Goal: Task Accomplishment & Management: Manage account settings

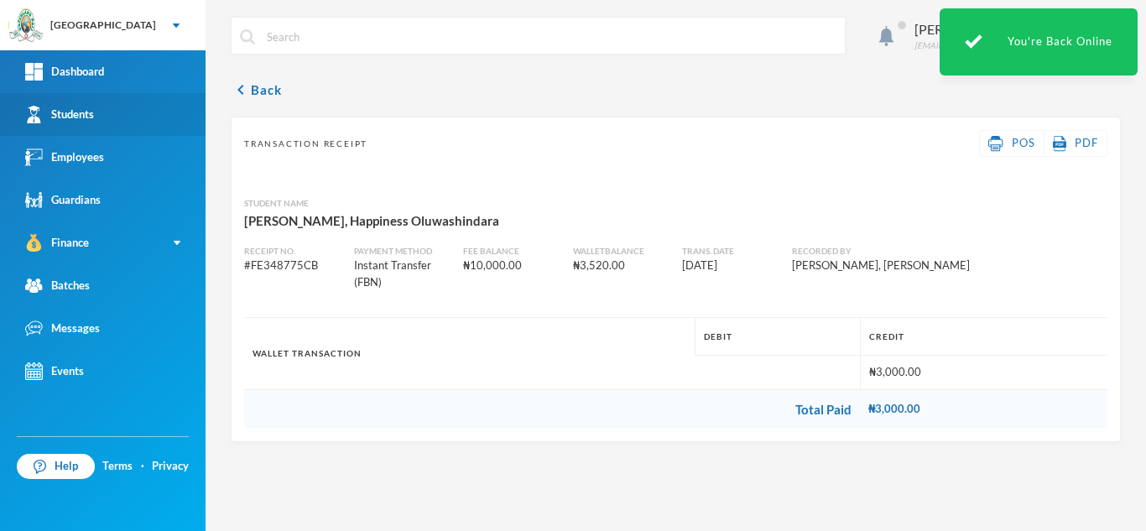
click at [138, 107] on link "Students" at bounding box center [102, 114] width 205 height 43
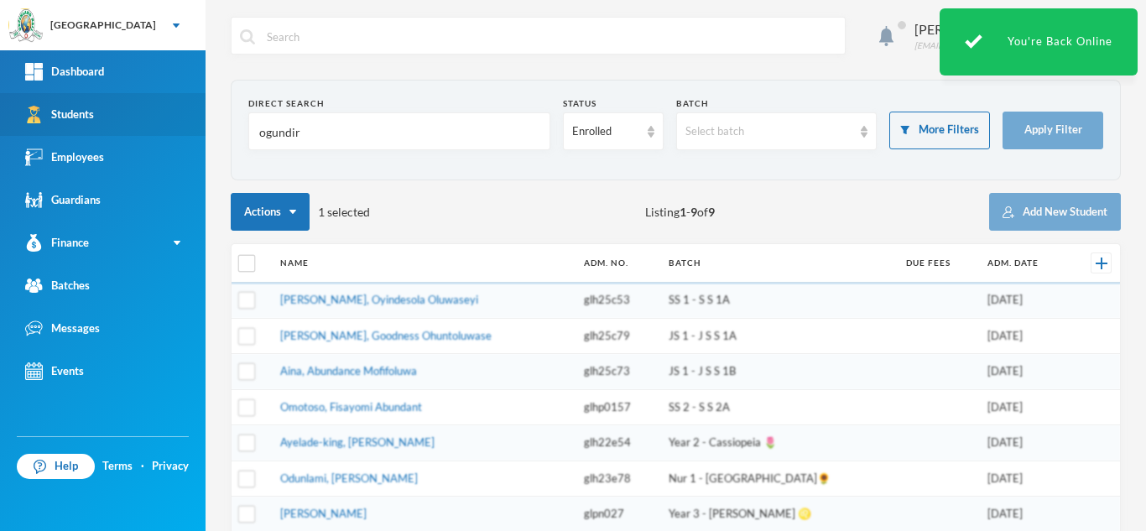
drag, startPoint x: 329, startPoint y: 137, endPoint x: 150, endPoint y: 130, distance: 178.8
click at [150, 130] on div "Greenland Hall Your Bluebic Account Greenland Hall Add a New School Dashboard S…" at bounding box center [573, 265] width 1146 height 531
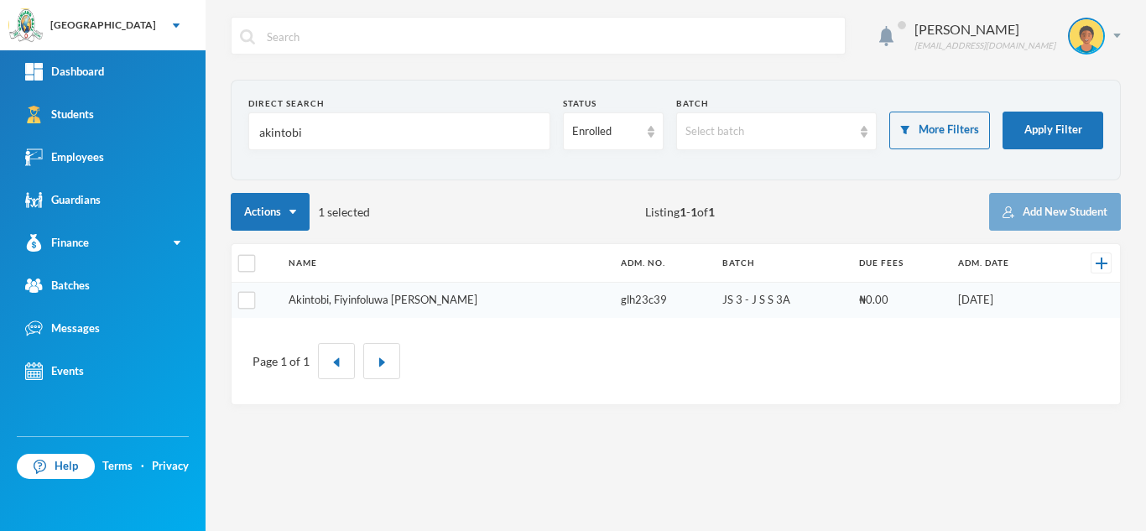
type input "akintobi"
click at [363, 299] on link "Akintobi, Fiyinfoluwa Elizabeth" at bounding box center [382, 299] width 189 height 13
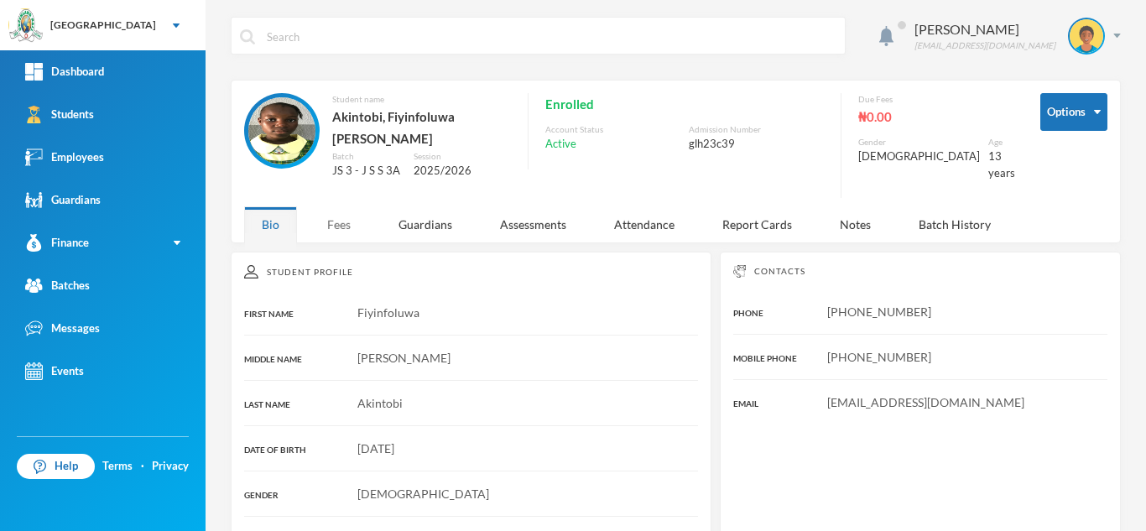
click at [351, 224] on div "Fees" at bounding box center [338, 224] width 59 height 36
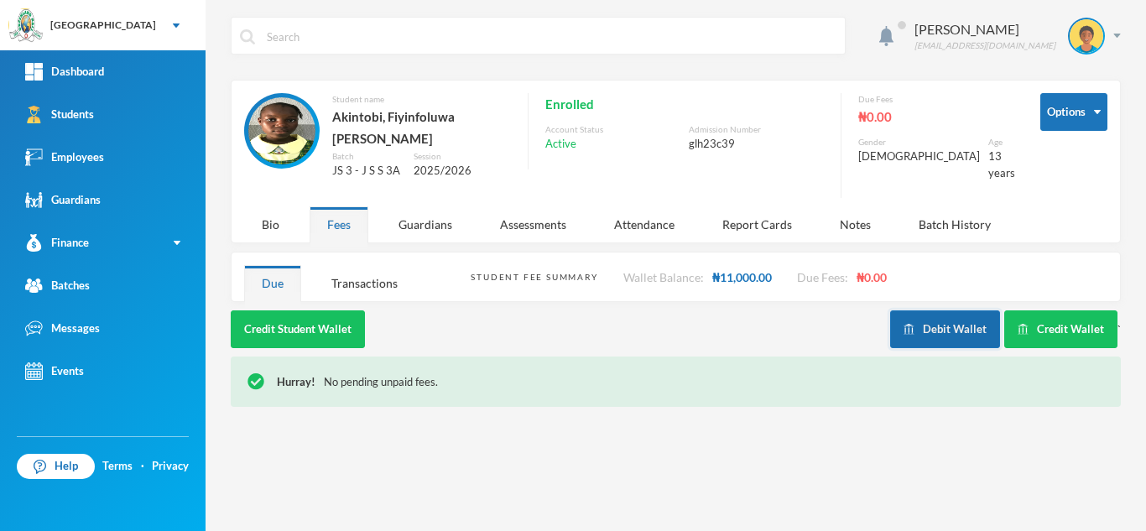
click at [943, 319] on button "Debit Wallet" at bounding box center [945, 329] width 110 height 38
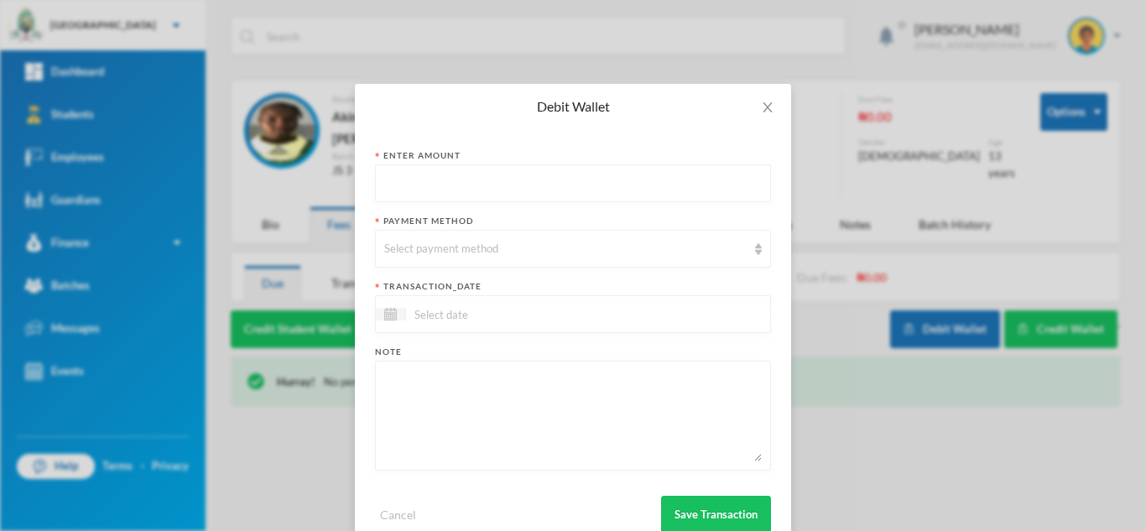
click at [432, 190] on input "text" at bounding box center [572, 184] width 377 height 38
type input "1800"
click at [415, 262] on div "Select payment method" at bounding box center [573, 249] width 396 height 38
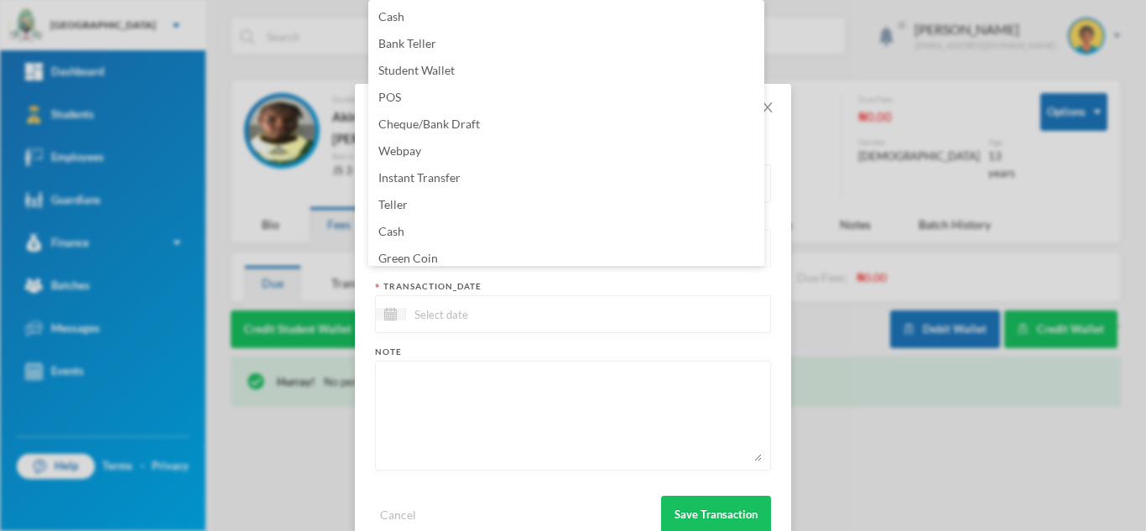
scroll to position [6, 0]
click at [424, 257] on span "Green Coin" at bounding box center [408, 252] width 60 height 14
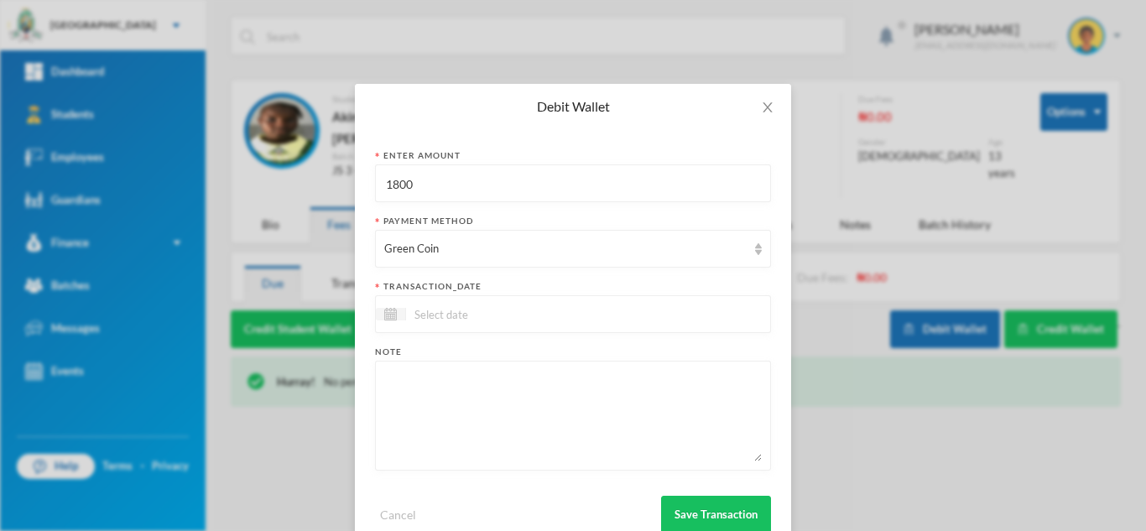
click at [483, 317] on input at bounding box center [476, 313] width 141 height 19
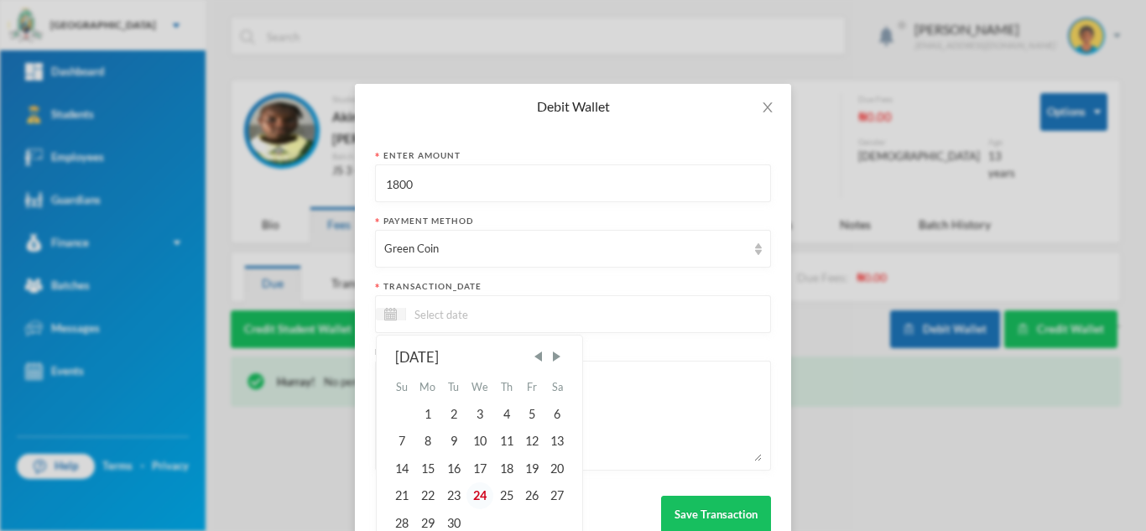
click at [475, 495] on div "24" at bounding box center [480, 495] width 28 height 27
type input "[DATE]"
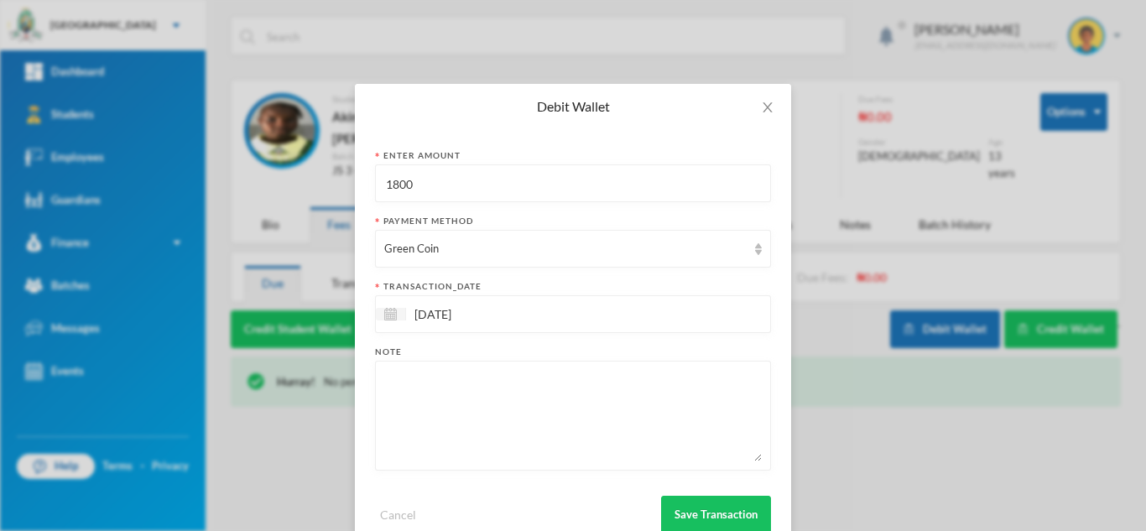
click at [524, 383] on textarea at bounding box center [572, 415] width 377 height 91
type textarea "snacks"
click at [692, 514] on button "Save Transaction" at bounding box center [716, 515] width 110 height 38
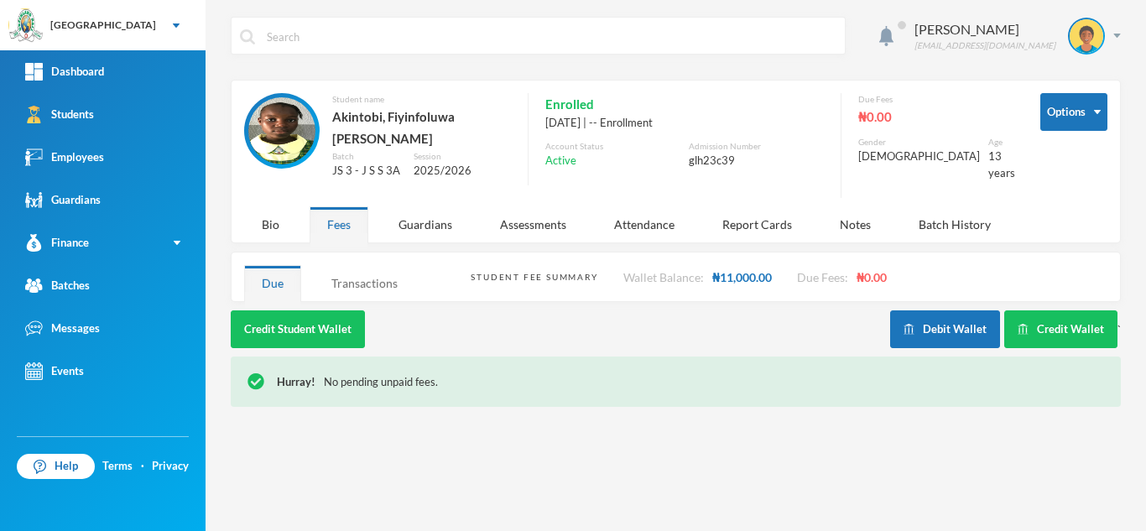
click at [348, 265] on div "Transactions" at bounding box center [364, 283] width 101 height 36
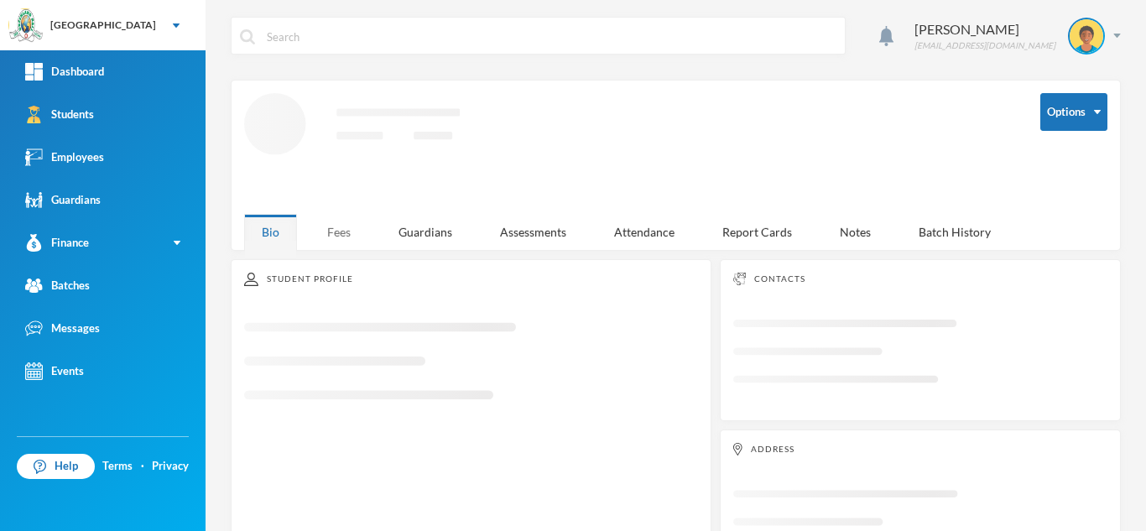
click at [335, 216] on div "Fees" at bounding box center [338, 232] width 59 height 36
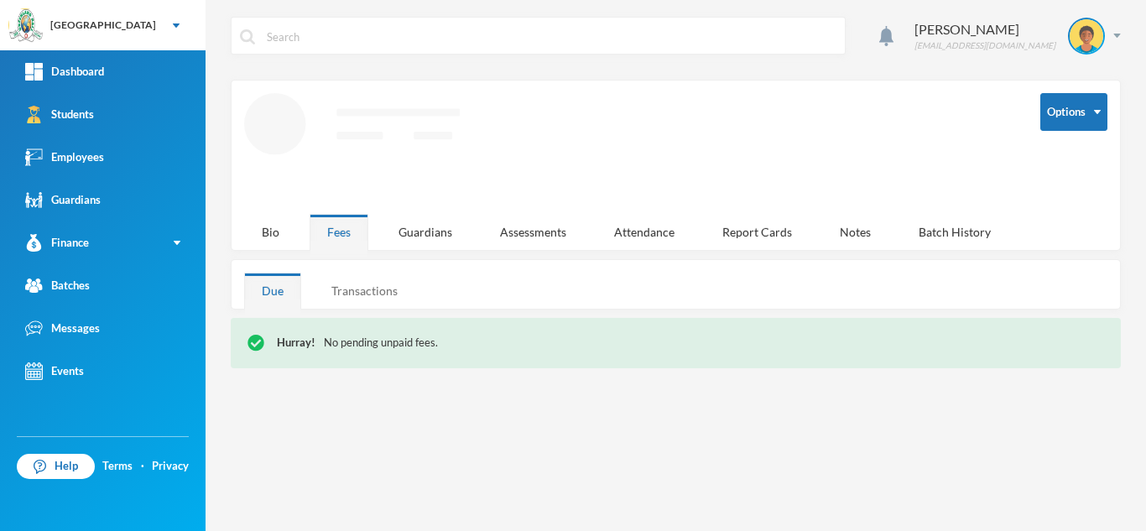
click at [367, 288] on div "Transactions" at bounding box center [364, 291] width 101 height 36
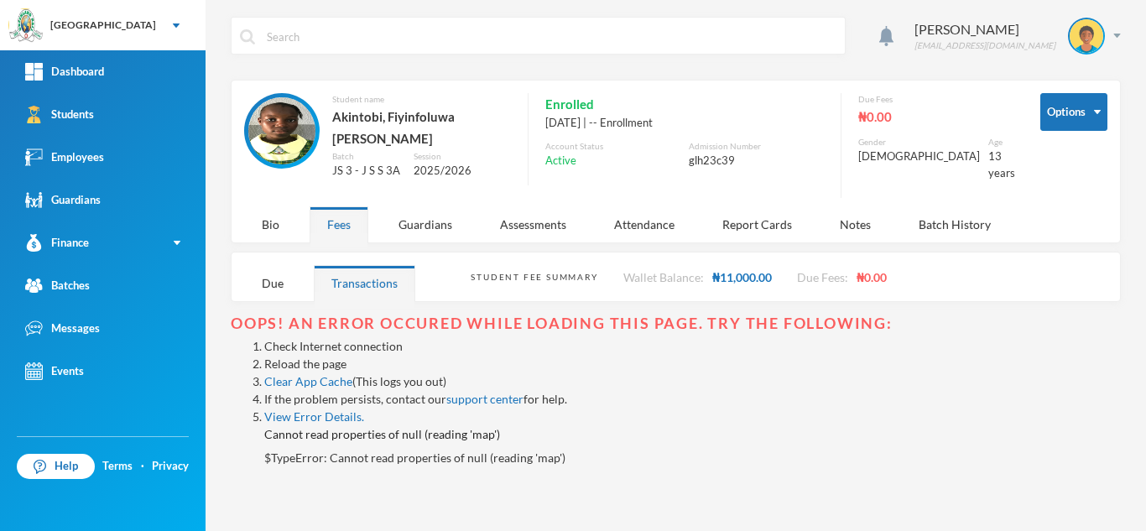
click at [276, 356] on link "Reload the page" at bounding box center [305, 363] width 82 height 14
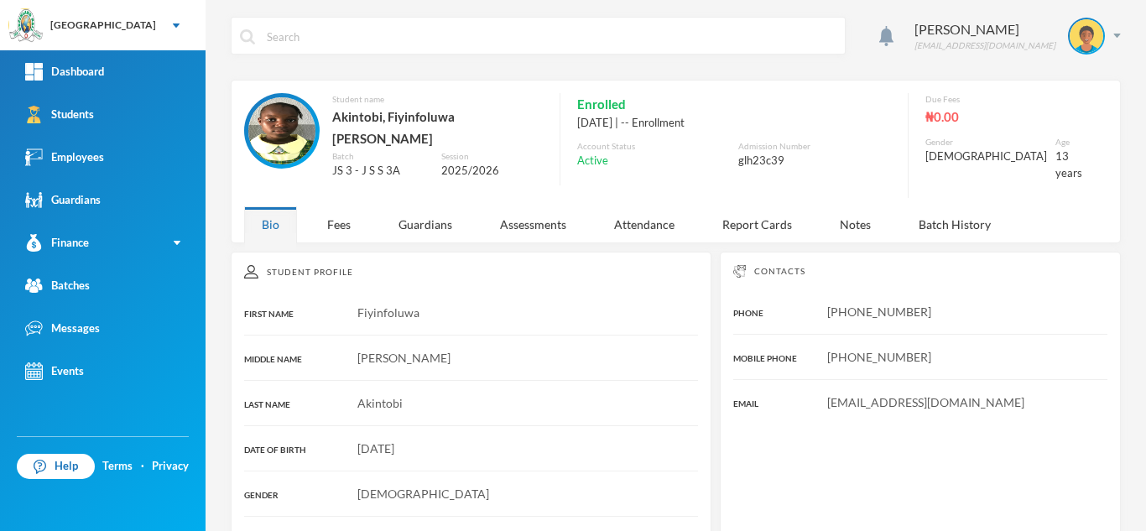
click at [338, 206] on div "Fees" at bounding box center [338, 224] width 59 height 36
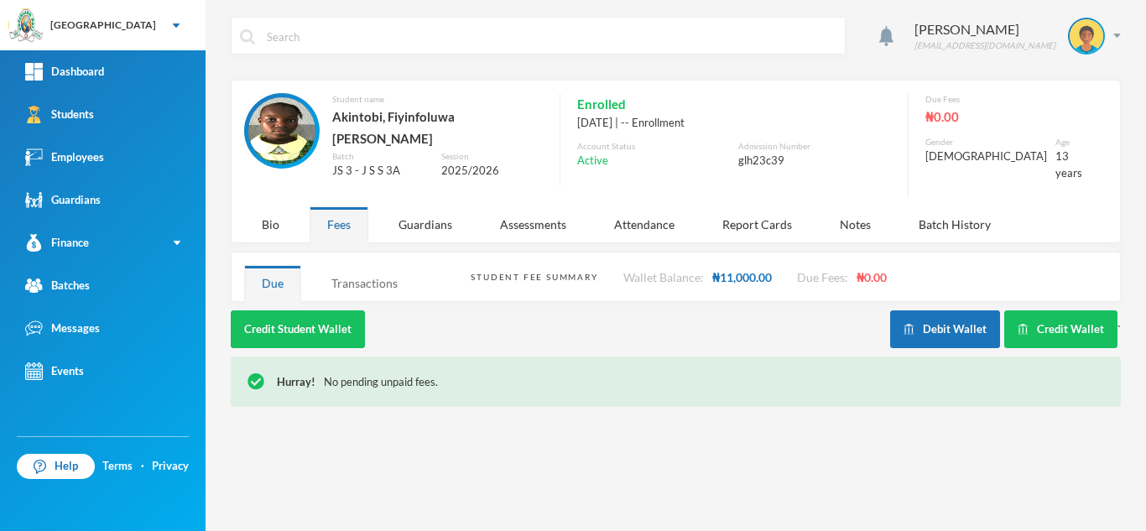
click at [366, 267] on div "Transactions" at bounding box center [364, 283] width 101 height 36
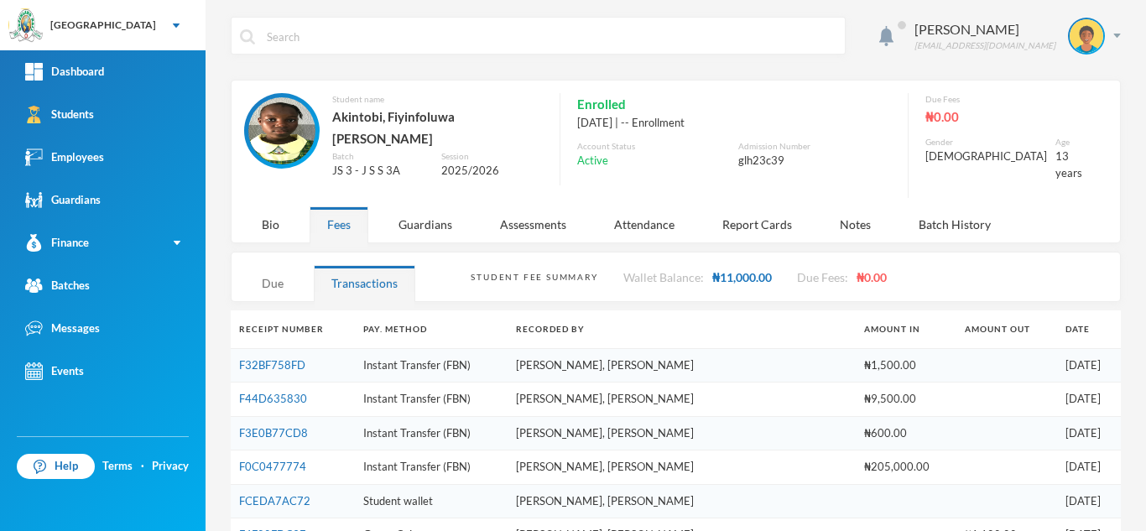
click at [260, 267] on div "Due" at bounding box center [272, 283] width 57 height 36
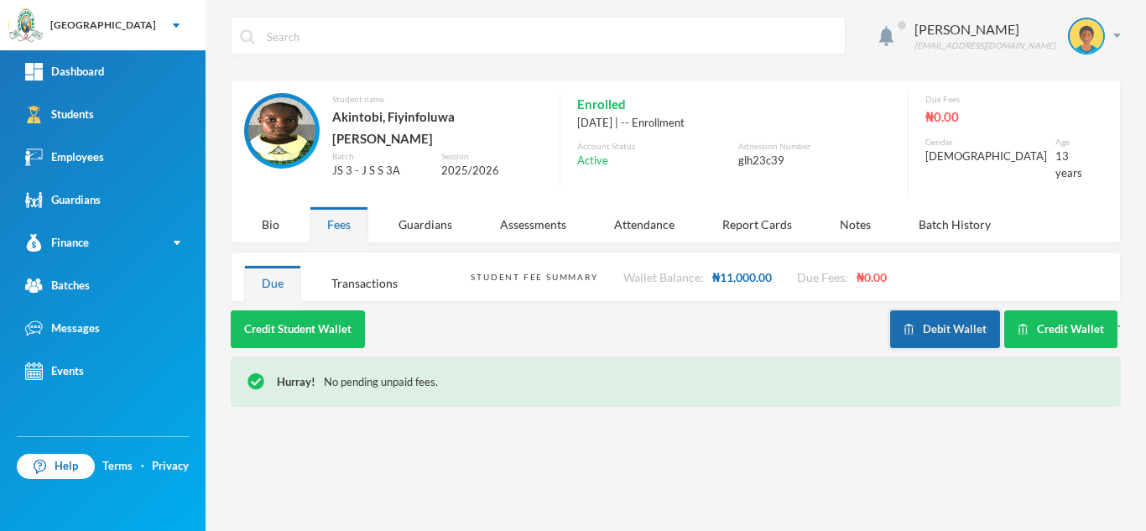
click at [958, 315] on button "Debit Wallet" at bounding box center [945, 329] width 110 height 38
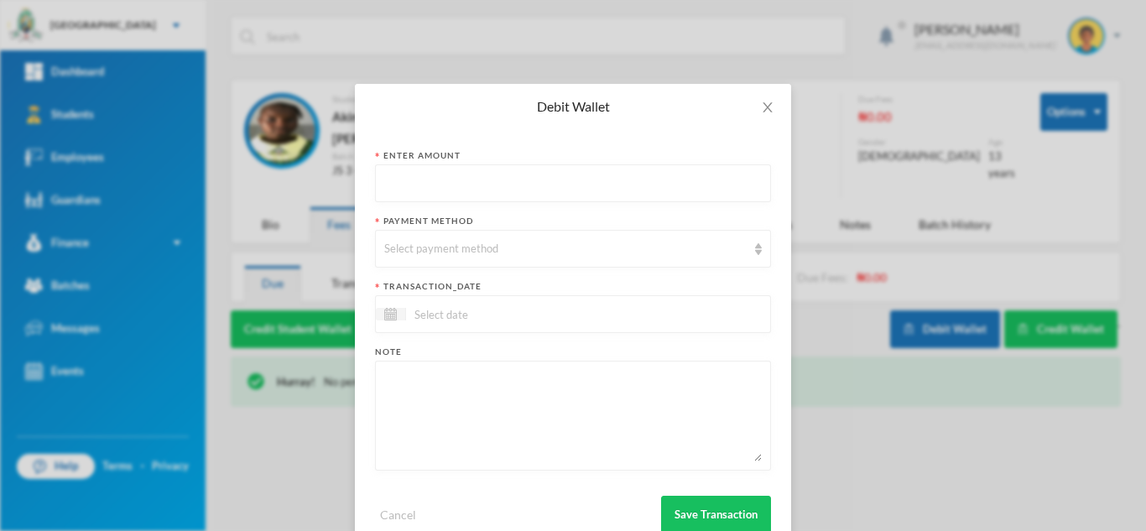
click at [448, 186] on input "text" at bounding box center [572, 184] width 377 height 38
click at [443, 242] on div "Select payment method" at bounding box center [565, 249] width 362 height 17
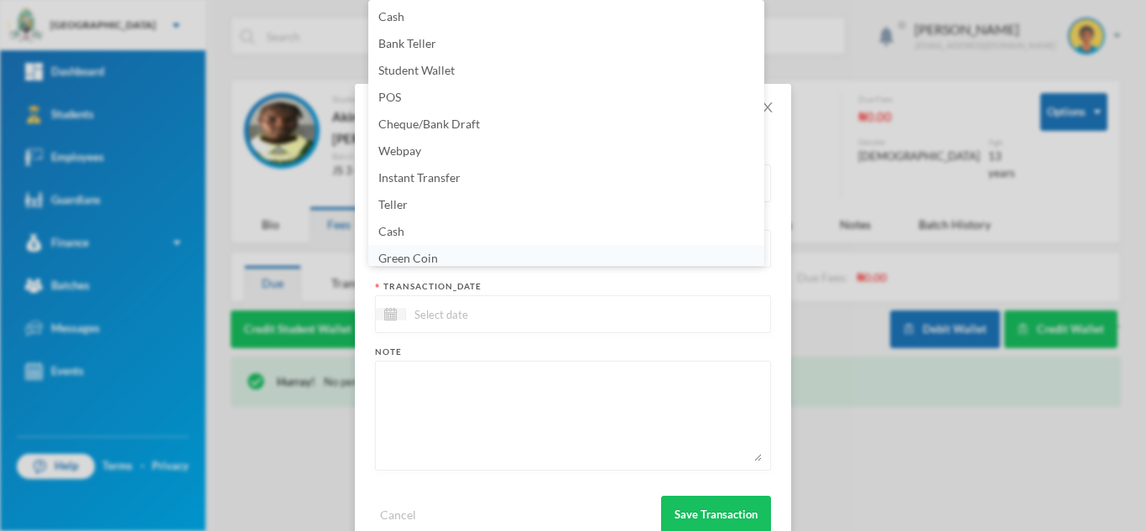
scroll to position [6, 0]
click at [450, 259] on li "Green Coin" at bounding box center [566, 252] width 396 height 27
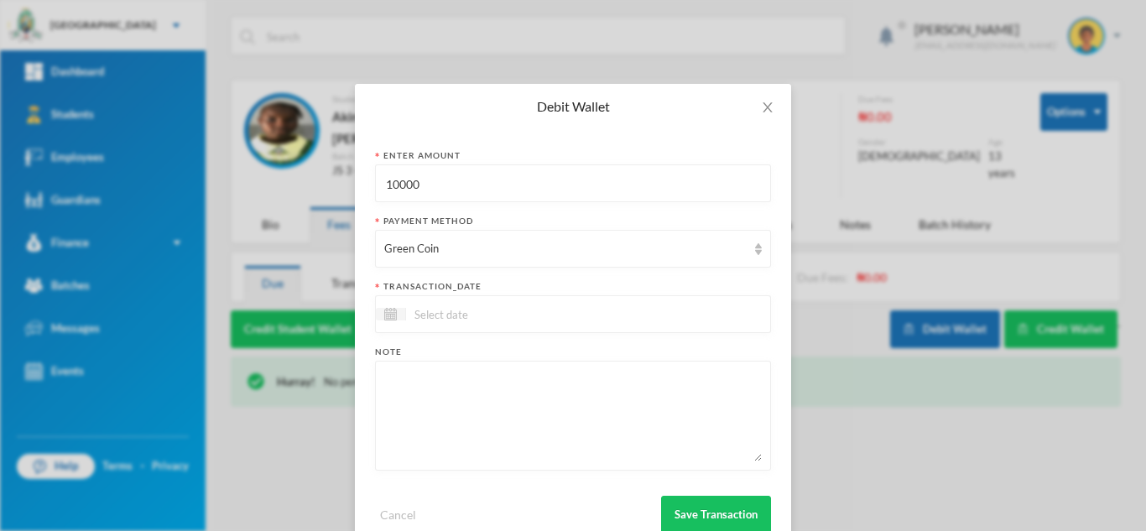
click at [445, 303] on div at bounding box center [573, 314] width 396 height 38
drag, startPoint x: 417, startPoint y: 187, endPoint x: 241, endPoint y: 184, distance: 176.1
click at [241, 184] on div "Debit Wallet Enter Amount 10000 Payment Method Green Coin transaction_date Note…" at bounding box center [573, 265] width 1146 height 531
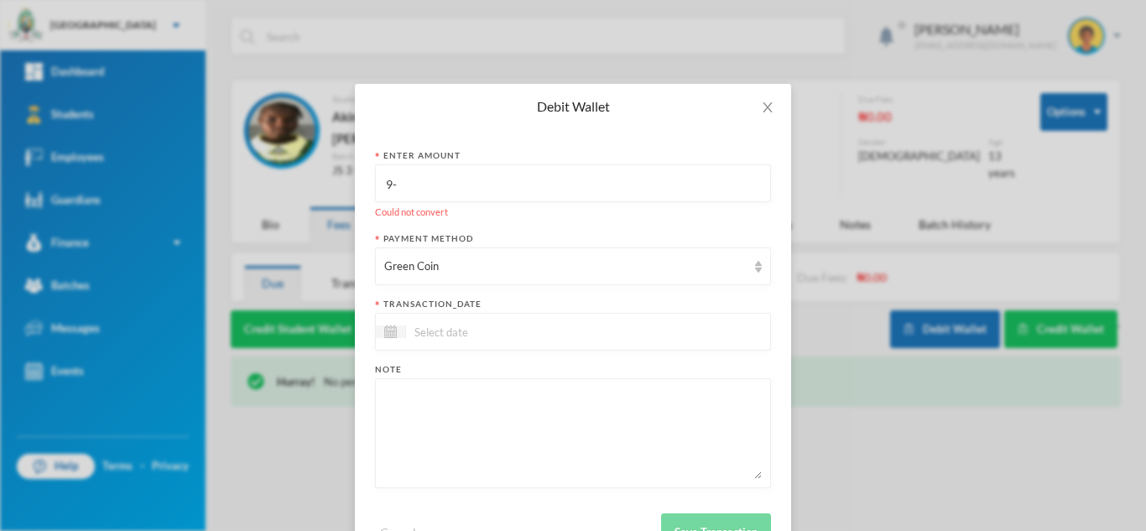
type input "9"
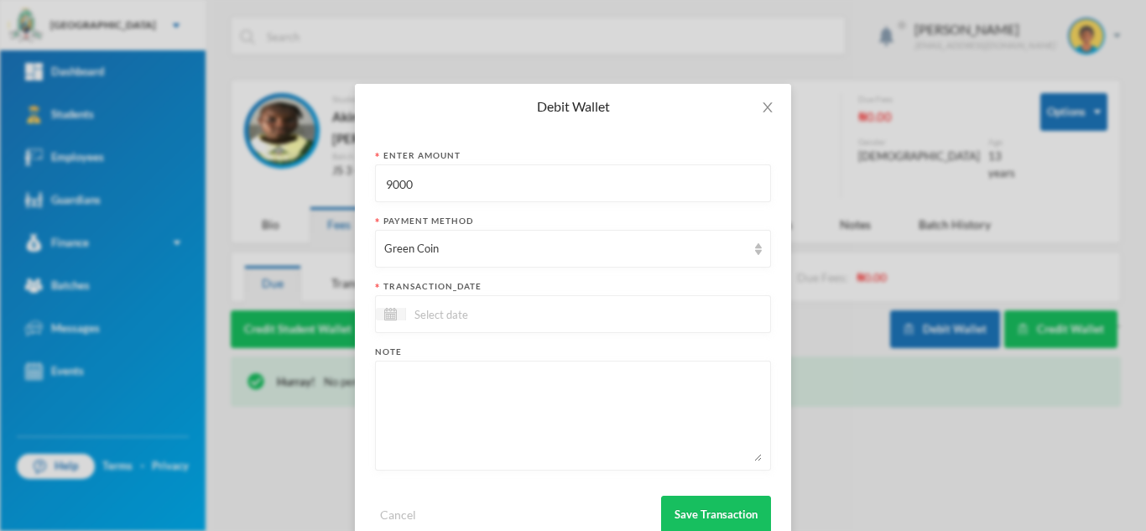
type input "9000"
click at [424, 326] on div at bounding box center [573, 314] width 396 height 38
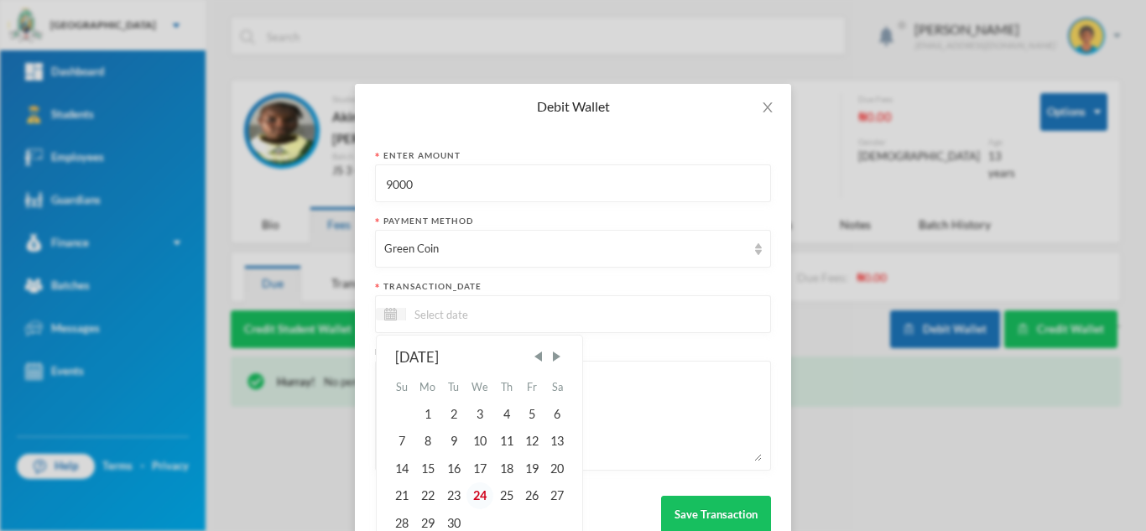
click at [475, 492] on div "24" at bounding box center [480, 495] width 28 height 27
type input "[DATE]"
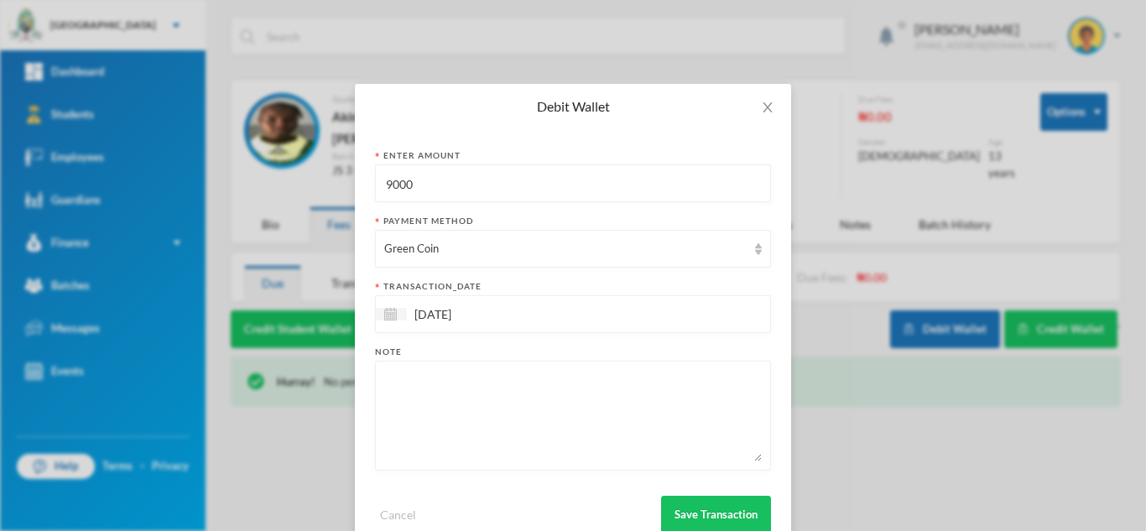
click at [469, 433] on textarea at bounding box center [572, 415] width 377 height 91
type textarea "9pcs of 80L"
click at [693, 517] on button "Save Transaction" at bounding box center [716, 515] width 110 height 38
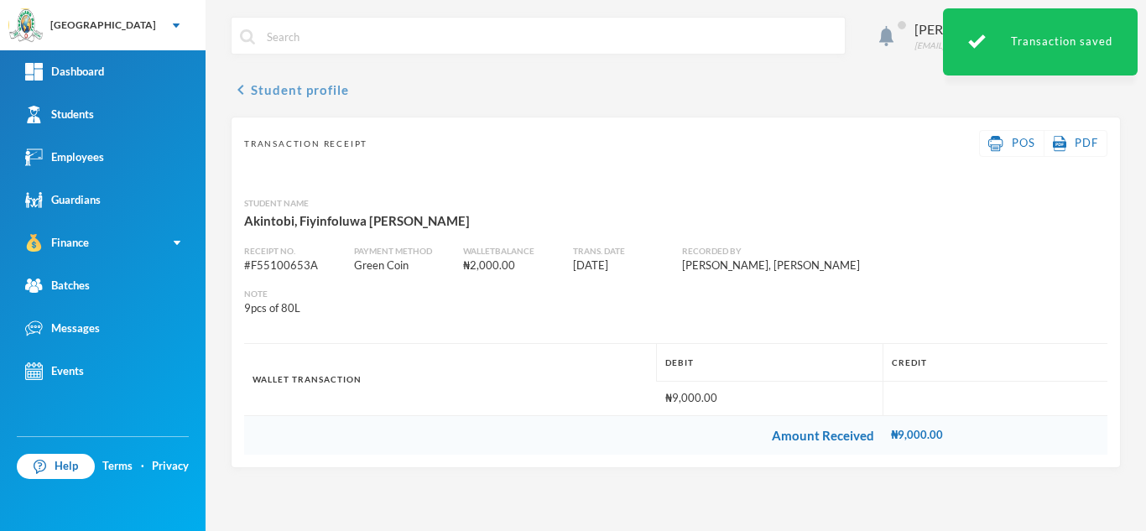
click at [315, 94] on button "chevron_left Student profile" at bounding box center [290, 90] width 118 height 20
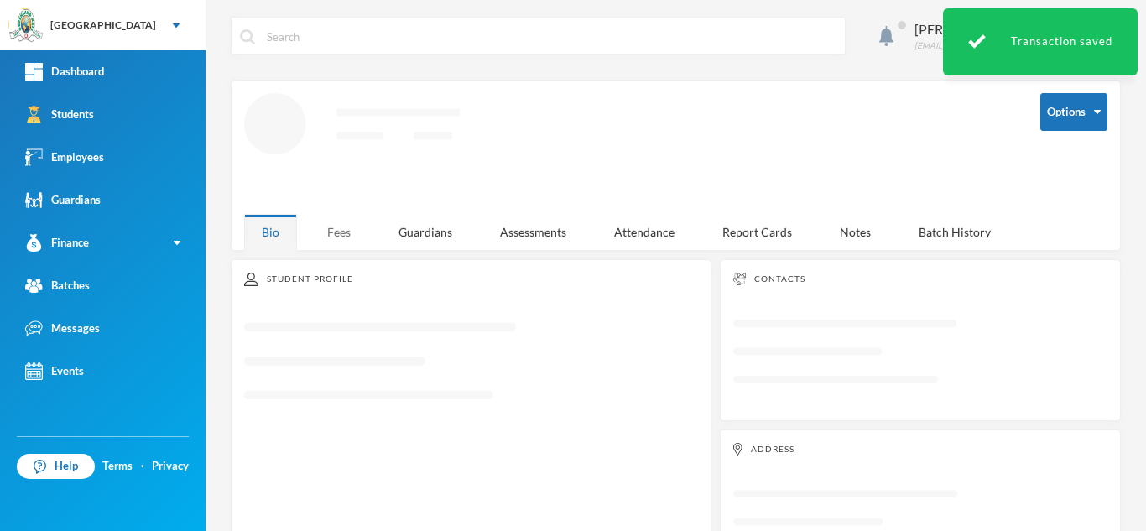
click at [343, 222] on div "Fees" at bounding box center [338, 232] width 59 height 36
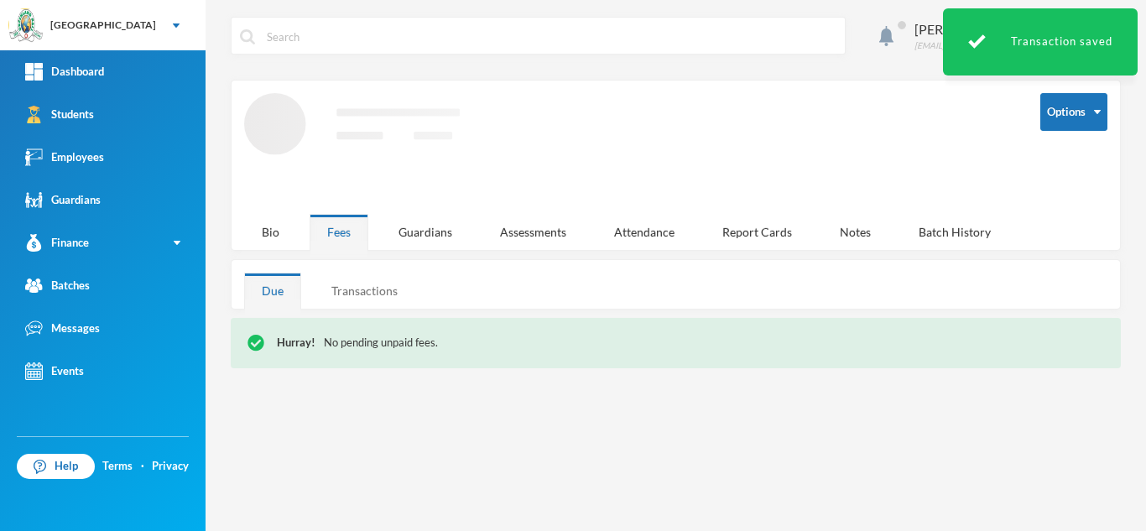
click at [350, 277] on div "Transactions" at bounding box center [364, 291] width 101 height 36
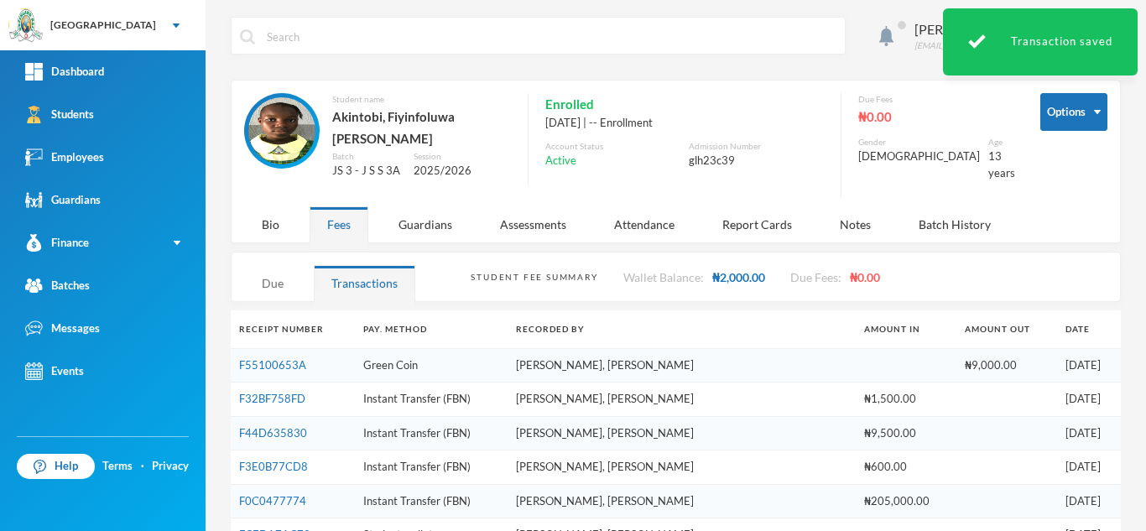
click at [271, 279] on div "Due" at bounding box center [272, 283] width 57 height 36
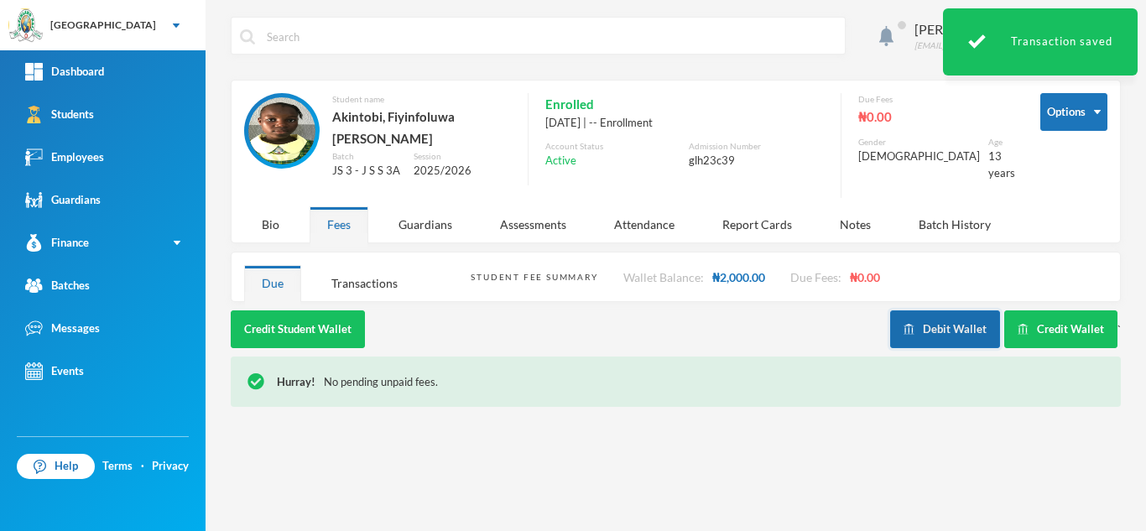
click at [943, 310] on button "Debit Wallet" at bounding box center [945, 329] width 110 height 38
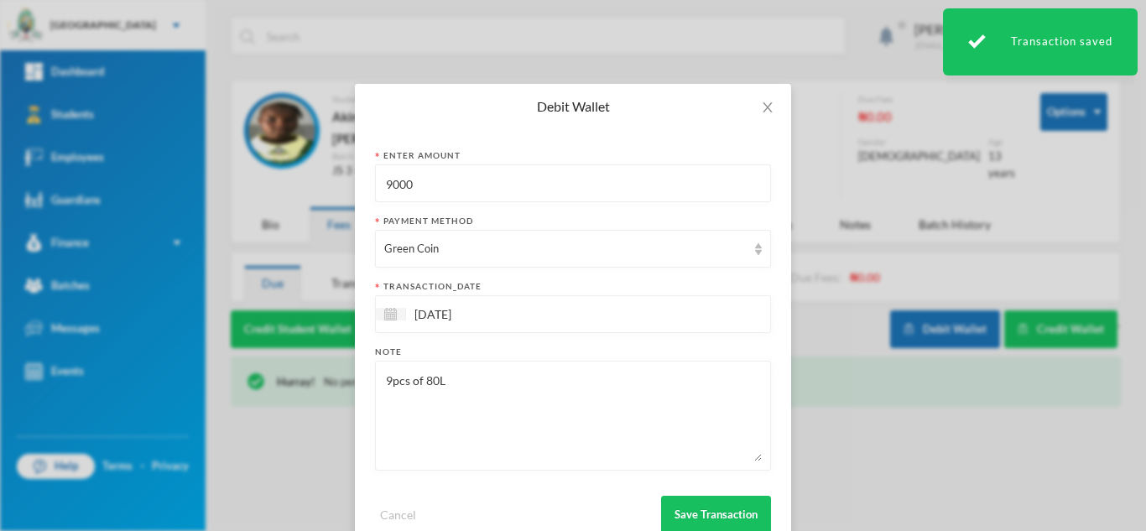
drag, startPoint x: 430, startPoint y: 185, endPoint x: 223, endPoint y: 195, distance: 207.4
click at [224, 195] on div "Debit Wallet Enter Amount 9000 Payment Method Green Coin transaction_date 24/09…" at bounding box center [573, 265] width 1146 height 531
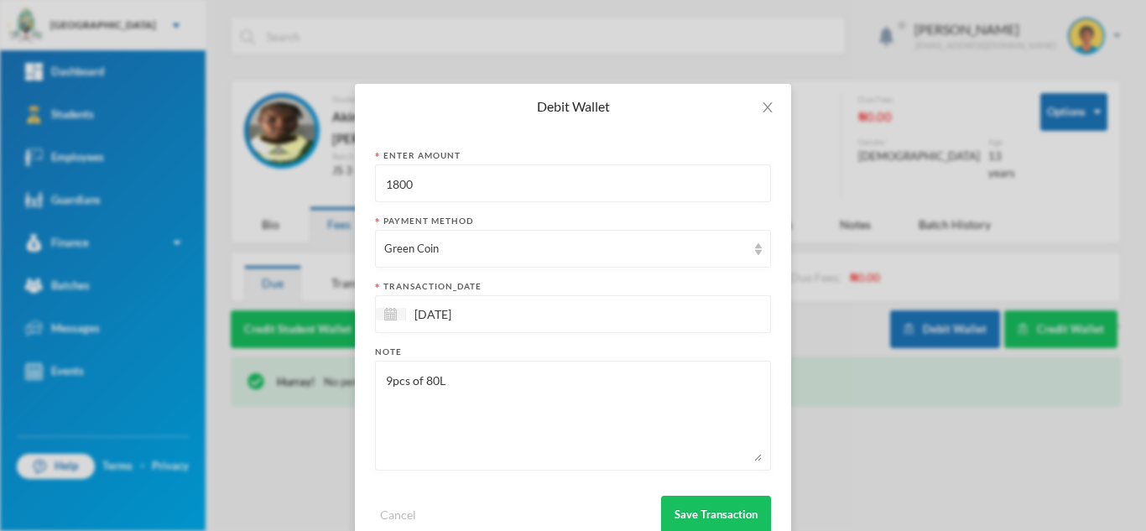
type input "1800"
drag, startPoint x: 452, startPoint y: 373, endPoint x: 137, endPoint y: 354, distance: 315.9
click at [184, 365] on div "Debit Wallet Enter Amount 1800 Payment Method Green Coin transaction_date 24/09…" at bounding box center [573, 265] width 1146 height 531
drag, startPoint x: 564, startPoint y: 386, endPoint x: 191, endPoint y: 399, distance: 373.4
click at [191, 399] on div "Debit Wallet Enter Amount 1800 Payment Method Green Coin transaction_date 24/09…" at bounding box center [573, 265] width 1146 height 531
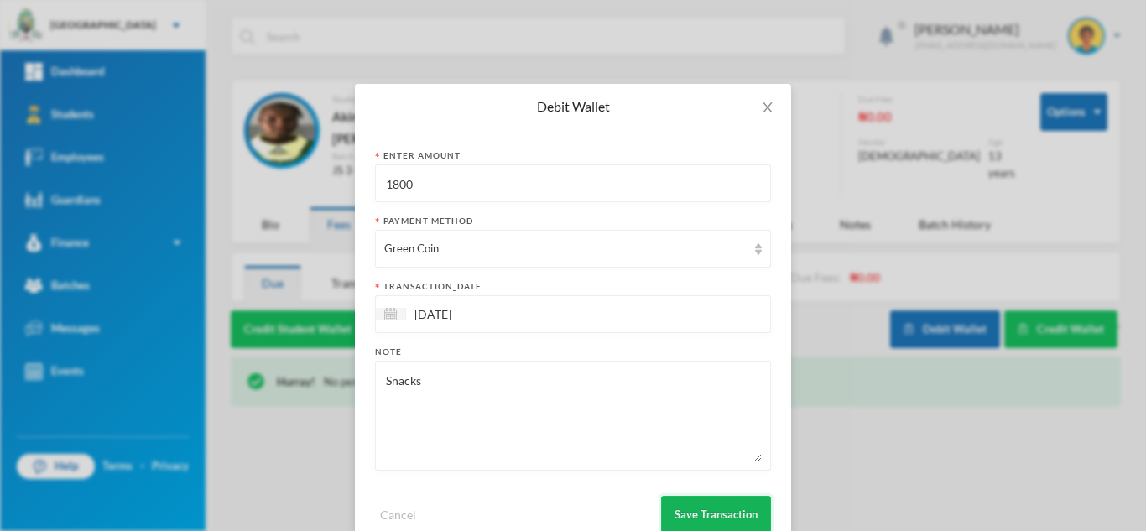
type textarea "Snacks"
click at [701, 512] on button "Save Transaction" at bounding box center [716, 515] width 110 height 38
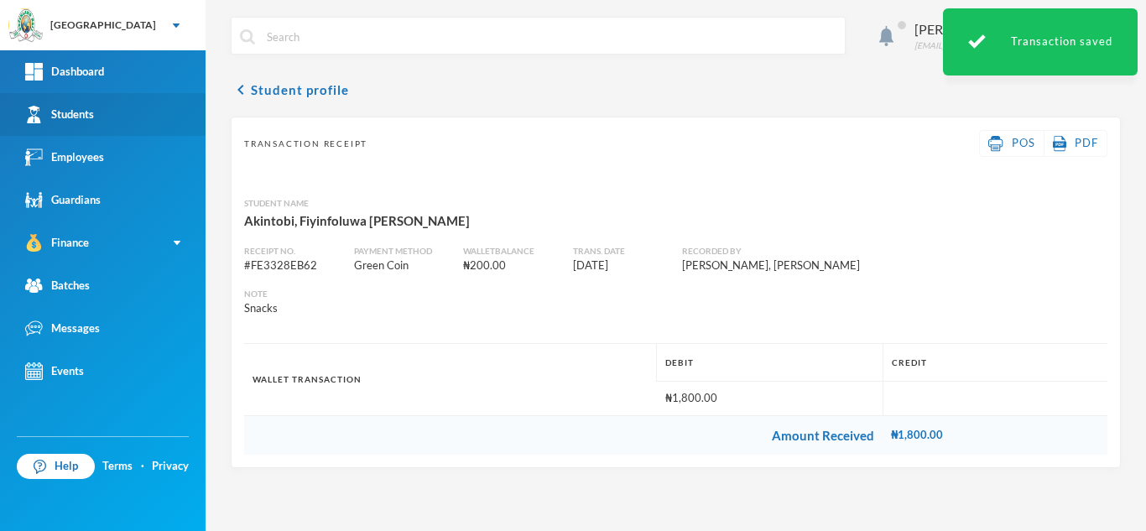
click at [98, 110] on link "Students" at bounding box center [102, 114] width 205 height 43
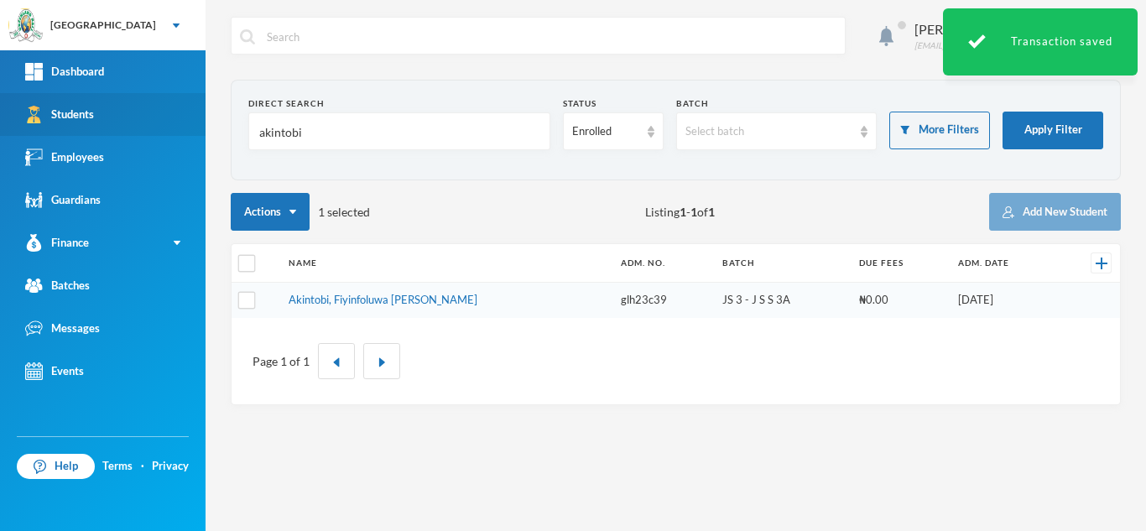
drag, startPoint x: 76, startPoint y: 120, endPoint x: 36, endPoint y: 122, distance: 40.3
click at [36, 122] on div "Greenland Hall Your Bluebic Account Greenland Hall Add a New School Dashboard S…" at bounding box center [573, 265] width 1146 height 531
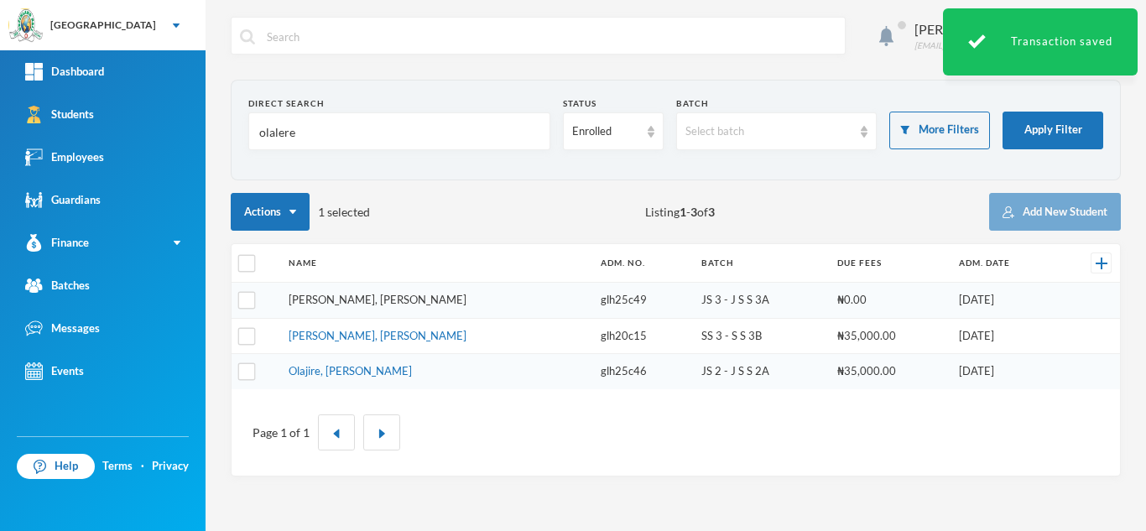
type input "olalere"
click at [309, 299] on link "[PERSON_NAME], [PERSON_NAME]" at bounding box center [377, 299] width 178 height 13
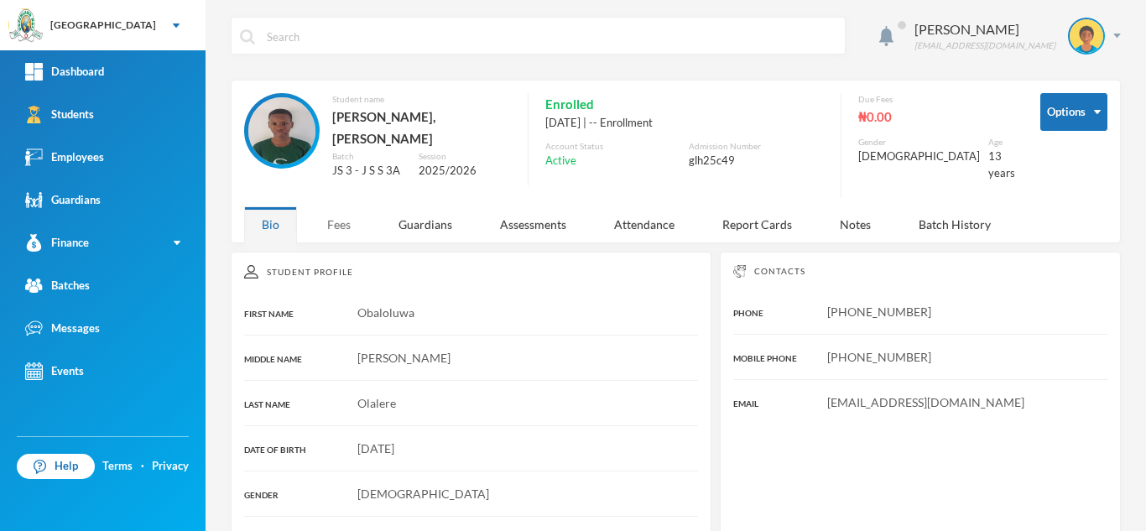
click at [354, 210] on div "Fees" at bounding box center [338, 224] width 59 height 36
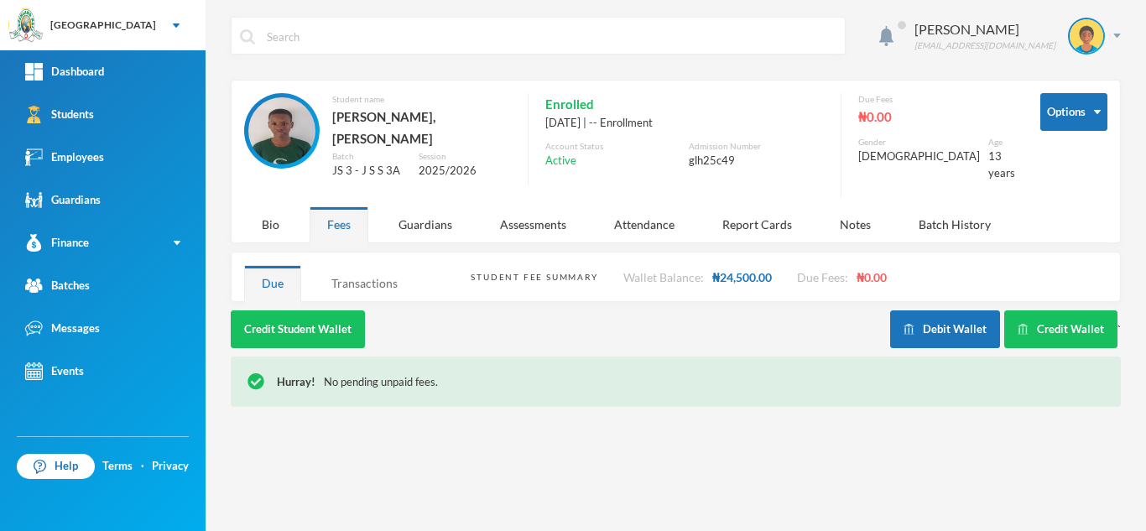
click at [355, 266] on div "Transactions" at bounding box center [364, 283] width 101 height 36
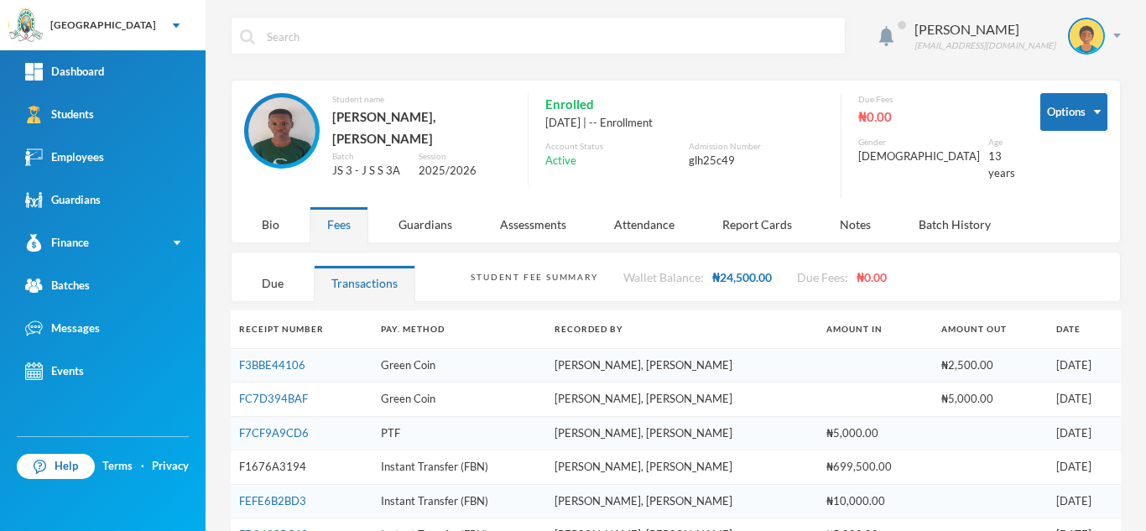
click at [276, 460] on link "F1676A3194" at bounding box center [272, 466] width 67 height 13
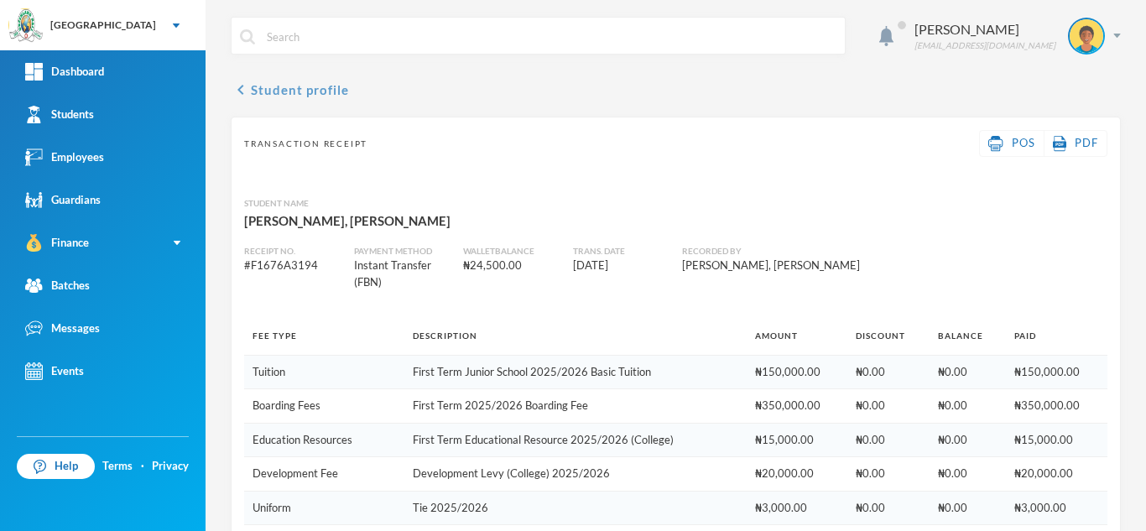
click at [314, 91] on button "chevron_left Student profile" at bounding box center [290, 90] width 118 height 20
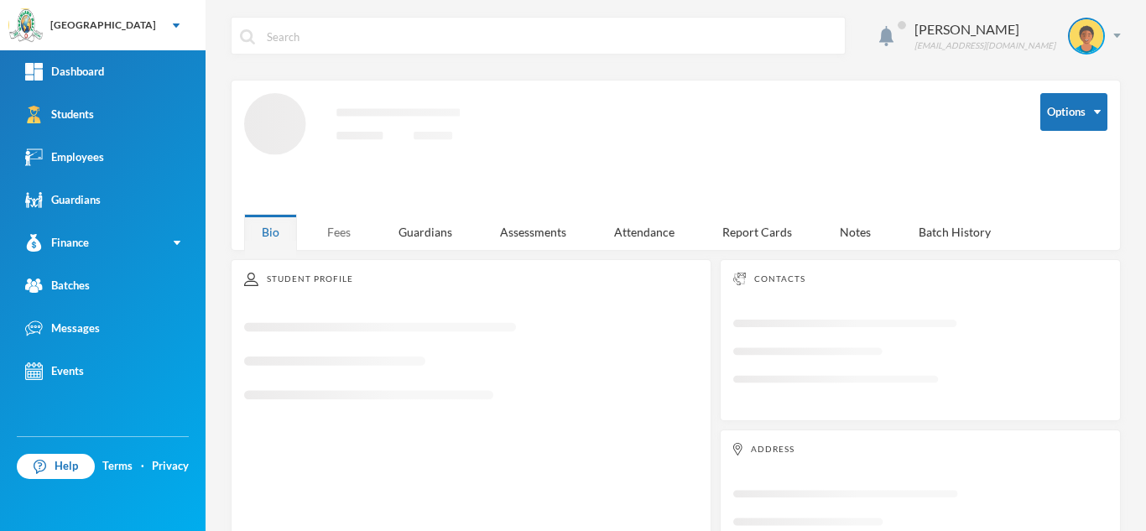
click at [331, 226] on div "Fees" at bounding box center [338, 232] width 59 height 36
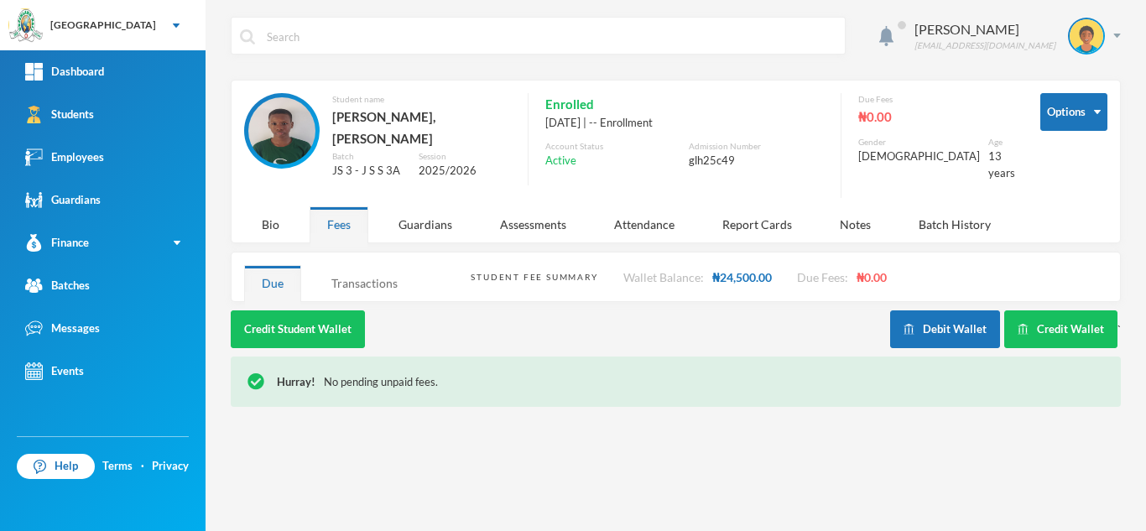
click at [344, 275] on div "Transactions" at bounding box center [364, 283] width 101 height 36
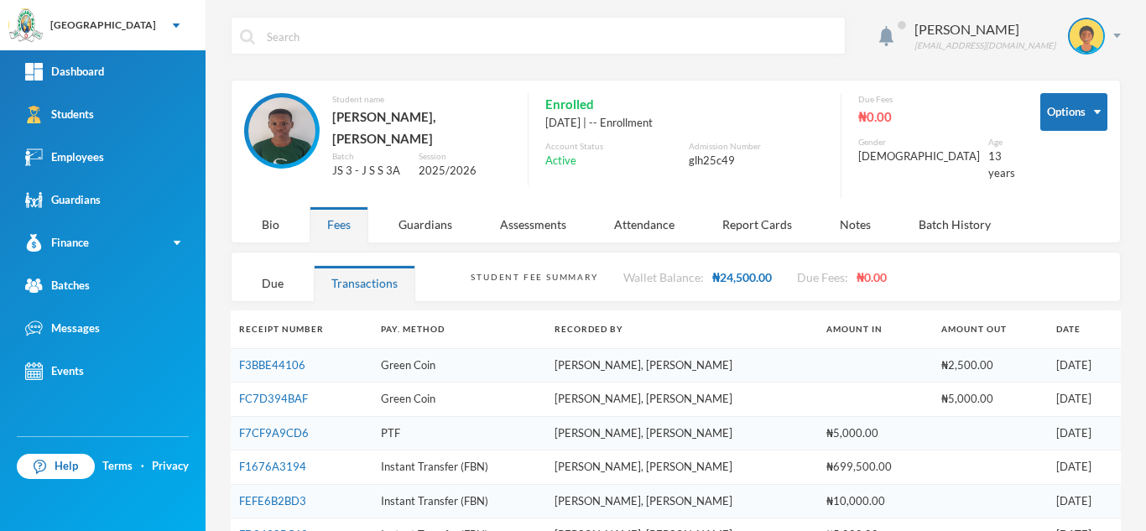
scroll to position [25, 0]
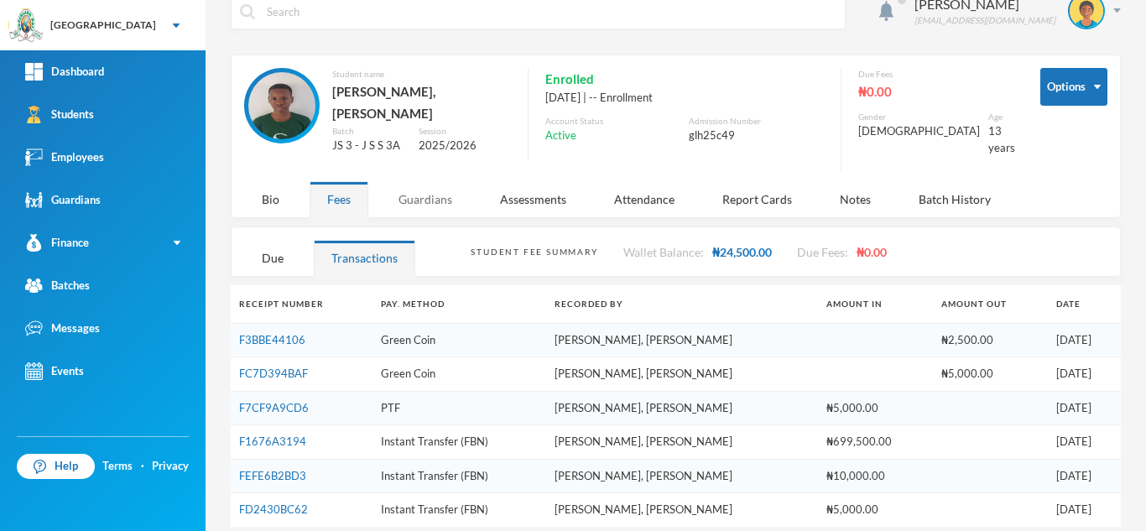
click at [437, 188] on div "Guardians" at bounding box center [425, 199] width 89 height 36
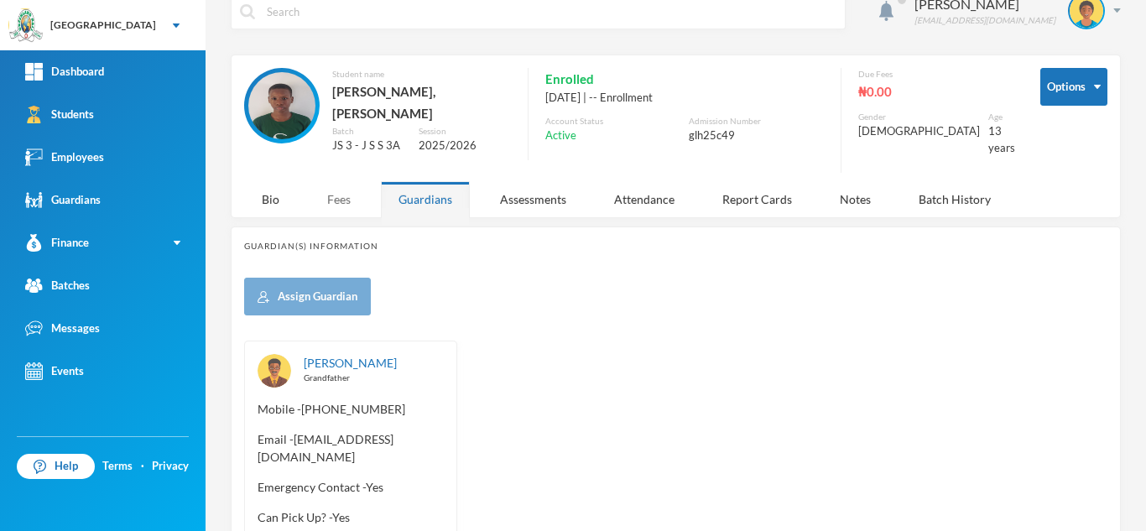
click at [351, 181] on div "Fees" at bounding box center [338, 199] width 59 height 36
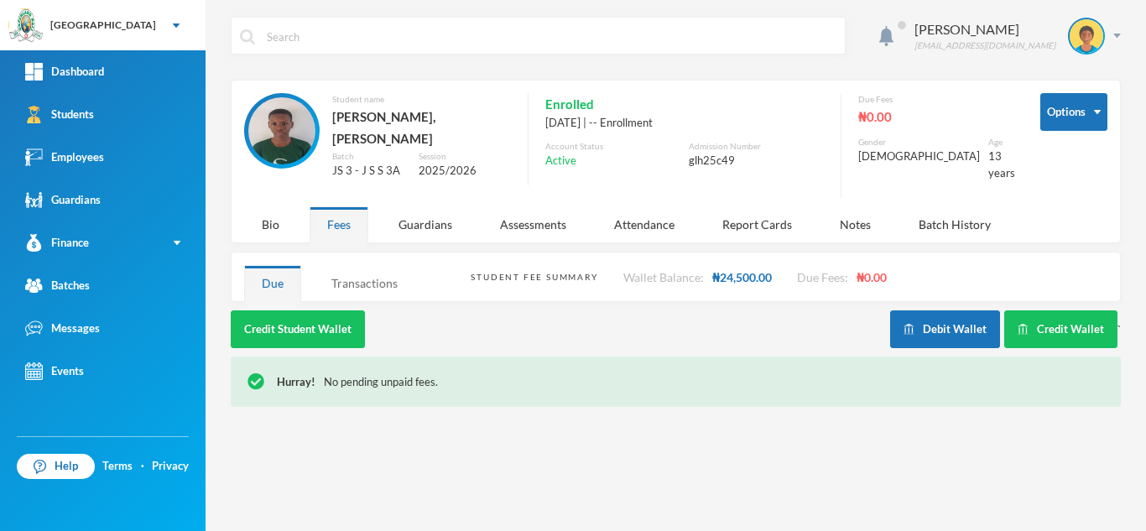
click at [344, 268] on div "Transactions" at bounding box center [364, 283] width 101 height 36
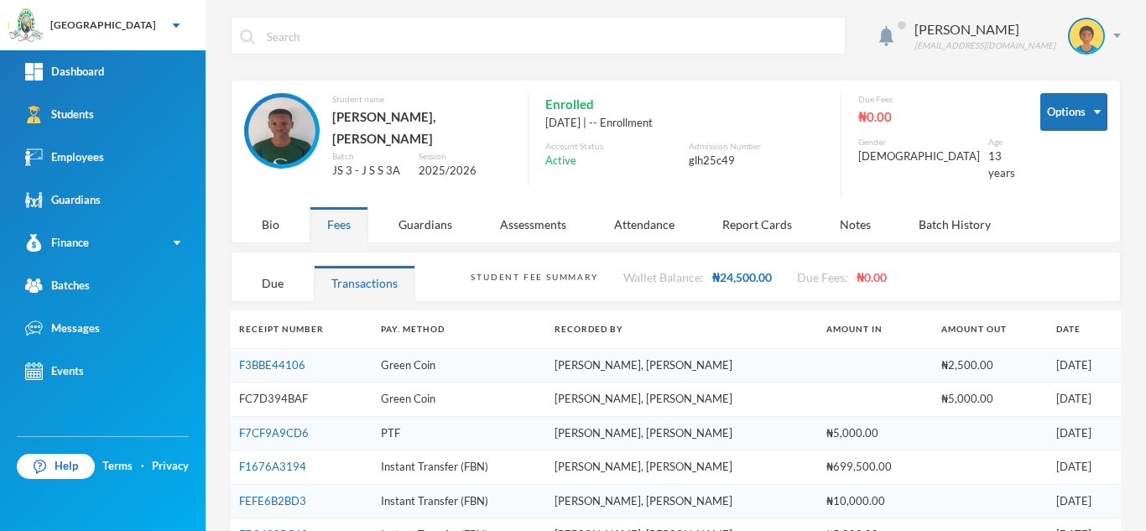
click at [288, 392] on link "FC7D394BAF" at bounding box center [273, 398] width 69 height 13
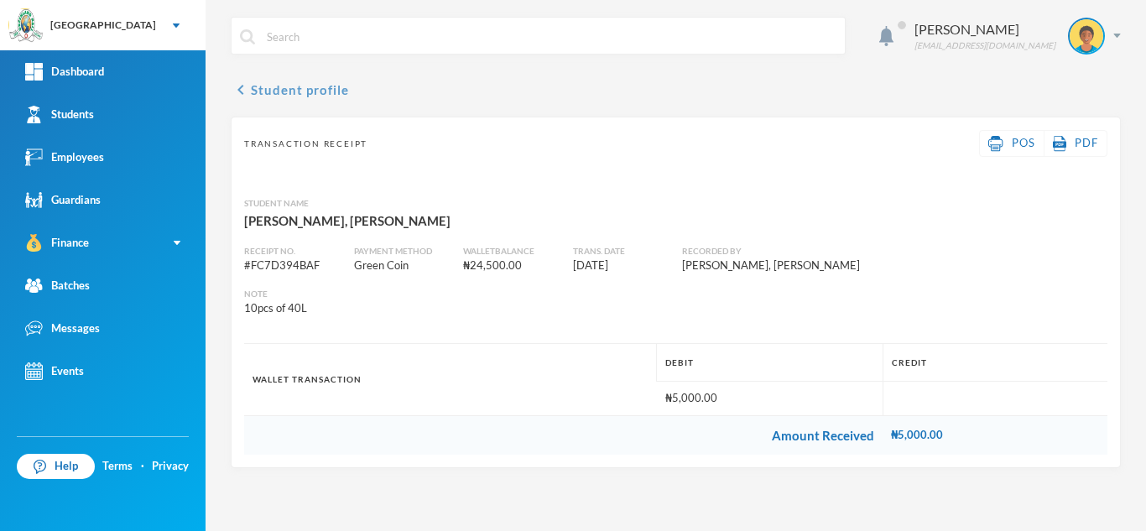
click at [286, 80] on button "chevron_left Student profile" at bounding box center [290, 90] width 118 height 20
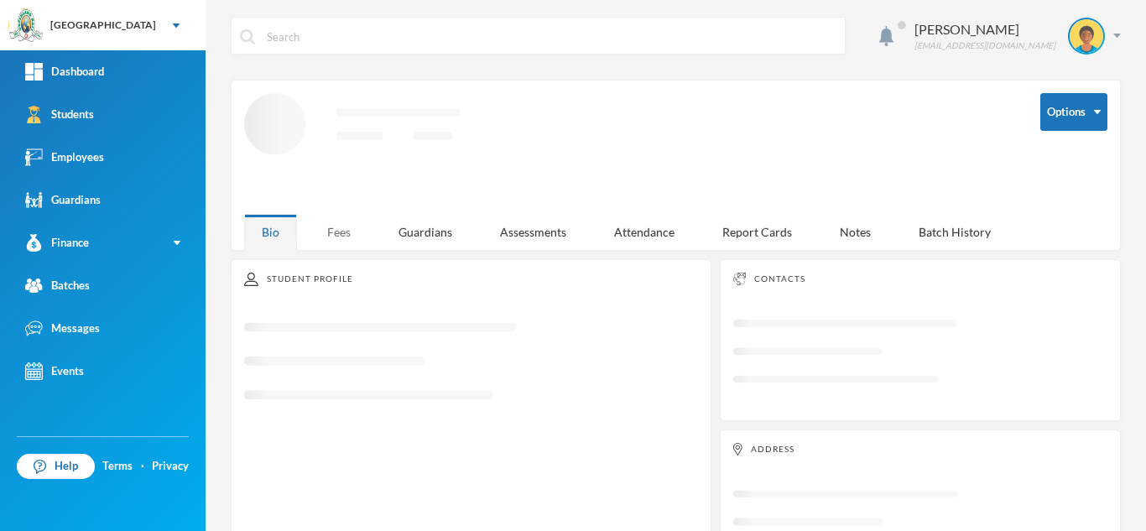
click at [344, 223] on div "Fees" at bounding box center [338, 232] width 59 height 36
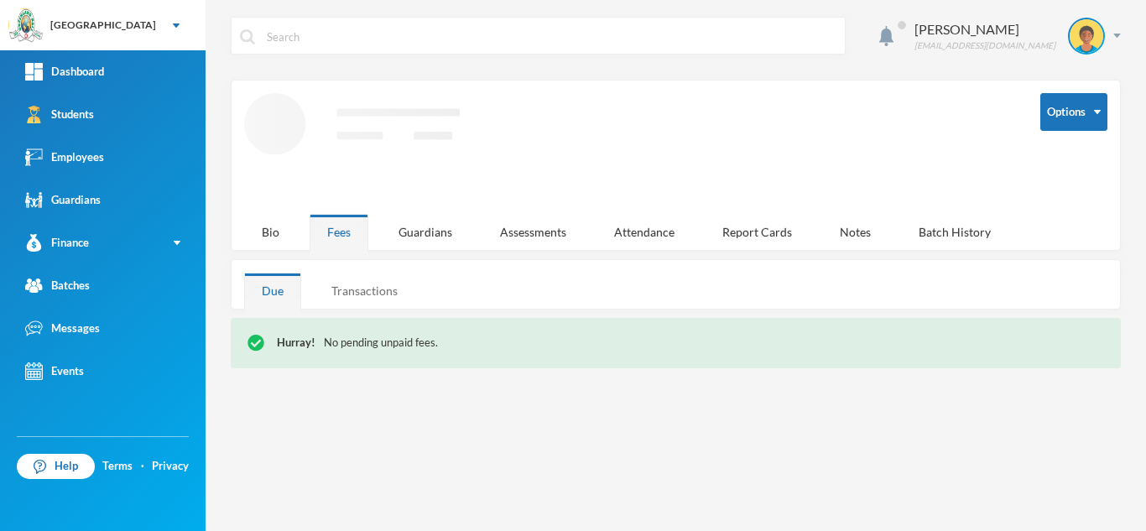
click at [362, 284] on div "Transactions" at bounding box center [364, 291] width 101 height 36
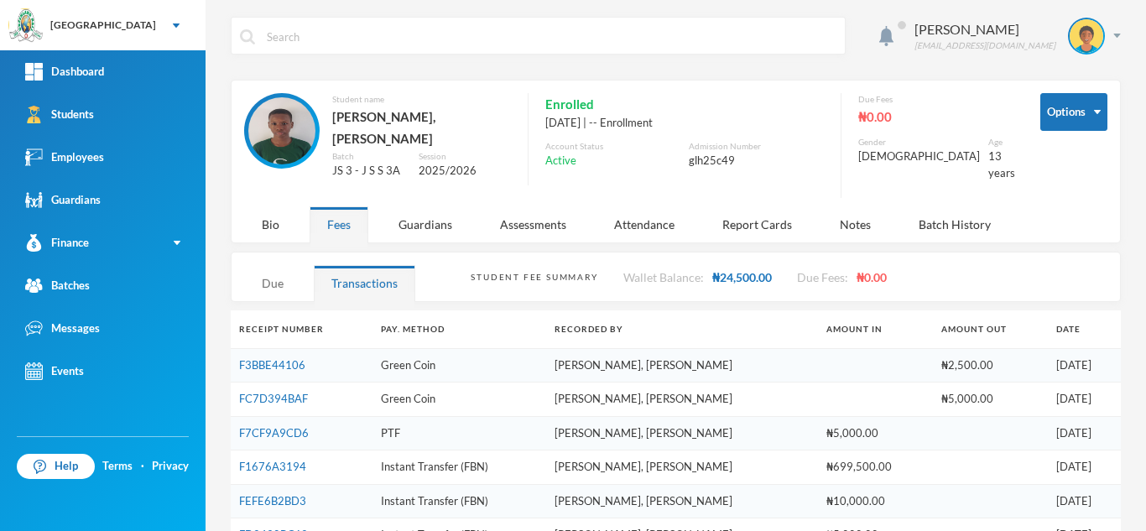
click at [257, 269] on div "Due" at bounding box center [272, 283] width 57 height 36
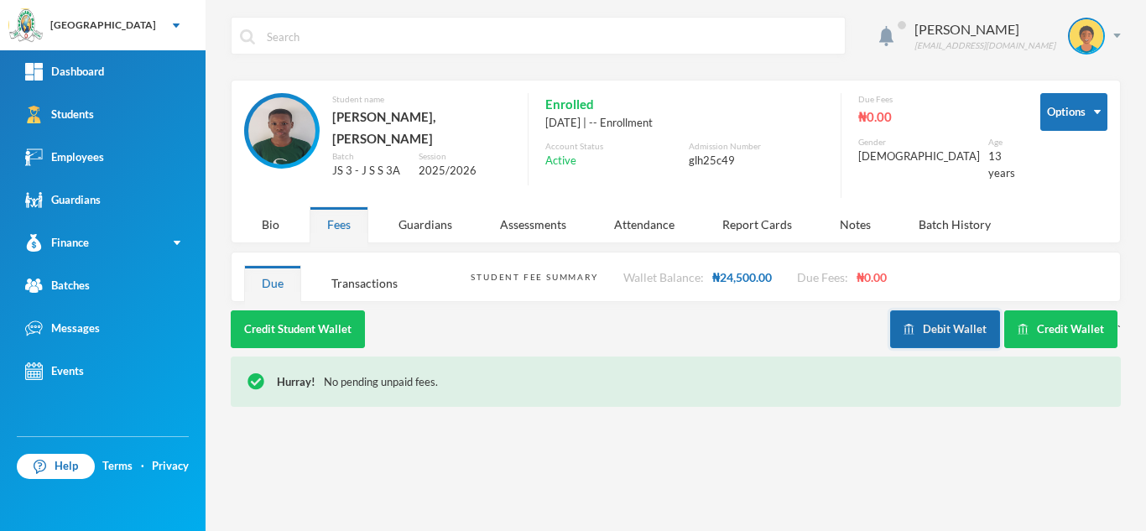
click at [936, 310] on button "Debit Wallet" at bounding box center [945, 329] width 110 height 38
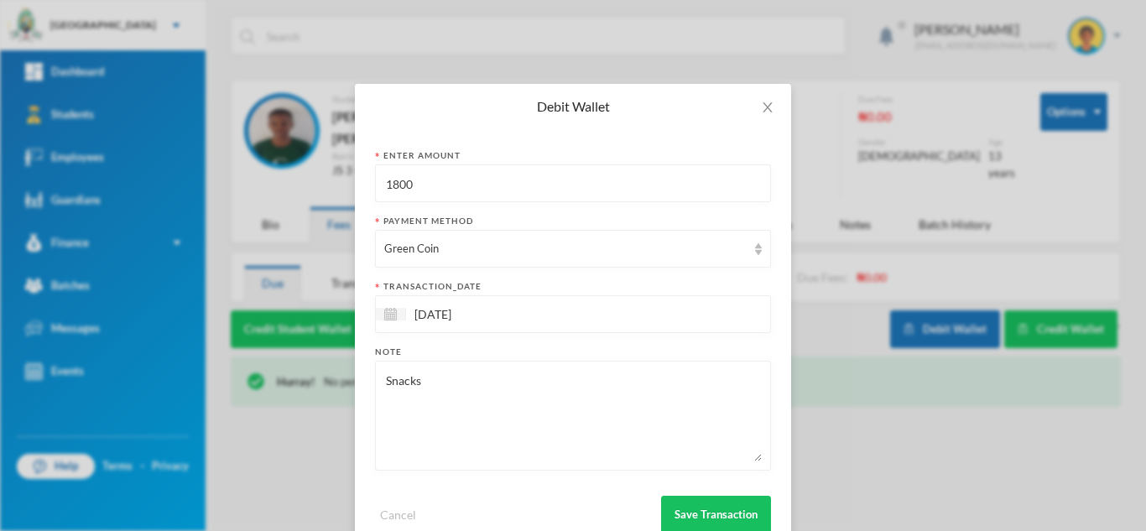
drag, startPoint x: 483, startPoint y: 195, endPoint x: 341, endPoint y: 204, distance: 142.0
click at [341, 204] on div "Debit Wallet Enter Amount 1800 Payment Method Green Coin transaction_date 24/09…" at bounding box center [573, 265] width 1146 height 531
type input "2200"
click at [693, 514] on button "Save Transaction" at bounding box center [716, 515] width 110 height 38
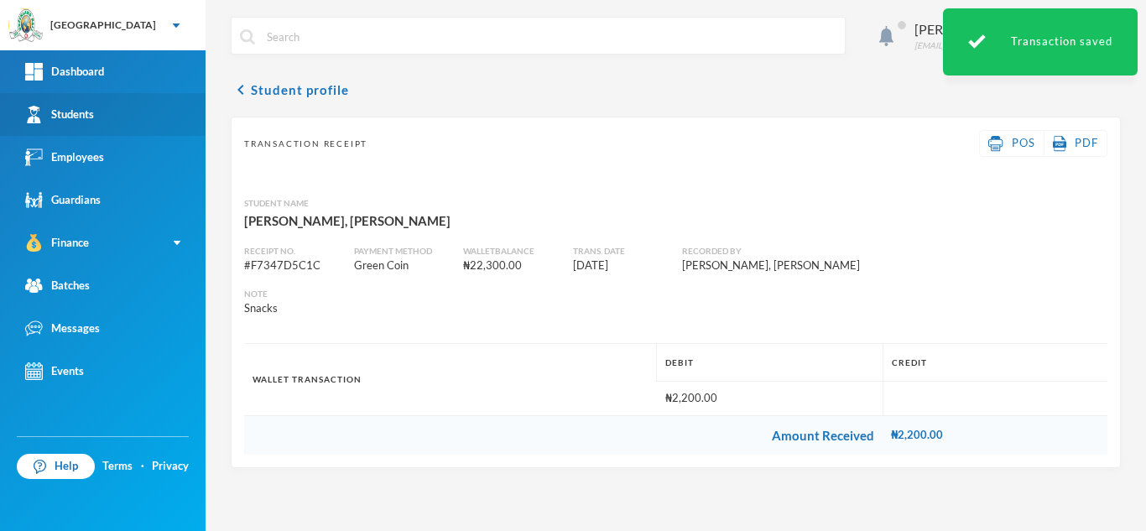
click at [101, 118] on link "Students" at bounding box center [102, 114] width 205 height 43
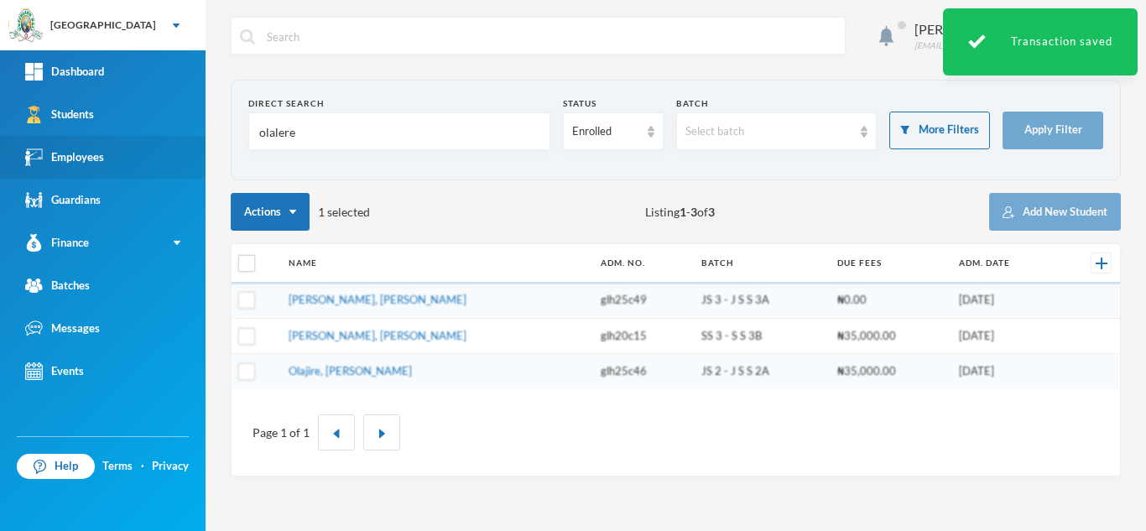
click at [136, 140] on div "Greenland Hall Your Bluebic Account Greenland Hall Add a New School Dashboard S…" at bounding box center [573, 265] width 1146 height 531
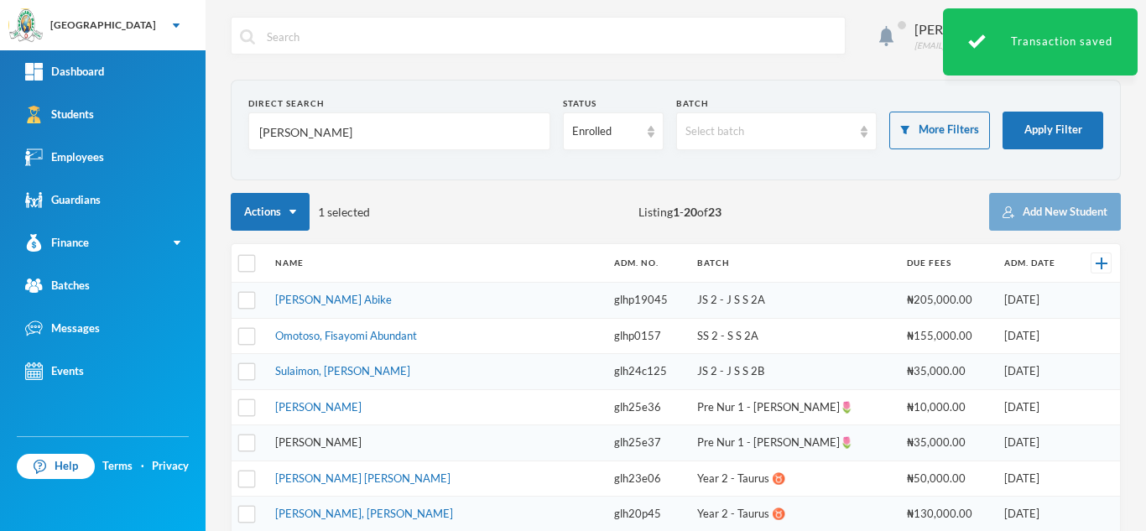
type input "abiodun"
click at [354, 442] on link "Adeniran, Kehinde Abdulroheem" at bounding box center [318, 441] width 86 height 13
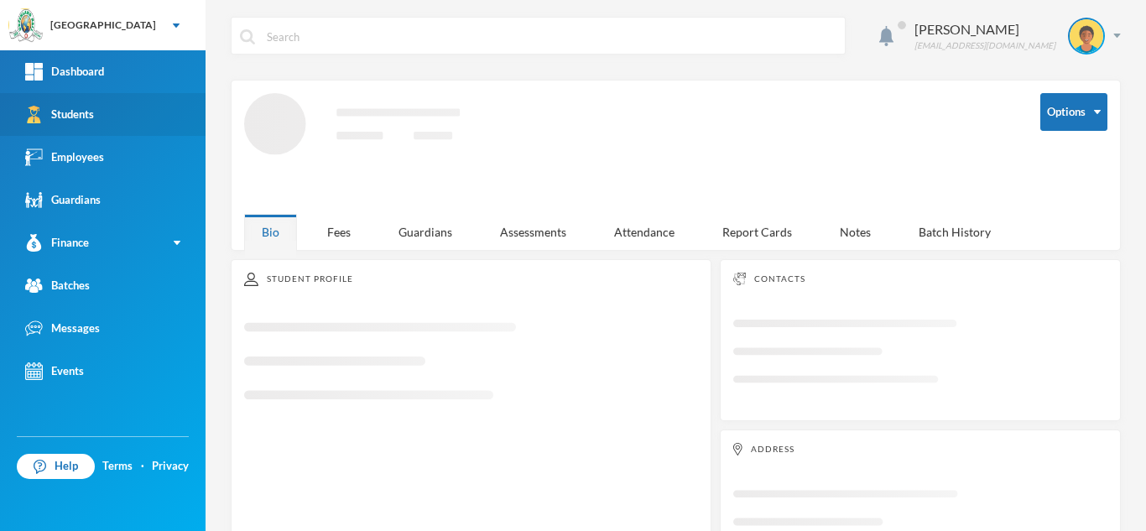
click at [159, 115] on link "Students" at bounding box center [102, 114] width 205 height 43
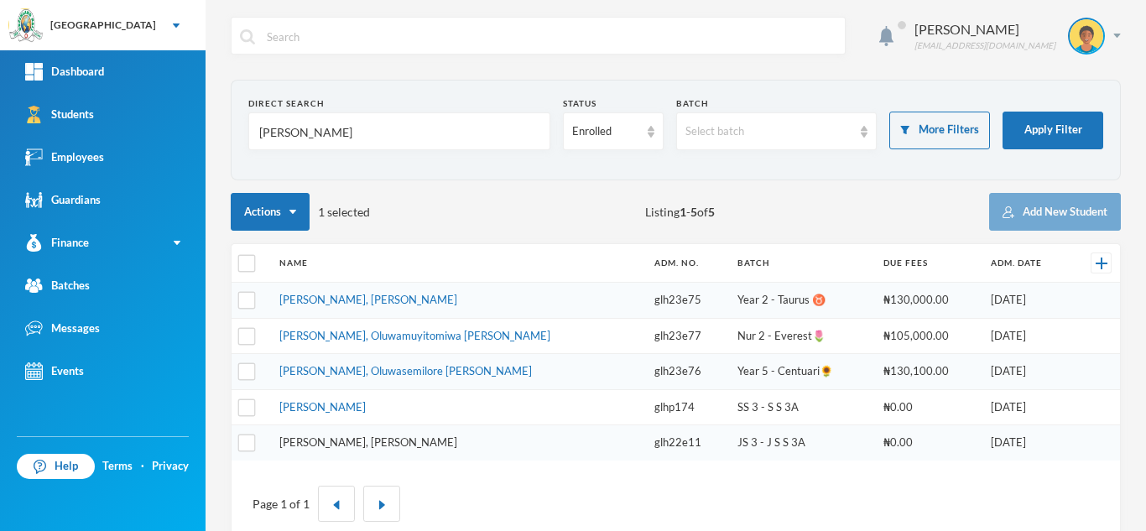
click at [378, 439] on link "Abiodun, Lawrence Temidayo" at bounding box center [368, 441] width 178 height 13
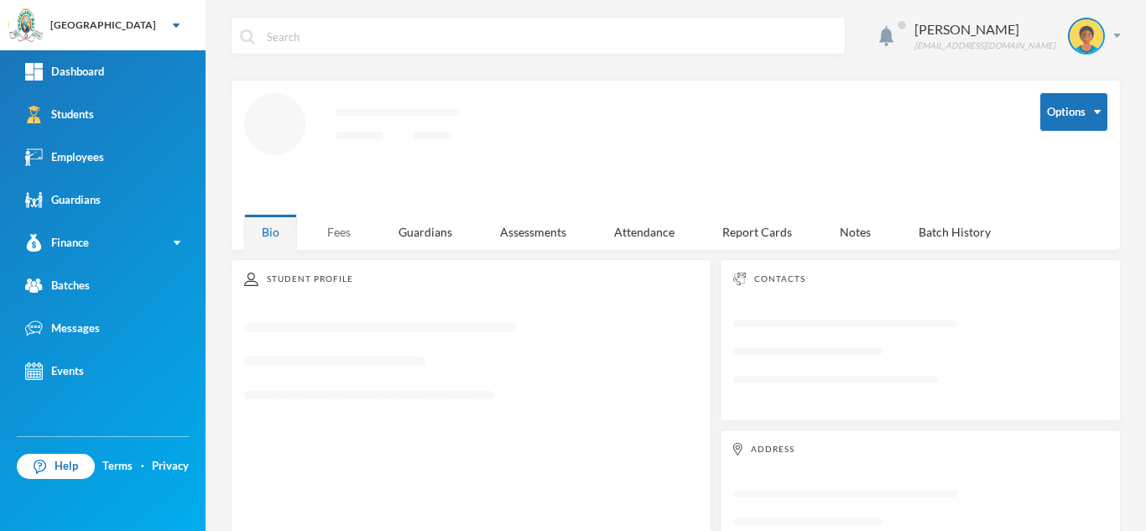
click at [337, 236] on div "Fees" at bounding box center [338, 232] width 59 height 36
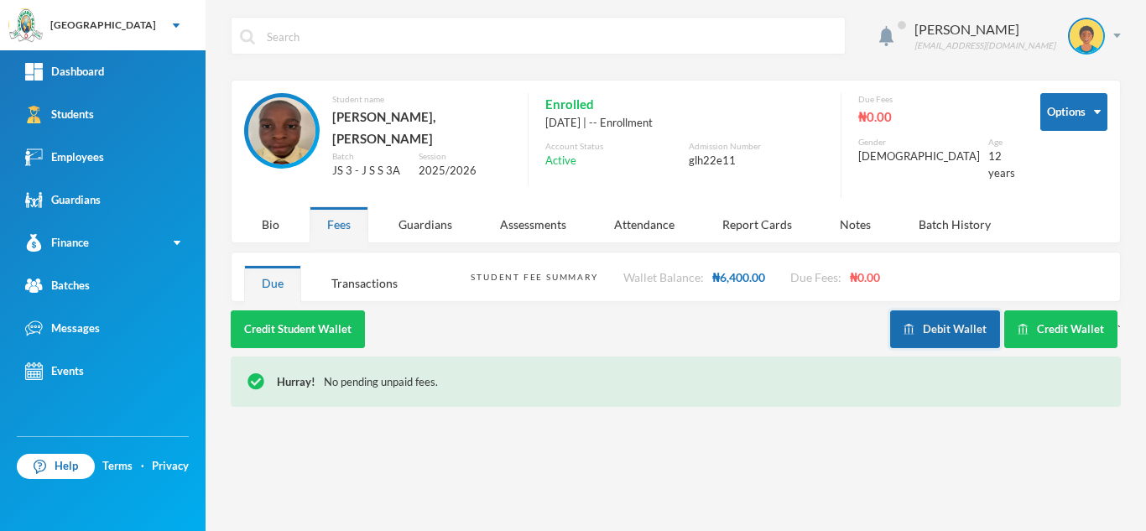
click at [933, 310] on button "Debit Wallet" at bounding box center [945, 329] width 110 height 38
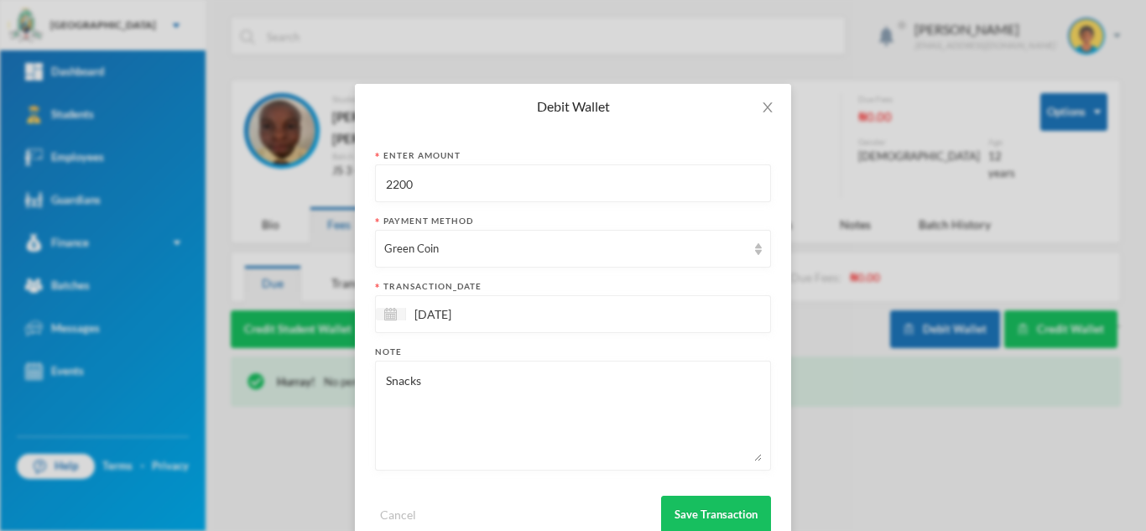
drag, startPoint x: 435, startPoint y: 193, endPoint x: 231, endPoint y: 224, distance: 206.1
click at [232, 224] on div "Debit Wallet Enter Amount 2200 Payment Method Green Coin transaction_date 24/09…" at bounding box center [573, 265] width 1146 height 531
type input "1500"
click at [676, 515] on button "Save Transaction" at bounding box center [716, 515] width 110 height 38
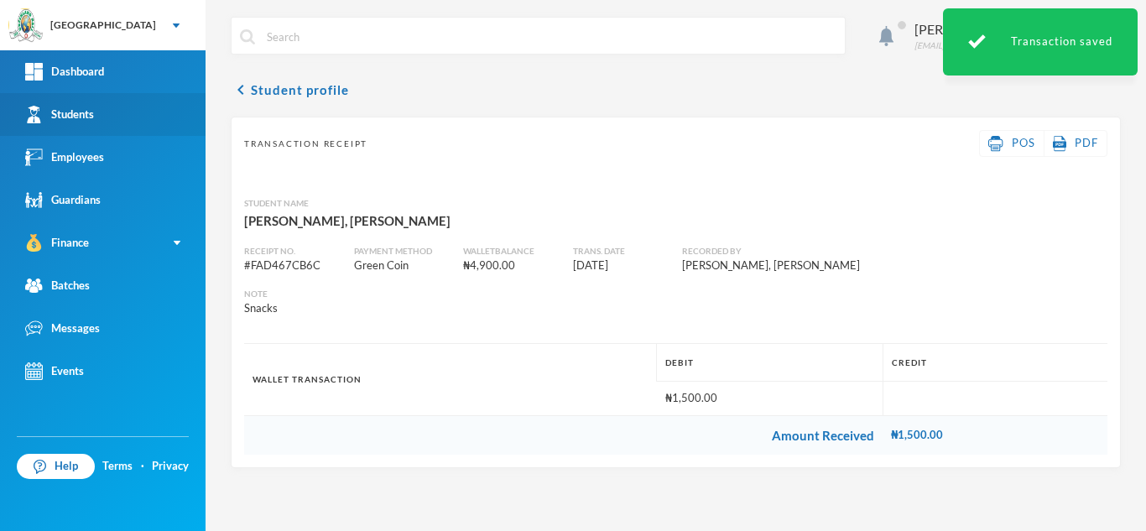
click at [114, 109] on link "Students" at bounding box center [102, 114] width 205 height 43
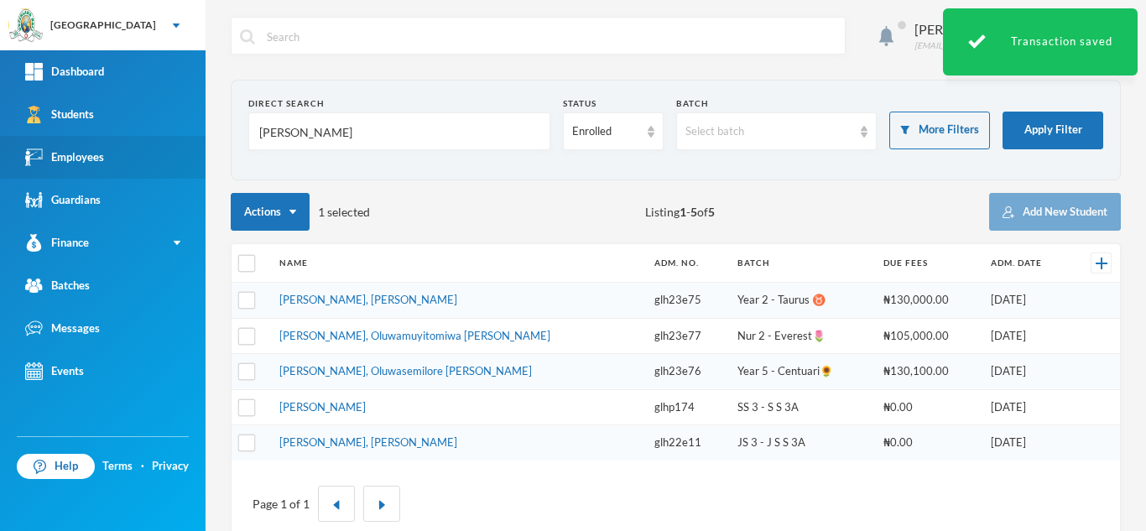
drag, startPoint x: 320, startPoint y: 131, endPoint x: 128, endPoint y: 138, distance: 191.4
click at [128, 138] on div "Greenland Hall Your Bluebic Account Greenland Hall Add a New School Dashboard S…" at bounding box center [573, 265] width 1146 height 531
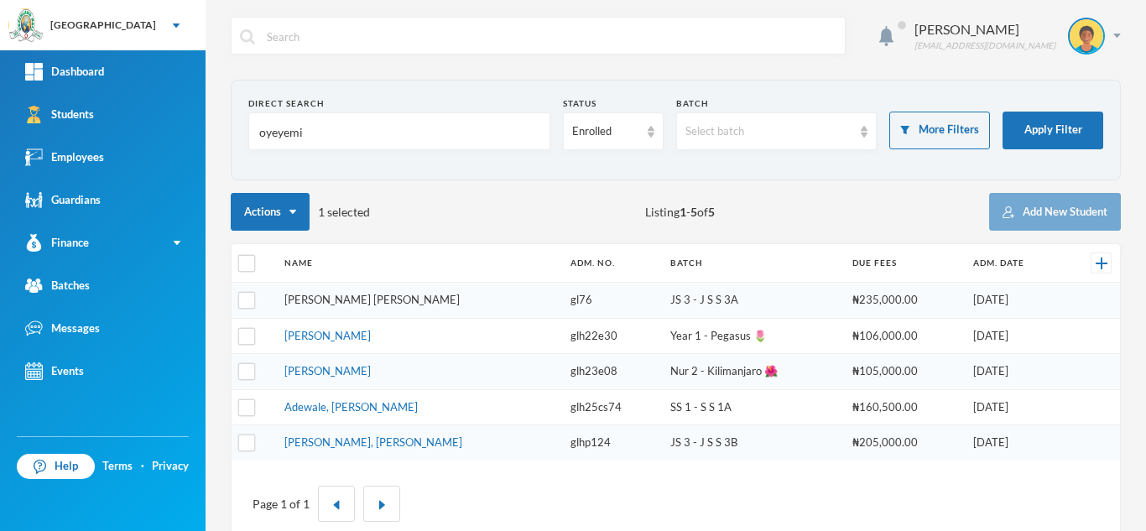
type input "oyeyemi"
click at [331, 304] on link "Oyeyemi, Oluwatimilehin Tokunbo" at bounding box center [371, 299] width 175 height 13
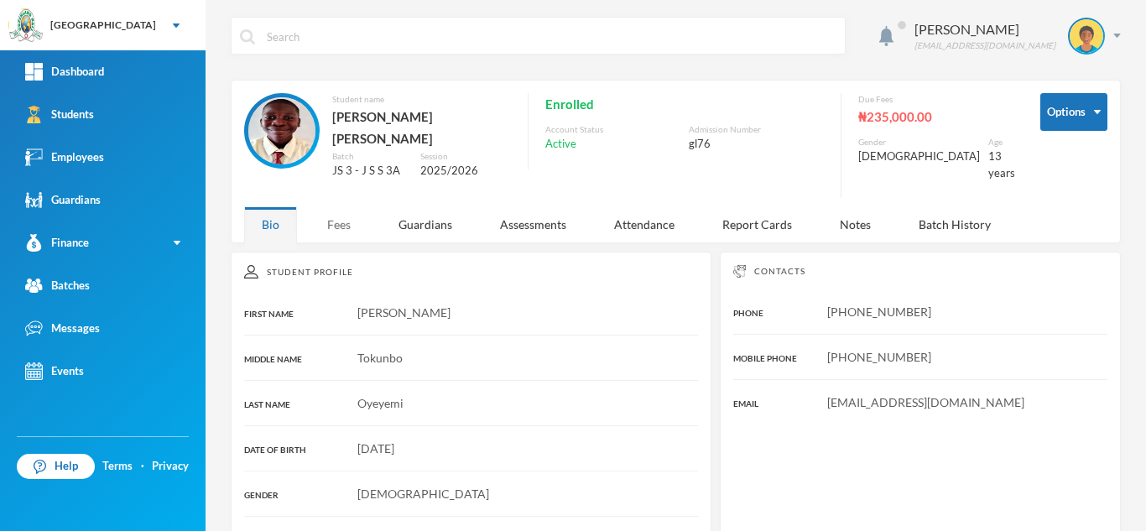
click at [325, 216] on div "Fees" at bounding box center [338, 224] width 59 height 36
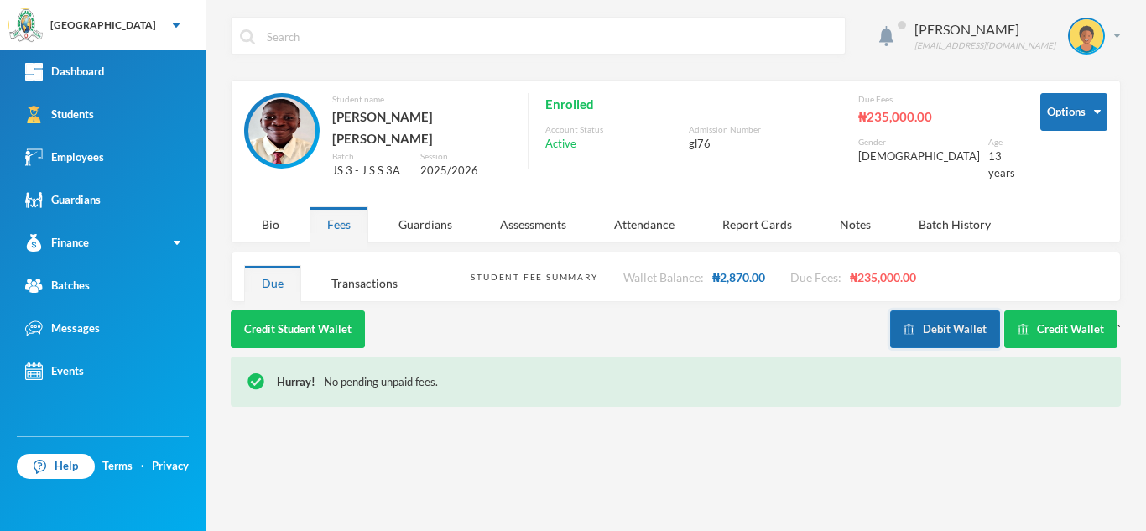
click at [921, 320] on button "Debit Wallet" at bounding box center [945, 329] width 110 height 38
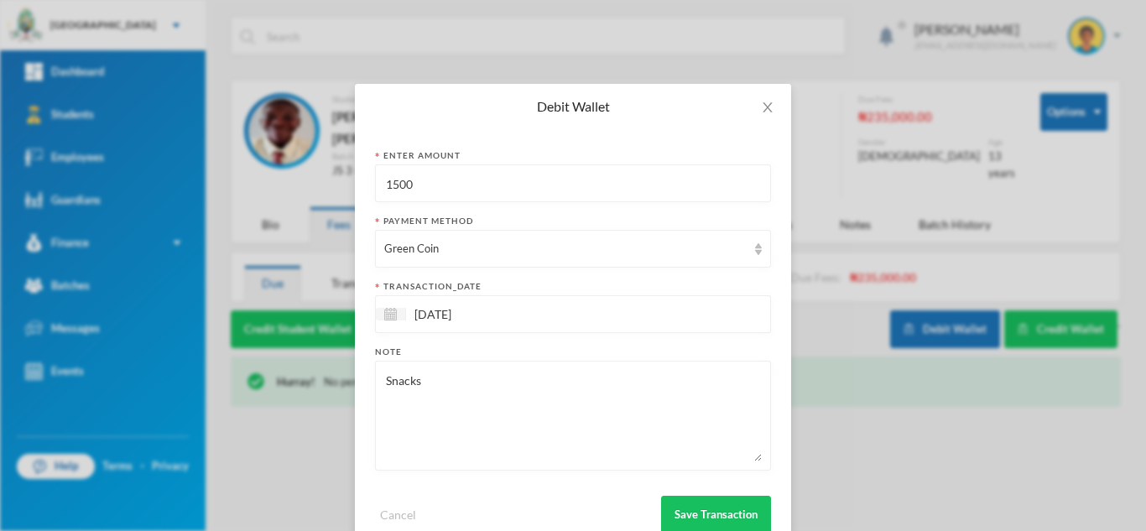
drag, startPoint x: 312, startPoint y: 197, endPoint x: 294, endPoint y: 195, distance: 17.7
click at [294, 195] on div "Debit Wallet Enter Amount 1500 Payment Method Green Coin transaction_date 24/09…" at bounding box center [573, 265] width 1146 height 531
type input "1300"
click at [706, 503] on button "Save Transaction" at bounding box center [716, 515] width 110 height 38
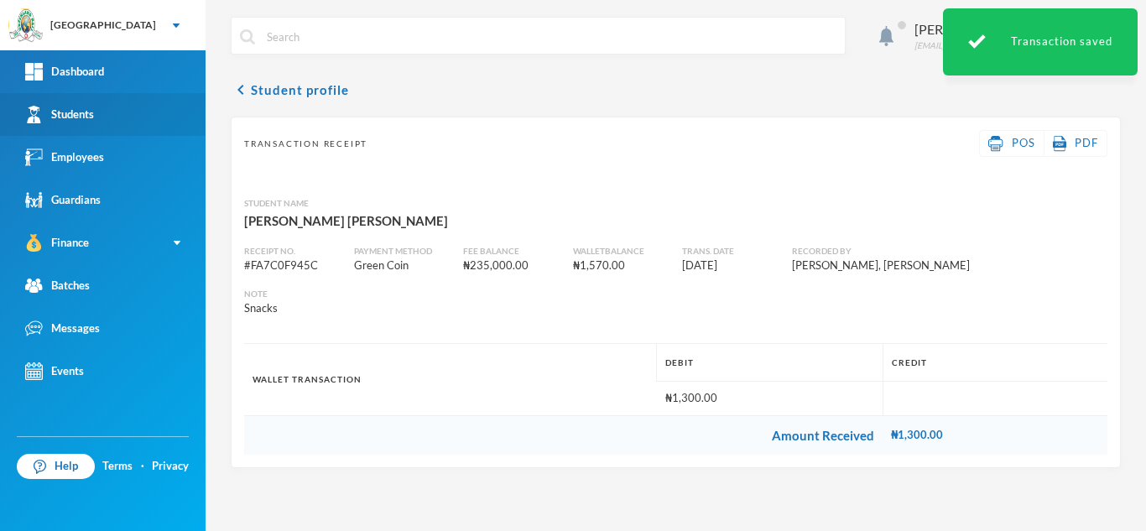
click at [138, 109] on link "Students" at bounding box center [102, 114] width 205 height 43
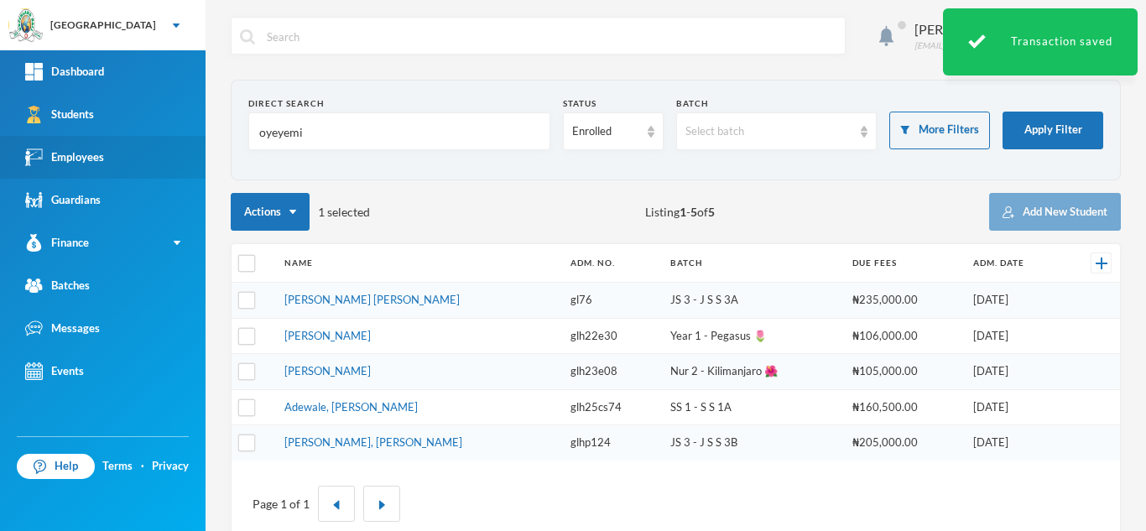
drag, startPoint x: 257, startPoint y: 139, endPoint x: 127, endPoint y: 145, distance: 130.1
click at [127, 145] on div "Greenland Hall Your Bluebic Account Greenland Hall Add a New School Dashboard S…" at bounding box center [573, 265] width 1146 height 531
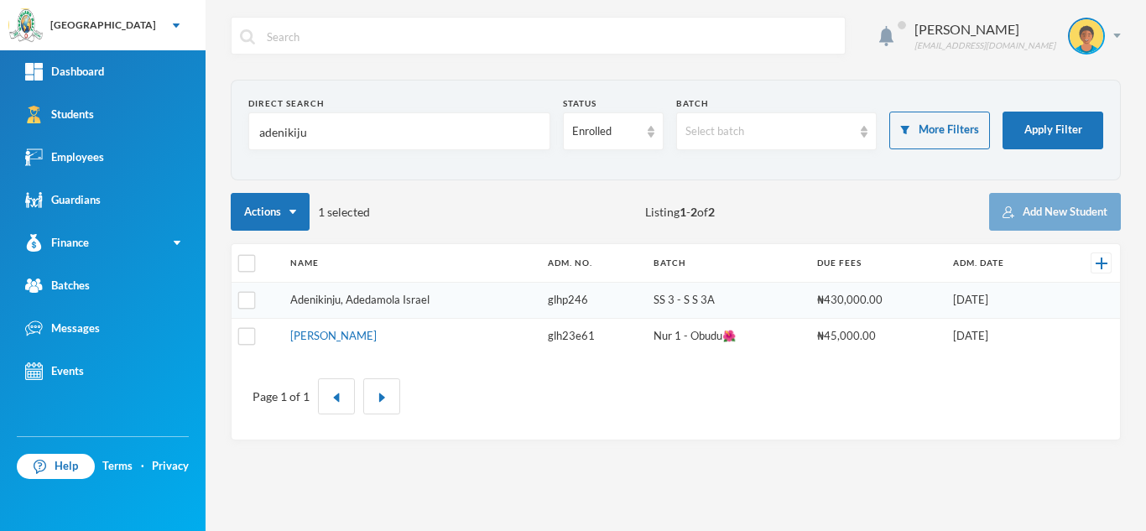
type input "adenikiju"
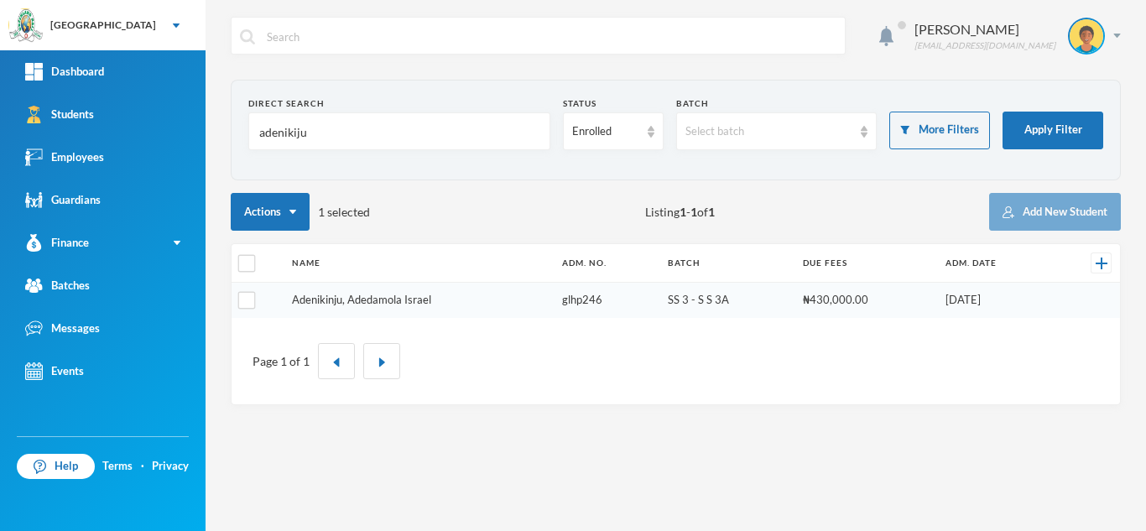
click at [345, 298] on link "Adenikinju, Adedamola Israel" at bounding box center [361, 299] width 139 height 13
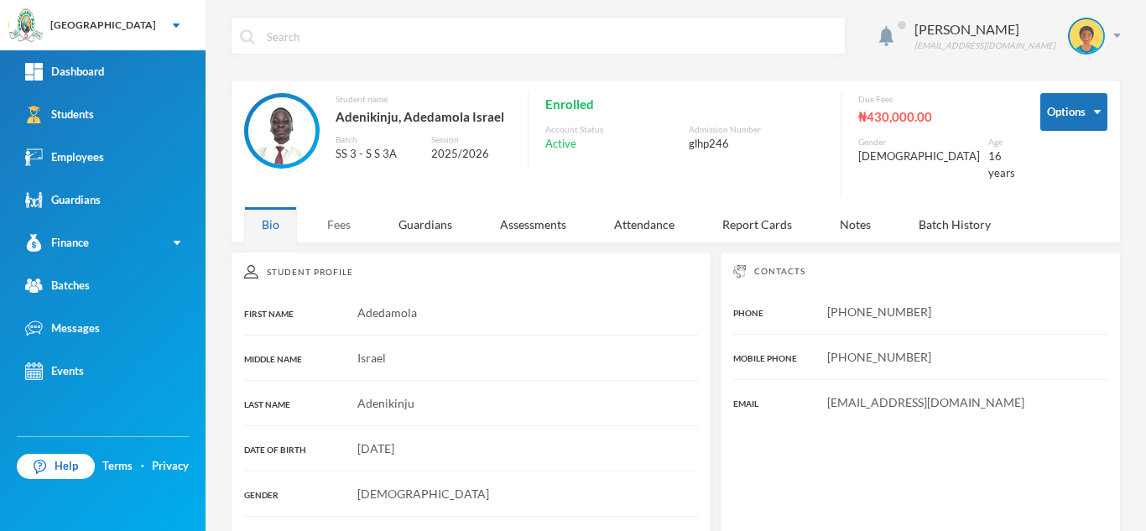
click at [335, 207] on div "Fees" at bounding box center [338, 224] width 59 height 36
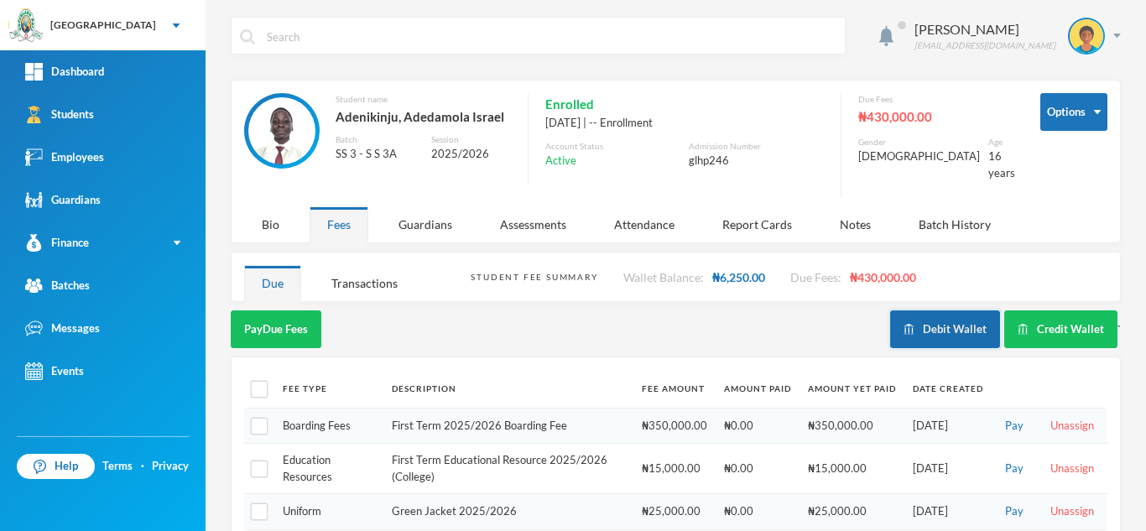
click at [927, 310] on button "Debit Wallet" at bounding box center [945, 329] width 110 height 38
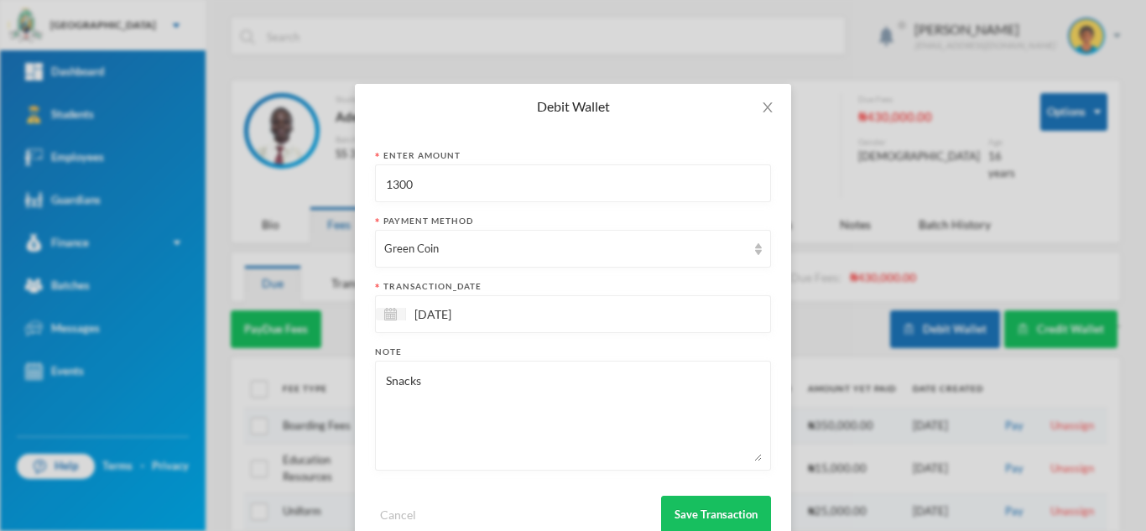
drag, startPoint x: 423, startPoint y: 196, endPoint x: 220, endPoint y: 188, distance: 203.1
click at [220, 188] on div "Debit Wallet Enter Amount 1300 Payment Method Green Coin transaction_date 24/09…" at bounding box center [573, 265] width 1146 height 531
type input "2500"
click at [691, 508] on button "Save Transaction" at bounding box center [716, 515] width 110 height 38
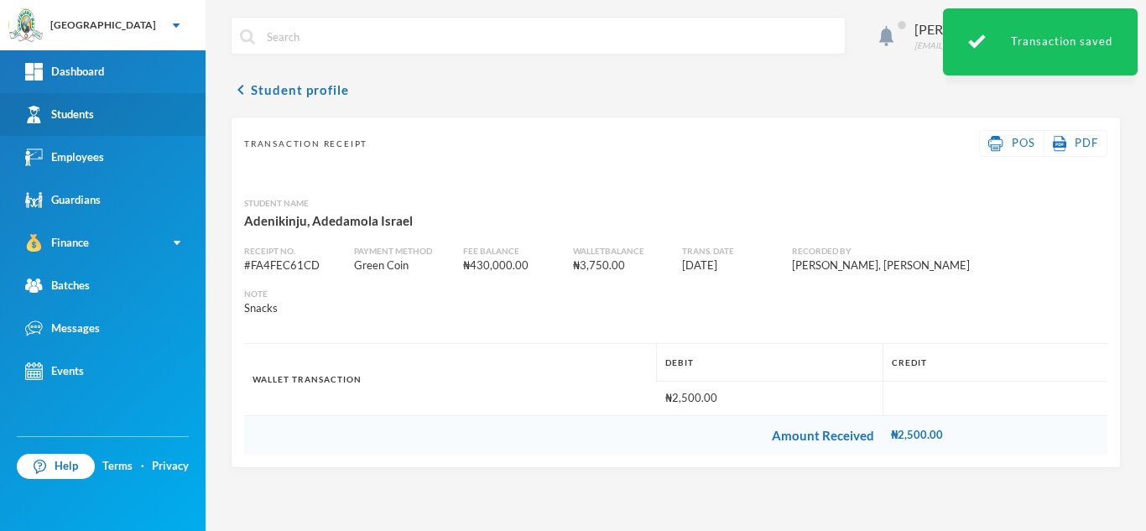
click at [112, 106] on link "Students" at bounding box center [102, 114] width 205 height 43
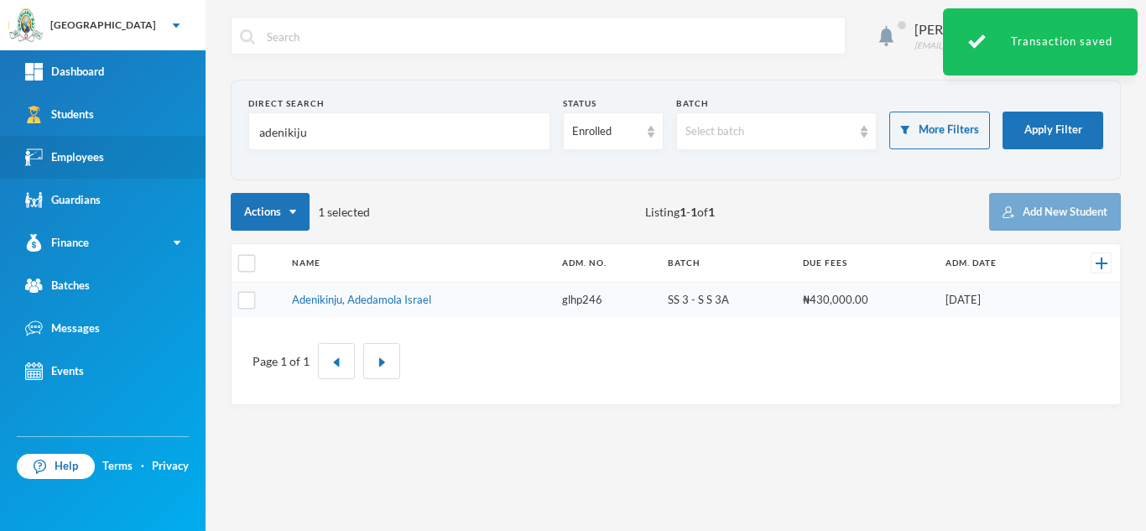
drag, startPoint x: 281, startPoint y: 143, endPoint x: 148, endPoint y: 145, distance: 133.4
click at [148, 145] on div "Greenland Hall Your Bluebic Account Greenland Hall Add a New School Dashboard S…" at bounding box center [573, 265] width 1146 height 531
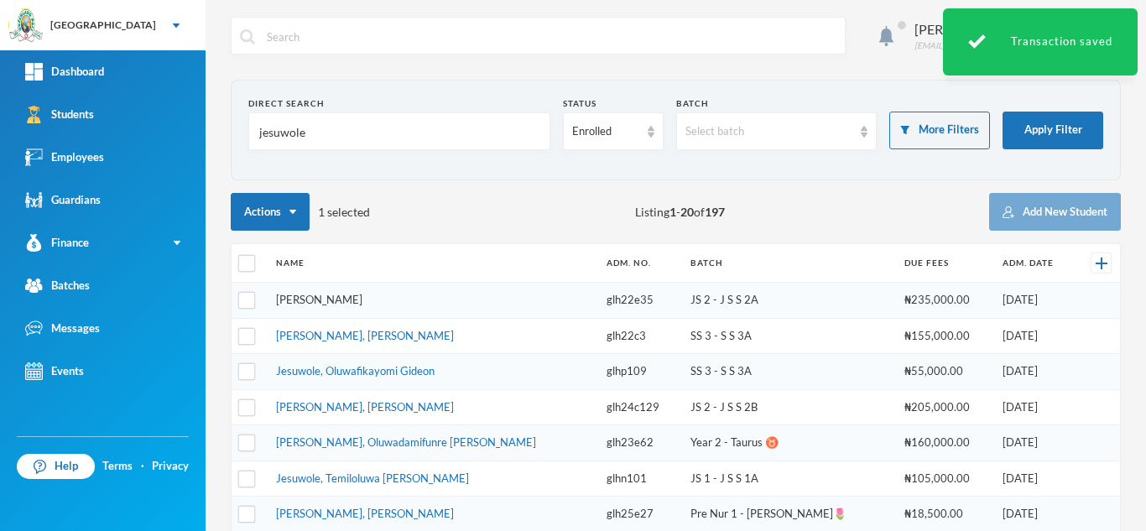
type input "jesuwole"
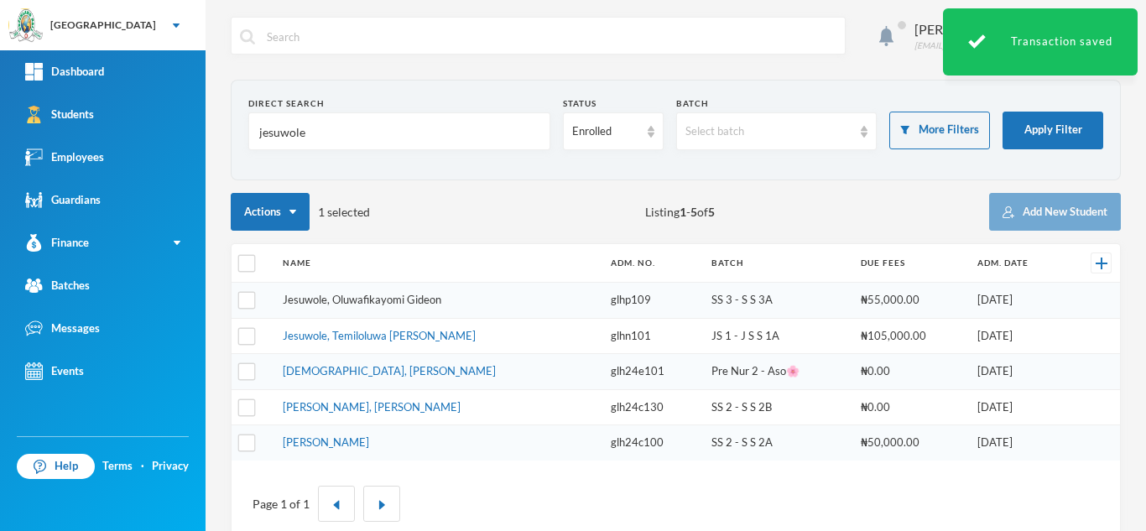
click at [381, 299] on link "Jesuwole, Oluwafikayomi Gideon" at bounding box center [362, 299] width 158 height 13
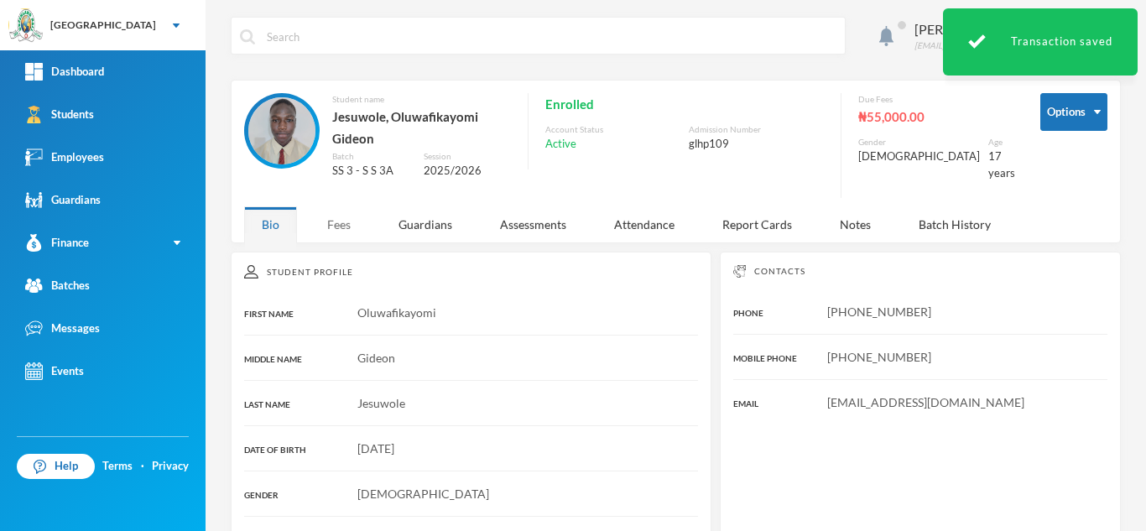
click at [351, 236] on div "Fees" at bounding box center [338, 224] width 59 height 36
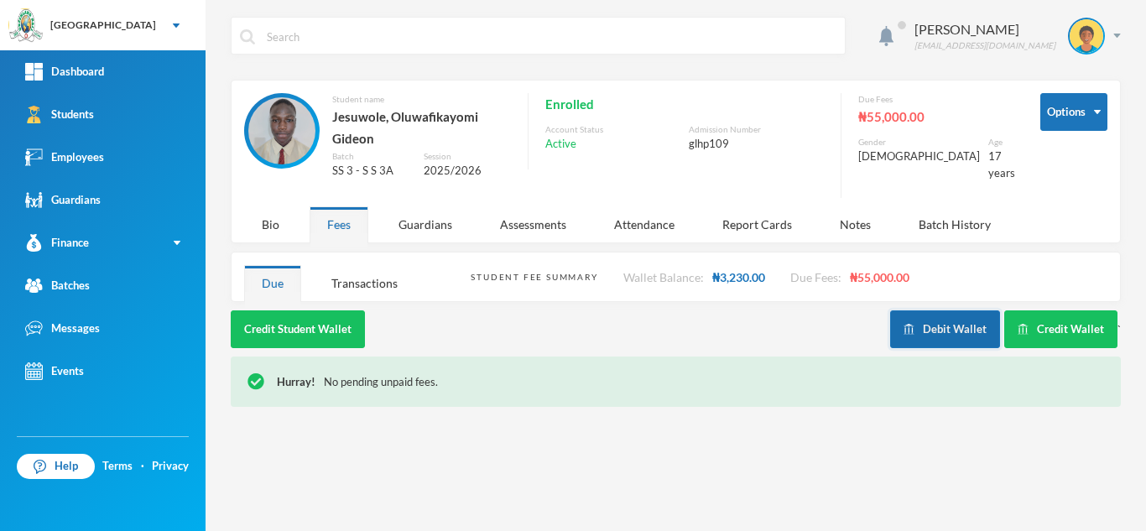
click at [923, 310] on button "Debit Wallet" at bounding box center [945, 329] width 110 height 38
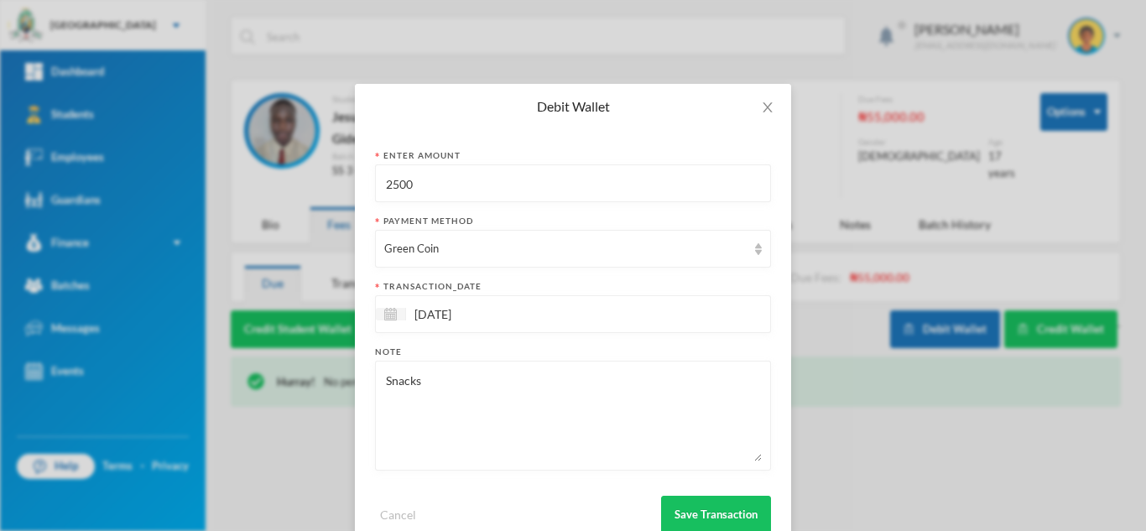
drag, startPoint x: 431, startPoint y: 192, endPoint x: 269, endPoint y: 197, distance: 161.9
click at [273, 196] on div "Debit Wallet Enter Amount 2500 Payment Method Green Coin transaction_date 24/09…" at bounding box center [573, 265] width 1146 height 531
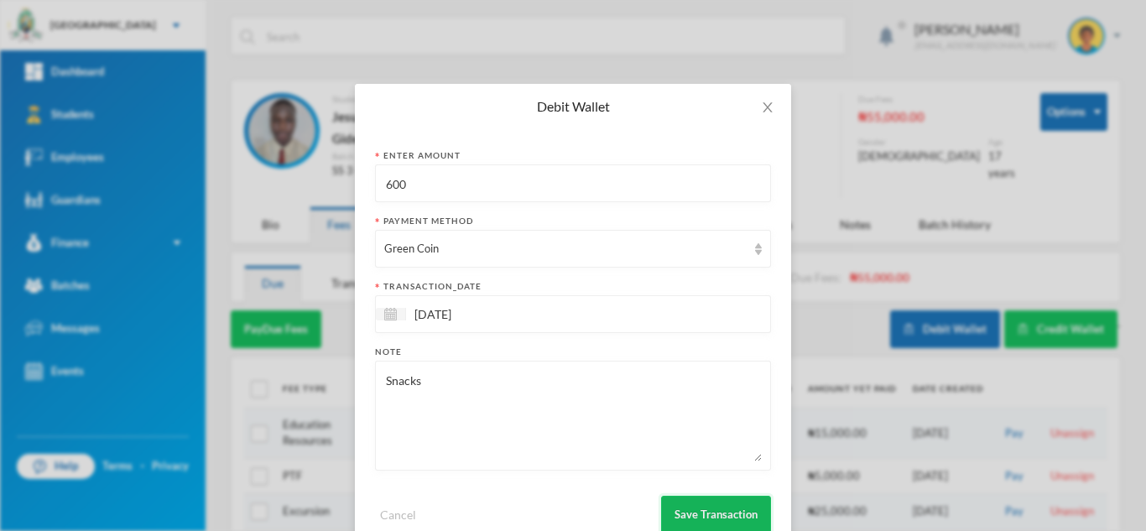
type input "600"
click at [709, 505] on button "Save Transaction" at bounding box center [716, 515] width 110 height 38
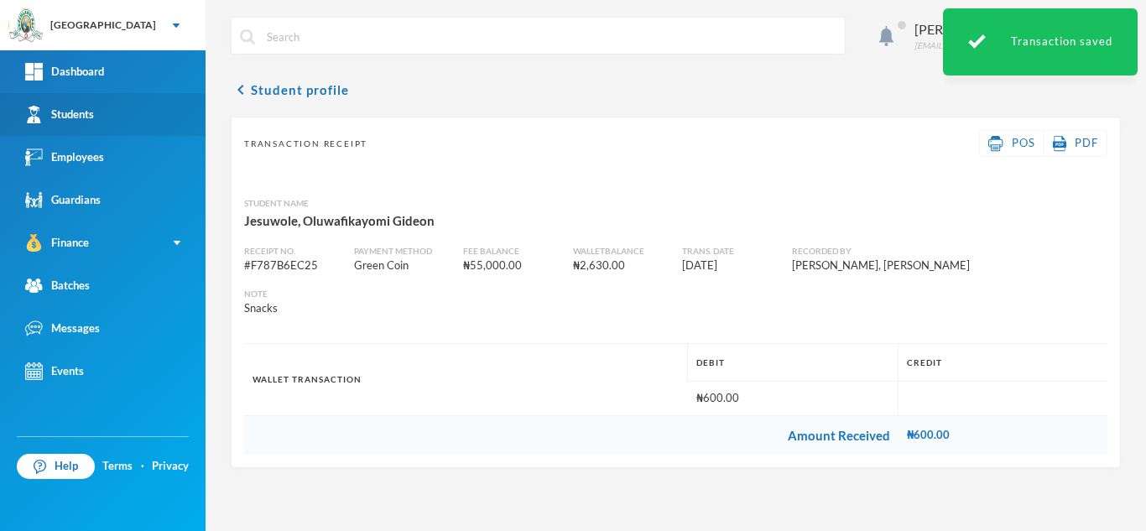
click at [99, 122] on link "Students" at bounding box center [102, 114] width 205 height 43
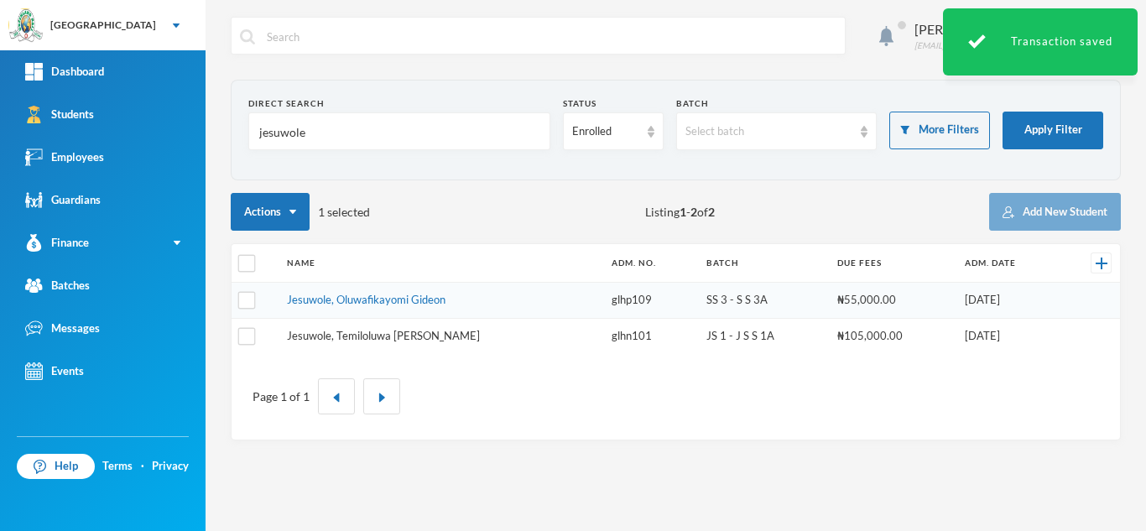
click at [378, 340] on link "Jesuwole, Temiloluwa Mary" at bounding box center [383, 335] width 193 height 13
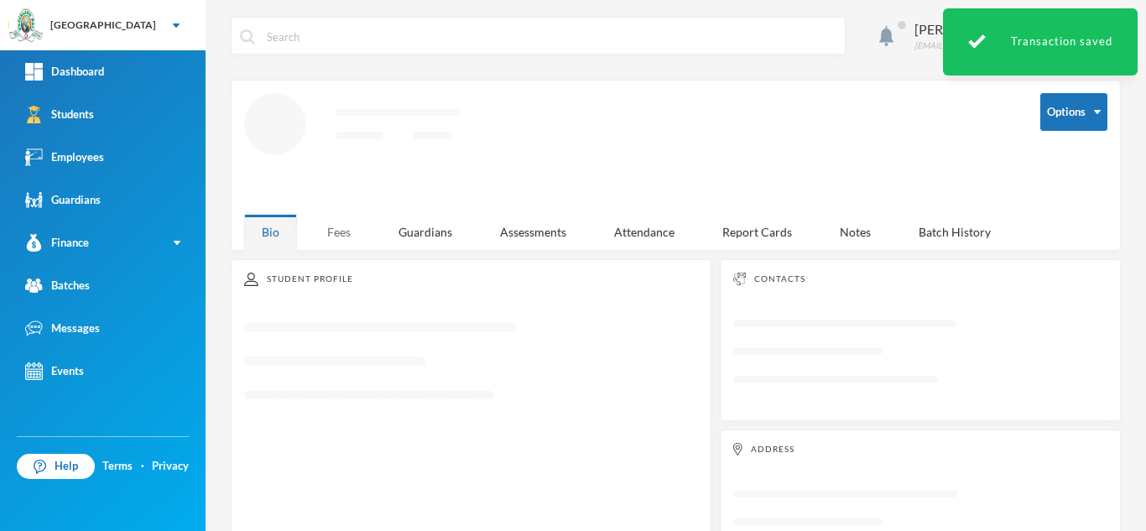
click at [347, 231] on div "Fees" at bounding box center [338, 232] width 59 height 36
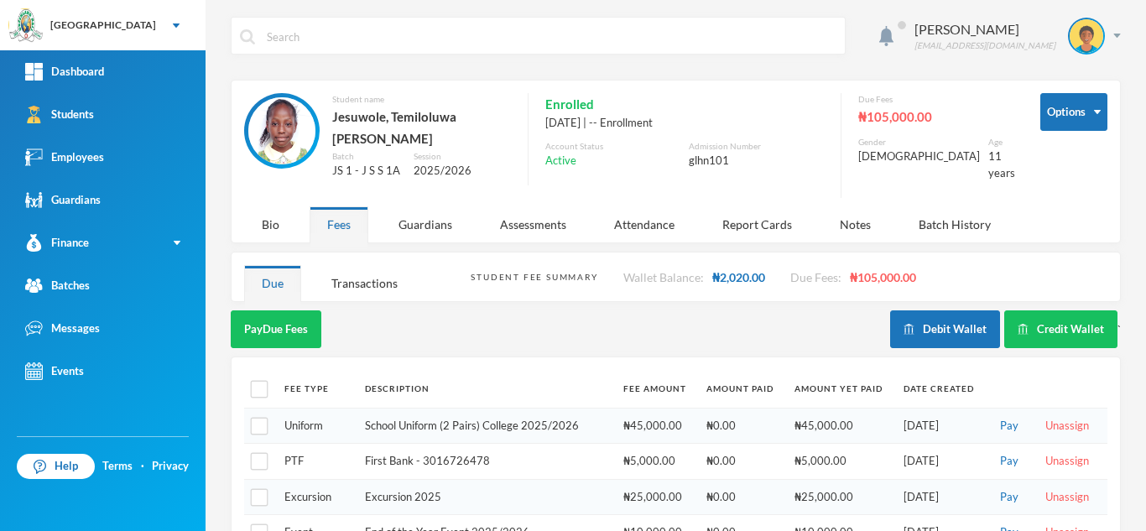
click at [913, 313] on button "Debit Wallet" at bounding box center [945, 329] width 110 height 38
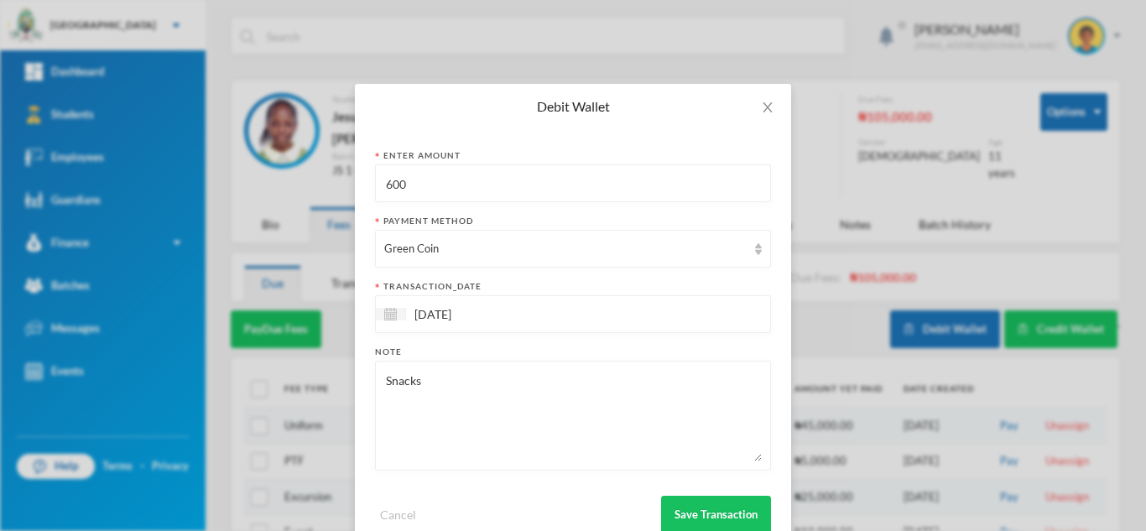
drag, startPoint x: 426, startPoint y: 187, endPoint x: 305, endPoint y: 202, distance: 121.7
click at [305, 202] on div "Debit Wallet Enter Amount 600 Payment Method Green Coin transaction_date 24/09/…" at bounding box center [573, 265] width 1146 height 531
type input "800"
click at [702, 512] on button "Save Transaction" at bounding box center [716, 515] width 110 height 38
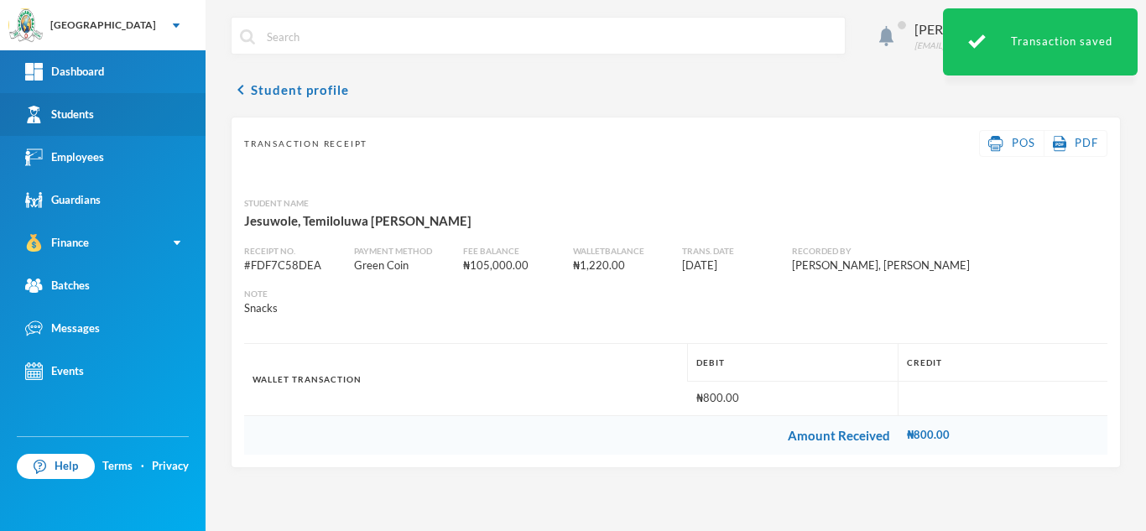
click at [109, 112] on link "Students" at bounding box center [102, 114] width 205 height 43
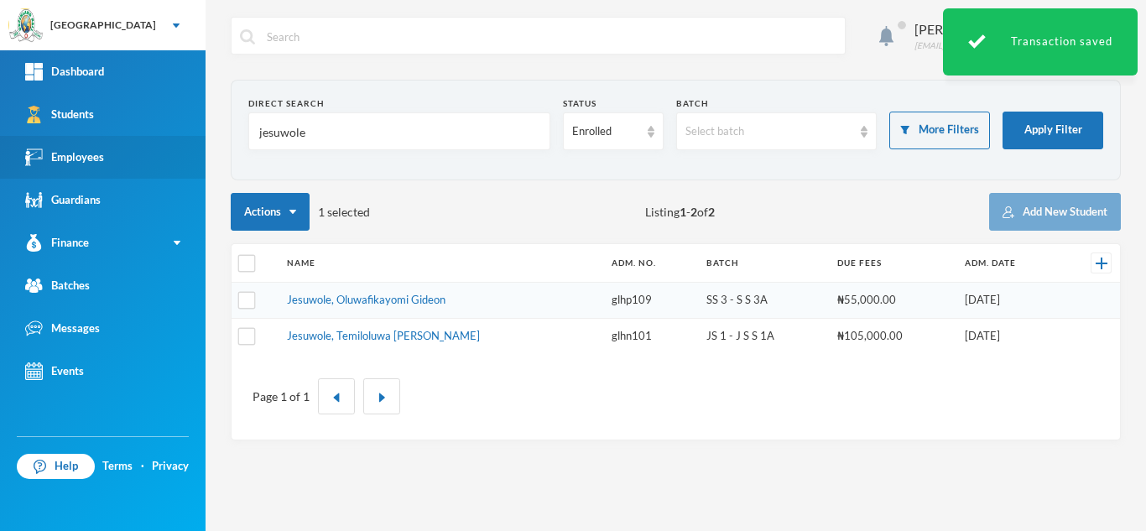
drag, startPoint x: 325, startPoint y: 143, endPoint x: 180, endPoint y: 150, distance: 145.3
click at [180, 150] on div "Greenland Hall Your Bluebic Account Greenland Hall Add a New School Dashboard S…" at bounding box center [573, 265] width 1146 height 531
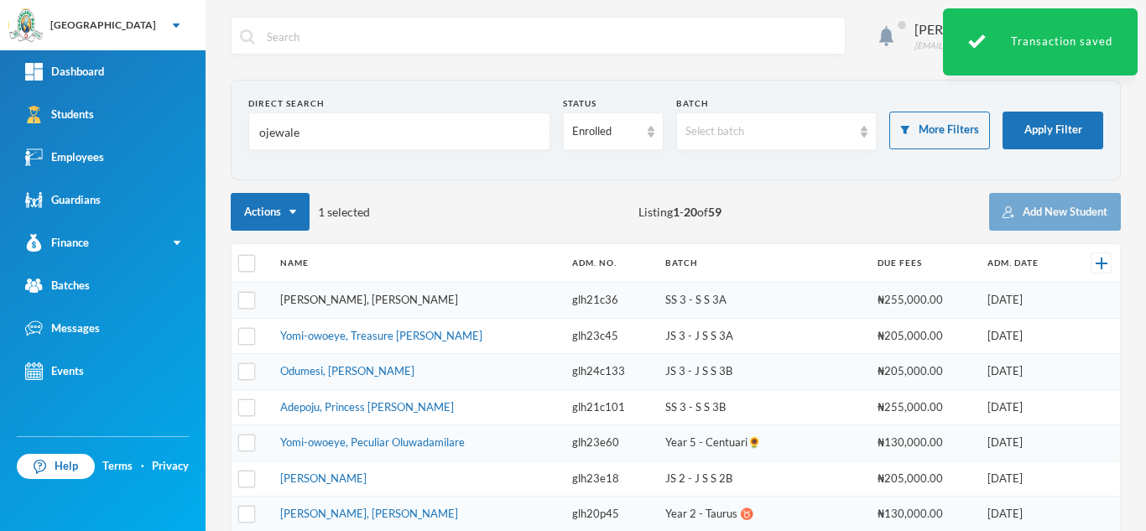
type input "ojewale"
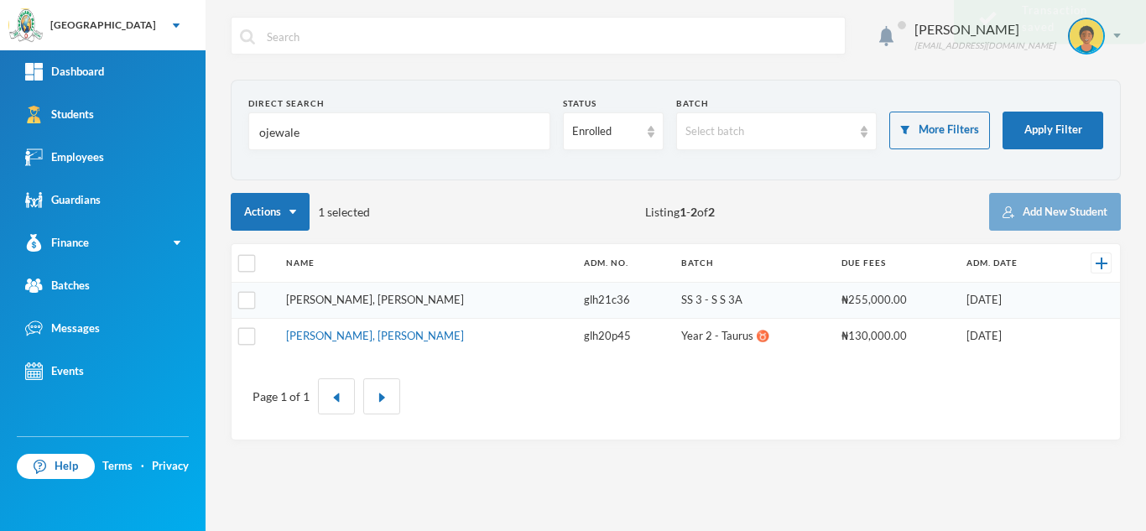
click at [367, 303] on link "[PERSON_NAME], [PERSON_NAME]" at bounding box center [375, 299] width 178 height 13
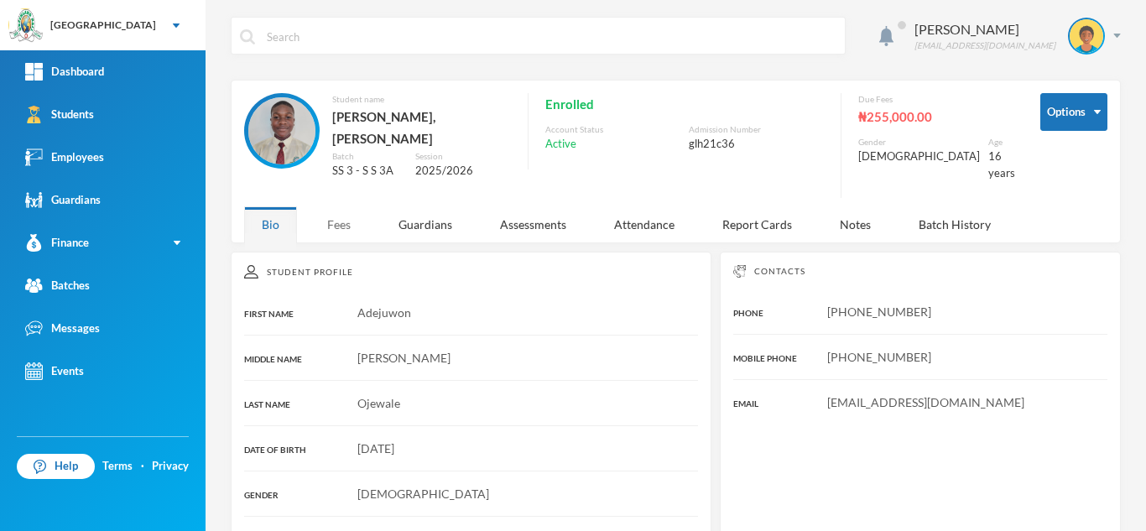
click at [345, 217] on div "Fees" at bounding box center [338, 224] width 59 height 36
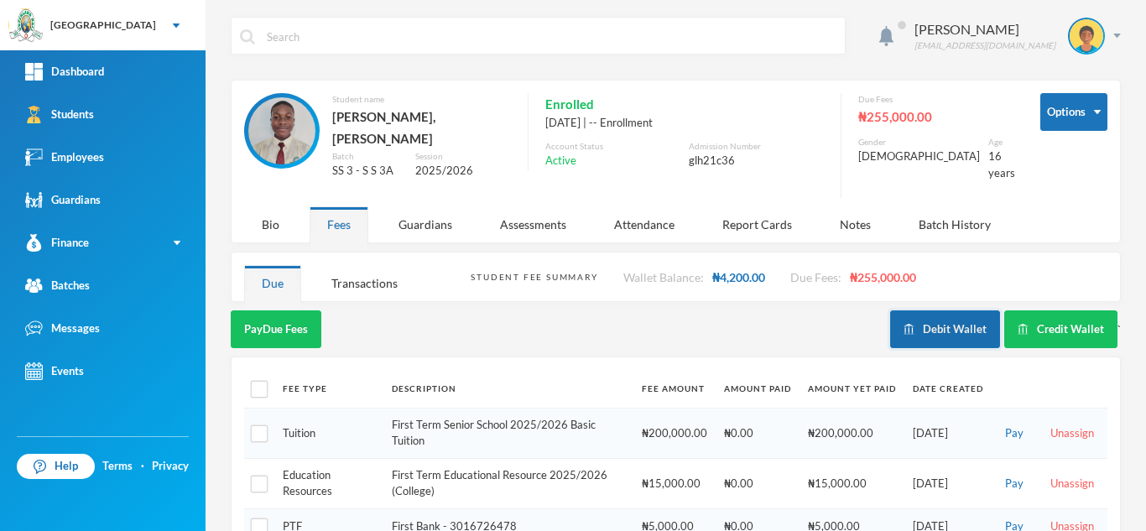
click at [949, 310] on button "Debit Wallet" at bounding box center [945, 329] width 110 height 38
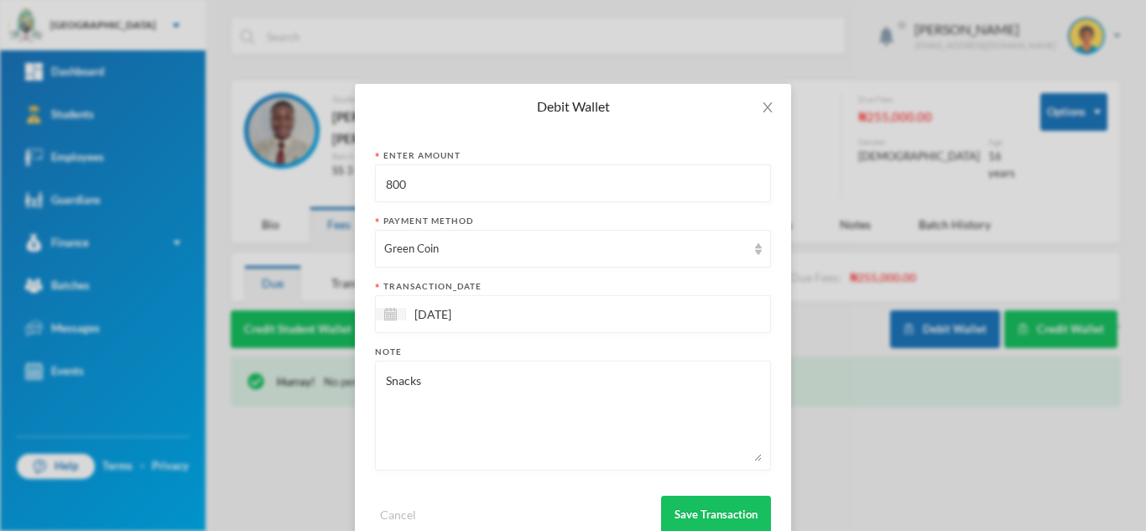
drag, startPoint x: 403, startPoint y: 192, endPoint x: 325, endPoint y: 190, distance: 78.0
click at [325, 190] on div "Debit Wallet Enter Amount 800 Payment Method Green Coin transaction_date 24/09/…" at bounding box center [573, 265] width 1146 height 531
type input "400"
click at [675, 501] on button "Save Transaction" at bounding box center [716, 515] width 110 height 38
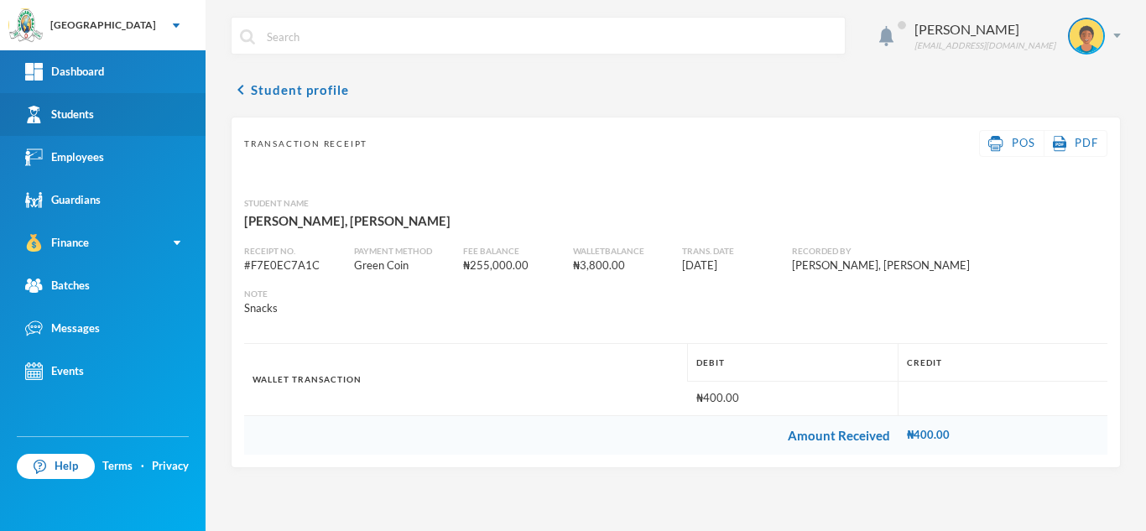
click at [176, 120] on link "Students" at bounding box center [102, 114] width 205 height 43
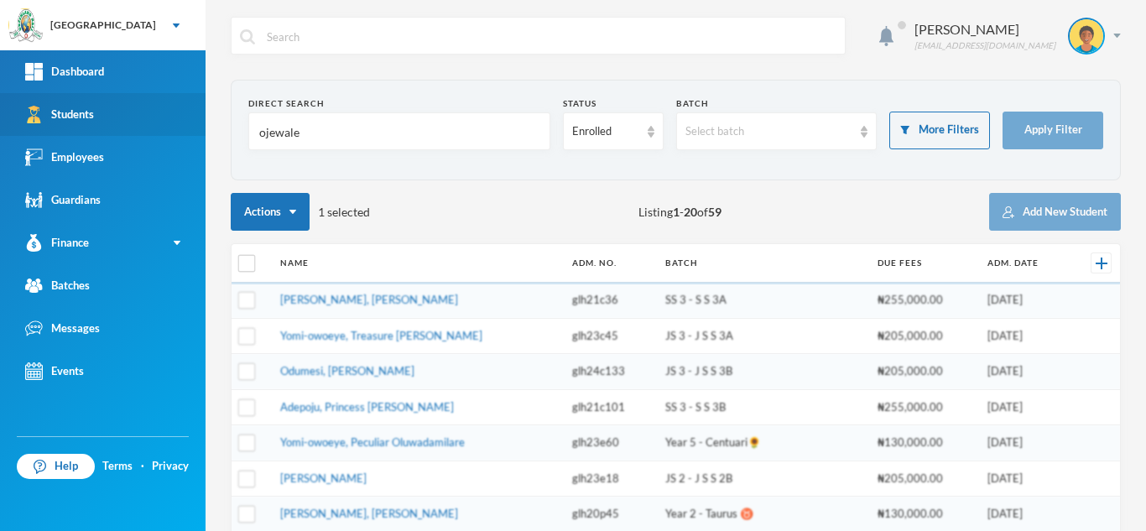
drag, startPoint x: 309, startPoint y: 140, endPoint x: 194, endPoint y: 130, distance: 116.2
click at [194, 130] on div "Greenland Hall Your Bluebic Account Greenland Hall Add a New School Dashboard S…" at bounding box center [573, 265] width 1146 height 531
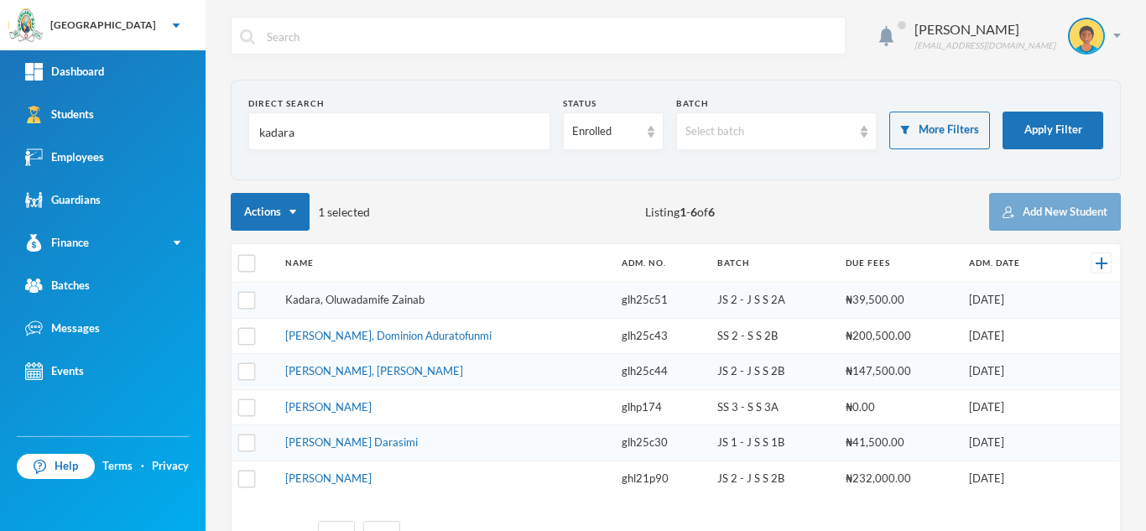
type input "kadara"
click at [368, 302] on link "Kadara, Oluwadamife Zainab" at bounding box center [354, 299] width 139 height 13
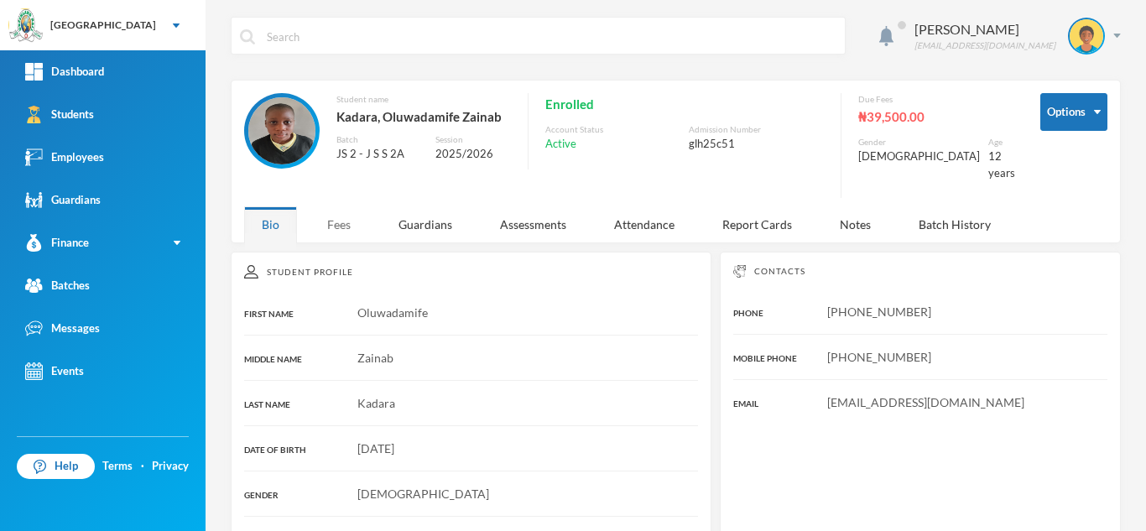
click at [337, 221] on div "Fees" at bounding box center [338, 224] width 59 height 36
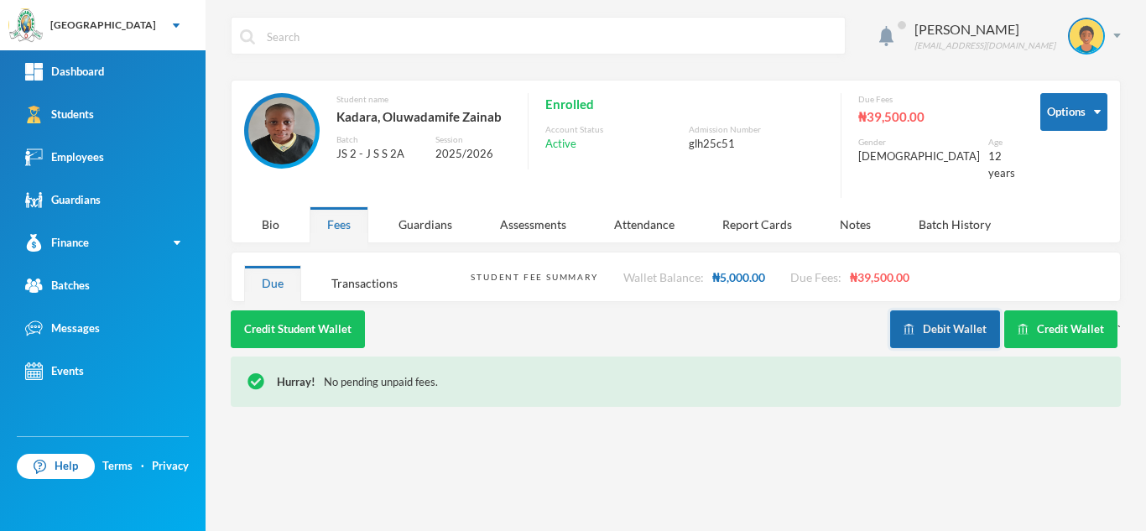
click at [920, 314] on button "Debit Wallet" at bounding box center [945, 329] width 110 height 38
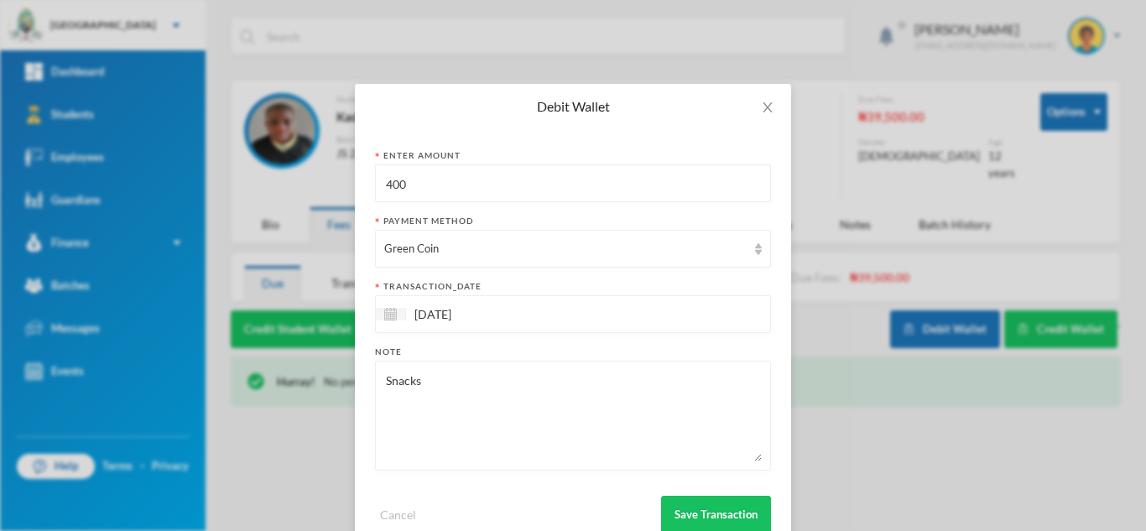
drag, startPoint x: 414, startPoint y: 200, endPoint x: 351, endPoint y: 188, distance: 65.0
click at [355, 188] on div "Enter Amount 400 Payment Method Green Coin transaction_date 24/09/2025 Note Sna…" at bounding box center [573, 341] width 436 height 424
type input "1100"
click at [730, 506] on button "Save Transaction" at bounding box center [716, 515] width 110 height 38
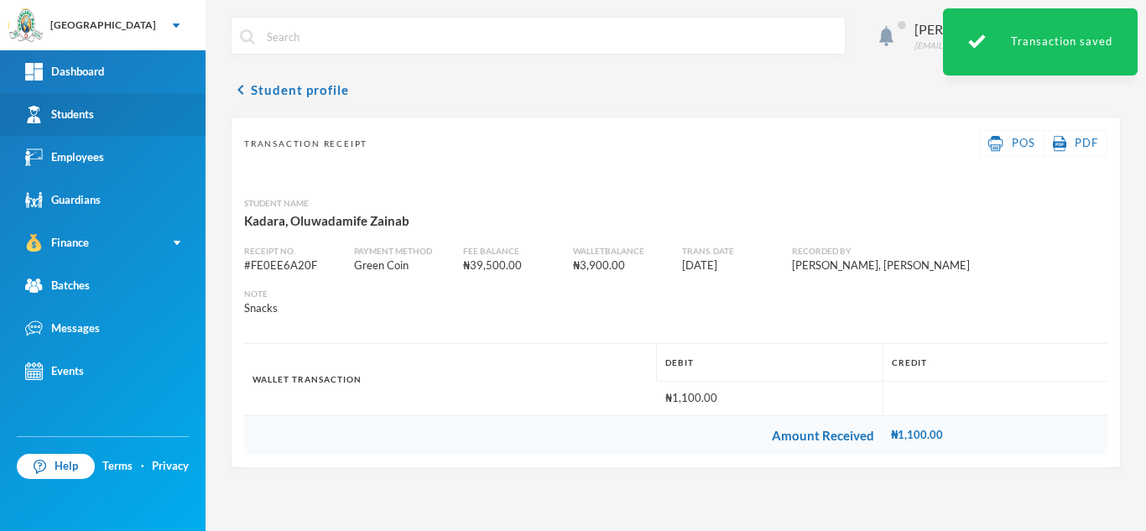
click at [121, 113] on link "Students" at bounding box center [102, 114] width 205 height 43
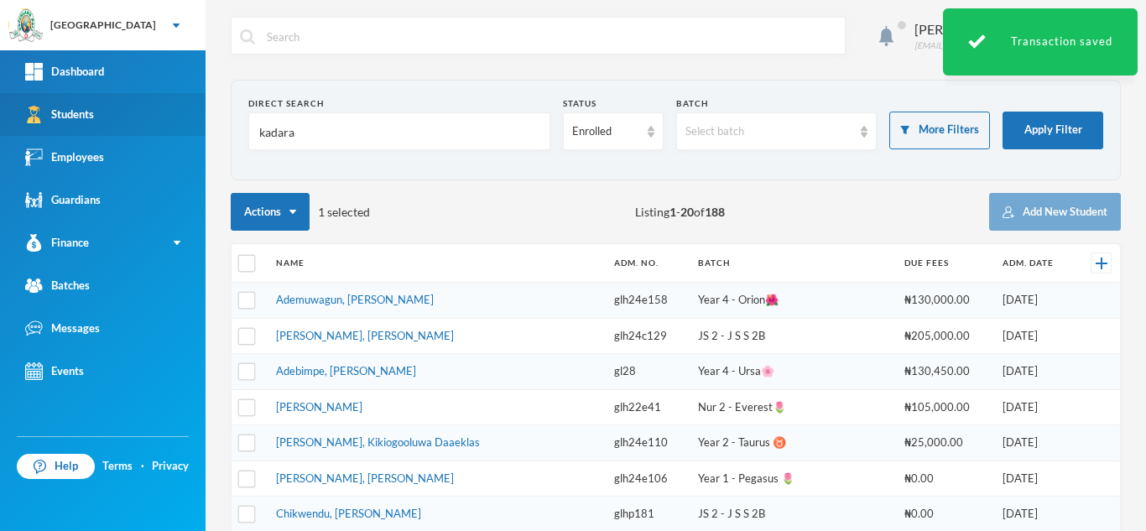
drag, startPoint x: 288, startPoint y: 128, endPoint x: 173, endPoint y: 129, distance: 114.9
click at [173, 129] on div "Greenland Hall Your Bluebic Account Greenland Hall Add a New School Dashboard S…" at bounding box center [573, 265] width 1146 height 531
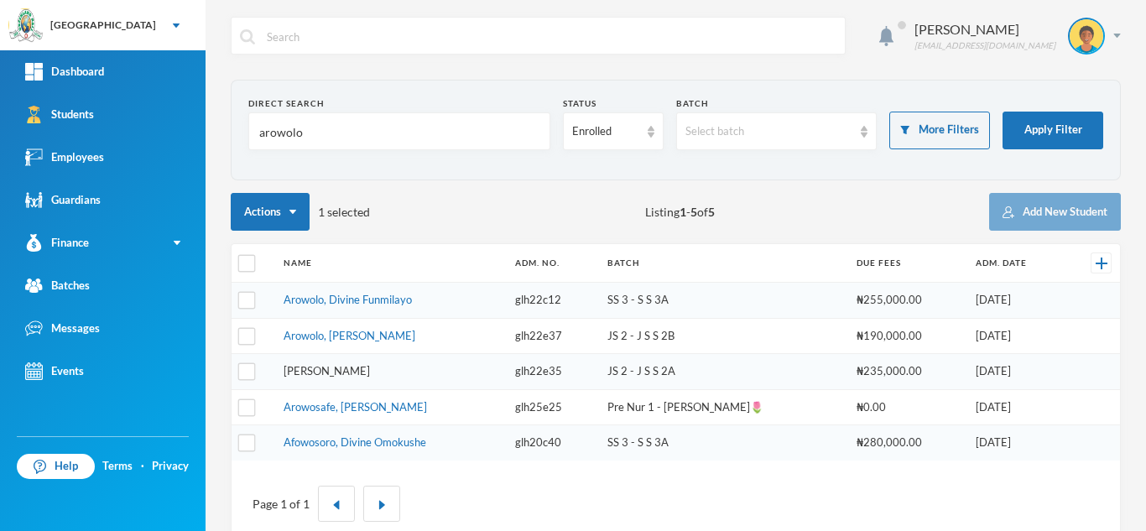
type input "arowolo"
click at [370, 372] on link "Arowolo, John Jomiloju" at bounding box center [326, 370] width 86 height 13
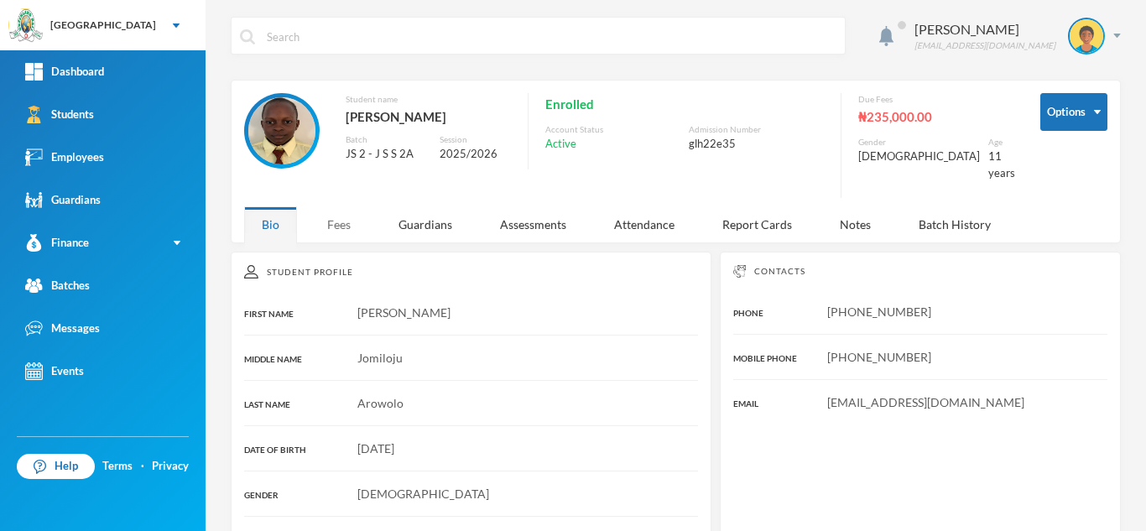
click at [353, 210] on div "Fees" at bounding box center [338, 224] width 59 height 36
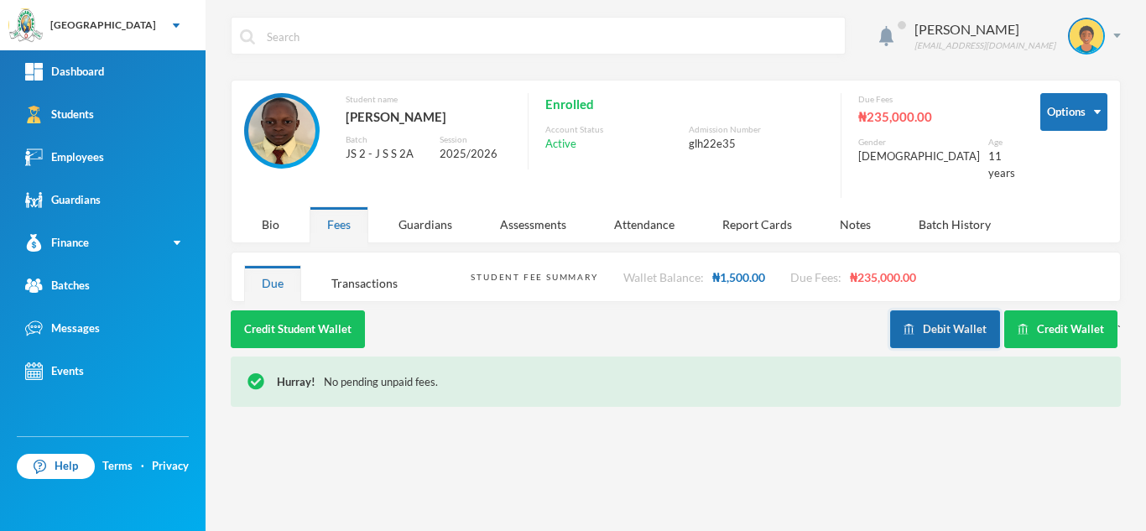
click at [967, 314] on button "Debit Wallet" at bounding box center [945, 329] width 110 height 38
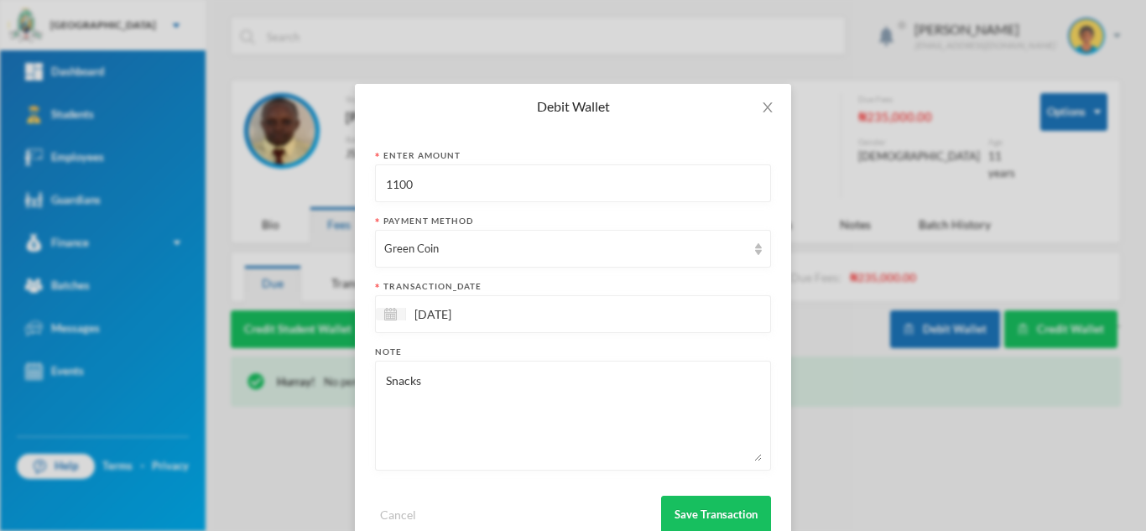
drag, startPoint x: 388, startPoint y: 192, endPoint x: 306, endPoint y: 187, distance: 82.3
click at [306, 187] on div "Debit Wallet Enter Amount 1100 Payment Method Green Coin transaction_date 24/09…" at bounding box center [573, 265] width 1146 height 531
type input "900"
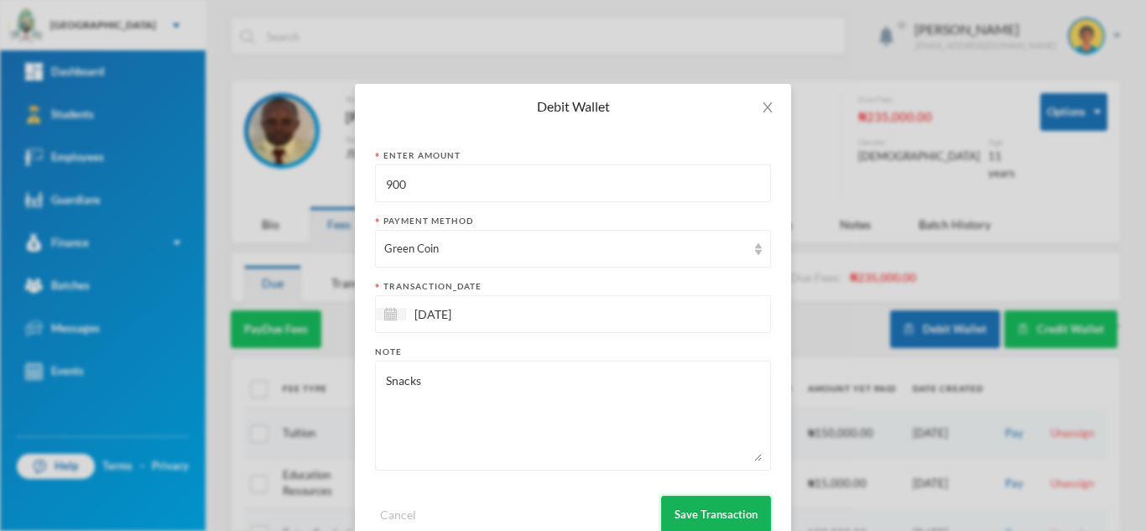
click at [680, 505] on button "Save Transaction" at bounding box center [716, 515] width 110 height 38
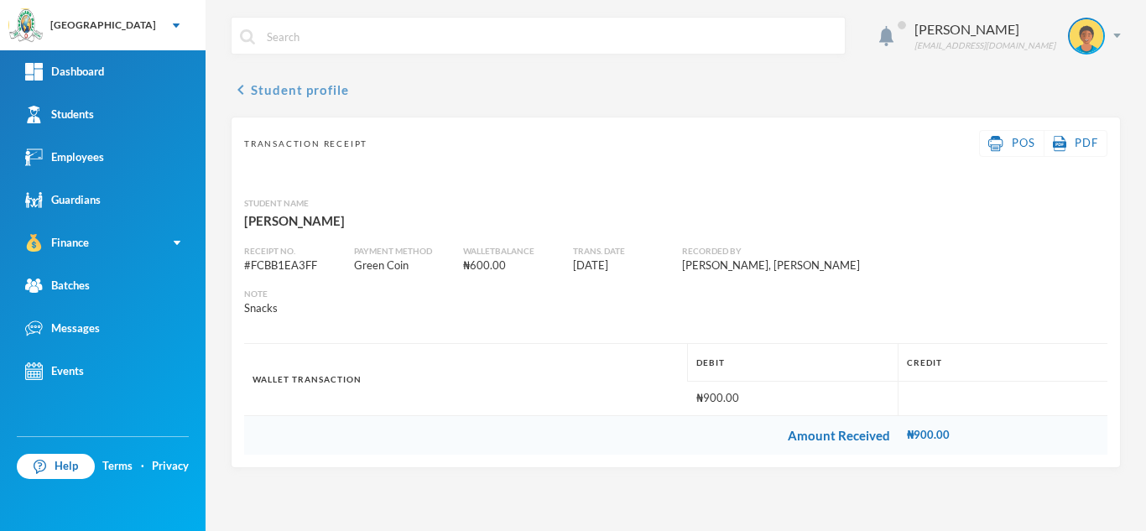
click at [299, 81] on button "chevron_left Student profile" at bounding box center [290, 90] width 118 height 20
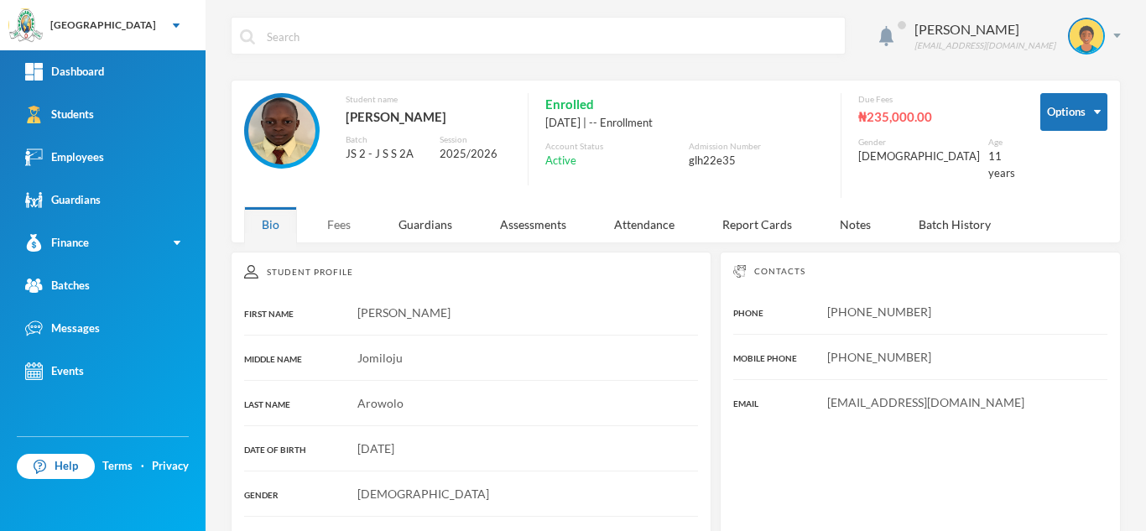
click at [343, 214] on div "Fees" at bounding box center [338, 224] width 59 height 36
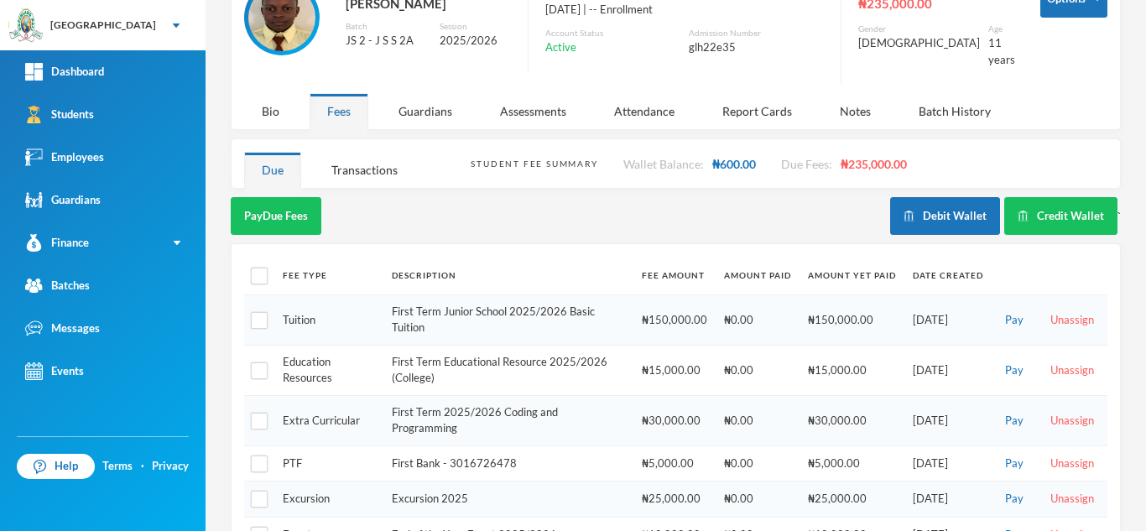
scroll to position [152, 0]
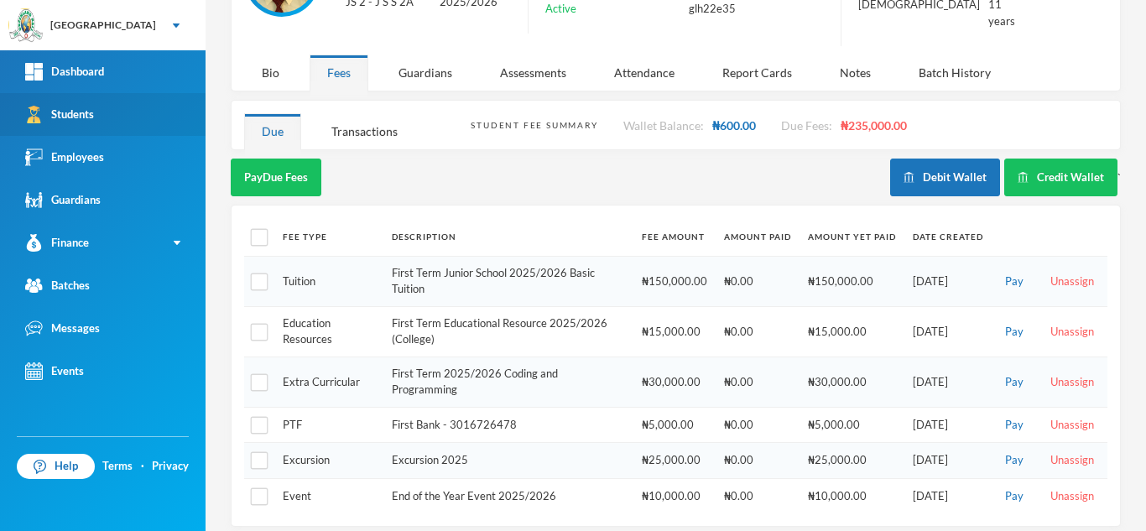
click at [151, 107] on link "Students" at bounding box center [102, 114] width 205 height 43
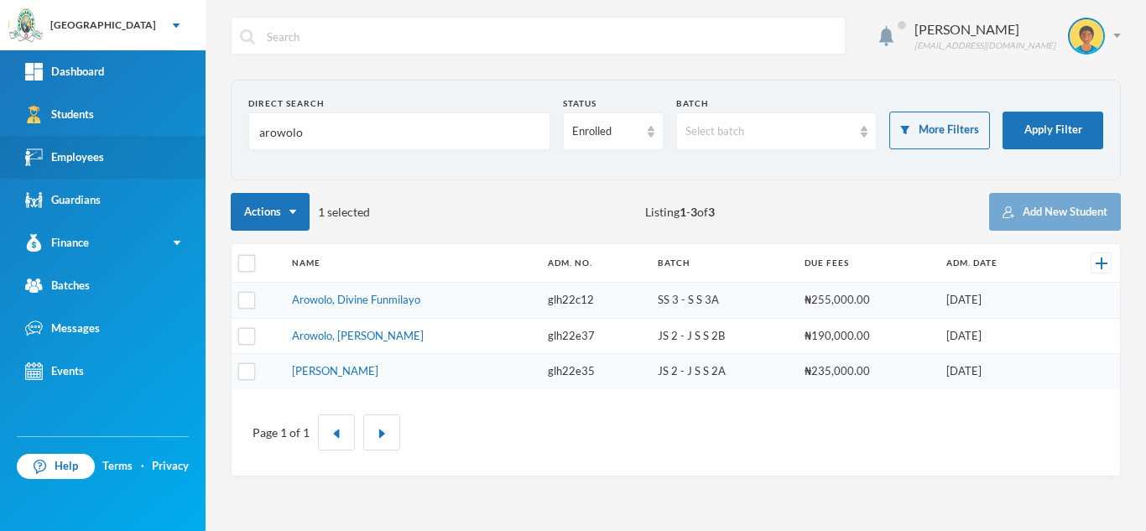
drag, startPoint x: 356, startPoint y: 143, endPoint x: 191, endPoint y: 142, distance: 165.2
click at [232, 131] on section "Direct Search arowolo Status Enrolled Batch Select batch More Filters Apply Fil…" at bounding box center [676, 130] width 890 height 101
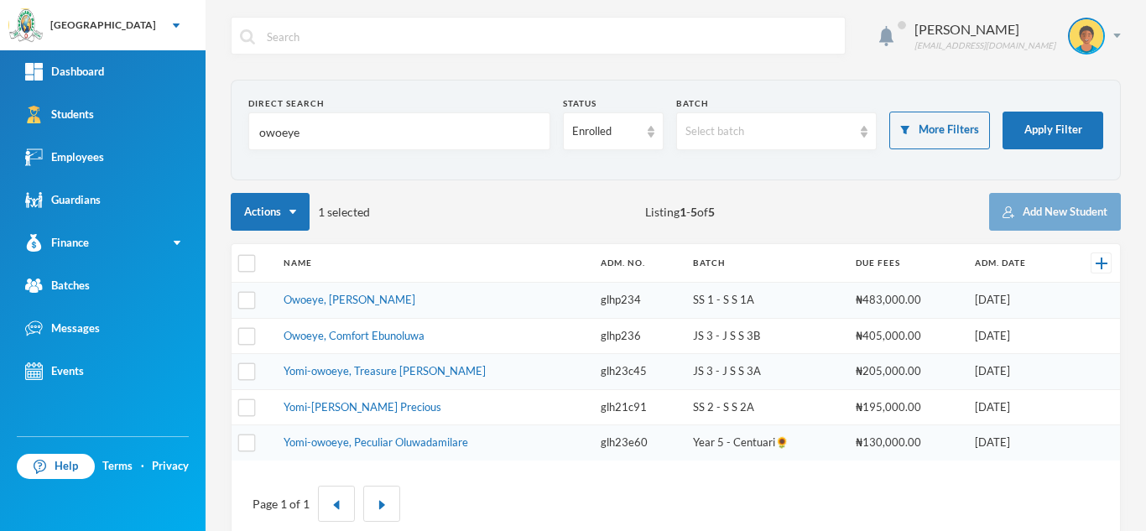
type input "owoeye"
click at [343, 342] on td "Owoeye, Comfort Ebunoluwa" at bounding box center [433, 336] width 317 height 36
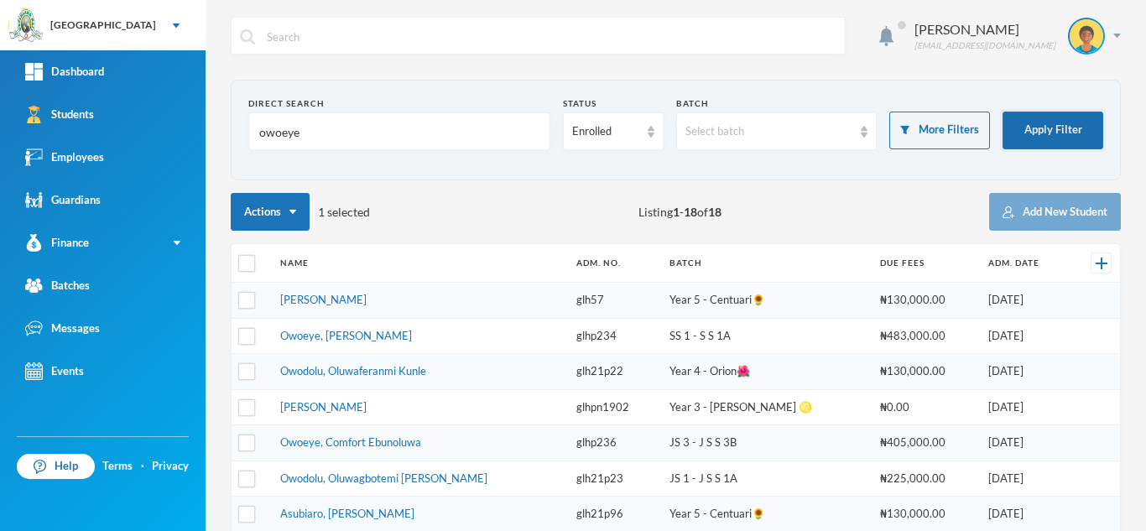
click at [1016, 129] on button "Apply Filter" at bounding box center [1052, 131] width 101 height 38
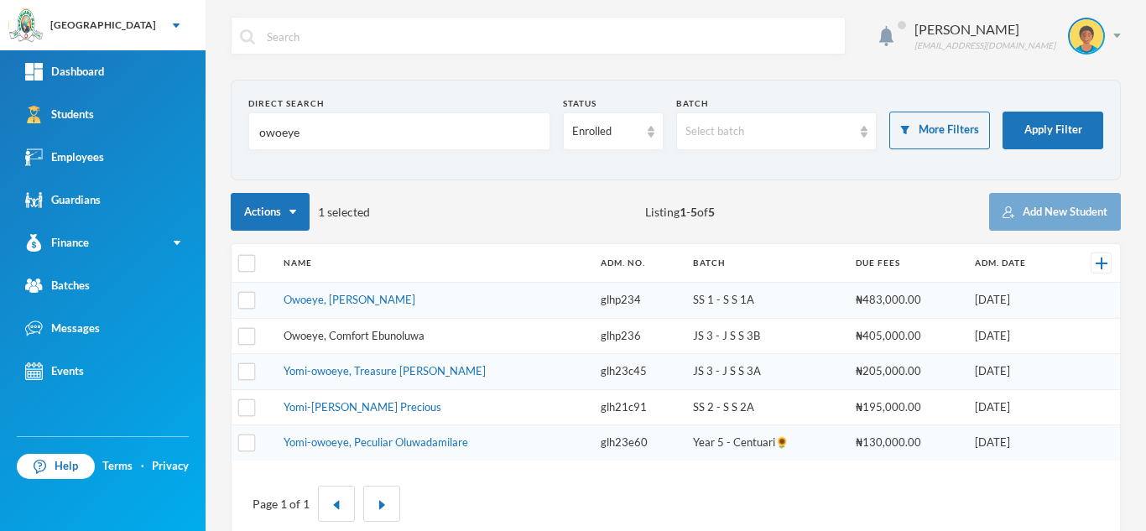
click at [358, 335] on tbody "Owoeye, Rotimi Emmanuel glhp234 SS 1 - S S 1A ₦483,000.00 27/02/2017 Owoeye, Co…" at bounding box center [675, 372] width 888 height 178
click at [356, 334] on link "Owoeye, Comfort Ebunoluwa" at bounding box center [353, 335] width 141 height 13
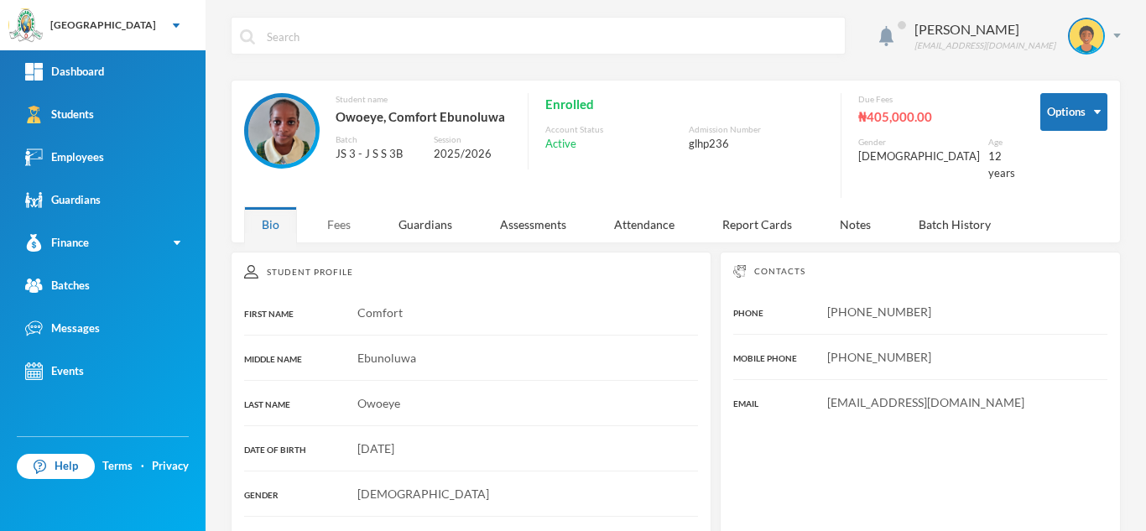
click at [348, 215] on div "Fees" at bounding box center [338, 224] width 59 height 36
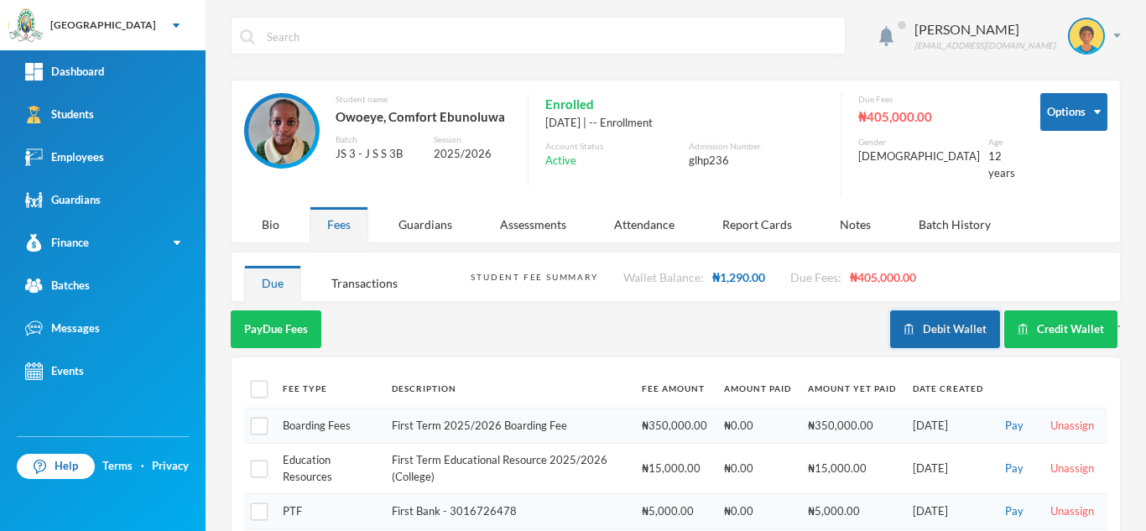
click at [919, 318] on button "Debit Wallet" at bounding box center [945, 329] width 110 height 38
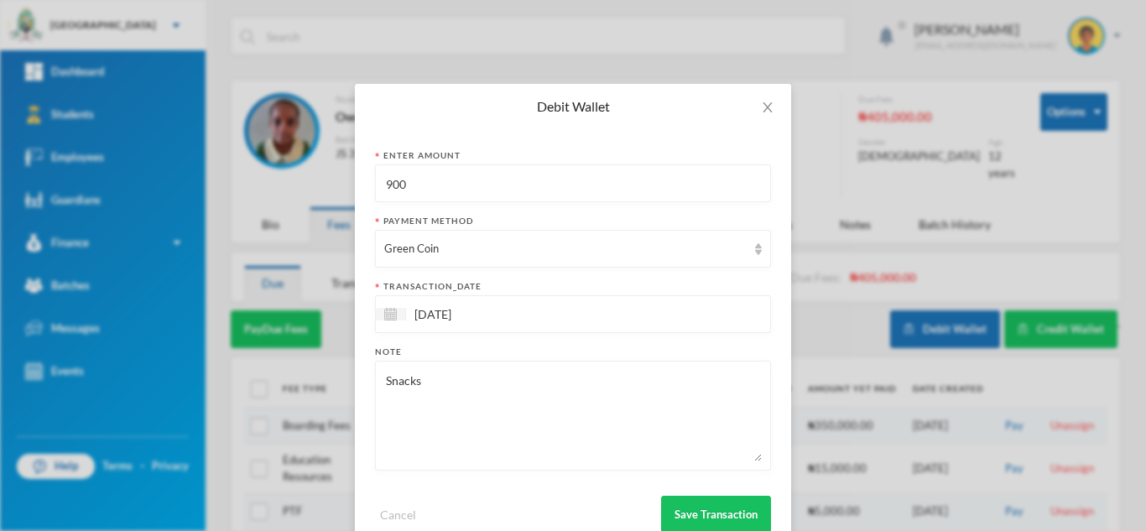
drag, startPoint x: 439, startPoint y: 184, endPoint x: 242, endPoint y: 187, distance: 197.9
click at [252, 184] on div "Debit Wallet Enter Amount 900 Payment Method Green Coin transaction_date 24/09/…" at bounding box center [573, 265] width 1146 height 531
type input "800"
click at [688, 508] on button "Save Transaction" at bounding box center [716, 515] width 110 height 38
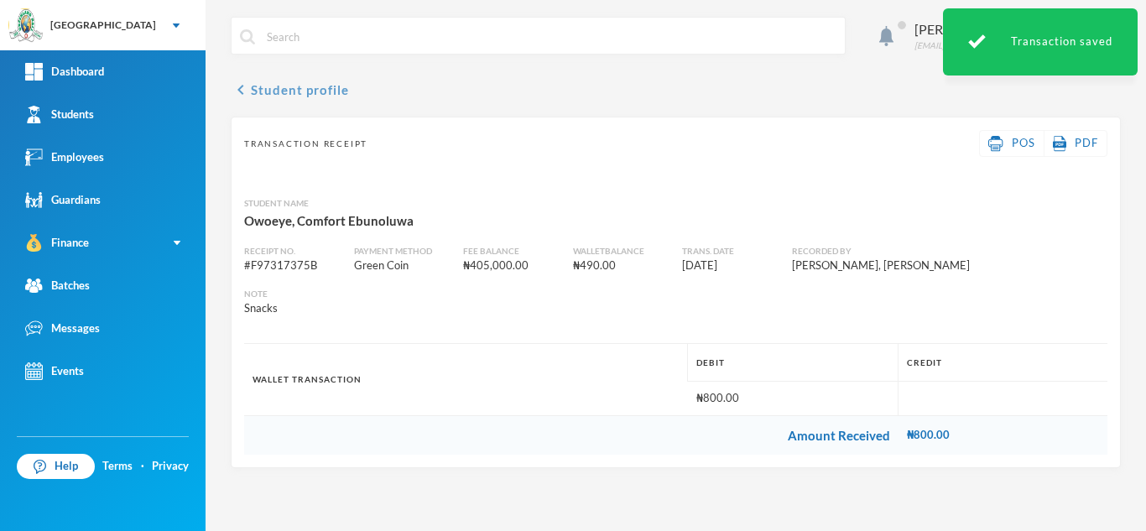
click at [277, 87] on button "chevron_left Student profile" at bounding box center [290, 90] width 118 height 20
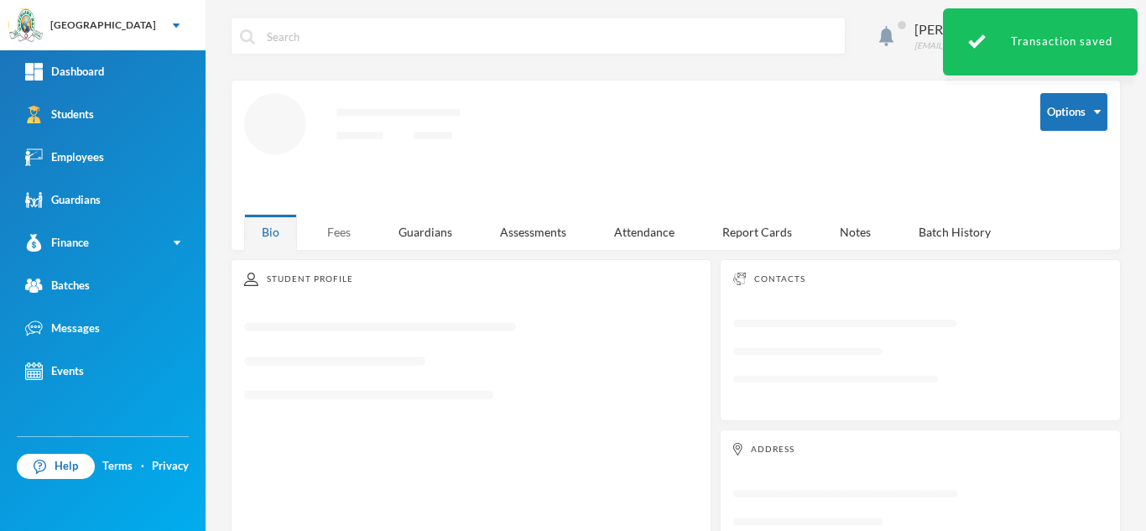
click at [333, 226] on div "Fees" at bounding box center [338, 232] width 59 height 36
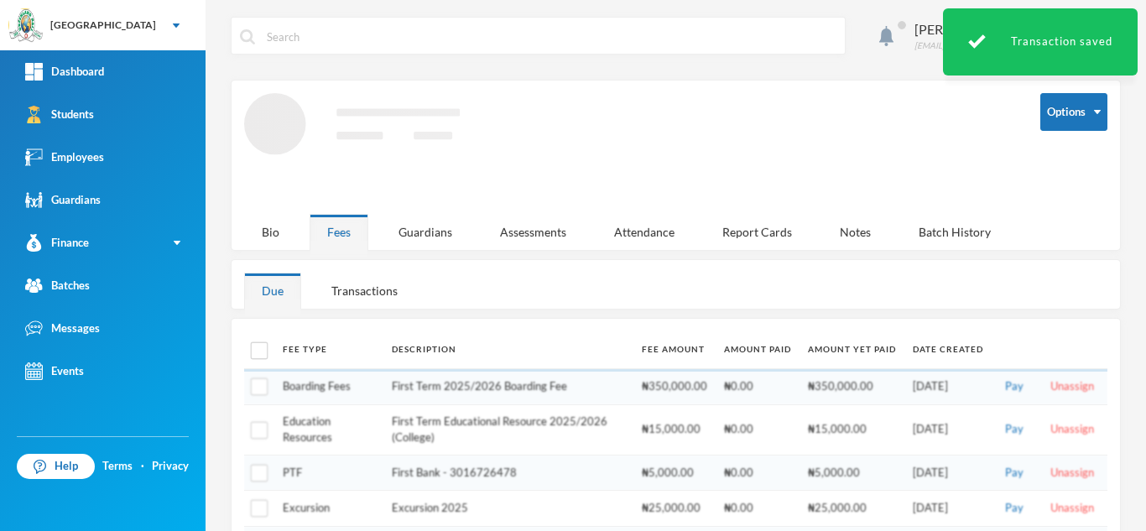
scroll to position [59, 0]
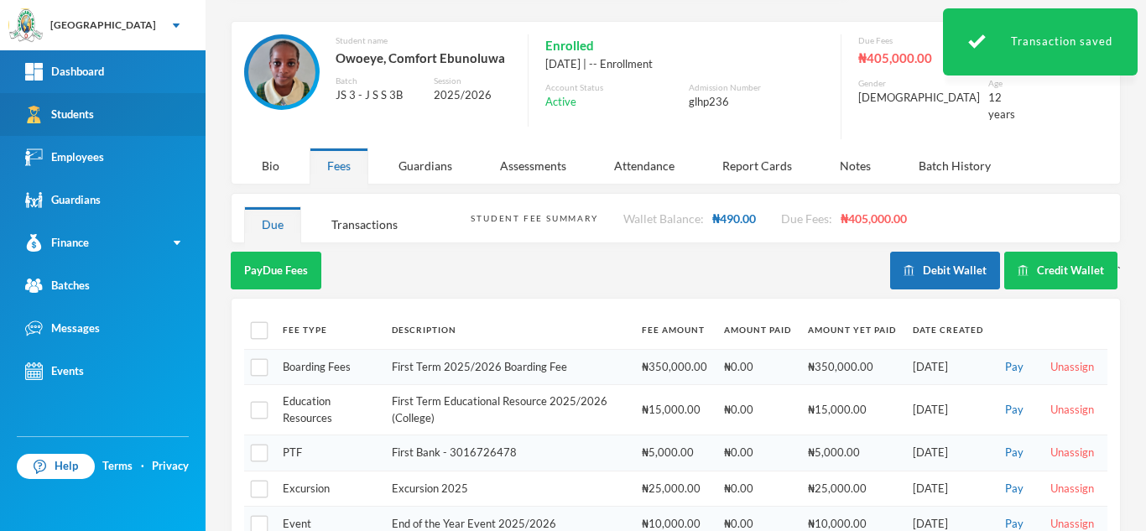
click at [133, 112] on link "Students" at bounding box center [102, 114] width 205 height 43
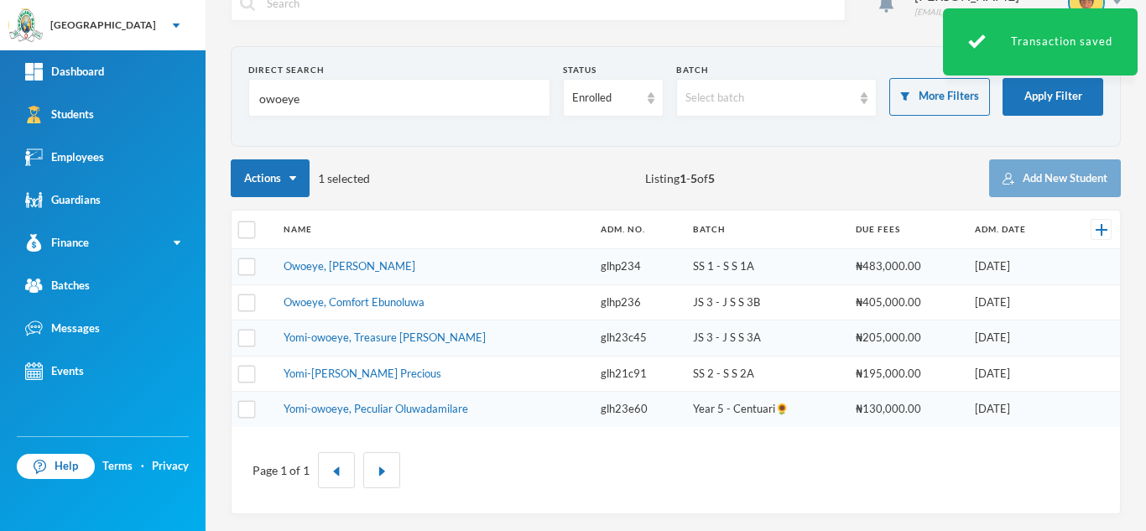
scroll to position [34, 0]
click at [248, 264] on input "checkbox" at bounding box center [247, 267] width 18 height 18
checkbox input "true"
click at [247, 301] on input "checkbox" at bounding box center [247, 303] width 18 height 18
checkbox input "true"
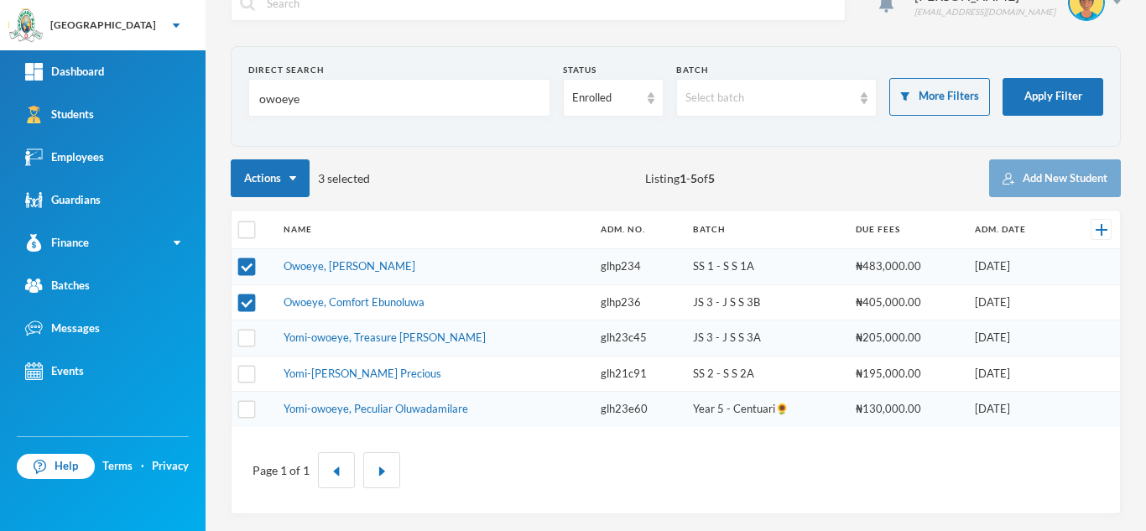
click at [244, 212] on th at bounding box center [253, 229] width 44 height 39
click at [244, 222] on input "checkbox" at bounding box center [247, 230] width 18 height 18
checkbox input "true"
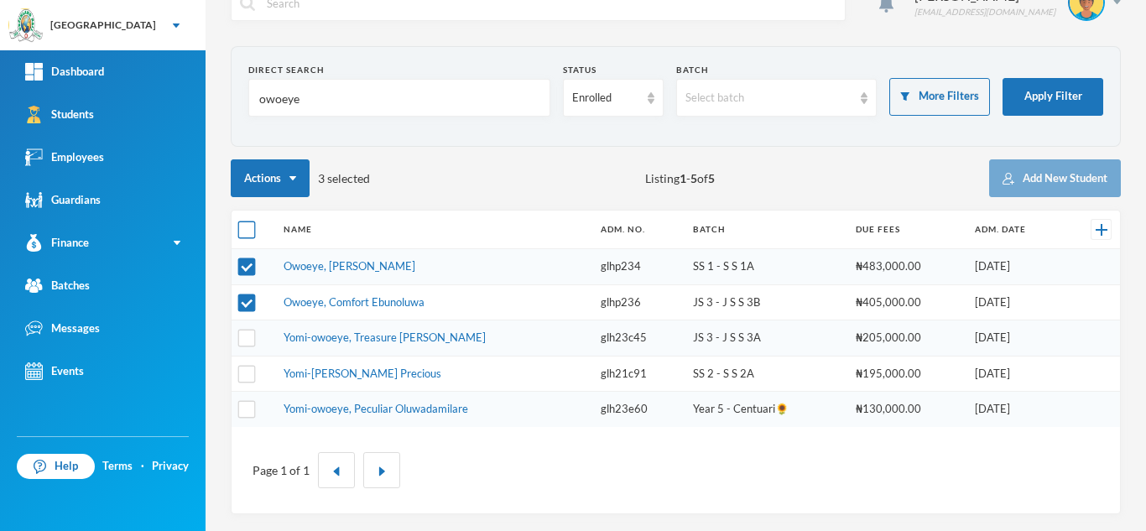
checkbox input "true"
click at [244, 222] on input "checkbox" at bounding box center [247, 230] width 18 height 18
checkbox input "false"
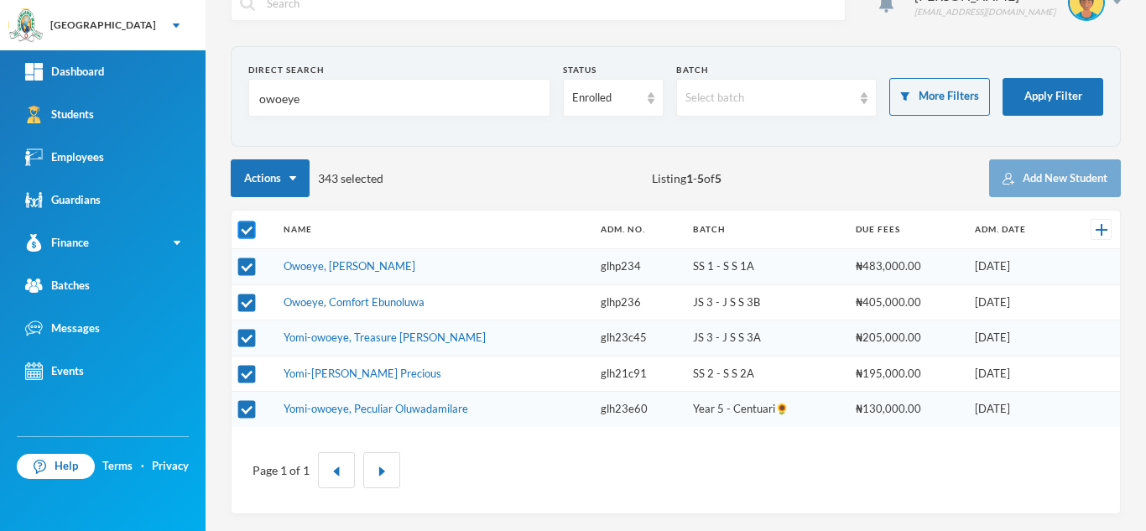
checkbox input "false"
click at [249, 264] on input "checkbox" at bounding box center [247, 267] width 18 height 18
checkbox input "true"
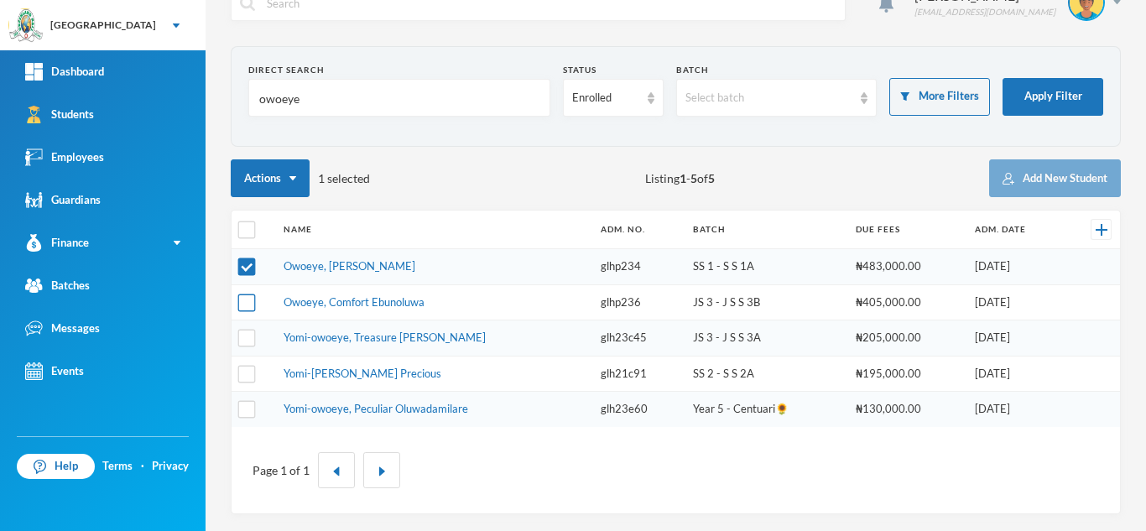
click at [248, 297] on input "checkbox" at bounding box center [247, 303] width 18 height 18
checkbox input "true"
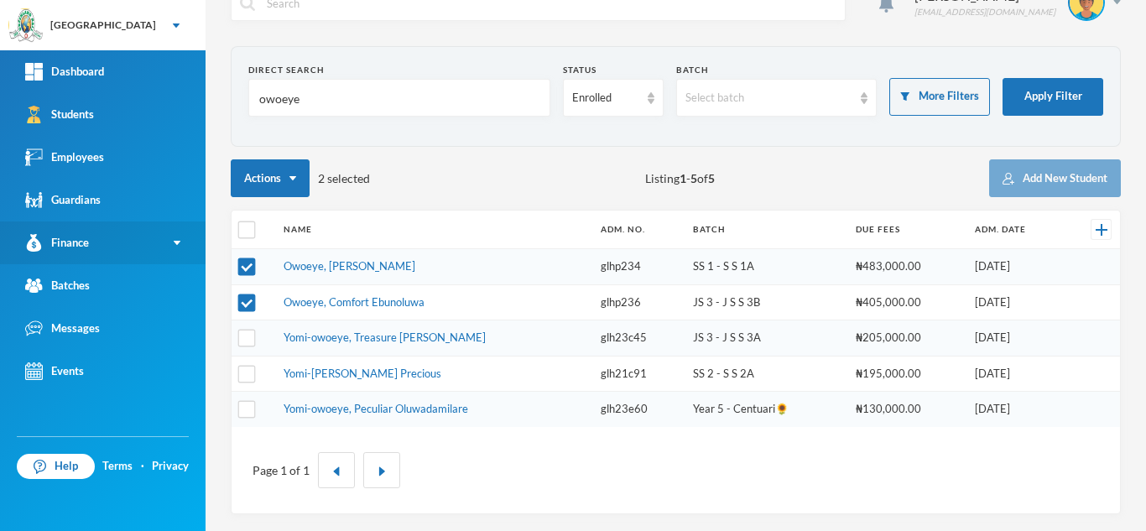
click at [108, 255] on link "Finance" at bounding box center [102, 242] width 205 height 43
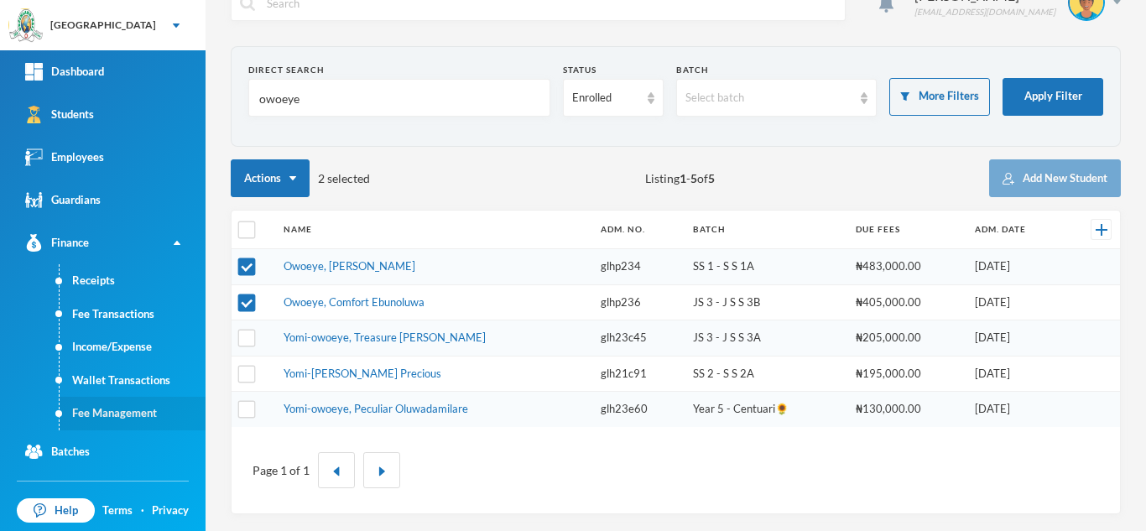
click at [136, 415] on link "Fee Management" at bounding box center [133, 414] width 146 height 34
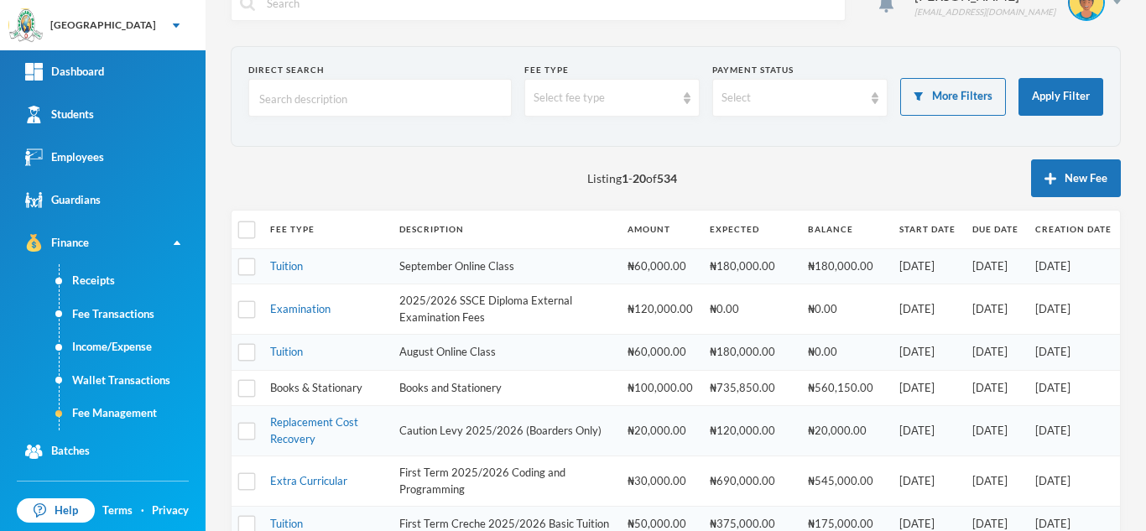
click at [301, 386] on link "Books & Stationary" at bounding box center [316, 387] width 92 height 13
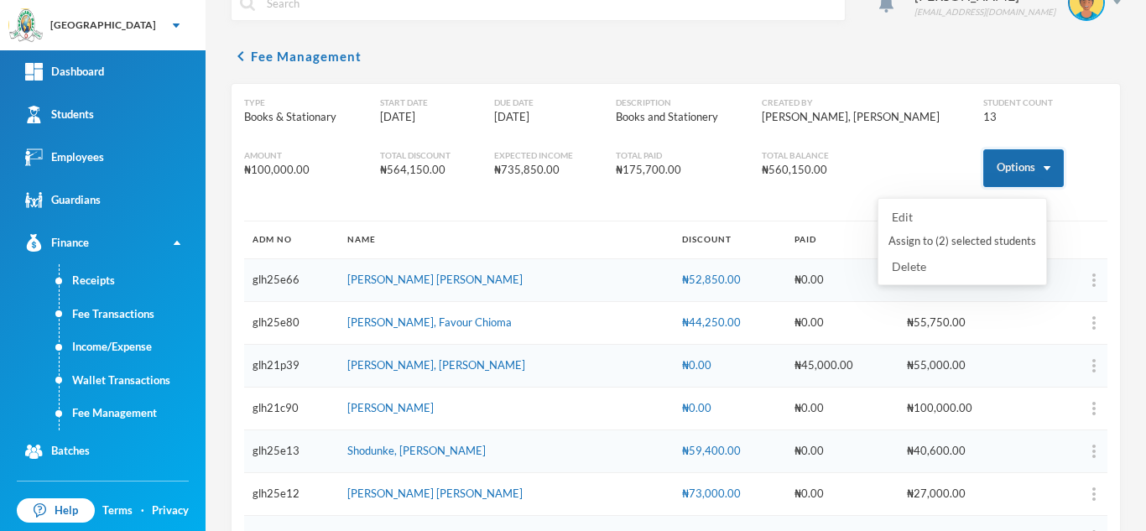
click at [1001, 163] on button "Options" at bounding box center [1023, 168] width 81 height 38
click at [959, 235] on button "Assign to ( 2 ) selected students" at bounding box center [961, 241] width 151 height 30
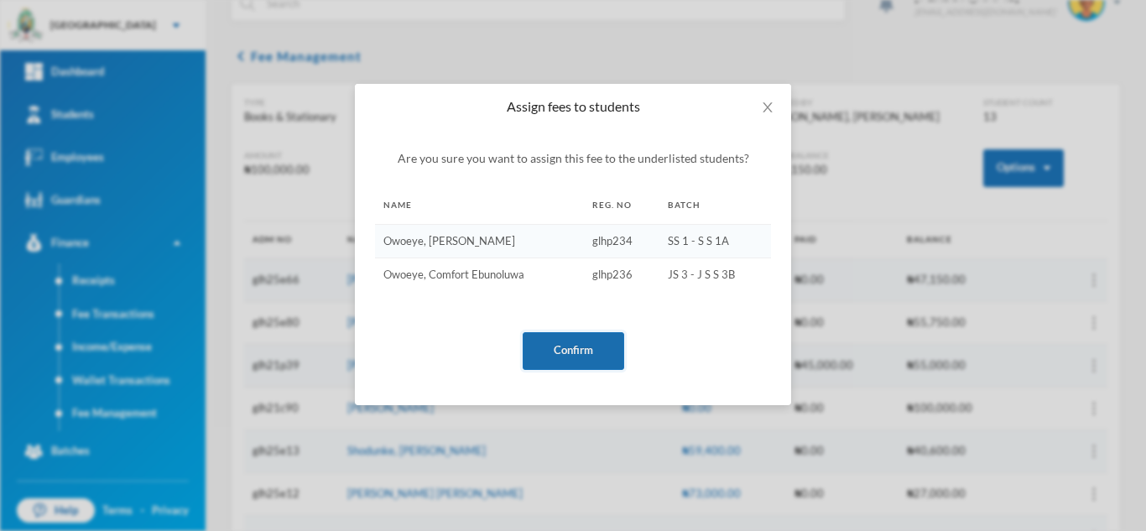
click at [583, 341] on button "Confirm" at bounding box center [572, 351] width 101 height 38
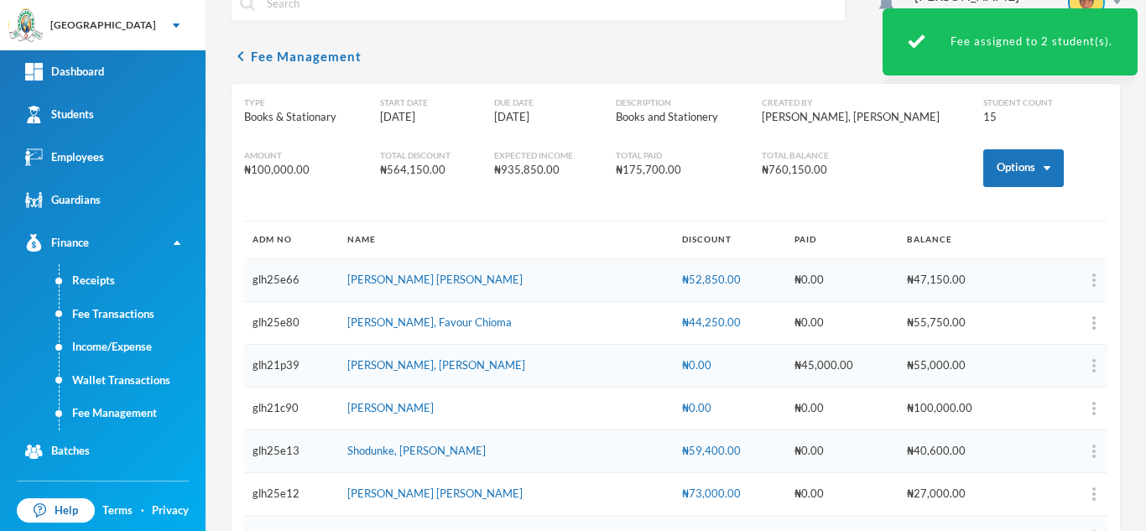
scroll to position [433, 0]
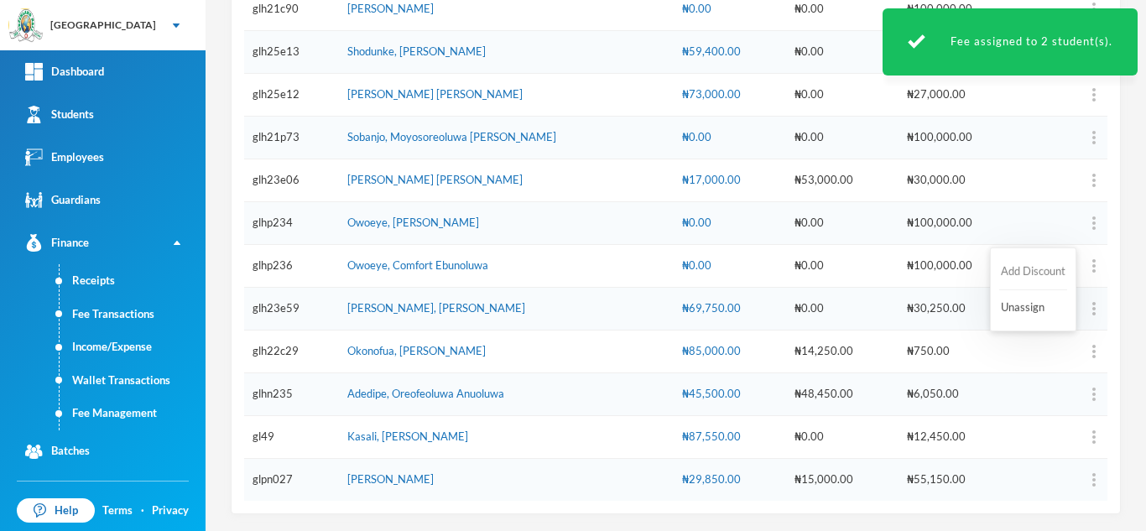
click at [1036, 266] on button "Add Discount" at bounding box center [1033, 272] width 68 height 30
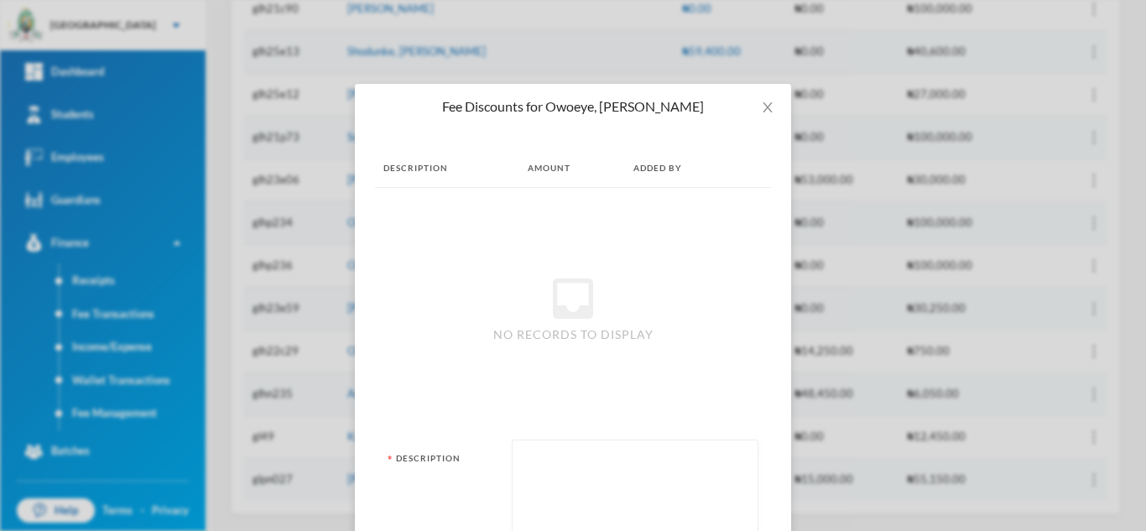
click at [360, 348] on div "Description Amount Added By inbox No records to display Description Amount (NGN…" at bounding box center [573, 412] width 436 height 566
click at [538, 489] on textarea at bounding box center [635, 494] width 228 height 91
type textarea "maths and english textbook"
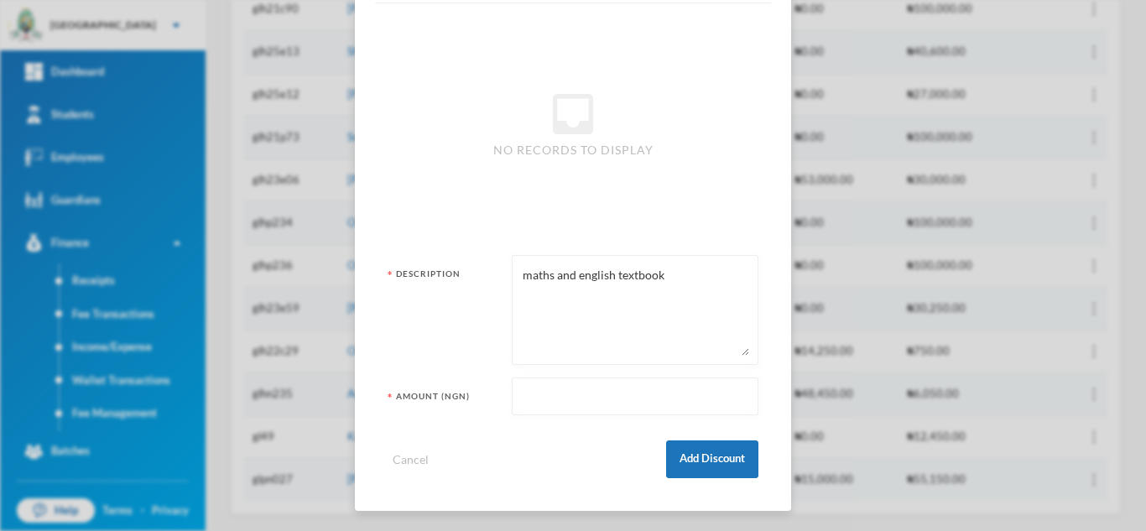
click at [574, 389] on input "text" at bounding box center [635, 397] width 228 height 38
type input "90700"
click at [689, 457] on button "Add Discount" at bounding box center [712, 459] width 92 height 38
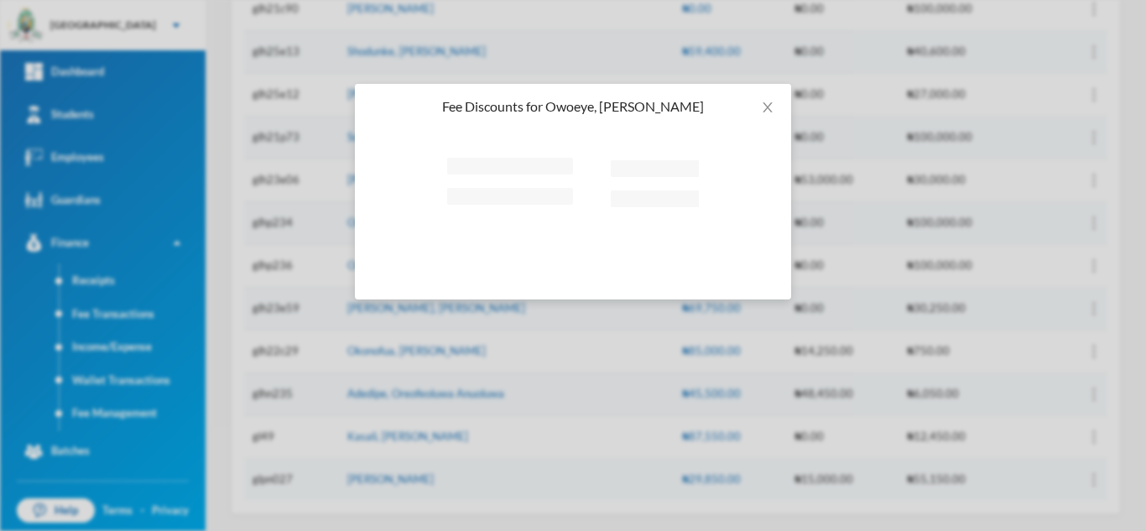
scroll to position [0, 0]
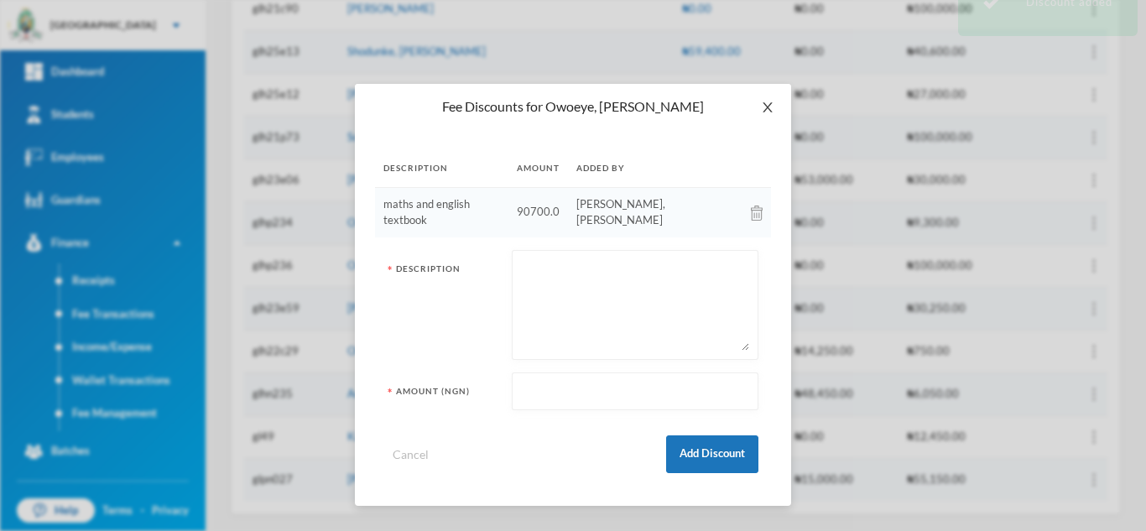
click at [761, 104] on icon "icon: close" at bounding box center [767, 107] width 13 height 13
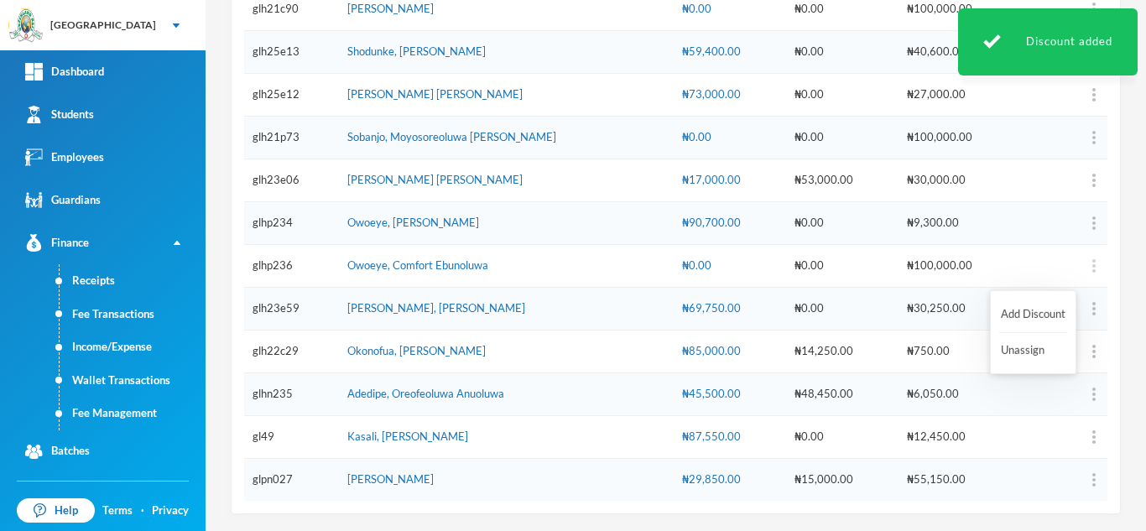
click at [1092, 264] on img "button" at bounding box center [1093, 265] width 3 height 13
click at [1019, 310] on button "Add Discount" at bounding box center [1033, 314] width 68 height 30
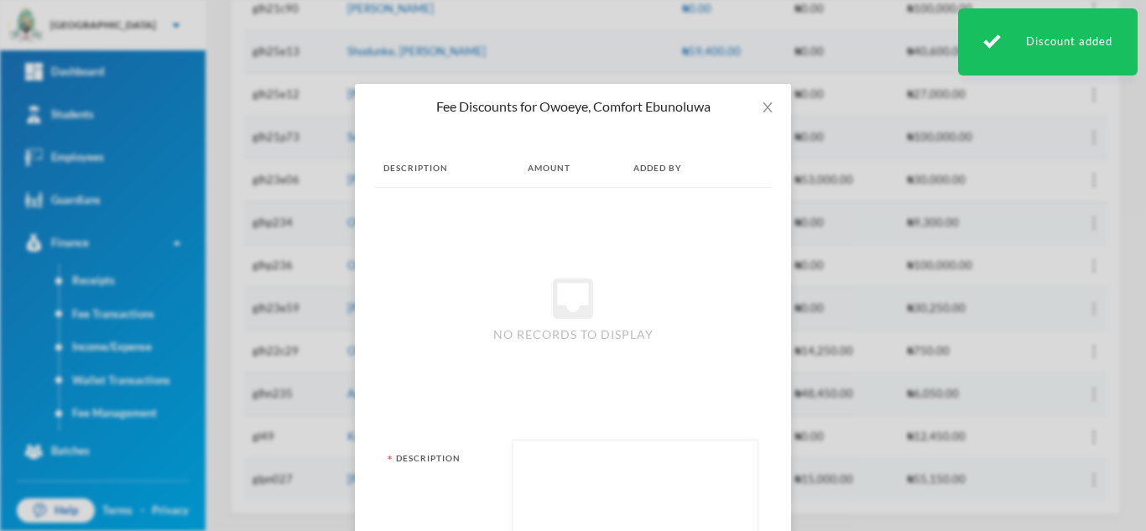
click at [564, 482] on textarea at bounding box center [635, 494] width 228 height 91
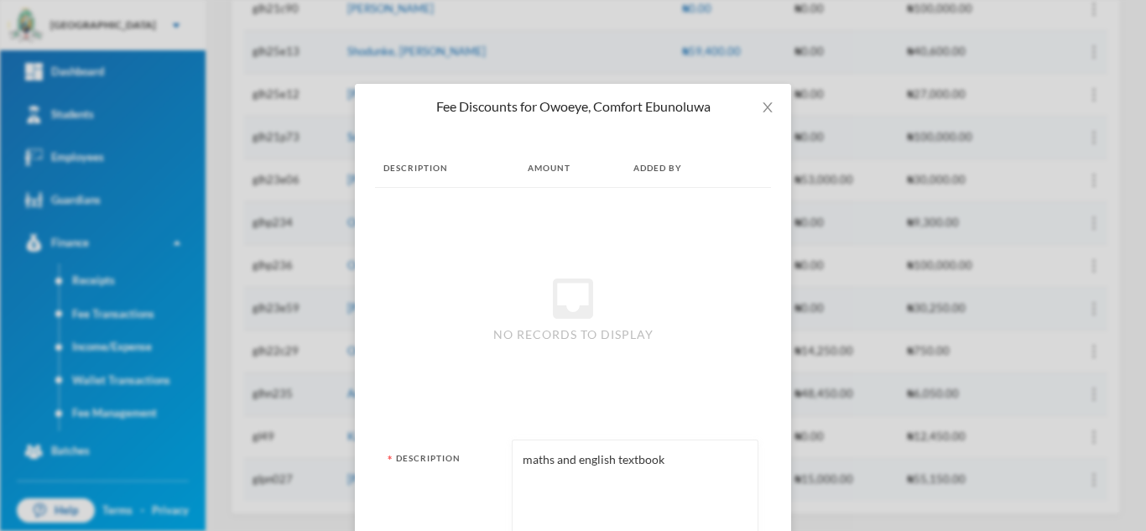
type textarea "maths and english textbook"
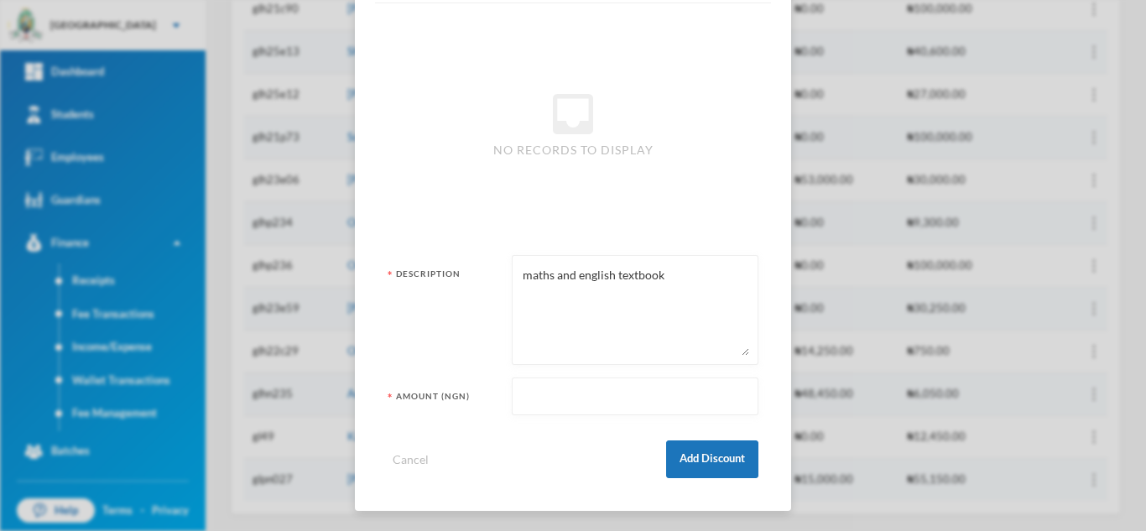
click at [586, 403] on input "text" at bounding box center [635, 397] width 228 height 38
type input "90700"
click at [718, 454] on button "Add Discount" at bounding box center [712, 459] width 92 height 38
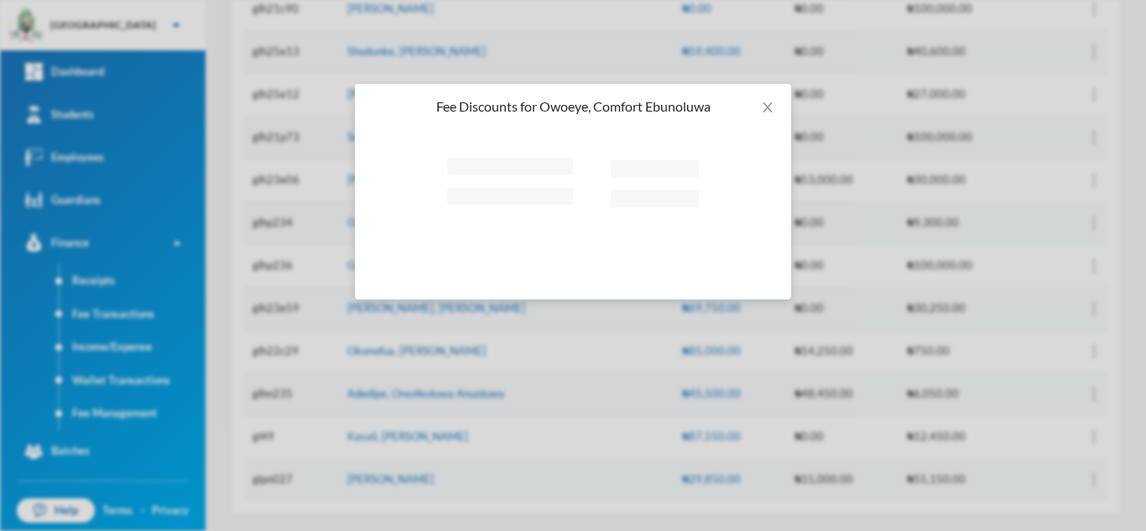
scroll to position [0, 0]
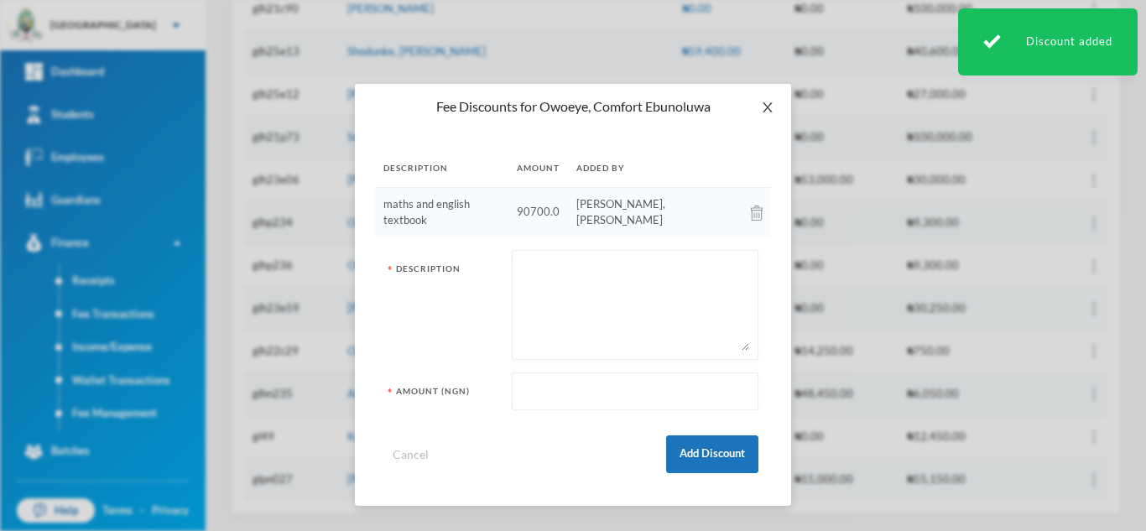
click at [762, 103] on icon "icon: close" at bounding box center [767, 107] width 13 height 13
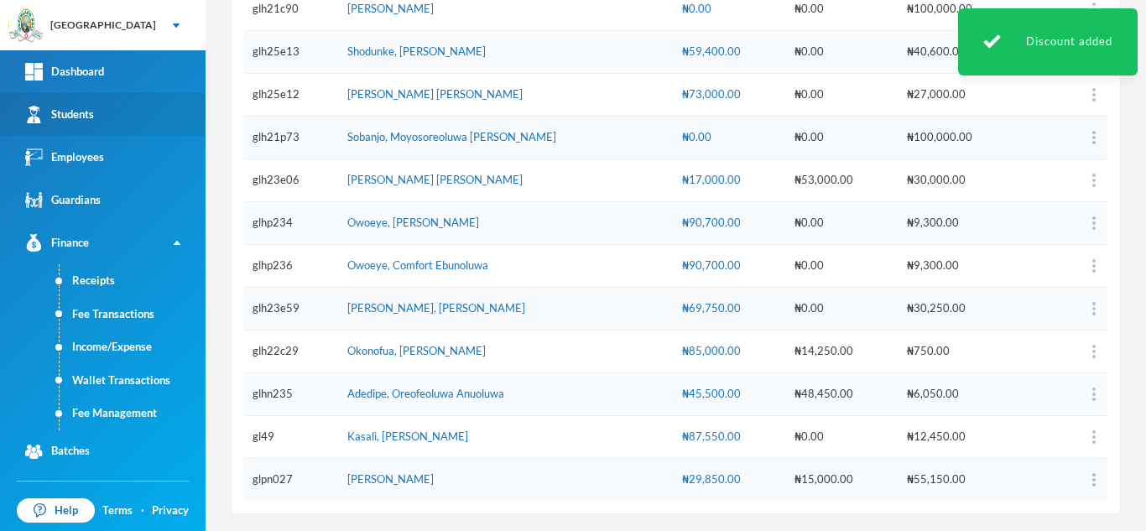
click at [133, 118] on link "Students" at bounding box center [102, 114] width 205 height 43
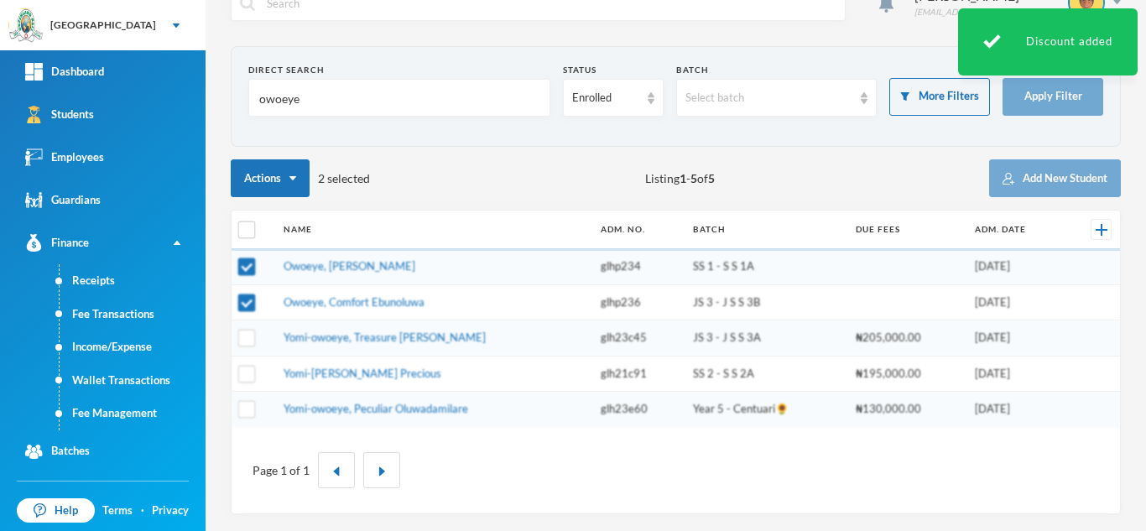
scroll to position [34, 0]
drag, startPoint x: 340, startPoint y: 111, endPoint x: 138, endPoint y: 104, distance: 201.4
click at [138, 104] on div "Greenland Hall Your Bluebic Account Greenland Hall Add a New School Dashboard S…" at bounding box center [573, 265] width 1146 height 531
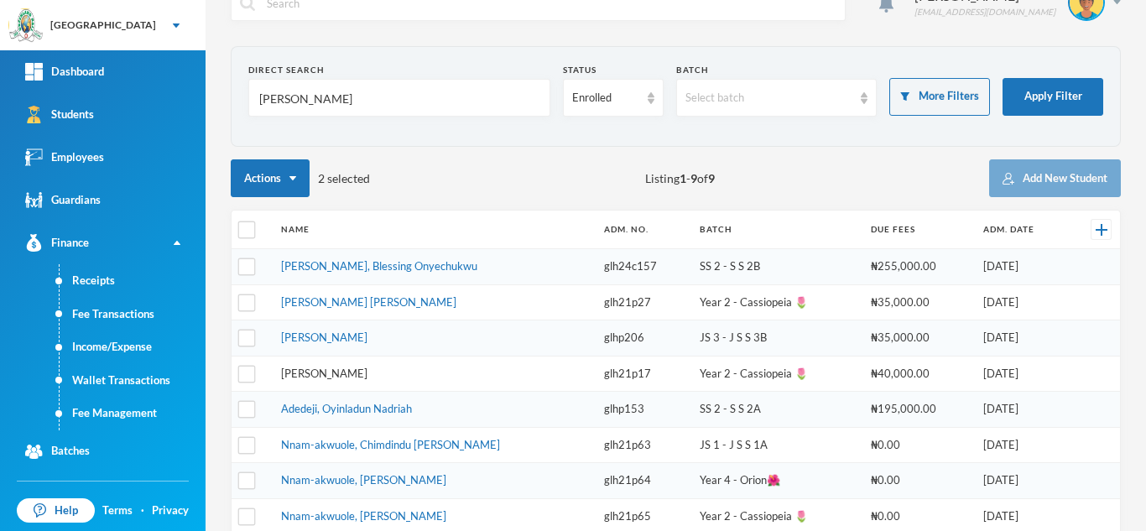
type input "nnadi"
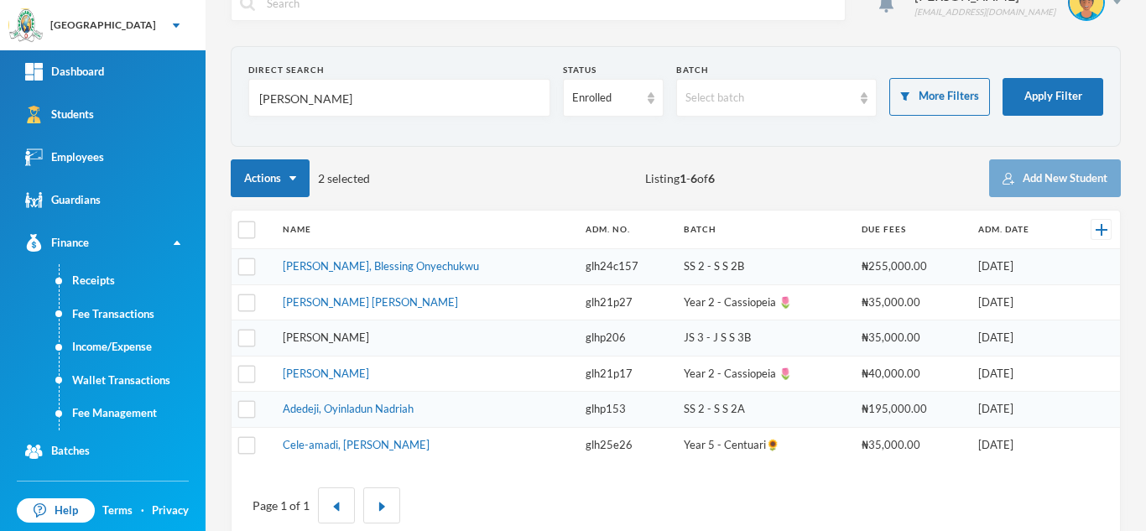
click at [335, 342] on tbody "Nnadi, Blessing Onyechukwu glh24c157 SS 2 - S S 2B ₦255,000.00 17/09/2024 Nnadi…" at bounding box center [675, 356] width 888 height 214
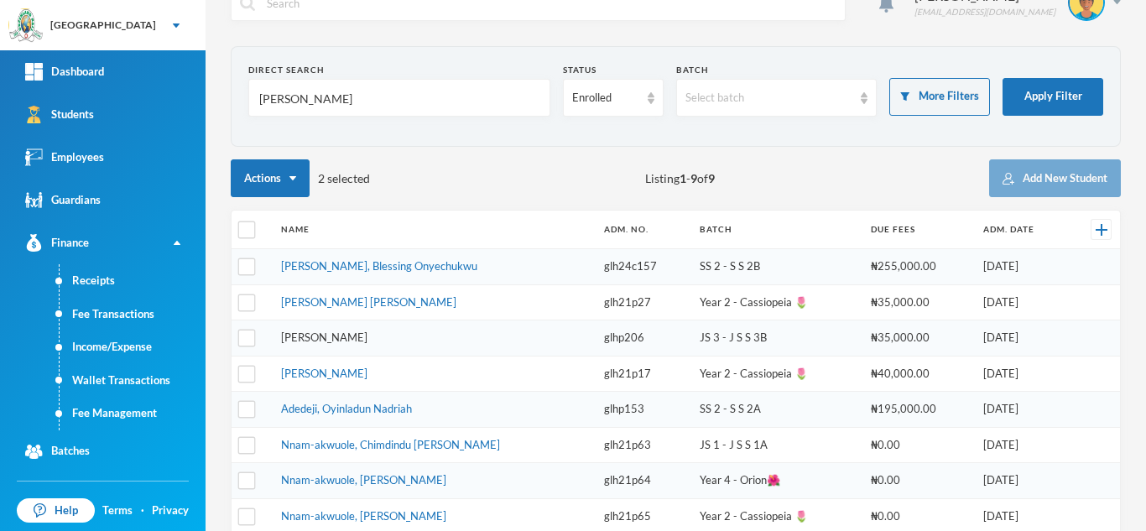
click at [351, 341] on link "Nnadi, Ukamaka Emmanuella" at bounding box center [324, 336] width 86 height 13
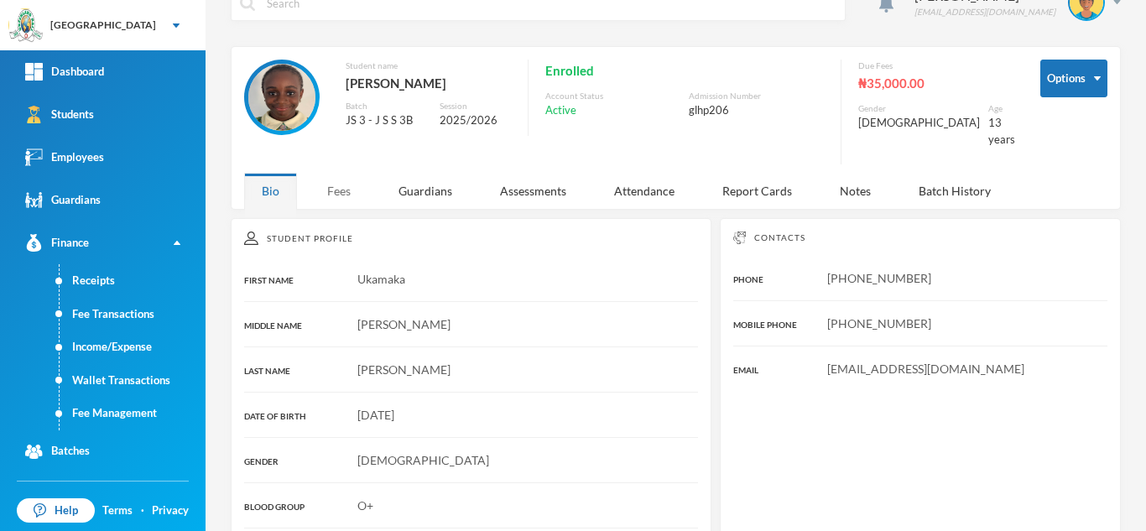
click at [347, 190] on div "Fees" at bounding box center [338, 191] width 59 height 36
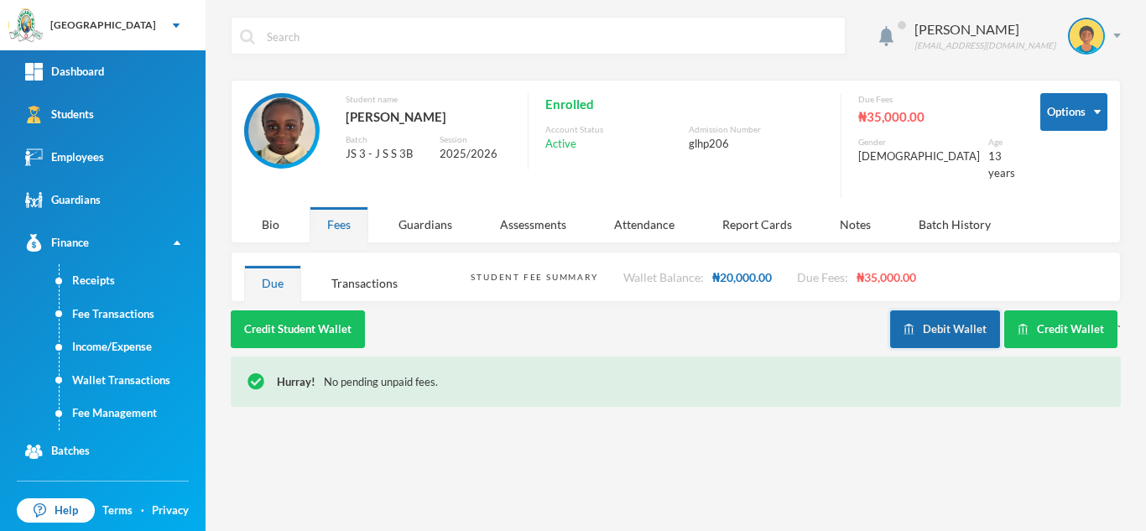
click at [914, 324] on img "button" at bounding box center [908, 329] width 11 height 11
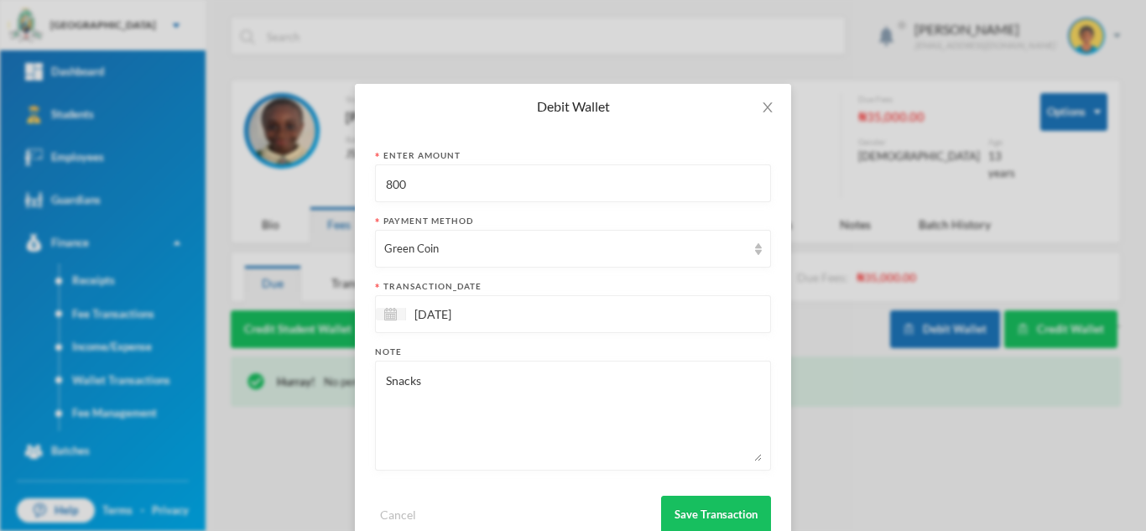
drag, startPoint x: 417, startPoint y: 180, endPoint x: 306, endPoint y: 181, distance: 110.7
click at [307, 181] on div "Debit Wallet Enter Amount 800 Payment Method Green Coin transaction_date 24/09/…" at bounding box center [573, 265] width 1146 height 531
type input "1100"
click at [695, 512] on button "Save Transaction" at bounding box center [716, 515] width 110 height 38
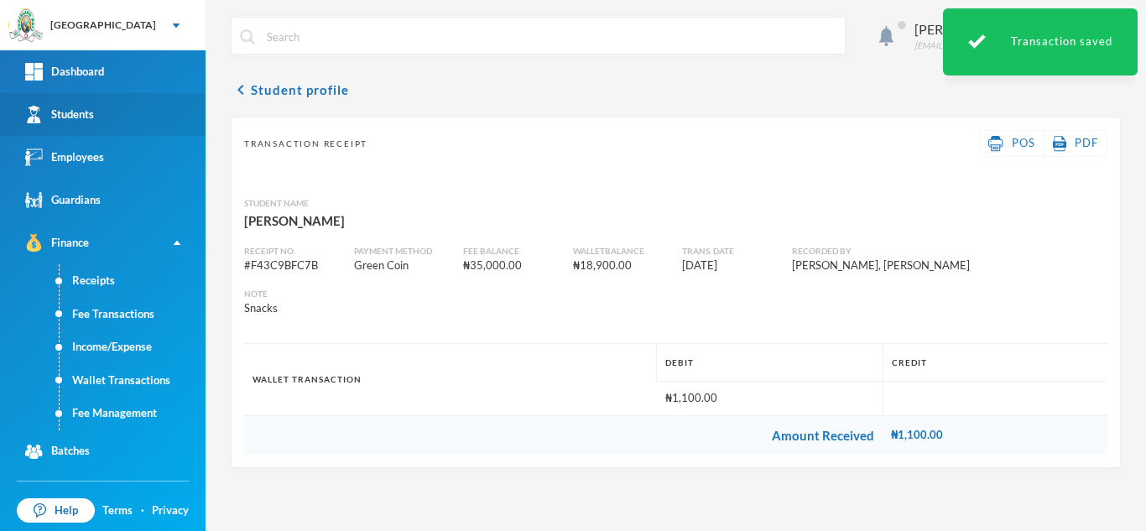
click at [126, 118] on link "Students" at bounding box center [102, 114] width 205 height 43
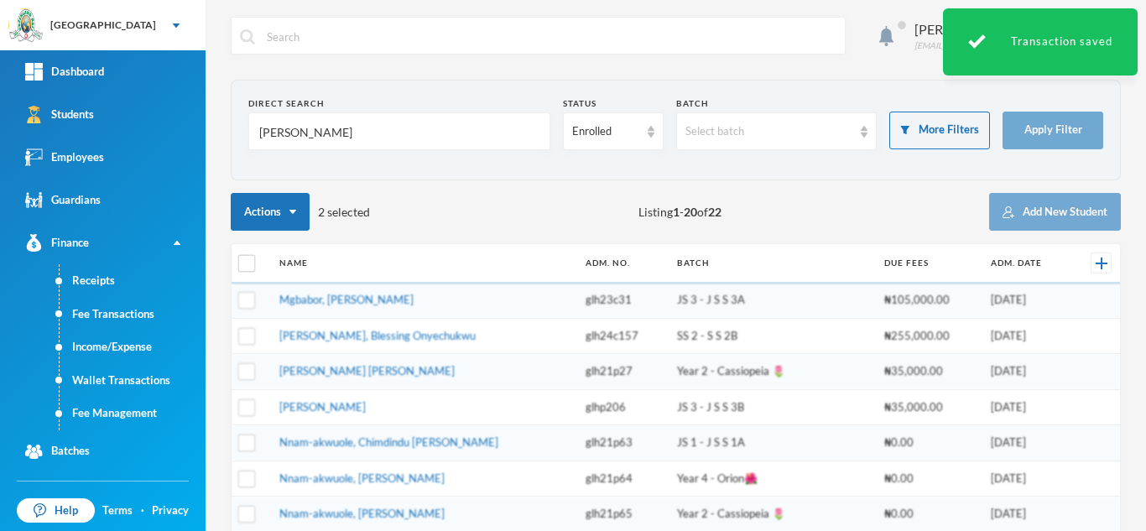
drag, startPoint x: 322, startPoint y: 144, endPoint x: 200, endPoint y: 122, distance: 123.5
click at [200, 122] on div "Greenland Hall Your Bluebic Account Greenland Hall Add a New School Dashboard S…" at bounding box center [573, 265] width 1146 height 531
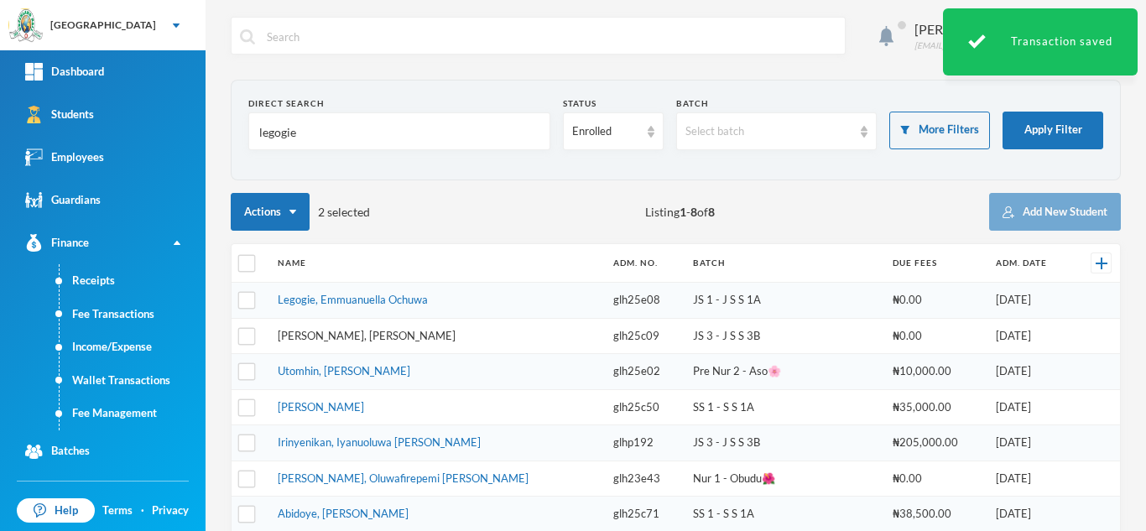
type input "legogie"
click at [359, 331] on tbody "Legogie, Emmuanuella Ochuwa glh25e08 JS 1 - J S S 1A ₦0.00 09/02/2025 Legogie, …" at bounding box center [675, 425] width 888 height 285
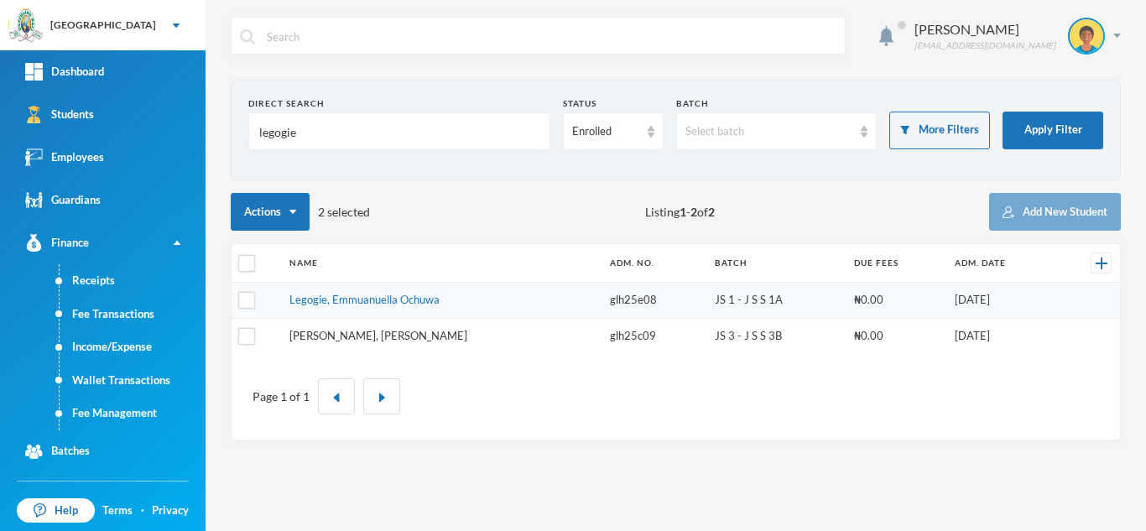
click at [329, 339] on tbody "Legogie, Emmuanuella Ochuwa glh25e08 JS 1 - J S S 1A ₦0.00 09/02/2025 Legogie, …" at bounding box center [675, 318] width 888 height 71
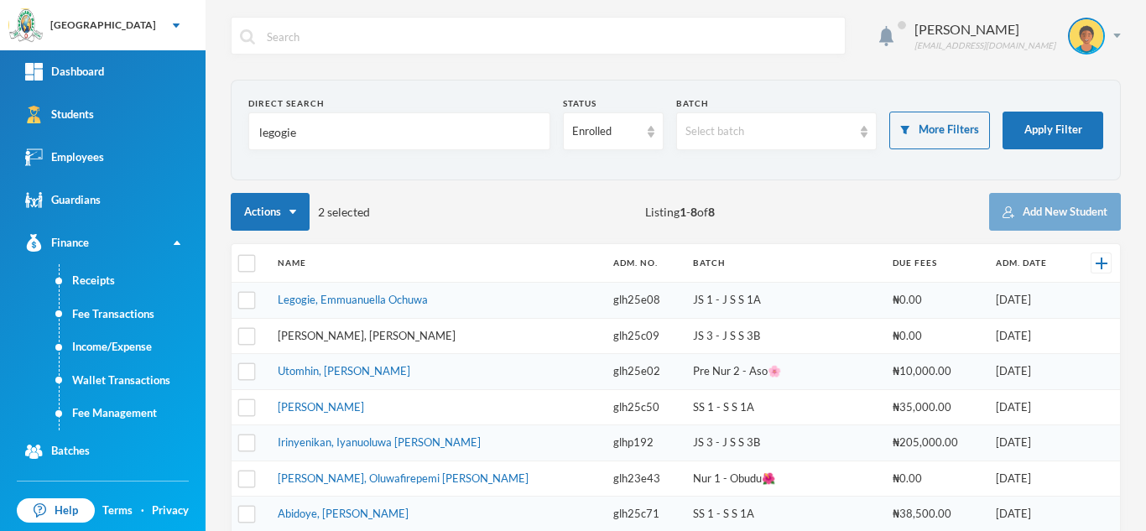
click at [328, 338] on tbody "Legogie, Emmuanuella Ochuwa glh25e08 JS 1 - J S S 1A ₦0.00 09/02/2025 Legogie, …" at bounding box center [675, 425] width 888 height 285
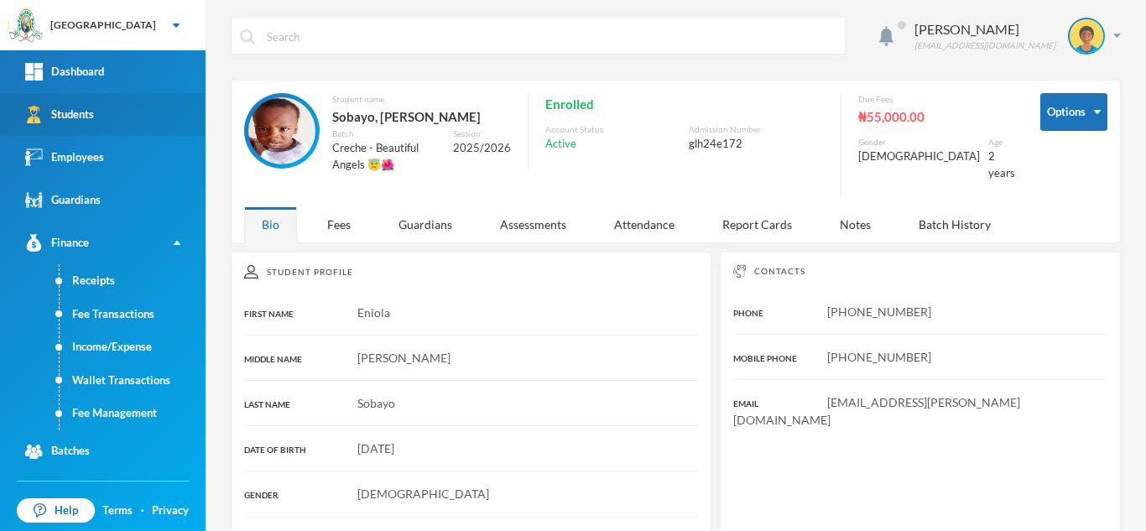
click at [145, 125] on link "Students" at bounding box center [102, 114] width 205 height 43
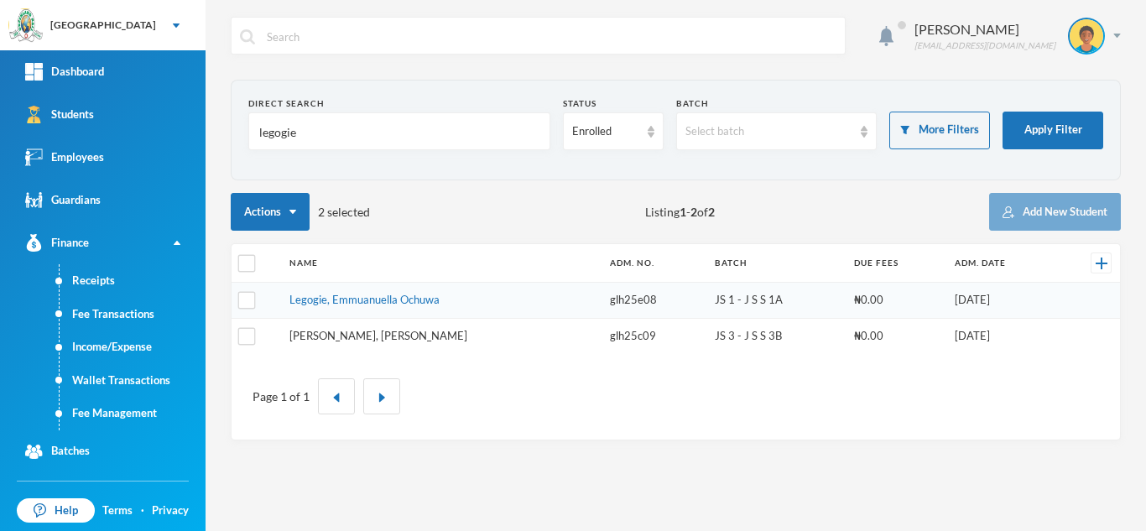
click at [346, 334] on link "Legogie, Brian Uyemi" at bounding box center [378, 335] width 178 height 13
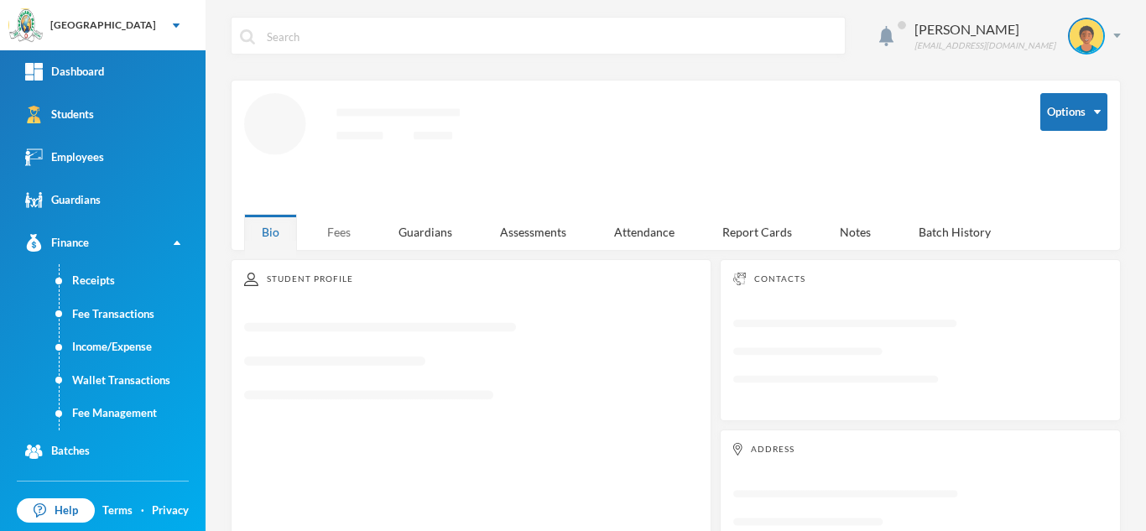
click at [341, 221] on div "Fees" at bounding box center [338, 232] width 59 height 36
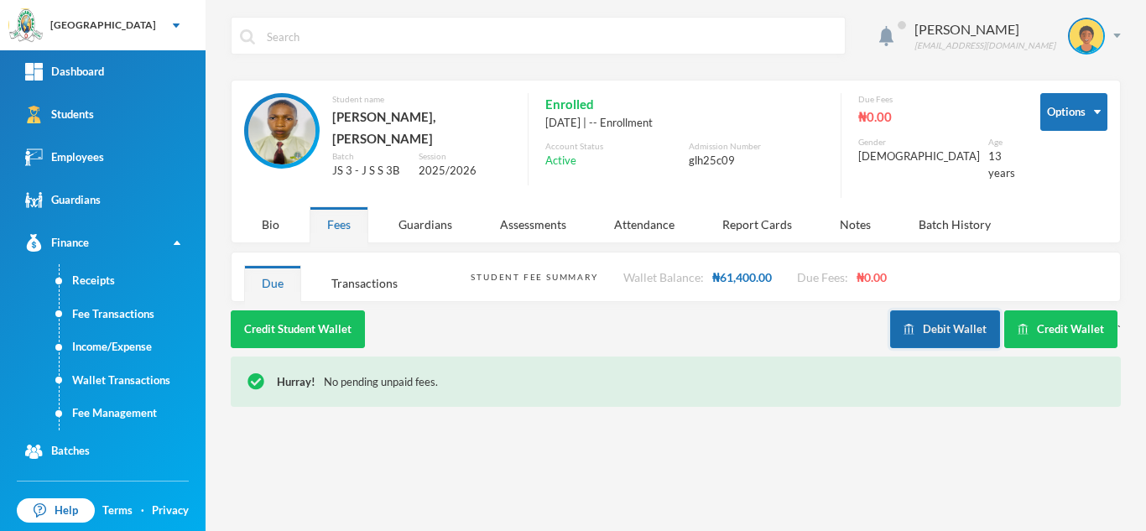
click at [944, 313] on button "Debit Wallet" at bounding box center [945, 329] width 110 height 38
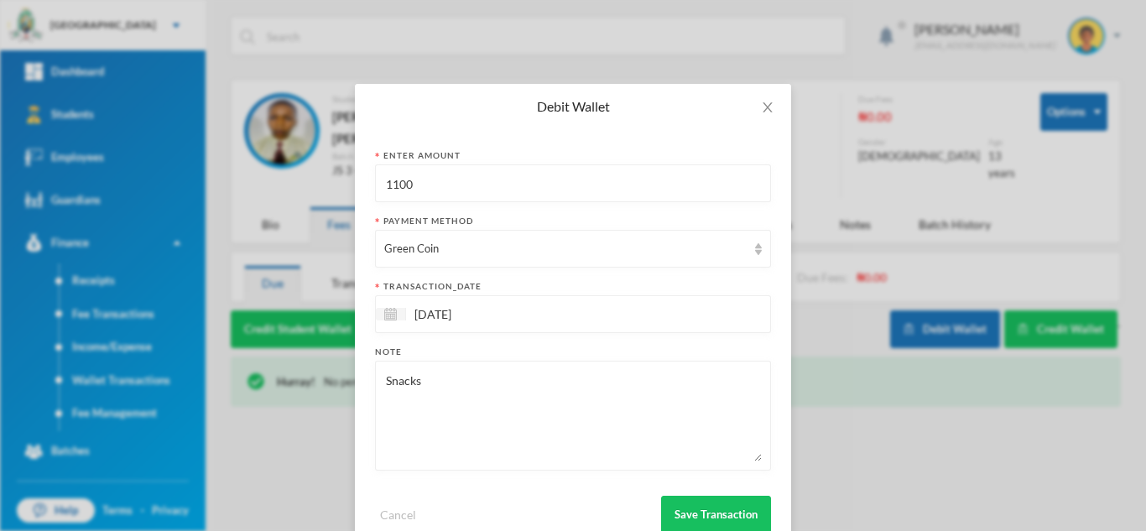
drag, startPoint x: 429, startPoint y: 187, endPoint x: 270, endPoint y: 195, distance: 158.7
click at [270, 195] on div "Debit Wallet Enter Amount 1100 Payment Method Green Coin transaction_date 24/09…" at bounding box center [573, 265] width 1146 height 531
type input "3400"
click at [704, 498] on button "Save Transaction" at bounding box center [716, 515] width 110 height 38
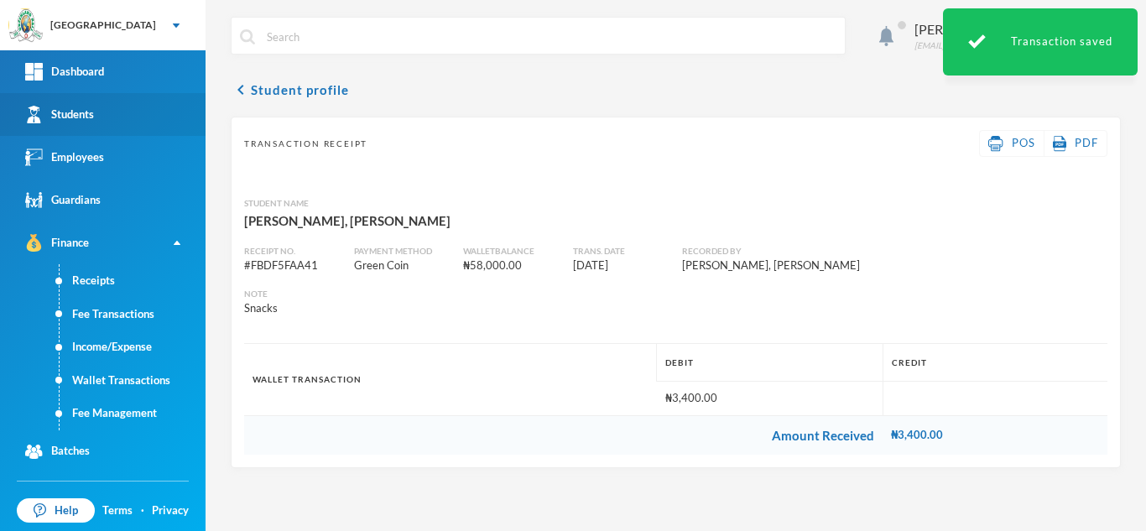
click at [135, 112] on link "Students" at bounding box center [102, 114] width 205 height 43
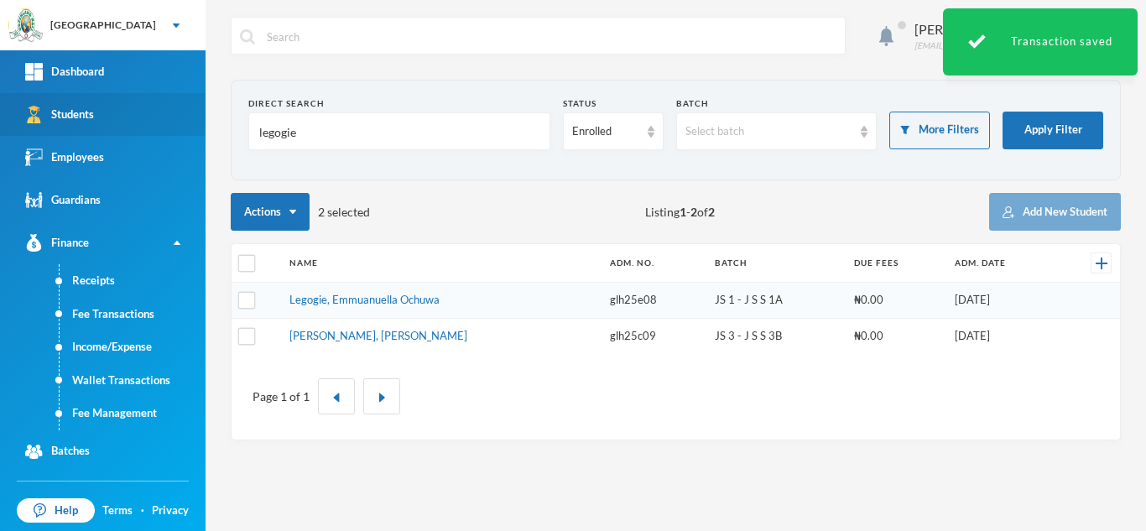
drag, startPoint x: 317, startPoint y: 135, endPoint x: 133, endPoint y: 128, distance: 183.8
click at [133, 128] on div "Greenland Hall Your Bluebic Account Greenland Hall Add a New School Dashboard S…" at bounding box center [573, 265] width 1146 height 531
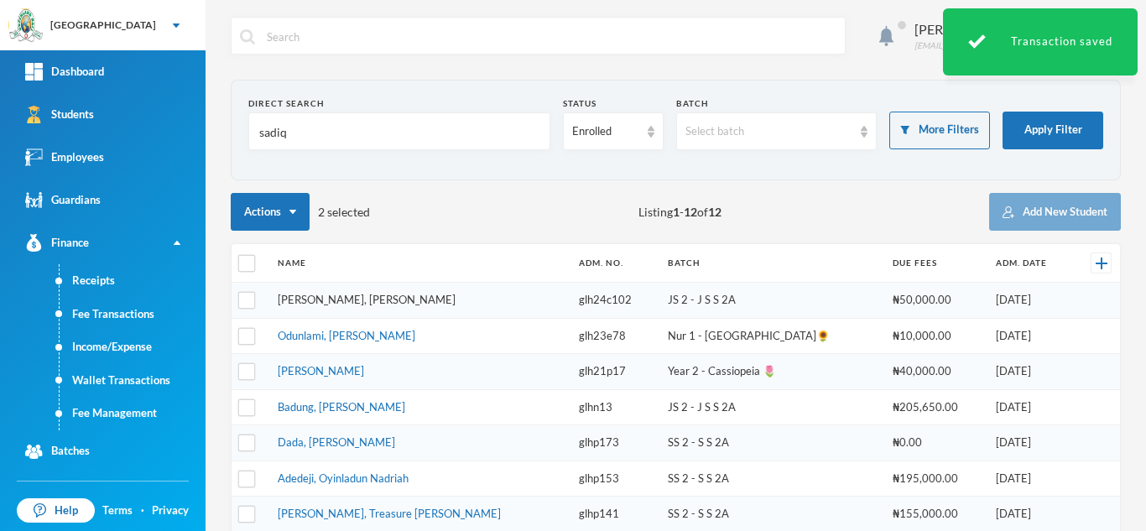
type input "sadiq"
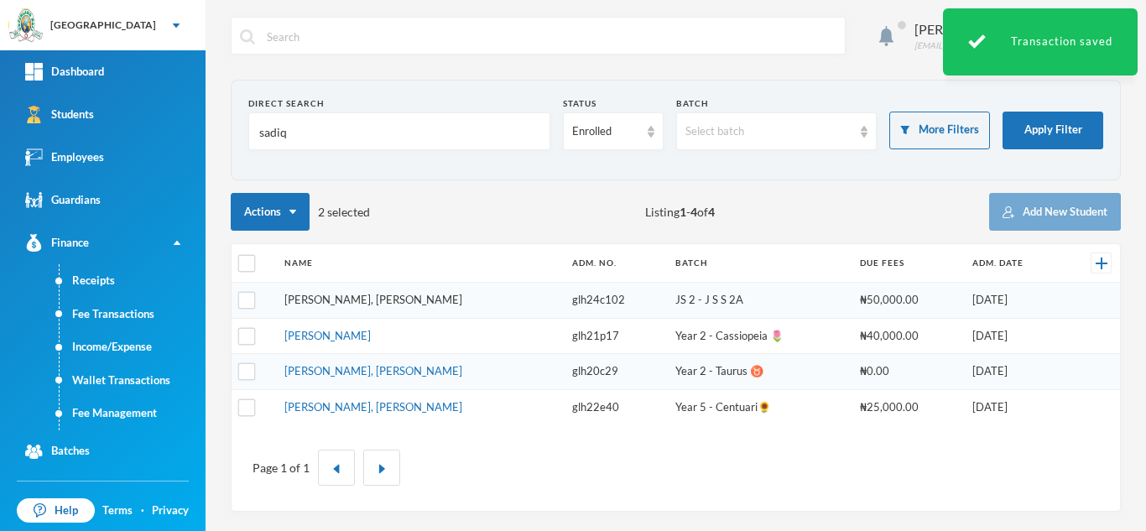
click at [335, 304] on link "Sadiq, Moyinoluwa Simeon" at bounding box center [373, 299] width 178 height 13
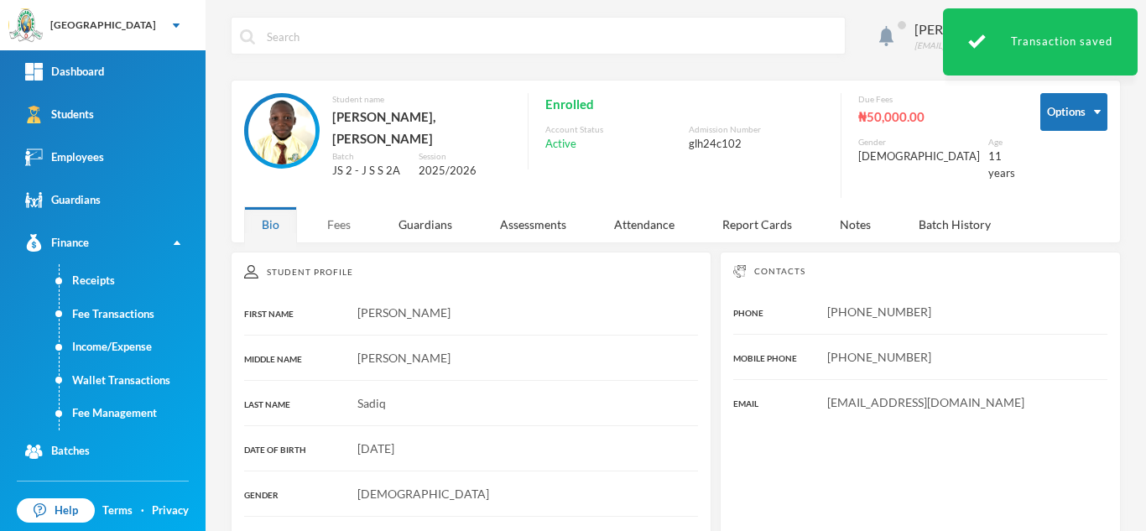
click at [345, 224] on div "Fees" at bounding box center [338, 224] width 59 height 36
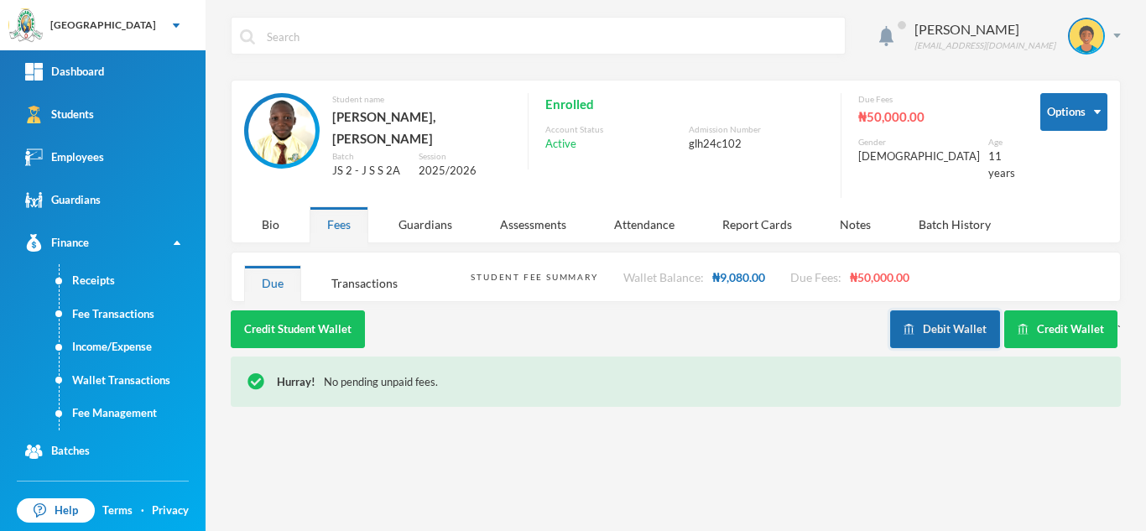
click at [942, 310] on button "Debit Wallet" at bounding box center [945, 329] width 110 height 38
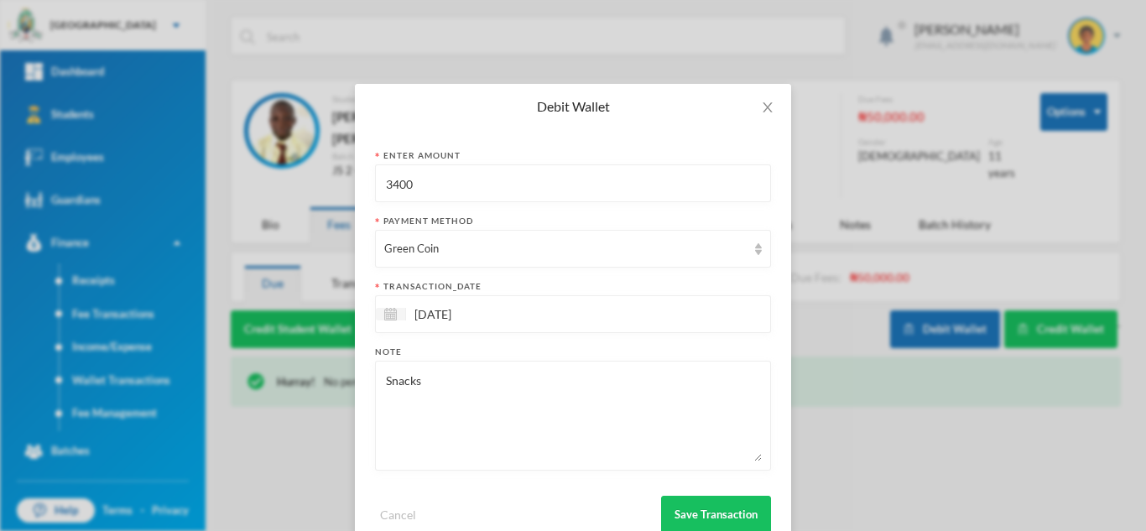
drag, startPoint x: 451, startPoint y: 192, endPoint x: 305, endPoint y: 187, distance: 146.0
click at [306, 187] on div "Debit Wallet Enter Amount 3400 Payment Method Green Coin transaction_date 24/09…" at bounding box center [573, 265] width 1146 height 531
type input "800"
click at [682, 508] on button "Save Transaction" at bounding box center [716, 515] width 110 height 38
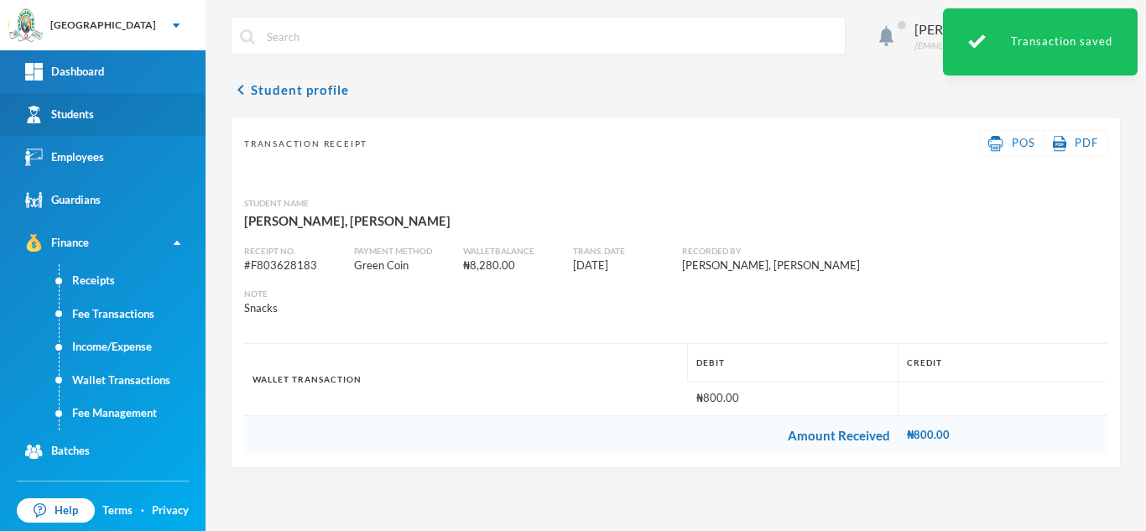
click at [101, 118] on link "Students" at bounding box center [102, 114] width 205 height 43
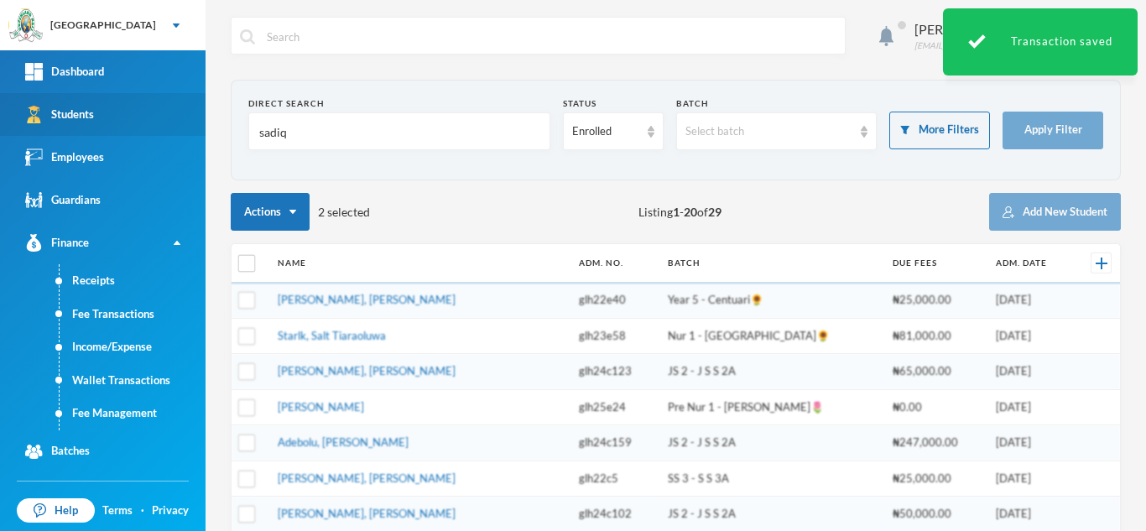
drag, startPoint x: 299, startPoint y: 139, endPoint x: 164, endPoint y: 122, distance: 136.2
click at [164, 122] on div "Greenland Hall Your Bluebic Account Greenland Hall Add a New School Dashboard S…" at bounding box center [573, 265] width 1146 height 531
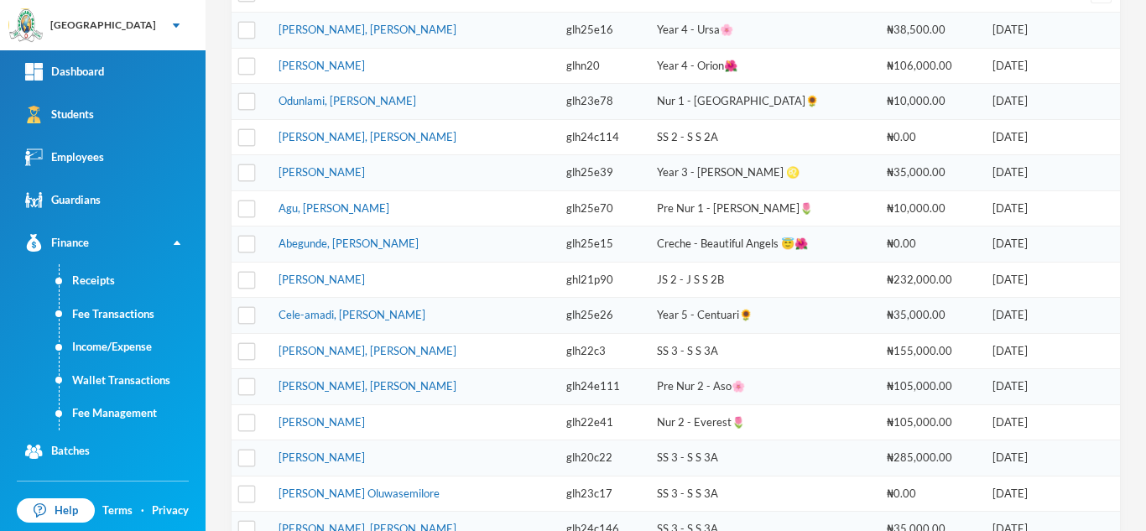
scroll to position [272, 0]
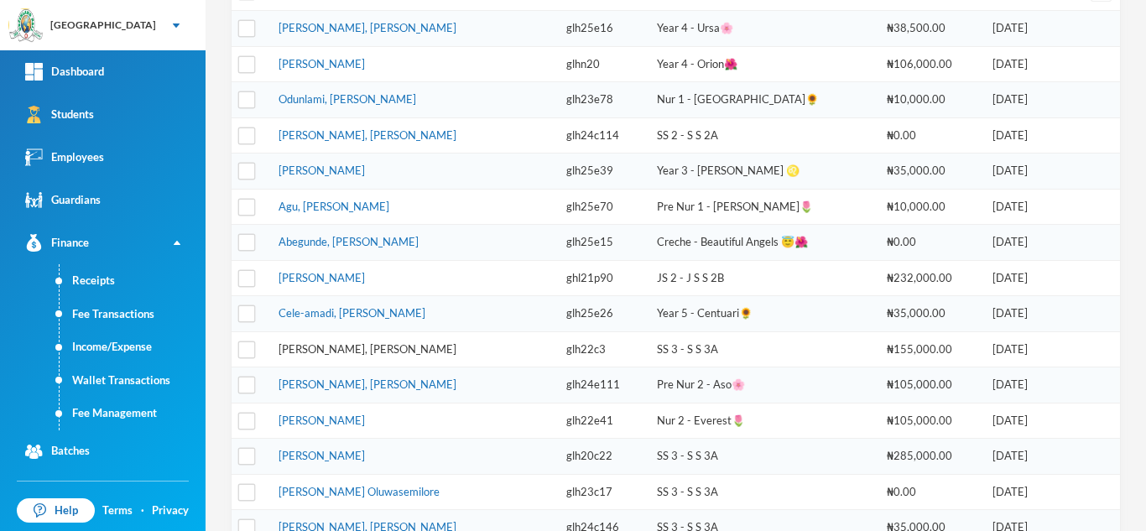
type input "james"
click at [366, 343] on link "James, Oluwajuwon Victor" at bounding box center [367, 348] width 178 height 13
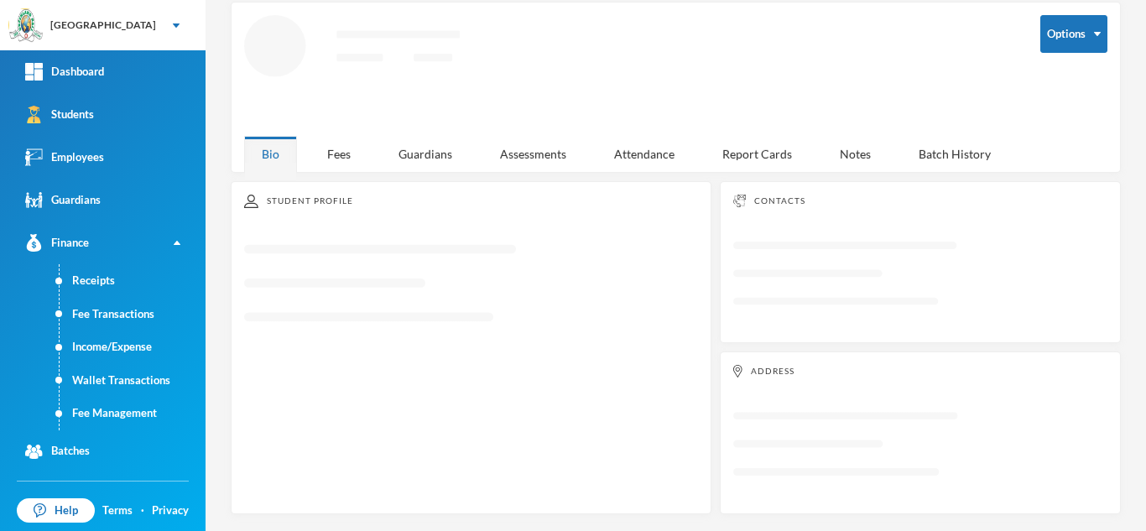
scroll to position [73, 0]
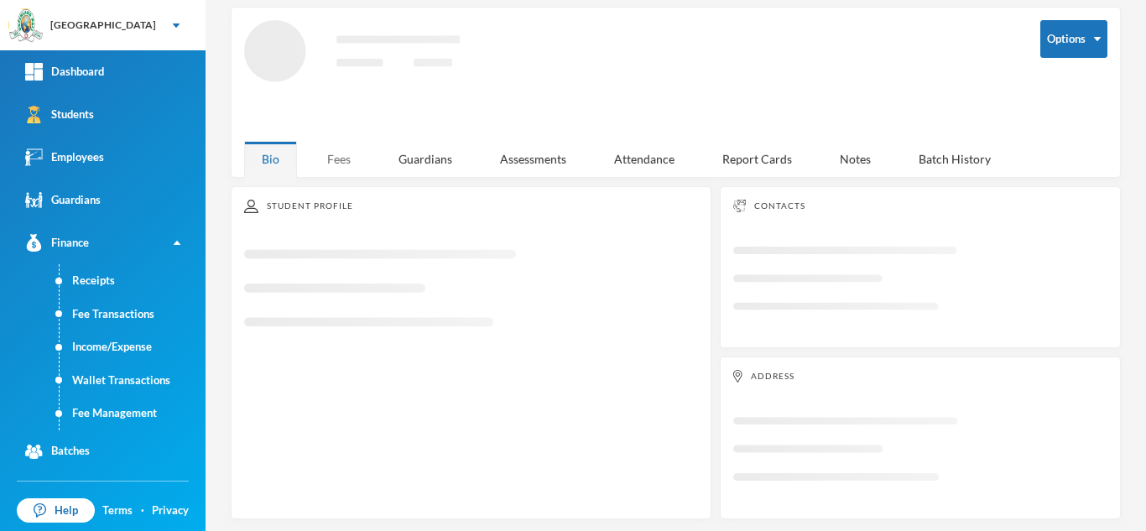
click at [346, 156] on div "Fees" at bounding box center [338, 159] width 59 height 36
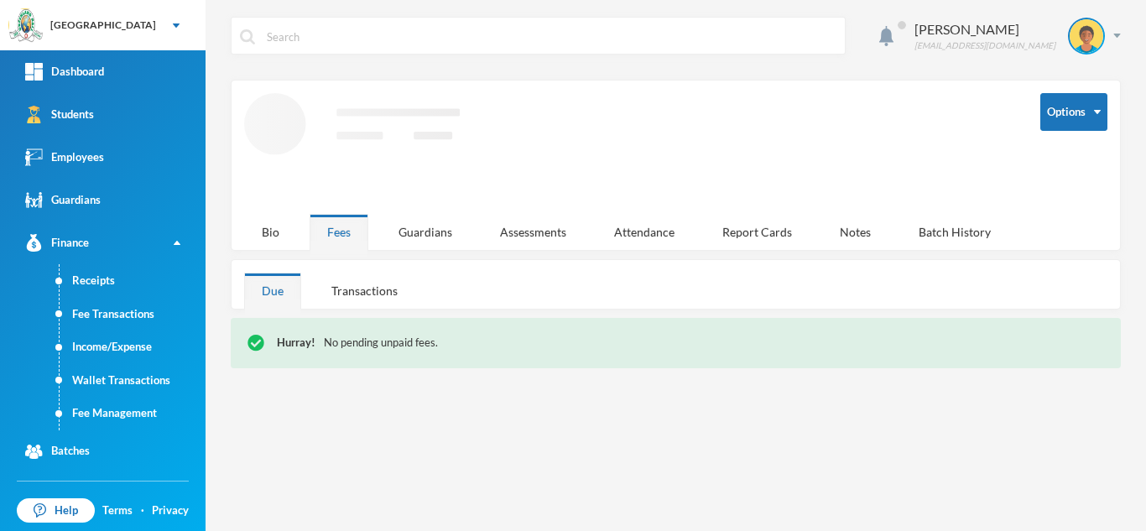
scroll to position [0, 0]
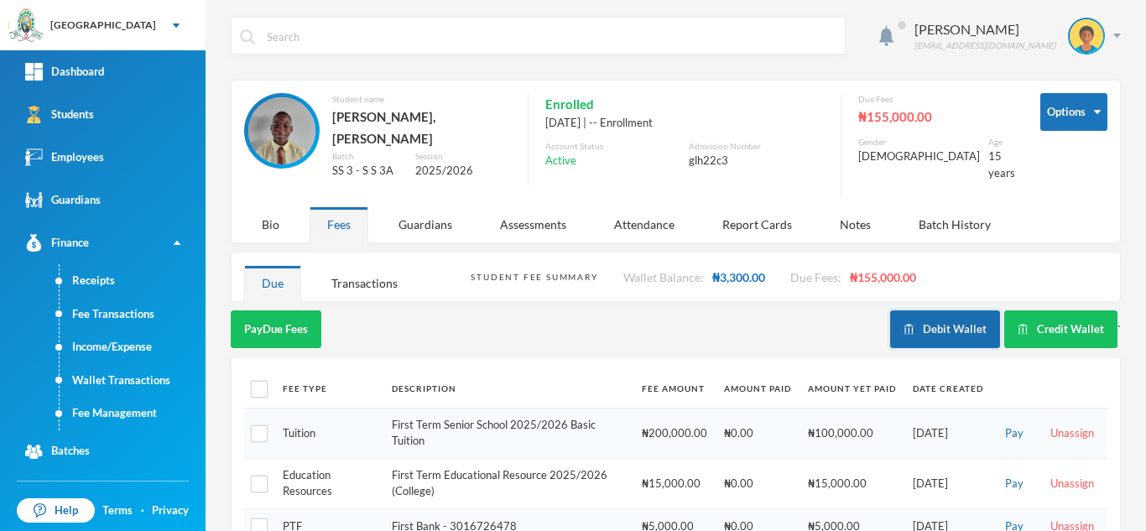
click at [923, 317] on button "Debit Wallet" at bounding box center [945, 329] width 110 height 38
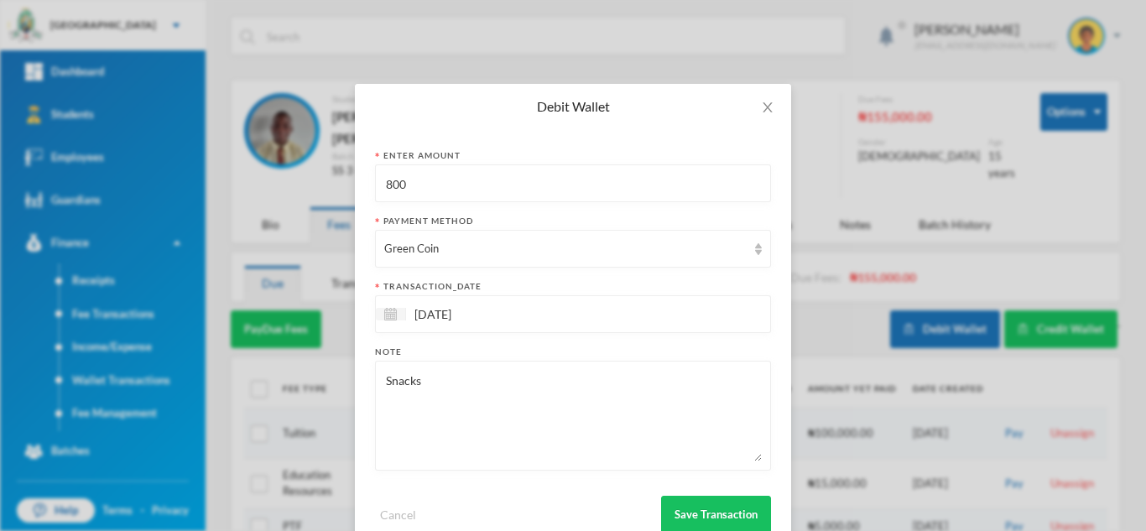
click at [384, 185] on input "800" at bounding box center [572, 184] width 377 height 38
type input "1800"
click at [713, 515] on button "Save Transaction" at bounding box center [716, 515] width 110 height 38
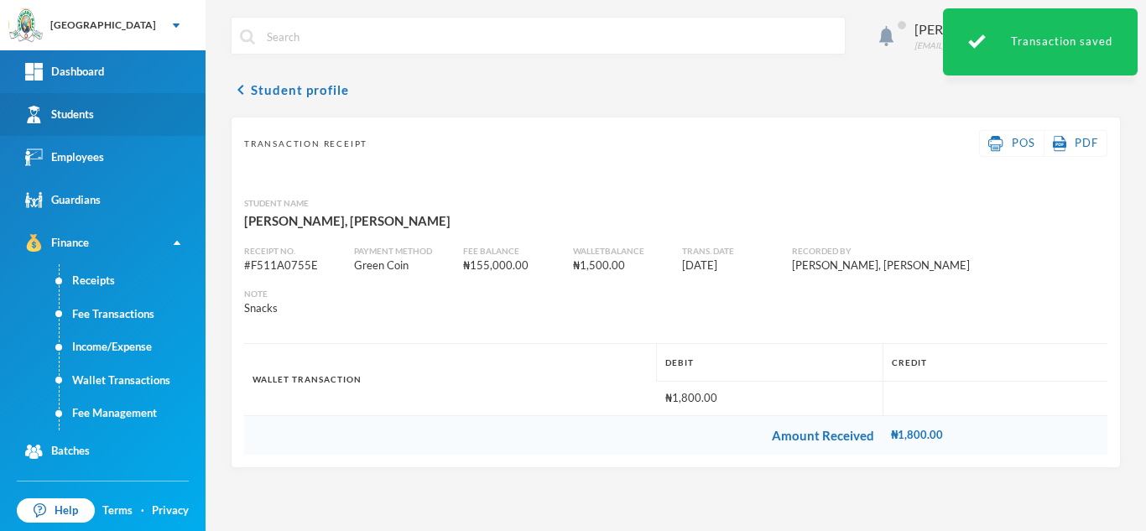
click at [138, 110] on link "Students" at bounding box center [102, 114] width 205 height 43
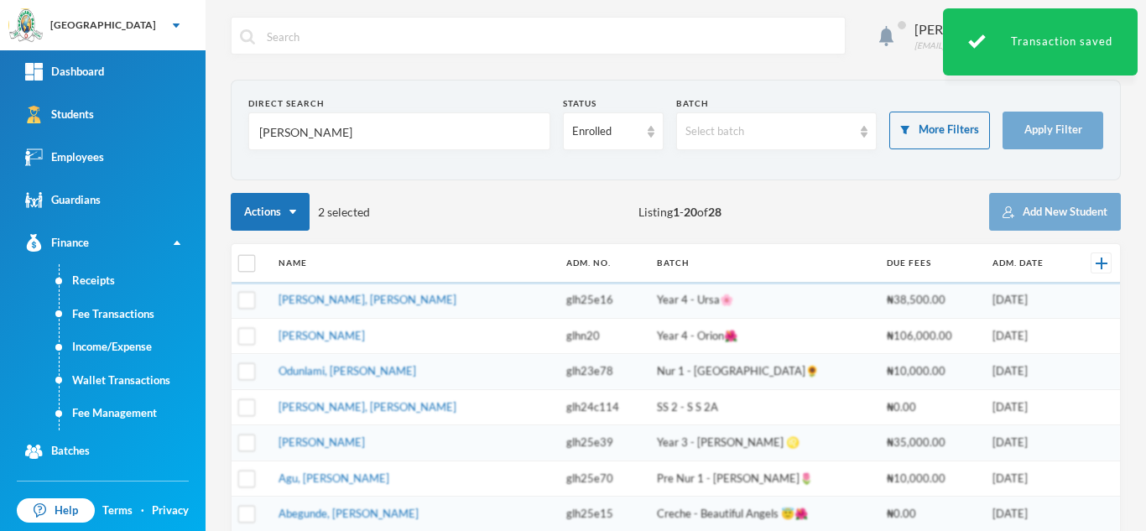
drag, startPoint x: 314, startPoint y: 138, endPoint x: 195, endPoint y: 133, distance: 118.4
click at [195, 133] on div "Greenland Hall Your Bluebic Account Greenland Hall Add a New School Dashboard S…" at bounding box center [573, 265] width 1146 height 531
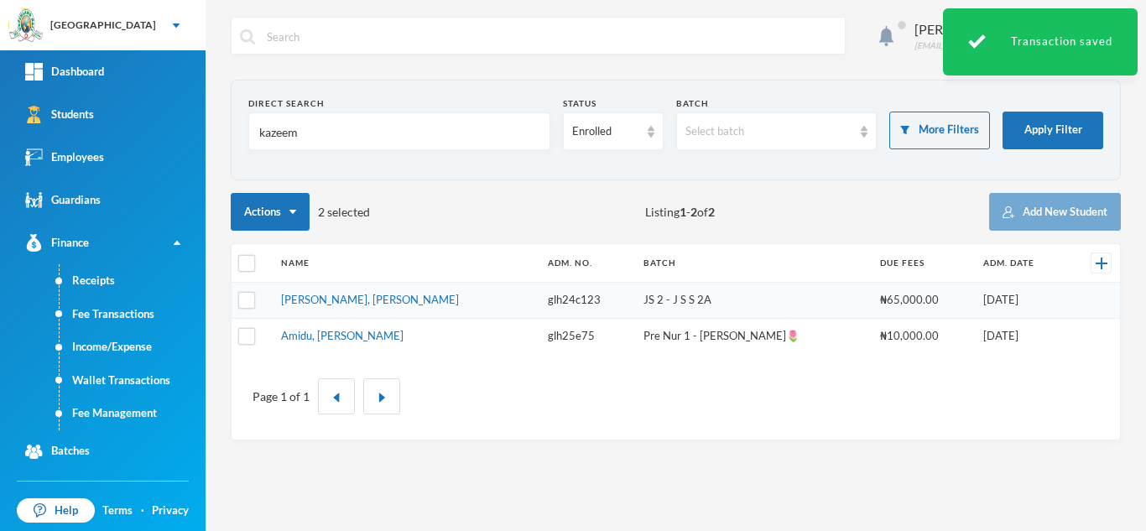
type input "kazeem"
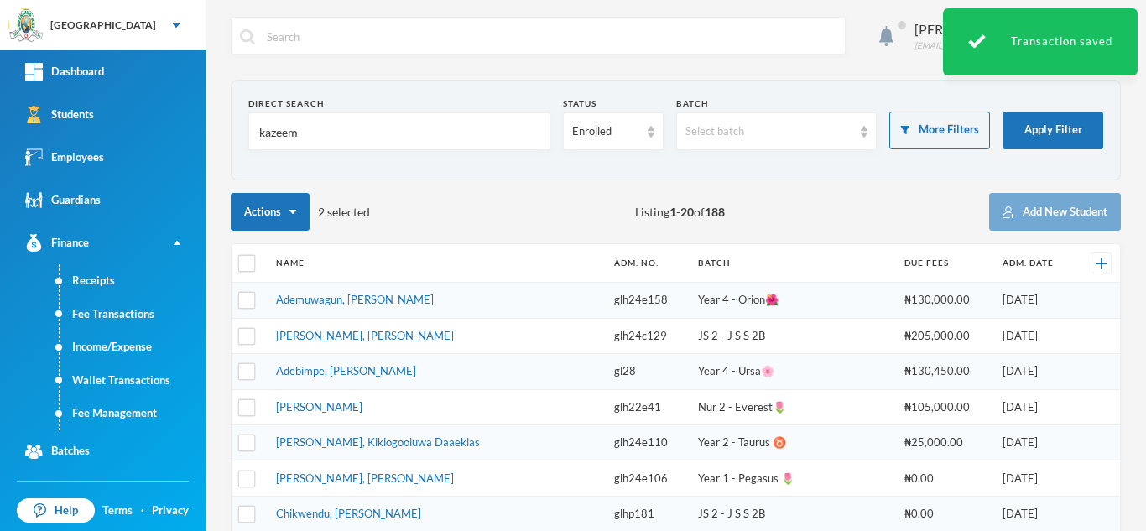
click at [372, 306] on td "Ademuwagun, Keshinro Samson" at bounding box center [437, 301] width 338 height 36
click at [353, 298] on link "Ademuwagun, Keshinro Samson" at bounding box center [355, 299] width 158 height 13
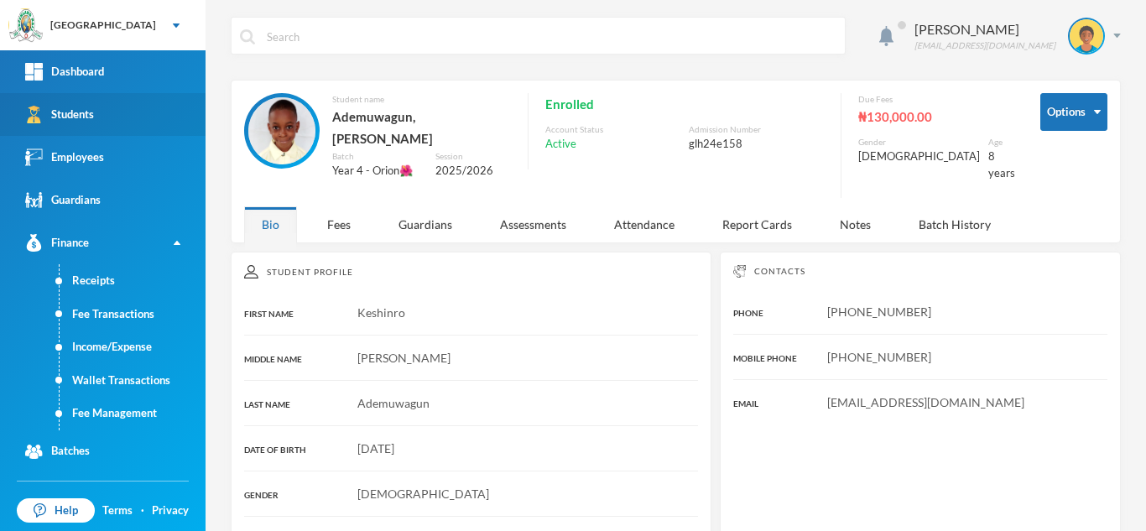
click at [158, 132] on link "Students" at bounding box center [102, 114] width 205 height 43
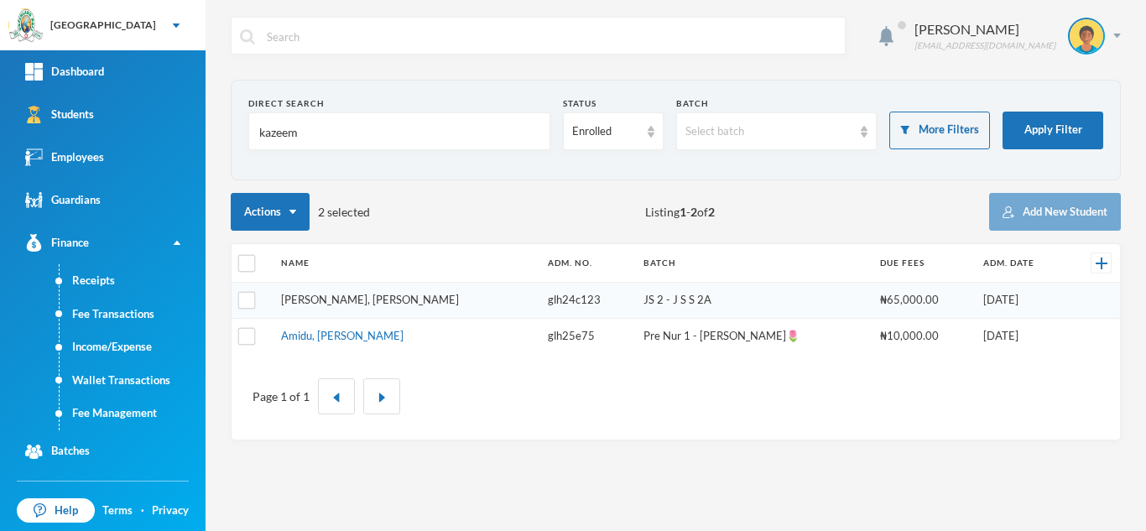
click at [328, 302] on link "Kazeem, Samson Irewole" at bounding box center [370, 299] width 178 height 13
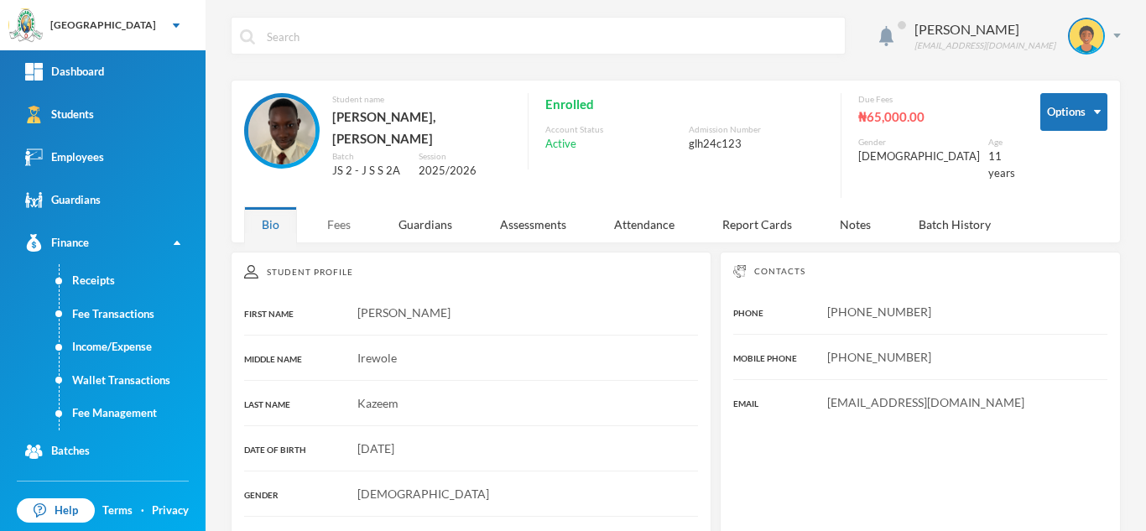
click at [327, 206] on div "Fees" at bounding box center [338, 224] width 59 height 36
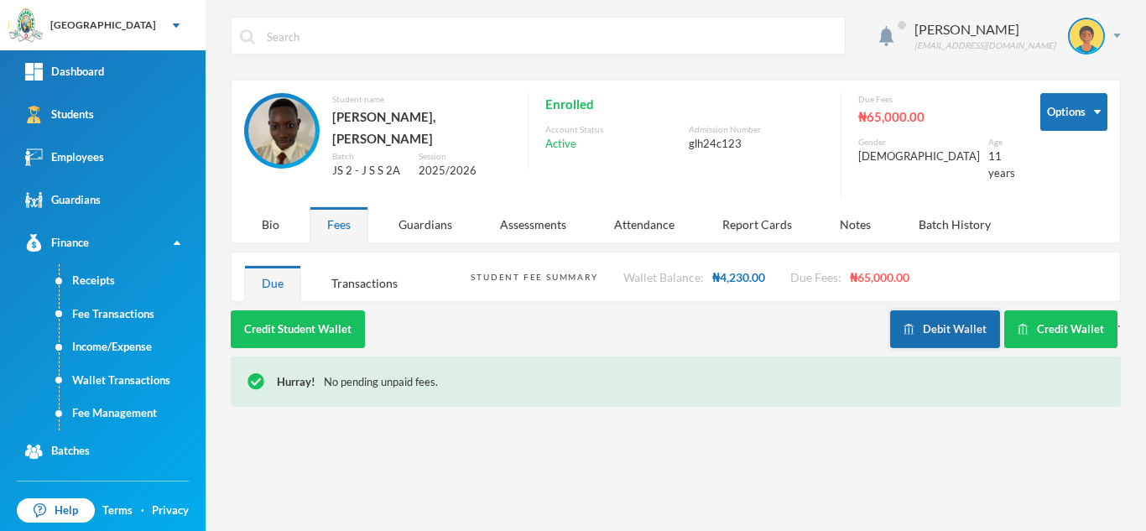
click at [896, 310] on button "Debit Wallet" at bounding box center [945, 329] width 110 height 38
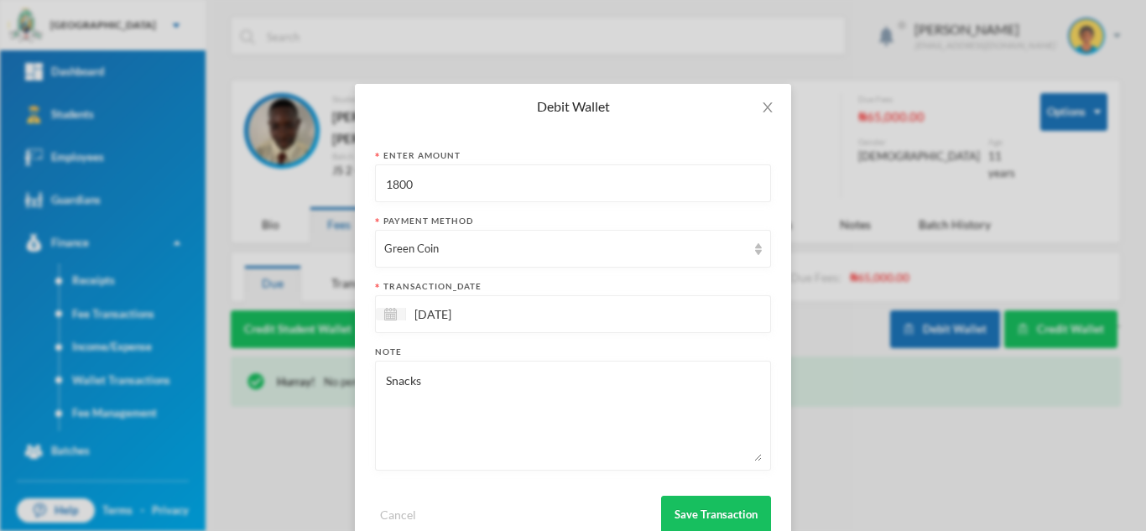
drag, startPoint x: 423, startPoint y: 186, endPoint x: 206, endPoint y: 194, distance: 216.5
click at [206, 194] on div "Debit Wallet Enter Amount 1800 Payment Method Green Coin transaction_date 24/09…" at bounding box center [573, 265] width 1146 height 531
type input "700"
click at [704, 507] on button "Save Transaction" at bounding box center [716, 515] width 110 height 38
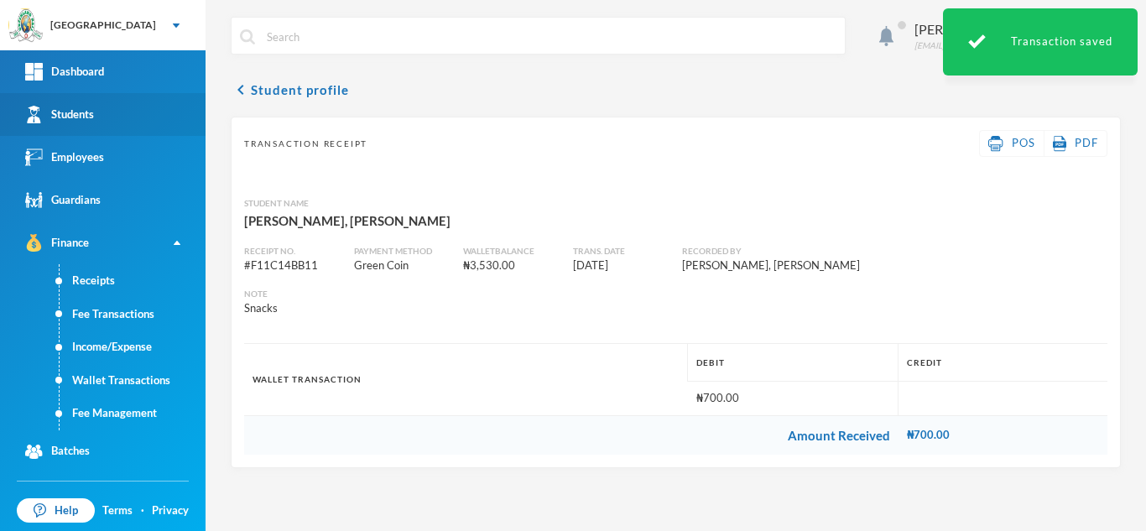
click at [116, 119] on link "Students" at bounding box center [102, 114] width 205 height 43
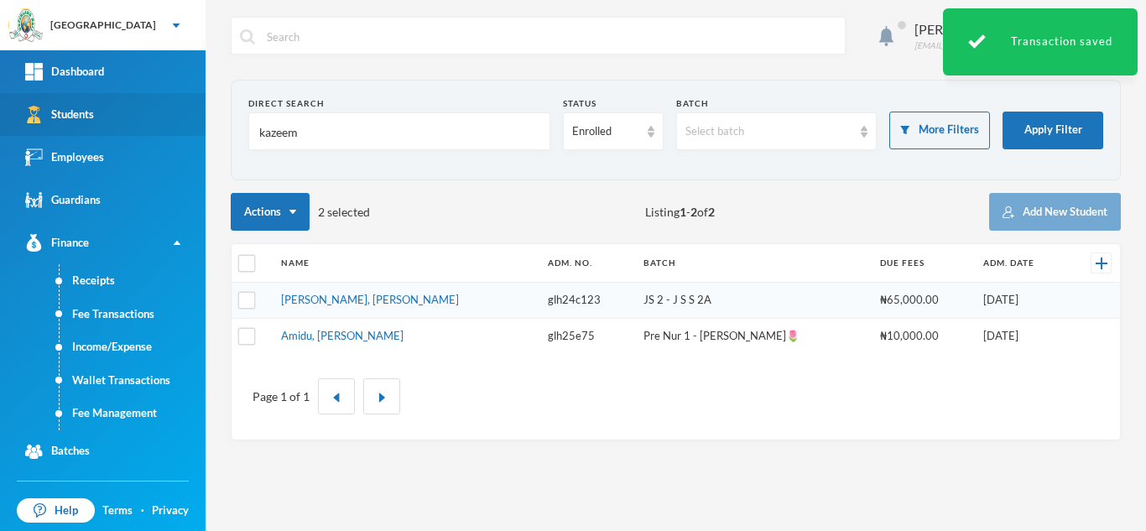
drag, startPoint x: 308, startPoint y: 138, endPoint x: 153, endPoint y: 123, distance: 155.9
click at [170, 123] on div "Greenland Hall Your Bluebic Account Greenland Hall Add a New School Dashboard S…" at bounding box center [573, 265] width 1146 height 531
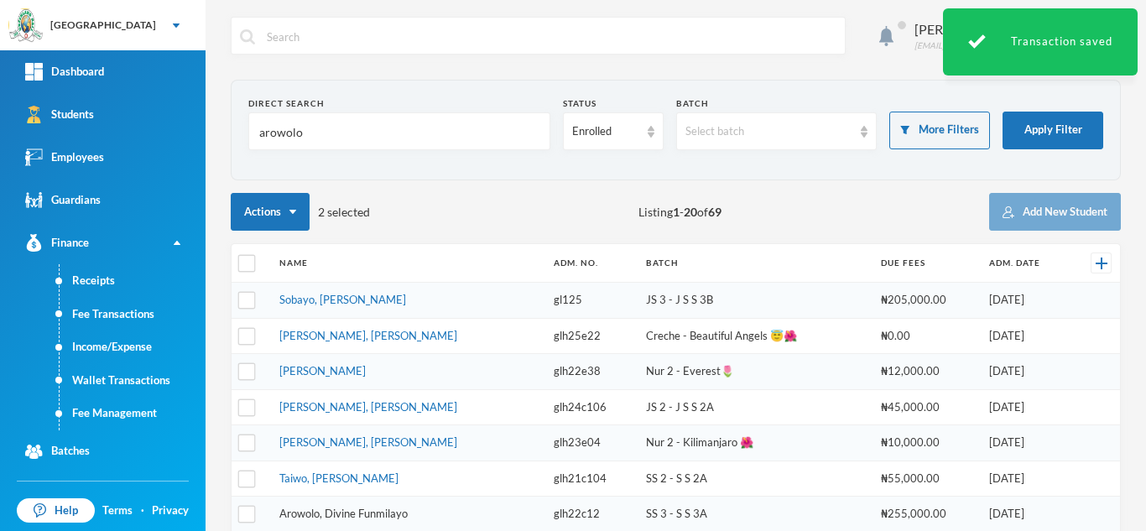
type input "arowolo"
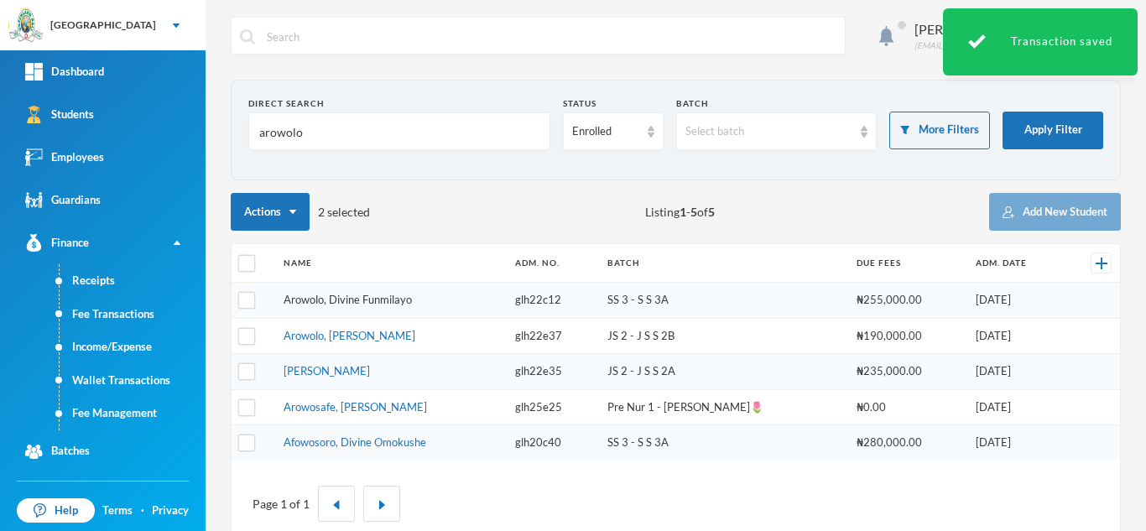
click at [355, 303] on link "Arowolo, Divine Funmilayo" at bounding box center [347, 299] width 128 height 13
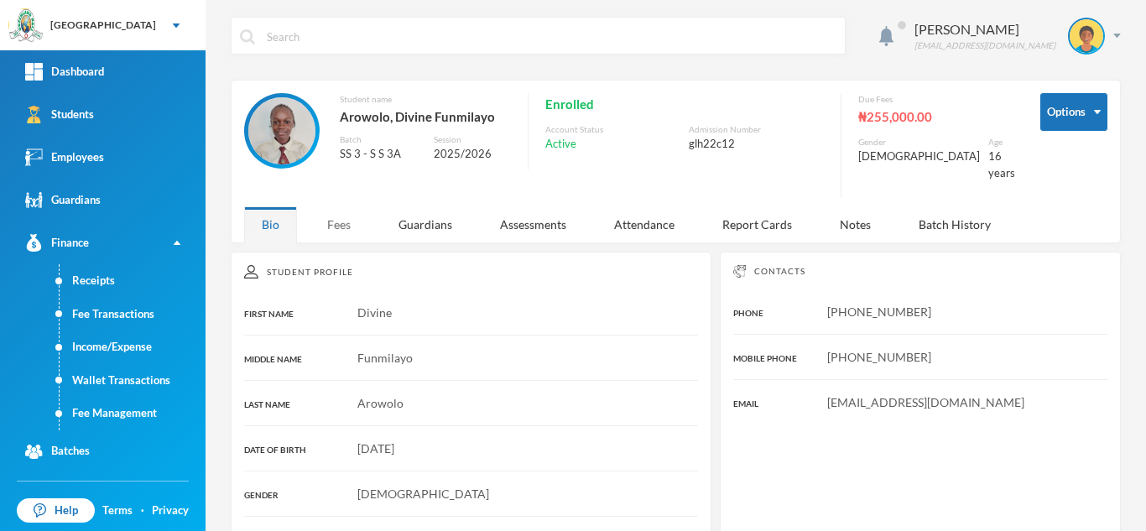
click at [341, 211] on div "Fees" at bounding box center [338, 224] width 59 height 36
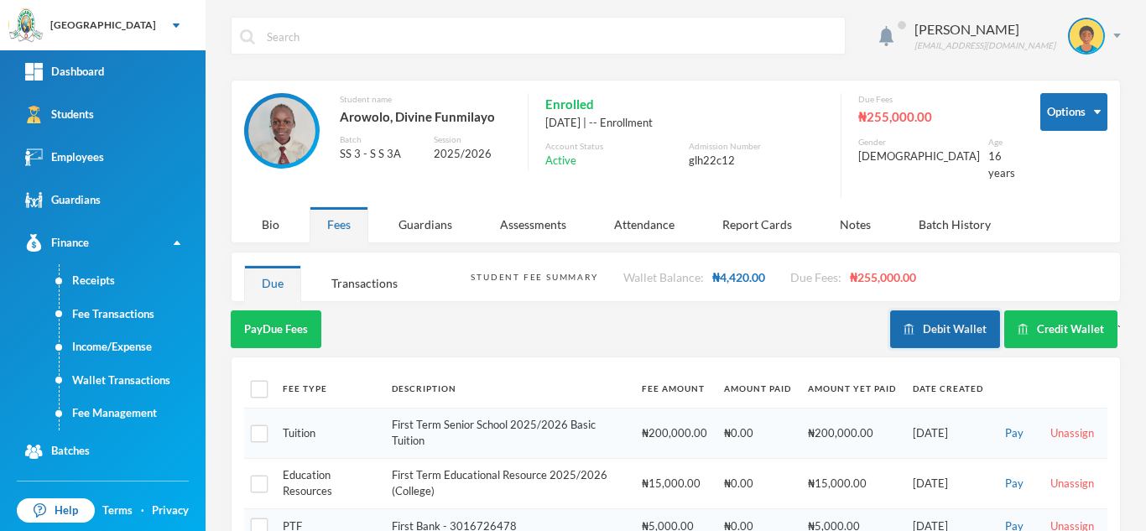
click at [931, 310] on button "Debit Wallet" at bounding box center [945, 329] width 110 height 38
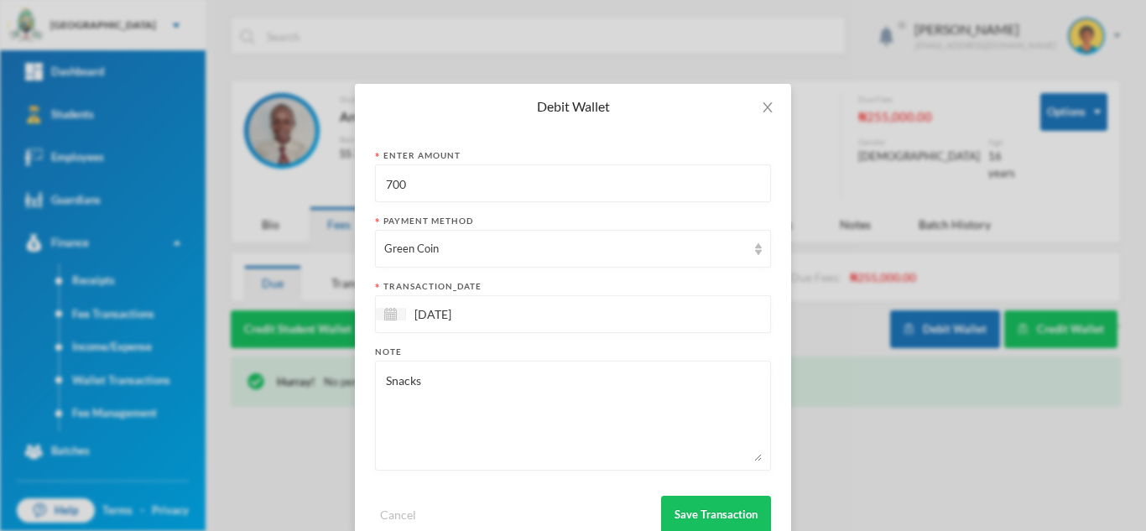
drag, startPoint x: 426, startPoint y: 195, endPoint x: 292, endPoint y: 182, distance: 134.8
click at [292, 182] on div "Debit Wallet Enter Amount 700 Payment Method Green Coin transaction_date 24/09/…" at bounding box center [573, 265] width 1146 height 531
type input "800"
click at [681, 501] on button "Save Transaction" at bounding box center [716, 515] width 110 height 38
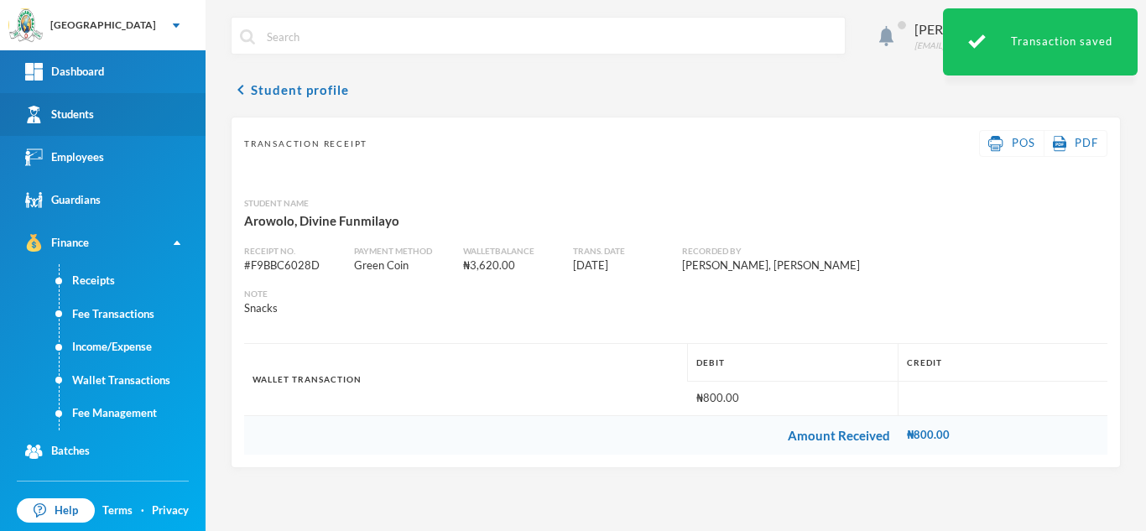
click at [104, 117] on link "Students" at bounding box center [102, 114] width 205 height 43
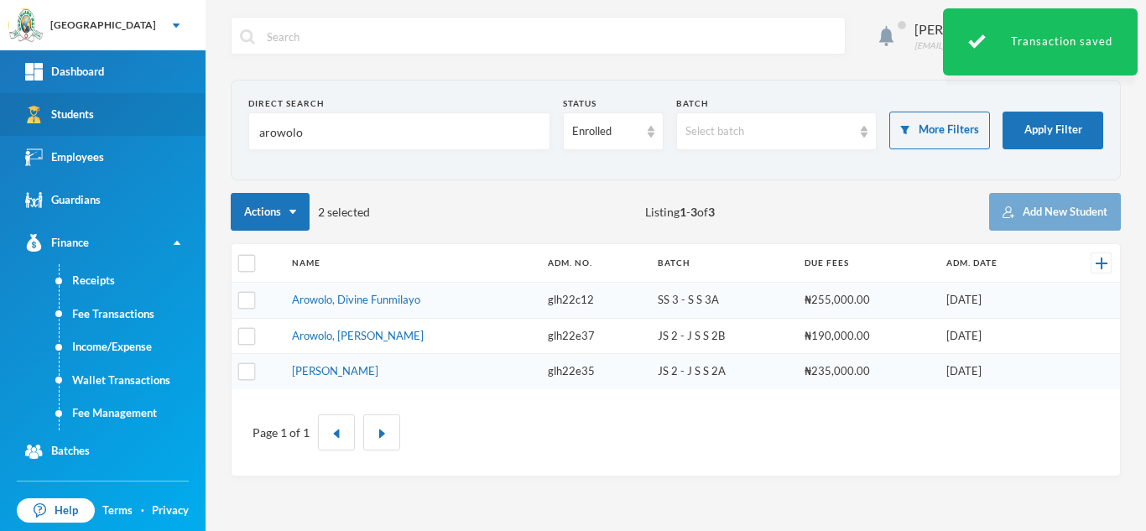
drag, startPoint x: 324, startPoint y: 136, endPoint x: 92, endPoint y: 118, distance: 232.1
click at [120, 118] on div "Greenland Hall Your Bluebic Account Greenland Hall Add a New School Dashboard S…" at bounding box center [573, 265] width 1146 height 531
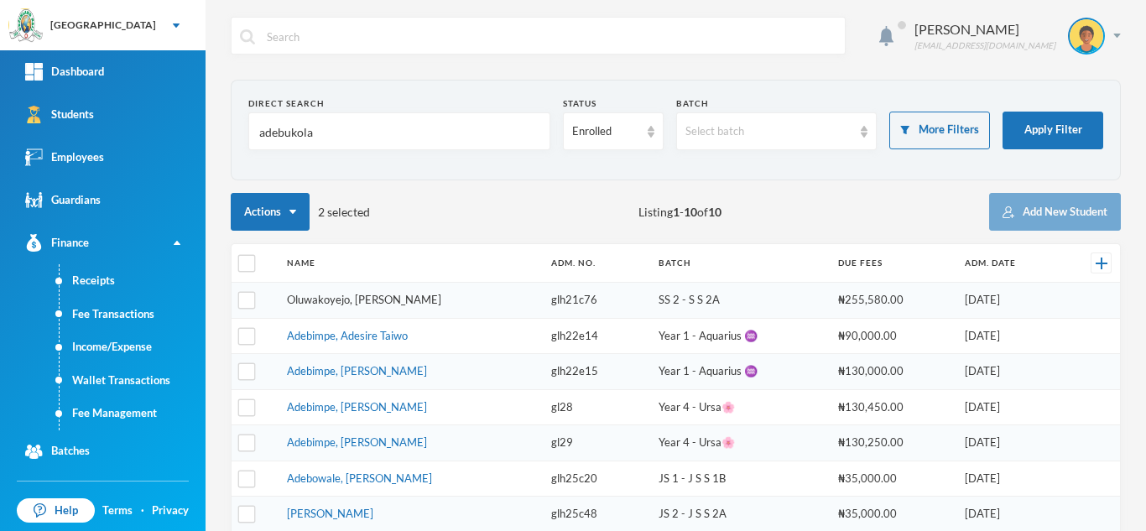
type input "adebukola"
click at [335, 297] on tbody "Oluwakoyejo, Joshua Adebayo glh21c76 SS 2 - S S 2A ₦255,580.00 13/09/2021 Adebi…" at bounding box center [675, 461] width 888 height 356
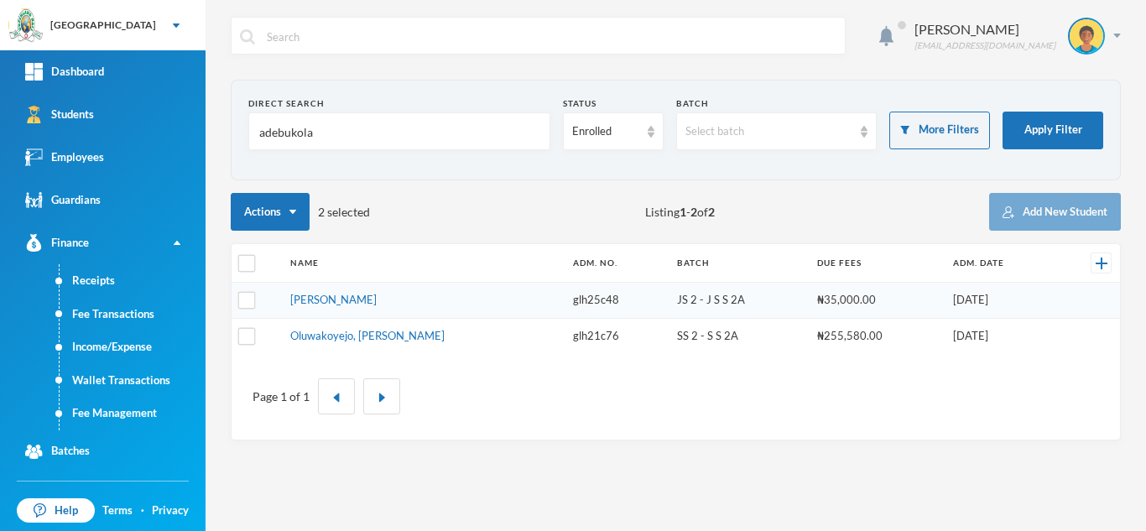
click at [329, 299] on link "Adebukola, Emmanuella Anuoluwapo" at bounding box center [333, 299] width 86 height 13
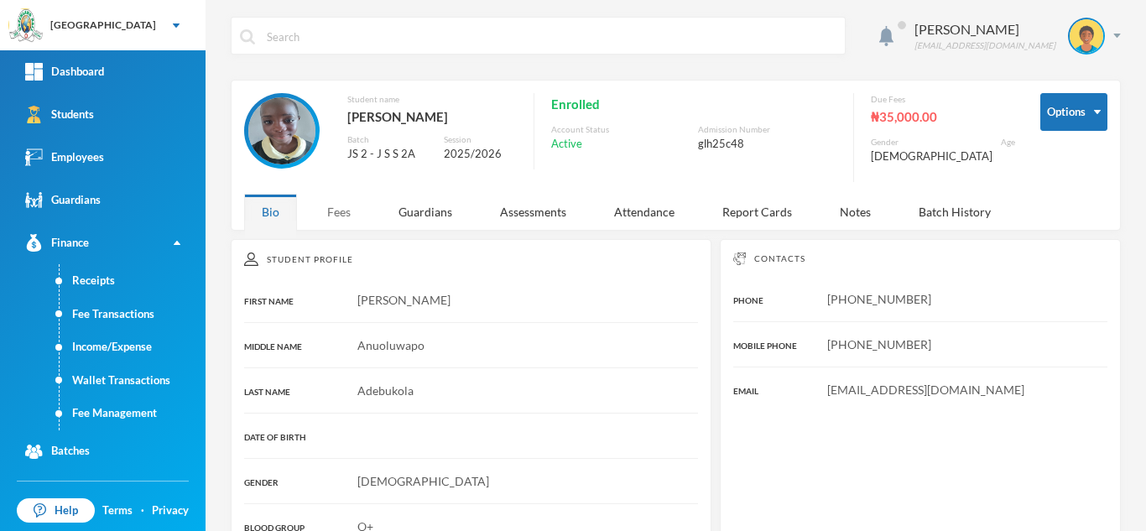
click at [340, 206] on div "Fees" at bounding box center [338, 212] width 59 height 36
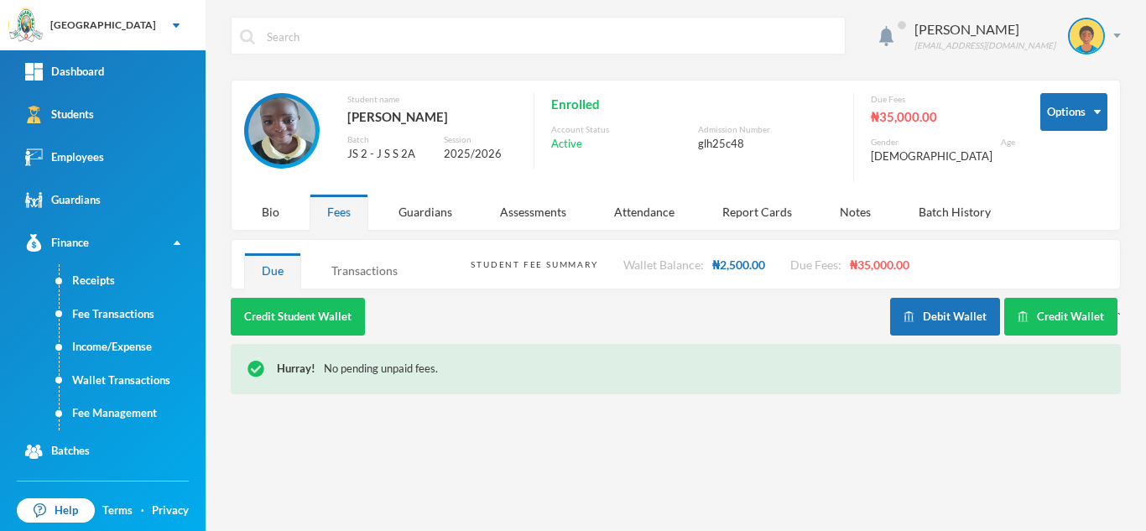
click at [361, 273] on div "Transactions" at bounding box center [364, 270] width 101 height 36
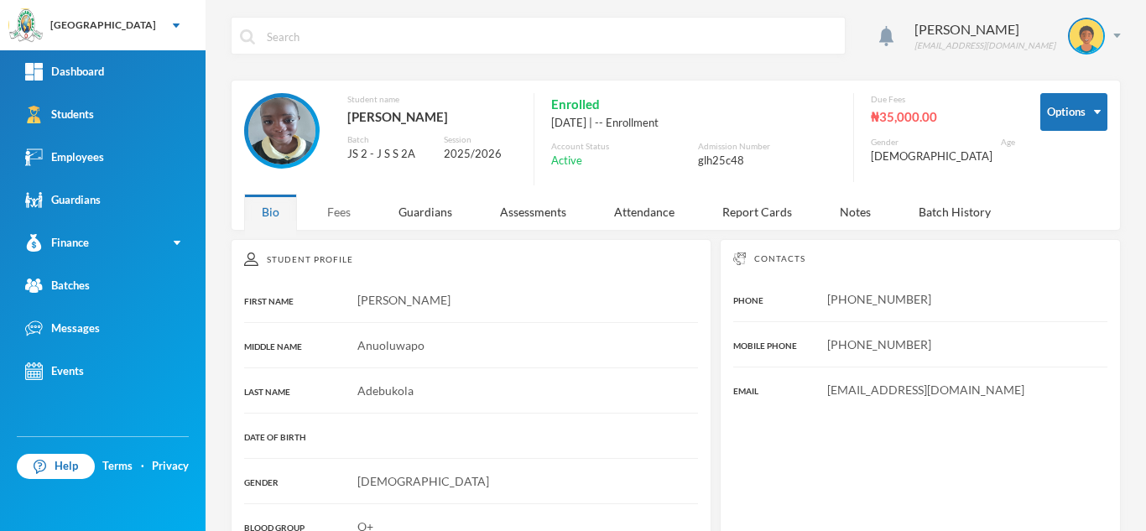
click at [341, 220] on div "Fees" at bounding box center [338, 212] width 59 height 36
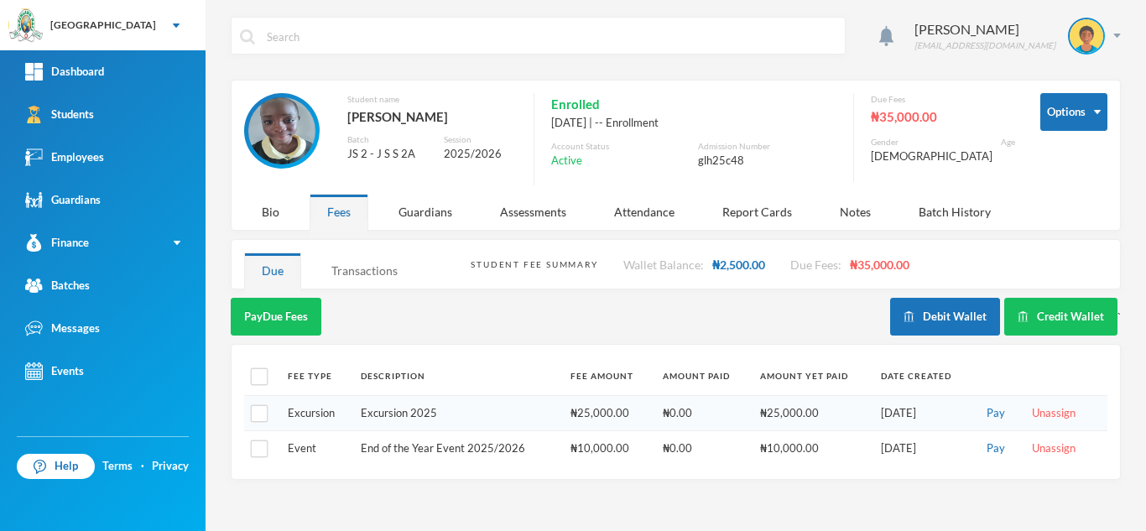
click at [365, 268] on div "Transactions" at bounding box center [364, 270] width 101 height 36
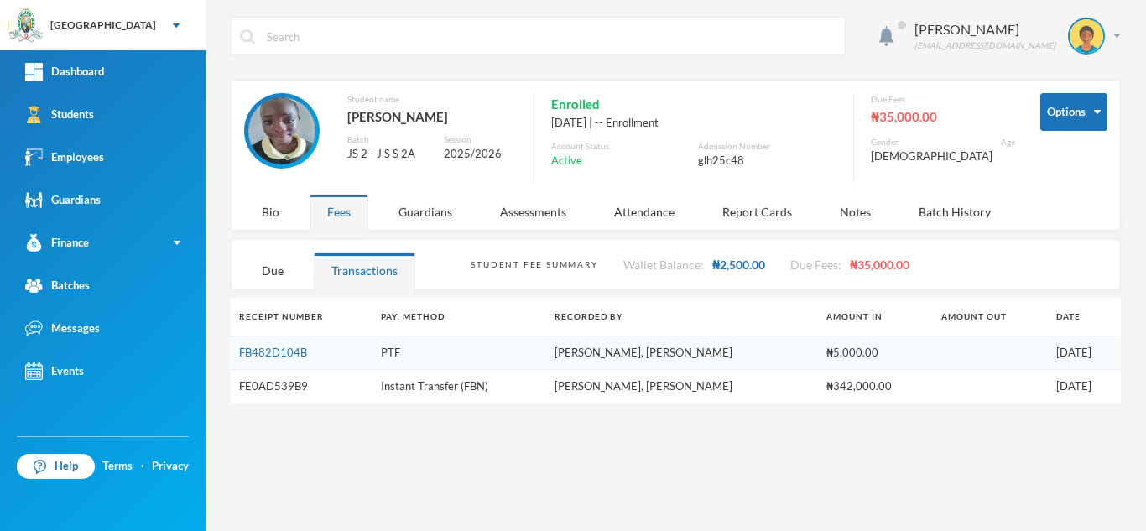
click at [276, 392] on link "FE0AD539B9" at bounding box center [273, 385] width 69 height 13
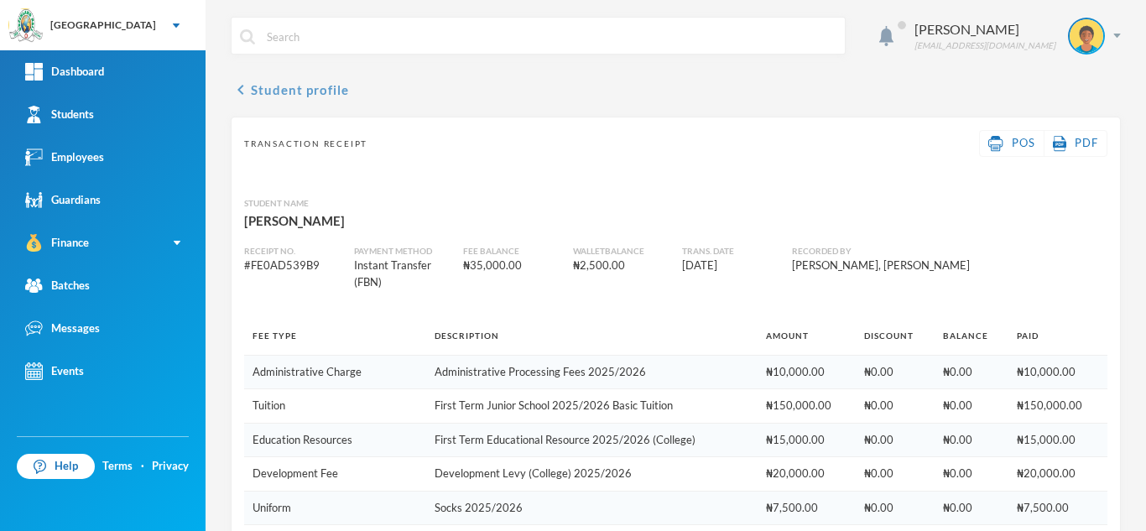
click at [265, 91] on button "chevron_left Student profile" at bounding box center [290, 90] width 118 height 20
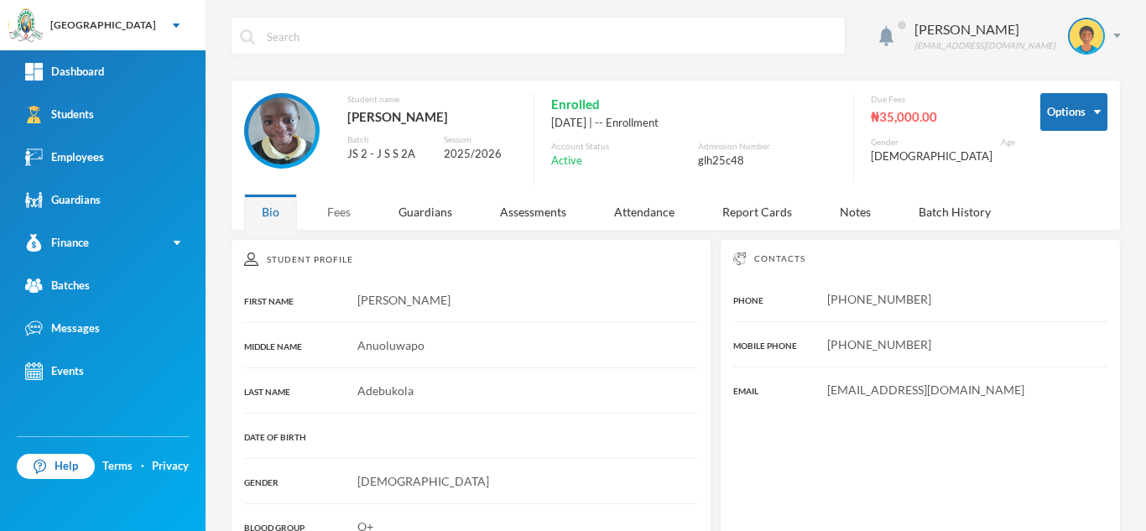
click at [349, 228] on div "Fees" at bounding box center [338, 212] width 59 height 36
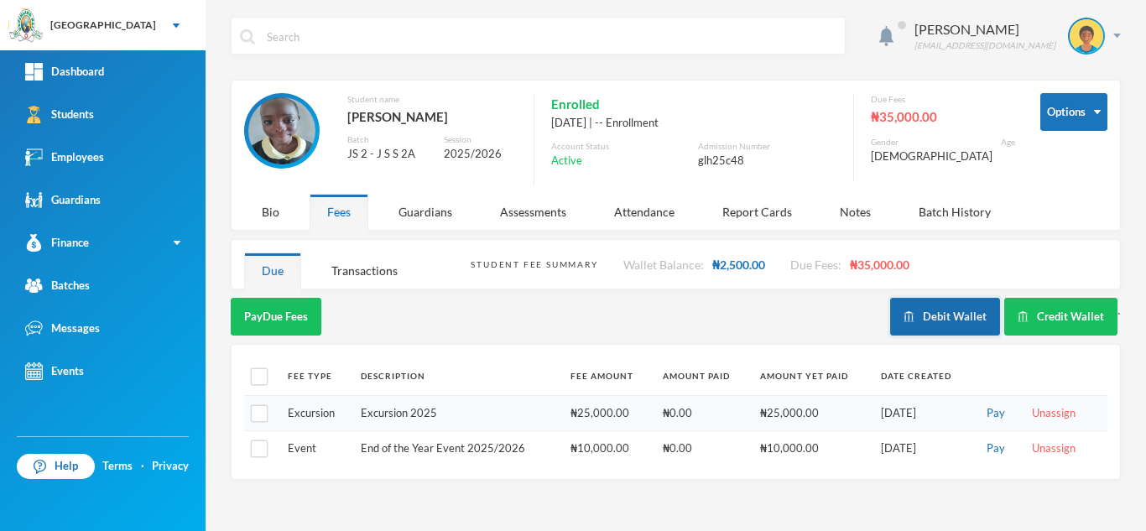
click at [943, 329] on button "Debit Wallet" at bounding box center [945, 317] width 110 height 38
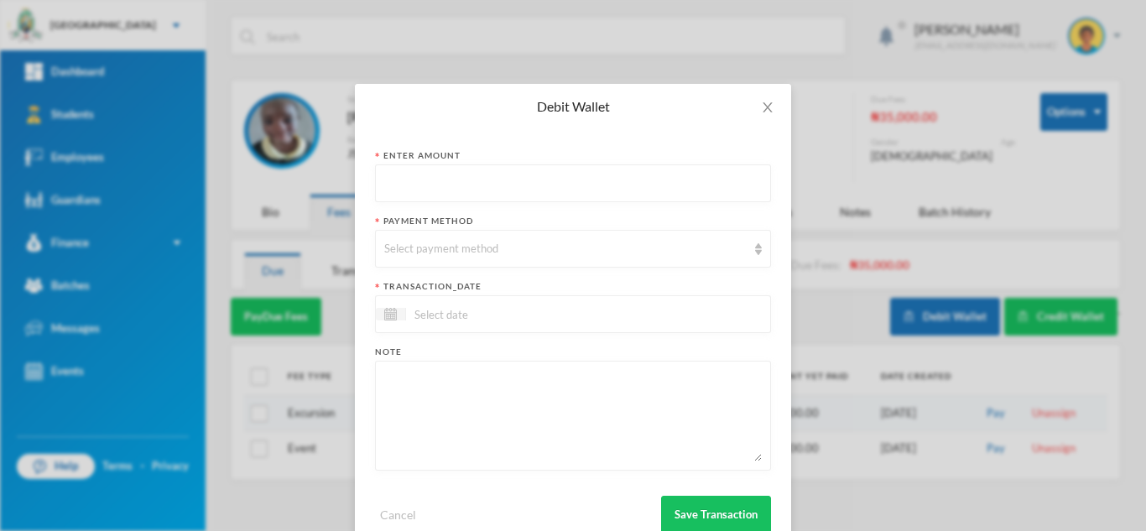
click at [387, 190] on input "text" at bounding box center [572, 184] width 377 height 38
type input "400"
click at [427, 258] on div "Select payment method" at bounding box center [573, 249] width 396 height 38
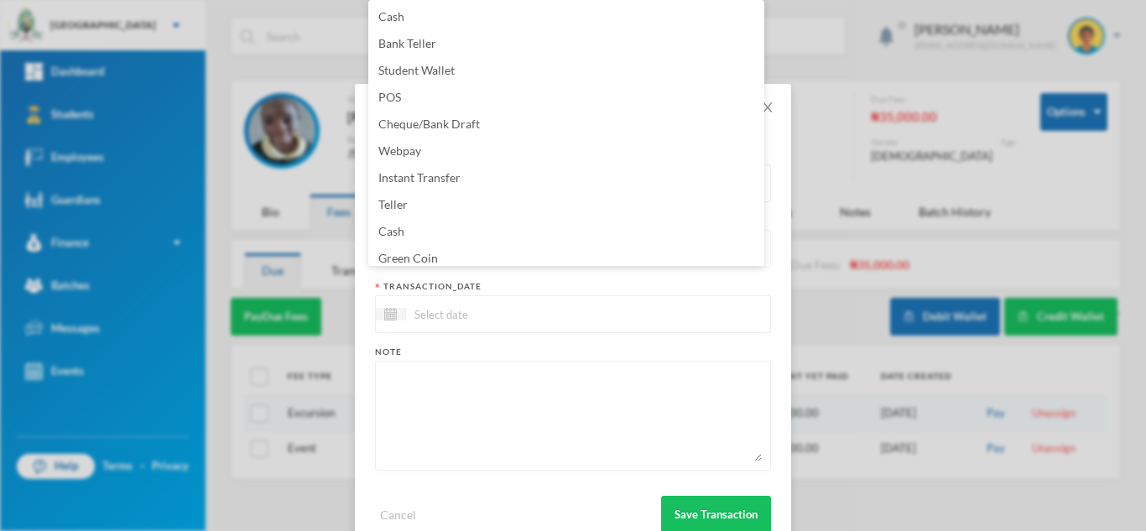
scroll to position [6, 0]
click at [427, 258] on span "Green Coin" at bounding box center [408, 252] width 60 height 14
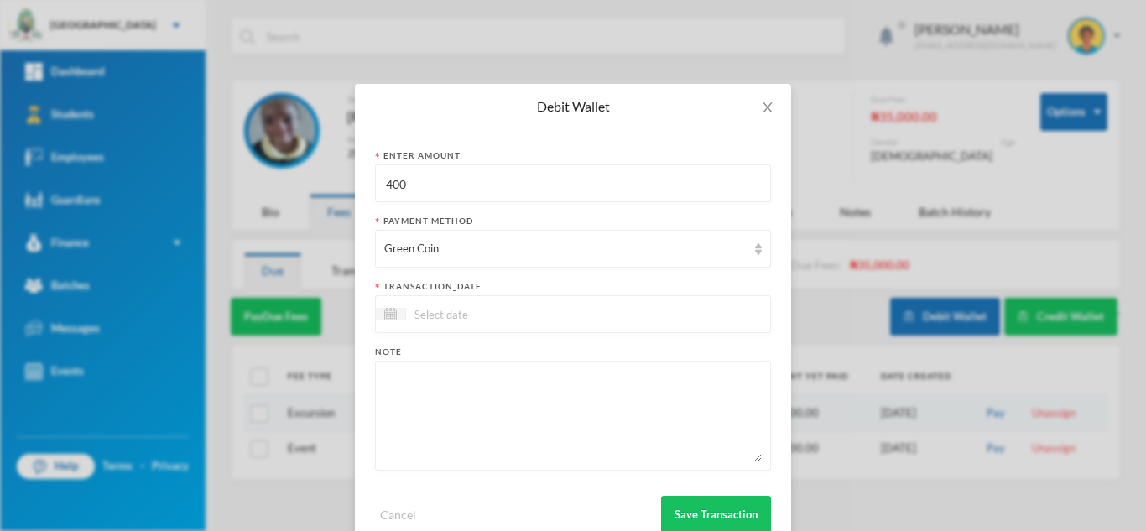
click at [434, 315] on input at bounding box center [476, 313] width 141 height 19
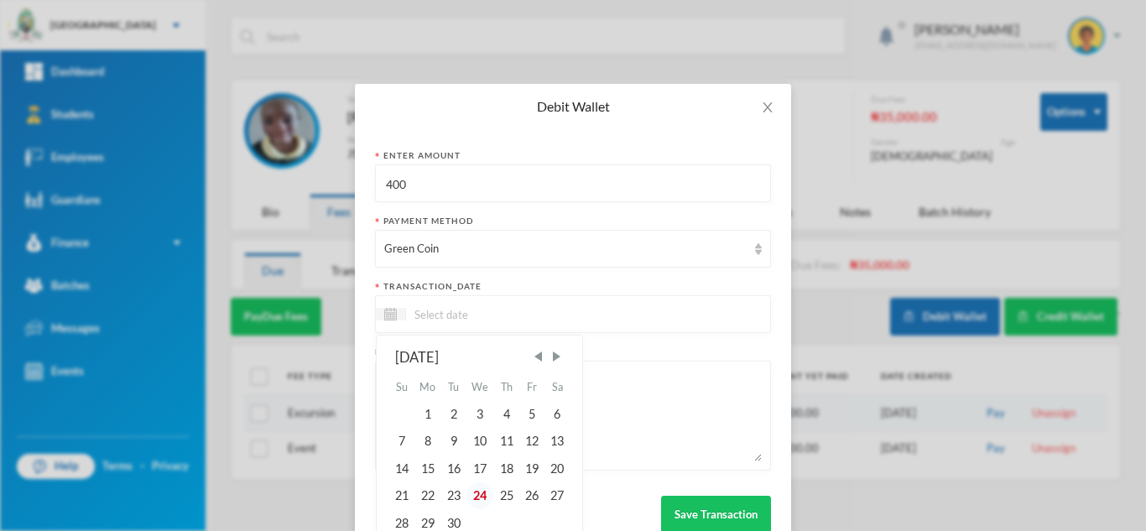
click at [475, 491] on div "24" at bounding box center [480, 495] width 28 height 27
type input "[DATE]"
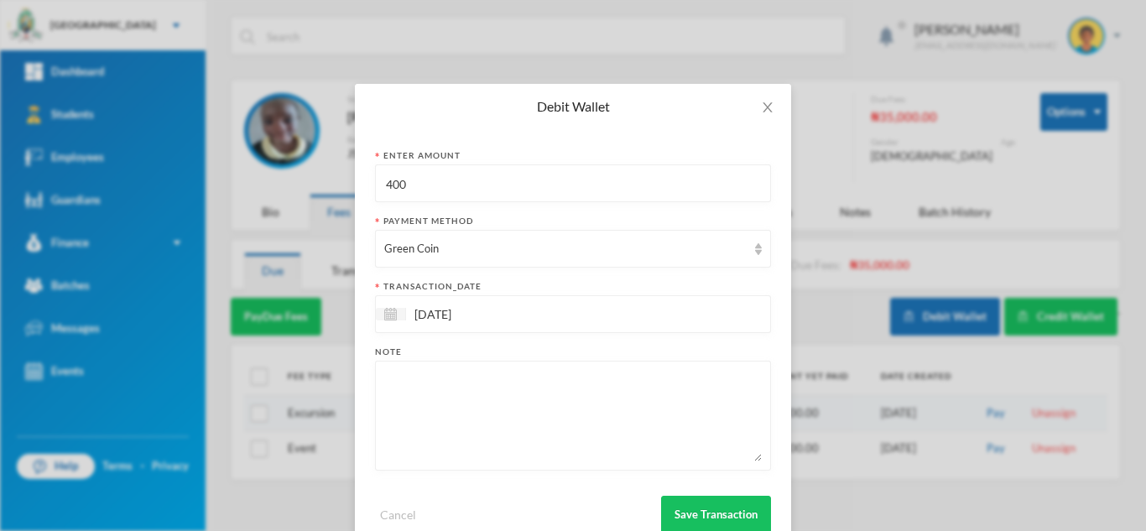
click at [447, 436] on textarea at bounding box center [572, 415] width 377 height 91
type textarea "snacks"
click at [701, 513] on button "Save Transaction" at bounding box center [716, 515] width 110 height 38
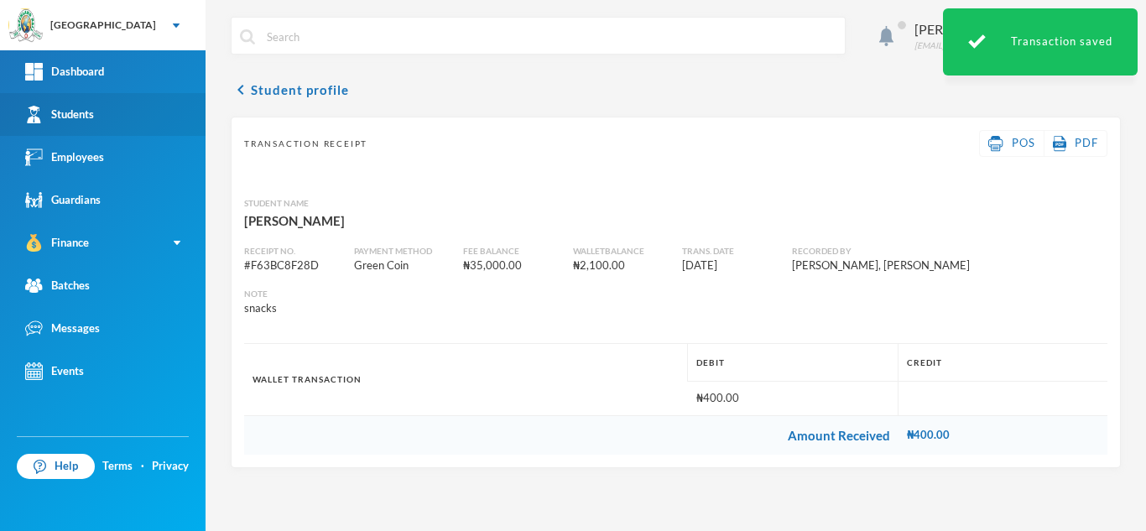
click at [159, 130] on link "Students" at bounding box center [102, 114] width 205 height 43
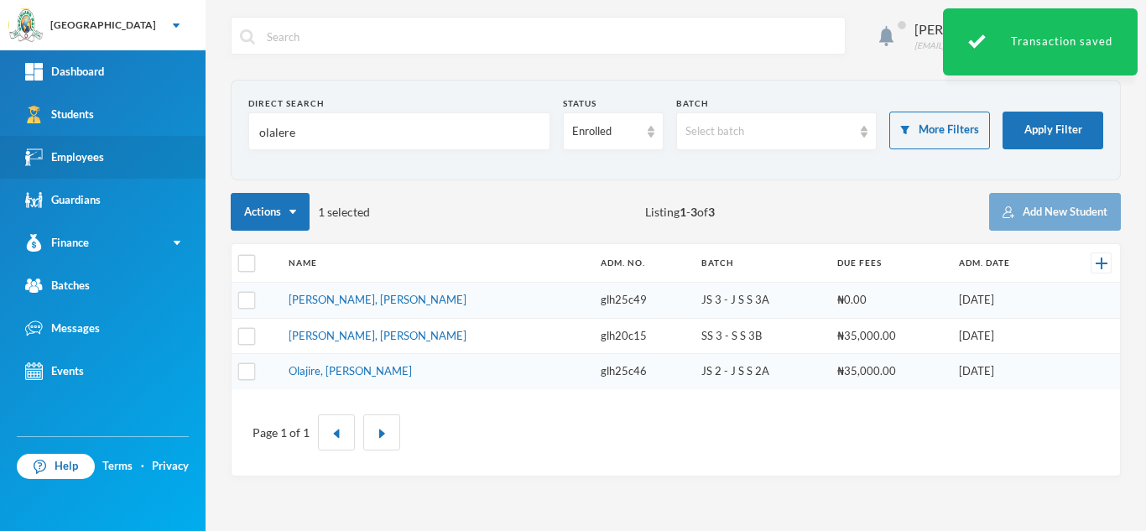
drag, startPoint x: 333, startPoint y: 142, endPoint x: 169, endPoint y: 140, distance: 164.4
click at [169, 140] on div "Greenland Hall Your Bluebic Account Greenland Hall Add a New School Dashboard S…" at bounding box center [573, 265] width 1146 height 531
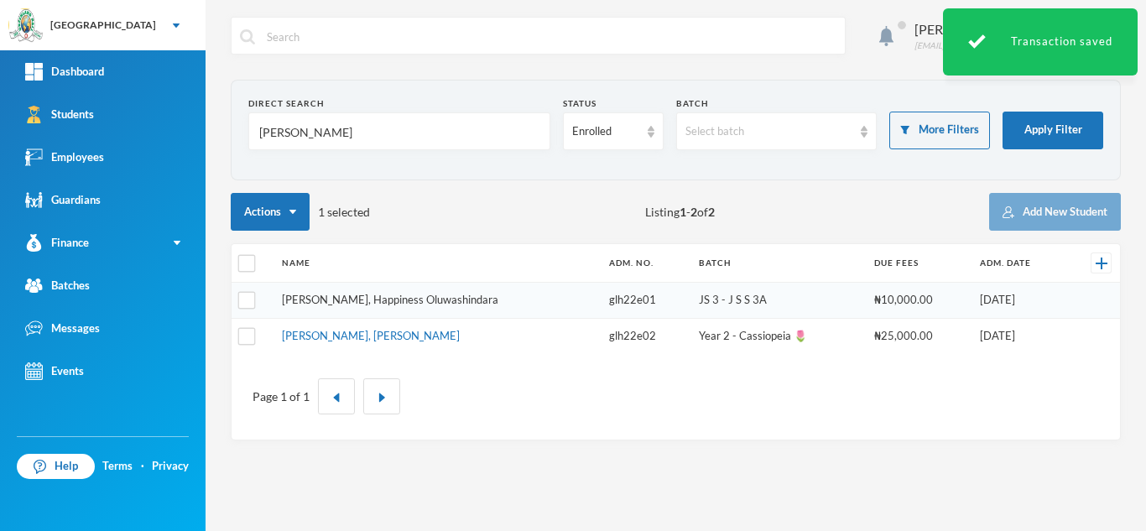
type input "george"
click at [405, 304] on link "George, Happiness Oluwashindara" at bounding box center [390, 299] width 216 height 13
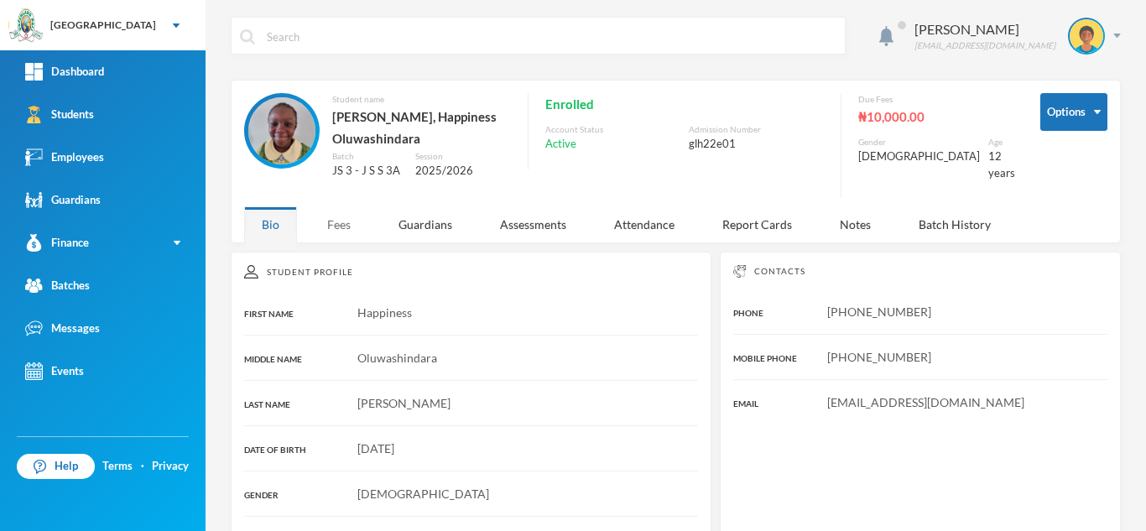
click at [341, 216] on div "Fees" at bounding box center [338, 224] width 59 height 36
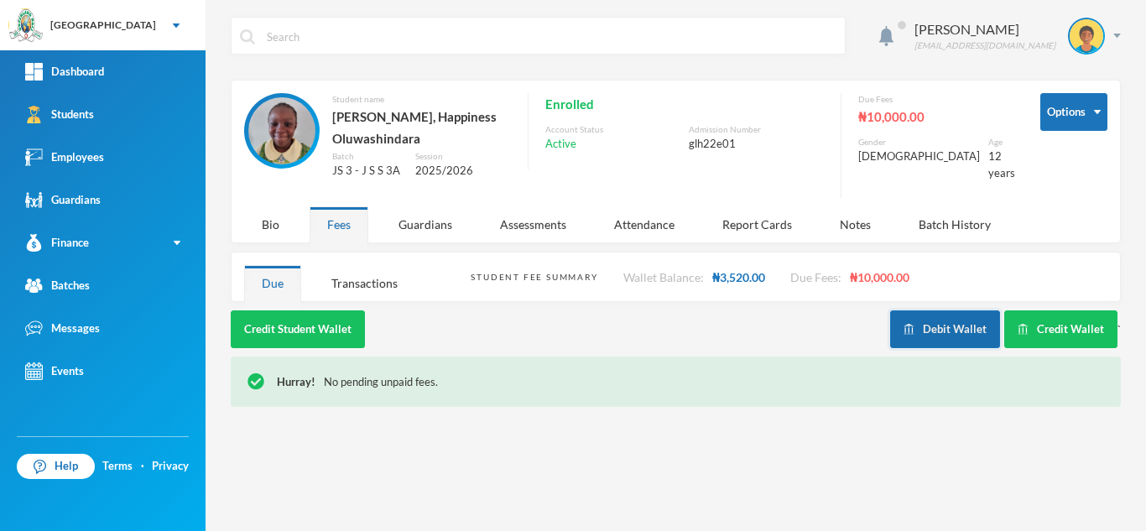
click at [906, 324] on img "button" at bounding box center [908, 329] width 11 height 11
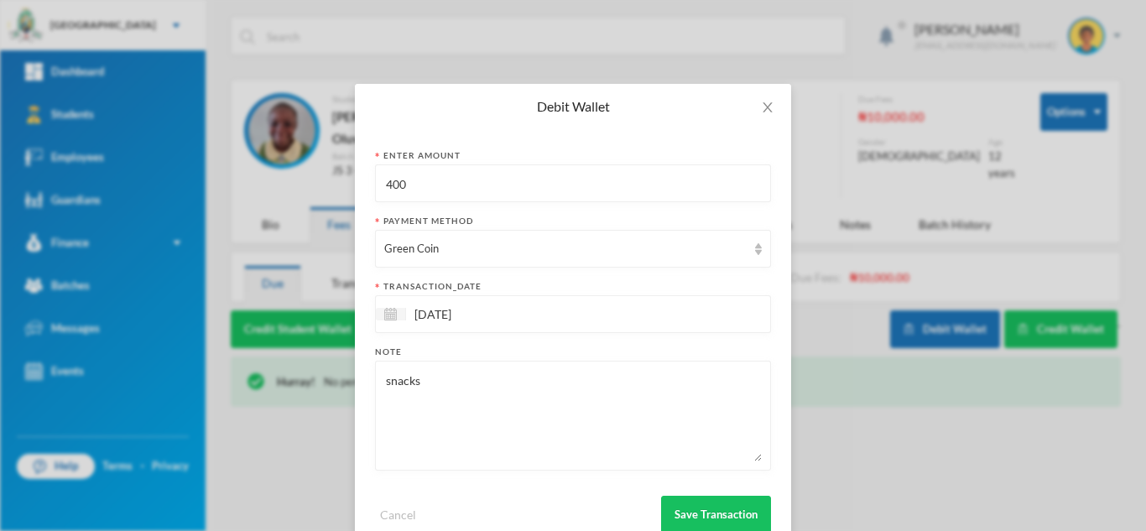
click at [289, 183] on div "Debit Wallet Enter Amount 400 Payment Method Green Coin transaction_date 24/09/…" at bounding box center [573, 265] width 1146 height 531
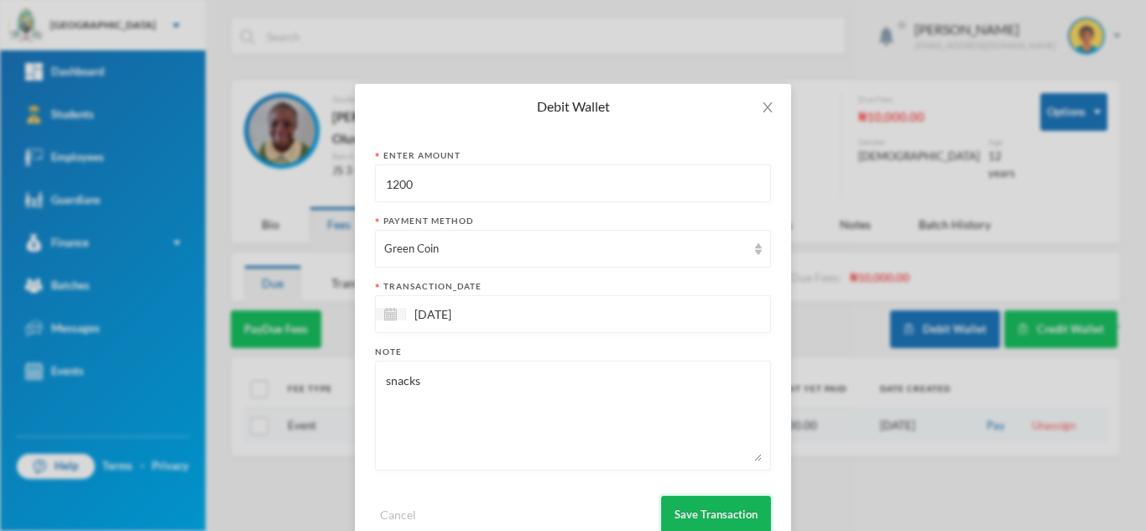
type input "1200"
click at [672, 518] on button "Save Transaction" at bounding box center [716, 515] width 110 height 38
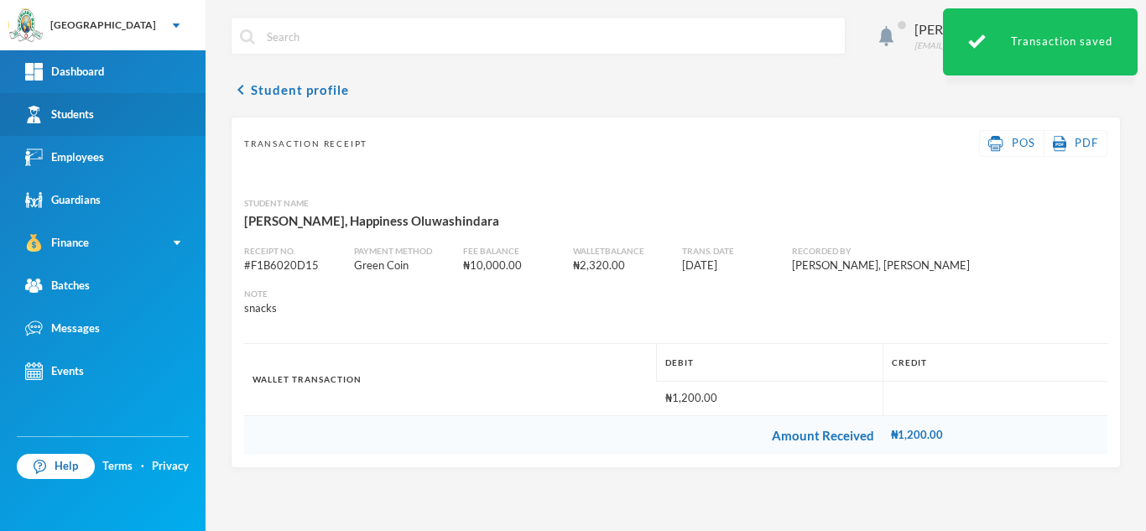
click at [102, 109] on link "Students" at bounding box center [102, 114] width 205 height 43
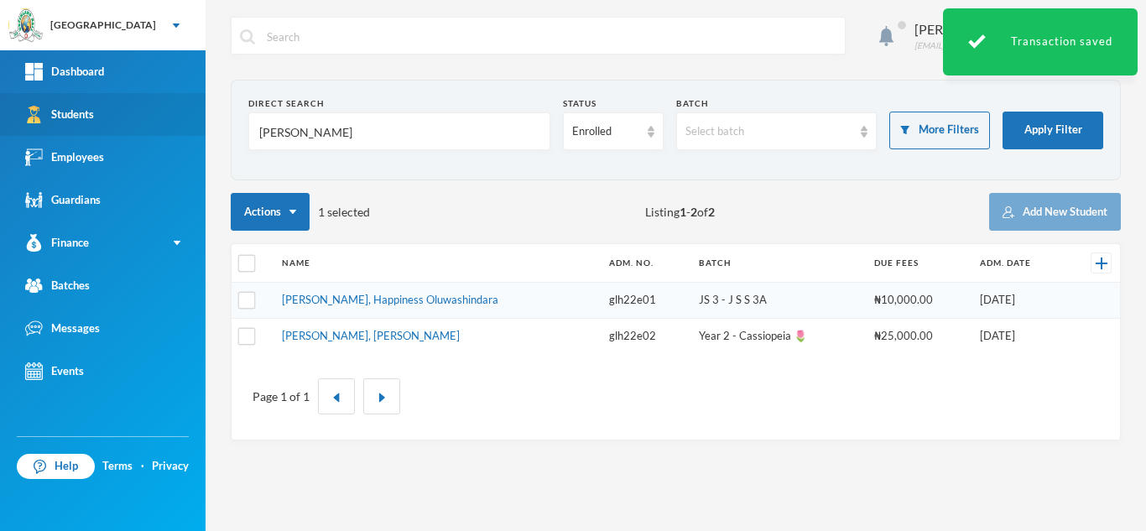
drag, startPoint x: 304, startPoint y: 136, endPoint x: 137, endPoint y: 124, distance: 168.1
click at [137, 124] on div "Greenland Hall Your Bluebic Account Greenland Hall Add a New School Dashboard S…" at bounding box center [573, 265] width 1146 height 531
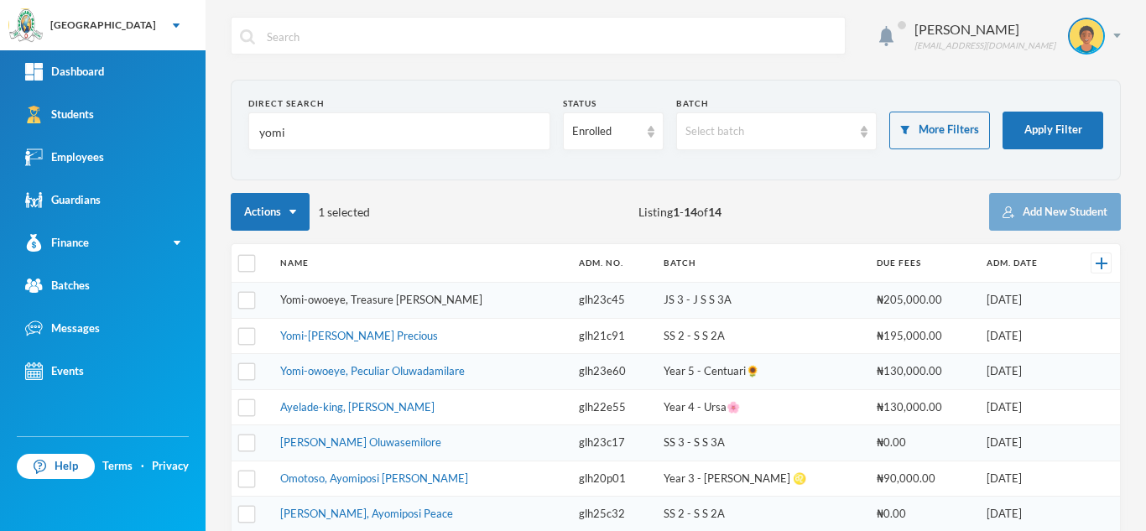
type input "yomi"
click at [357, 296] on link "Yomi-owoeye, Treasure Oluwatunmise" at bounding box center [381, 299] width 202 height 13
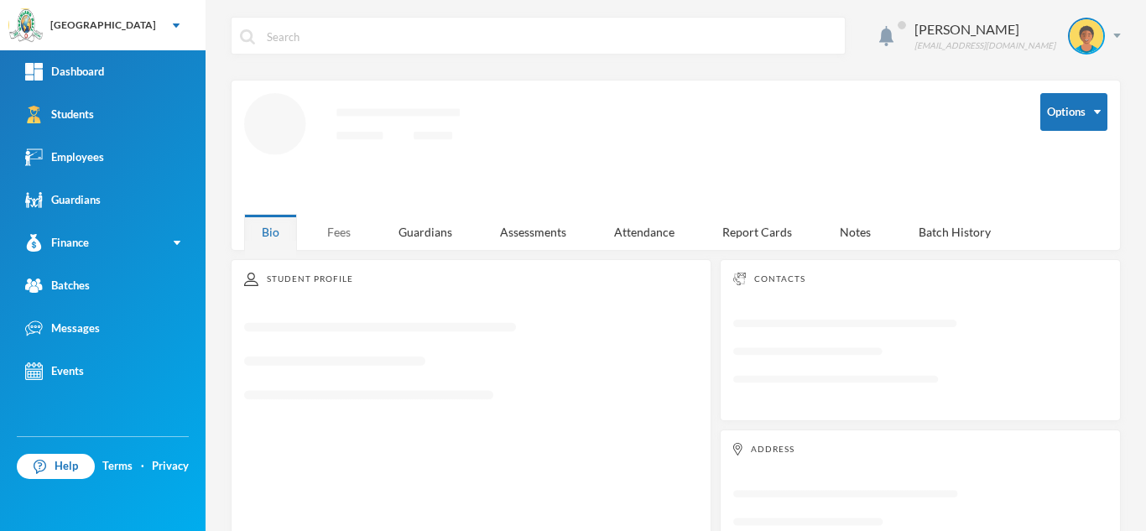
click at [351, 226] on div "Fees" at bounding box center [338, 232] width 59 height 36
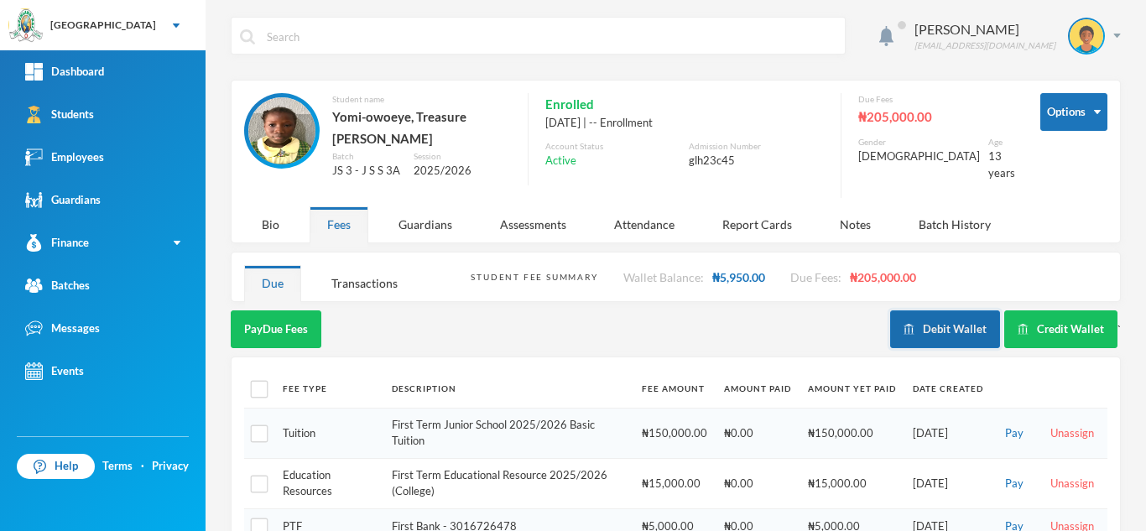
click at [922, 325] on button "Debit Wallet" at bounding box center [945, 329] width 110 height 38
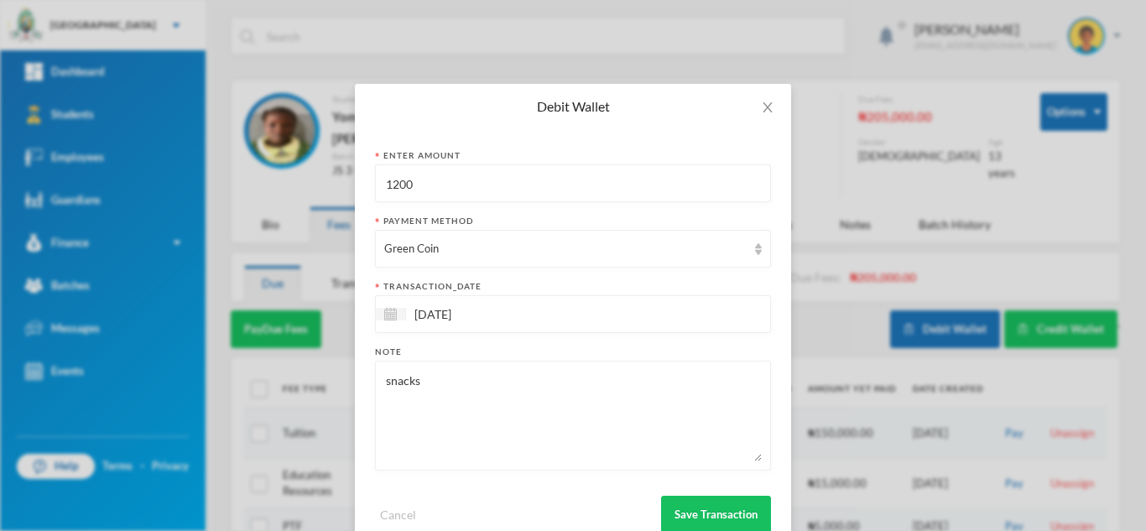
drag, startPoint x: 443, startPoint y: 195, endPoint x: 224, endPoint y: 188, distance: 219.0
click at [227, 189] on div "Debit Wallet Enter Amount 1200 Payment Method Green Coin transaction_date 24/09…" at bounding box center [573, 265] width 1146 height 531
type input "800"
click at [675, 517] on button "Save Transaction" at bounding box center [716, 515] width 110 height 38
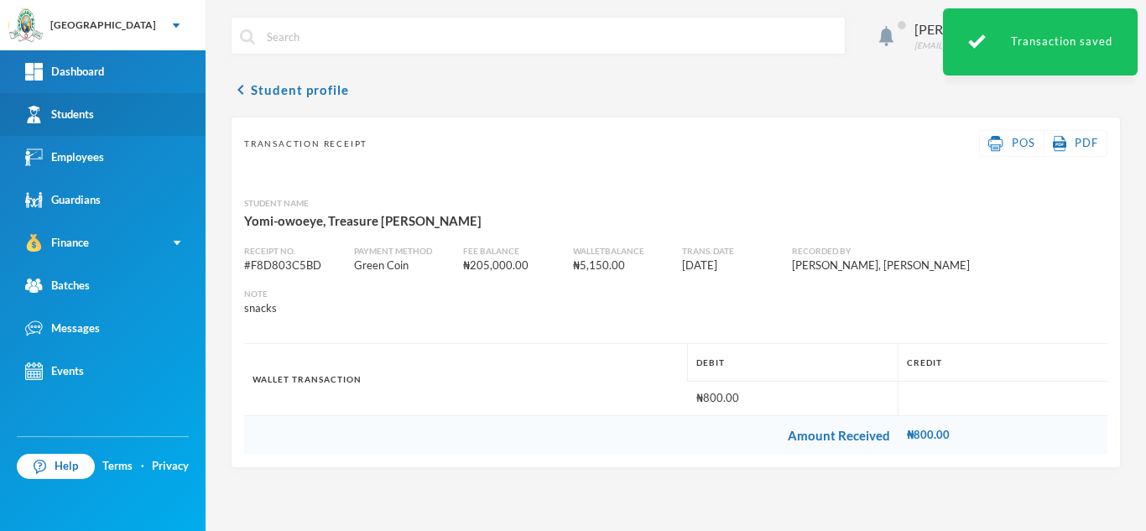
click at [92, 119] on div "Students" at bounding box center [59, 115] width 69 height 18
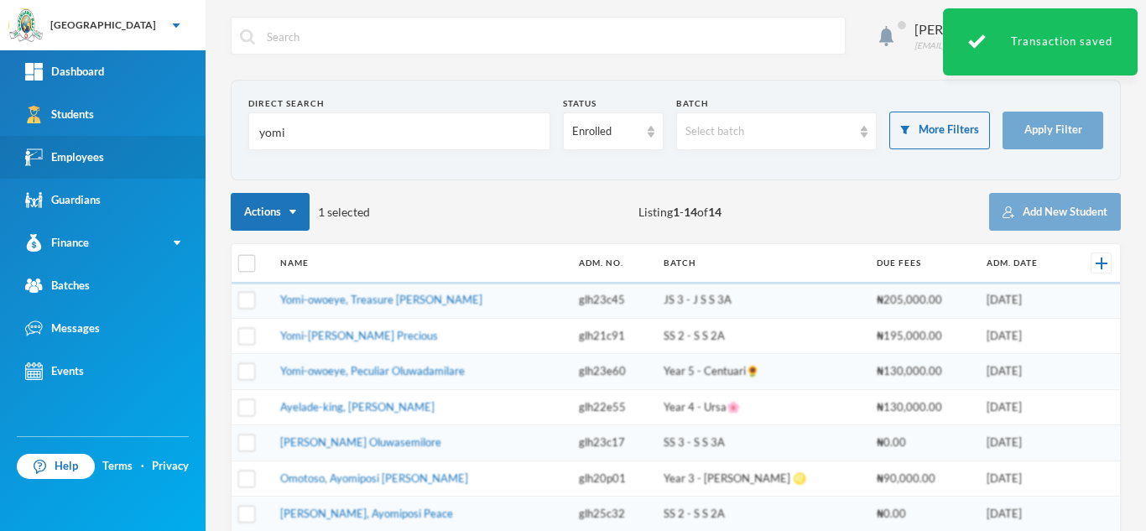
drag, startPoint x: 325, startPoint y: 141, endPoint x: 152, endPoint y: 140, distance: 172.8
click at [152, 140] on div "Greenland Hall Your Bluebic Account Greenland Hall Add a New School Dashboard S…" at bounding box center [573, 265] width 1146 height 531
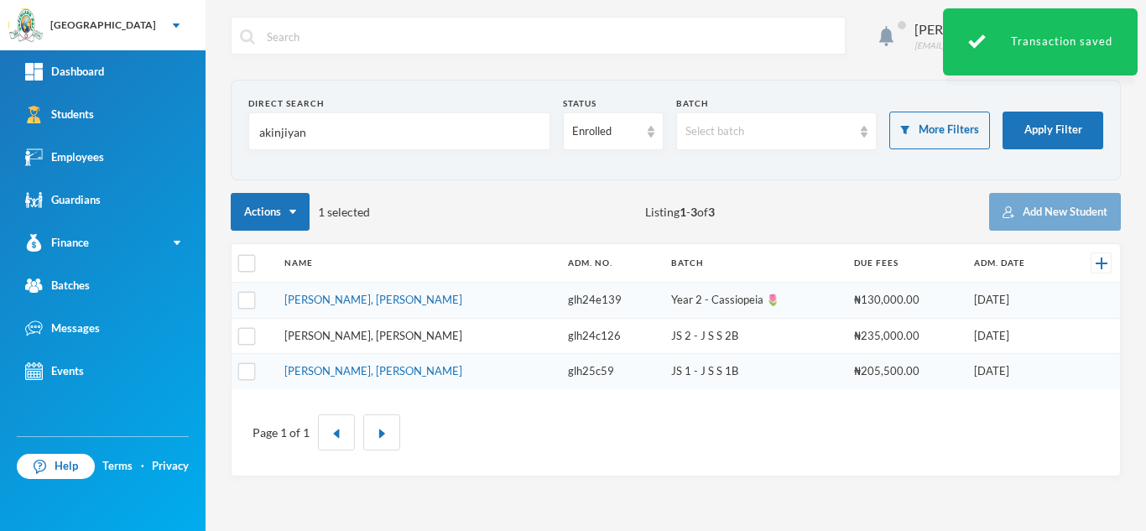
type input "akinjiyan"
click at [365, 335] on link "Akinjiyan, Morireoluwa Gideon" at bounding box center [373, 335] width 178 height 13
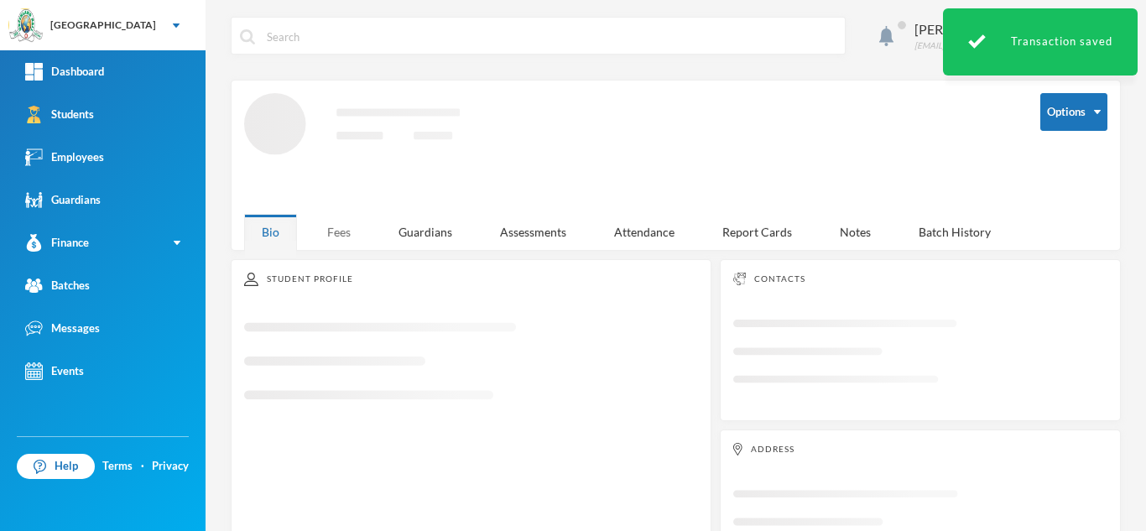
click at [330, 221] on div "Fees" at bounding box center [338, 232] width 59 height 36
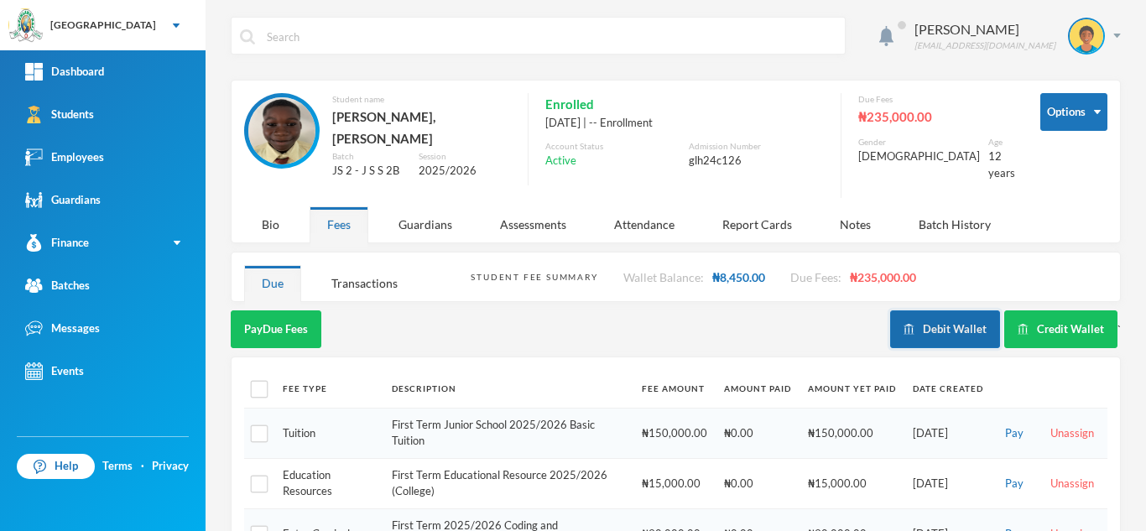
click at [928, 314] on button "Debit Wallet" at bounding box center [945, 329] width 110 height 38
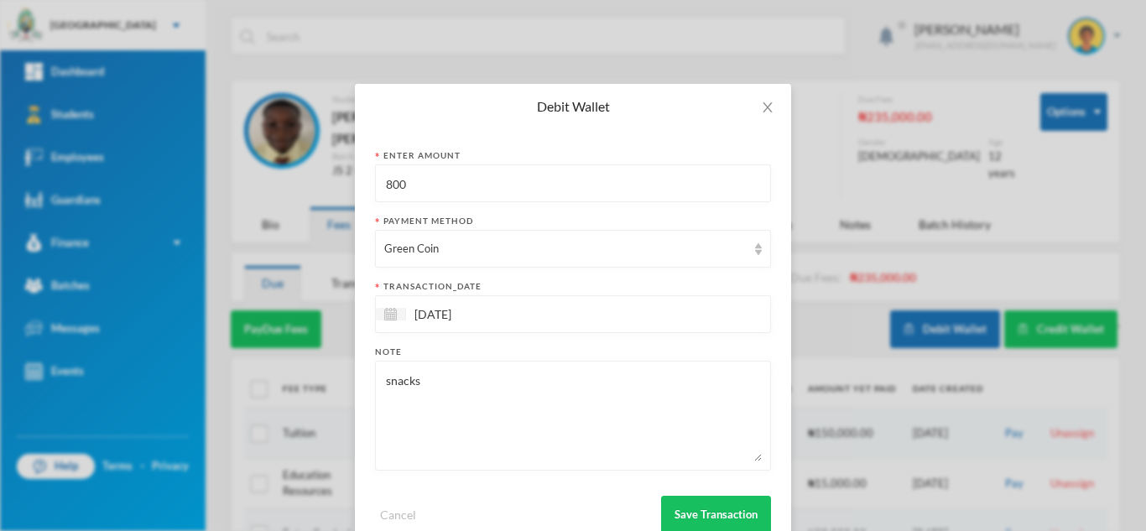
drag, startPoint x: 462, startPoint y: 179, endPoint x: 262, endPoint y: 202, distance: 201.0
click at [269, 202] on div "Debit Wallet Enter Amount 800 Payment Method Green Coin transaction_date 24/09/…" at bounding box center [573, 265] width 1146 height 531
type input "1500"
click at [695, 513] on button "Save Transaction" at bounding box center [716, 515] width 110 height 38
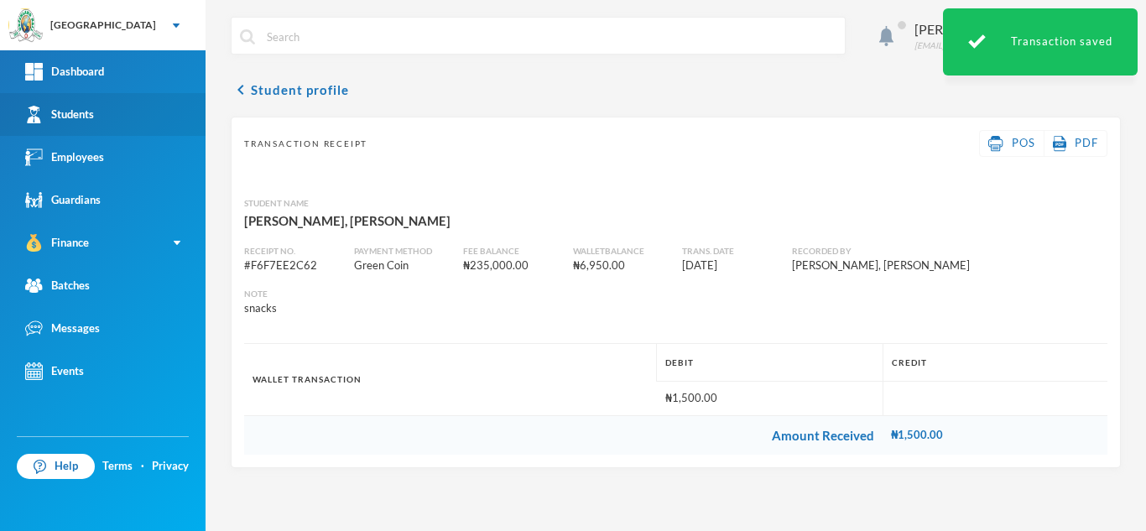
click at [148, 102] on link "Students" at bounding box center [102, 114] width 205 height 43
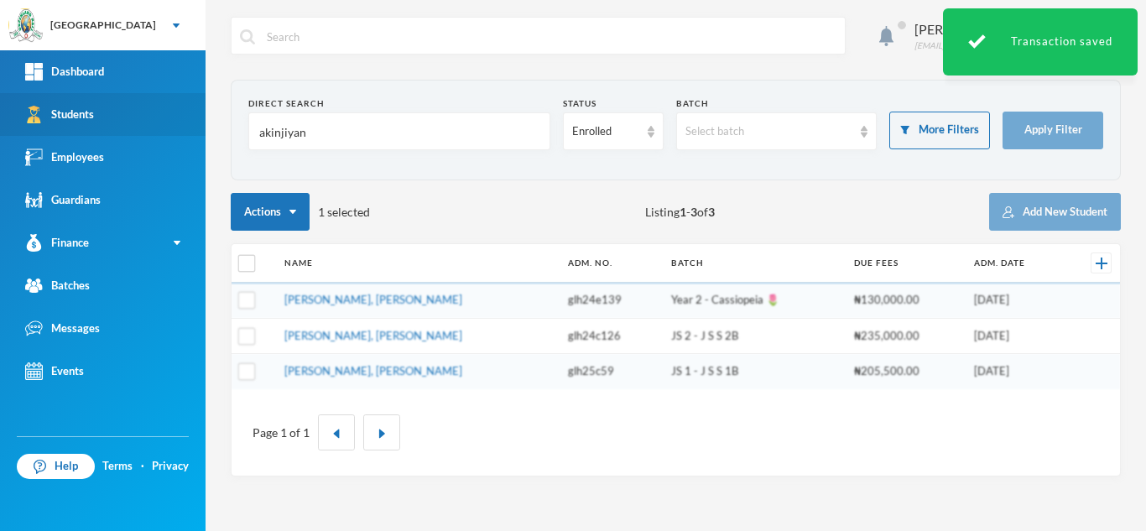
drag, startPoint x: 333, startPoint y: 137, endPoint x: 158, endPoint y: 131, distance: 175.4
click at [158, 131] on div "Greenland Hall Your Bluebic Account Greenland Hall Add a New School Dashboard S…" at bounding box center [573, 265] width 1146 height 531
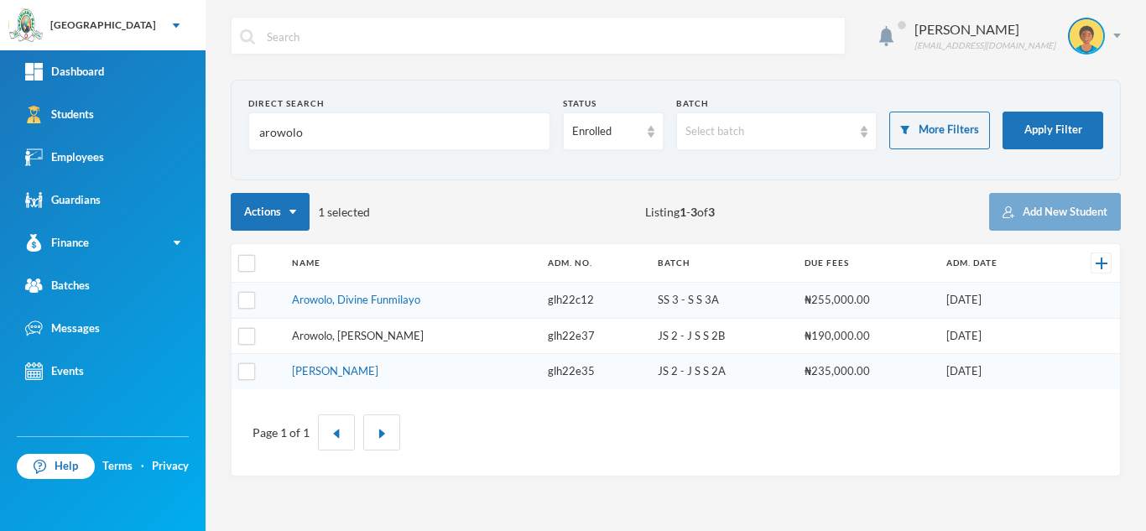
type input "arowolo"
click at [322, 332] on link "Arowolo, Ibukun Grace" at bounding box center [358, 335] width 132 height 13
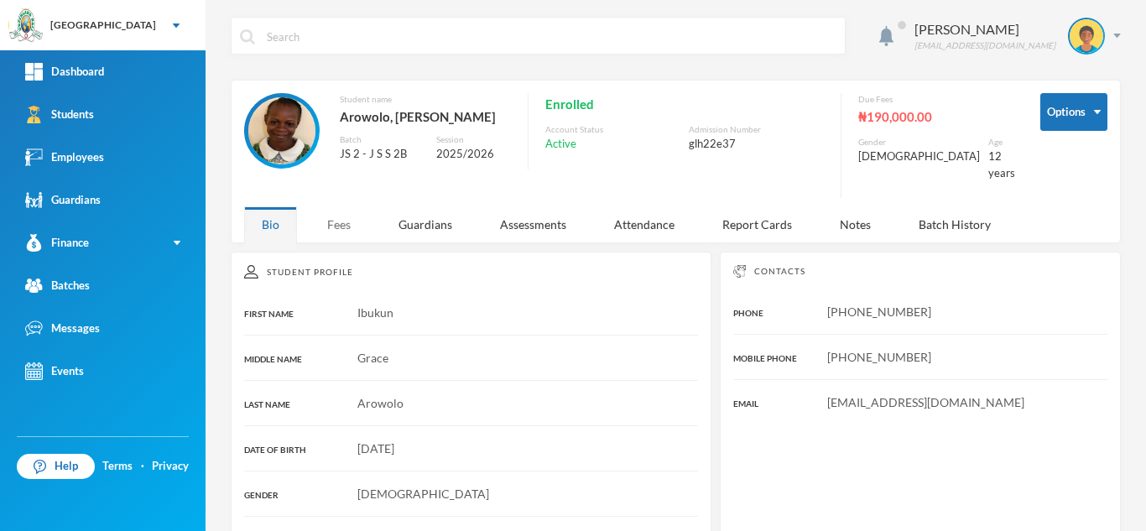
click at [328, 220] on div "Fees" at bounding box center [338, 224] width 59 height 36
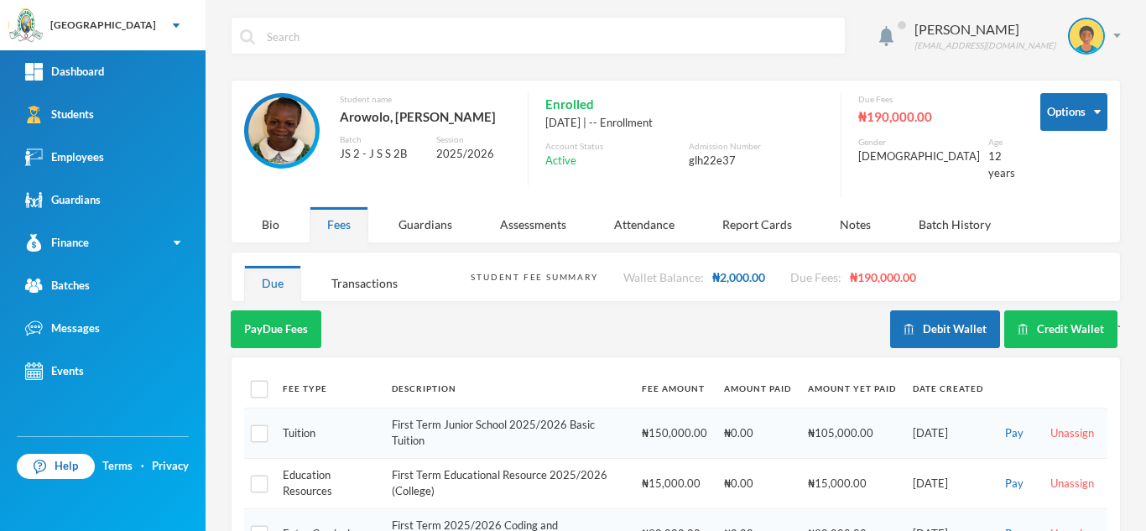
scroll to position [152, 0]
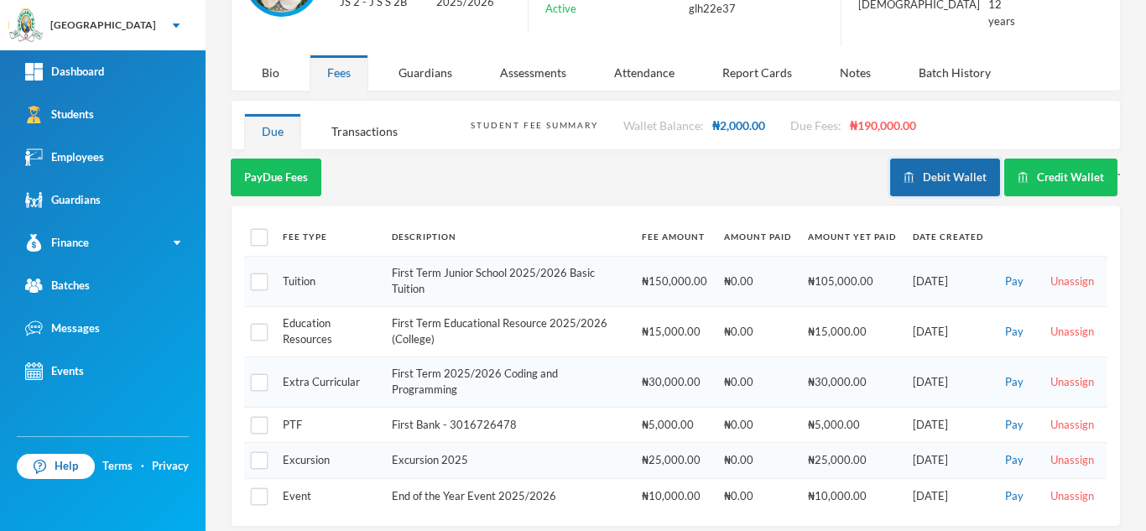
click at [907, 158] on button "Debit Wallet" at bounding box center [945, 177] width 110 height 38
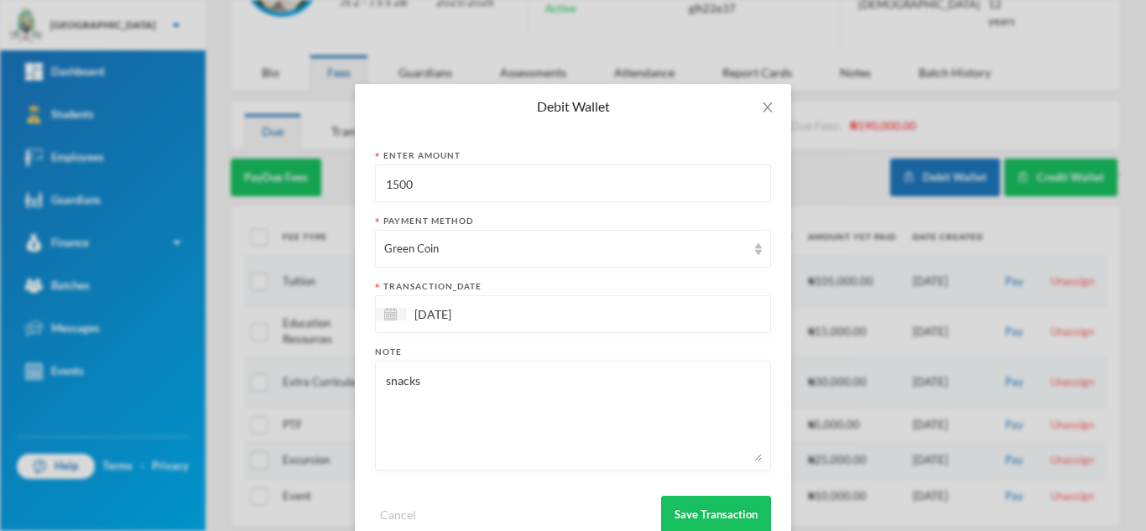
drag, startPoint x: 446, startPoint y: 188, endPoint x: 268, endPoint y: 209, distance: 179.0
click at [268, 209] on div "Debit Wallet Enter Amount 1500 Payment Method Green Coin transaction_date 24/09…" at bounding box center [573, 265] width 1146 height 531
type input "1200"
click at [708, 503] on button "Save Transaction" at bounding box center [716, 515] width 110 height 38
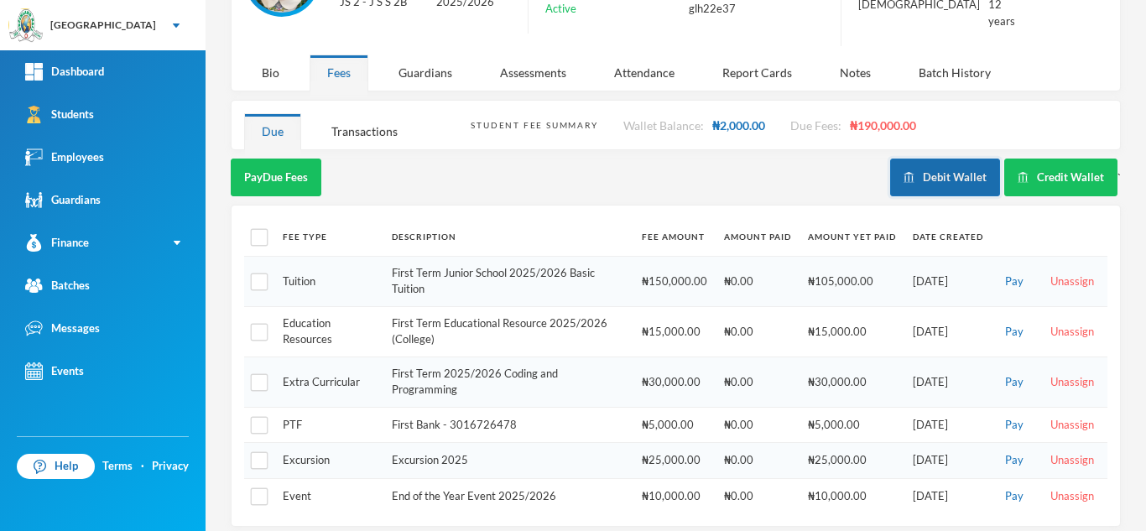
click at [920, 158] on button "Debit Wallet" at bounding box center [945, 177] width 110 height 38
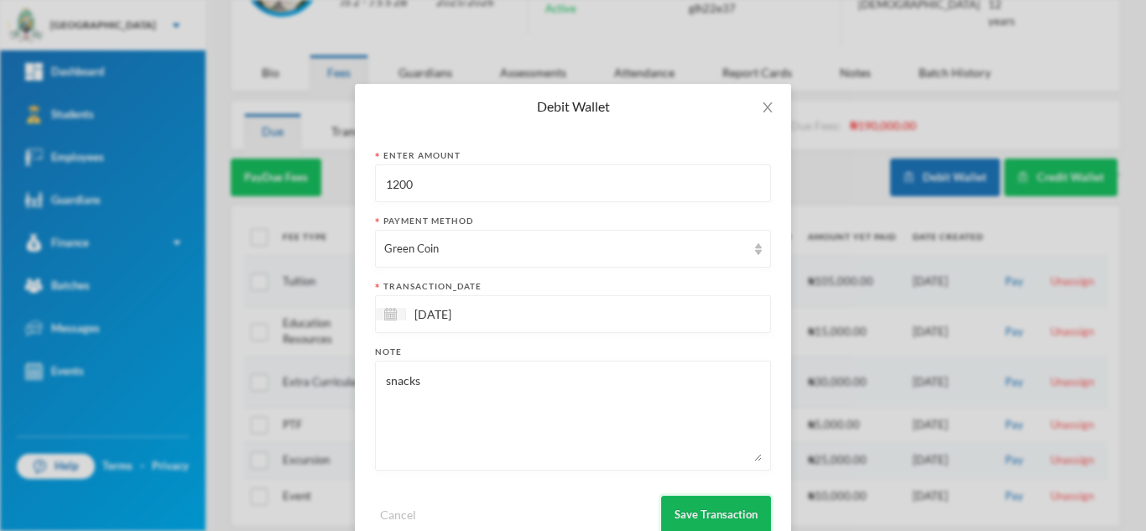
click at [714, 509] on button "Save Transaction" at bounding box center [716, 515] width 110 height 38
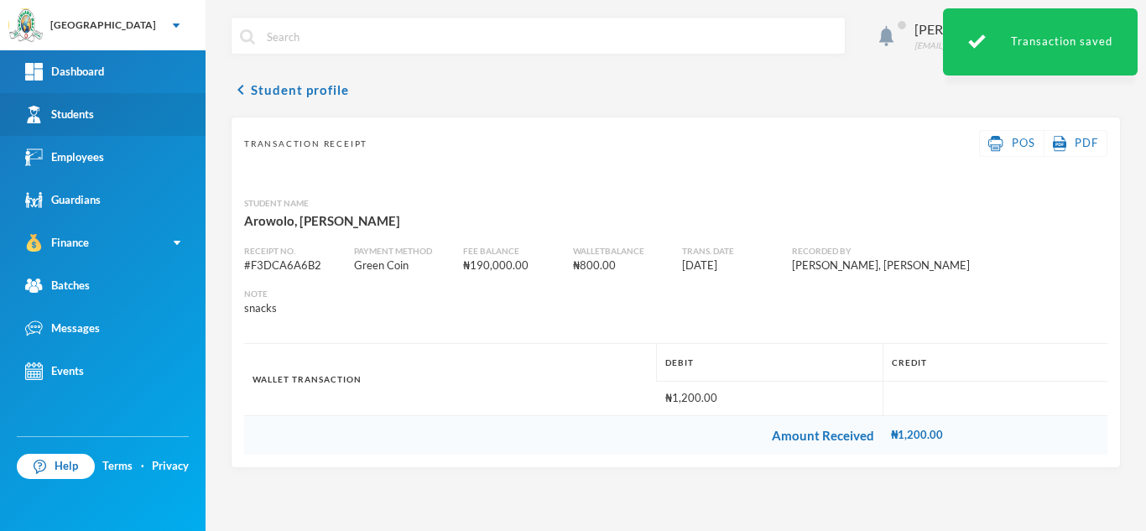
click at [72, 110] on div "Students" at bounding box center [59, 115] width 69 height 18
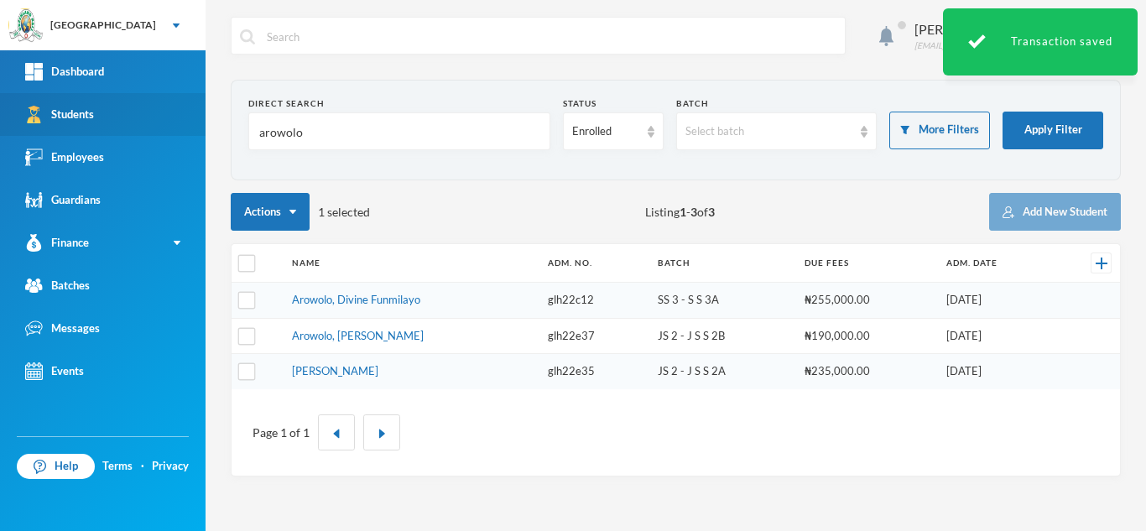
drag, startPoint x: 303, startPoint y: 137, endPoint x: 174, endPoint y: 117, distance: 130.6
click at [174, 117] on div "Greenland Hall Your Bluebic Account Greenland Hall Add a New School Dashboard S…" at bounding box center [573, 265] width 1146 height 531
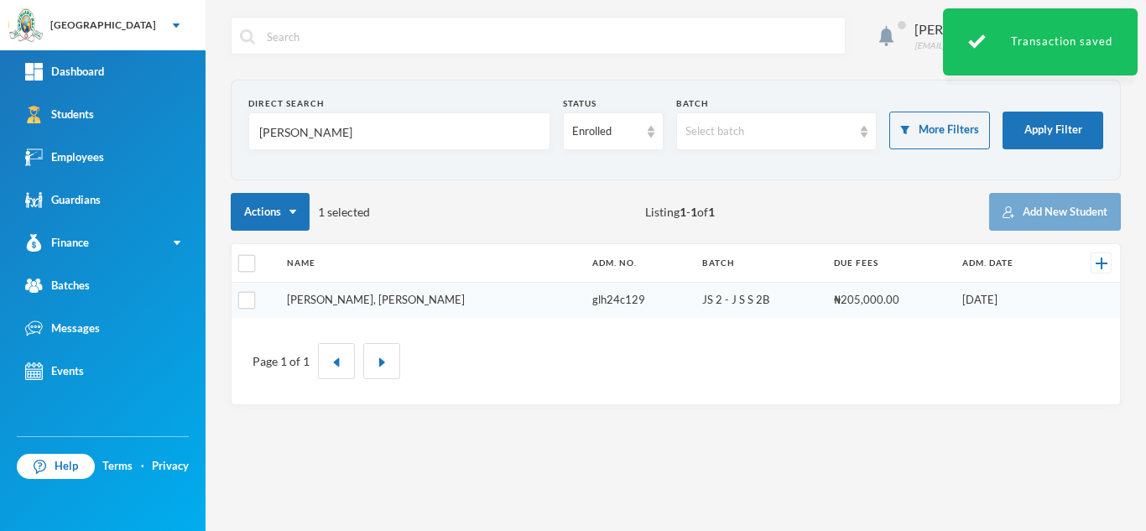
type input "kendra"
click at [342, 297] on link "John, Kendra Ngozi" at bounding box center [376, 299] width 178 height 13
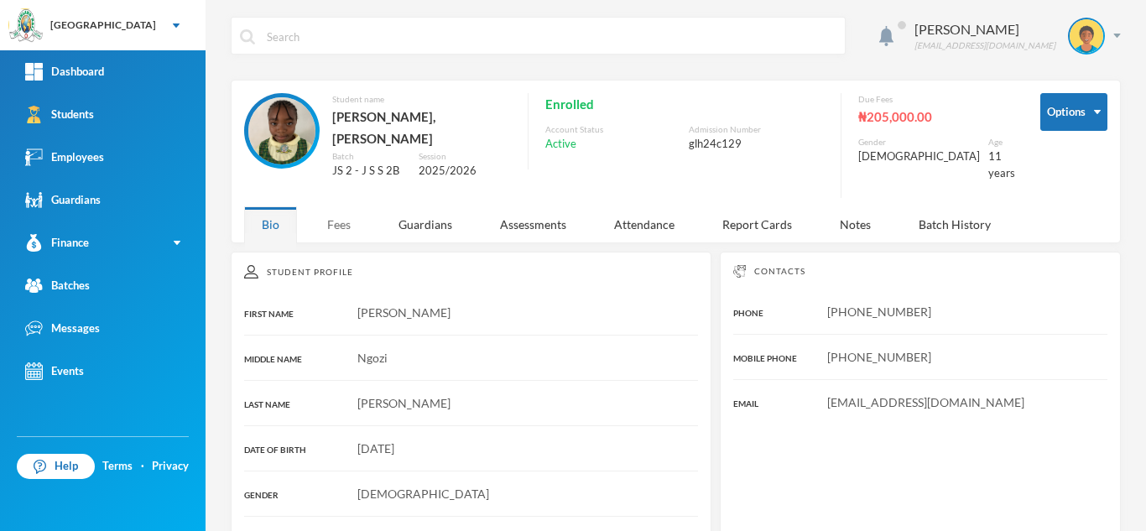
click at [331, 210] on div "Fees" at bounding box center [338, 224] width 59 height 36
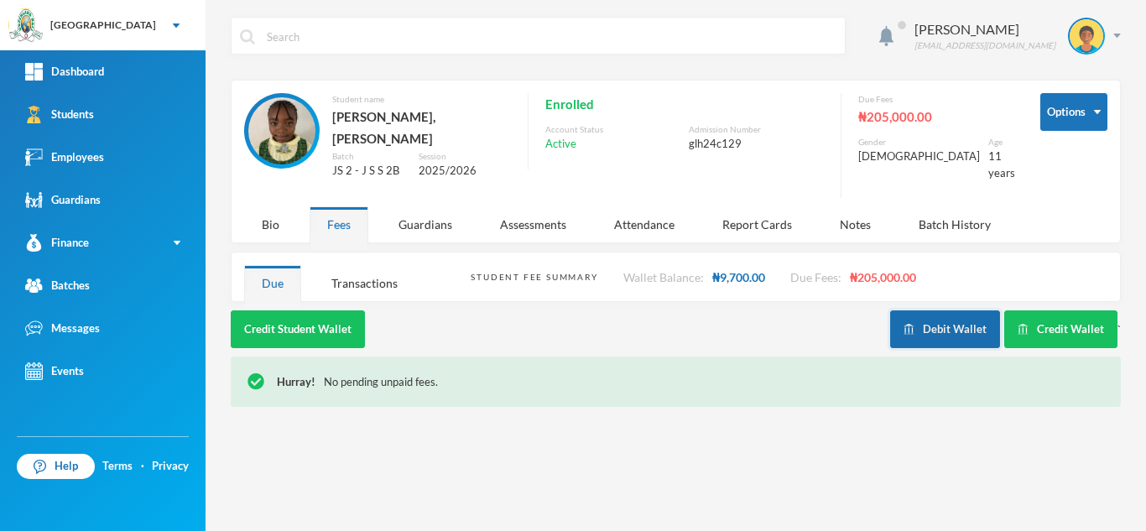
click at [939, 325] on button "Debit Wallet" at bounding box center [945, 329] width 110 height 38
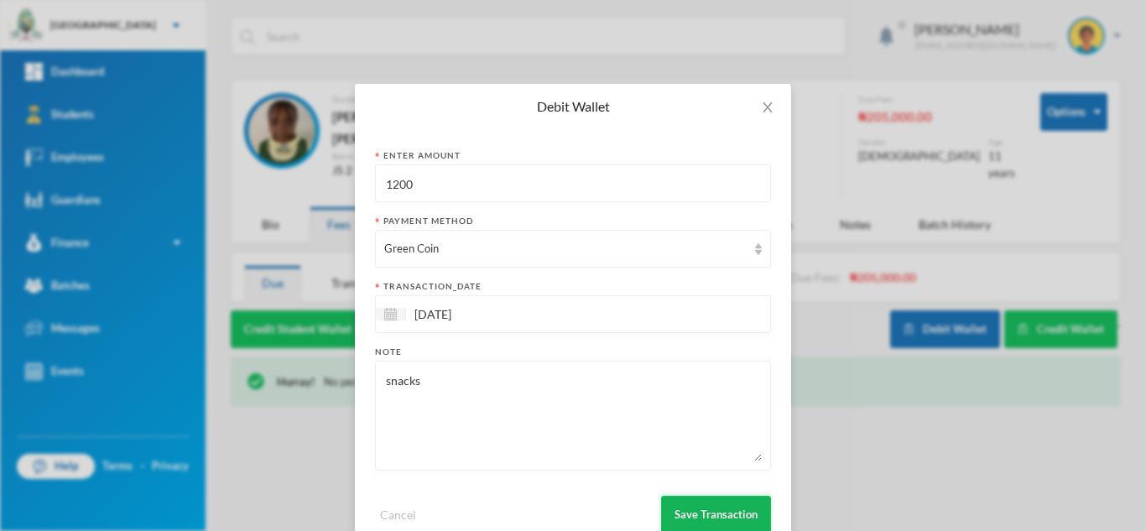
click at [699, 501] on button "Save Transaction" at bounding box center [716, 515] width 110 height 38
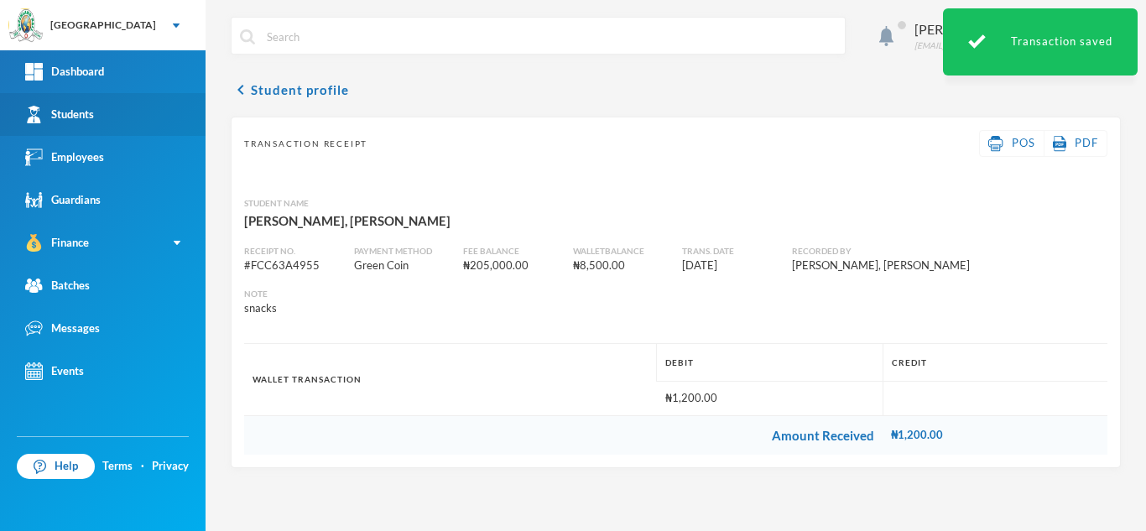
click at [101, 128] on link "Students" at bounding box center [102, 114] width 205 height 43
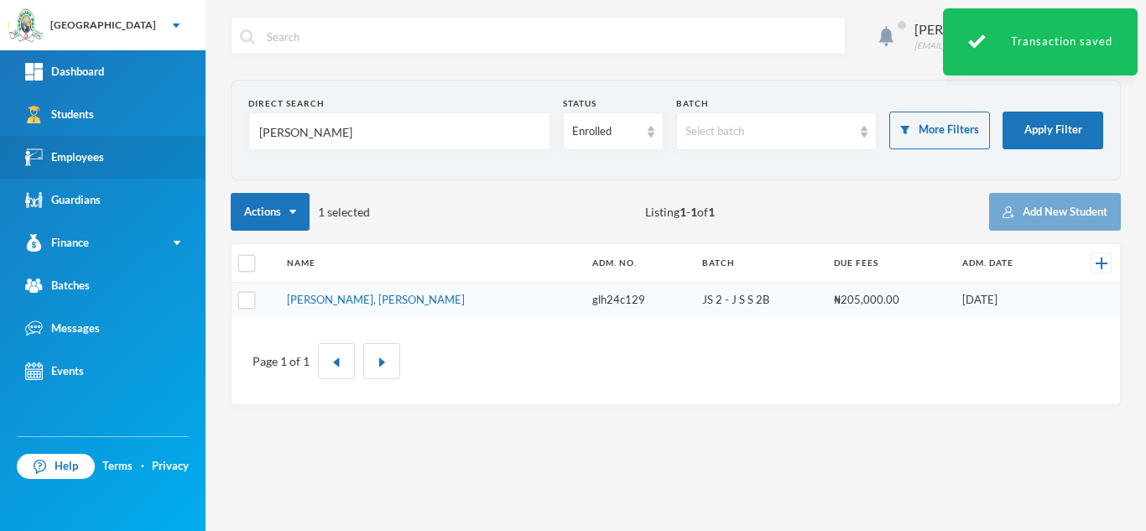
drag, startPoint x: 257, startPoint y: 136, endPoint x: 104, endPoint y: 142, distance: 152.7
click at [104, 142] on div "Greenland Hall Your Bluebic Account Greenland Hall Add a New School Dashboard S…" at bounding box center [573, 265] width 1146 height 531
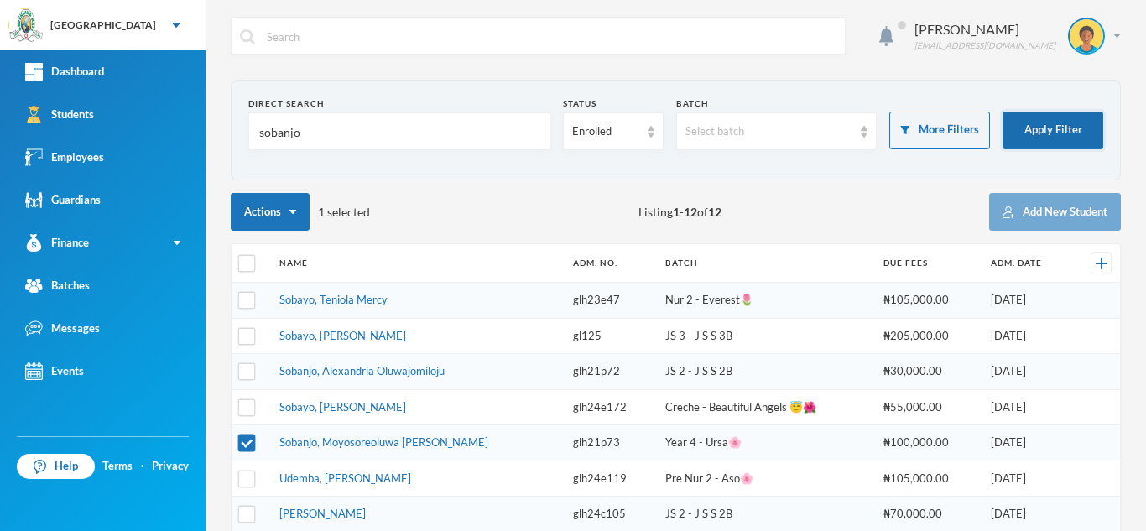
type input "sobanjo"
click at [1038, 129] on button "Apply Filter" at bounding box center [1052, 131] width 101 height 38
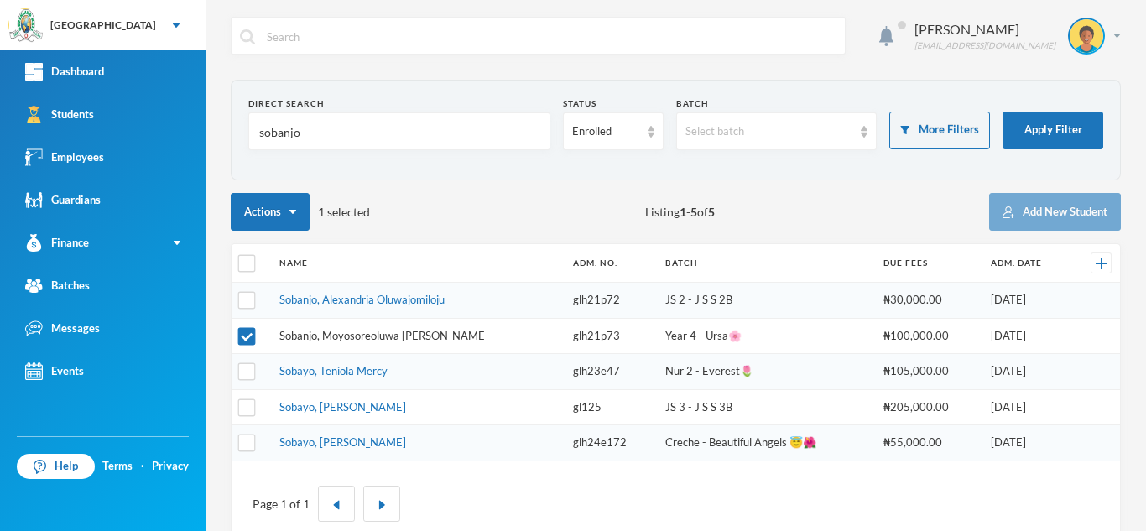
click at [361, 333] on link "Sobanjo, Moyosoreoluwa Josephine" at bounding box center [383, 335] width 209 height 13
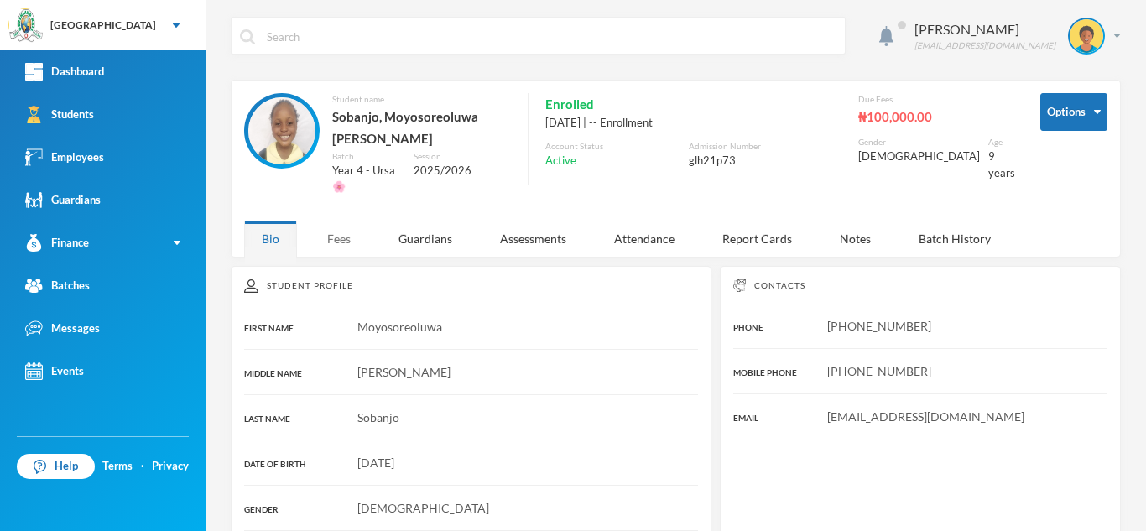
click at [351, 221] on div "Fees" at bounding box center [338, 239] width 59 height 36
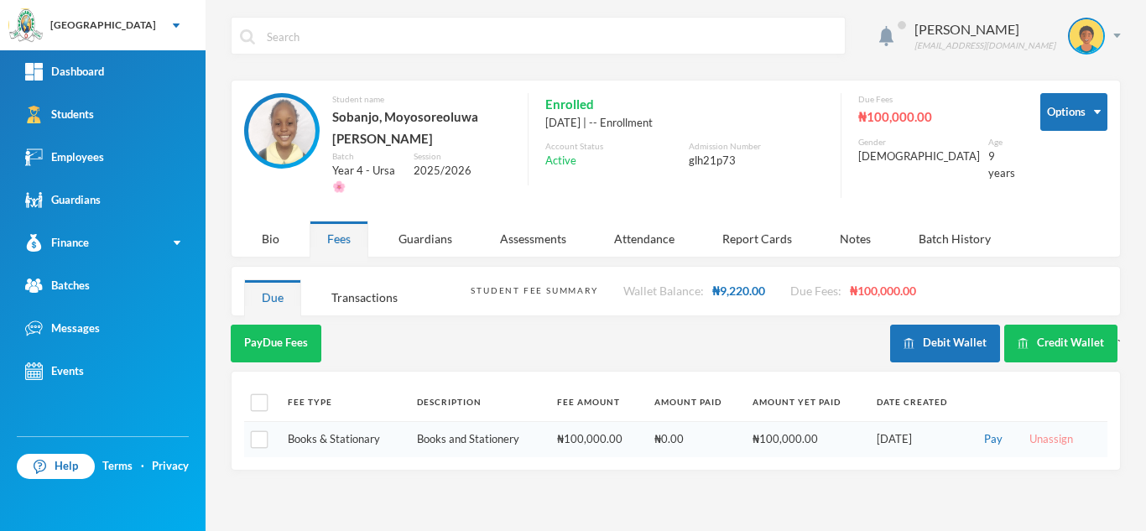
click at [1054, 430] on button "Unassign" at bounding box center [1051, 439] width 54 height 18
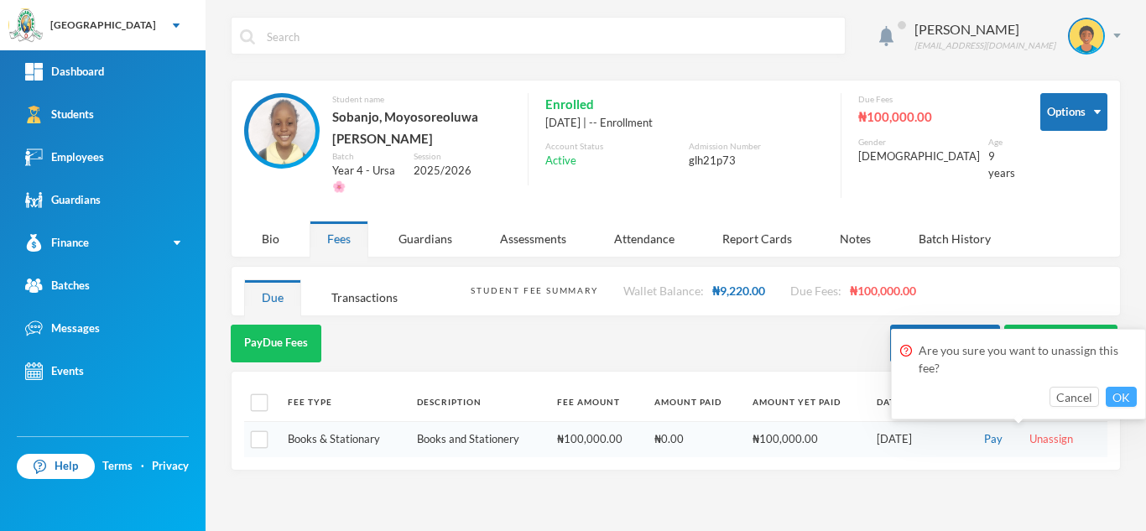
click at [1117, 397] on button "OK" at bounding box center [1120, 397] width 31 height 20
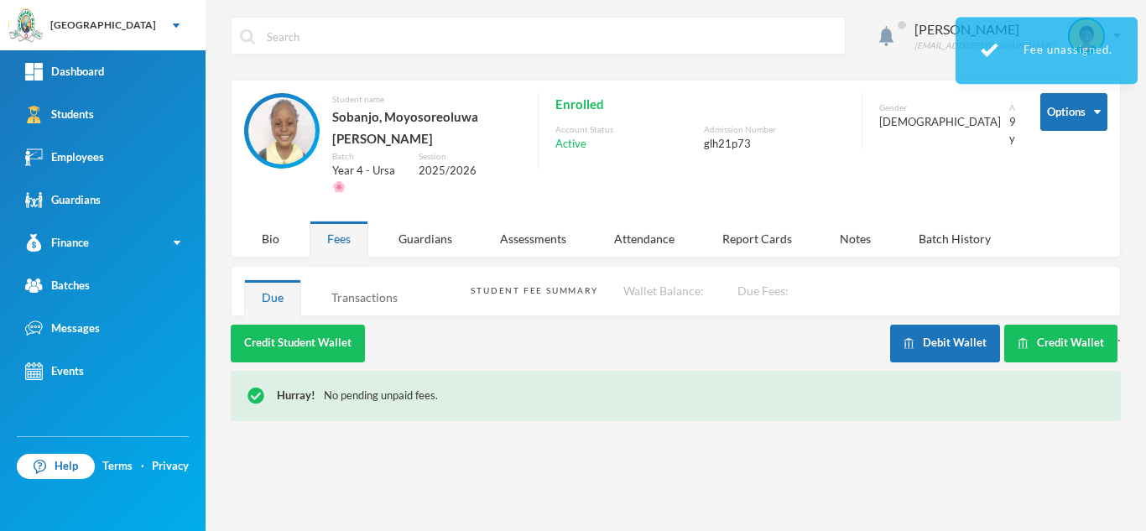
click at [375, 279] on div "Transactions" at bounding box center [364, 297] width 101 height 36
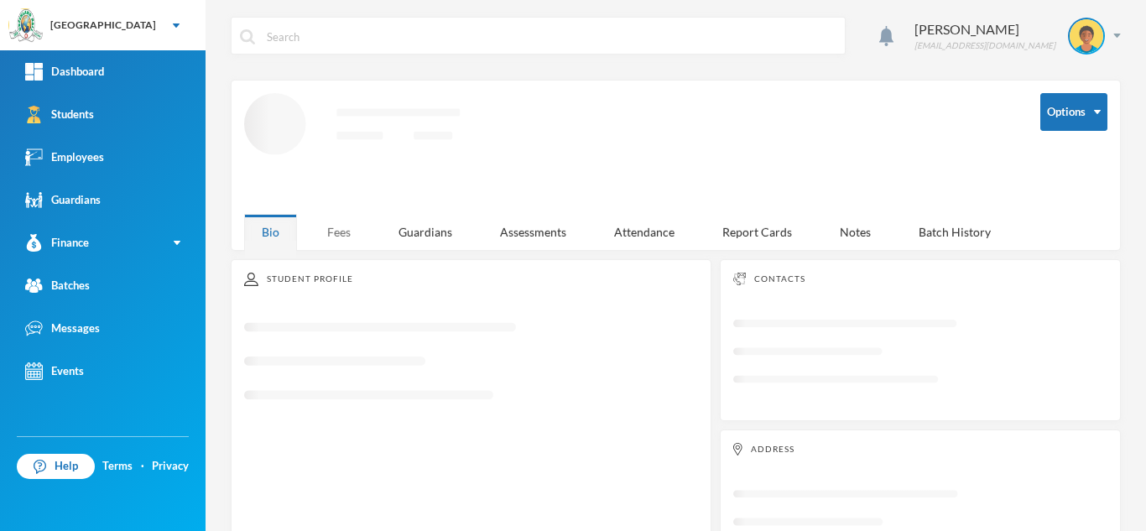
click at [338, 223] on div "Fees" at bounding box center [338, 232] width 59 height 36
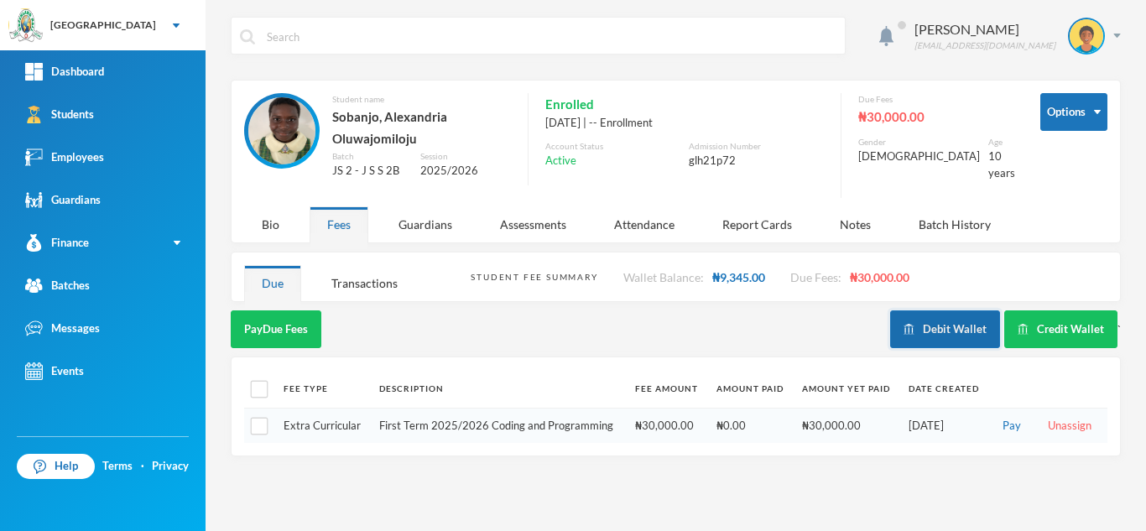
click at [957, 330] on button "Debit Wallet" at bounding box center [945, 329] width 110 height 38
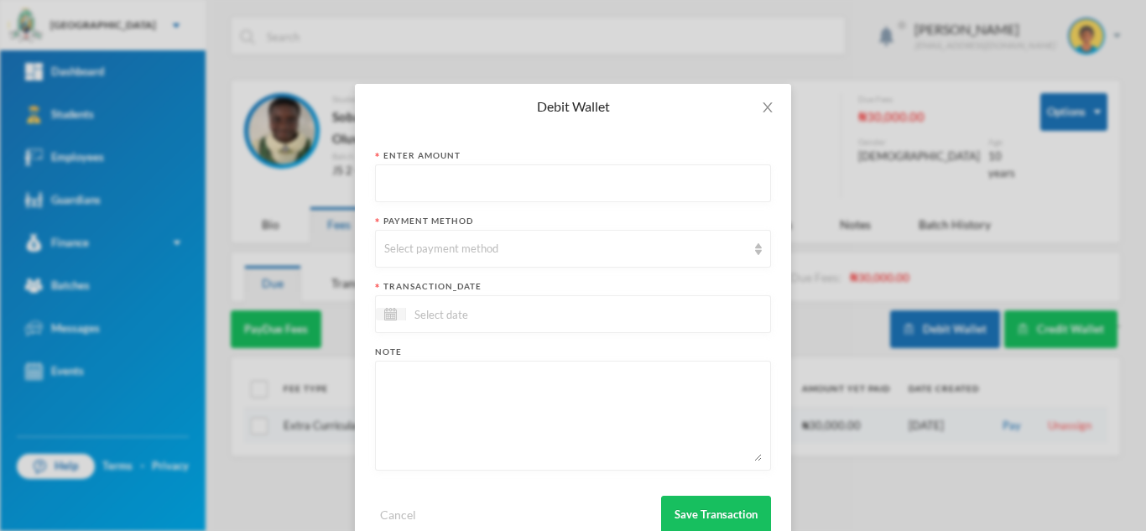
click at [416, 184] on input "text" at bounding box center [572, 184] width 377 height 38
type input "1300"
click at [445, 252] on div "Select payment method" at bounding box center [565, 249] width 362 height 17
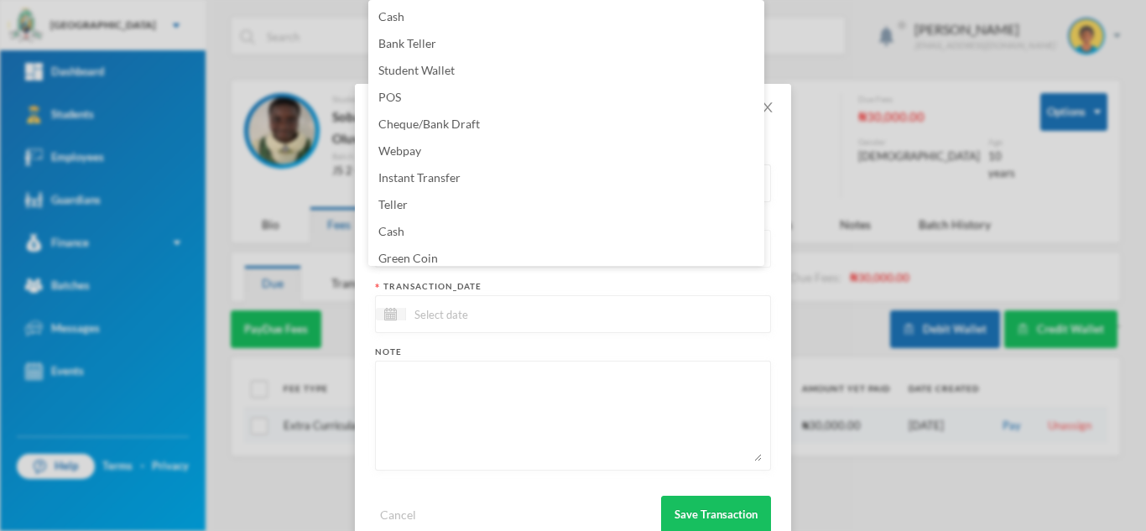
scroll to position [6, 0]
click at [445, 252] on li "Green Coin" at bounding box center [566, 252] width 396 height 27
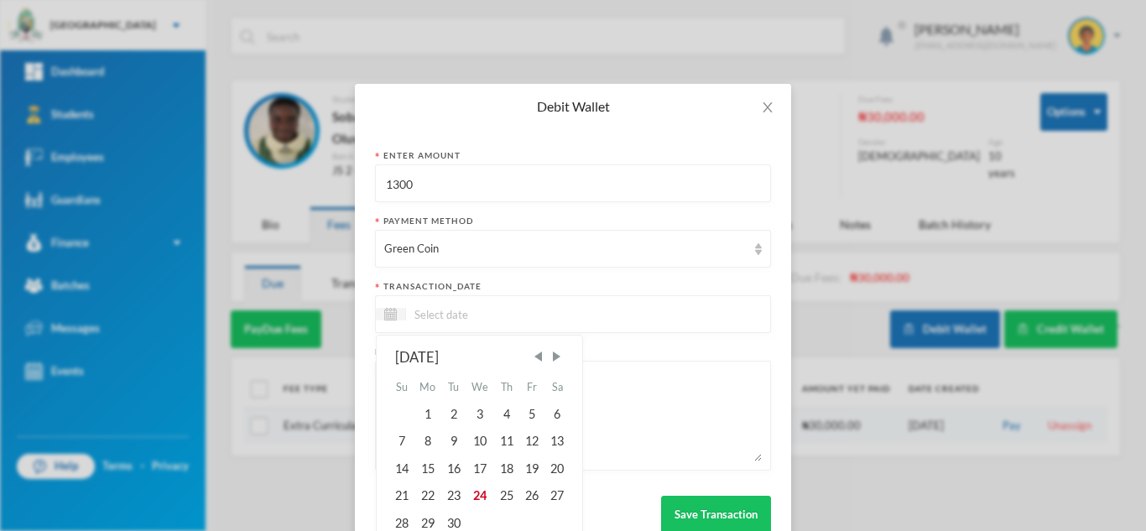
click at [441, 309] on input at bounding box center [476, 313] width 141 height 19
click at [474, 493] on div "24" at bounding box center [480, 495] width 28 height 27
type input "[DATE]"
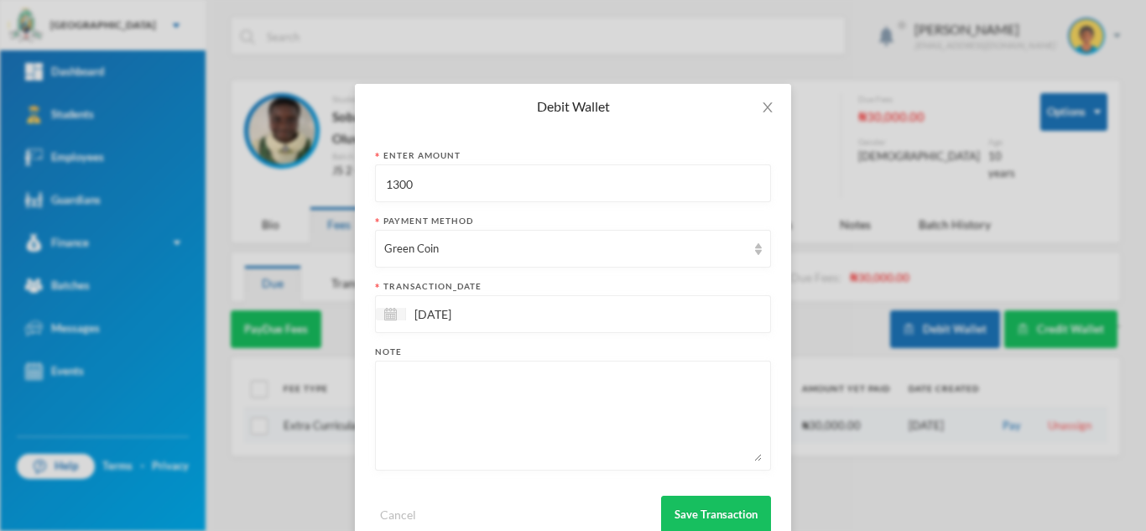
click at [471, 421] on textarea at bounding box center [572, 415] width 377 height 91
type textarea "snacks"
click at [678, 508] on button "Save Transaction" at bounding box center [716, 515] width 110 height 38
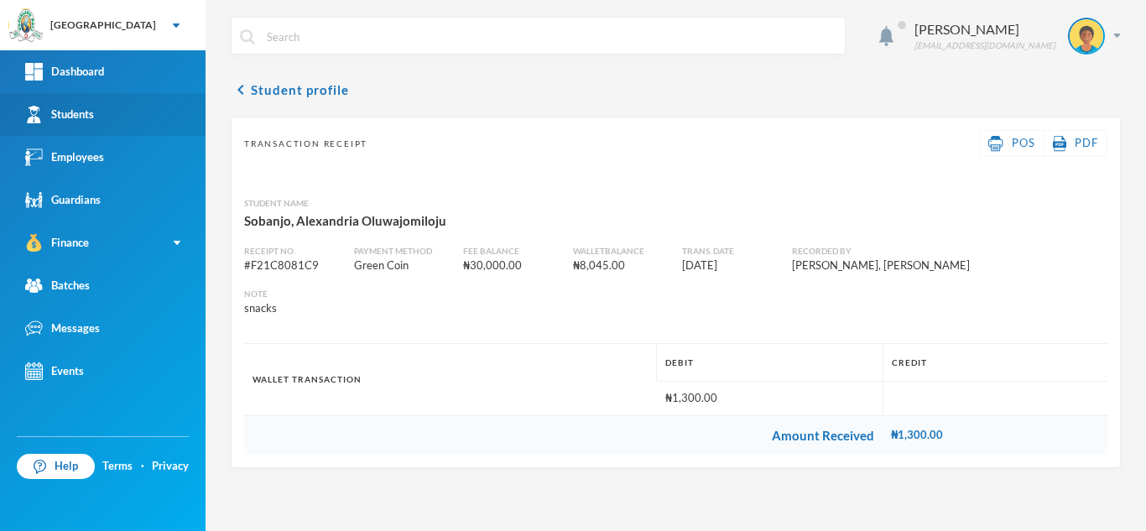
click at [52, 104] on link "Students" at bounding box center [102, 114] width 205 height 43
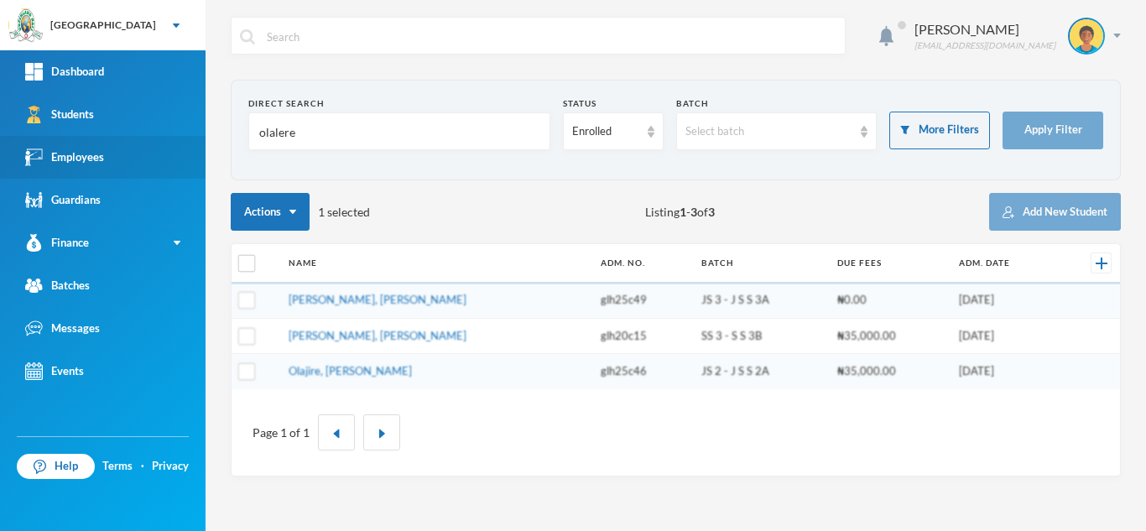
drag, startPoint x: 313, startPoint y: 133, endPoint x: 117, endPoint y: 154, distance: 197.4
click at [117, 154] on div "Greenland Hall Your Bluebic Account Greenland Hall Add a New School Dashboard S…" at bounding box center [573, 265] width 1146 height 531
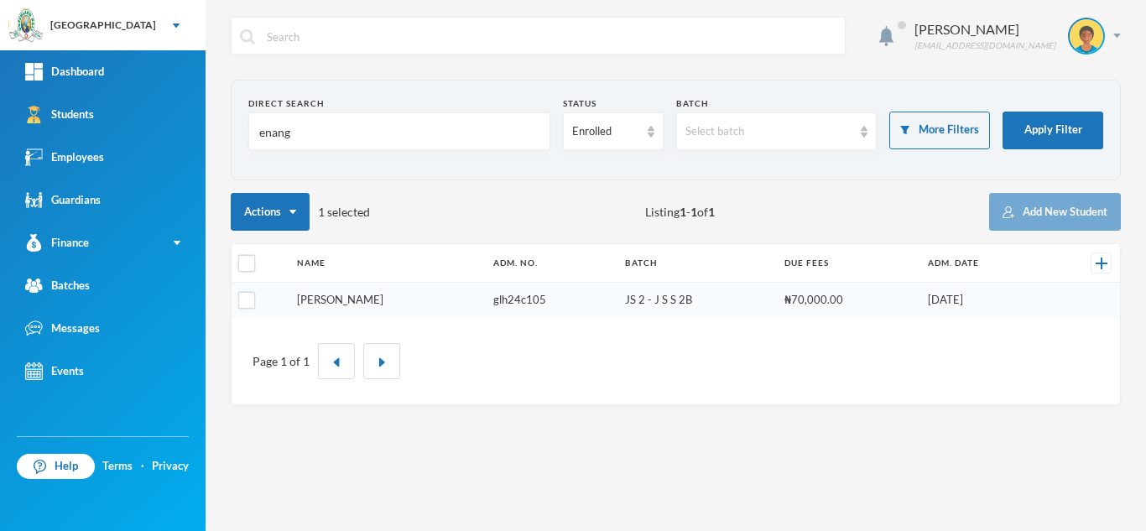
type input "enang"
click at [332, 298] on link "Enang, Robert Jonathan" at bounding box center [340, 299] width 86 height 13
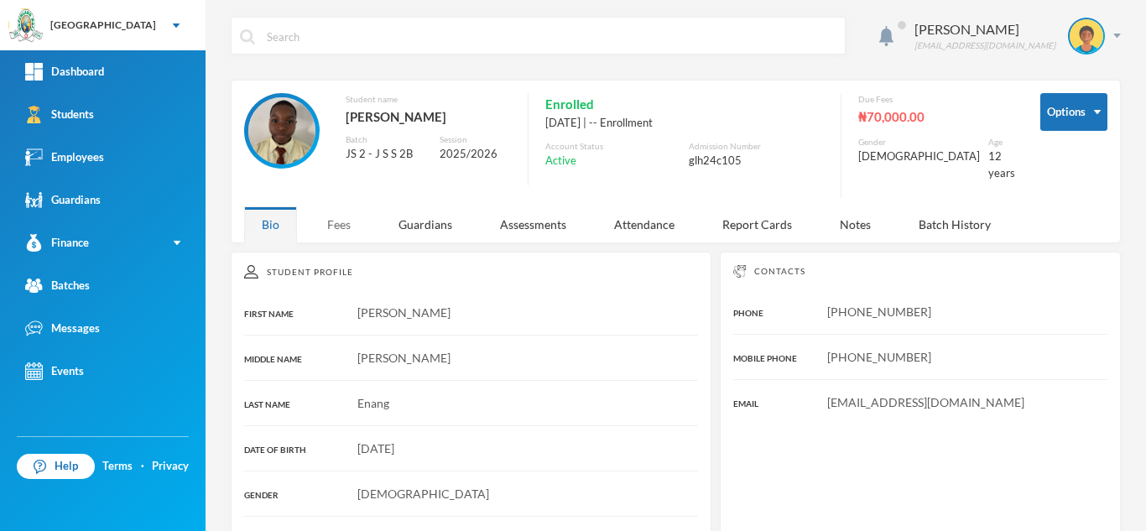
click at [325, 216] on div "Fees" at bounding box center [338, 224] width 59 height 36
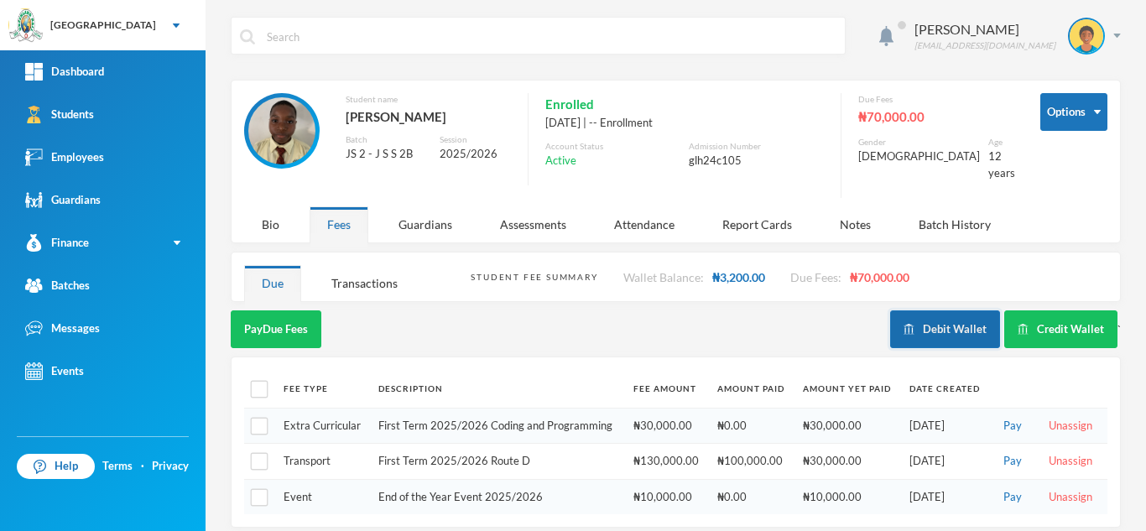
click at [955, 315] on button "Debit Wallet" at bounding box center [945, 329] width 110 height 38
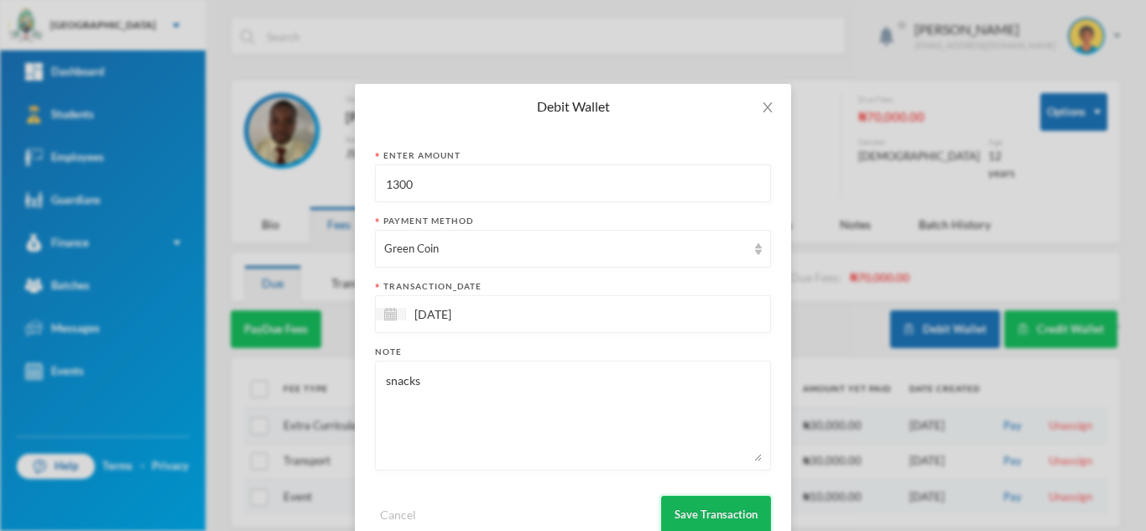
click at [684, 503] on button "Save Transaction" at bounding box center [716, 515] width 110 height 38
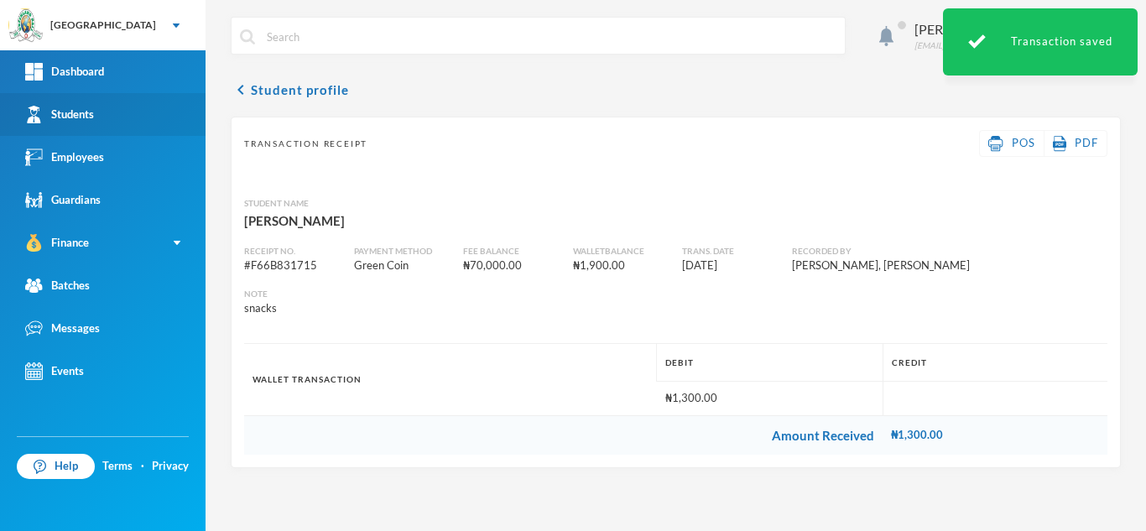
click at [117, 105] on link "Students" at bounding box center [102, 114] width 205 height 43
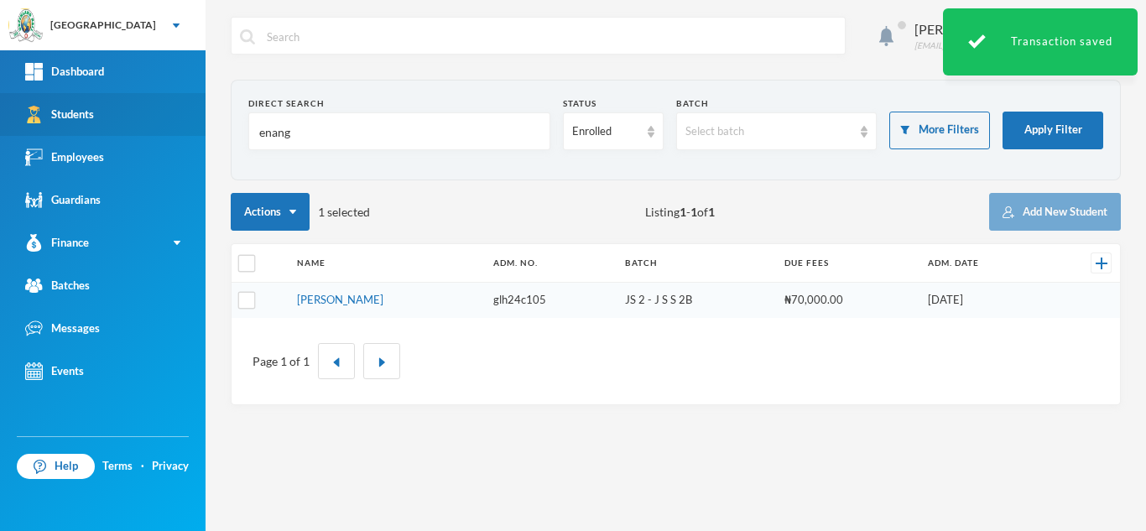
drag, startPoint x: 311, startPoint y: 143, endPoint x: 120, endPoint y: 117, distance: 193.0
click at [122, 117] on div "Greenland Hall Your Bluebic Account Greenland Hall Add a New School Dashboard S…" at bounding box center [573, 265] width 1146 height 531
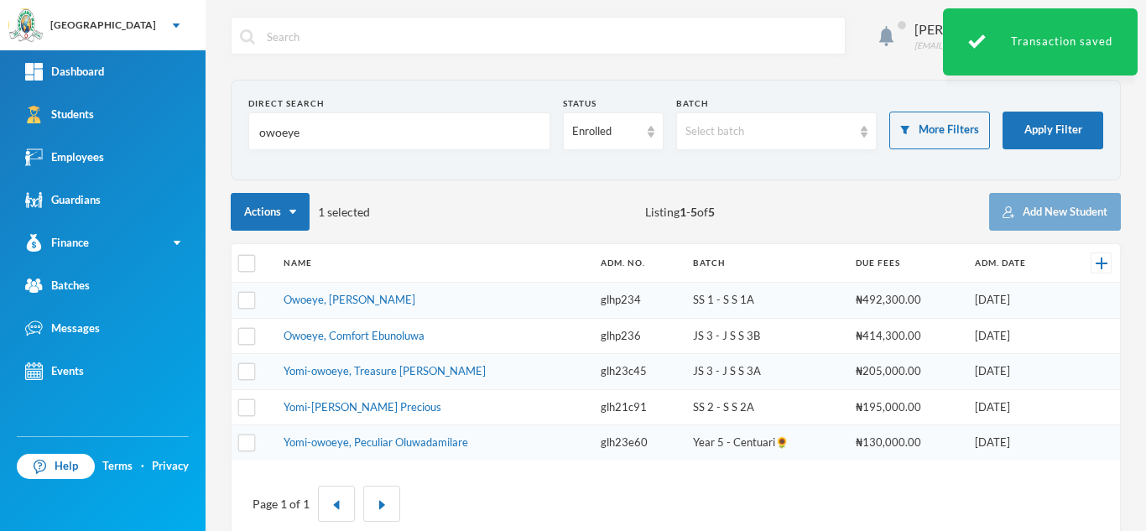
type input "owoeye"
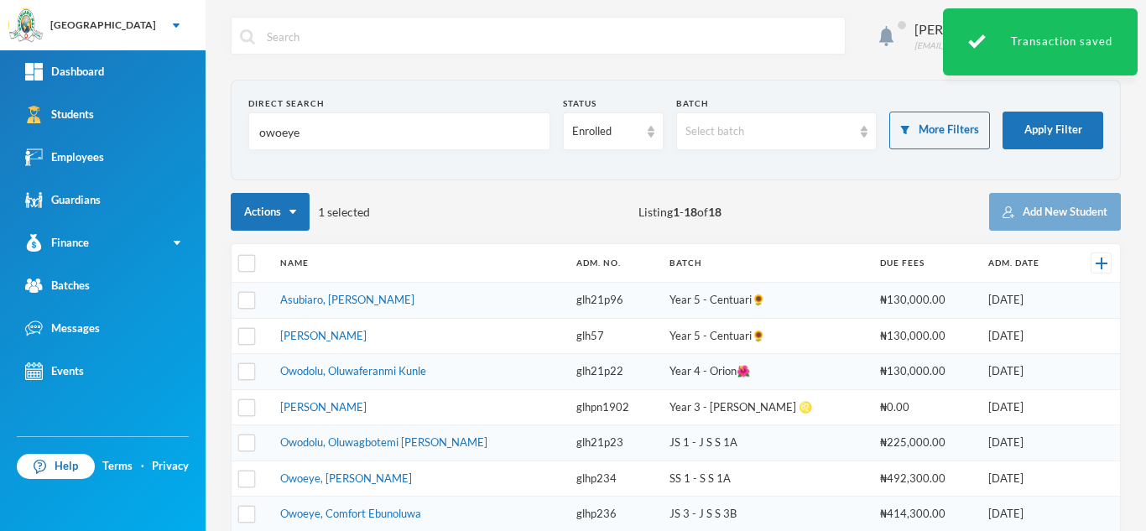
click at [338, 302] on link "Asubiaro, [PERSON_NAME]" at bounding box center [347, 299] width 134 height 13
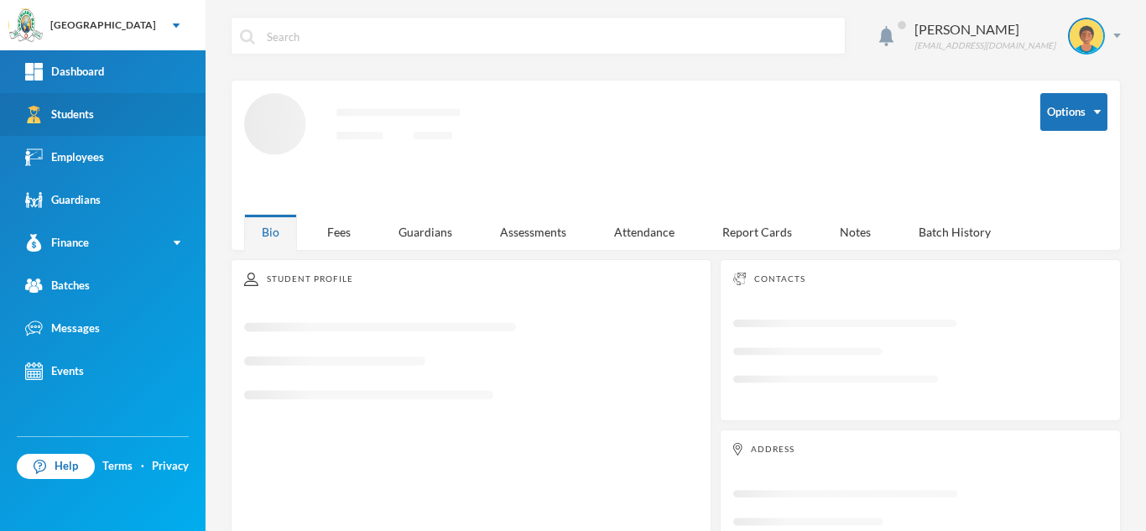
click at [166, 104] on link "Students" at bounding box center [102, 114] width 205 height 43
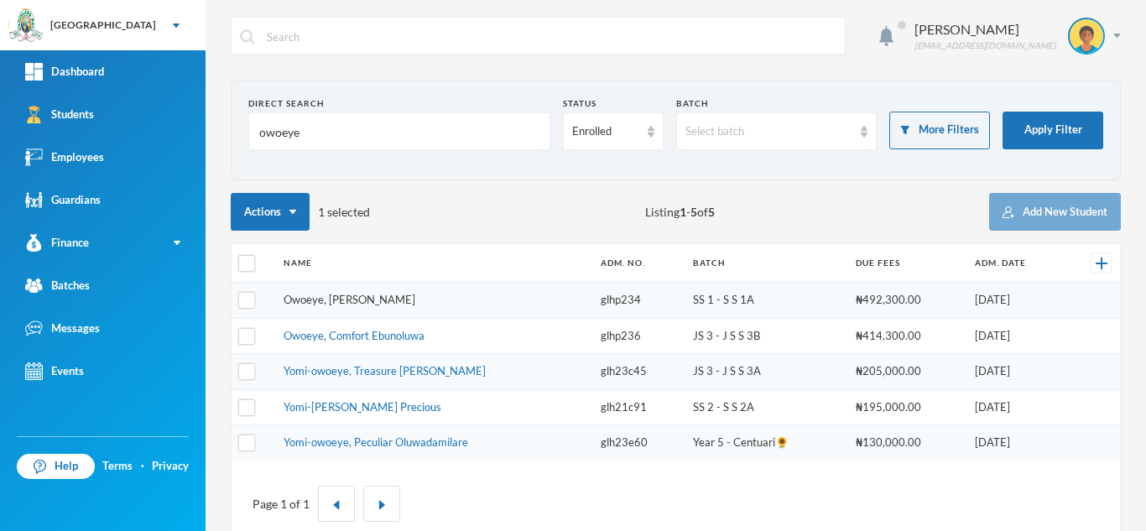
click at [366, 304] on link "Owoeye, Rotimi Emmanuel" at bounding box center [349, 299] width 132 height 13
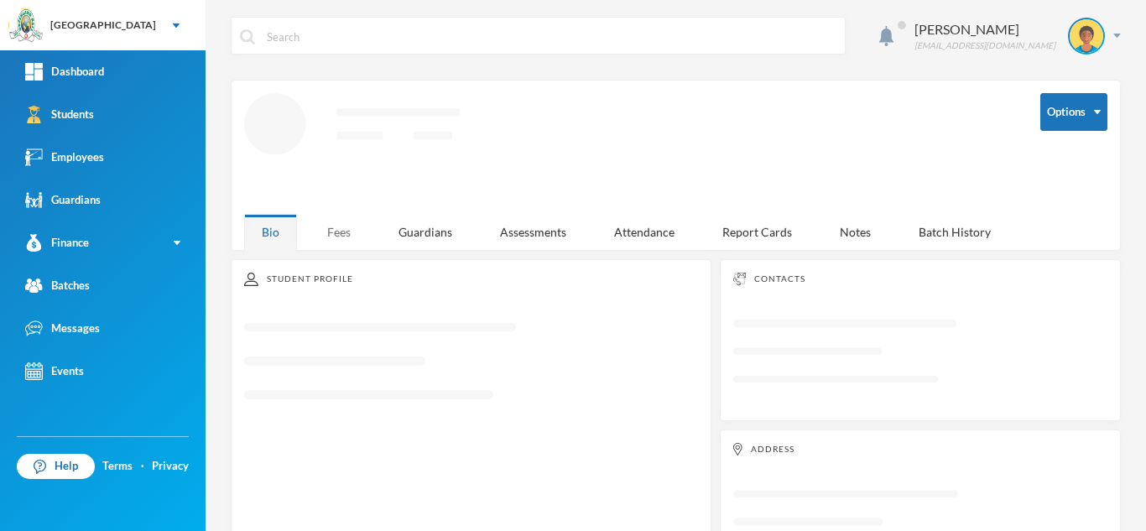
click at [331, 229] on div "Fees" at bounding box center [338, 232] width 59 height 36
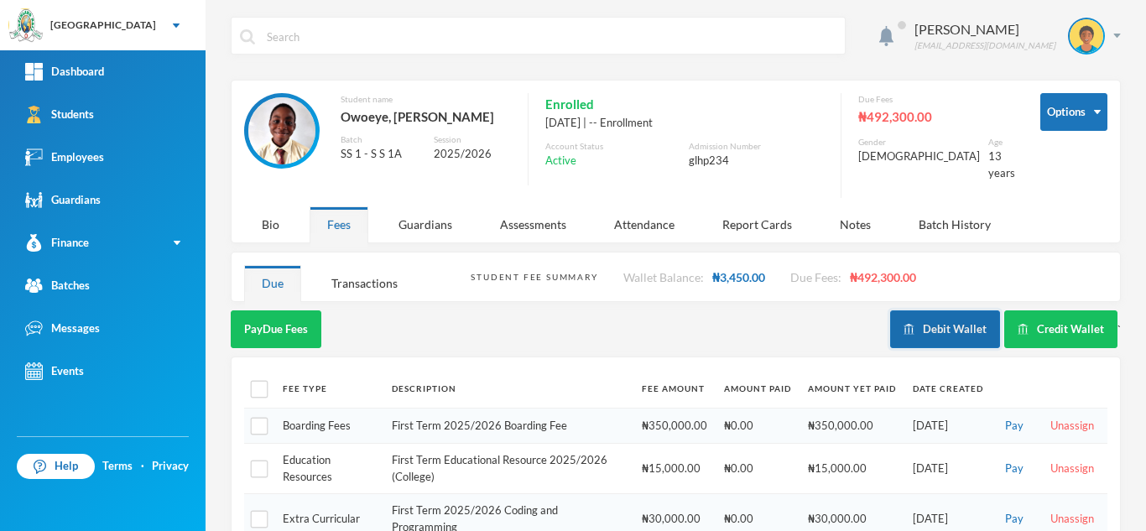
click at [942, 318] on button "Debit Wallet" at bounding box center [945, 329] width 110 height 38
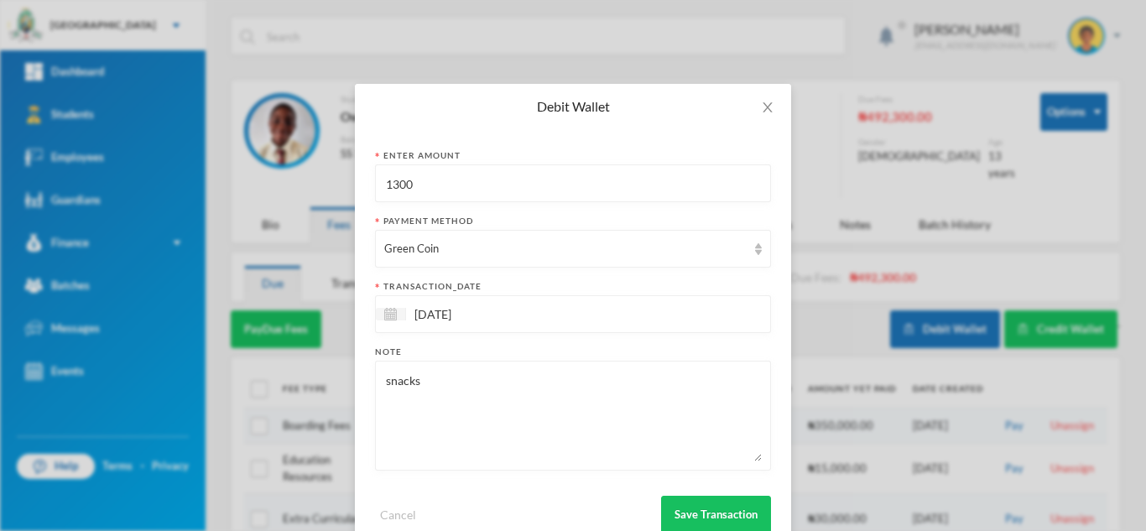
drag, startPoint x: 525, startPoint y: 189, endPoint x: 293, endPoint y: 209, distance: 233.2
click at [293, 209] on div "Debit Wallet Enter Amount 1300 Payment Method Green Coin transaction_date 24/09…" at bounding box center [573, 265] width 1146 height 531
type input "1400"
click at [704, 516] on button "Save Transaction" at bounding box center [716, 515] width 110 height 38
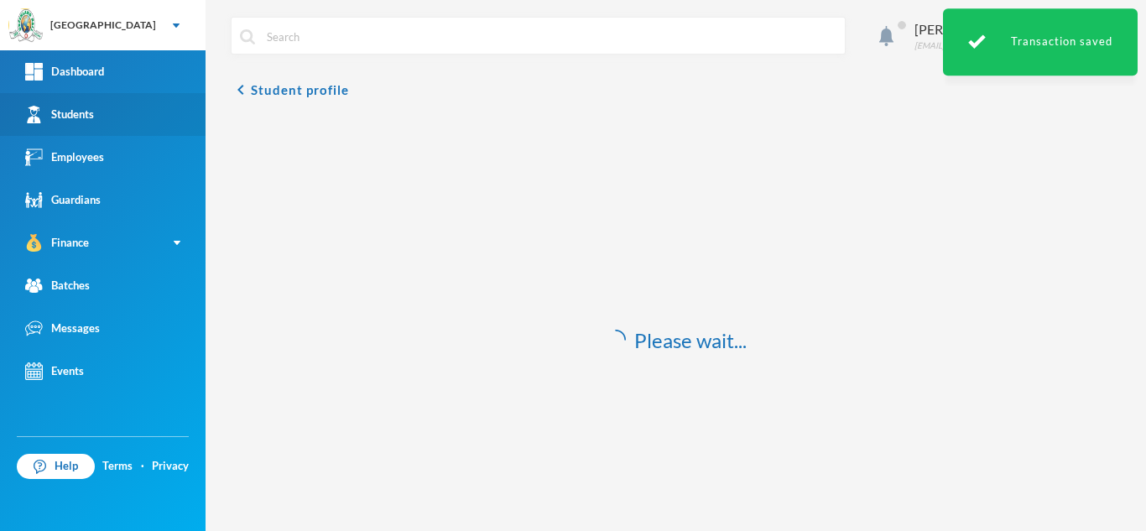
click at [122, 117] on link "Students" at bounding box center [102, 114] width 205 height 43
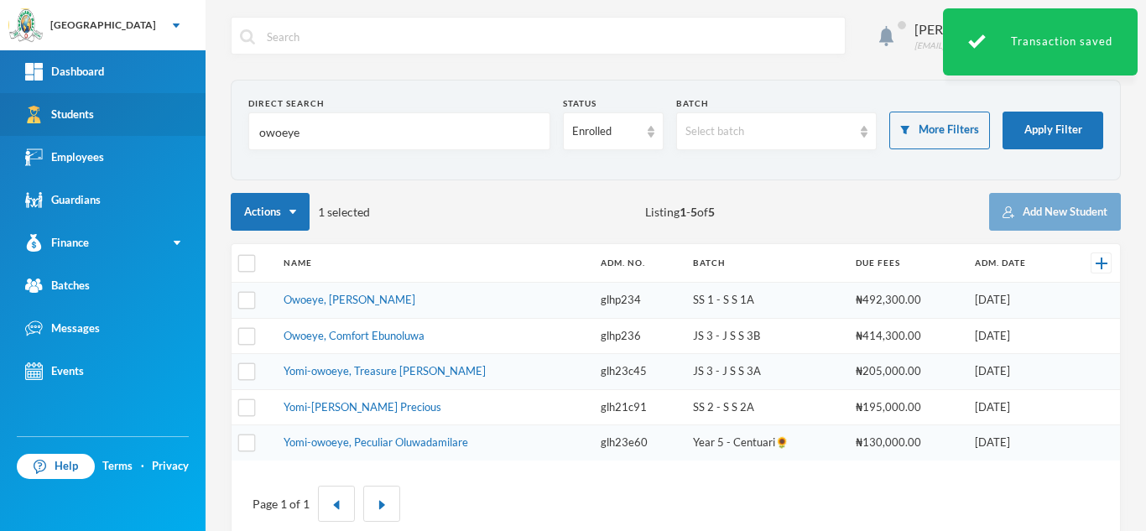
drag, startPoint x: 227, startPoint y: 109, endPoint x: 192, endPoint y: 109, distance: 35.2
click at [192, 109] on div "Greenland Hall Your Bluebic Account Greenland Hall Add a New School Dashboard S…" at bounding box center [573, 265] width 1146 height 531
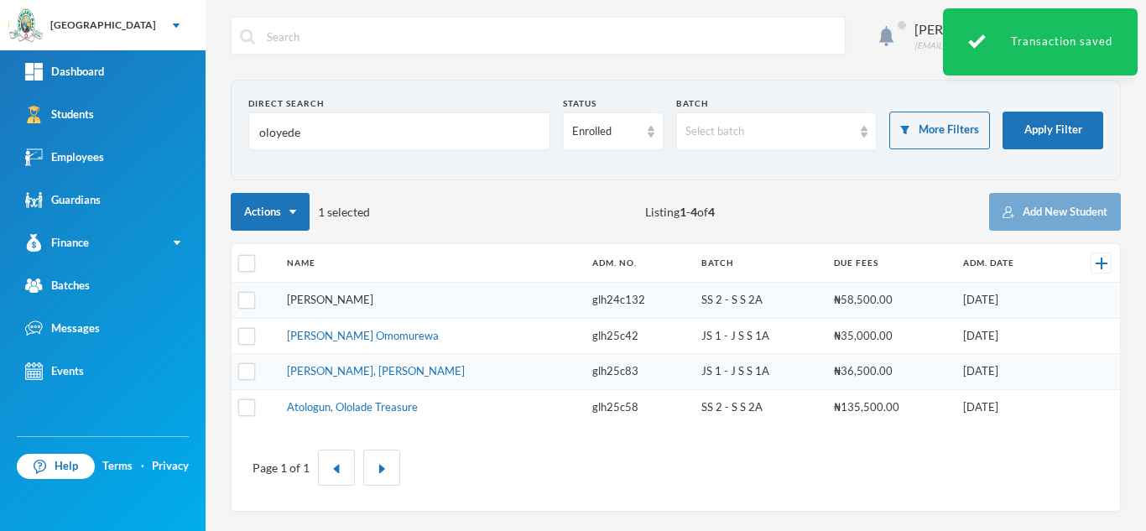
type input "oloyede"
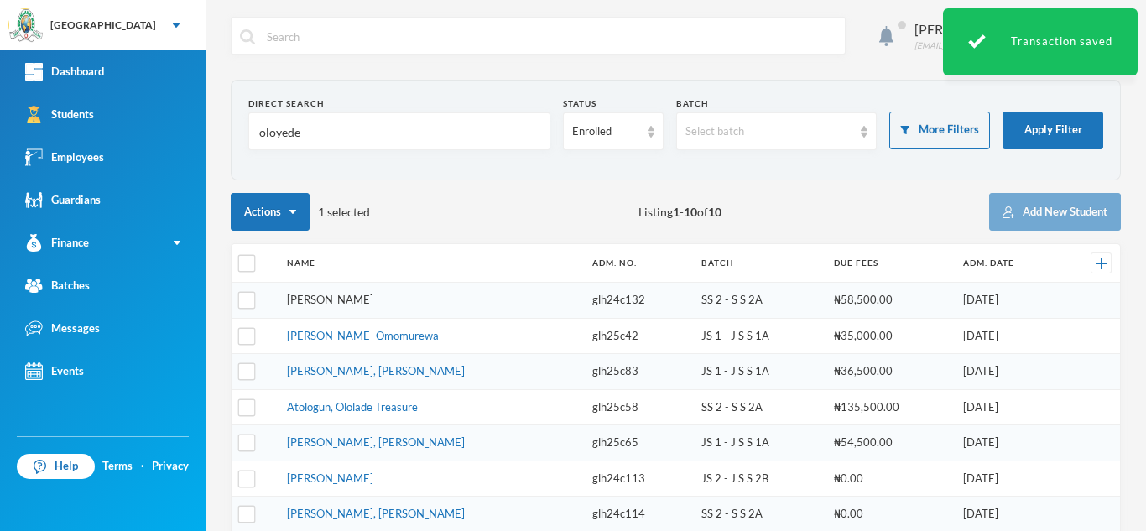
click at [354, 293] on link "[PERSON_NAME]" at bounding box center [330, 299] width 86 height 13
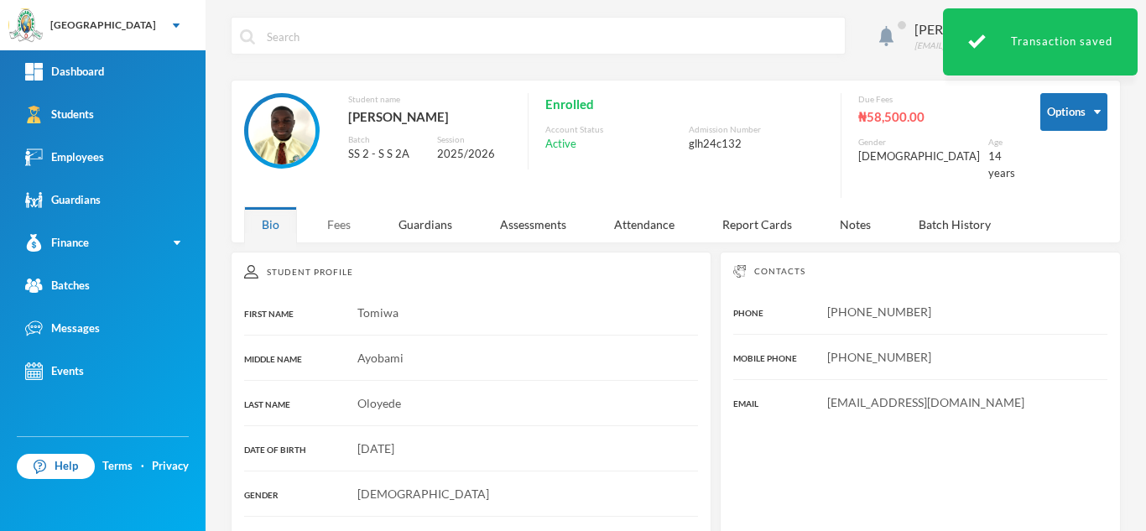
click at [317, 206] on div "Fees" at bounding box center [338, 224] width 59 height 36
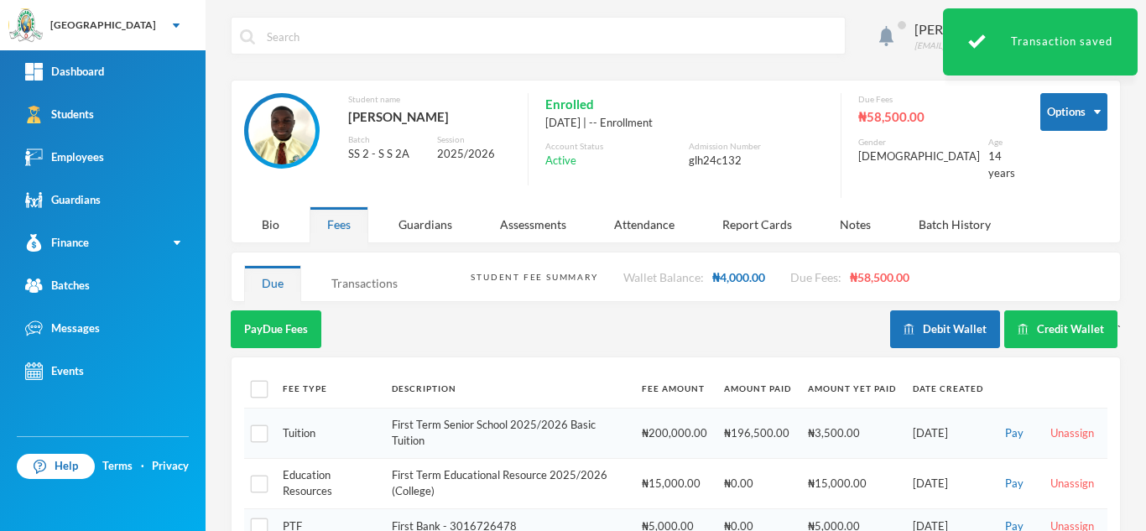
click at [370, 271] on div "Transactions" at bounding box center [364, 283] width 101 height 36
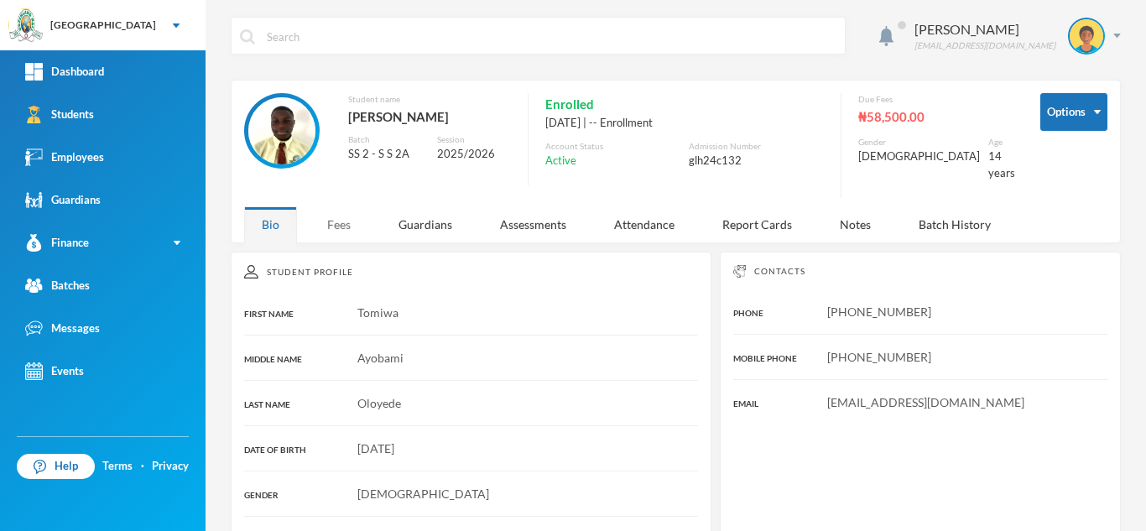
click at [333, 209] on div "Fees" at bounding box center [338, 224] width 59 height 36
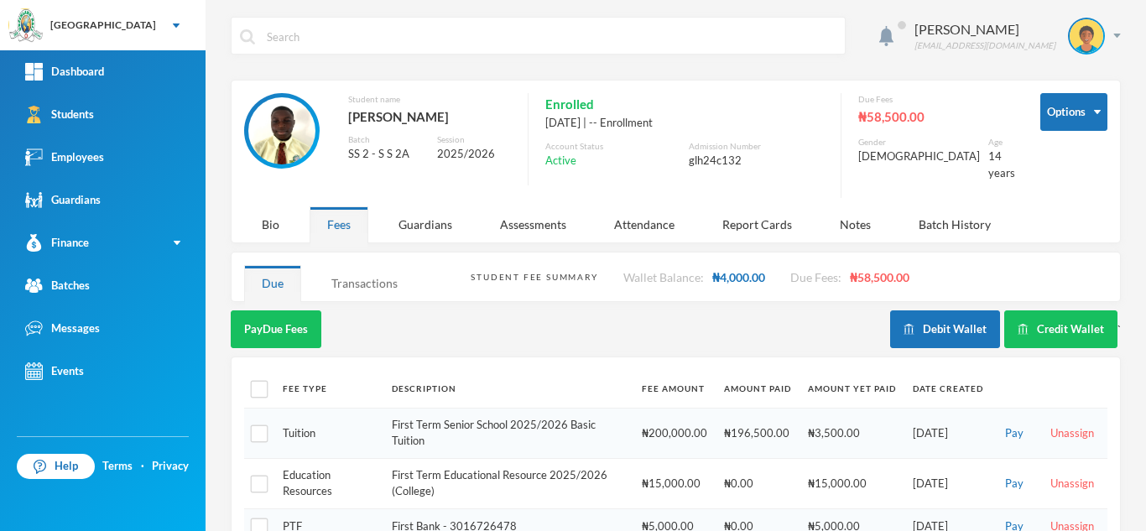
click at [351, 268] on div "Transactions" at bounding box center [364, 283] width 101 height 36
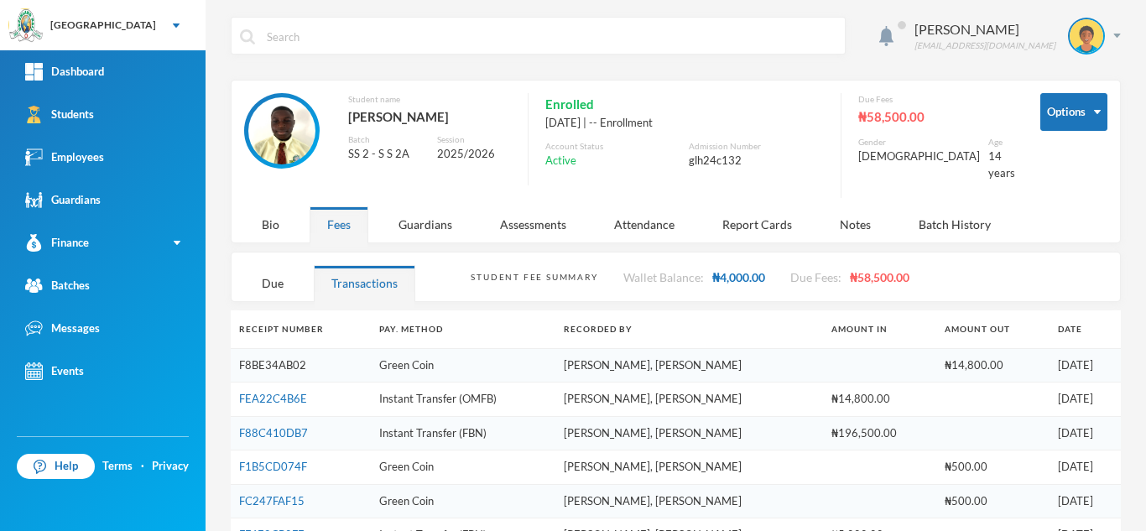
click at [264, 358] on link "F8BE34AB02" at bounding box center [272, 364] width 67 height 13
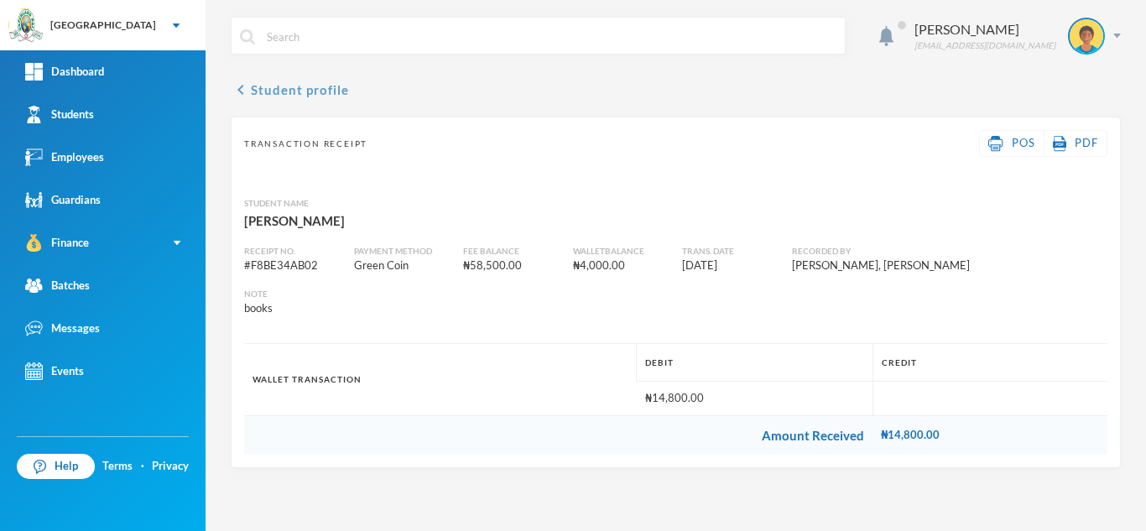
click at [258, 88] on button "chevron_left Student profile" at bounding box center [290, 90] width 118 height 20
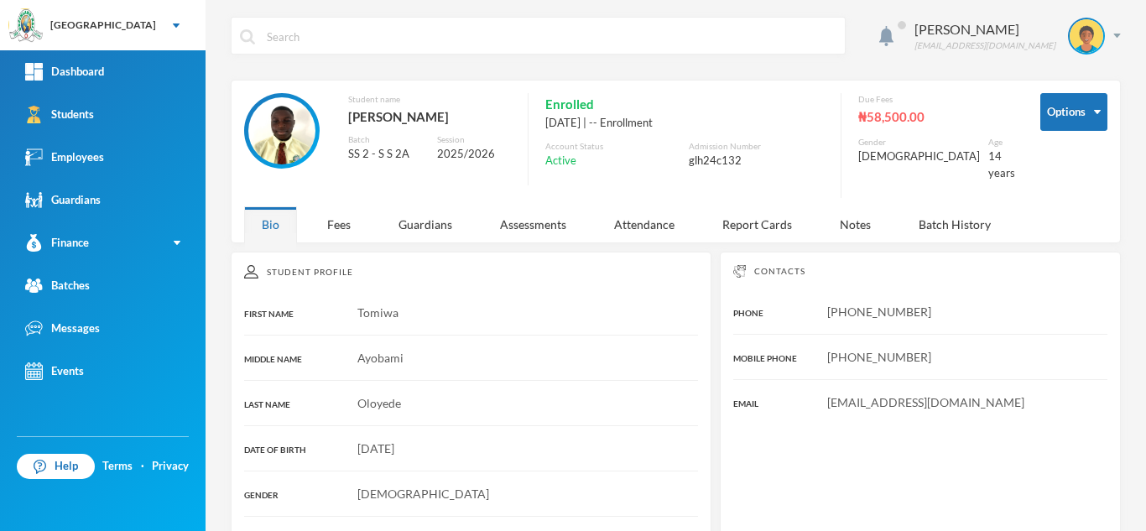
click at [336, 192] on div "Options Student name Oloyede, Tomiwa Ayobami Batch SS 2 - S S 2A Session 2025/2…" at bounding box center [675, 149] width 863 height 113
click at [337, 207] on div "Fees" at bounding box center [338, 224] width 59 height 36
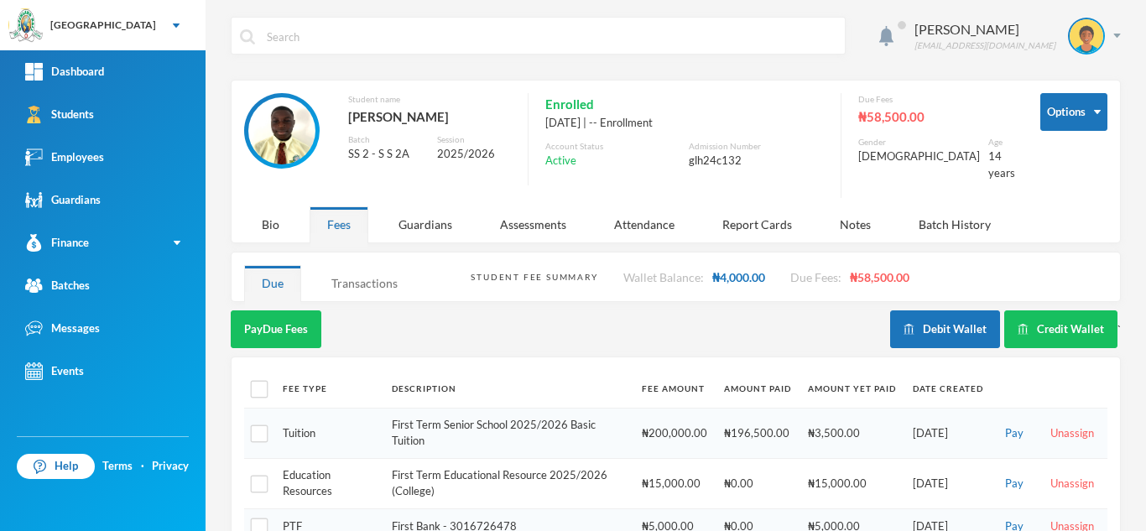
click at [360, 270] on div "Transactions" at bounding box center [364, 283] width 101 height 36
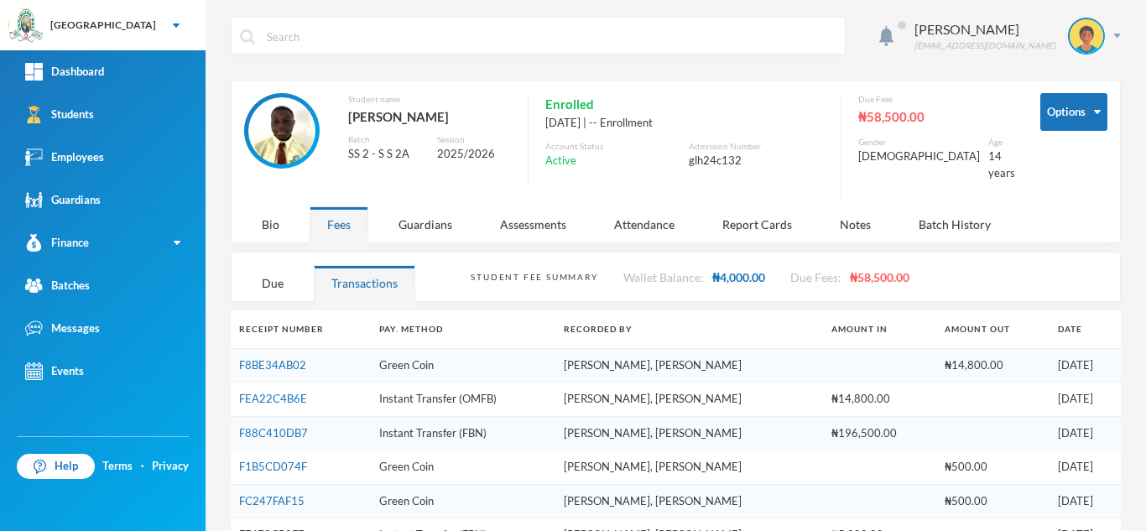
click at [275, 527] on link "FF4E8CB0FF" at bounding box center [271, 533] width 65 height 13
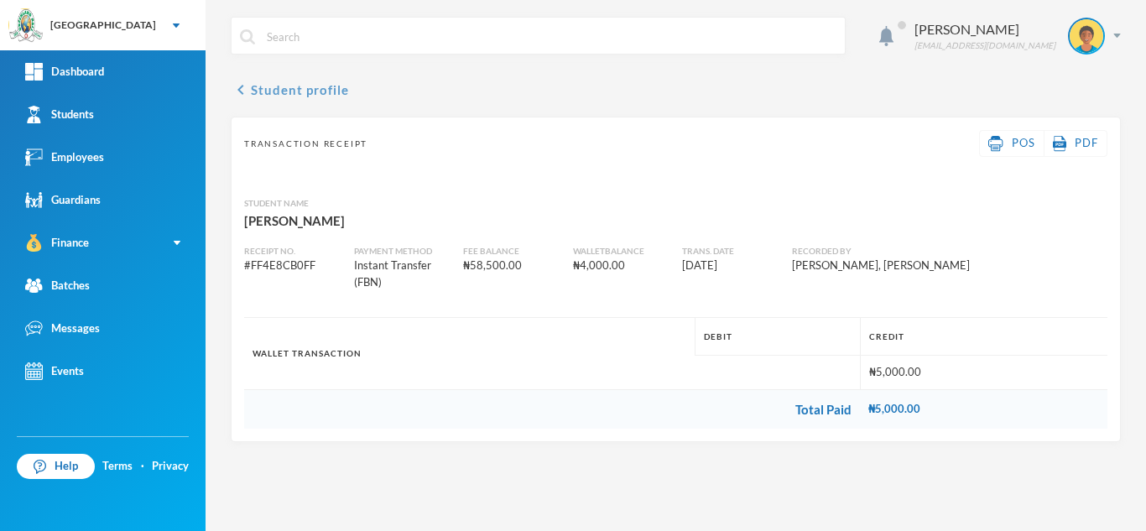
click at [284, 91] on button "chevron_left Student profile" at bounding box center [290, 90] width 118 height 20
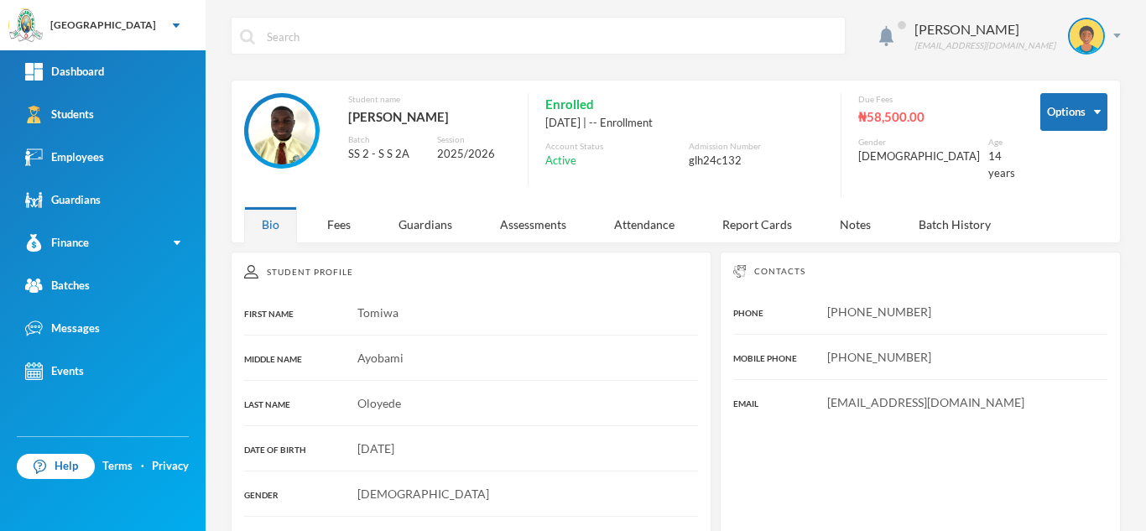
click at [338, 231] on div "Options Student name Oloyede, Tomiwa Ayobami Batch SS 2 - S S 2A Session 2025/2…" at bounding box center [676, 162] width 890 height 164
click at [335, 210] on div "Fees" at bounding box center [338, 224] width 59 height 36
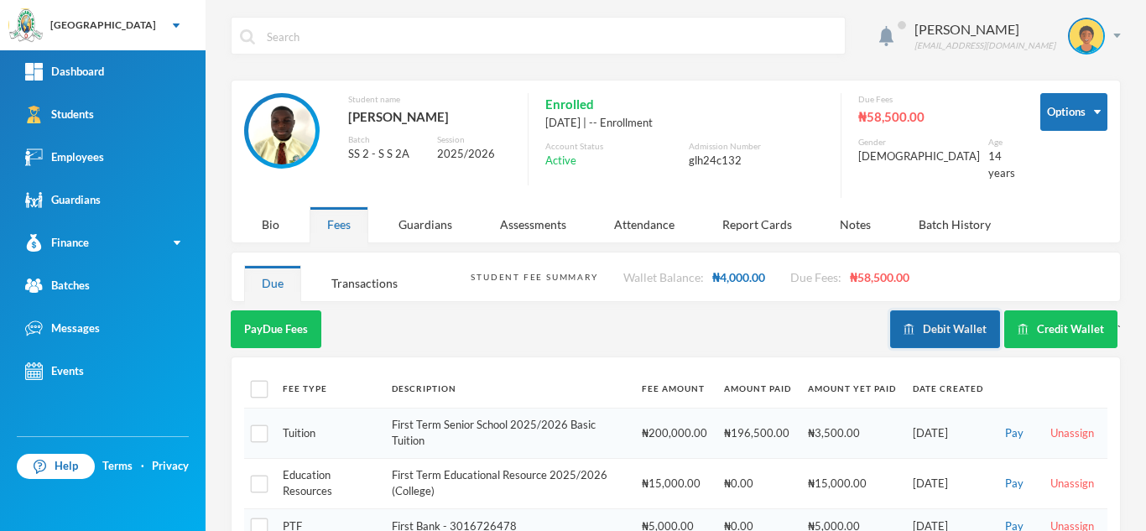
click at [926, 315] on button "Debit Wallet" at bounding box center [945, 329] width 110 height 38
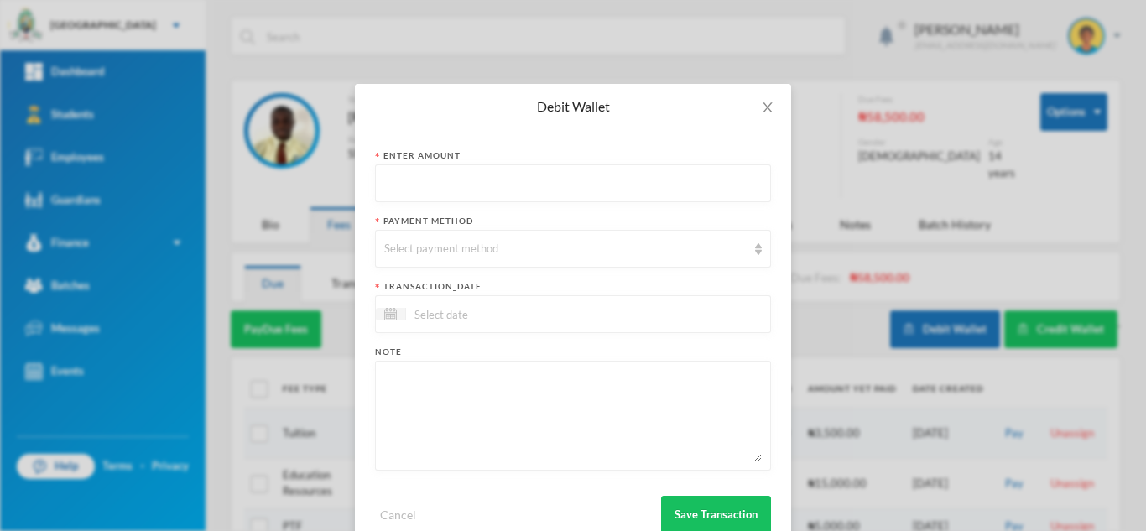
click at [532, 172] on input "text" at bounding box center [572, 184] width 377 height 38
type input "700"
click at [509, 253] on div "Select payment method" at bounding box center [565, 249] width 362 height 17
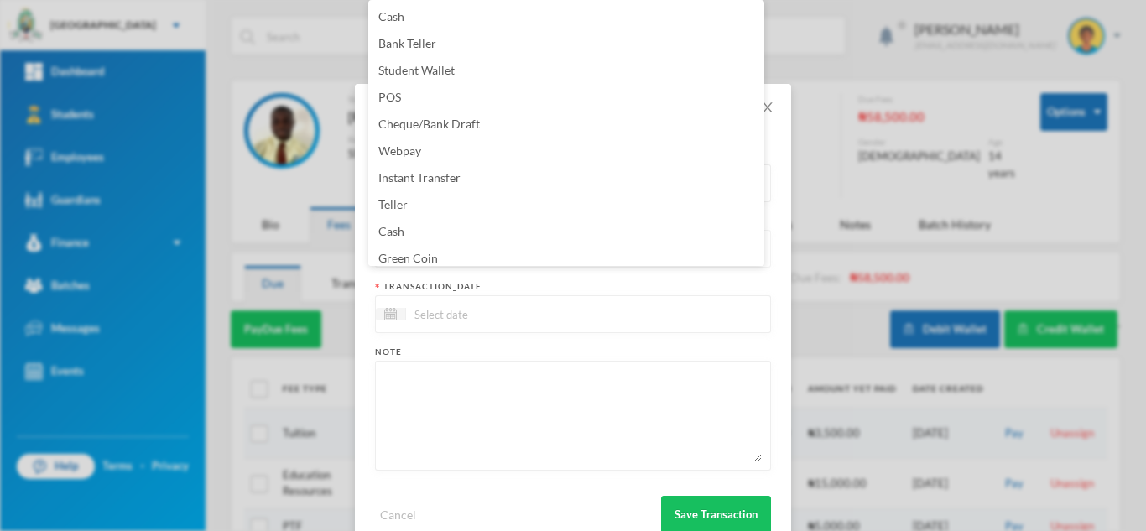
scroll to position [6, 0]
click at [506, 248] on li "Green Coin" at bounding box center [566, 252] width 396 height 27
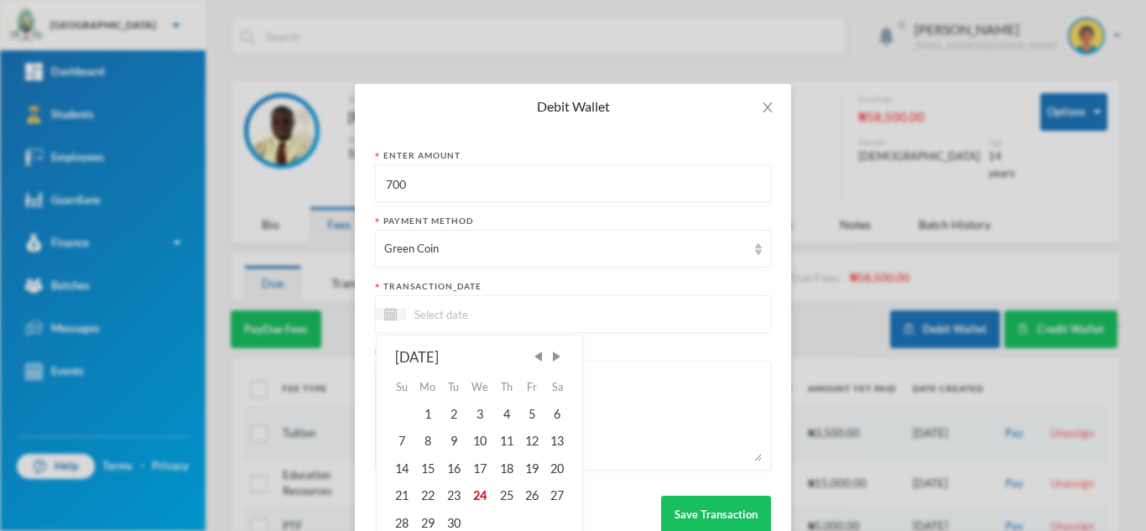
click at [482, 320] on input at bounding box center [476, 313] width 141 height 19
click at [474, 500] on div "24" at bounding box center [480, 495] width 28 height 27
type input "[DATE]"
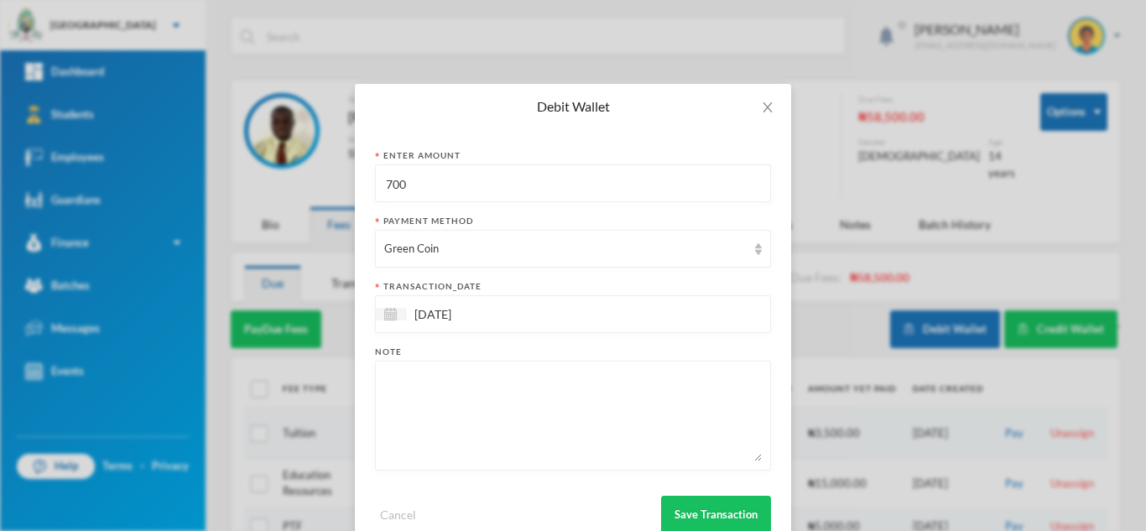
click at [521, 450] on textarea at bounding box center [572, 415] width 377 height 91
type textarea "snacks"
click at [720, 515] on button "Save Transaction" at bounding box center [716, 515] width 110 height 38
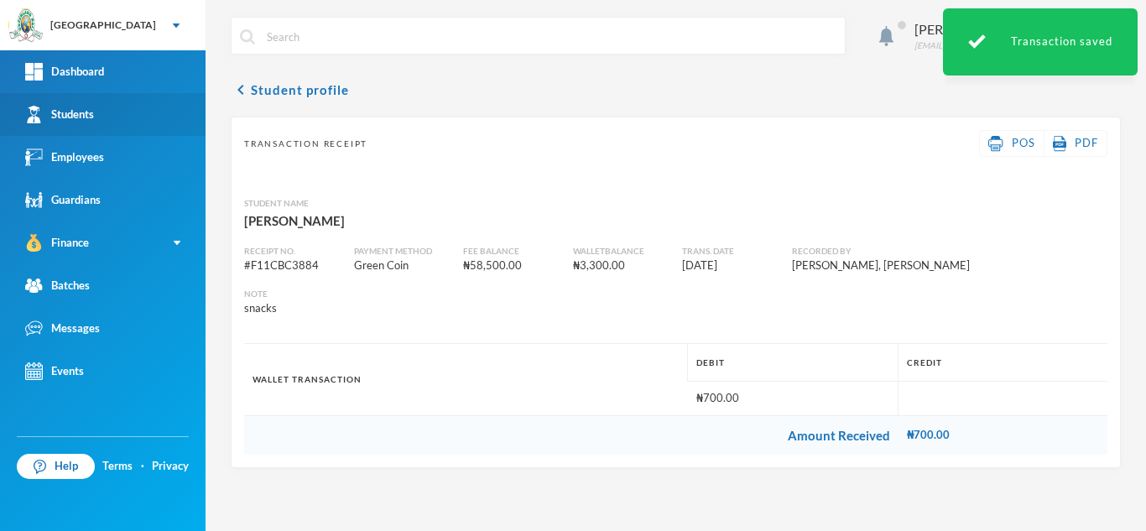
click at [91, 120] on div "Students" at bounding box center [59, 115] width 69 height 18
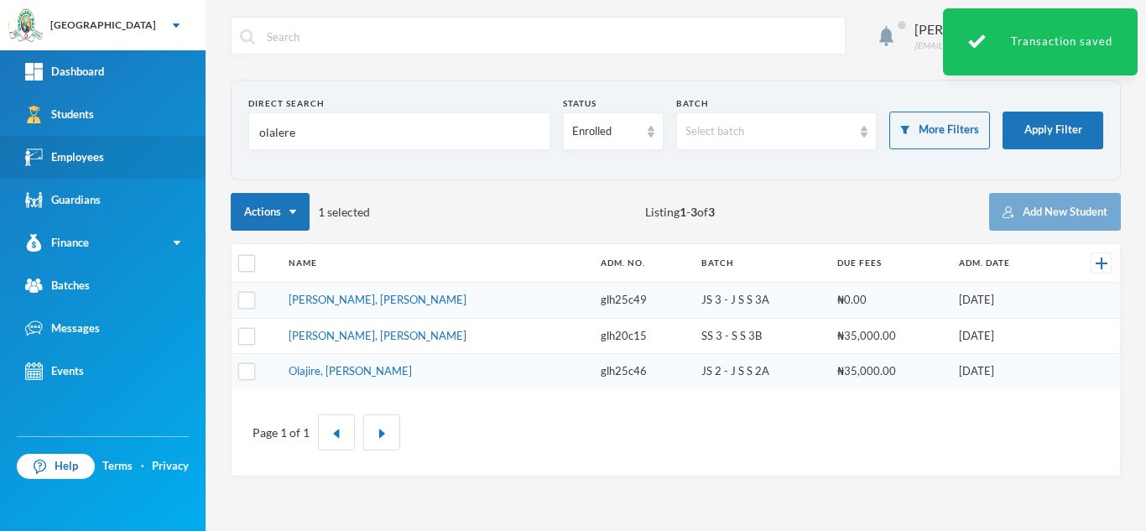
drag, startPoint x: 322, startPoint y: 124, endPoint x: 94, endPoint y: 152, distance: 229.8
click at [94, 152] on div "Greenland Hall Your Bluebic Account Greenland Hall Add a New School Dashboard S…" at bounding box center [573, 265] width 1146 height 531
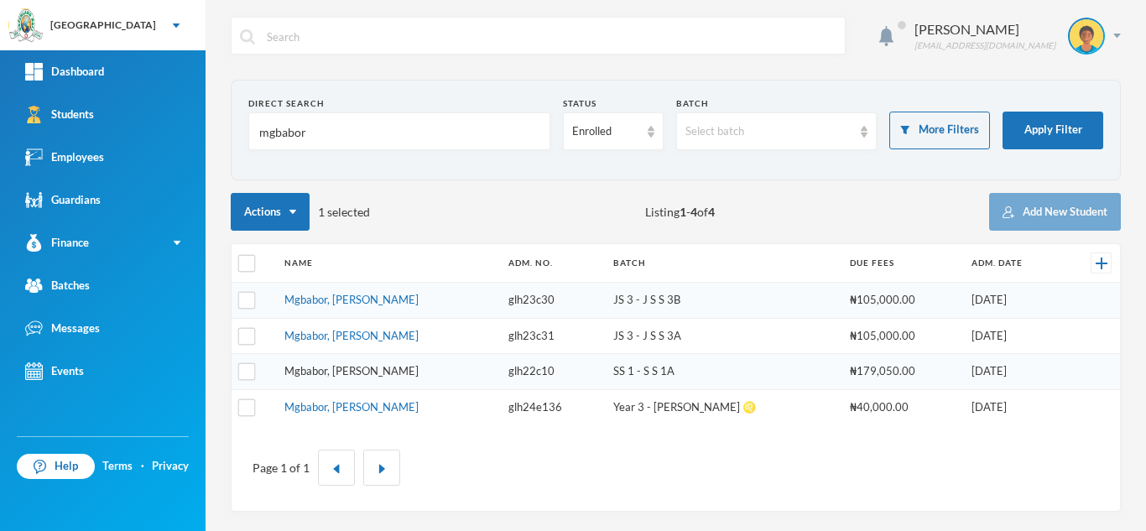
type input "mgbabor"
click at [356, 368] on link "Mgbabor, Gideon Chidiebube" at bounding box center [351, 370] width 134 height 13
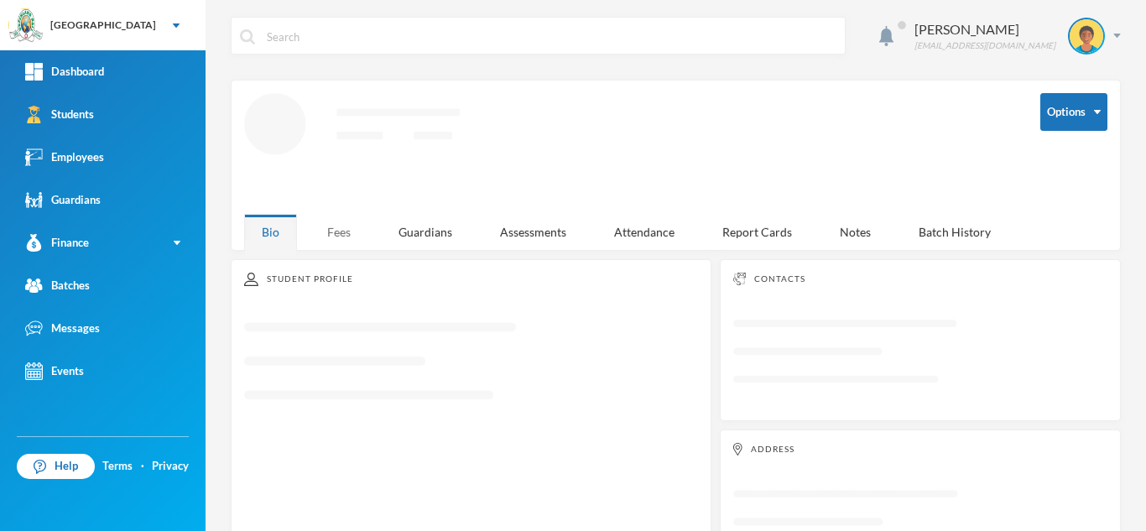
click at [349, 232] on div "Fees" at bounding box center [338, 232] width 59 height 36
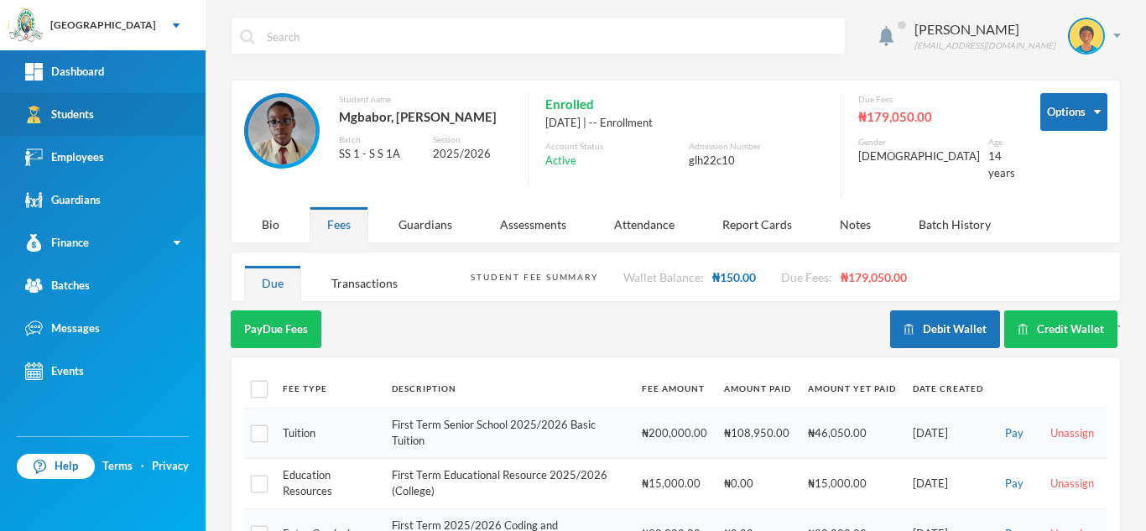
click at [169, 128] on link "Students" at bounding box center [102, 114] width 205 height 43
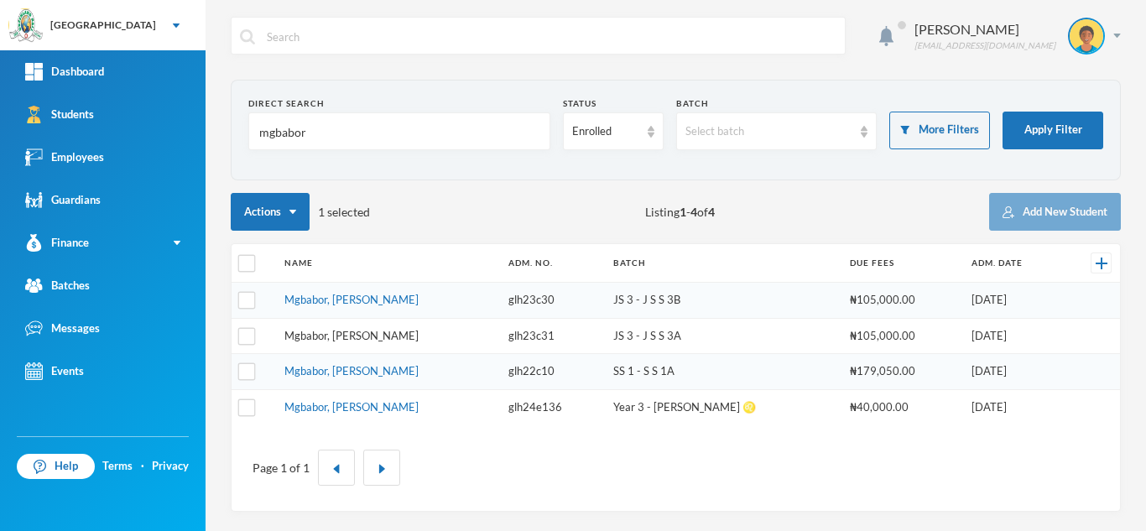
click at [373, 329] on link "Mgbabor, Benita Nneoma" at bounding box center [351, 335] width 134 height 13
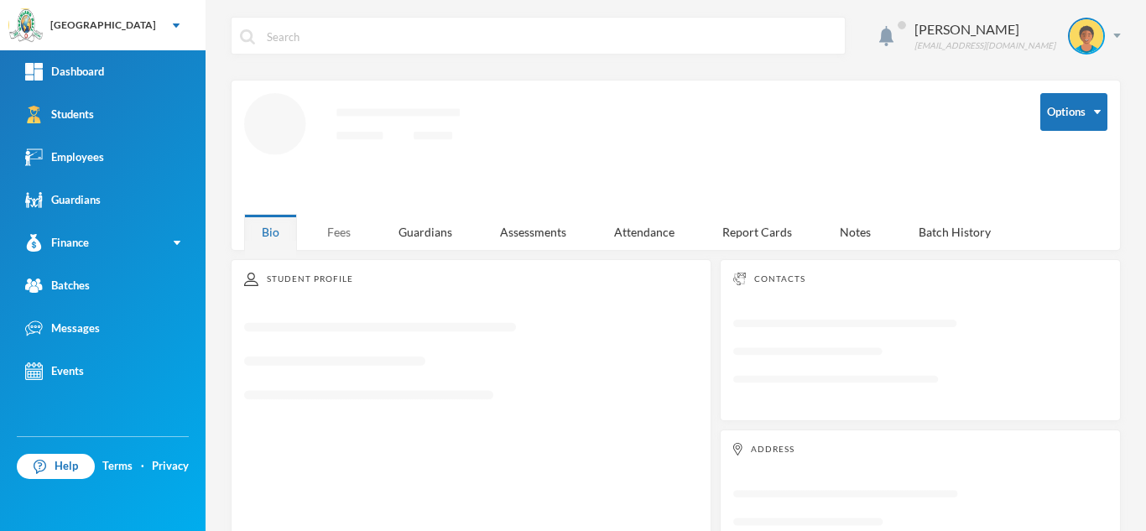
click at [333, 236] on div "Fees" at bounding box center [338, 232] width 59 height 36
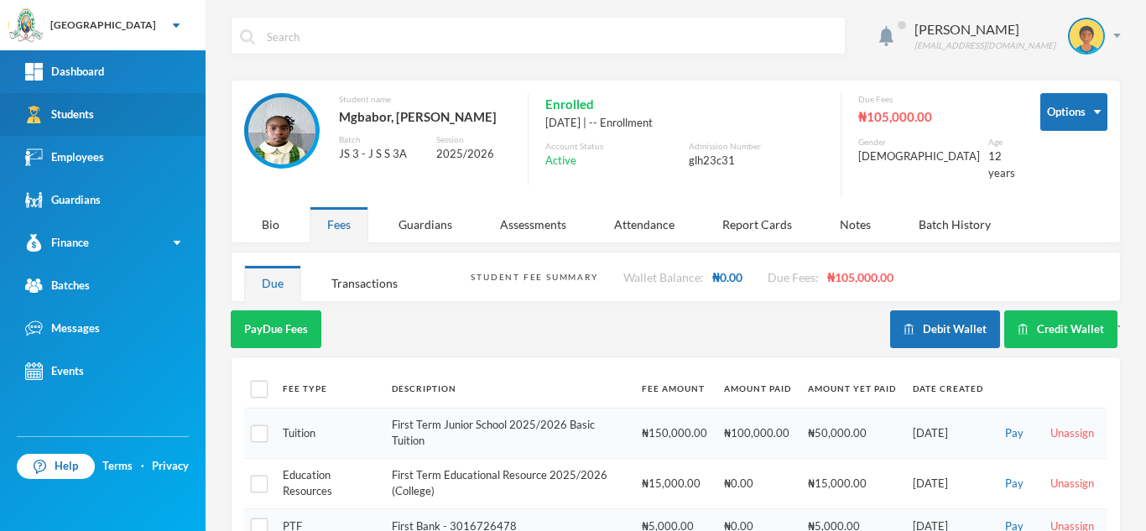
click at [129, 112] on link "Students" at bounding box center [102, 114] width 205 height 43
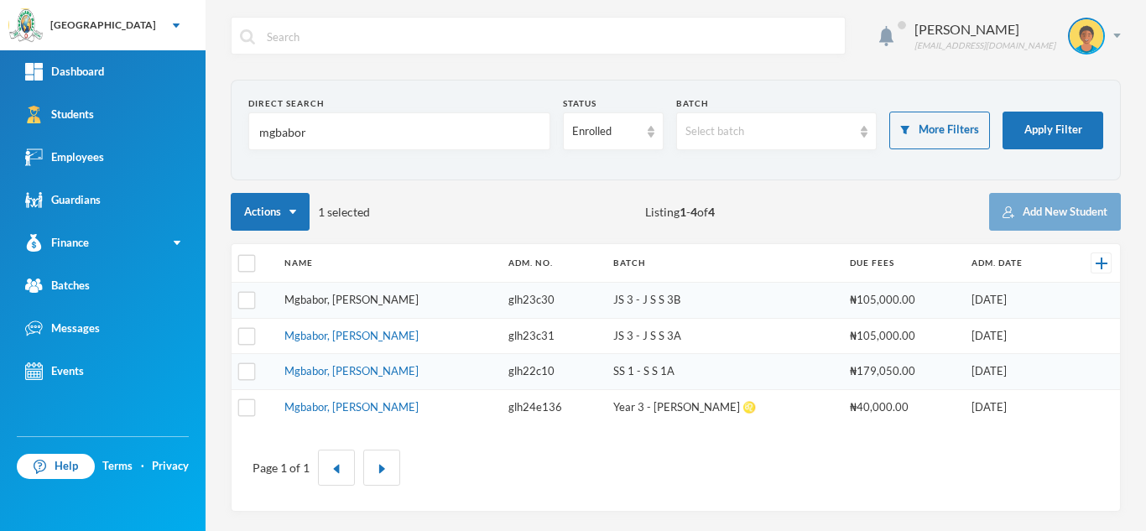
click at [323, 302] on link "Mgbabor, Rita Ezinne" at bounding box center [351, 299] width 134 height 13
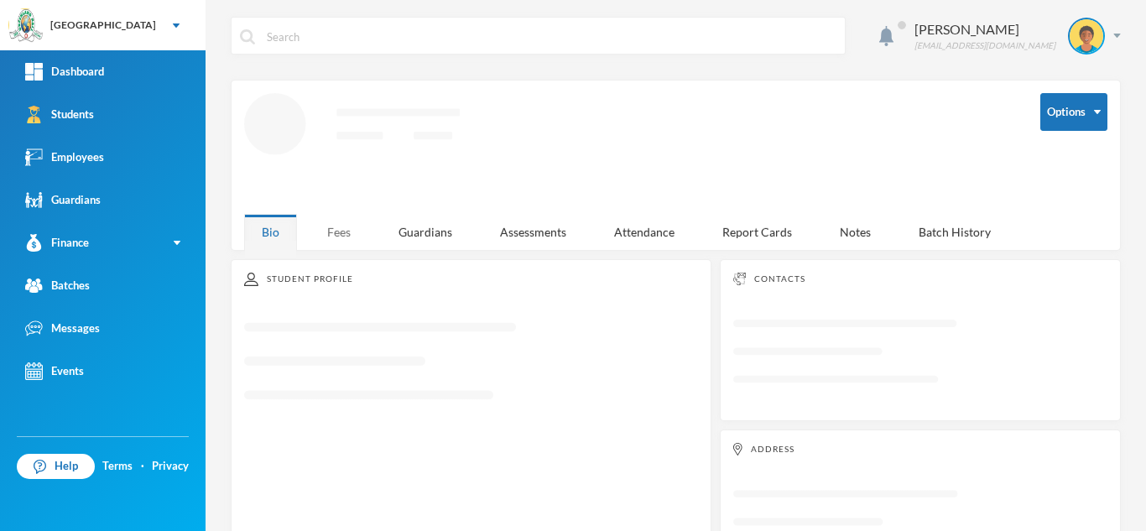
click at [350, 225] on div "Fees" at bounding box center [338, 232] width 59 height 36
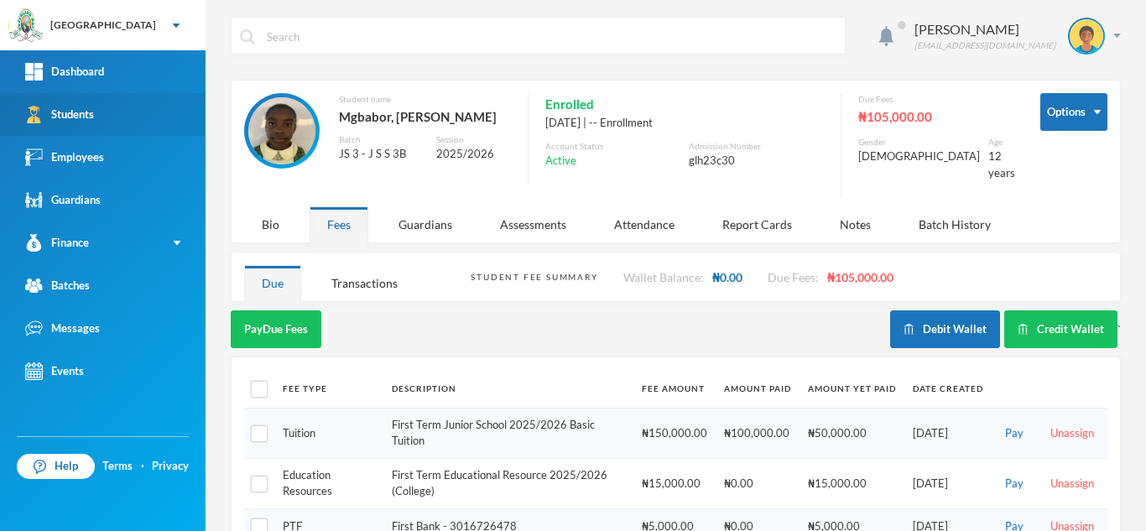
click at [158, 107] on link "Students" at bounding box center [102, 114] width 205 height 43
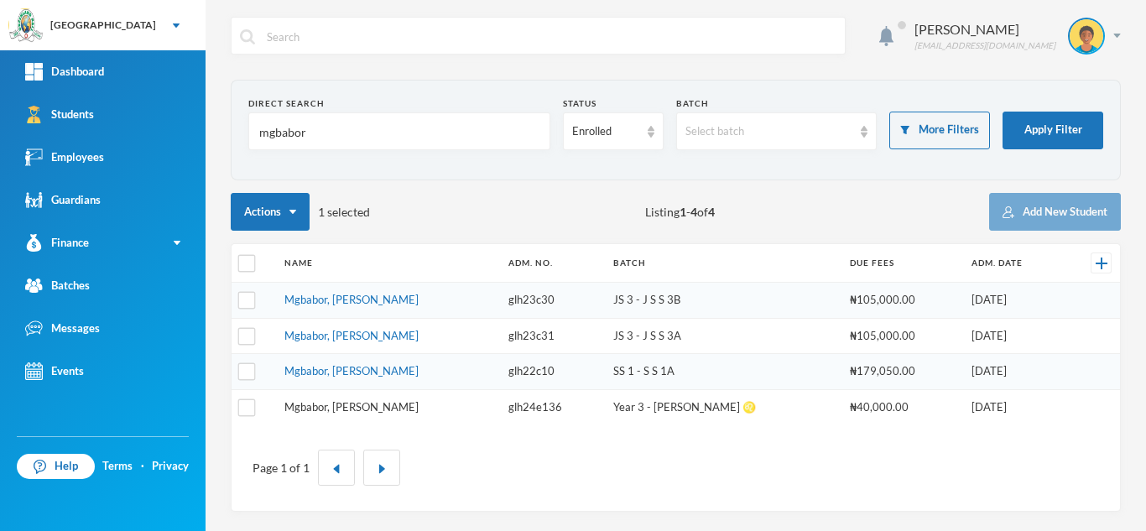
click at [380, 401] on link "Mgbabor, David Izuchukwu" at bounding box center [351, 406] width 134 height 13
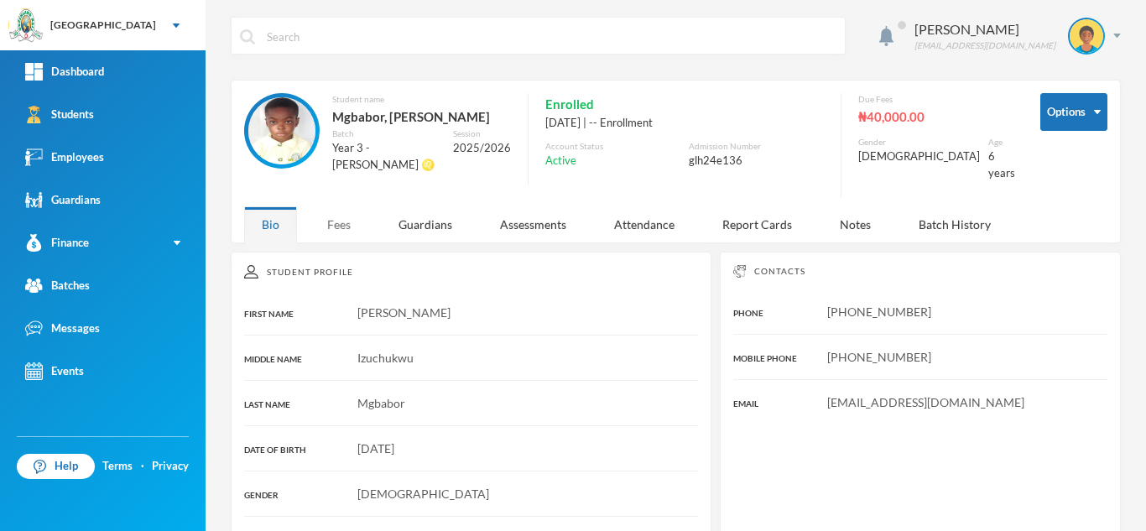
click at [323, 216] on div "Fees" at bounding box center [338, 224] width 59 height 36
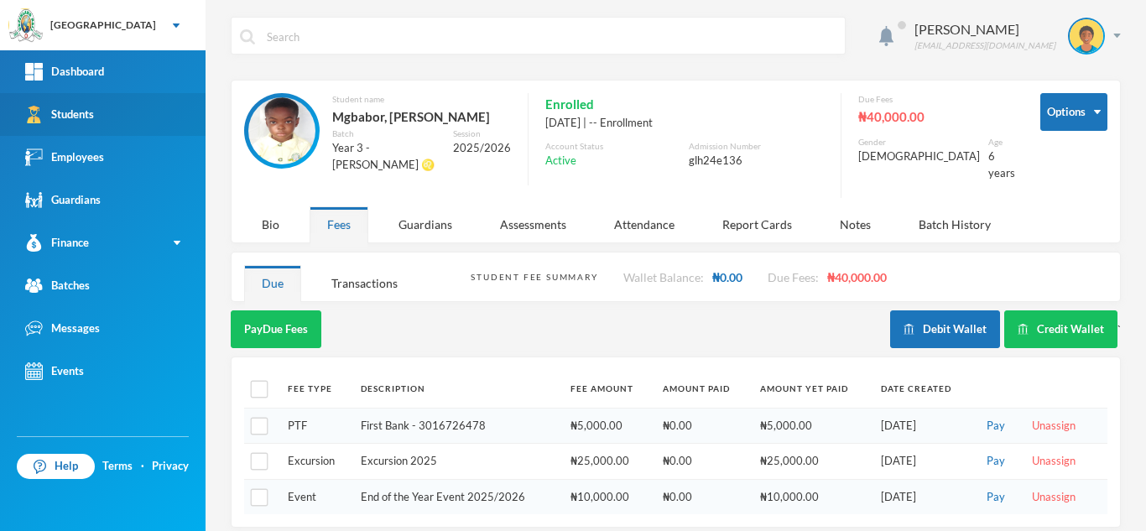
click at [148, 106] on link "Students" at bounding box center [102, 114] width 205 height 43
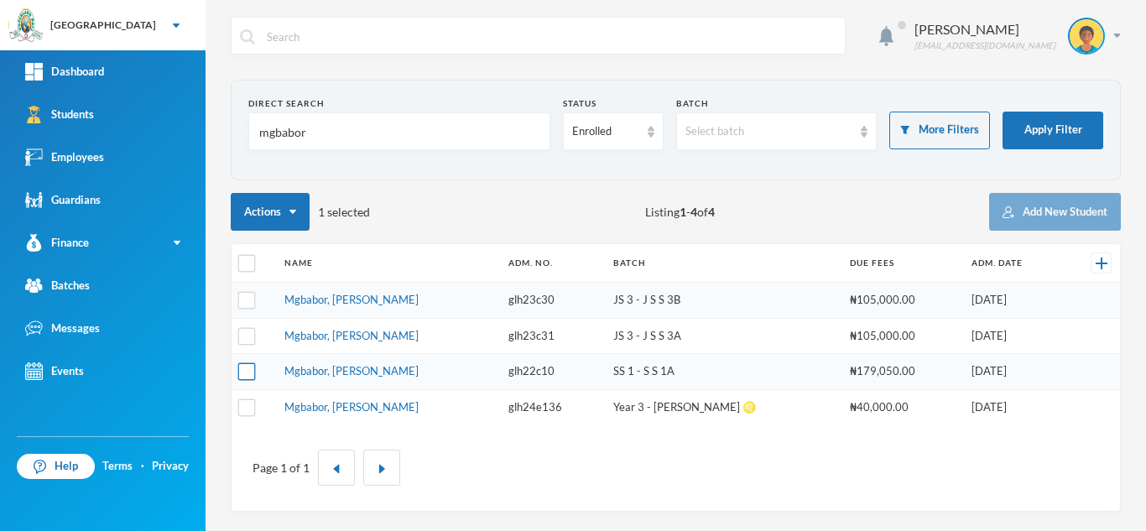
click at [245, 367] on input "checkbox" at bounding box center [247, 372] width 18 height 18
checkbox input "true"
click at [246, 263] on input "checkbox" at bounding box center [247, 264] width 18 height 18
checkbox input "true"
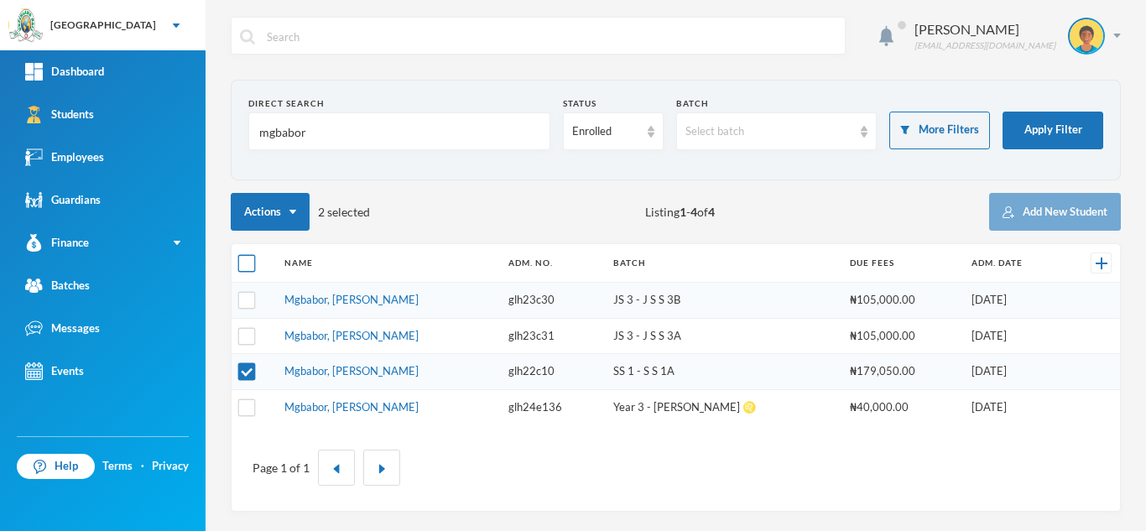
checkbox input "true"
click at [246, 263] on input "checkbox" at bounding box center [247, 264] width 18 height 18
checkbox input "false"
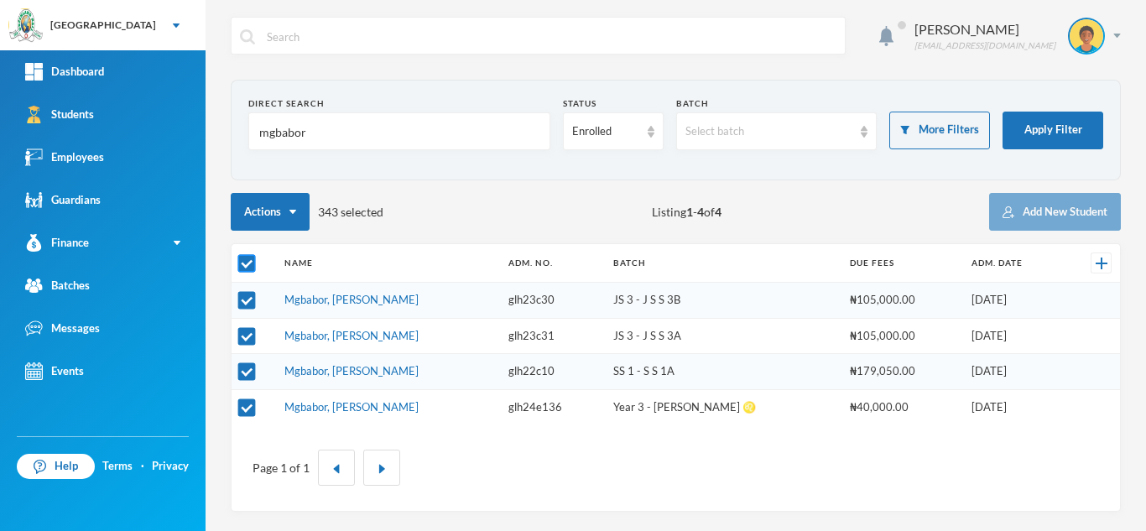
checkbox input "false"
click at [247, 371] on input "checkbox" at bounding box center [247, 372] width 18 height 18
checkbox input "true"
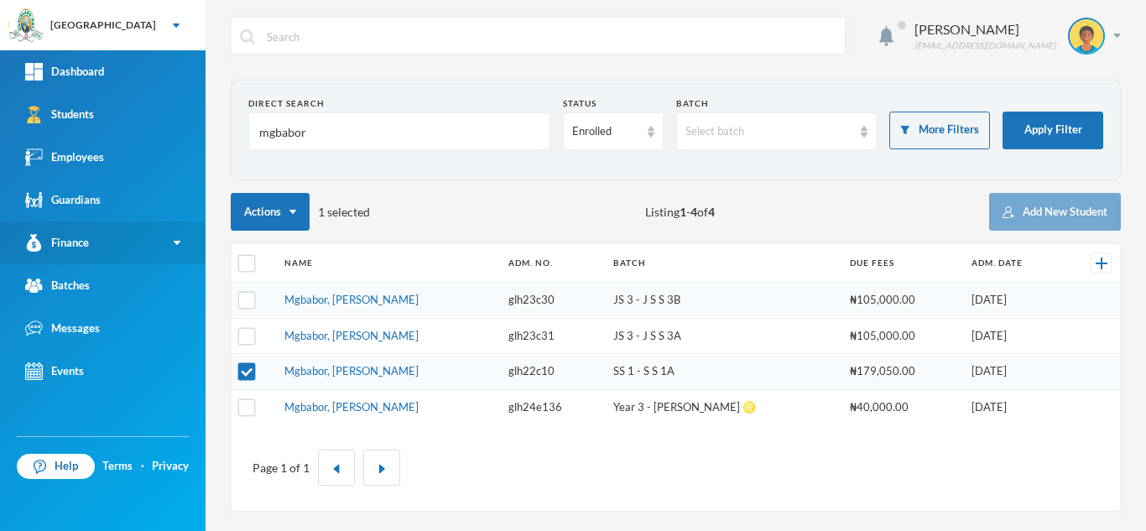
click at [112, 238] on link "Finance" at bounding box center [102, 242] width 205 height 43
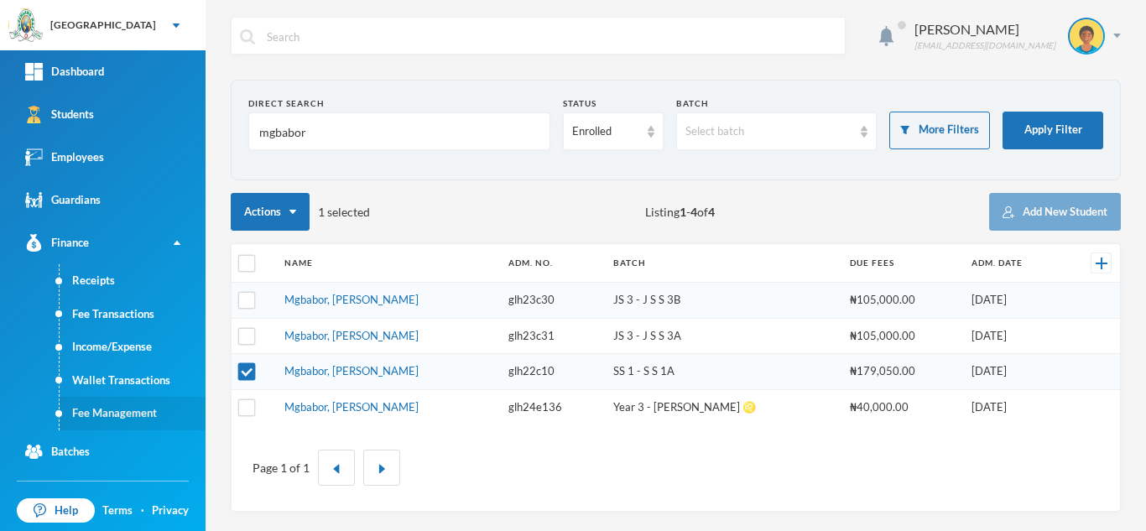
click at [127, 413] on link "Fee Management" at bounding box center [133, 414] width 146 height 34
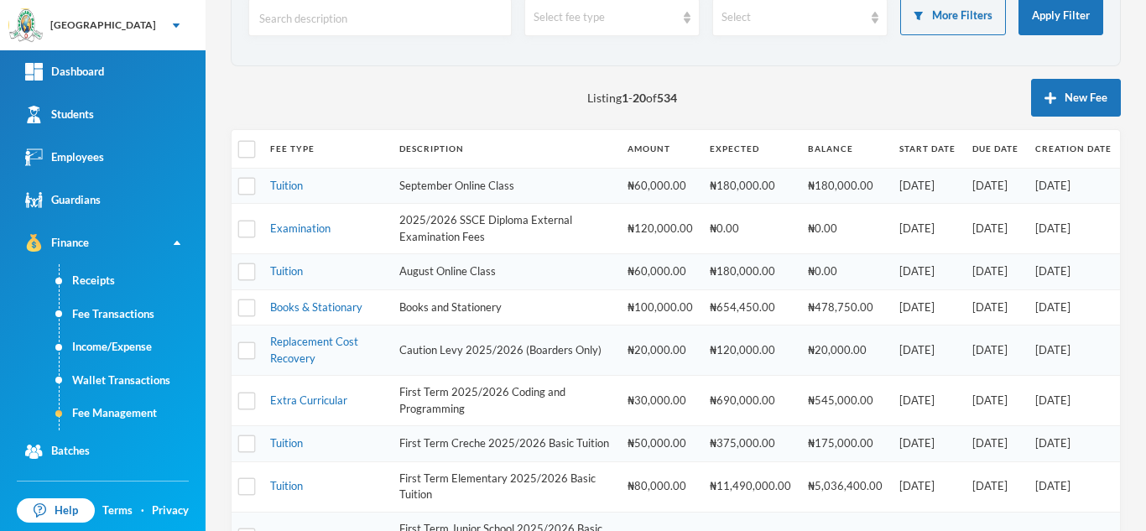
scroll to position [513, 0]
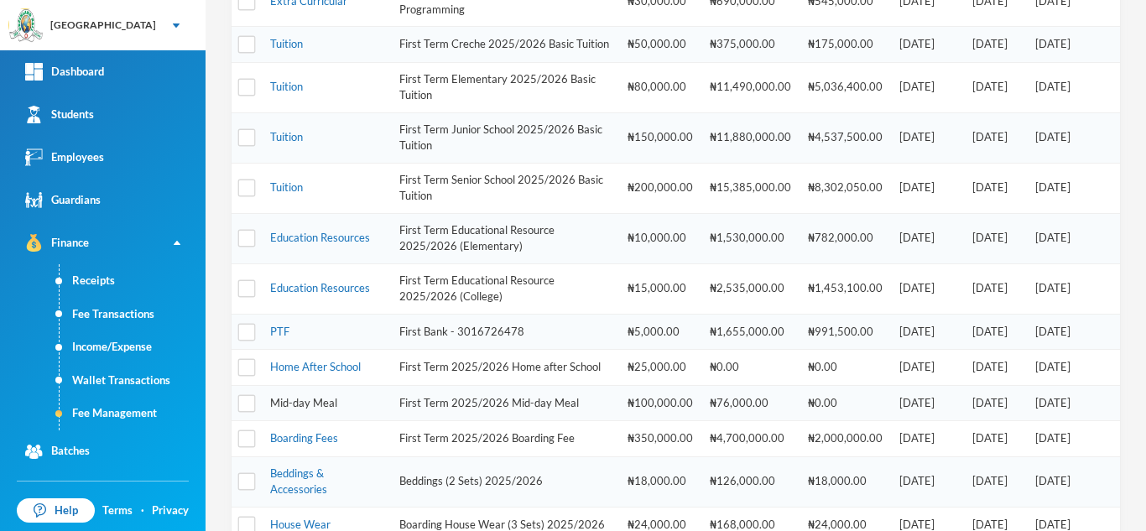
click at [324, 409] on link "Mid-day Meal" at bounding box center [303, 402] width 67 height 13
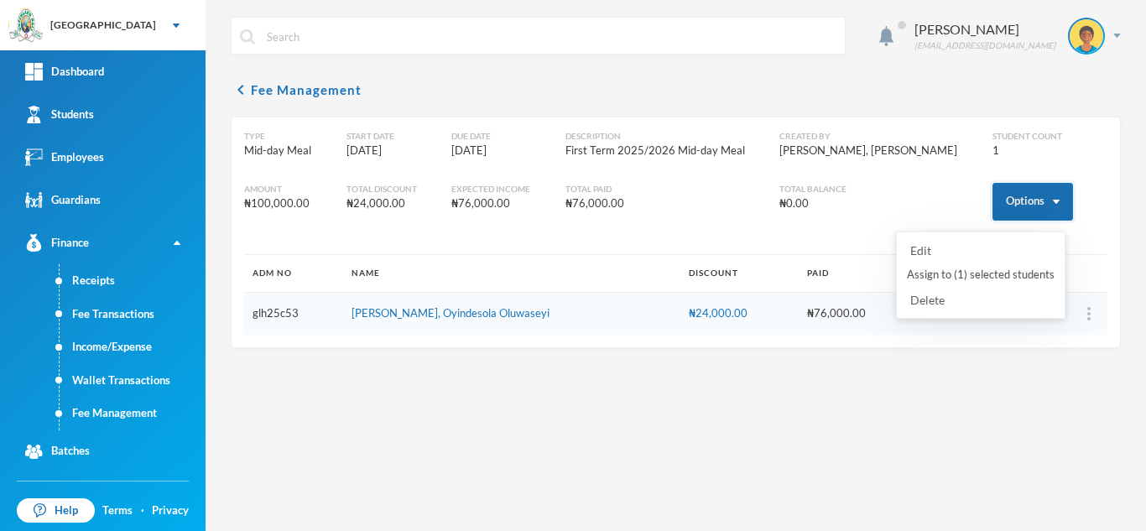
click at [992, 205] on button "Options" at bounding box center [1032, 202] width 81 height 38
click at [967, 269] on button "Assign to ( 1 ) selected students" at bounding box center [980, 275] width 151 height 30
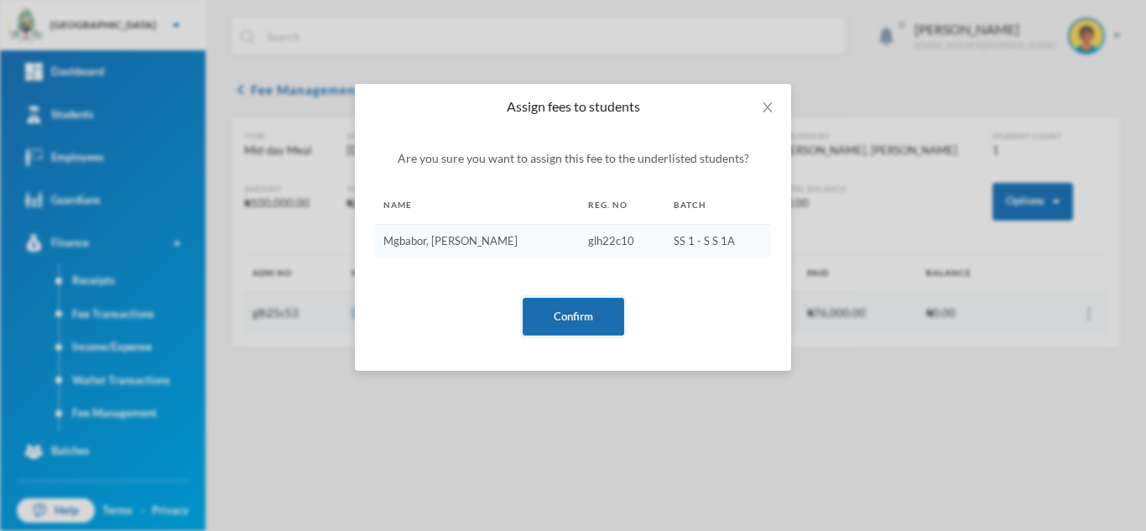
click at [588, 310] on button "Confirm" at bounding box center [572, 317] width 101 height 38
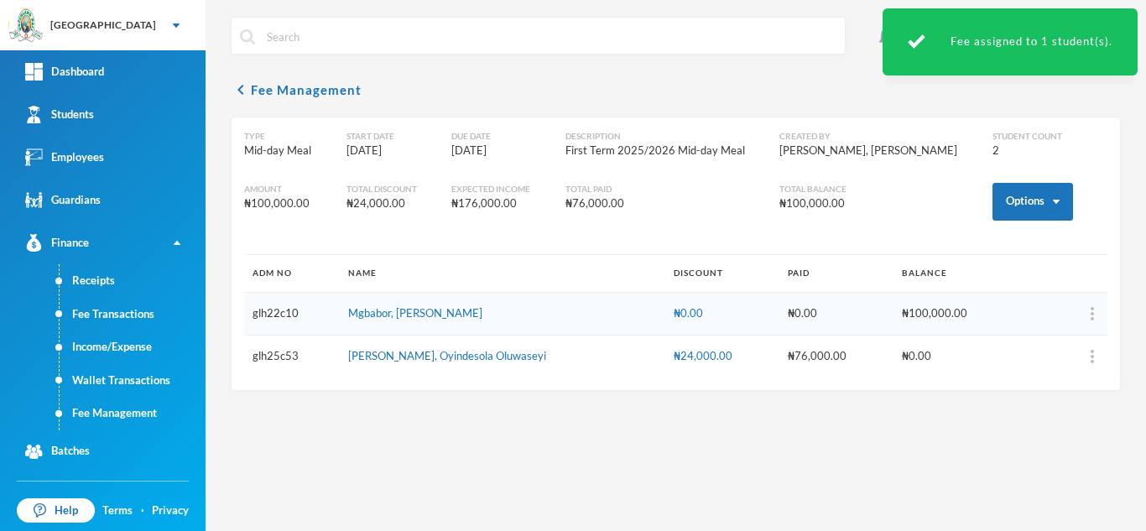
click at [1092, 311] on td at bounding box center [1062, 314] width 89 height 43
click at [1086, 314] on button "button" at bounding box center [1059, 313] width 67 height 25
click at [1032, 357] on button "Add Discount" at bounding box center [1048, 362] width 68 height 30
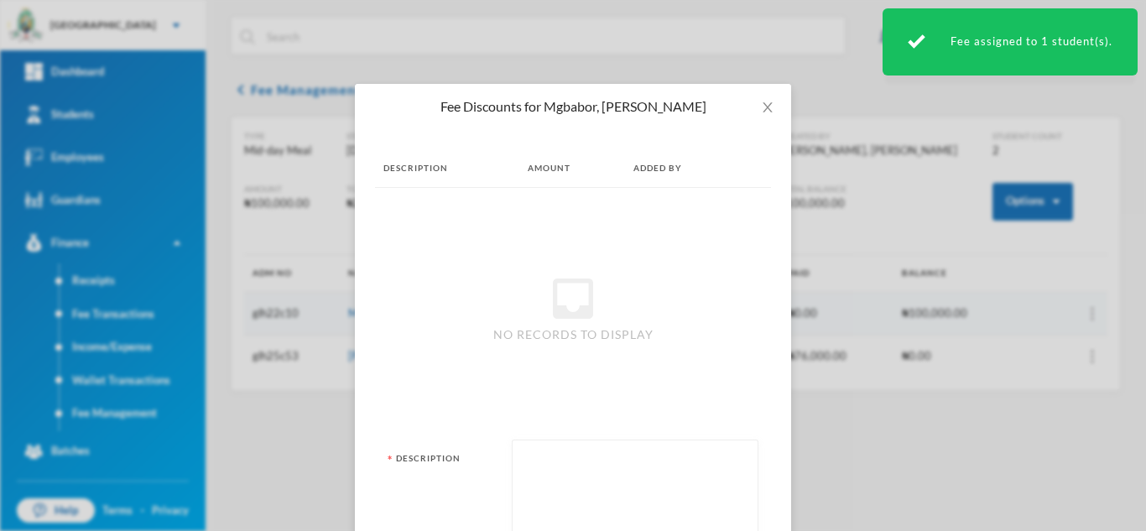
click at [595, 455] on textarea at bounding box center [635, 494] width 228 height 91
type textarea "snacks"
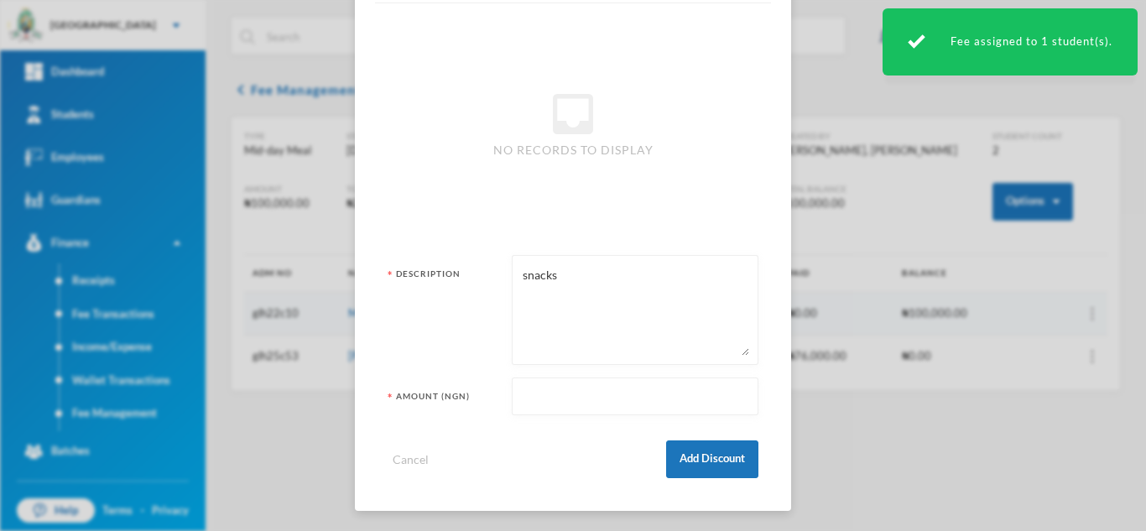
click at [604, 397] on input "text" at bounding box center [635, 397] width 228 height 38
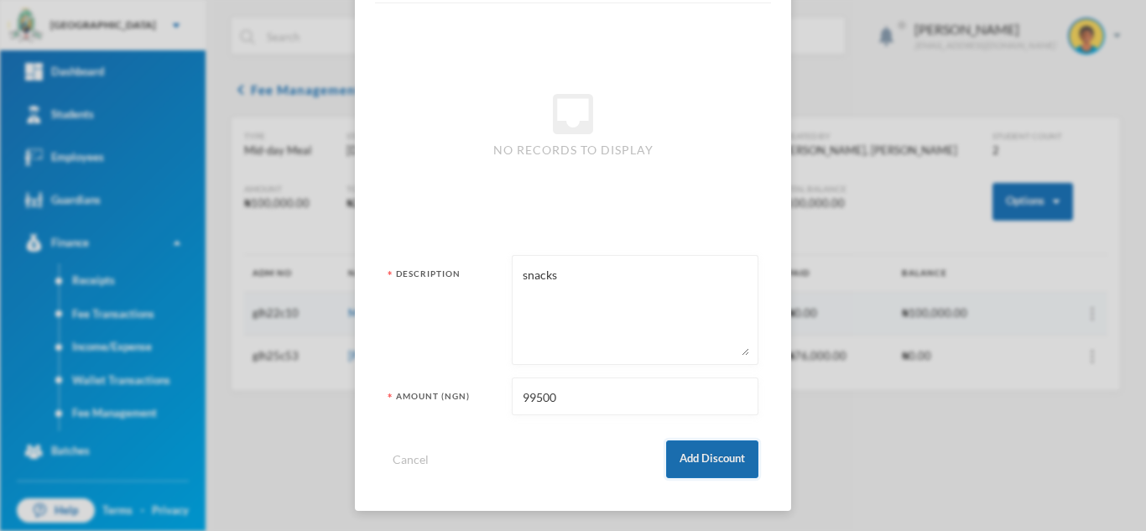
type input "99500"
click at [704, 463] on button "Add Discount" at bounding box center [712, 459] width 92 height 38
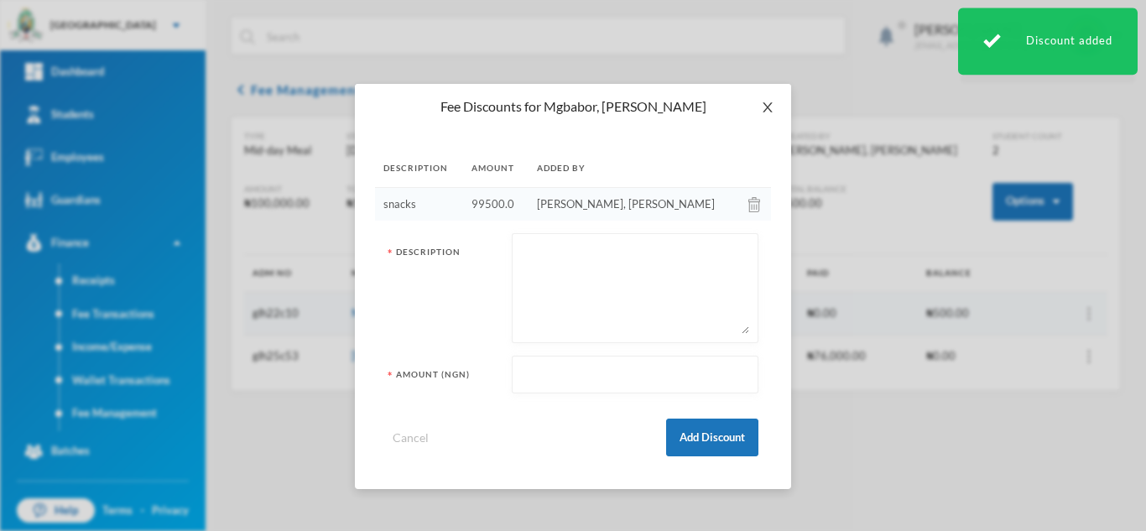
click at [768, 101] on icon "icon: close" at bounding box center [767, 107] width 13 height 13
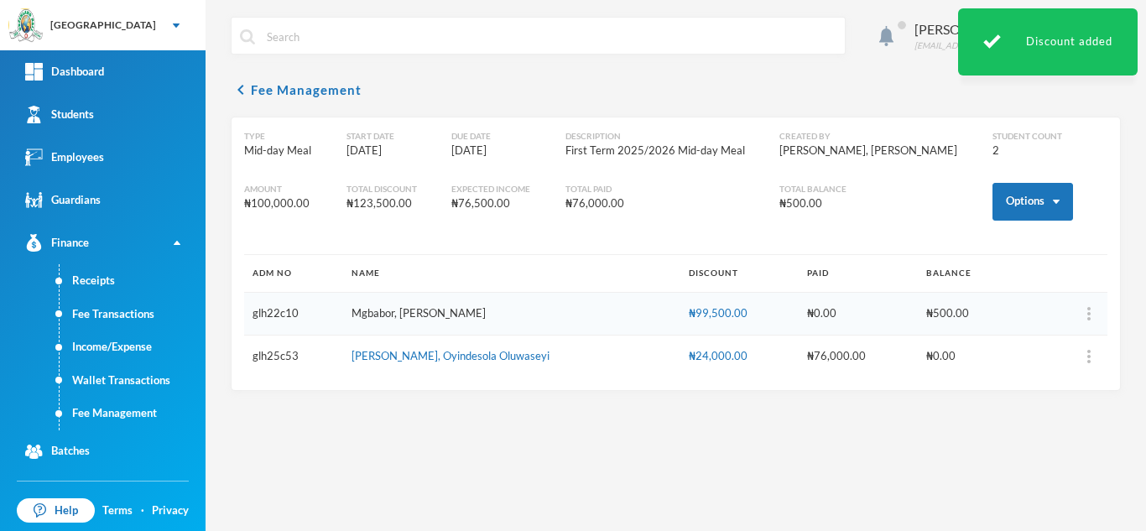
click at [424, 313] on link "Mgbabor, [PERSON_NAME]" at bounding box center [418, 312] width 134 height 13
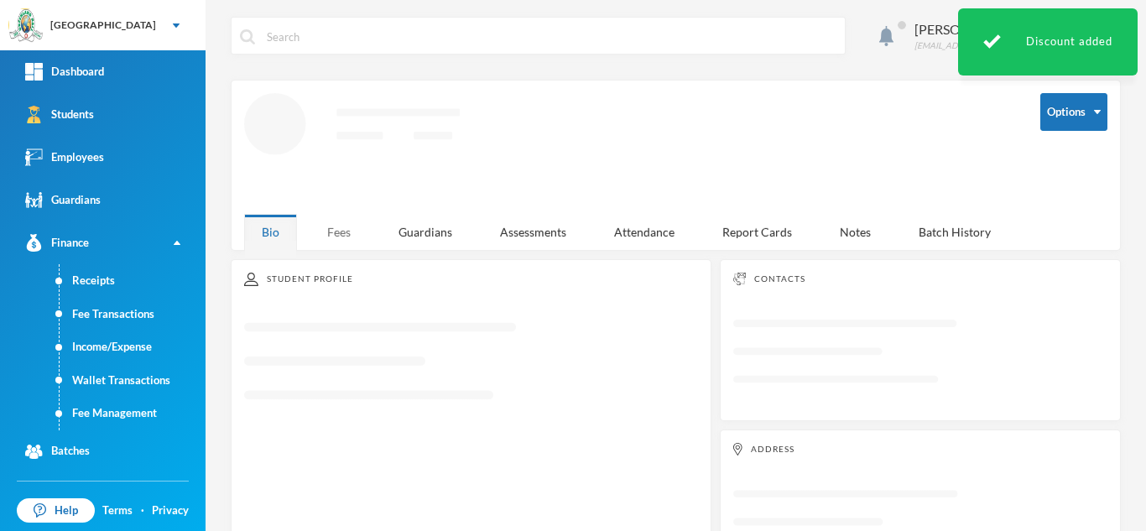
click at [325, 223] on div "Fees" at bounding box center [338, 232] width 59 height 36
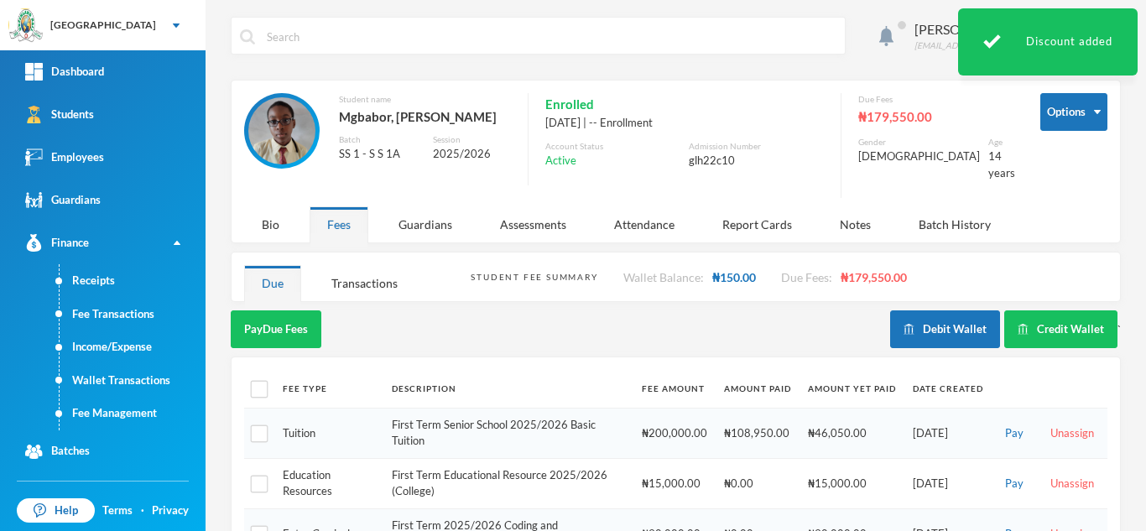
scroll to position [259, 0]
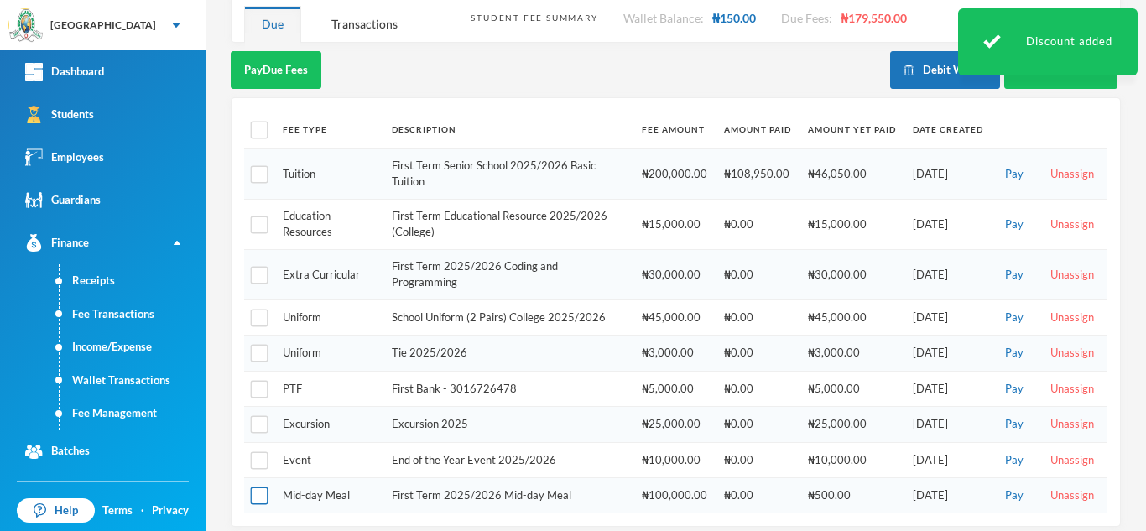
click at [256, 487] on input "checkbox" at bounding box center [260, 496] width 18 height 18
checkbox input "true"
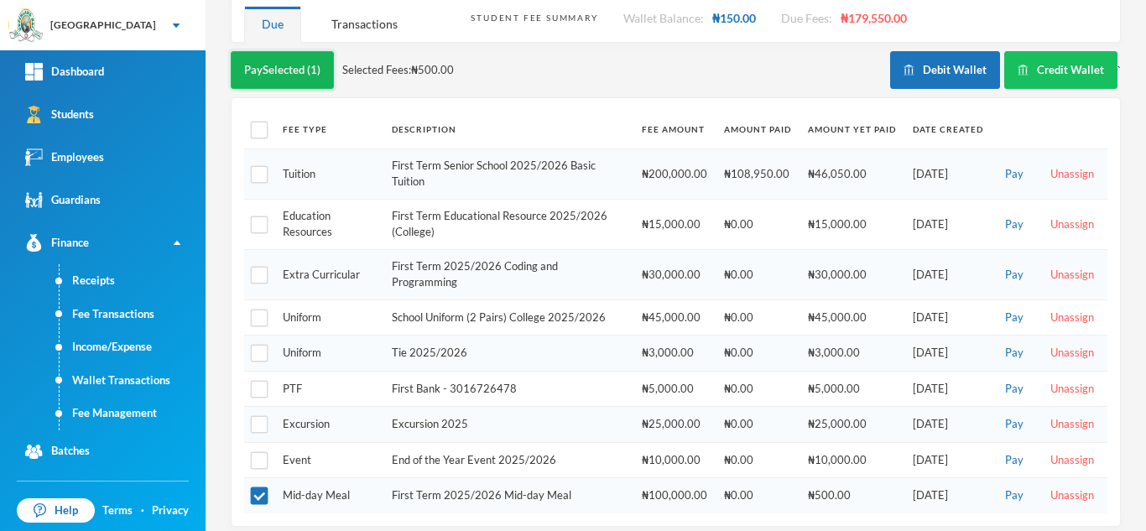
click at [283, 59] on button "Pay Selected (1)" at bounding box center [282, 70] width 103 height 38
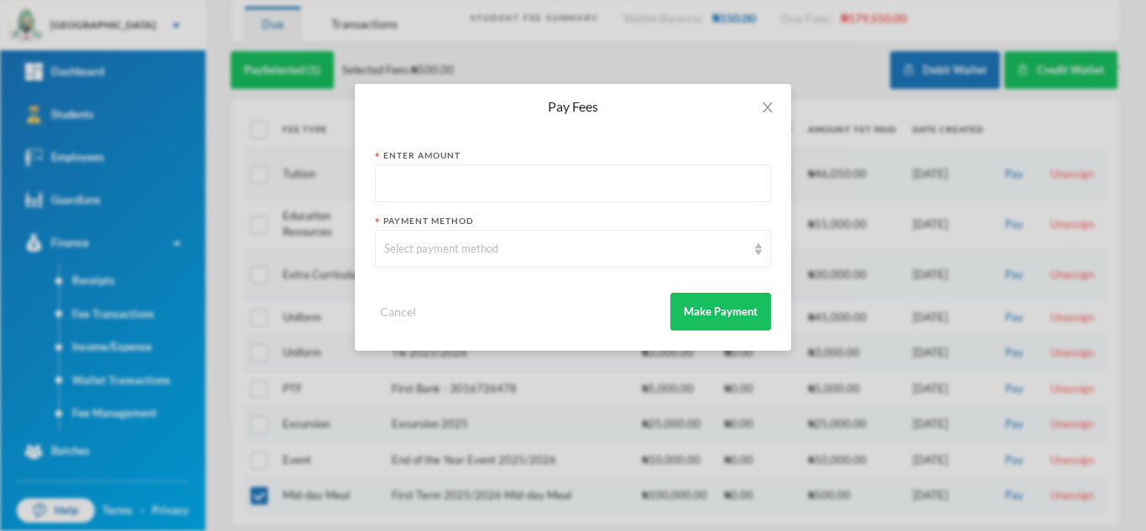
click at [446, 175] on input "text" at bounding box center [572, 184] width 377 height 38
type input "150"
click at [450, 248] on div "Select payment method" at bounding box center [565, 249] width 362 height 17
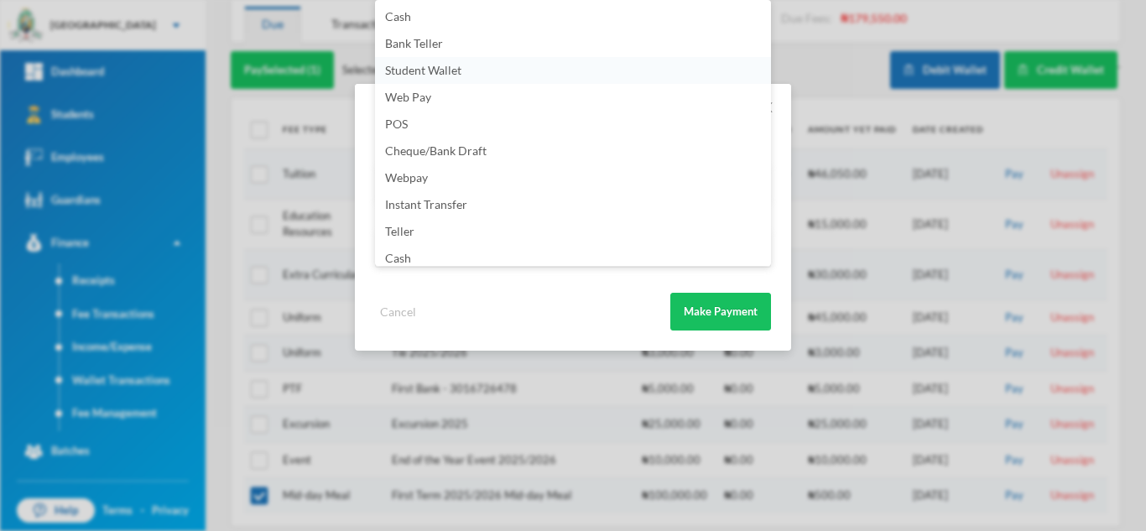
click at [437, 71] on span "Student Wallet" at bounding box center [423, 70] width 76 height 14
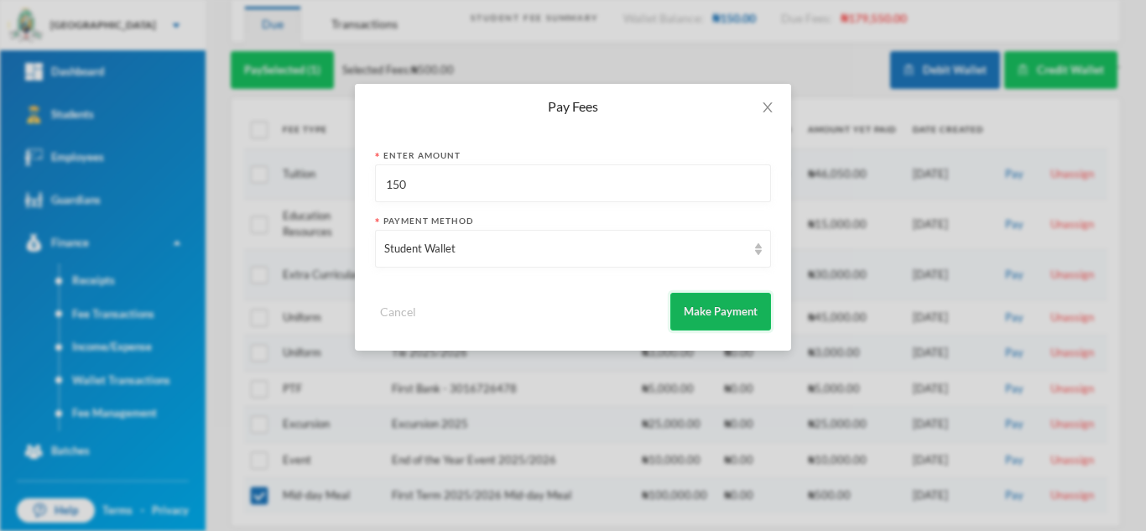
click at [730, 309] on button "Make Payment" at bounding box center [720, 312] width 101 height 38
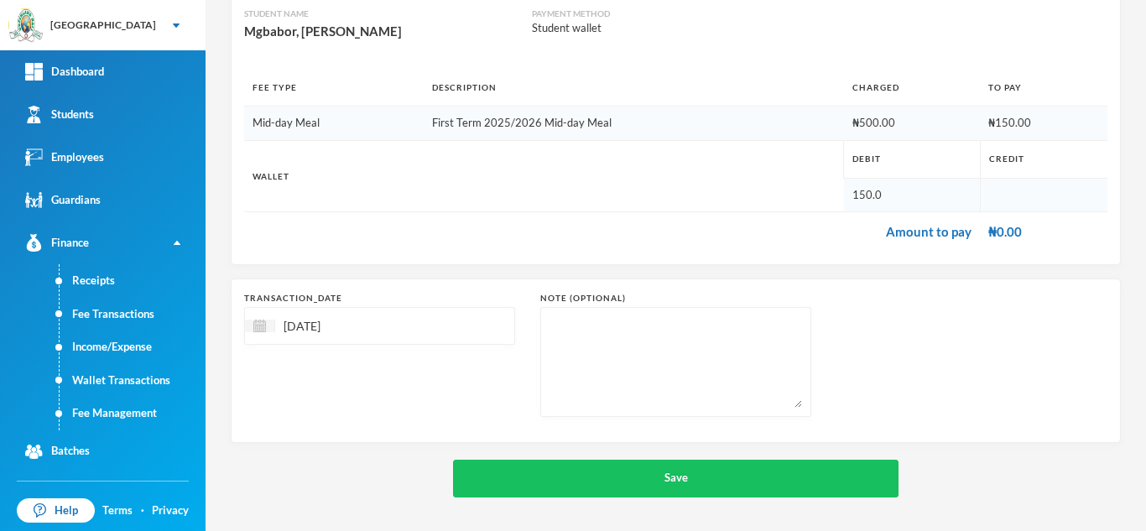
scroll to position [179, 0]
click at [683, 340] on textarea at bounding box center [675, 361] width 252 height 91
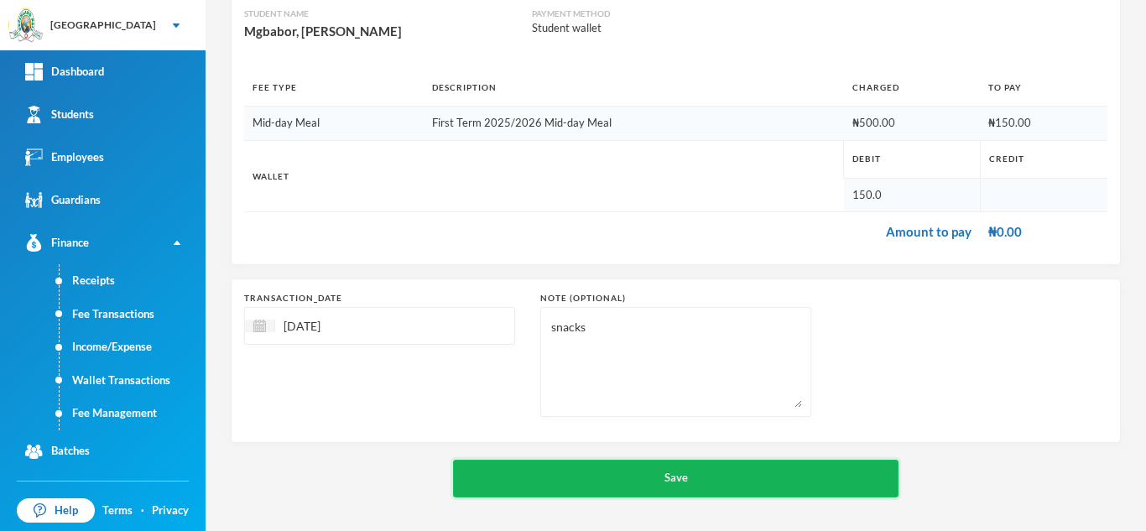
type textarea "snacks"
click at [663, 474] on button "Save" at bounding box center [675, 479] width 445 height 38
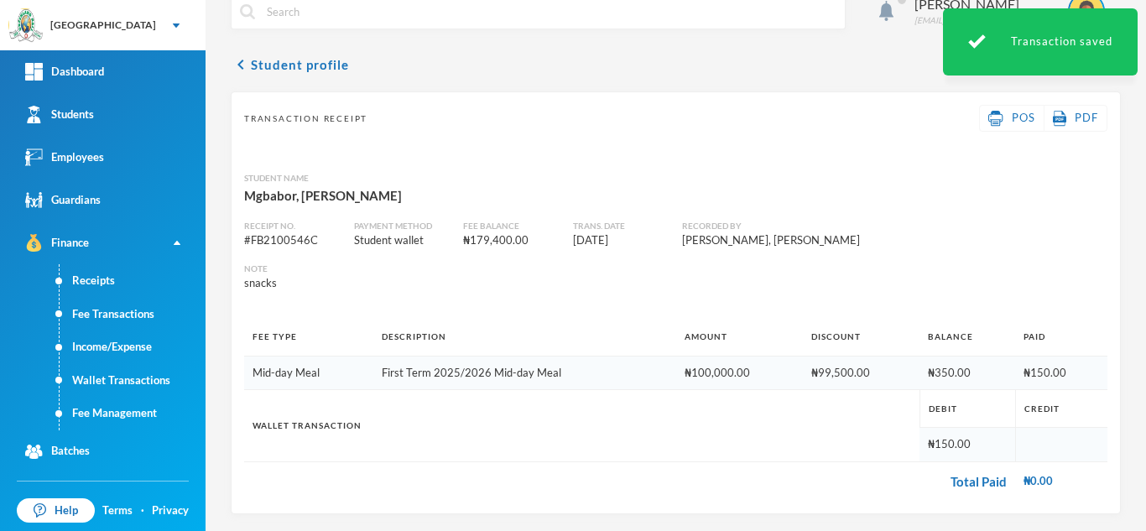
scroll to position [25, 0]
click at [122, 105] on link "Students" at bounding box center [102, 114] width 205 height 43
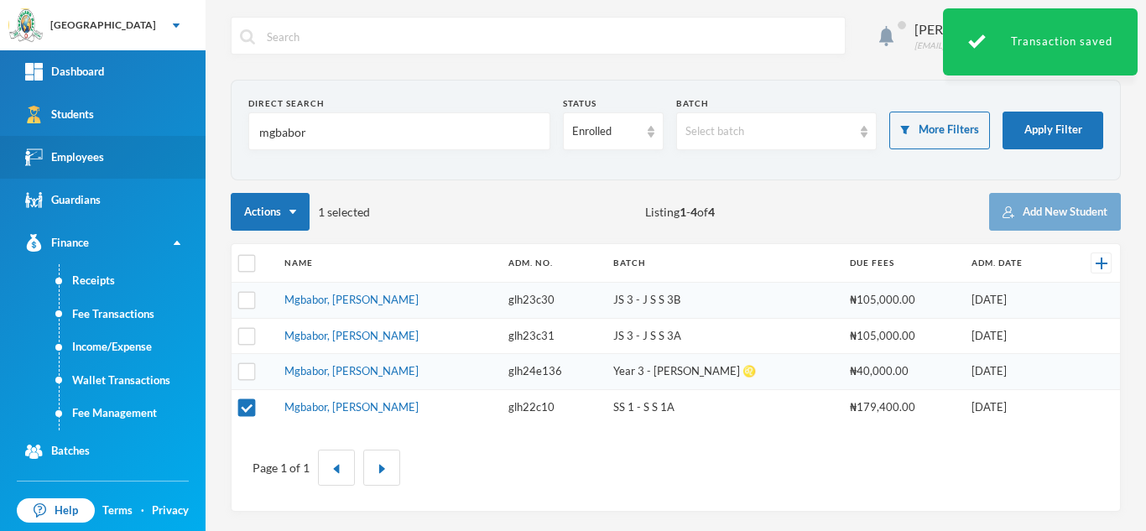
drag, startPoint x: 328, startPoint y: 134, endPoint x: 155, endPoint y: 136, distance: 172.8
click at [155, 136] on div "Greenland Hall Your Bluebic Account Greenland Hall Add a New School Dashboard S…" at bounding box center [573, 265] width 1146 height 531
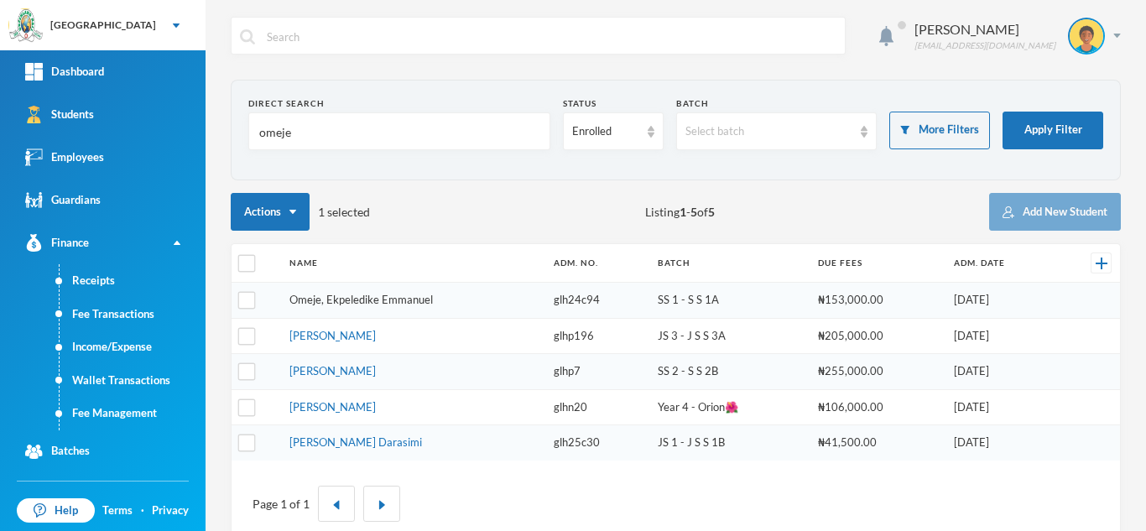
type input "omeje"
click at [354, 296] on link "Omeje, Ekpeledike Emmanuel" at bounding box center [360, 299] width 143 height 13
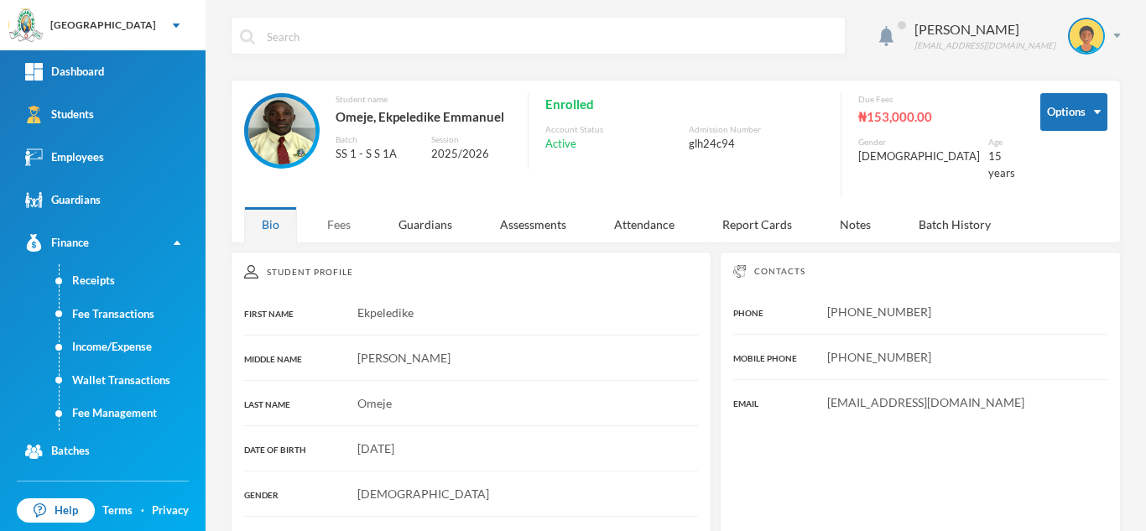
click at [346, 227] on div "Fees" at bounding box center [338, 224] width 59 height 36
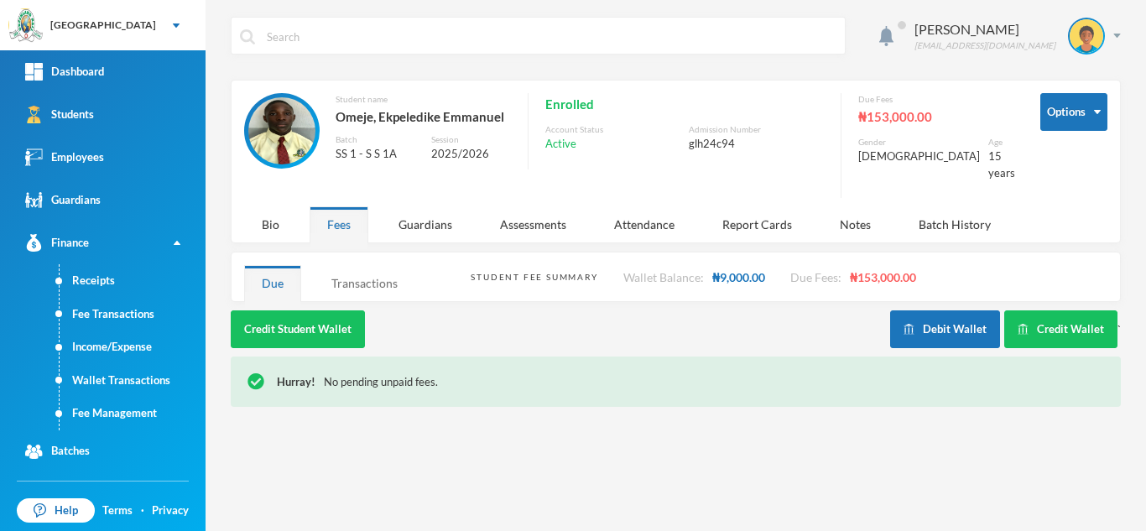
click at [363, 277] on div "Transactions" at bounding box center [364, 283] width 101 height 36
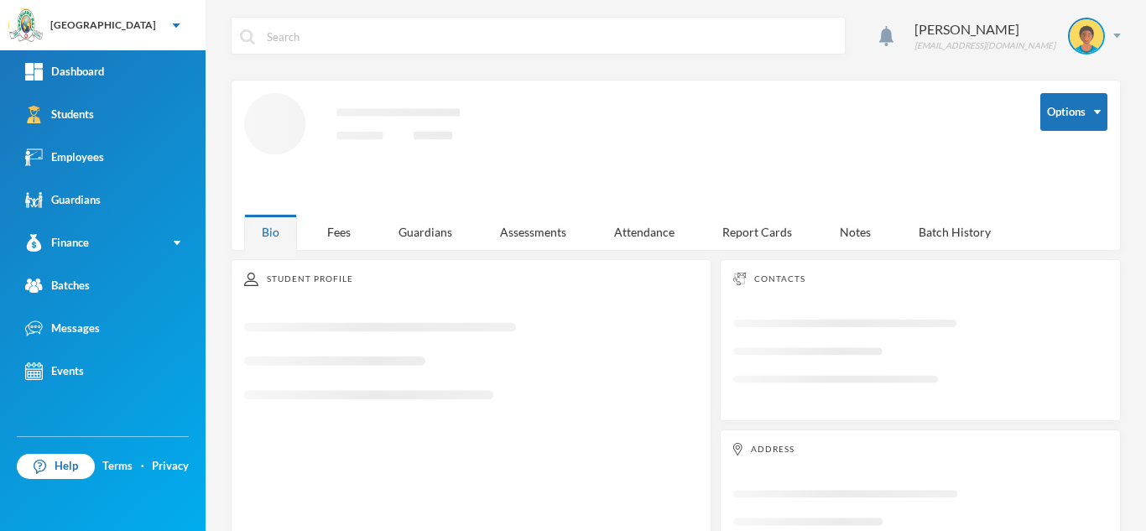
click at [330, 236] on div "Aderogba Olumide [EMAIL_ADDRESS][DOMAIN_NAME] Options Loading interface... Bio …" at bounding box center [675, 265] width 940 height 531
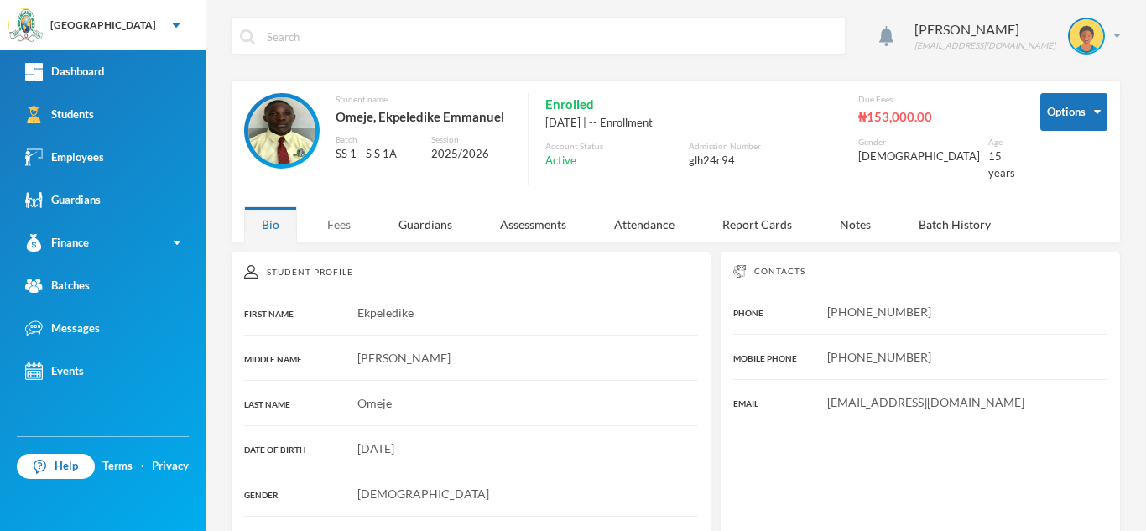
click at [329, 214] on div "Fees" at bounding box center [338, 224] width 59 height 36
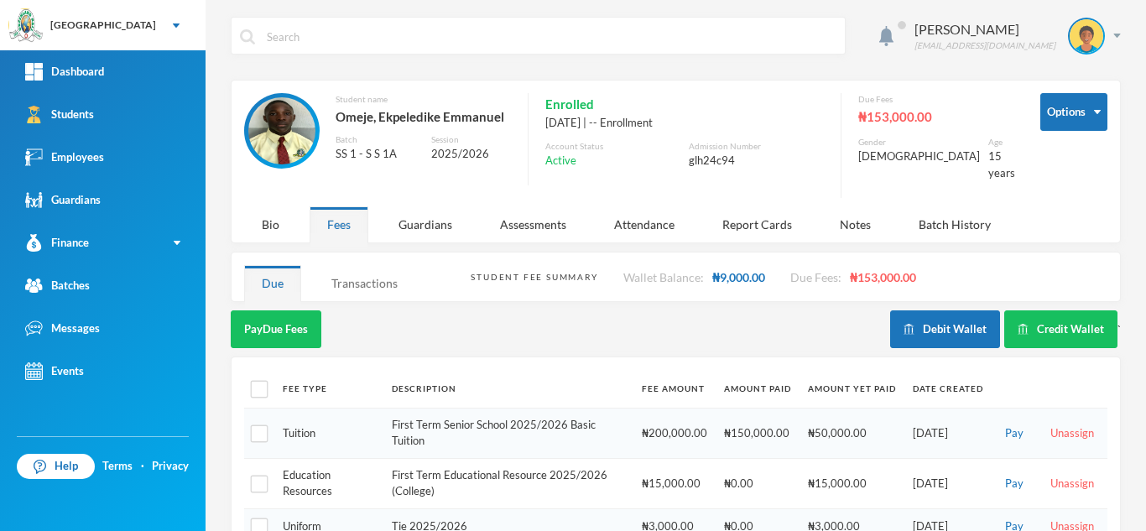
click at [351, 265] on div "Transactions" at bounding box center [364, 283] width 101 height 36
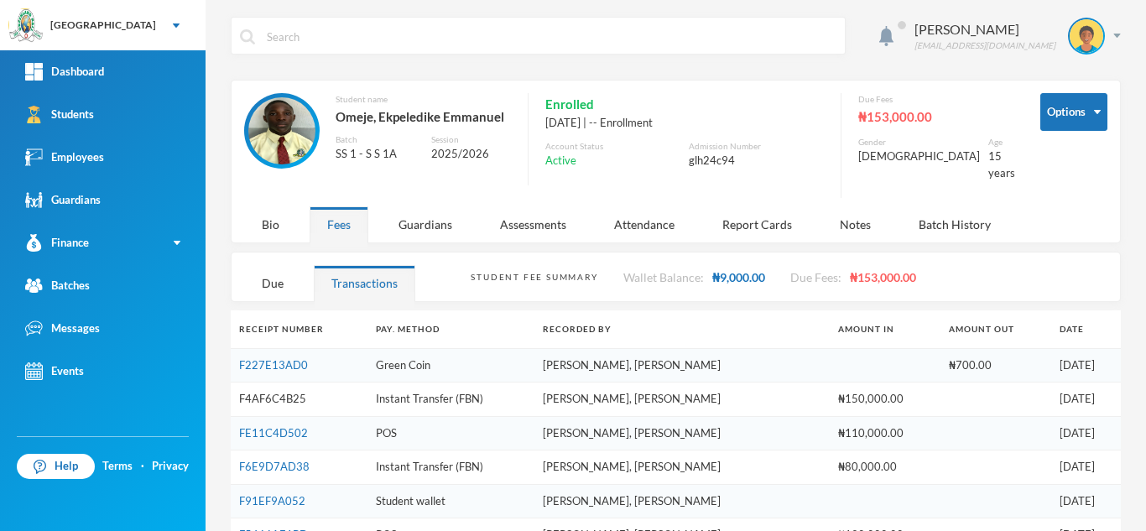
click at [283, 392] on link "F4AF6C4B25" at bounding box center [272, 398] width 67 height 13
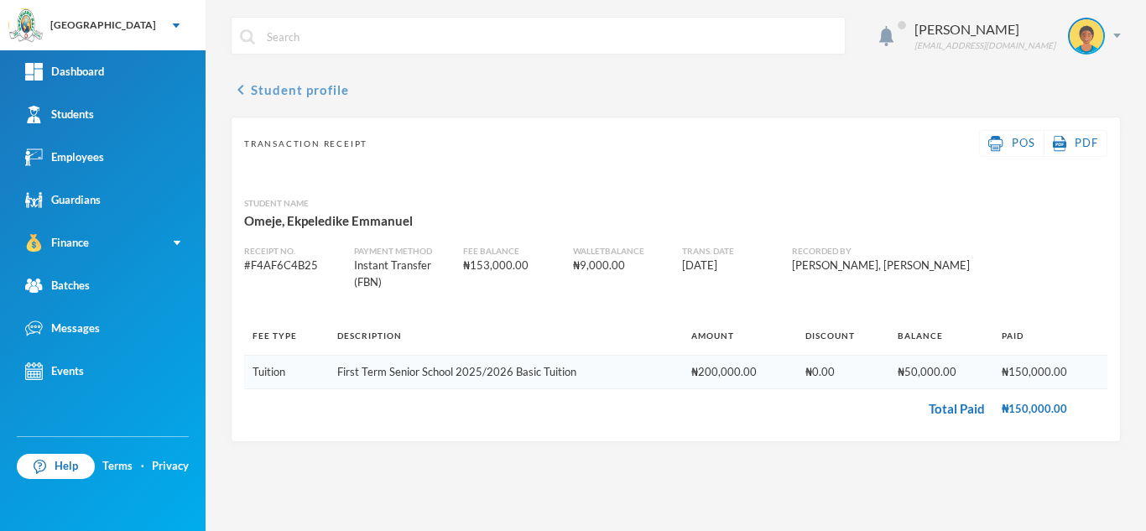
click at [296, 91] on button "chevron_left Student profile" at bounding box center [290, 90] width 118 height 20
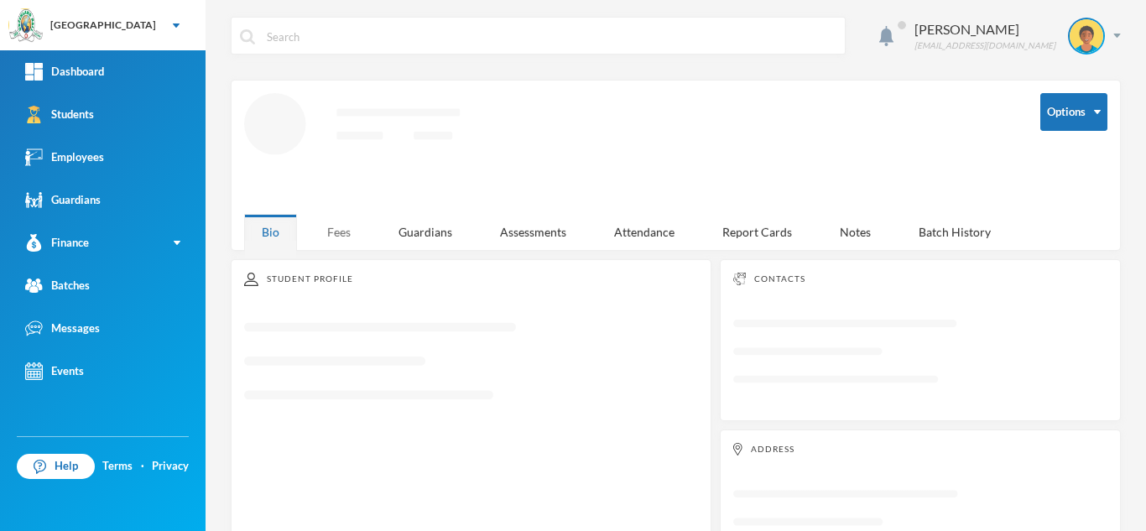
click at [335, 224] on div "Fees" at bounding box center [338, 232] width 59 height 36
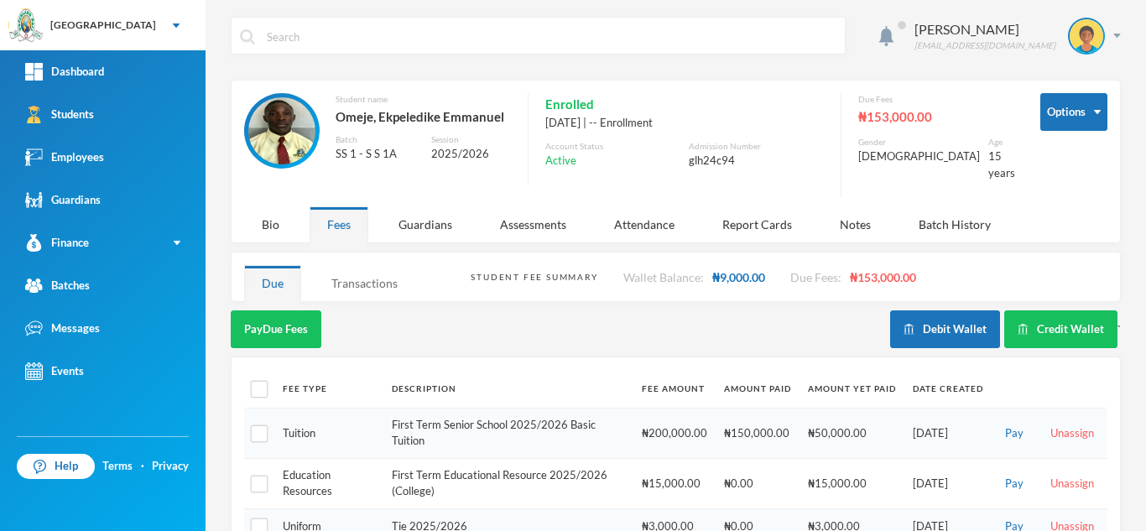
click at [360, 265] on div "Transactions" at bounding box center [364, 283] width 101 height 36
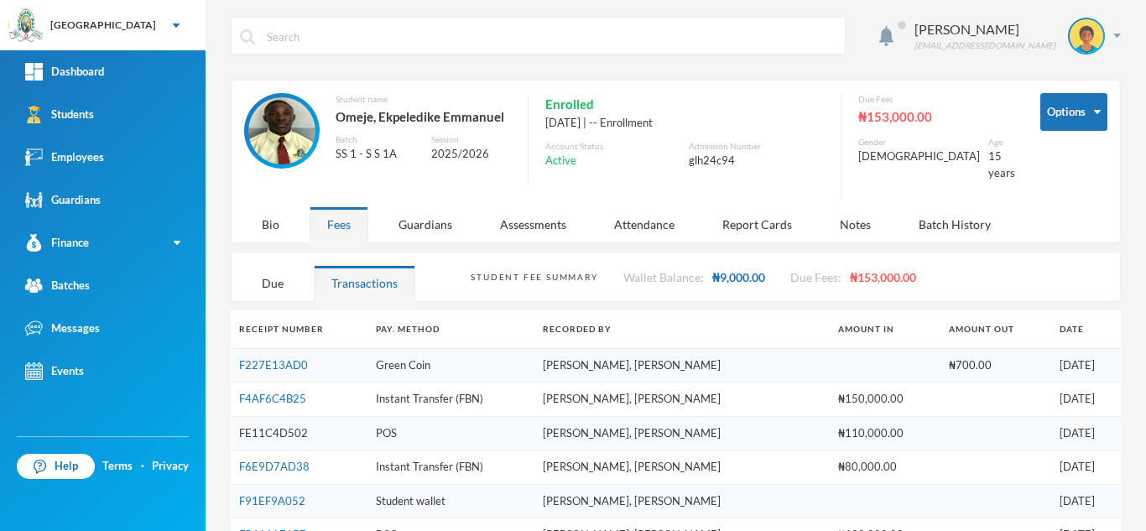
click at [262, 426] on link "FE11C4D502" at bounding box center [273, 432] width 69 height 13
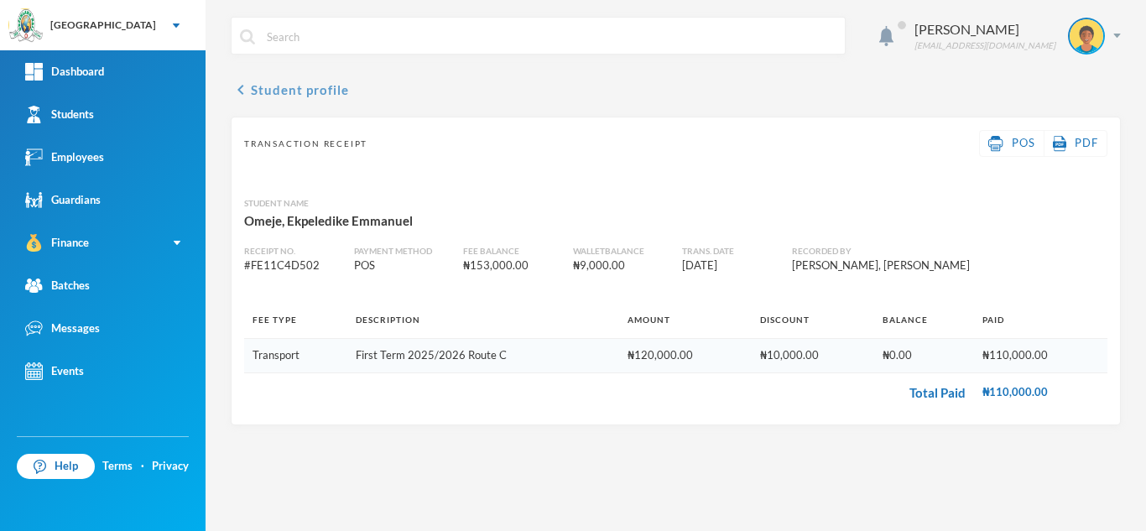
click at [279, 84] on button "chevron_left Student profile" at bounding box center [290, 90] width 118 height 20
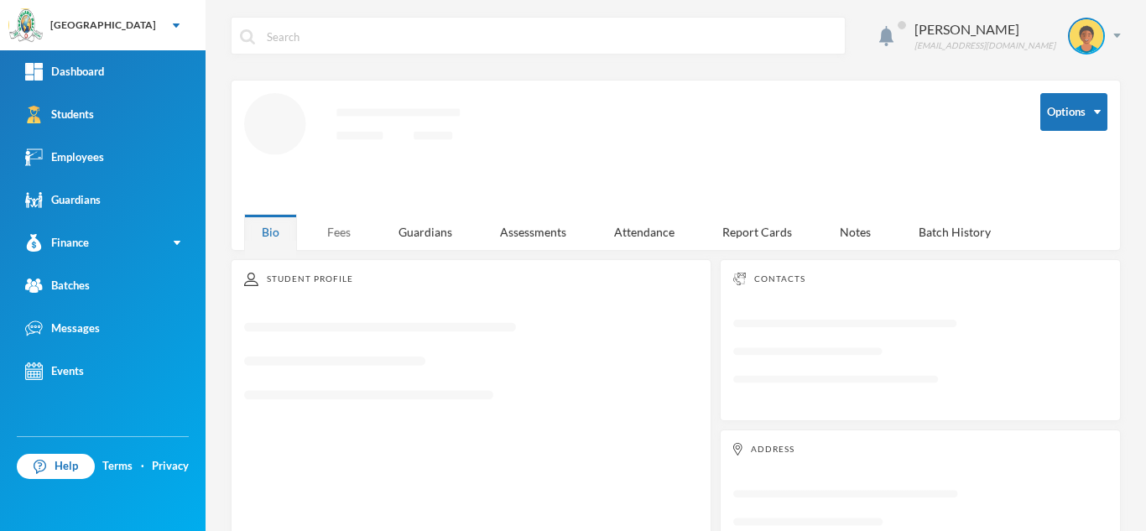
click at [351, 223] on div "Fees" at bounding box center [338, 232] width 59 height 36
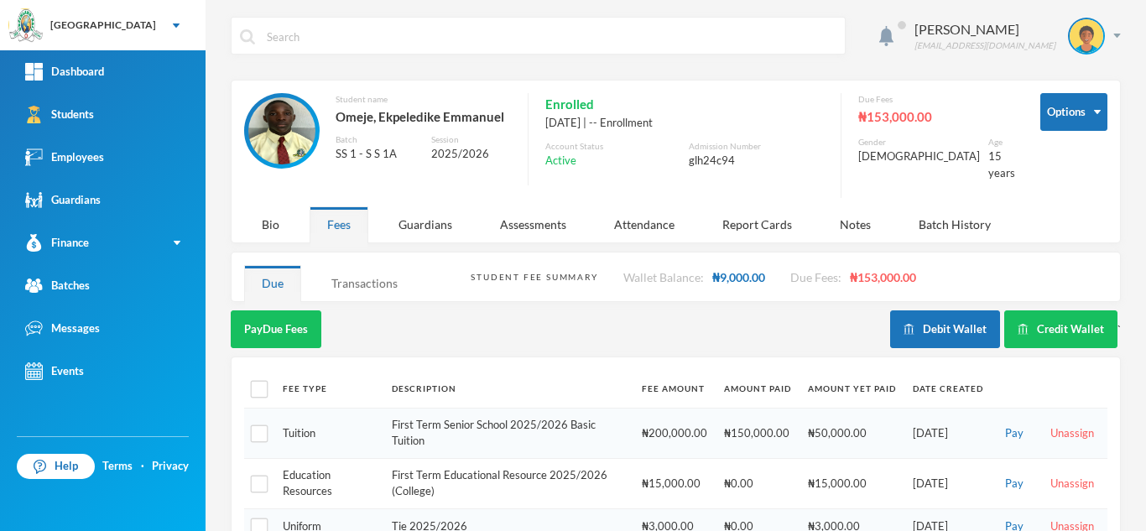
click at [356, 278] on div "Transactions" at bounding box center [364, 283] width 101 height 36
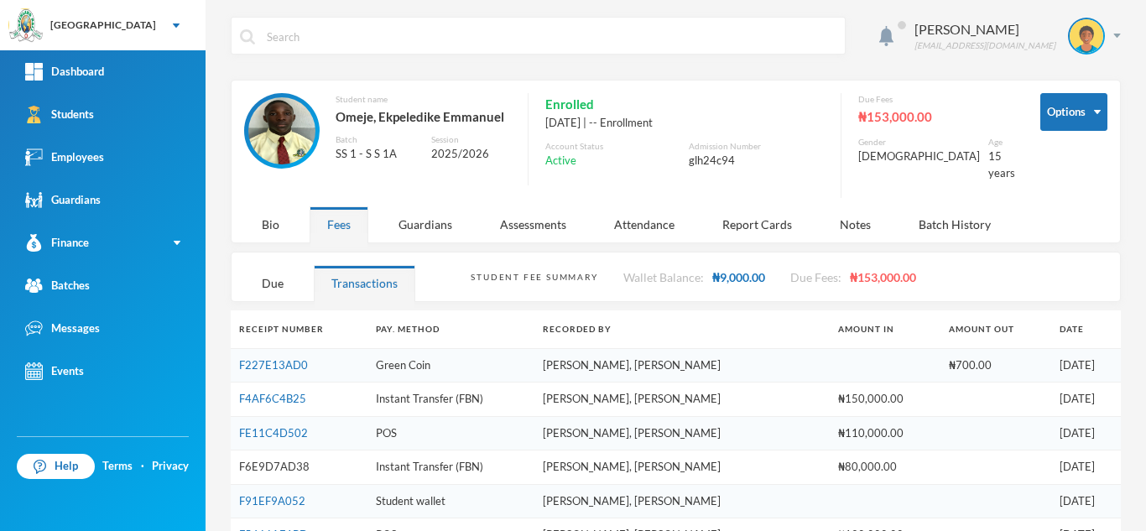
click at [294, 460] on link "F6E9D7AD38" at bounding box center [274, 466] width 70 height 13
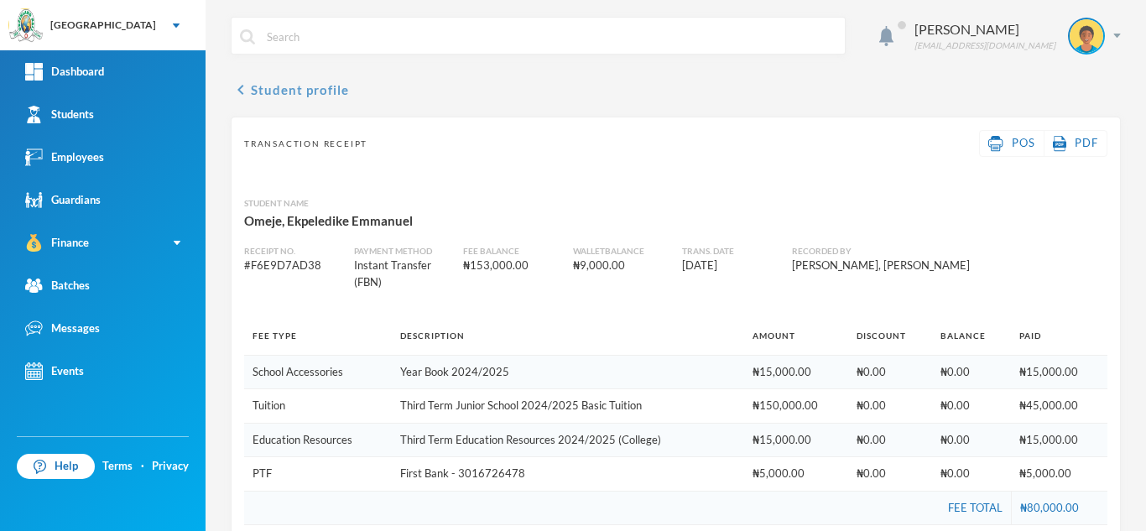
click at [284, 81] on button "chevron_left Student profile" at bounding box center [290, 90] width 118 height 20
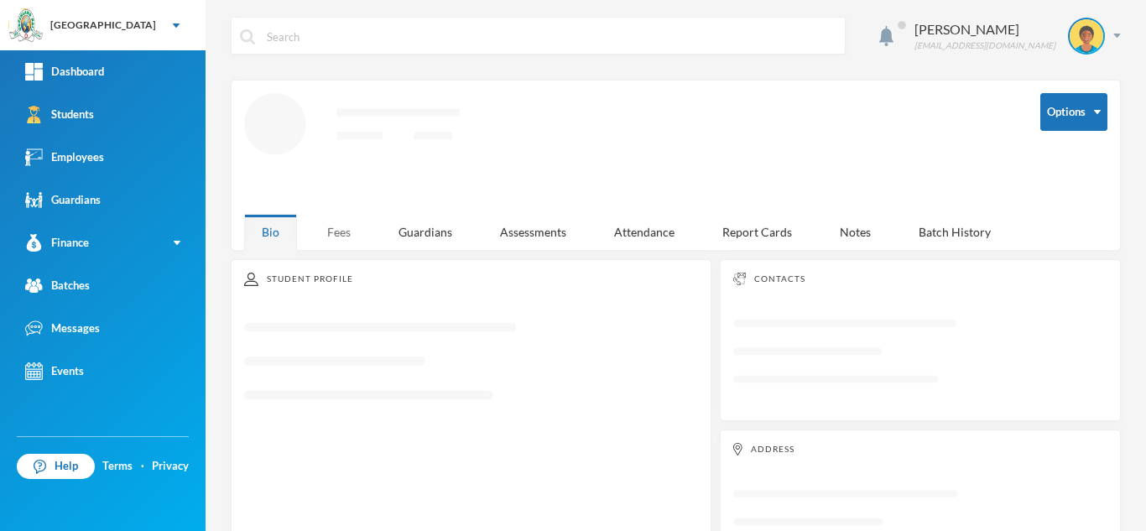
click at [340, 220] on div "Fees" at bounding box center [338, 232] width 59 height 36
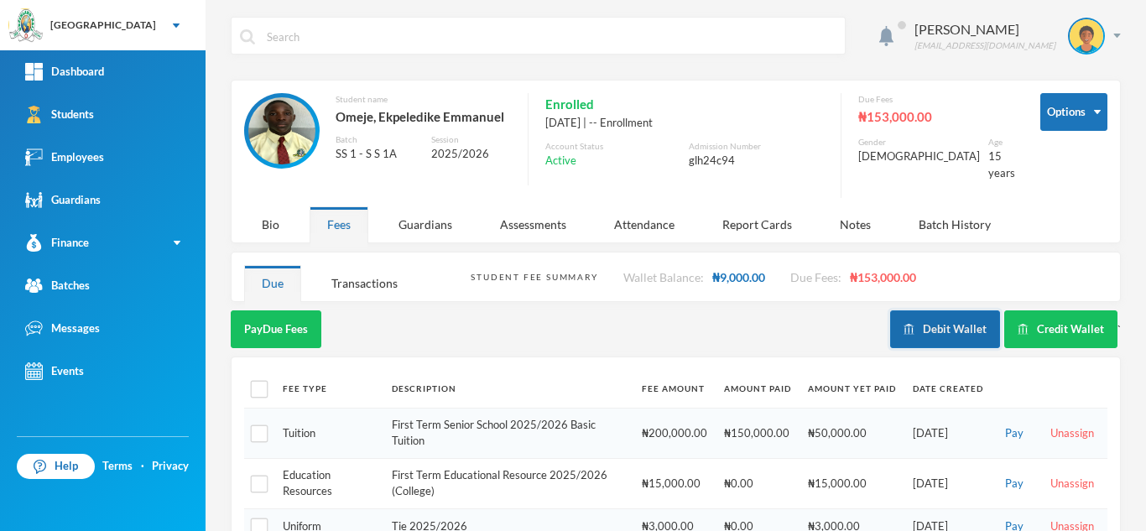
click at [922, 320] on button "Debit Wallet" at bounding box center [945, 329] width 110 height 38
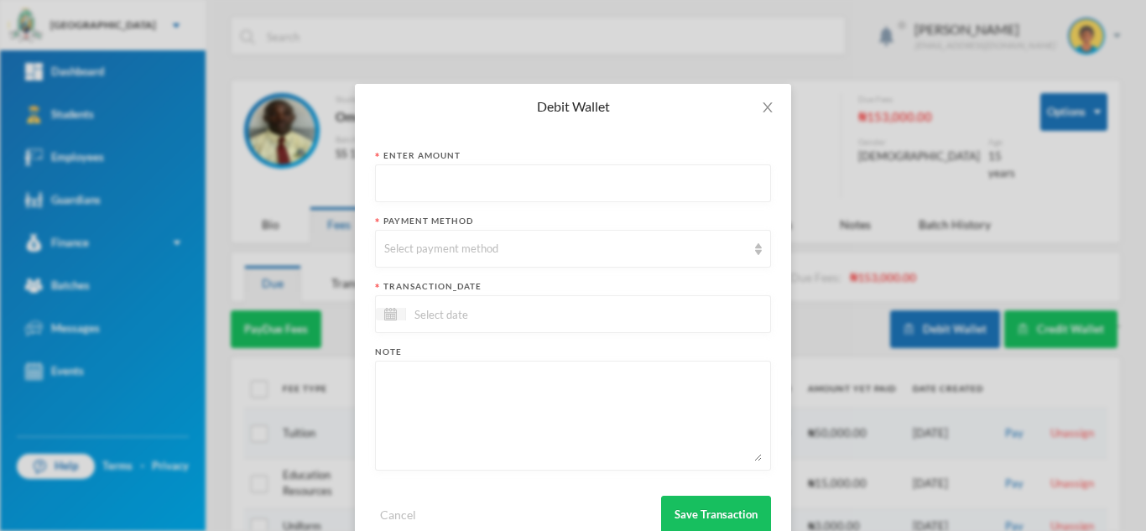
click at [543, 184] on input "text" at bounding box center [572, 184] width 377 height 38
type input "700"
click at [522, 256] on div "Select payment method" at bounding box center [565, 249] width 362 height 17
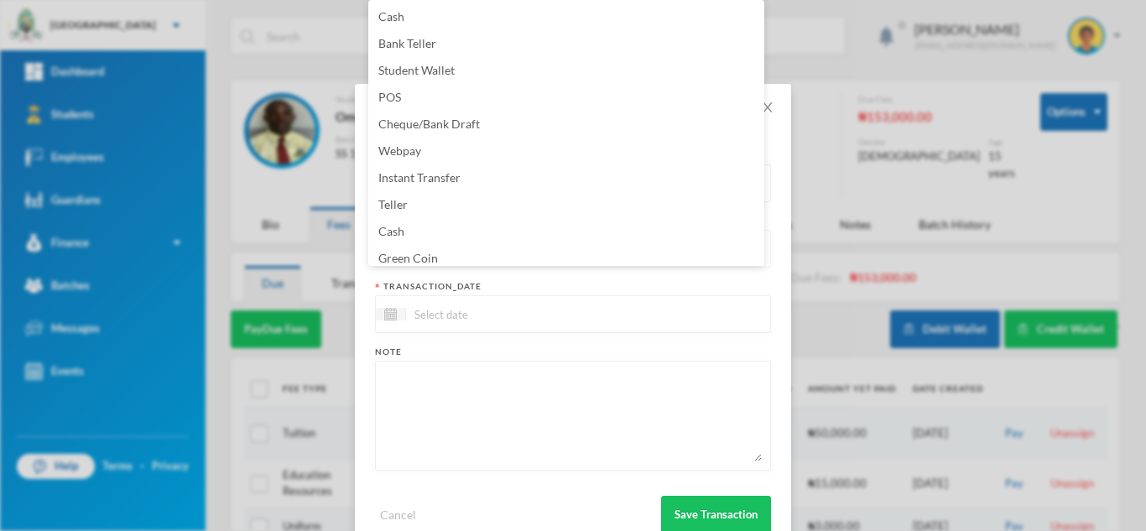
scroll to position [6, 0]
click at [522, 256] on li "Green Coin" at bounding box center [566, 252] width 396 height 27
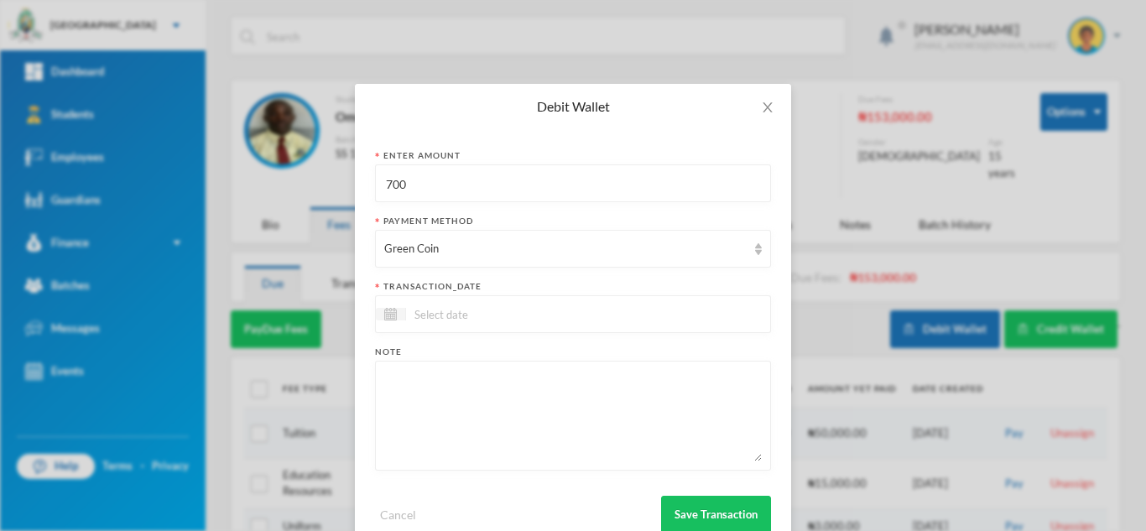
click at [501, 308] on input at bounding box center [476, 313] width 141 height 19
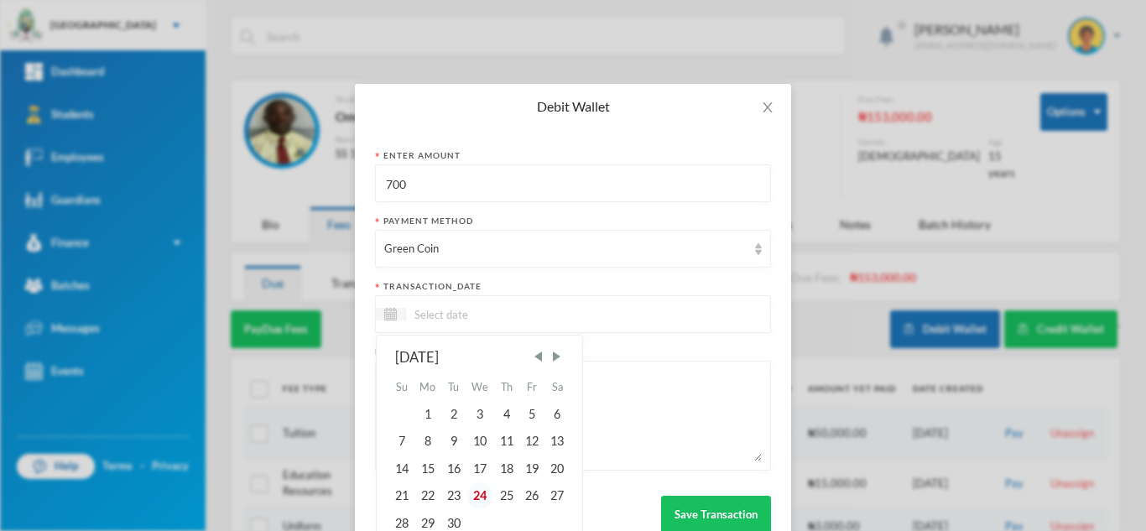
click at [472, 482] on div "24" at bounding box center [480, 495] width 28 height 27
type input "[DATE]"
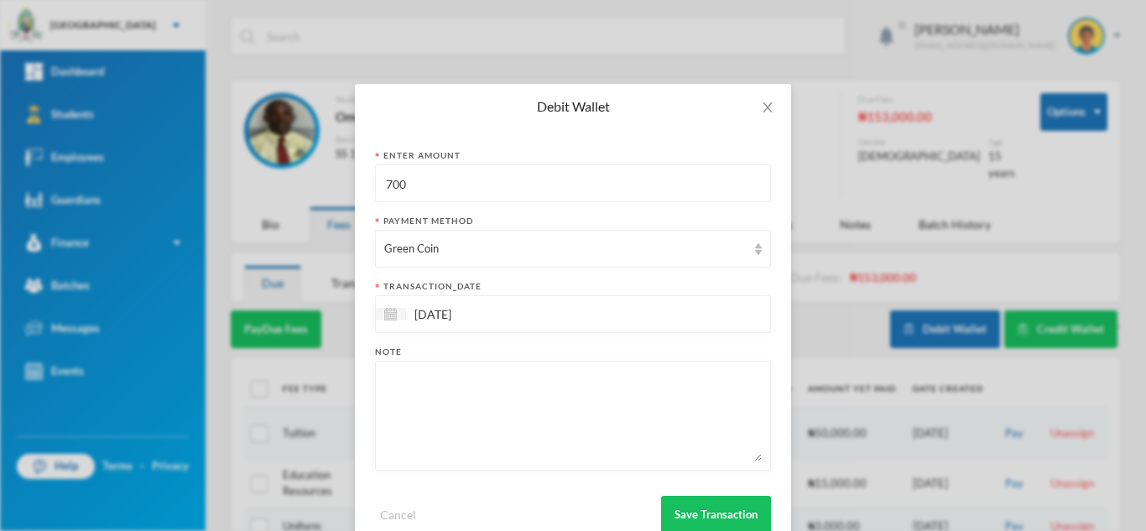
click at [461, 403] on textarea at bounding box center [572, 415] width 377 height 91
type textarea "snacks"
click at [736, 510] on button "Save Transaction" at bounding box center [716, 515] width 110 height 38
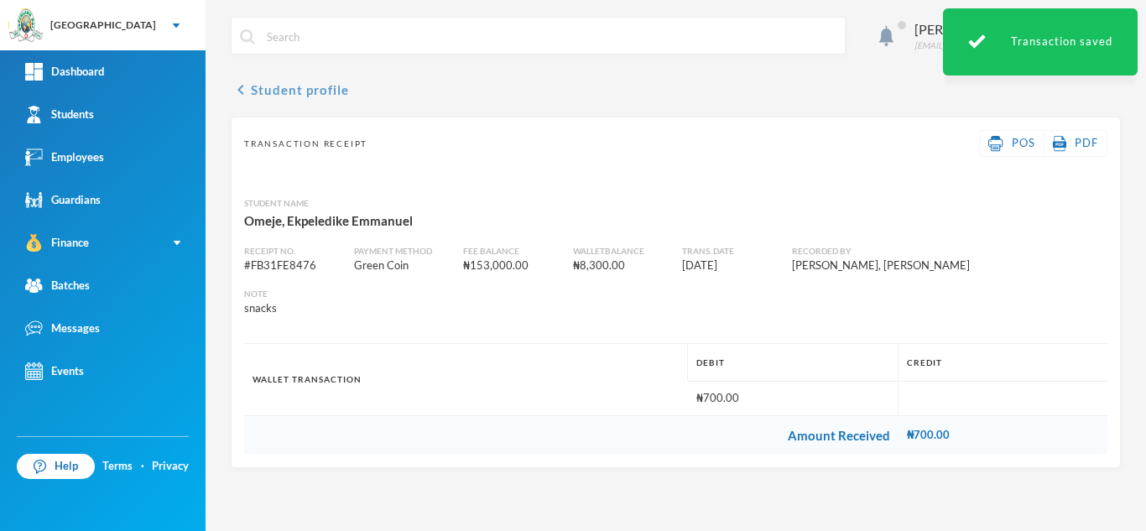
click at [288, 91] on button "chevron_left Student profile" at bounding box center [290, 90] width 118 height 20
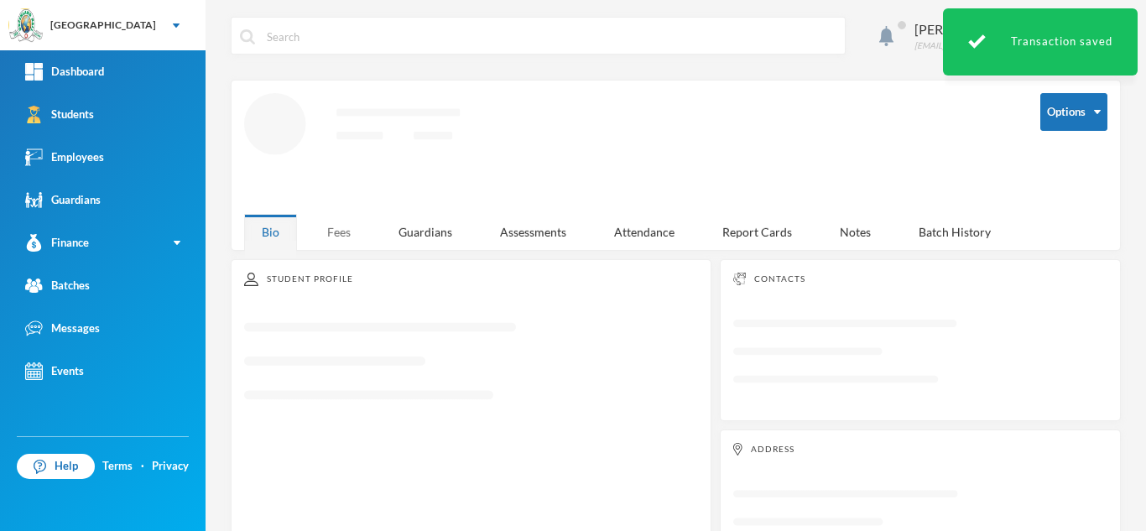
click at [334, 227] on div "Fees" at bounding box center [338, 232] width 59 height 36
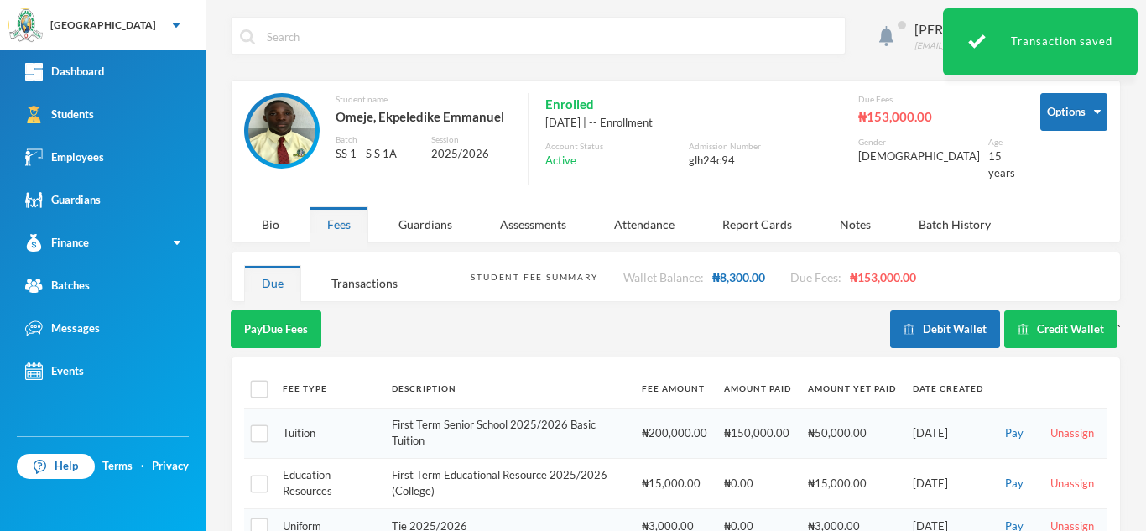
click at [359, 294] on div "Aderogba Olumide [EMAIL_ADDRESS][DOMAIN_NAME] Options Student name Omeje, Ekpel…" at bounding box center [675, 265] width 940 height 531
click at [353, 274] on div "Transactions" at bounding box center [364, 283] width 101 height 36
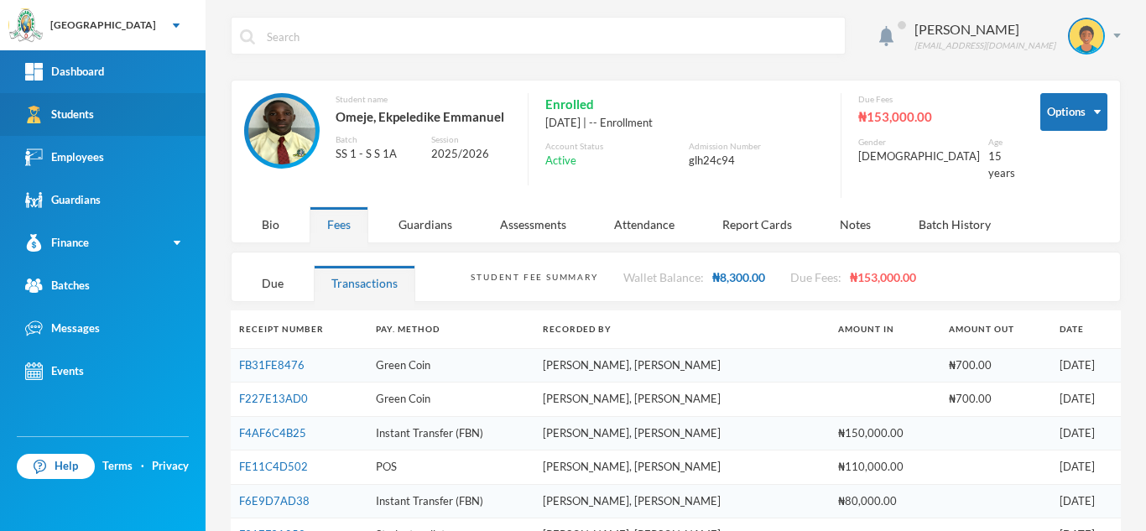
click at [79, 105] on link "Students" at bounding box center [102, 114] width 205 height 43
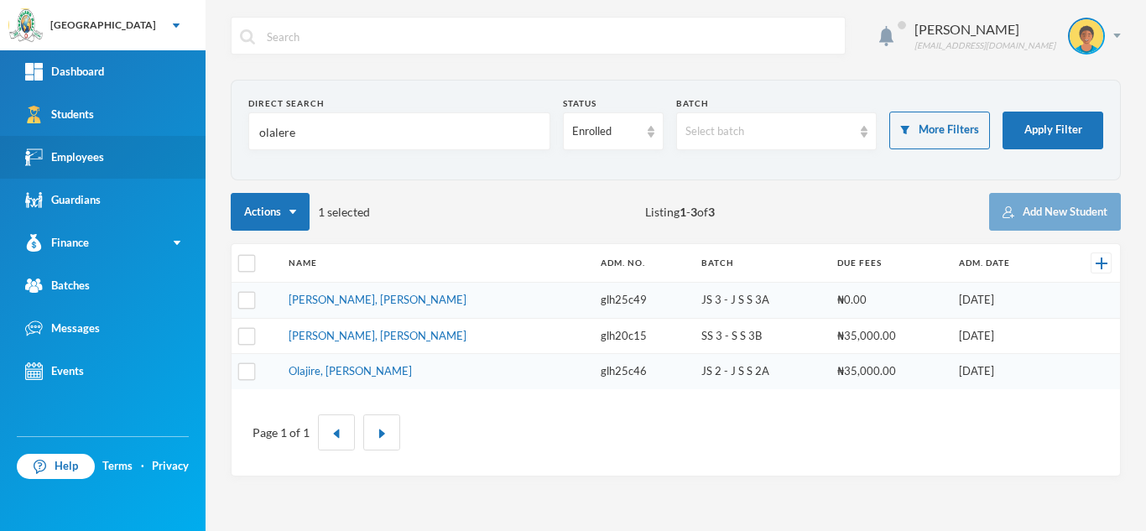
drag, startPoint x: 318, startPoint y: 133, endPoint x: 95, endPoint y: 142, distance: 223.3
click at [95, 142] on div "Greenland Hall Your Bluebic Account Greenland Hall Add a New School Dashboard S…" at bounding box center [573, 265] width 1146 height 531
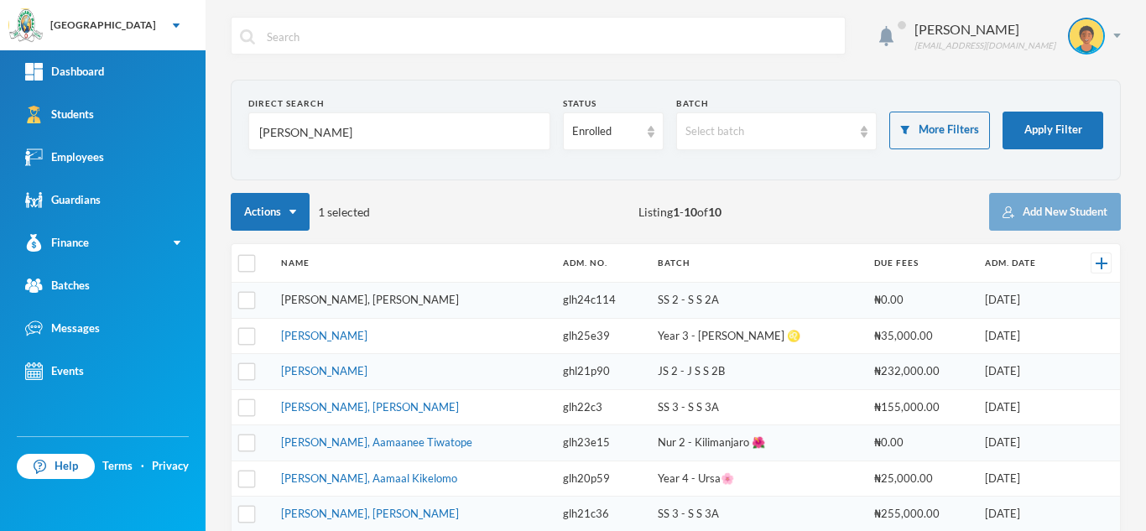
type input "[PERSON_NAME]"
click at [328, 296] on link "[PERSON_NAME], [PERSON_NAME]" at bounding box center [370, 299] width 178 height 13
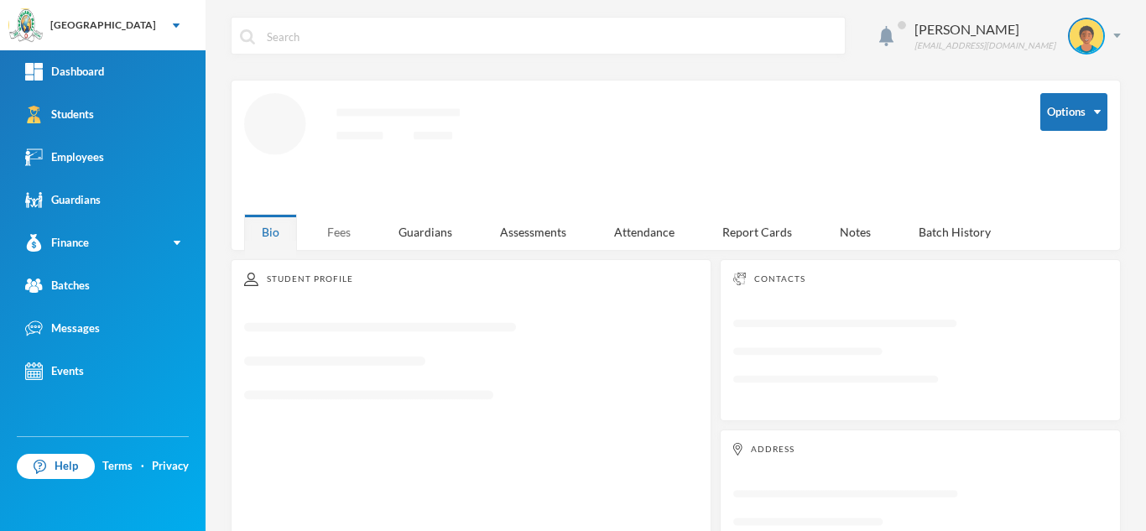
click at [342, 226] on div "Fees" at bounding box center [338, 232] width 59 height 36
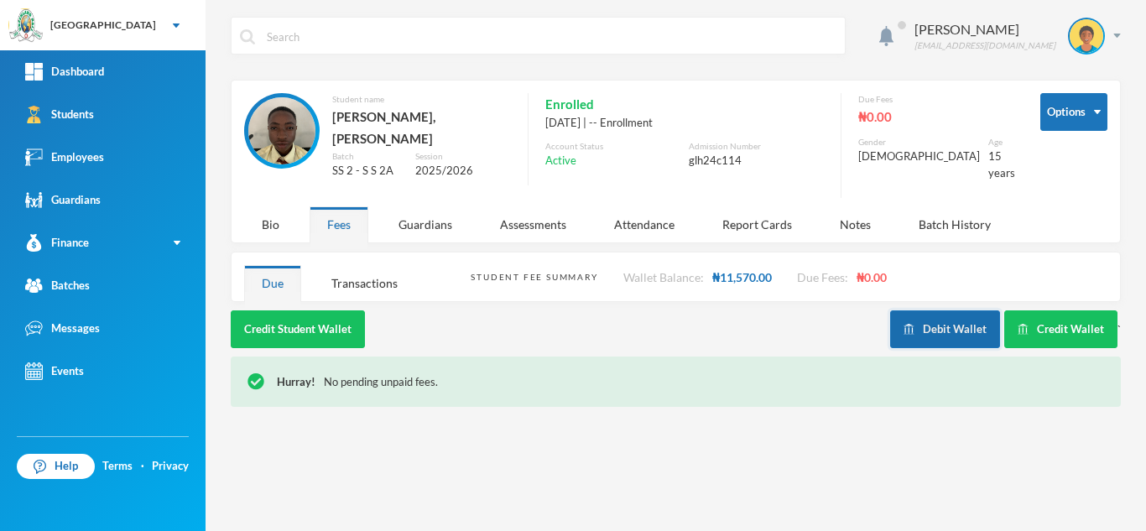
click at [912, 324] on img "button" at bounding box center [908, 329] width 11 height 11
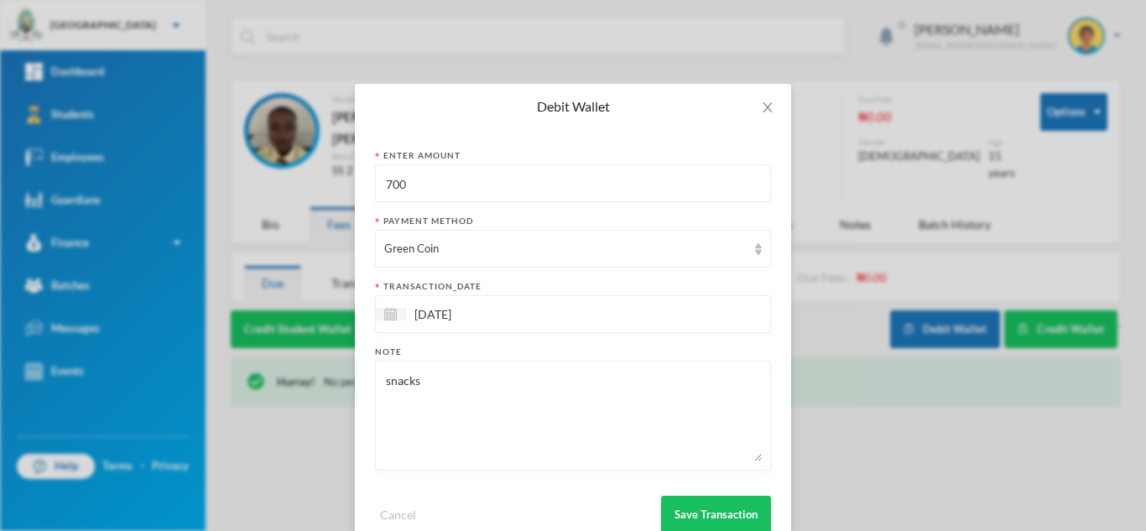
drag, startPoint x: 421, startPoint y: 198, endPoint x: 216, endPoint y: 178, distance: 205.6
click at [261, 173] on div "Debit Wallet Enter Amount 700 Payment Method Green Coin transaction_date [DATE]…" at bounding box center [573, 265] width 1146 height 531
type input "1000"
click at [707, 517] on button "Save Transaction" at bounding box center [716, 515] width 110 height 38
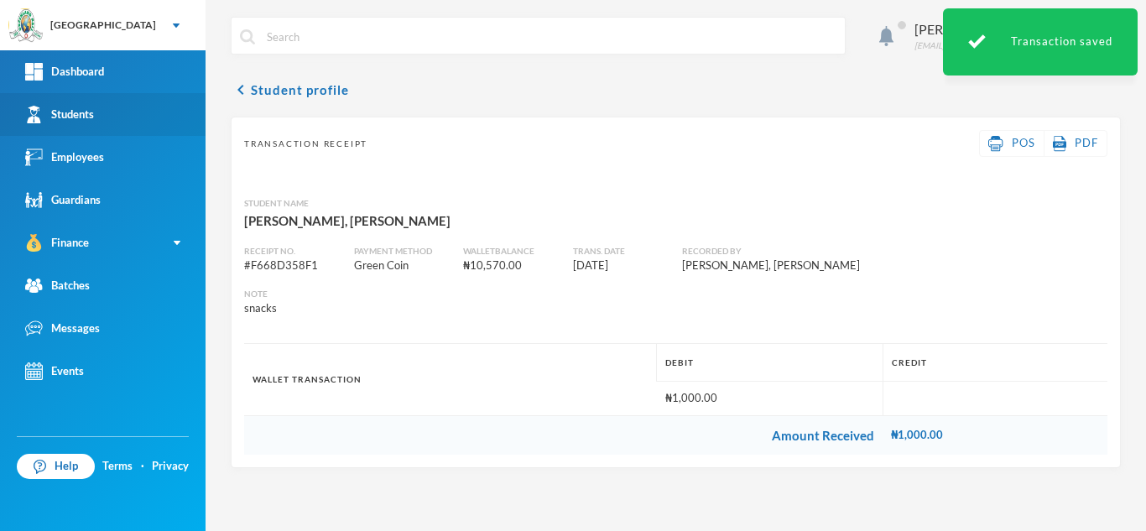
click at [133, 101] on link "Students" at bounding box center [102, 114] width 205 height 43
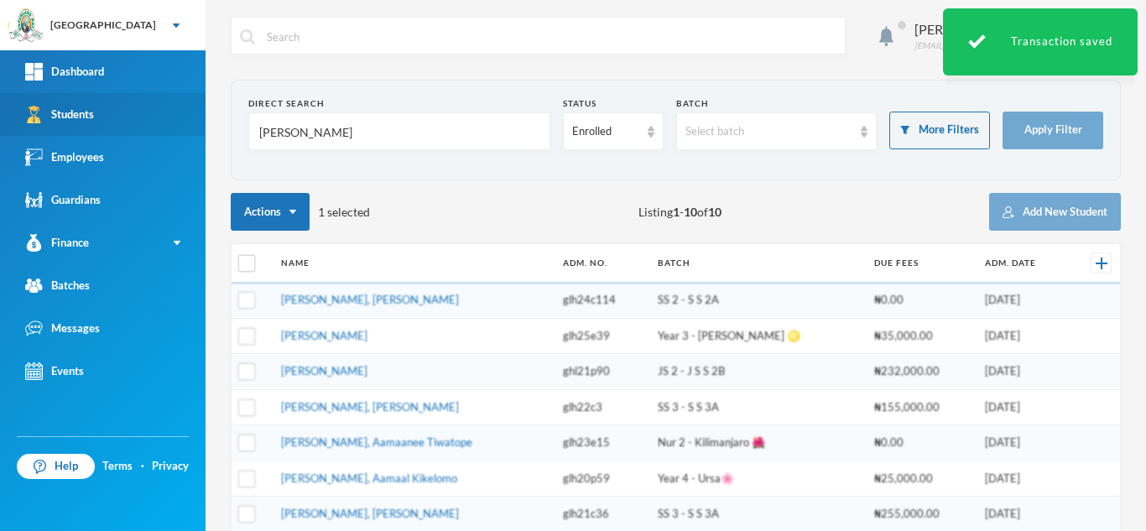
drag, startPoint x: 231, startPoint y: 127, endPoint x: 136, endPoint y: 123, distance: 94.9
click at [136, 123] on div "Greenland Hall Your Bluebic Account Greenland Hall Add a New School Dashboard S…" at bounding box center [573, 265] width 1146 height 531
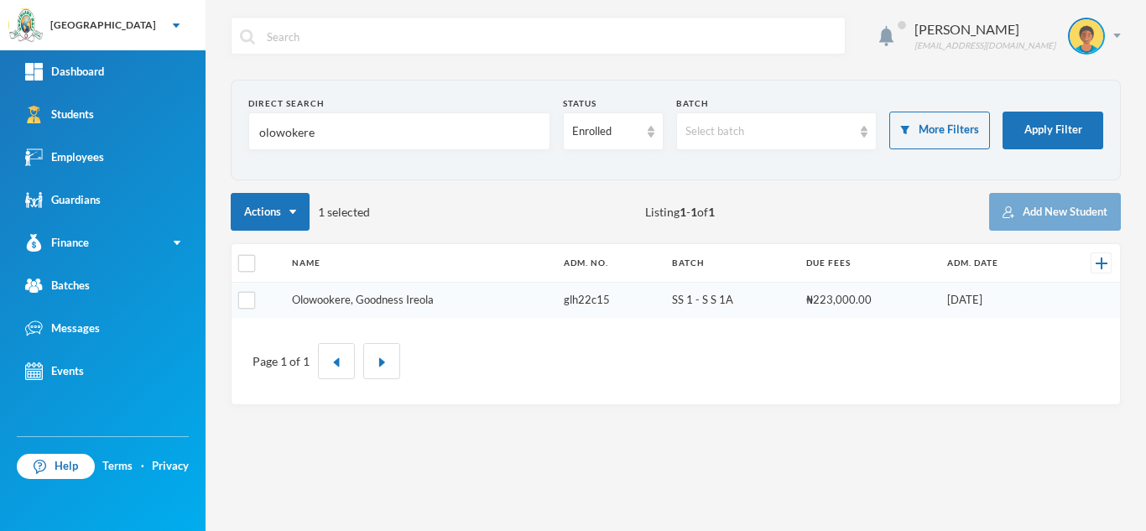
type input "olowokere"
click at [409, 299] on link "Olowookere, Goodness Ireola" at bounding box center [363, 299] width 142 height 13
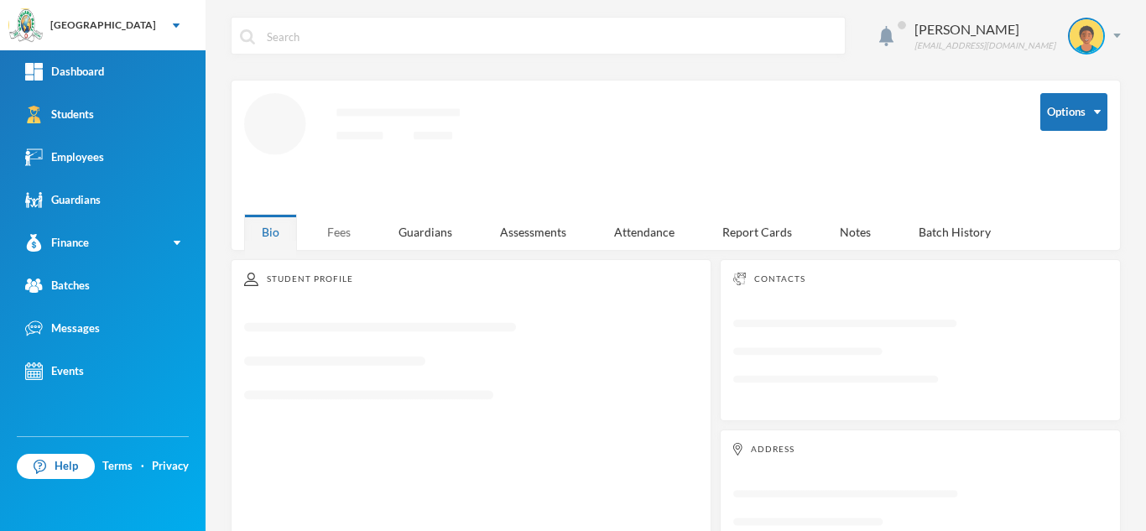
click at [350, 230] on div "Fees" at bounding box center [338, 232] width 59 height 36
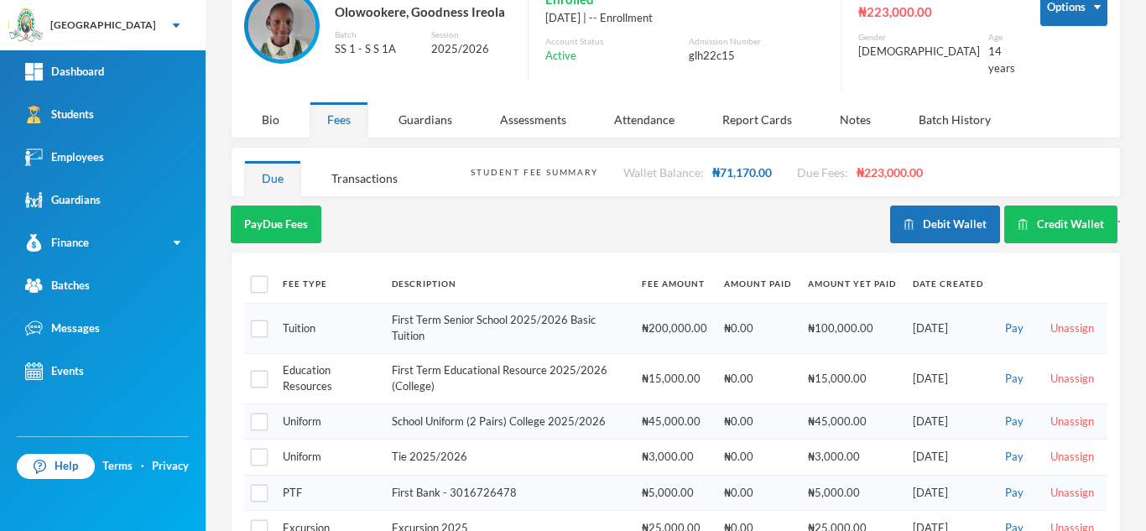
scroll to position [223, 0]
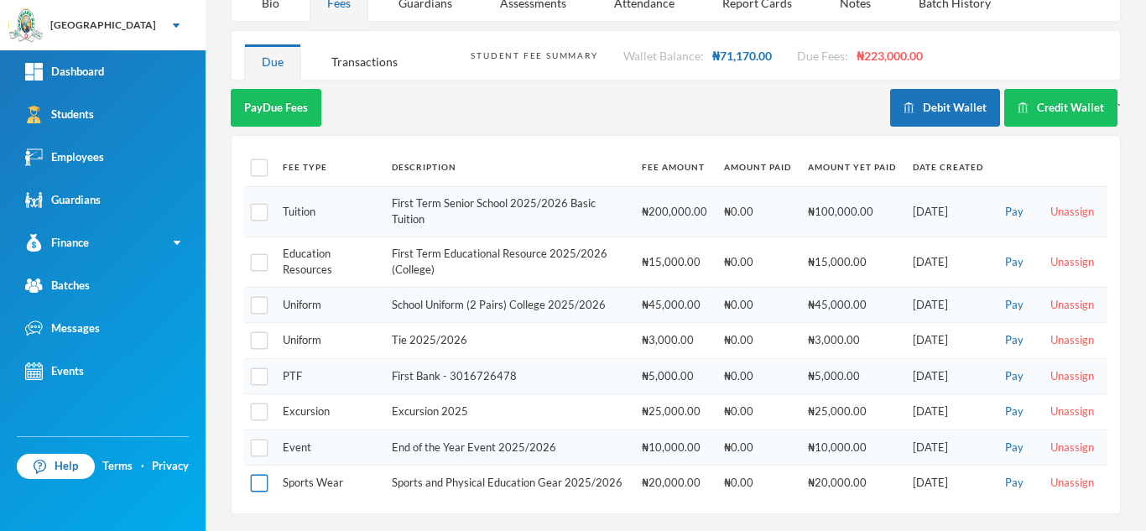
click at [257, 481] on input "checkbox" at bounding box center [260, 484] width 18 height 18
checkbox input "true"
click at [259, 297] on input "checkbox" at bounding box center [260, 306] width 18 height 18
checkbox input "true"
click at [361, 45] on div "Transactions" at bounding box center [364, 62] width 101 height 36
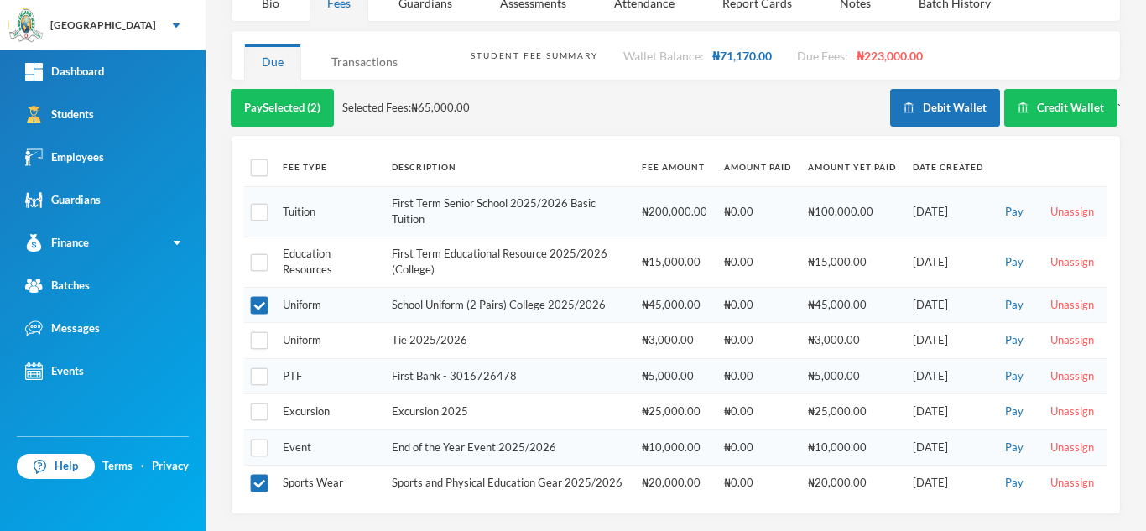
scroll to position [0, 0]
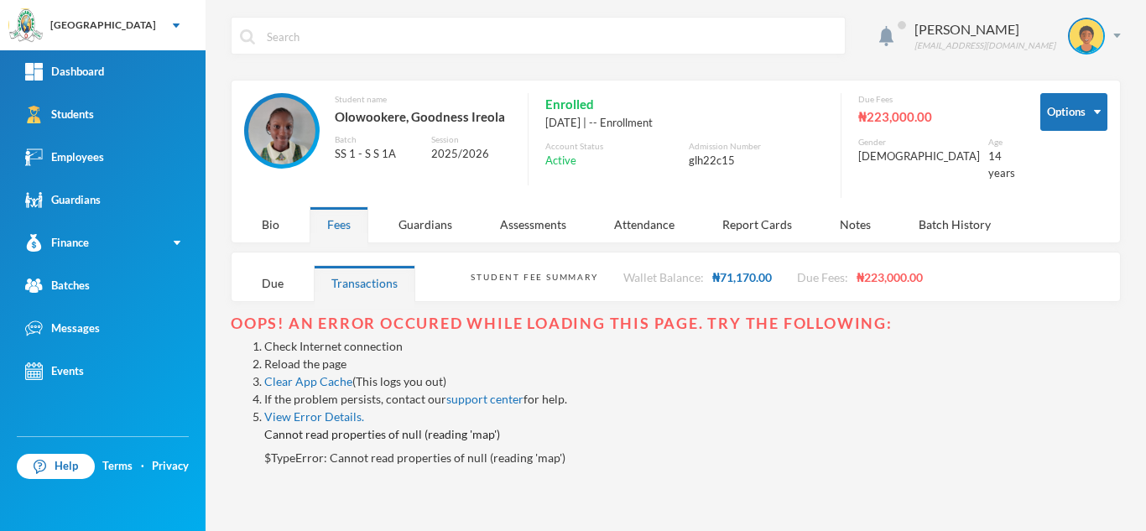
click at [290, 356] on link "Reload the page" at bounding box center [305, 363] width 82 height 14
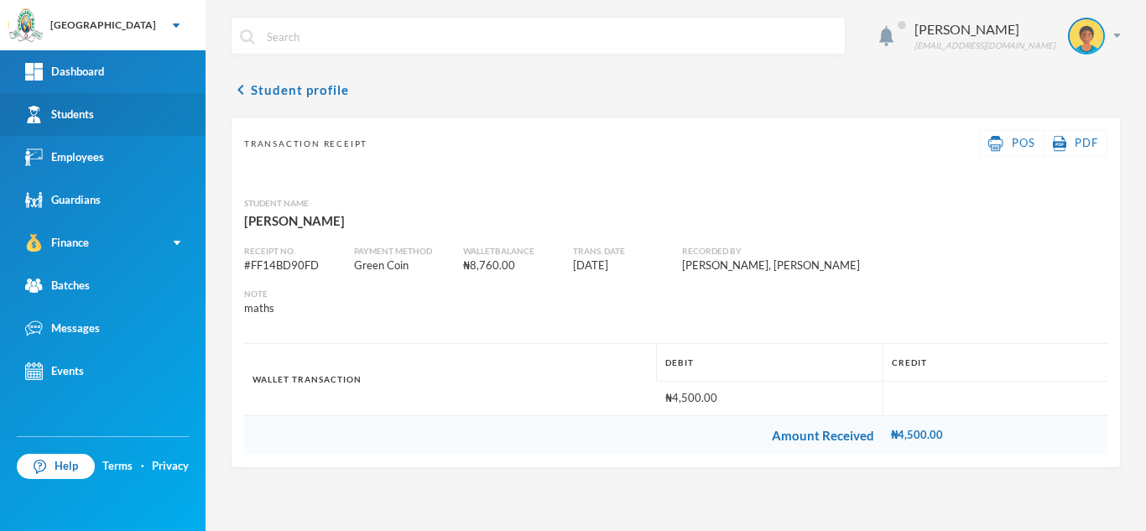
click at [99, 122] on link "Students" at bounding box center [102, 114] width 205 height 43
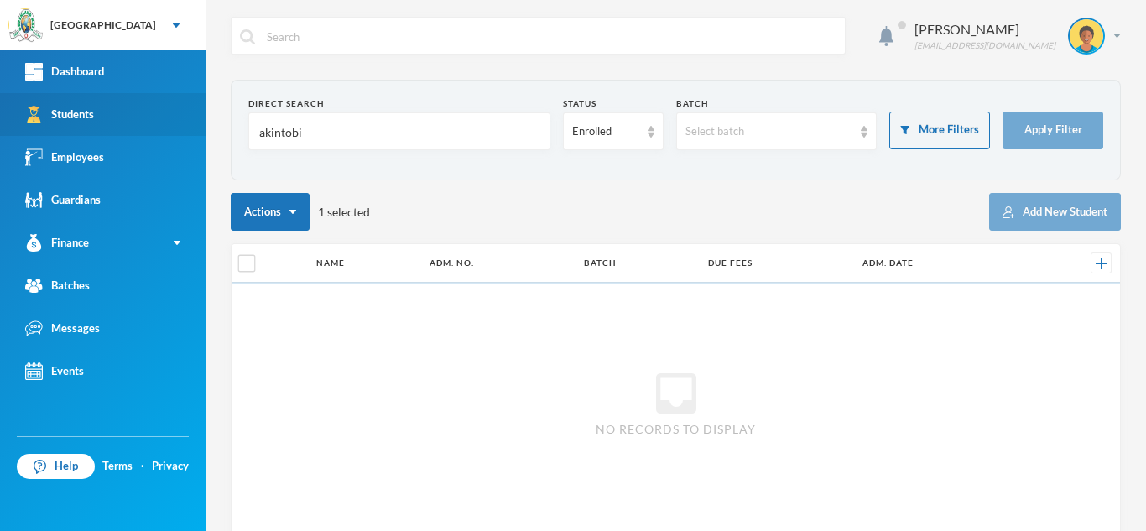
drag, startPoint x: 311, startPoint y: 135, endPoint x: 85, endPoint y: 119, distance: 227.0
click at [85, 119] on div "Greenland Hall Your Bluebic Account Greenland Hall Add a New School Dashboard S…" at bounding box center [573, 265] width 1146 height 531
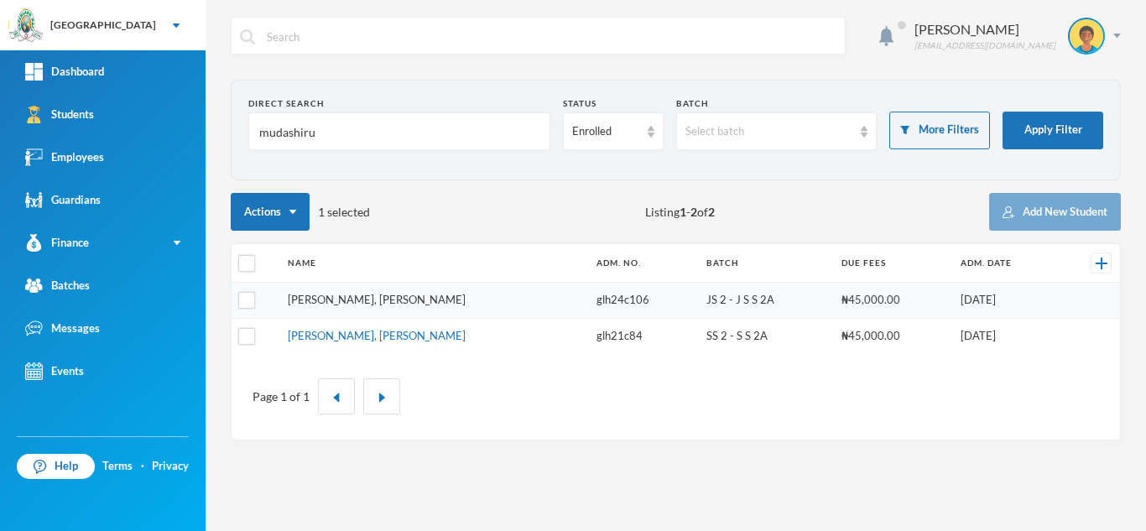
type input "mudashiru"
click at [361, 304] on link "[PERSON_NAME], [PERSON_NAME]" at bounding box center [377, 299] width 178 height 13
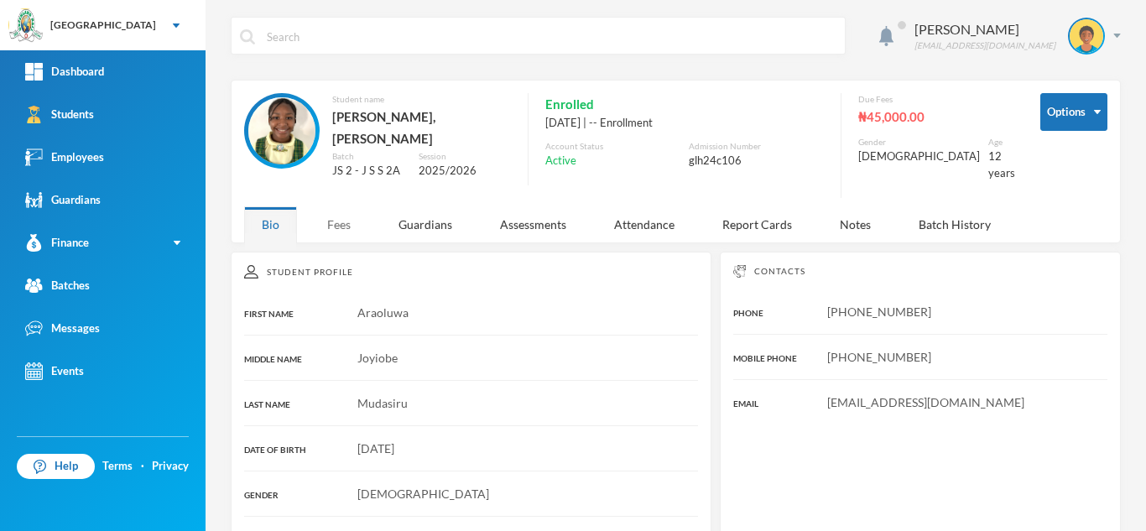
click at [331, 216] on div "Fees" at bounding box center [338, 224] width 59 height 36
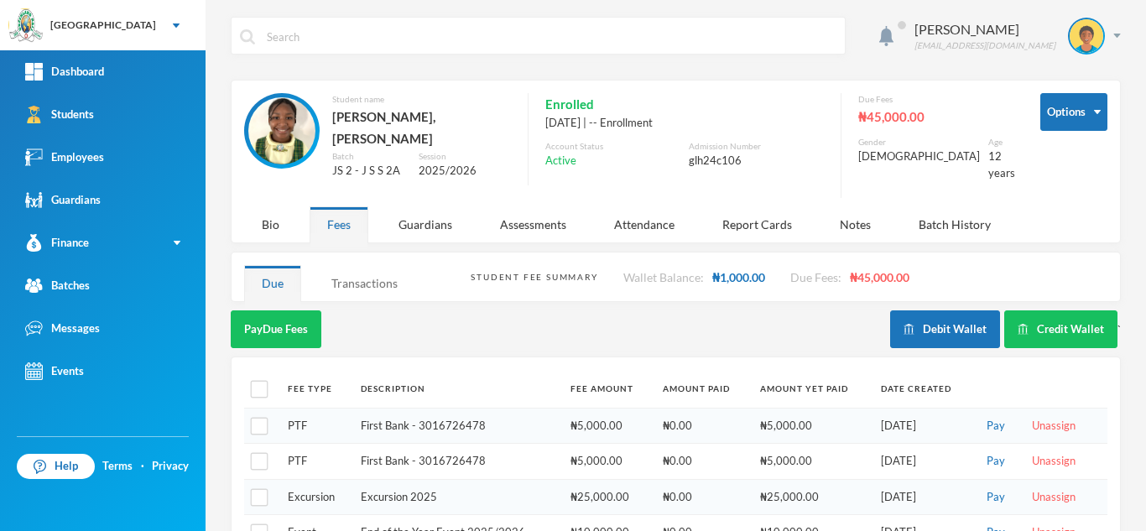
click at [370, 265] on div "Transactions" at bounding box center [364, 283] width 101 height 36
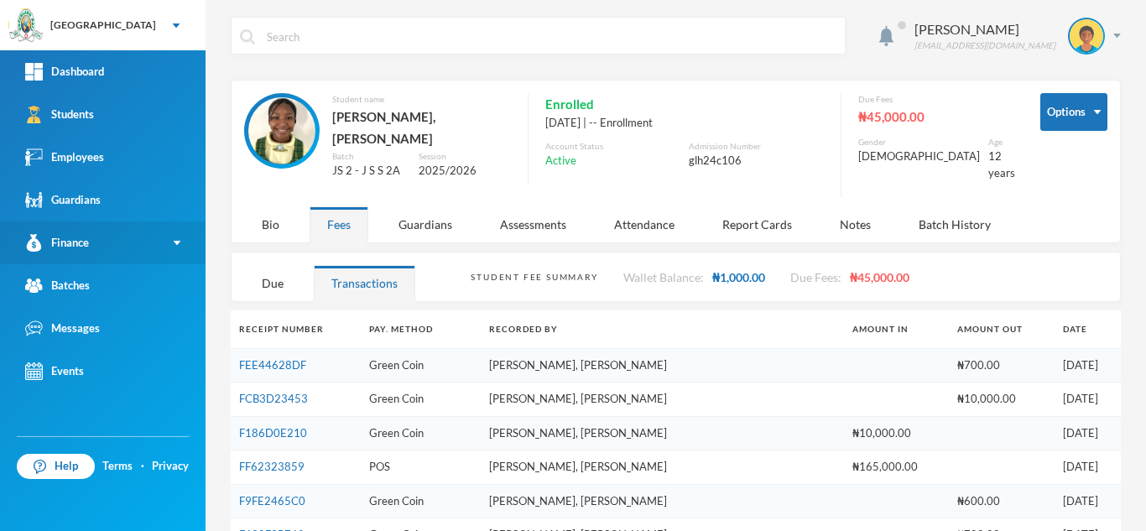
click at [167, 239] on link "Finance" at bounding box center [102, 242] width 205 height 43
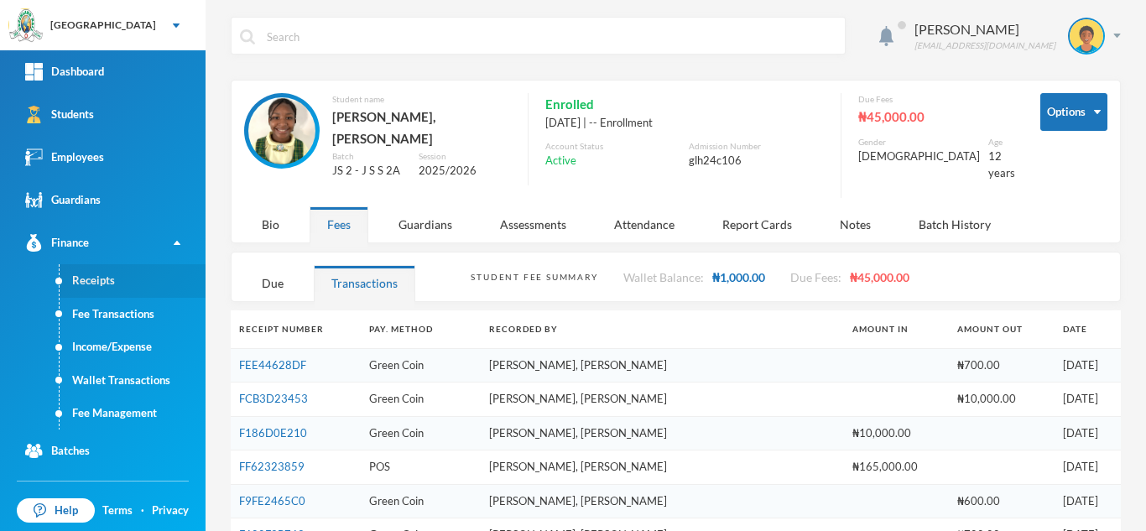
click at [131, 276] on link "Receipts" at bounding box center [133, 281] width 146 height 34
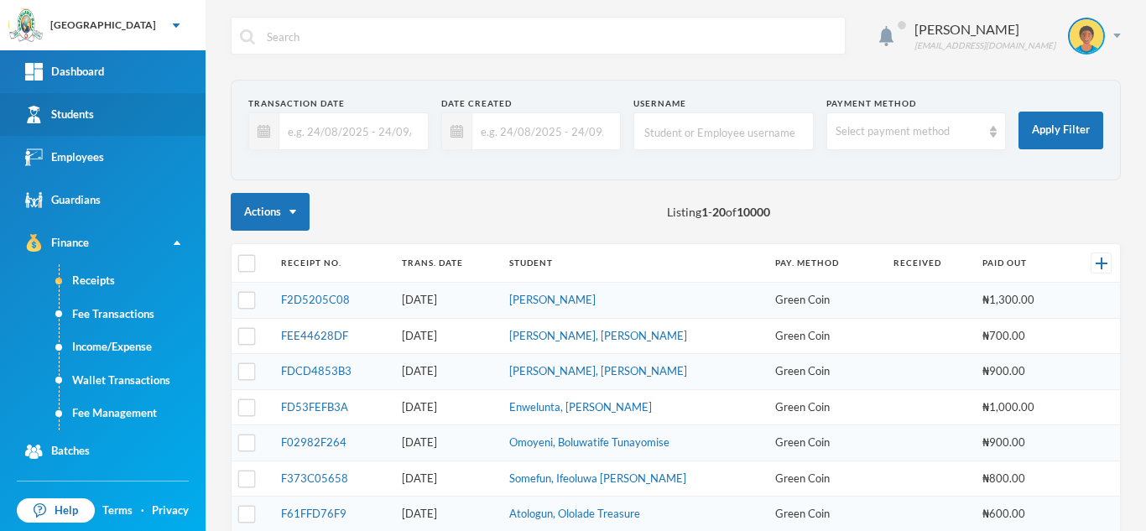
click at [74, 130] on link "Students" at bounding box center [102, 114] width 205 height 43
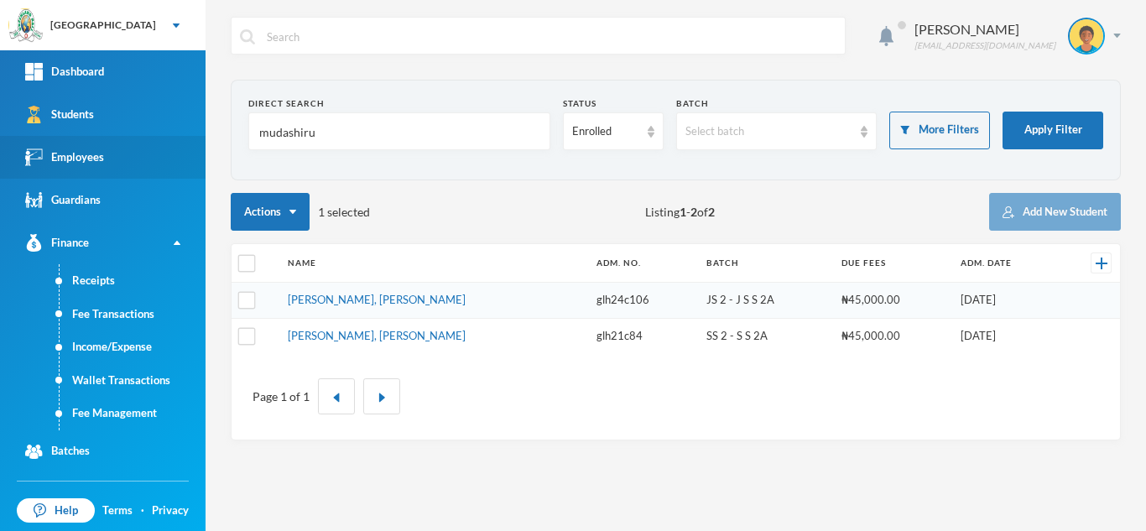
drag, startPoint x: 119, startPoint y: 137, endPoint x: 101, endPoint y: 138, distance: 17.6
click at [101, 138] on div "Greenland Hall Your Bluebic Account Greenland Hall Add a New School Dashboard S…" at bounding box center [573, 265] width 1146 height 531
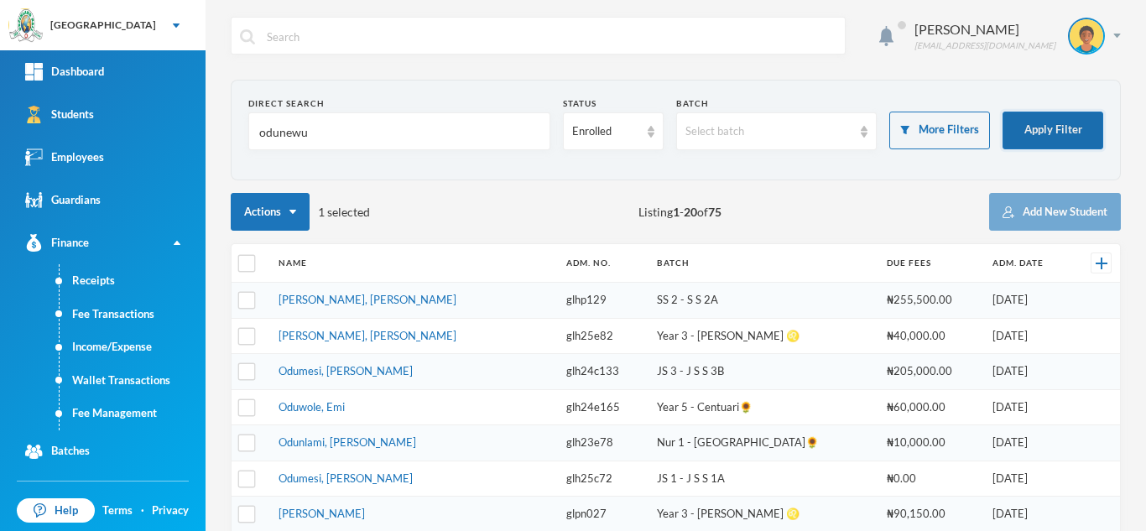
type input "odunewu"
click at [1014, 138] on button "Apply Filter" at bounding box center [1052, 131] width 101 height 38
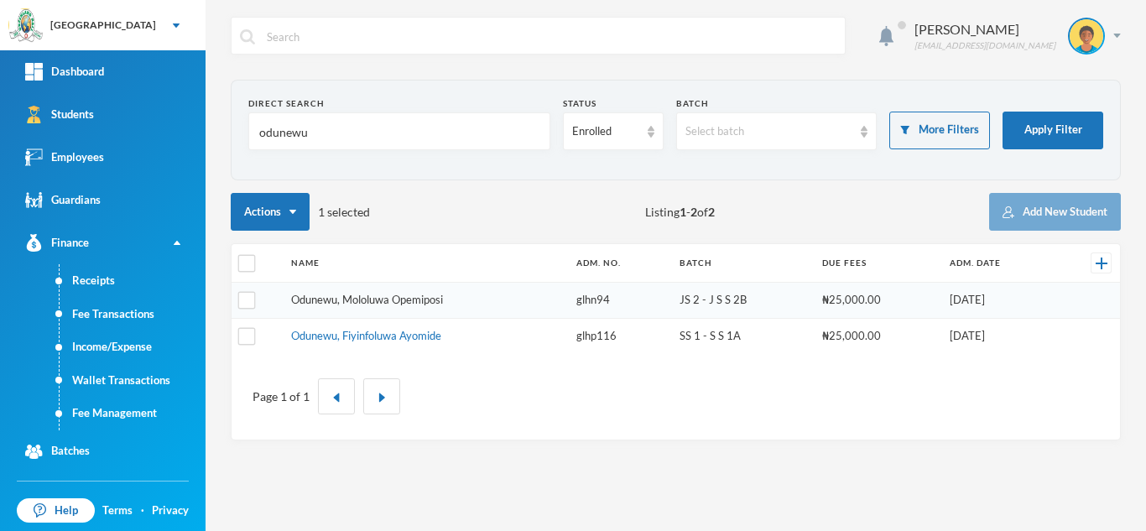
click at [378, 295] on link "Odunewu, Mololuwa Opemiposi" at bounding box center [367, 299] width 152 height 13
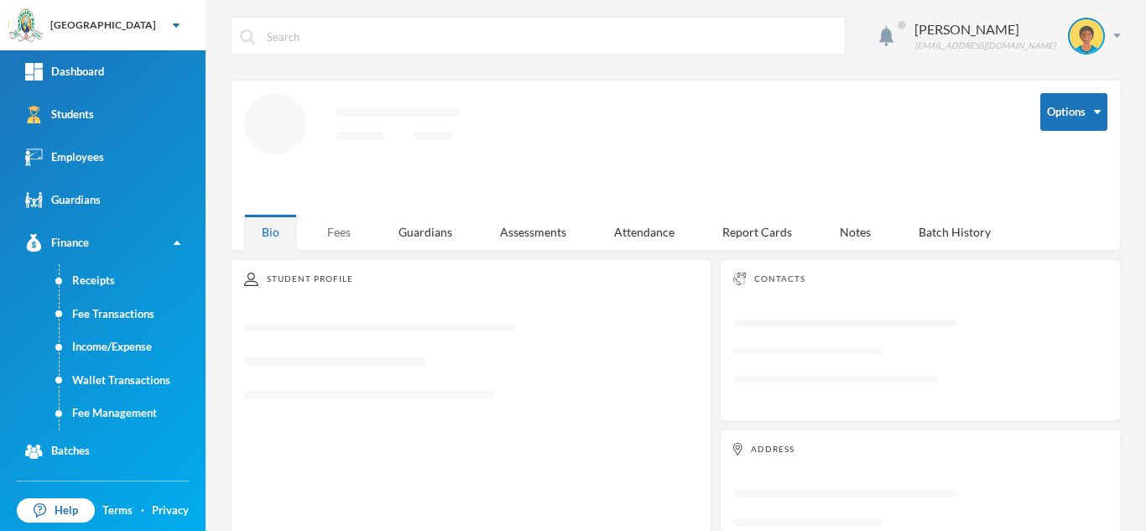
click at [337, 226] on div "Fees" at bounding box center [338, 232] width 59 height 36
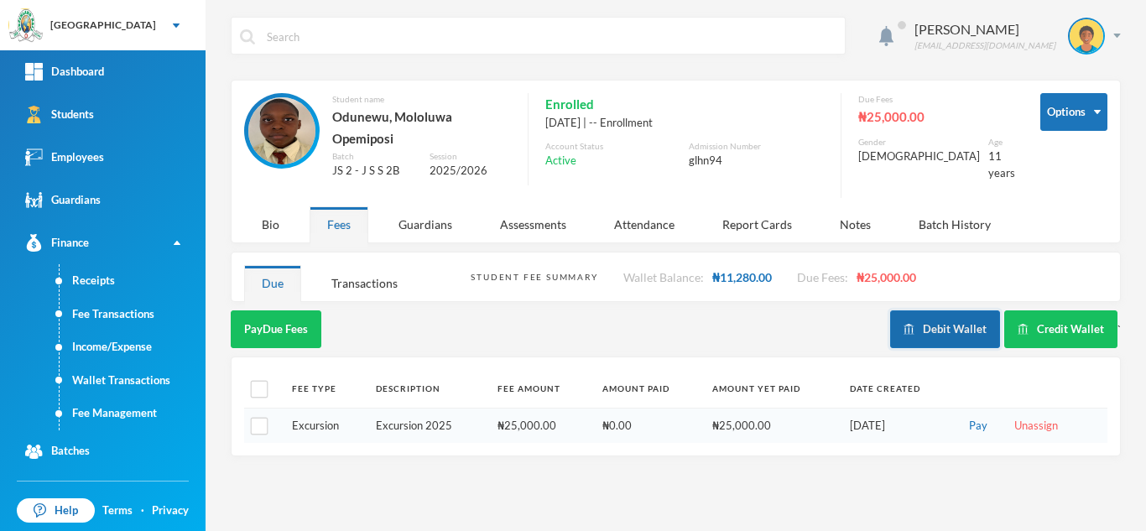
click at [951, 310] on button "Debit Wallet" at bounding box center [945, 329] width 110 height 38
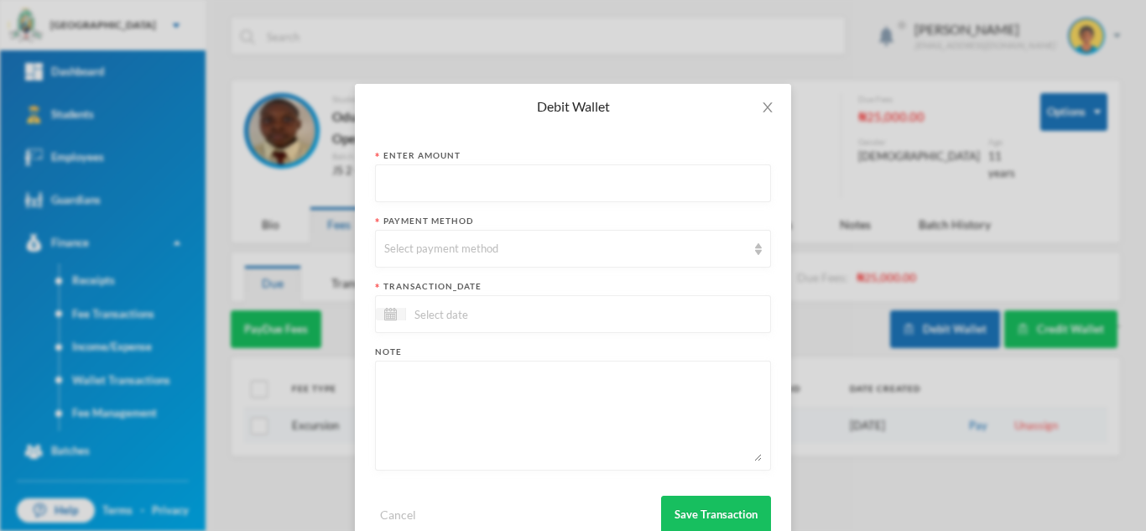
click at [475, 185] on input "text" at bounding box center [572, 184] width 377 height 38
type input "800"
click at [467, 253] on div "Select payment method" at bounding box center [565, 249] width 362 height 17
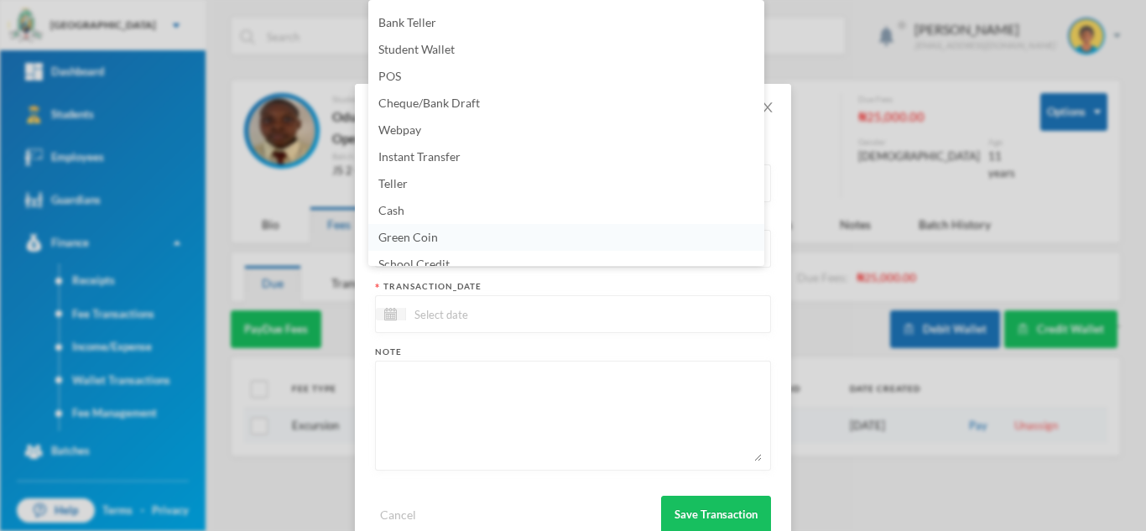
click at [465, 238] on li "Green Coin" at bounding box center [566, 237] width 396 height 27
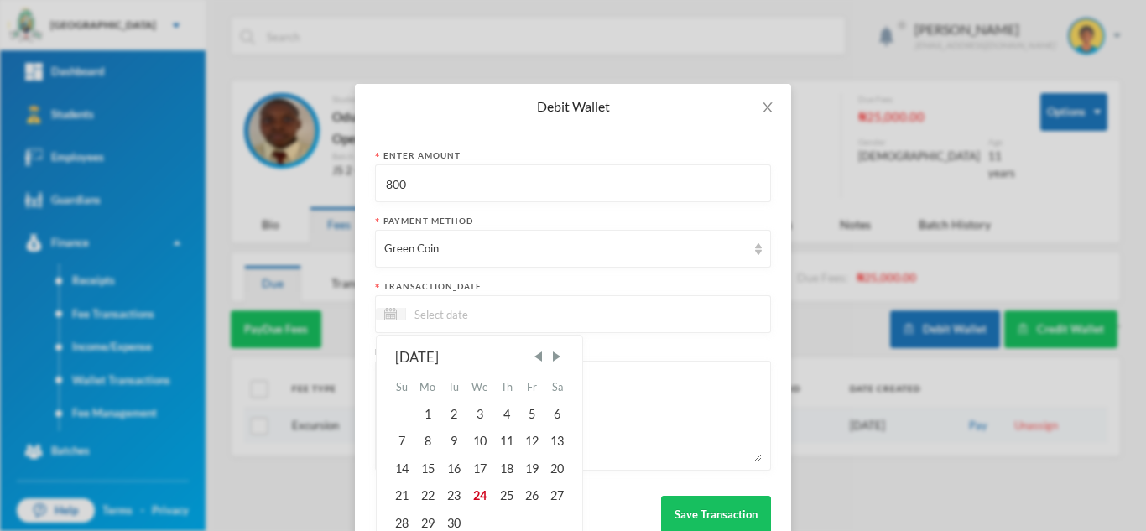
click at [460, 320] on input at bounding box center [476, 313] width 141 height 19
click at [474, 488] on div "24" at bounding box center [480, 495] width 28 height 27
type input "[DATE]"
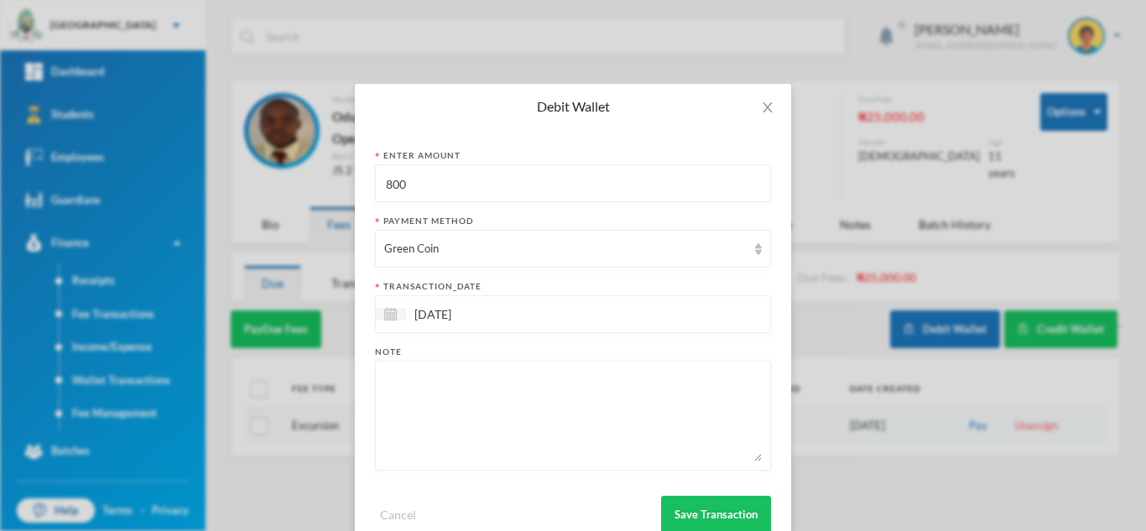
click at [449, 406] on textarea at bounding box center [572, 415] width 377 height 91
type textarea "snacks"
click at [679, 511] on button "Save Transaction" at bounding box center [716, 515] width 110 height 38
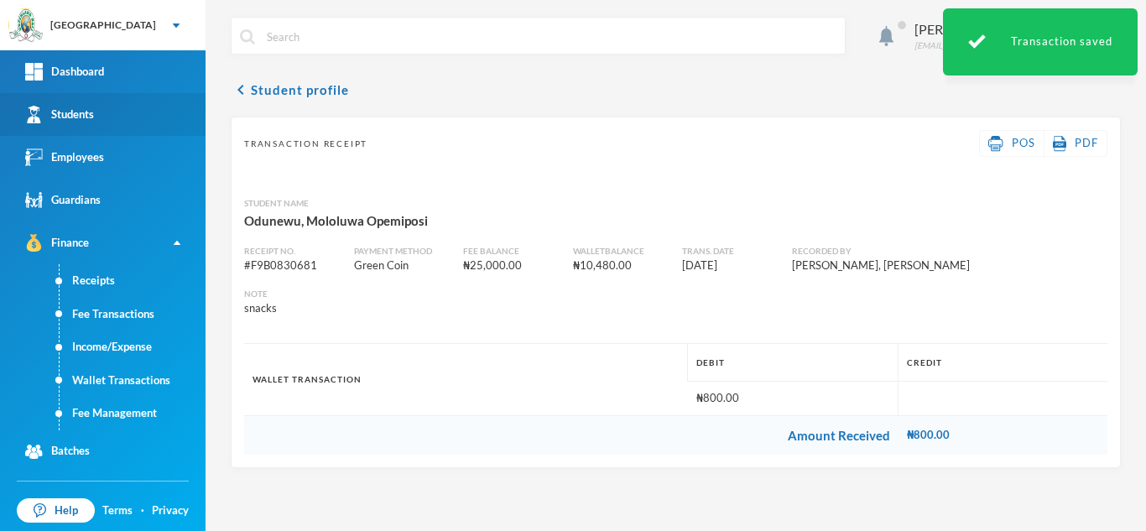
click at [96, 119] on link "Students" at bounding box center [102, 114] width 205 height 43
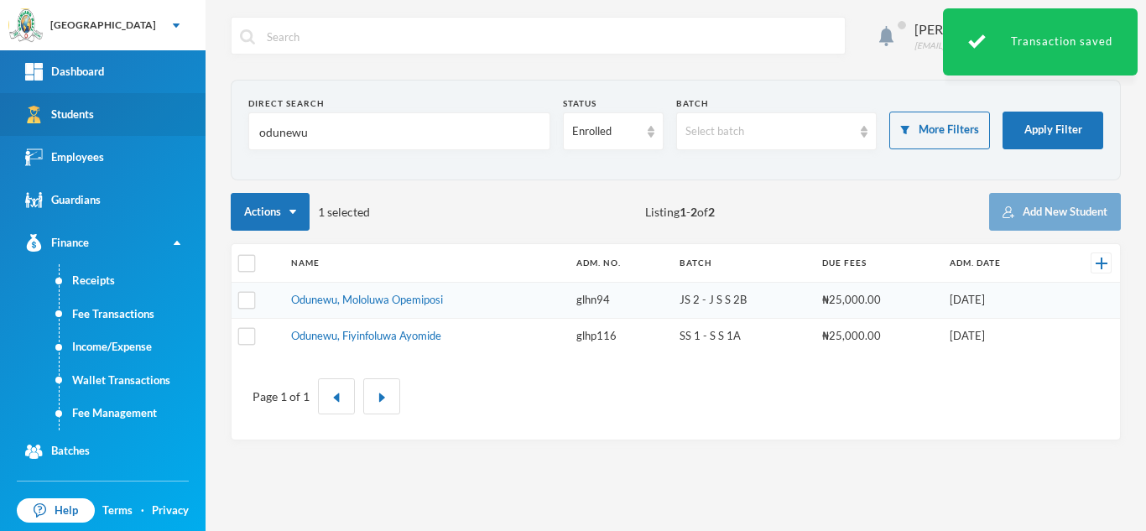
drag, startPoint x: 351, startPoint y: 130, endPoint x: 110, endPoint y: 116, distance: 241.9
click at [110, 116] on div "Greenland Hall Your Bluebic Account Greenland Hall Add a New School Dashboard S…" at bounding box center [573, 265] width 1146 height 531
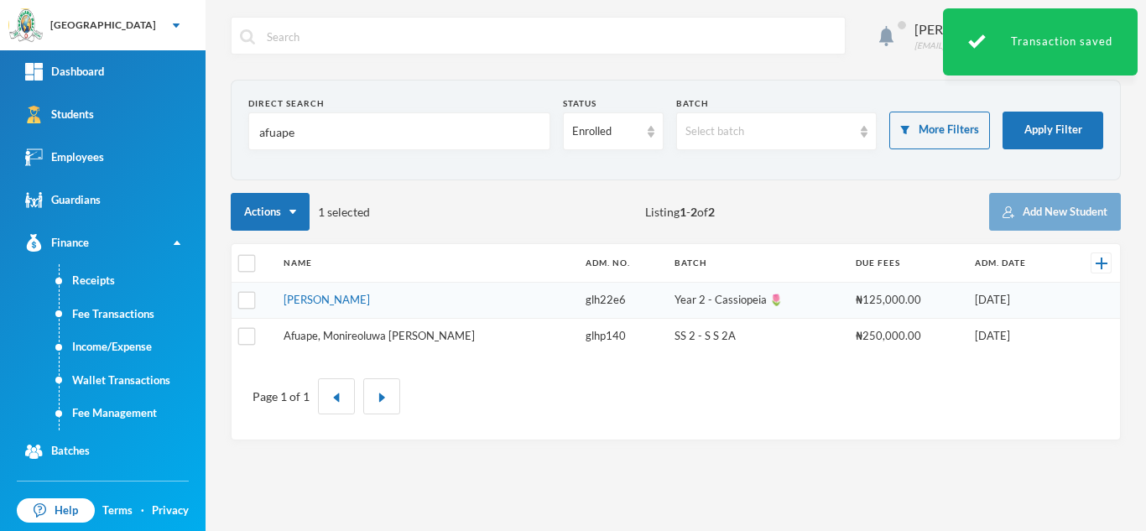
type input "afuape"
click at [394, 337] on link "Afuape, Monireoluwa [PERSON_NAME]" at bounding box center [378, 335] width 191 height 13
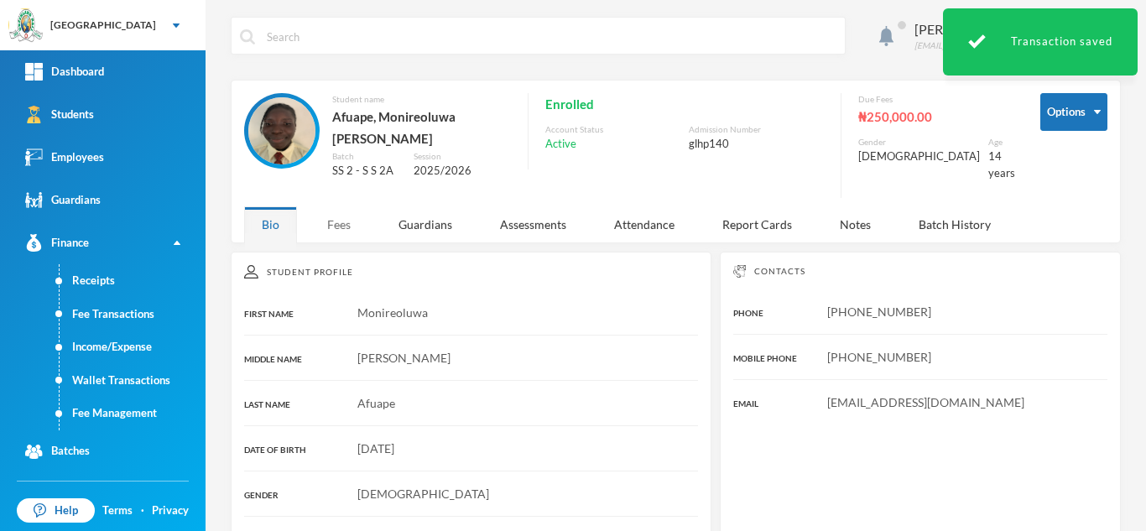
click at [333, 206] on div "Fees" at bounding box center [338, 224] width 59 height 36
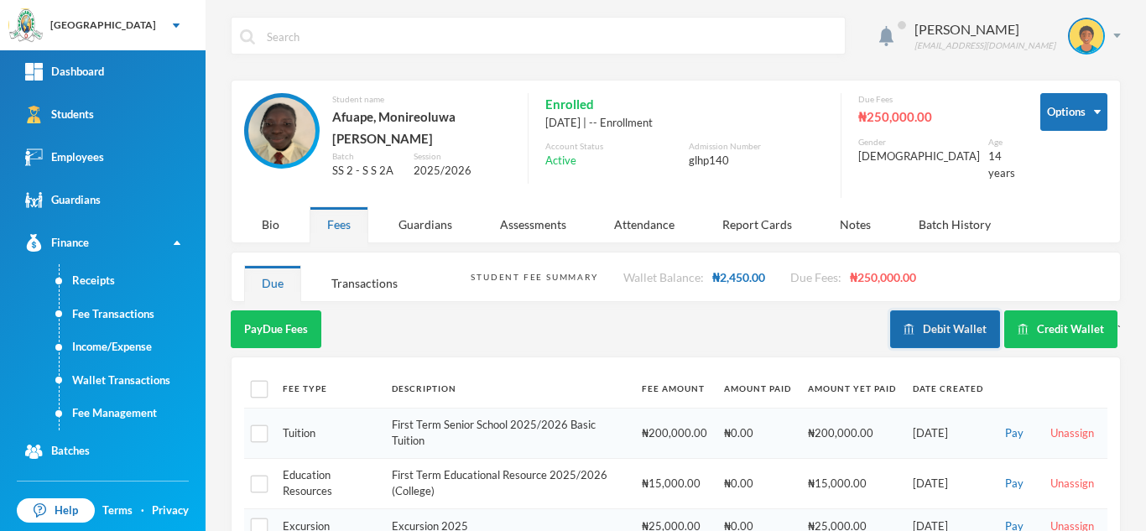
click at [927, 314] on button "Debit Wallet" at bounding box center [945, 329] width 110 height 38
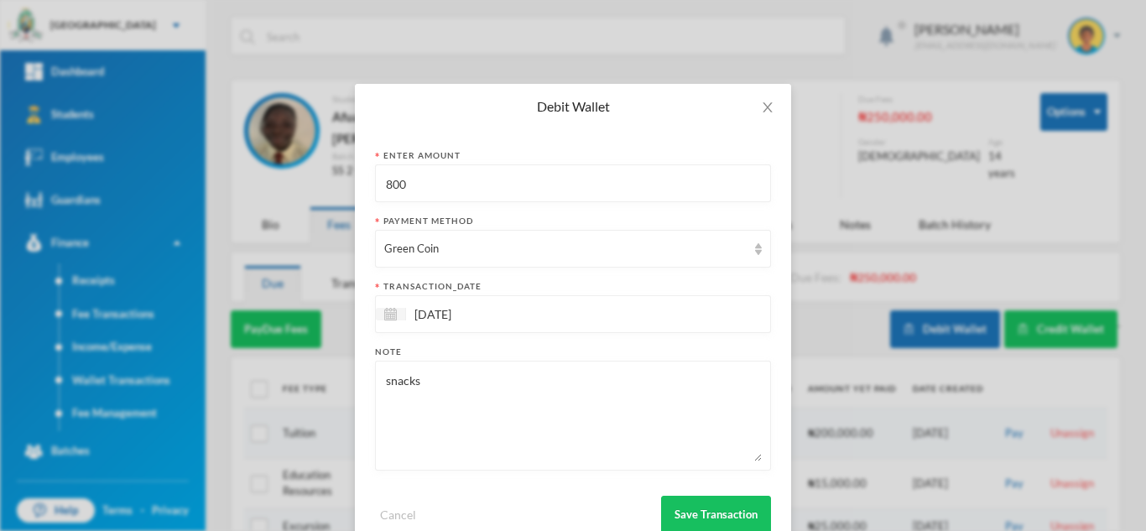
drag, startPoint x: 429, startPoint y: 197, endPoint x: 249, endPoint y: 161, distance: 183.9
click at [249, 161] on div "Debit Wallet Enter Amount 800 Payment Method Green Coin transaction_date [DATE]…" at bounding box center [573, 265] width 1146 height 531
type input "700"
click at [687, 514] on button "Save Transaction" at bounding box center [716, 515] width 110 height 38
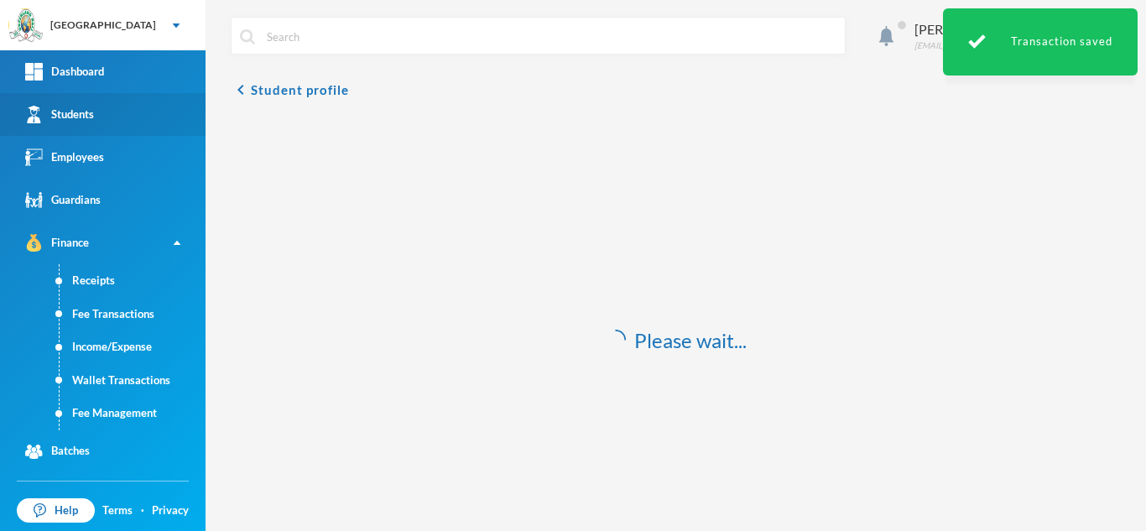
click at [120, 124] on link "Students" at bounding box center [102, 114] width 205 height 43
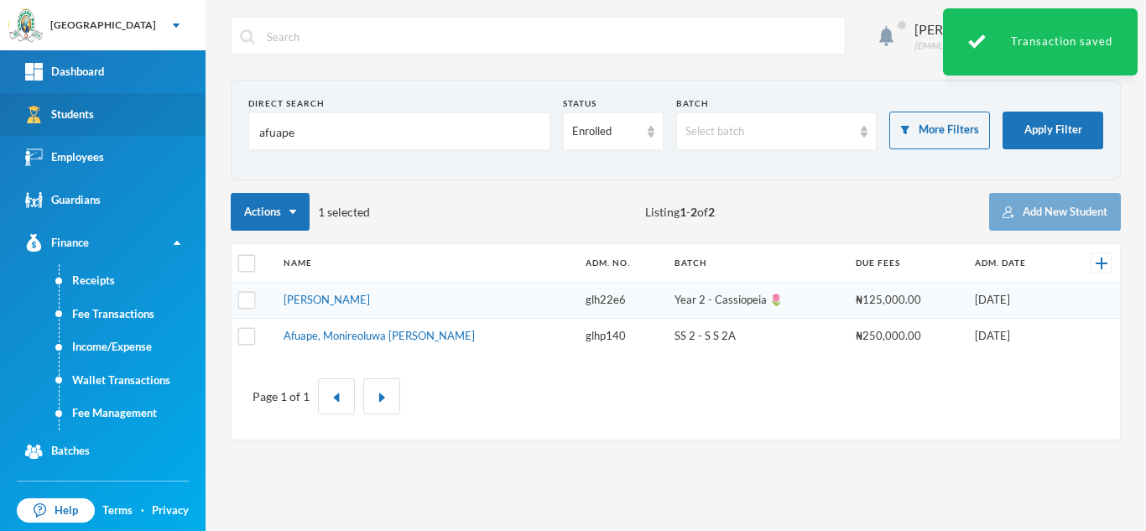
drag, startPoint x: 284, startPoint y: 129, endPoint x: 55, endPoint y: 113, distance: 229.5
click at [55, 113] on div "Greenland Hall Your Bluebic Account Greenland Hall Add a New School Dashboard S…" at bounding box center [573, 265] width 1146 height 531
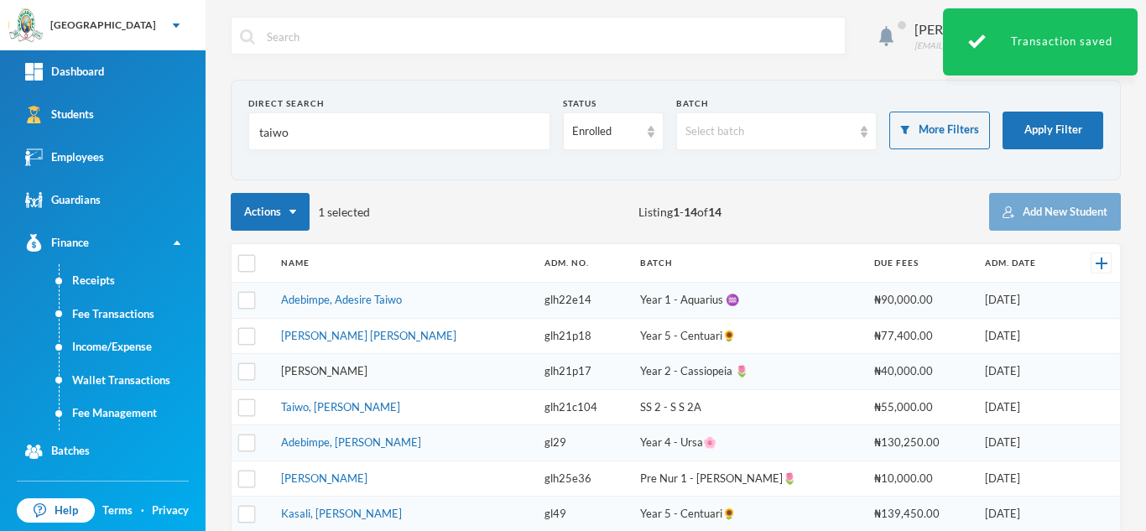
type input "taiwo"
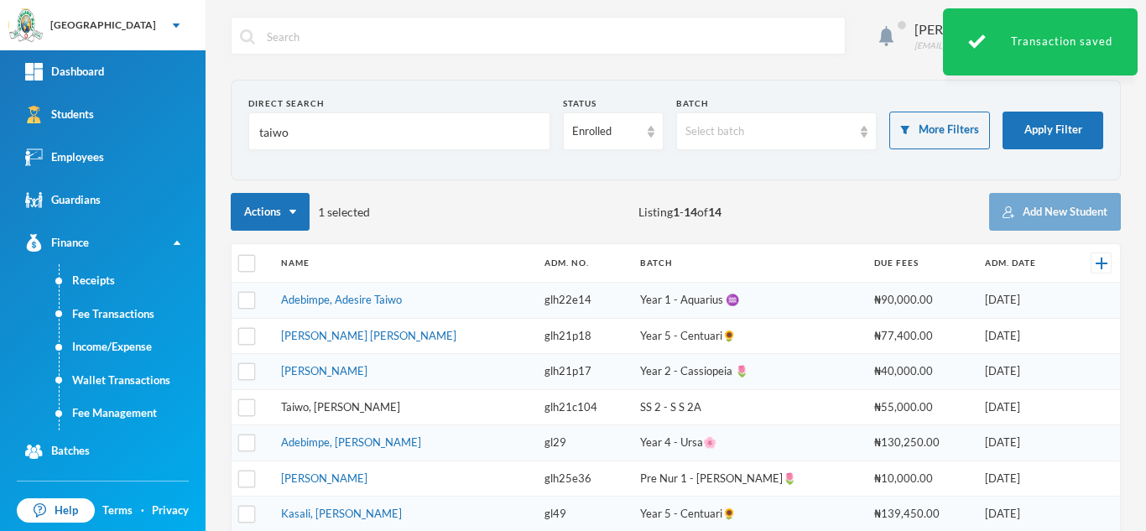
click at [326, 404] on link "Taiwo, [PERSON_NAME]" at bounding box center [340, 406] width 119 height 13
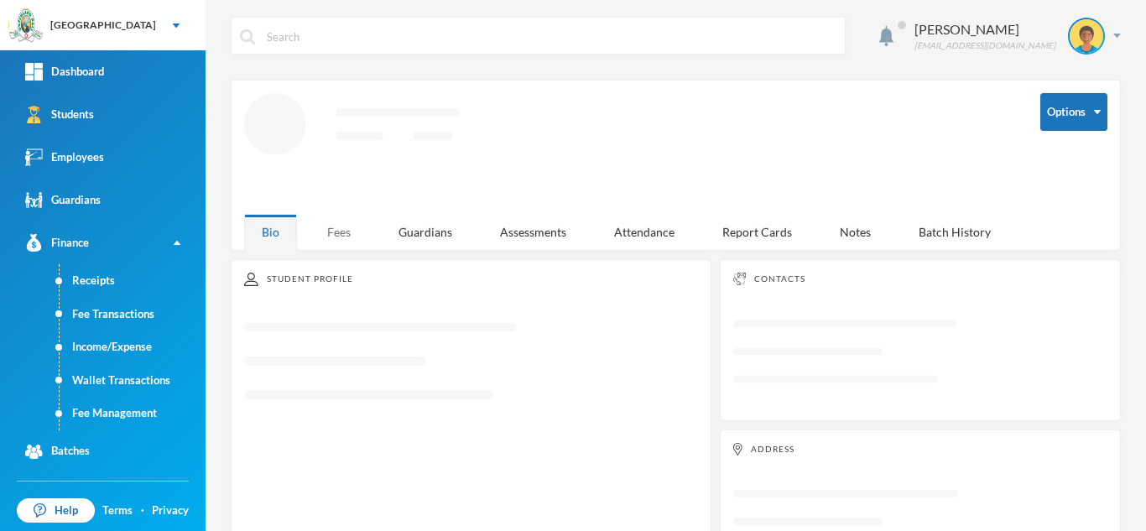
click at [340, 224] on div "Fees" at bounding box center [338, 232] width 59 height 36
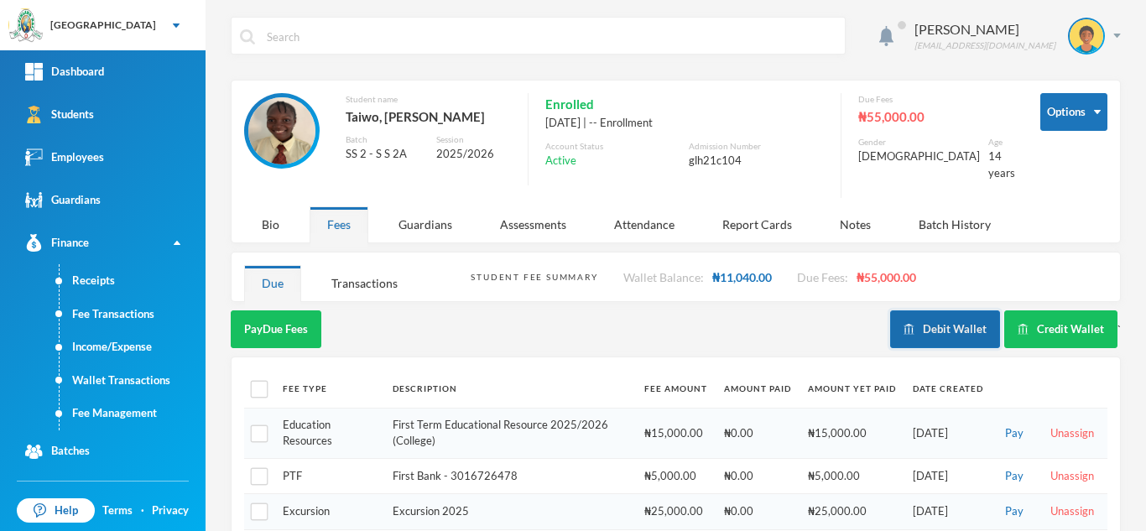
click at [943, 314] on button "Debit Wallet" at bounding box center [945, 329] width 110 height 38
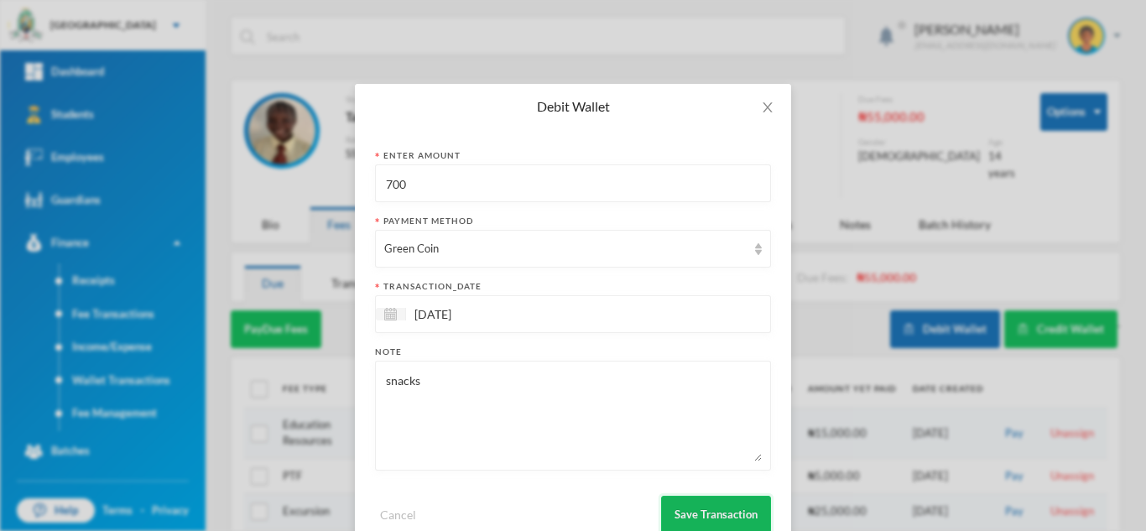
click at [711, 504] on button "Save Transaction" at bounding box center [716, 515] width 110 height 38
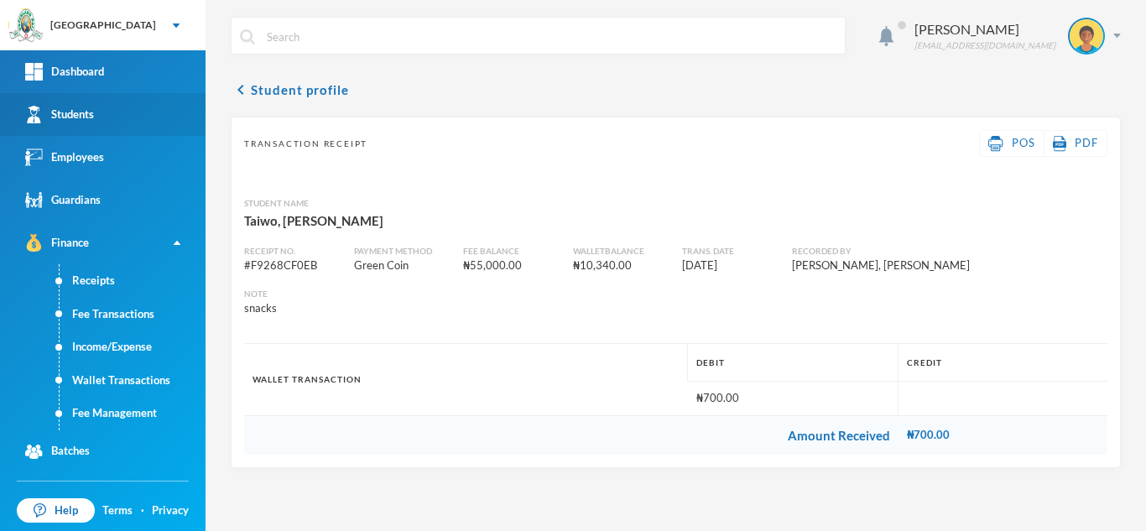
click at [100, 118] on link "Students" at bounding box center [102, 114] width 205 height 43
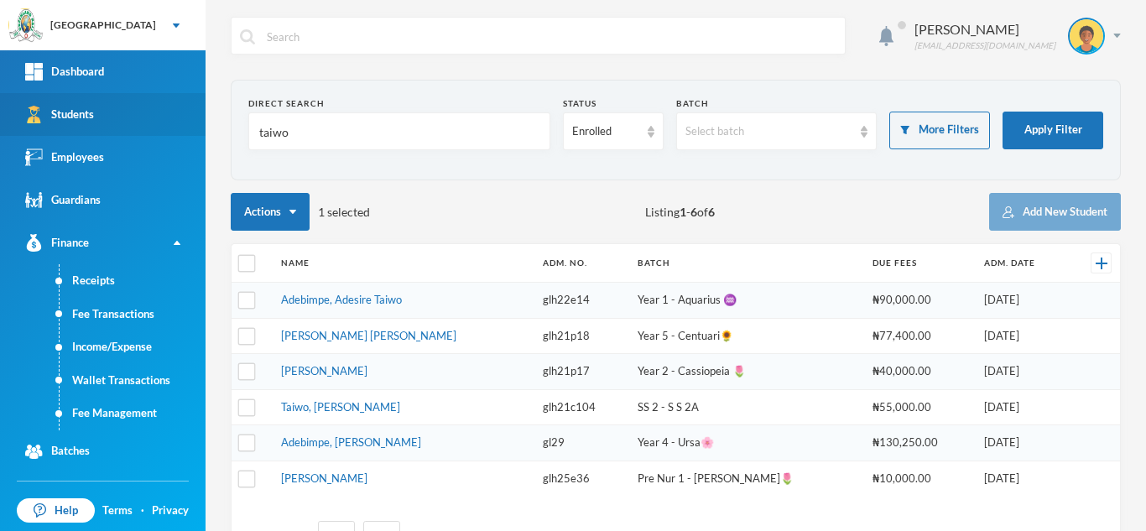
drag, startPoint x: 310, startPoint y: 133, endPoint x: 171, endPoint y: 127, distance: 139.3
click at [171, 127] on div "Greenland Hall Your Bluebic Account Greenland Hall Add a New School Dashboard S…" at bounding box center [573, 265] width 1146 height 531
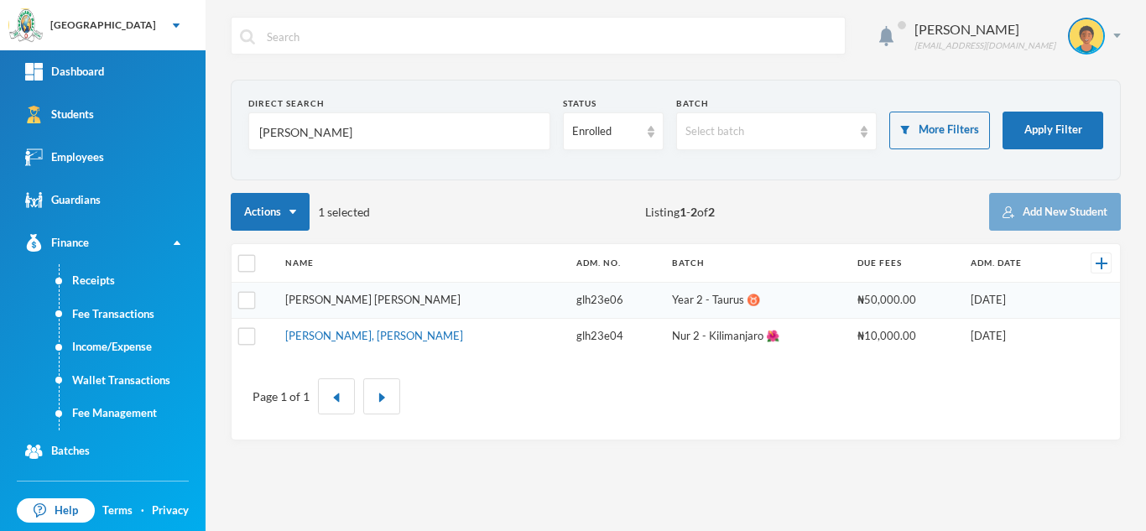
type input "[PERSON_NAME]"
click at [323, 299] on link "[PERSON_NAME] [PERSON_NAME]" at bounding box center [372, 299] width 175 height 13
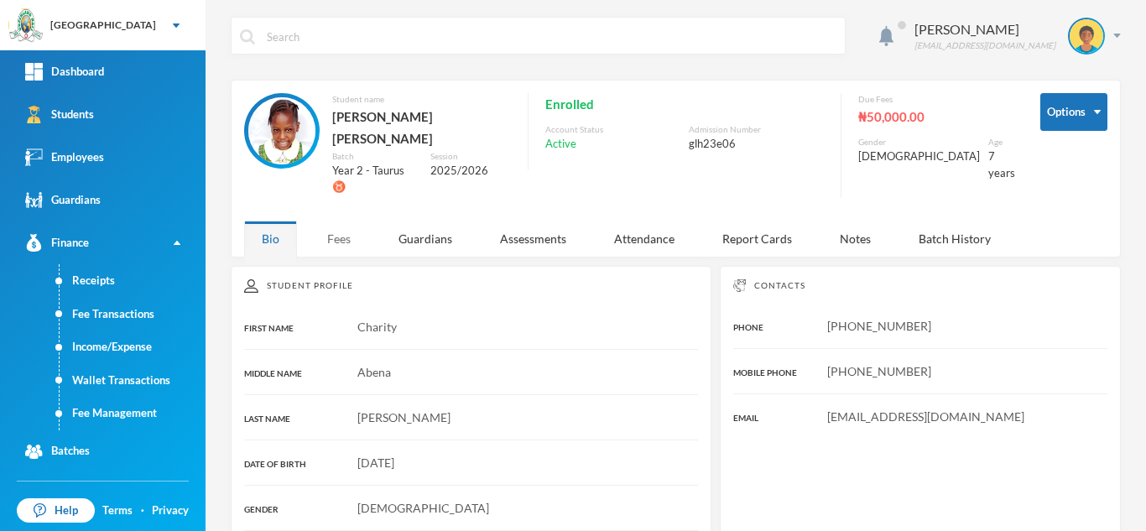
click at [338, 221] on div "Fees" at bounding box center [338, 239] width 59 height 36
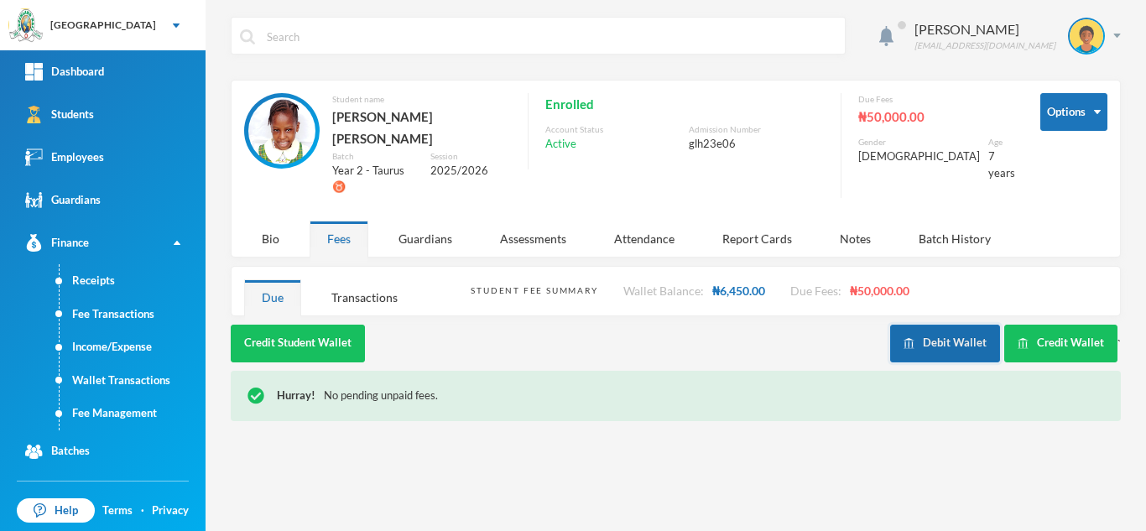
click at [947, 330] on button "Debit Wallet" at bounding box center [945, 344] width 110 height 38
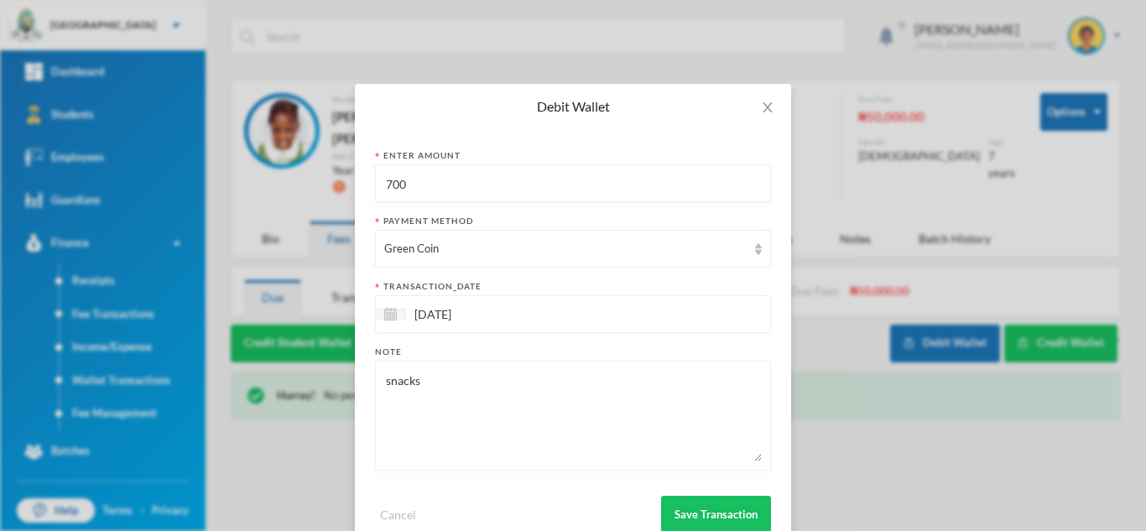
drag, startPoint x: 416, startPoint y: 190, endPoint x: 309, endPoint y: 184, distance: 106.7
click at [320, 183] on div "Debit Wallet Enter Amount 700 Payment Method Green Coin transaction_date [DATE]…" at bounding box center [573, 265] width 1146 height 531
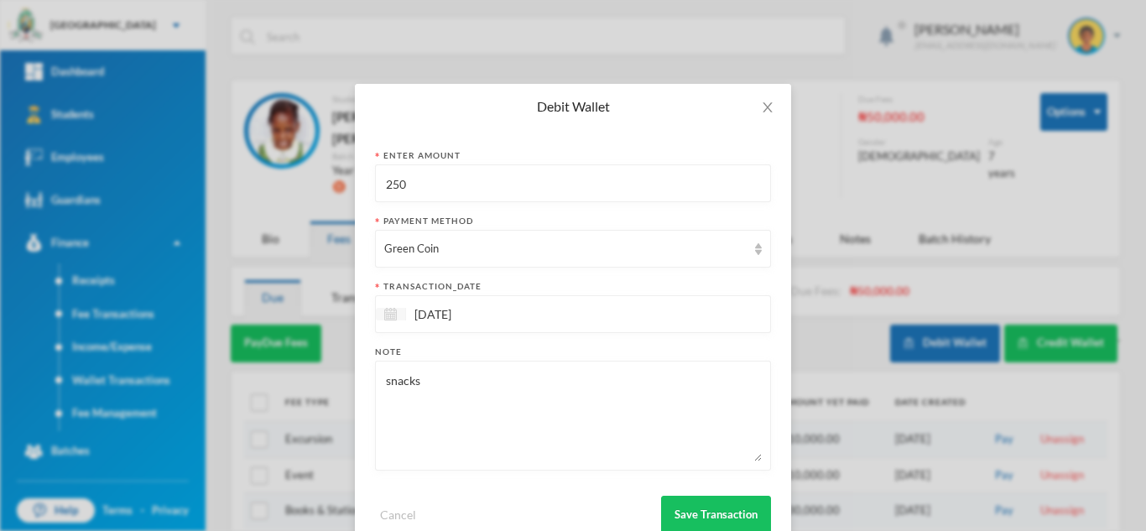
type input "250"
click at [384, 315] on img at bounding box center [390, 314] width 13 height 13
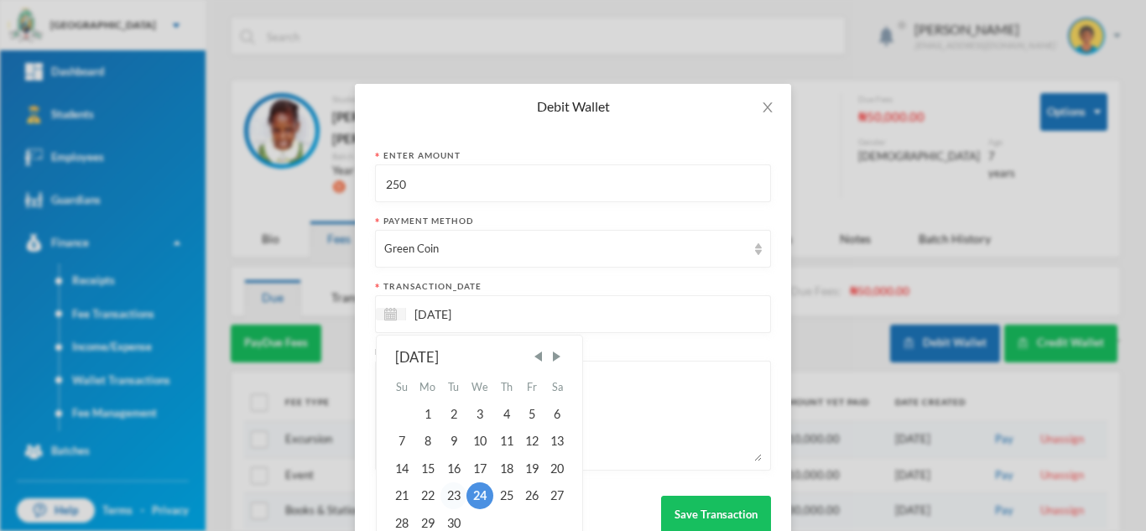
click at [451, 488] on div "23" at bounding box center [452, 495] width 25 height 27
type input "[DATE]"
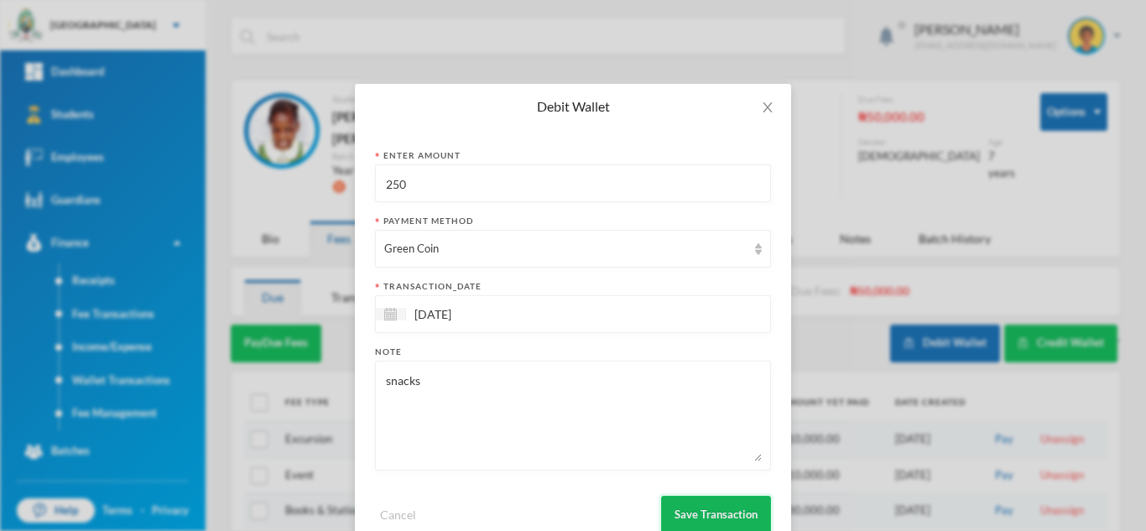
click at [706, 506] on button "Save Transaction" at bounding box center [716, 515] width 110 height 38
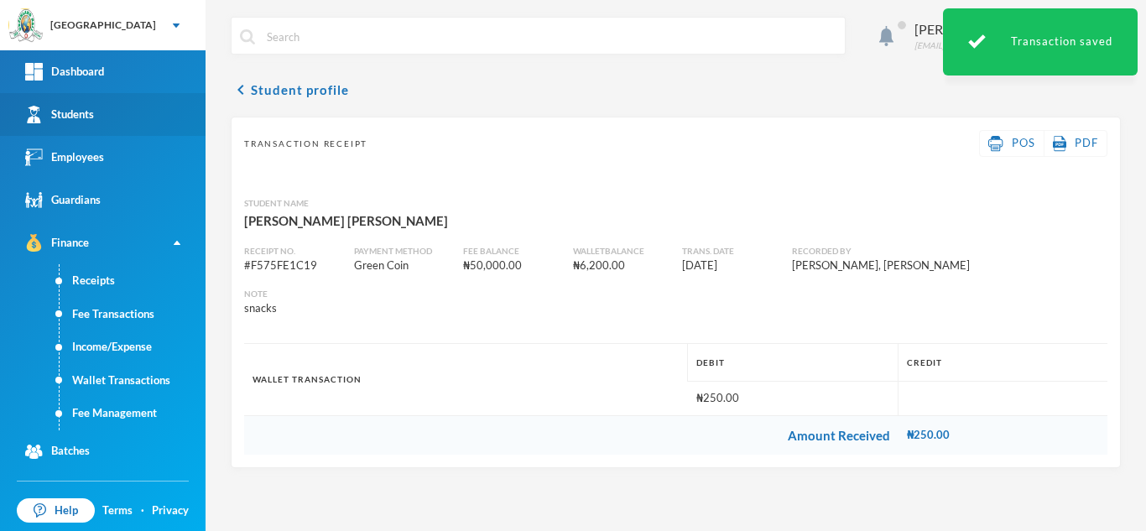
click at [127, 122] on link "Students" at bounding box center [102, 114] width 205 height 43
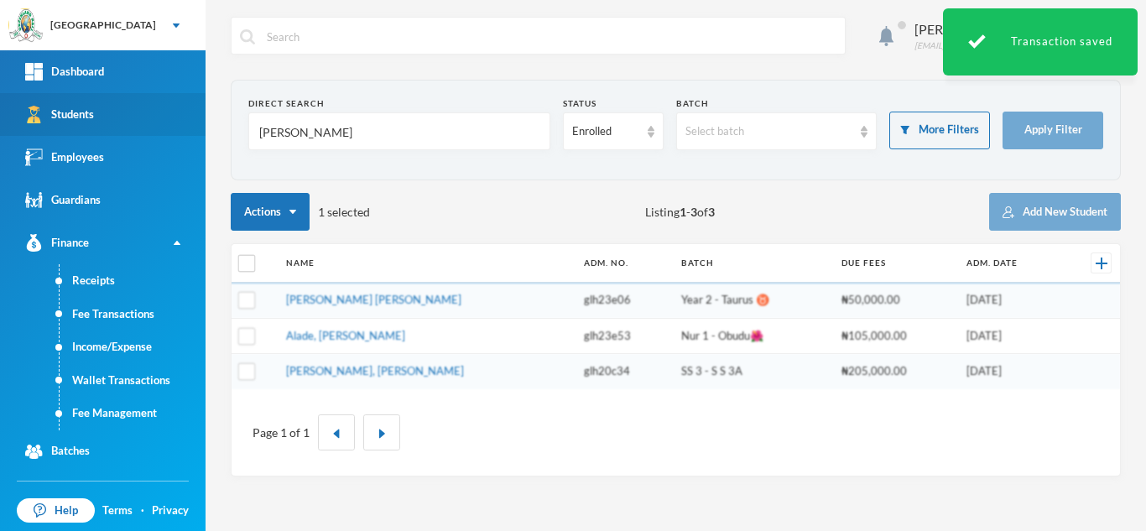
drag, startPoint x: 301, startPoint y: 123, endPoint x: 63, endPoint y: 133, distance: 238.4
click at [63, 133] on div "Greenland Hall Your Bluebic Account Greenland Hall Add a New School Dashboard S…" at bounding box center [573, 265] width 1146 height 531
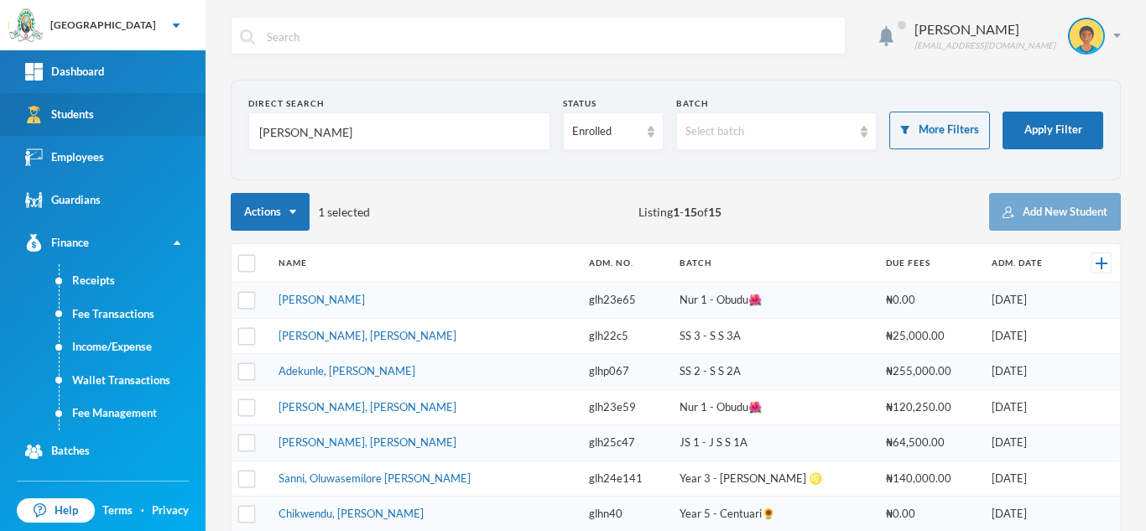
drag, startPoint x: 267, startPoint y: 128, endPoint x: 158, endPoint y: 134, distance: 108.3
click at [160, 133] on div "Greenland Hall Your Bluebic Account Greenland Hall Add a New School Dashboard S…" at bounding box center [573, 265] width 1146 height 531
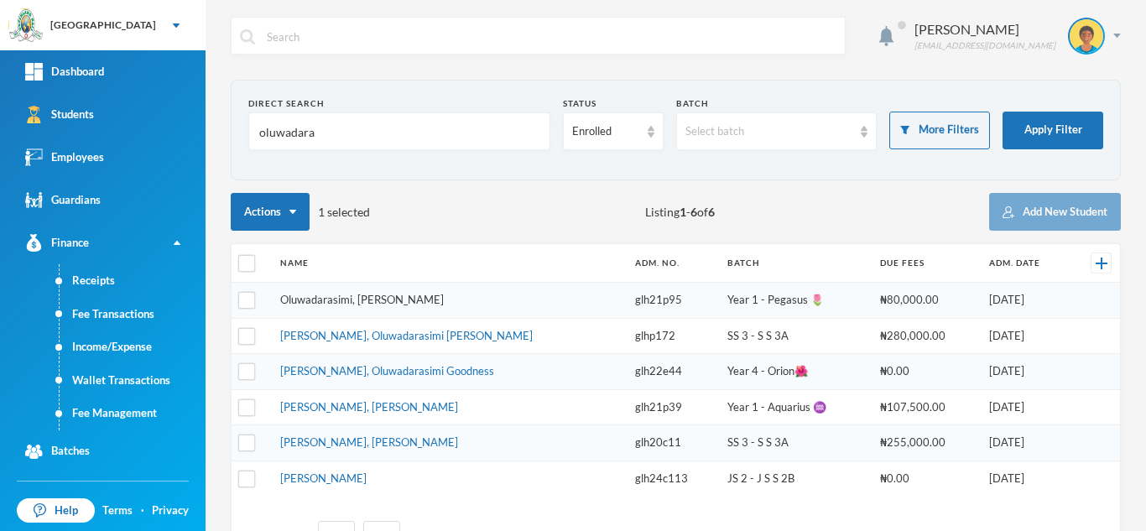
type input "oluwadara"
click at [326, 294] on link "Oluwadarasimi, [PERSON_NAME]" at bounding box center [362, 299] width 164 height 13
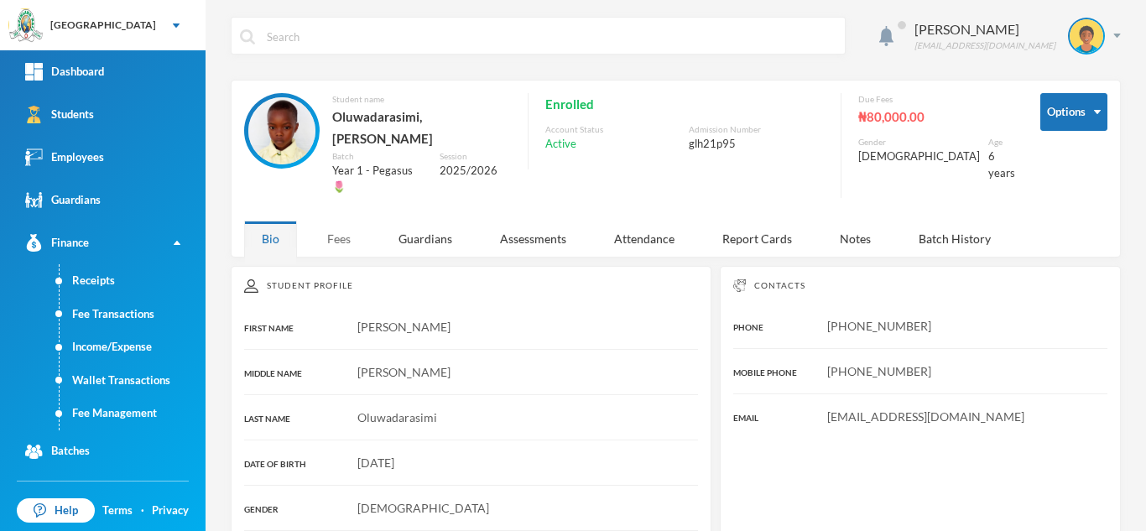
click at [338, 221] on div "Fees" at bounding box center [338, 239] width 59 height 36
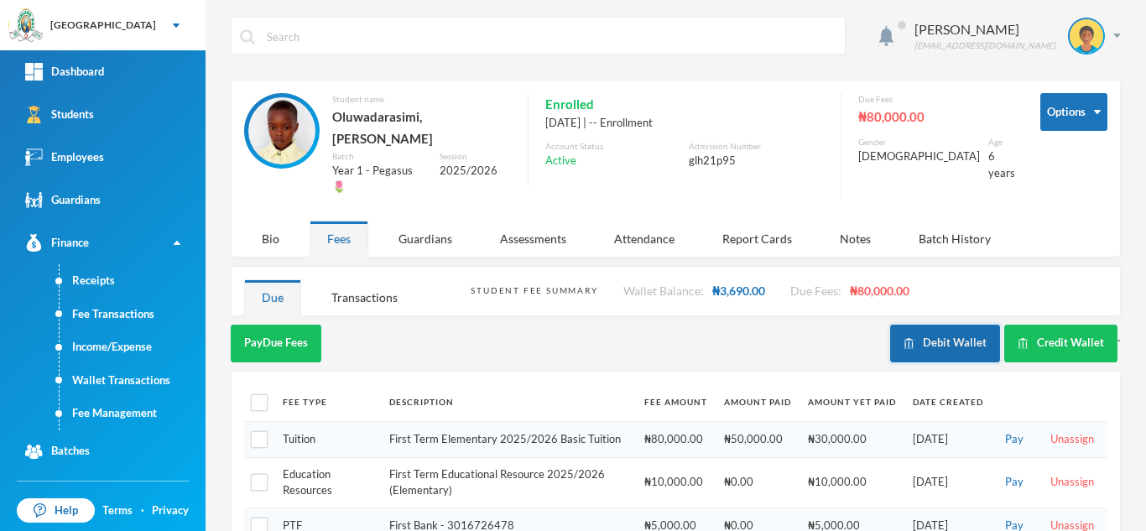
click at [903, 338] on img "button" at bounding box center [908, 343] width 11 height 11
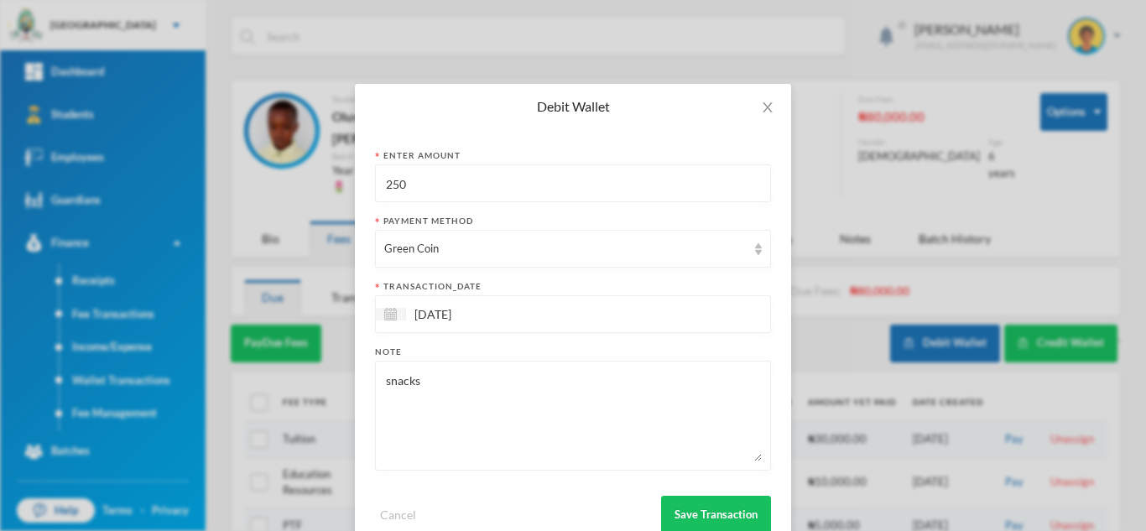
click at [681, 493] on div "Cancel Save Transaction" at bounding box center [573, 508] width 396 height 50
click at [682, 507] on button "Save Transaction" at bounding box center [716, 515] width 110 height 38
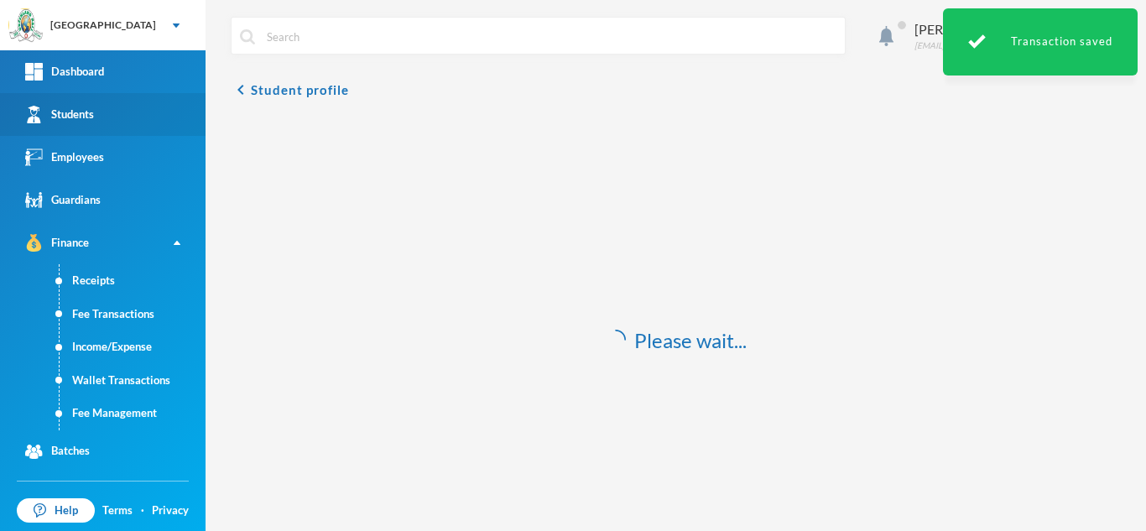
click at [117, 113] on link "Students" at bounding box center [102, 114] width 205 height 43
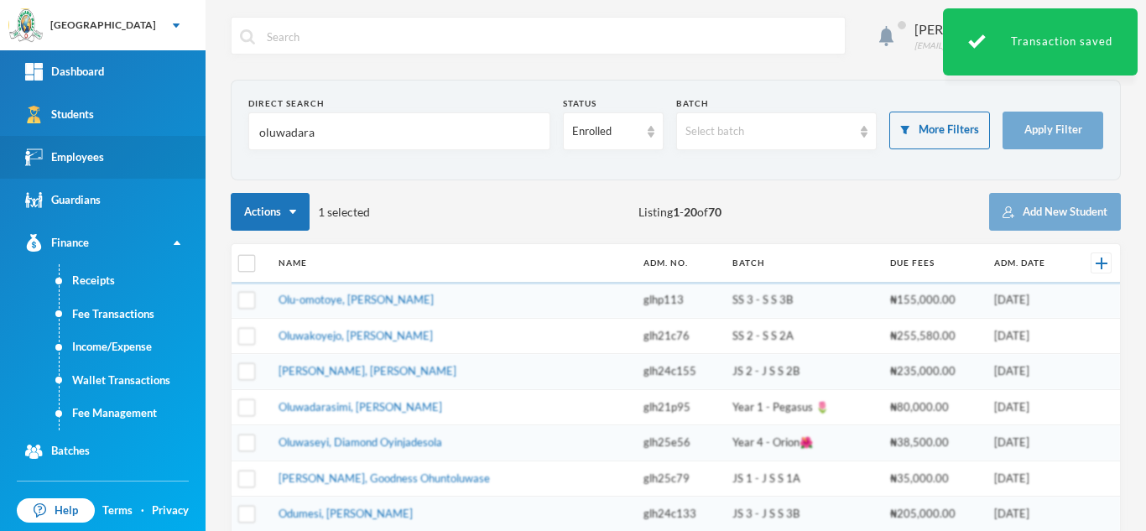
drag, startPoint x: 322, startPoint y: 142, endPoint x: 162, endPoint y: 140, distance: 160.2
click at [162, 140] on div "Greenland Hall Your Bluebic Account Greenland Hall Add a New School Dashboard S…" at bounding box center [573, 265] width 1146 height 531
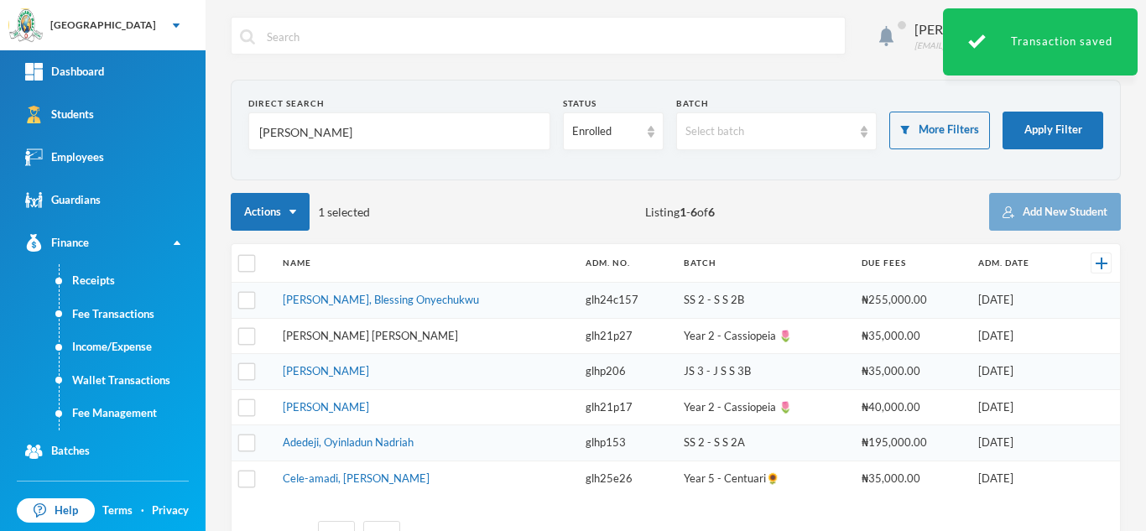
type input "[PERSON_NAME]"
click at [341, 338] on tbody "[PERSON_NAME], Blessing Onyechukwu glh24c157 SS 2 - S S 2B ₦255,000.00 [DATE] […" at bounding box center [675, 390] width 888 height 214
click at [341, 335] on link "[PERSON_NAME] [PERSON_NAME]" at bounding box center [370, 335] width 175 height 13
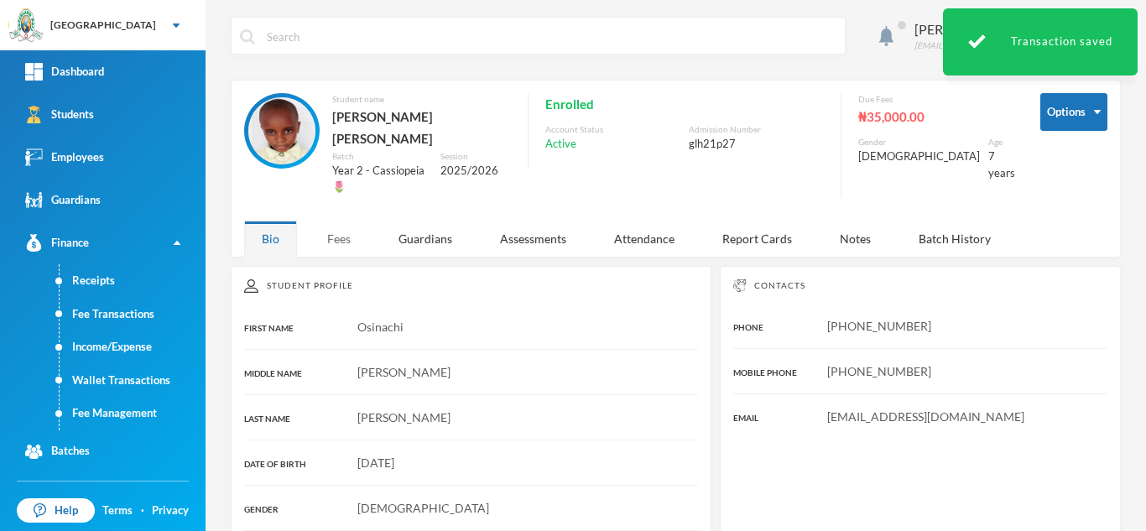
click at [340, 221] on div "Fees" at bounding box center [338, 239] width 59 height 36
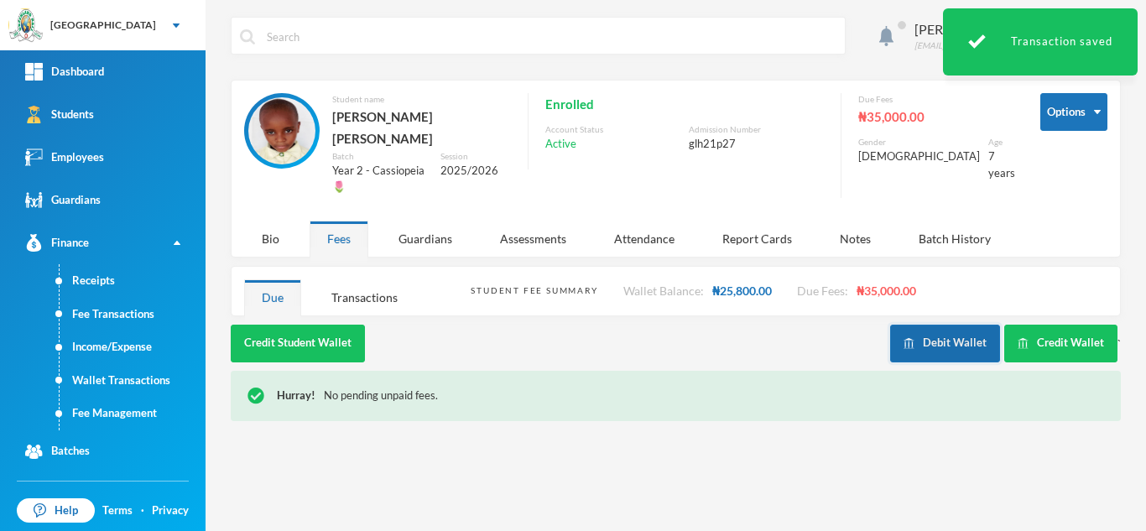
click at [918, 325] on button "Debit Wallet" at bounding box center [945, 344] width 110 height 38
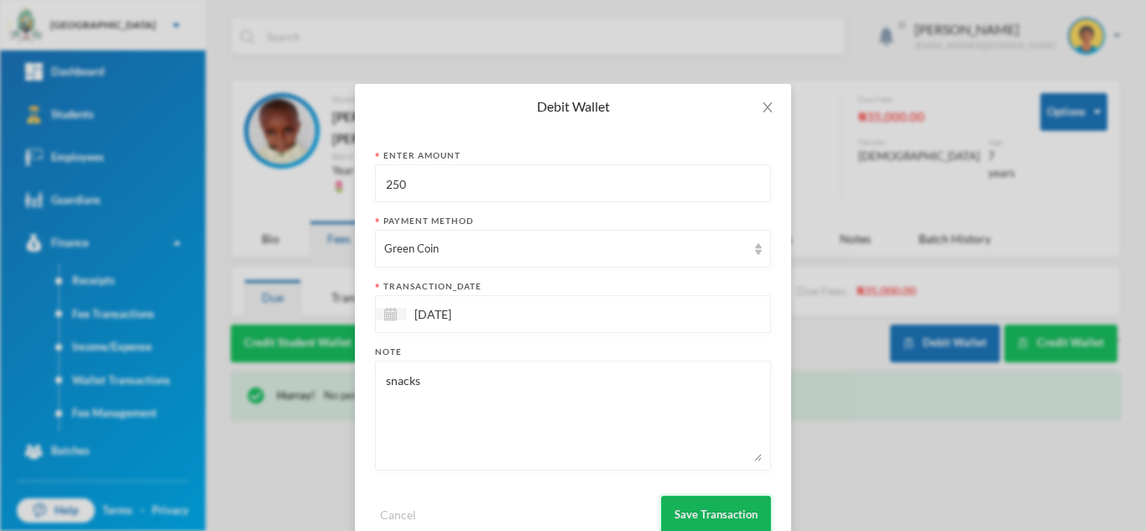
click at [682, 498] on button "Save Transaction" at bounding box center [716, 515] width 110 height 38
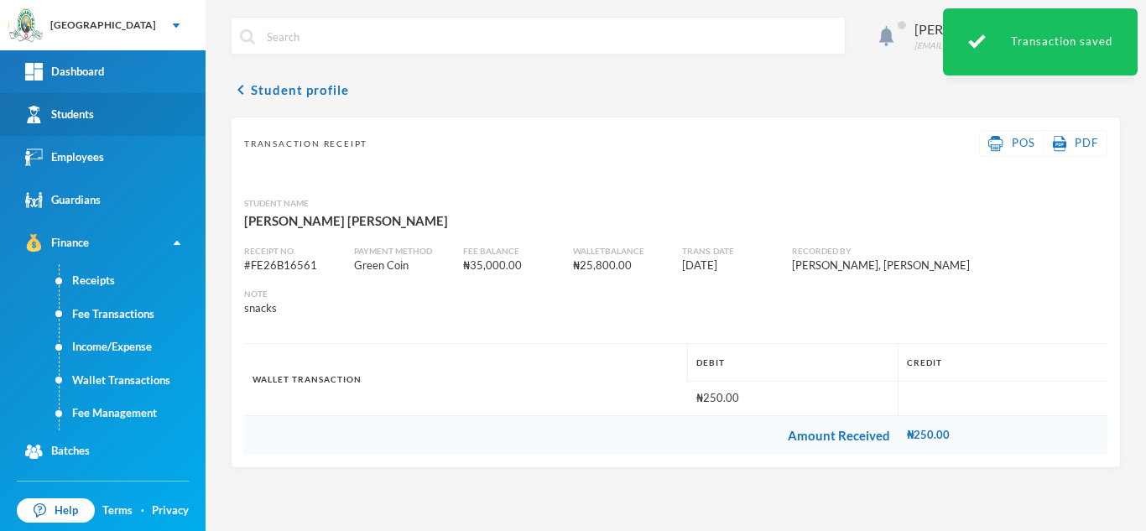
click at [142, 119] on link "Students" at bounding box center [102, 114] width 205 height 43
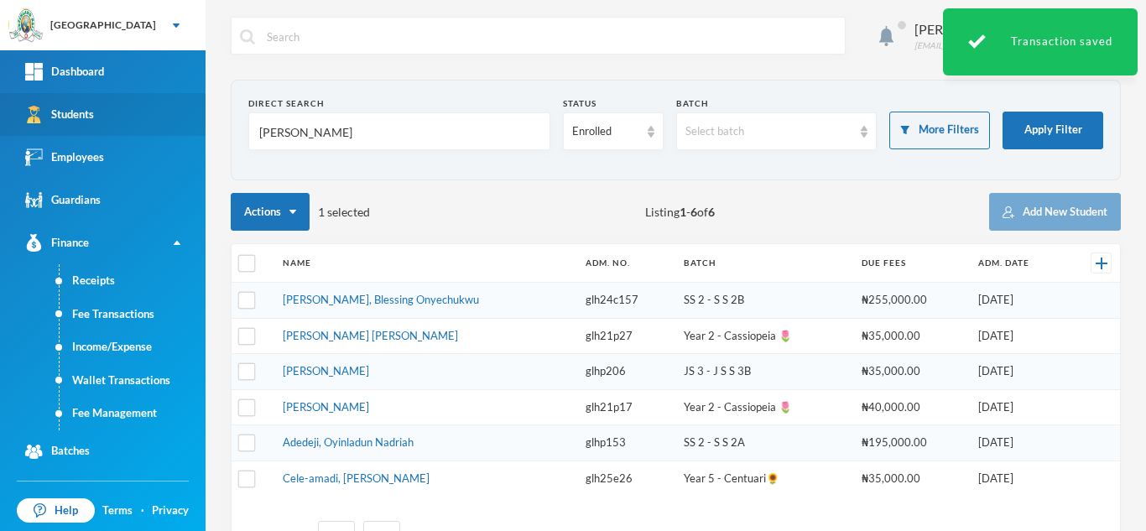
drag, startPoint x: 304, startPoint y: 134, endPoint x: 115, endPoint y: 112, distance: 190.9
click at [115, 112] on div "Greenland Hall Your Bluebic Account Greenland Hall Add a New School Dashboard S…" at bounding box center [573, 265] width 1146 height 531
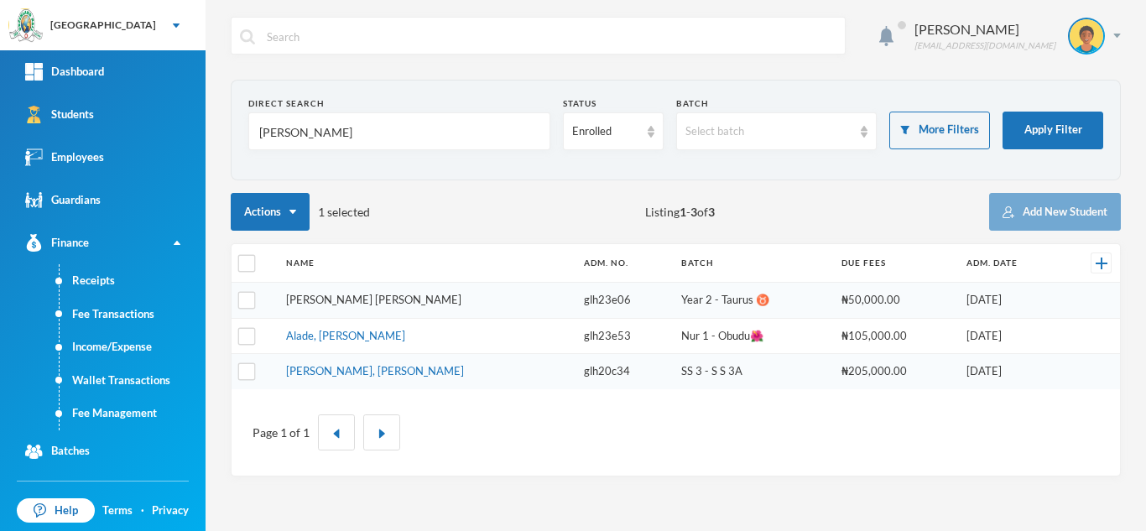
type input "[PERSON_NAME]"
click at [335, 297] on link "[PERSON_NAME] [PERSON_NAME]" at bounding box center [373, 299] width 175 height 13
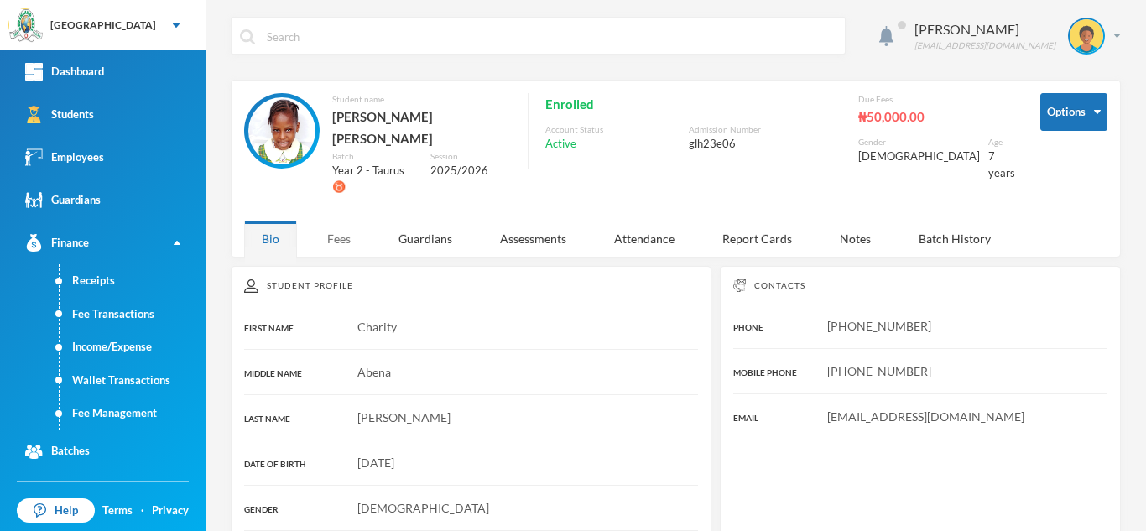
click at [344, 221] on div "Fees" at bounding box center [338, 239] width 59 height 36
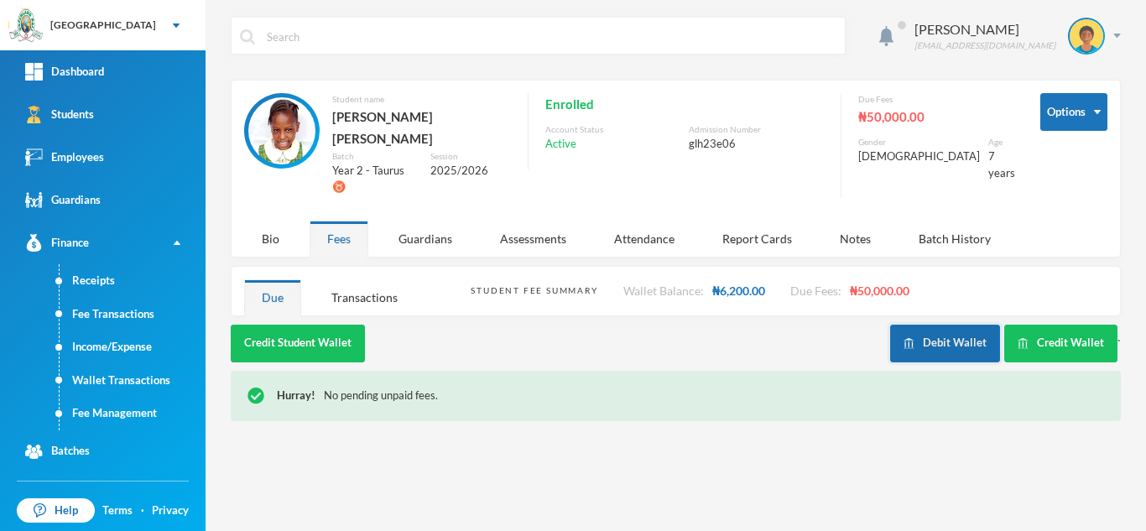
click at [908, 338] on img "button" at bounding box center [908, 343] width 11 height 11
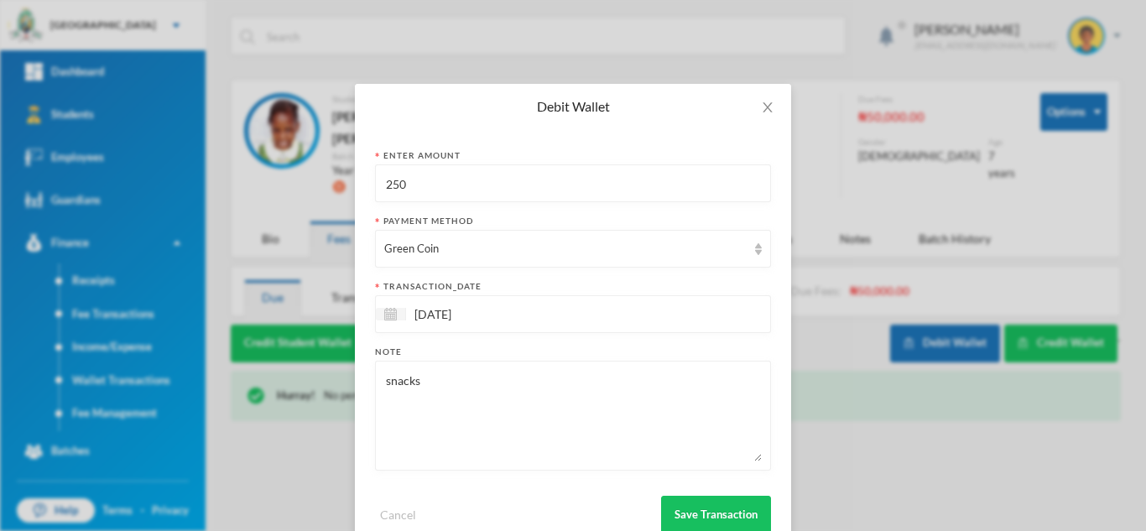
drag, startPoint x: 312, startPoint y: 153, endPoint x: 227, endPoint y: 143, distance: 85.3
click at [232, 142] on div "Debit Wallet Enter Amount 250 Payment Method Green Coin transaction_date [DATE]…" at bounding box center [573, 265] width 1146 height 531
type input "800"
drag, startPoint x: 462, startPoint y: 374, endPoint x: 142, endPoint y: 367, distance: 320.4
click at [169, 369] on div "Debit Wallet Enter Amount 800 Payment Method Green Coin transaction_date [DATE]…" at bounding box center [573, 265] width 1146 height 531
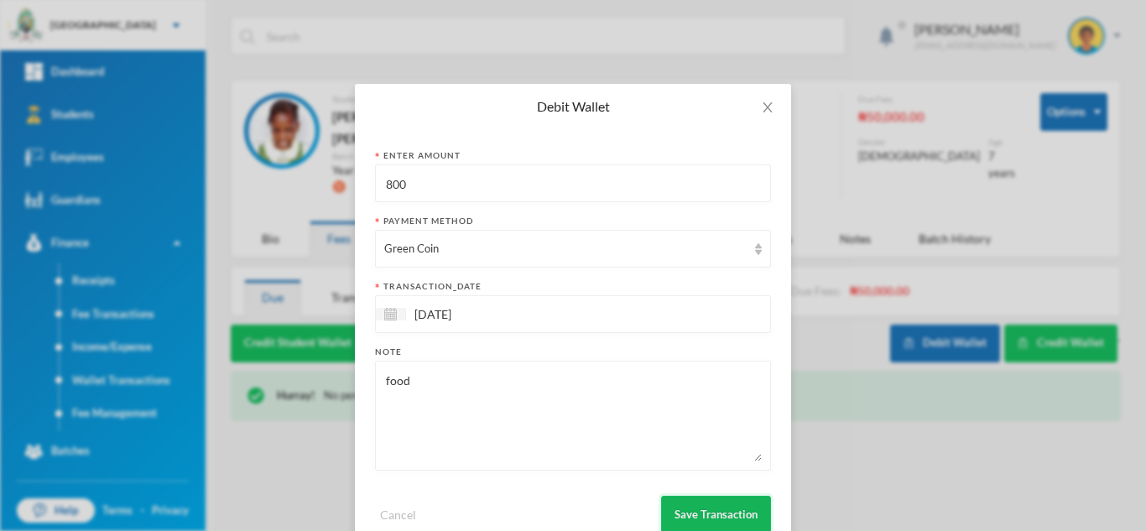
type textarea "food"
click at [699, 517] on button "Save Transaction" at bounding box center [716, 515] width 110 height 38
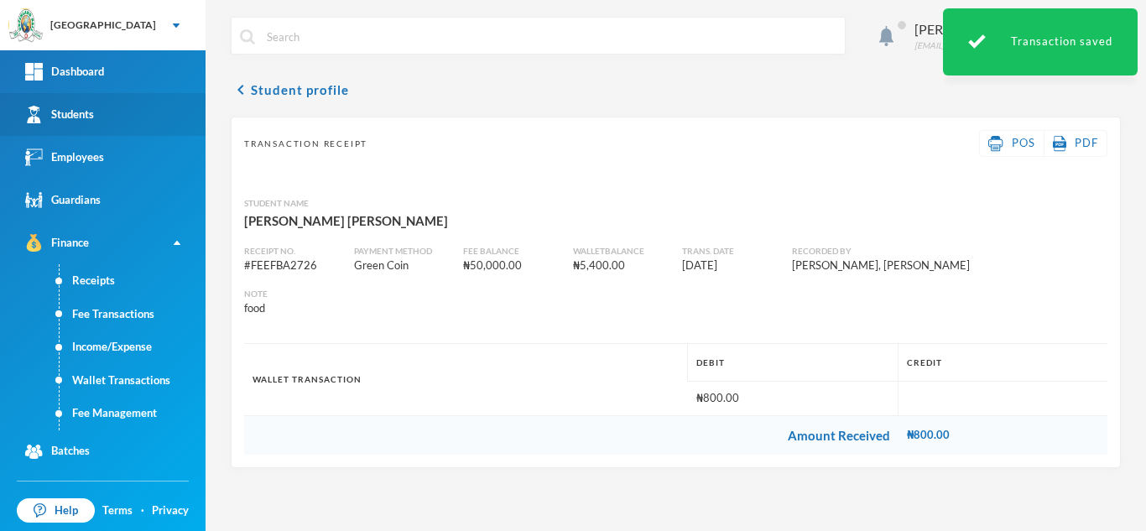
click at [106, 116] on link "Students" at bounding box center [102, 114] width 205 height 43
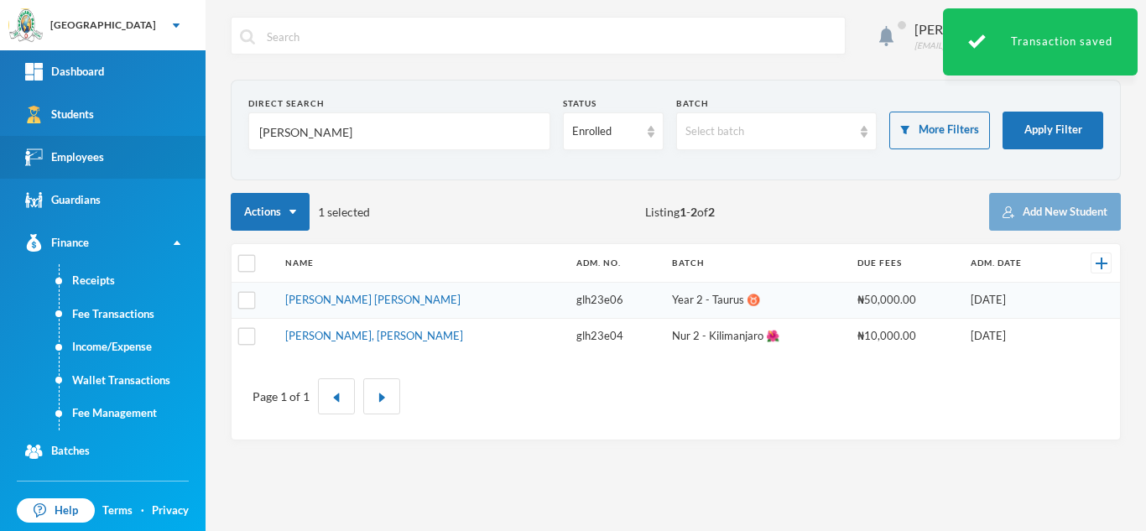
drag, startPoint x: 329, startPoint y: 133, endPoint x: 53, endPoint y: 144, distance: 276.1
click at [53, 144] on div "Greenland Hall Your Bluebic Account Greenland Hall Add a New School Dashboard S…" at bounding box center [573, 265] width 1146 height 531
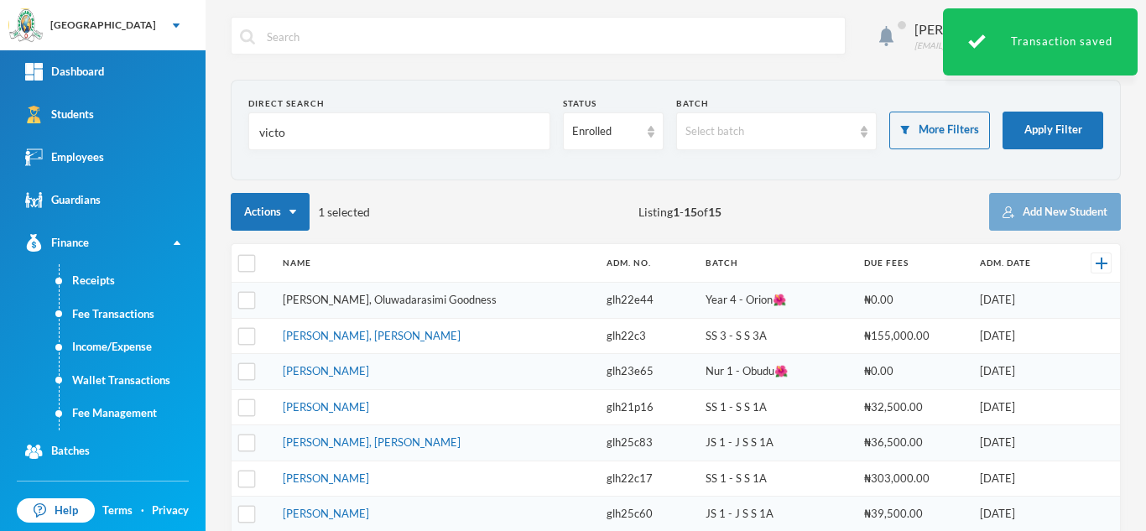
type input "victo"
click at [330, 294] on link "[PERSON_NAME], Oluwadarasimi Goodness" at bounding box center [390, 299] width 214 height 13
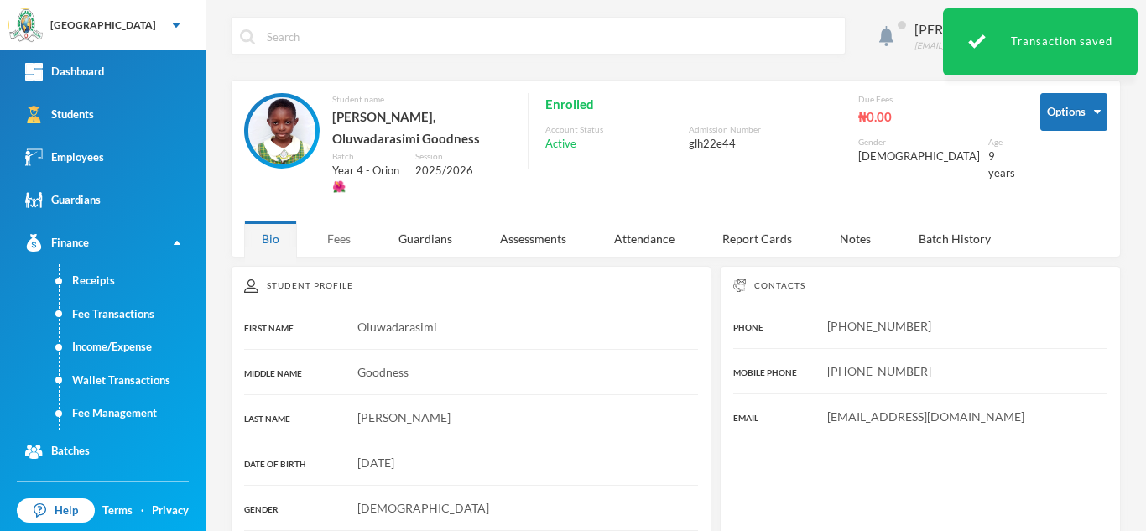
click at [325, 221] on div "Fees" at bounding box center [338, 239] width 59 height 36
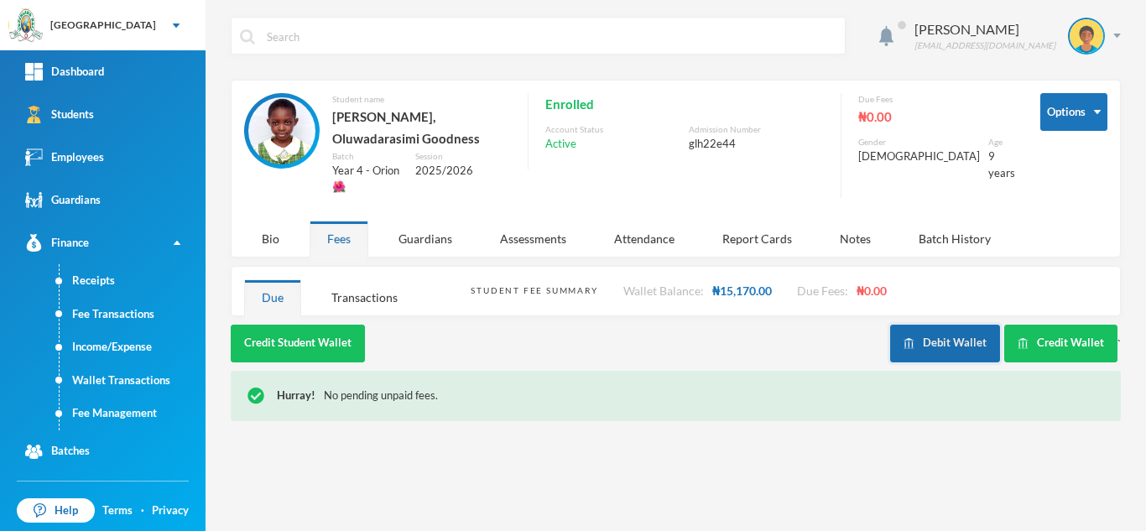
click at [913, 325] on button "Debit Wallet" at bounding box center [945, 344] width 110 height 38
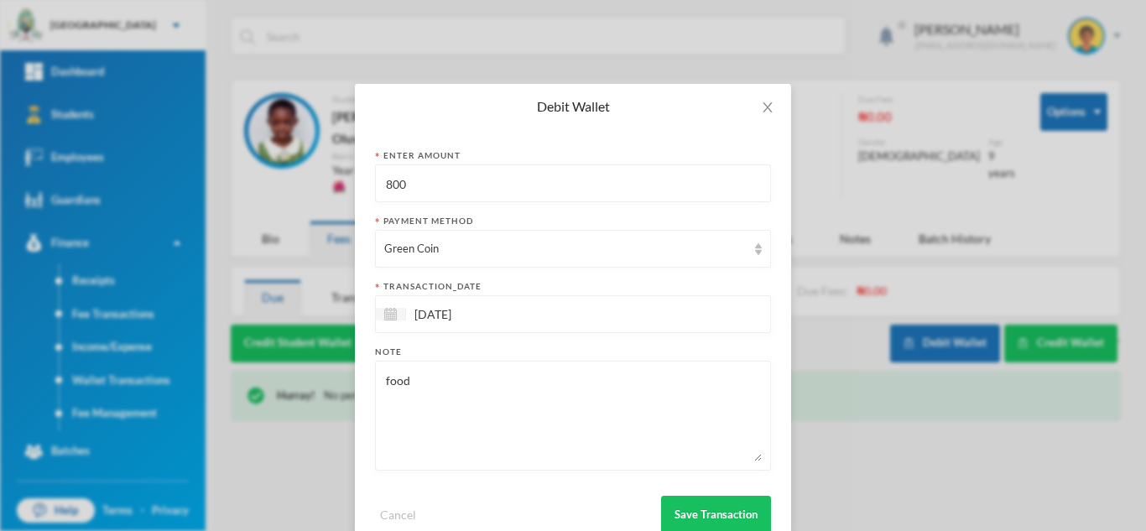
drag, startPoint x: 439, startPoint y: 191, endPoint x: 228, endPoint y: 179, distance: 211.7
click at [247, 175] on div "Debit Wallet Enter Amount 800 Payment Method Green Coin transaction_date 23/09/…" at bounding box center [573, 265] width 1146 height 531
type input "250"
drag, startPoint x: 384, startPoint y: 384, endPoint x: 266, endPoint y: 388, distance: 118.3
click at [266, 388] on div "Debit Wallet Enter Amount 250 Payment Method Green Coin transaction_date 23/09/…" at bounding box center [573, 265] width 1146 height 531
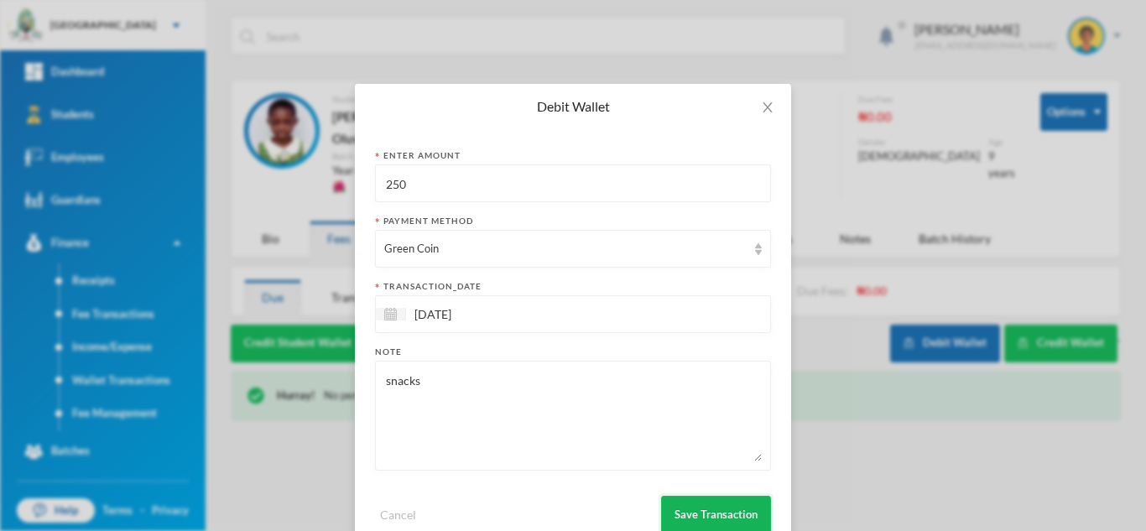
type textarea "snacks"
click at [680, 520] on button "Save Transaction" at bounding box center [716, 515] width 110 height 38
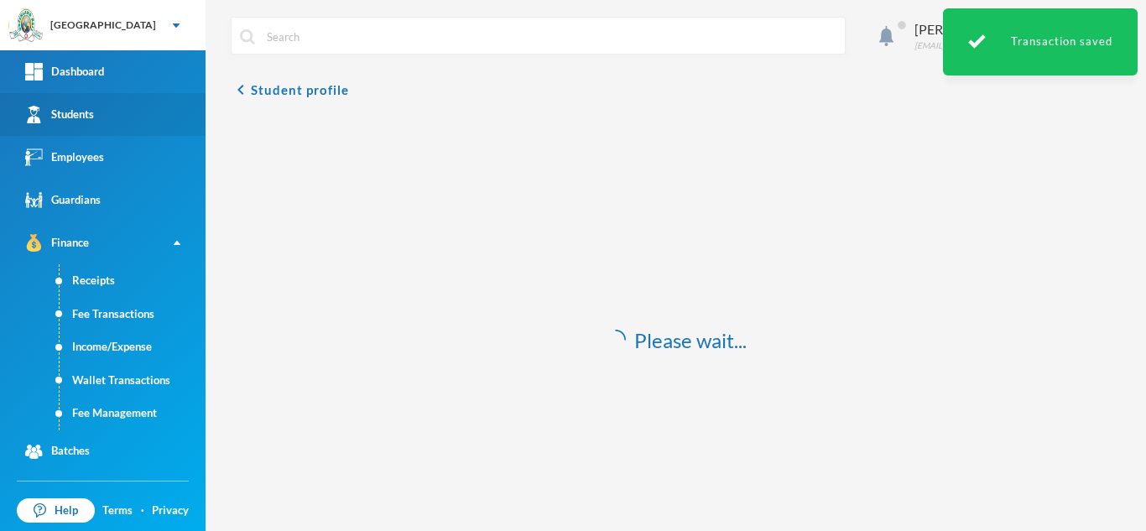
click at [94, 118] on div "Students" at bounding box center [59, 115] width 69 height 18
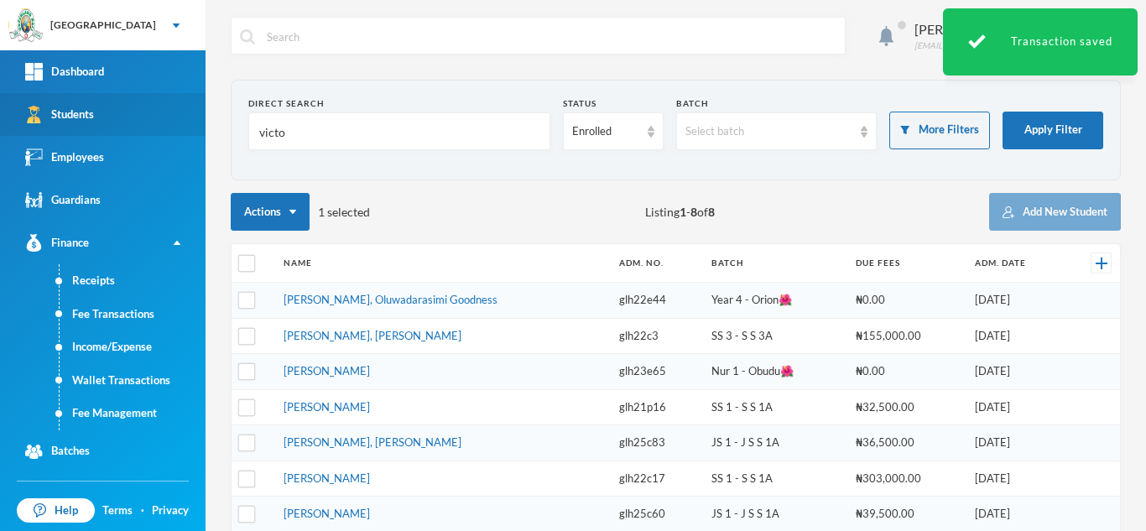
drag, startPoint x: 304, startPoint y: 141, endPoint x: 162, endPoint y: 131, distance: 142.9
click at [162, 131] on div "Greenland Hall Your Bluebic Account Greenland Hall Add a New School Dashboard S…" at bounding box center [573, 265] width 1146 height 531
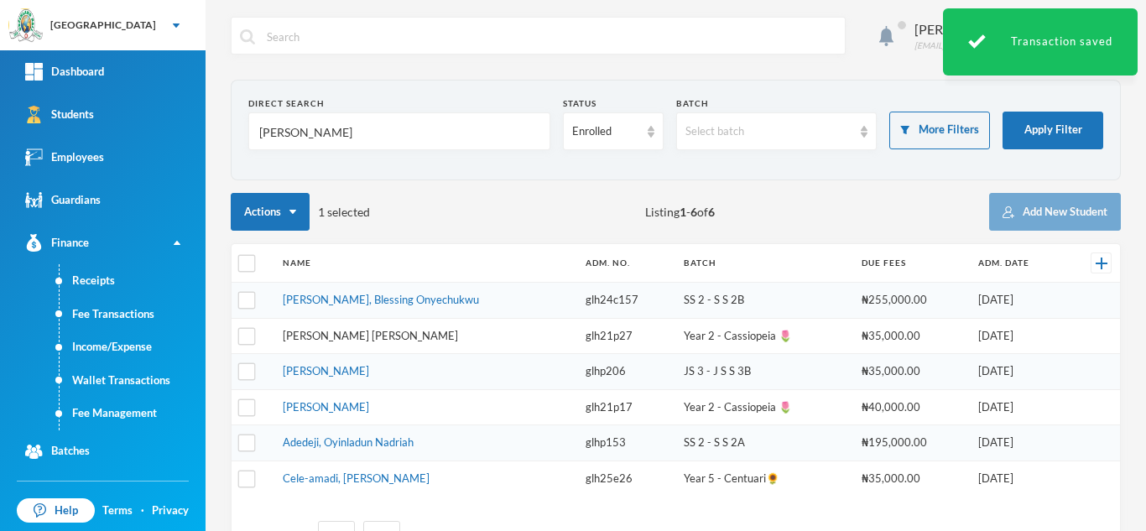
type input "nnadi"
click at [383, 330] on link "Nnadi, Osinachi Emmanuel" at bounding box center [370, 335] width 175 height 13
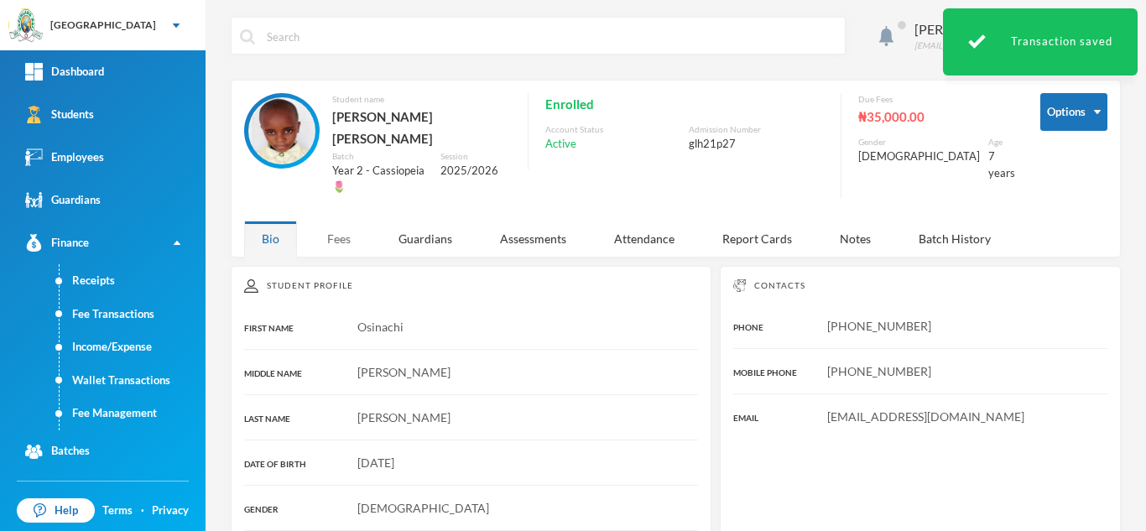
click at [340, 221] on div "Fees" at bounding box center [338, 239] width 59 height 36
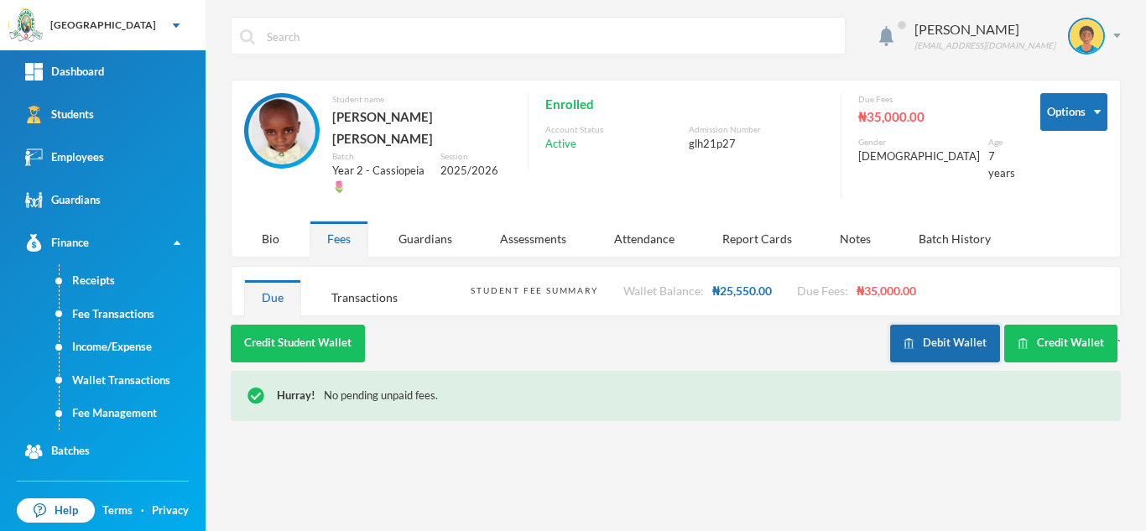
click at [956, 325] on button "Debit Wallet" at bounding box center [945, 344] width 110 height 38
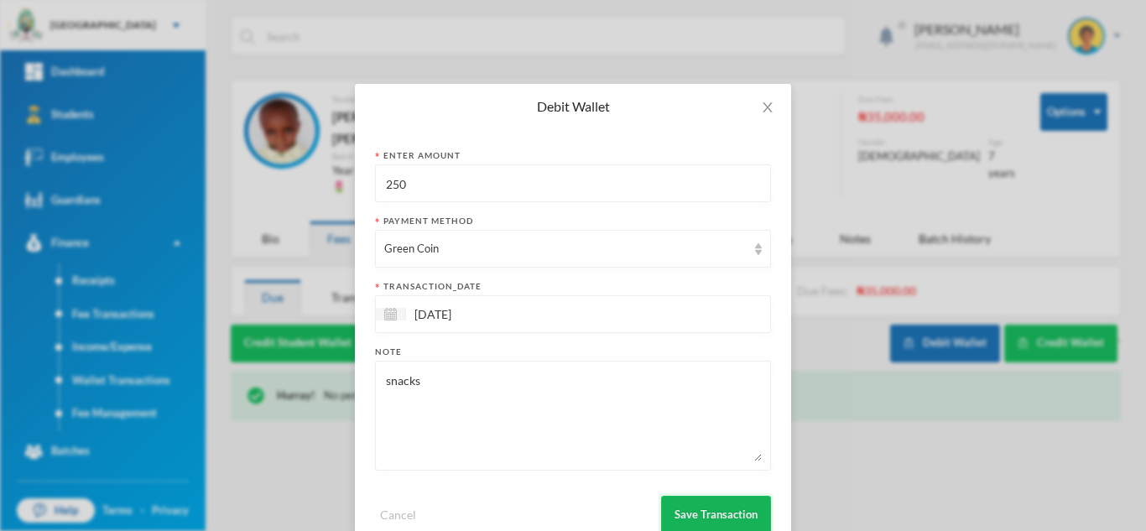
click at [700, 508] on button "Save Transaction" at bounding box center [716, 515] width 110 height 38
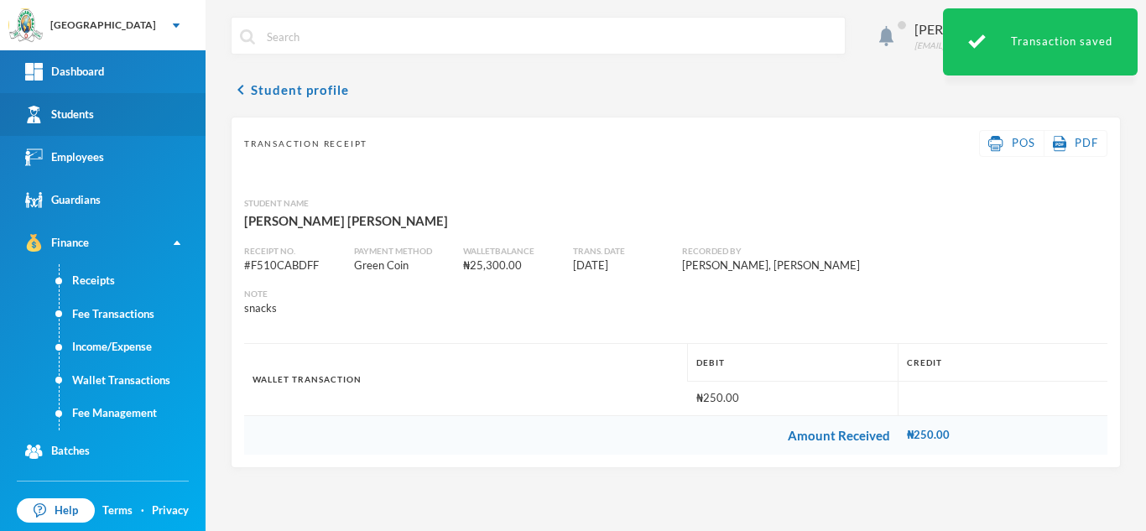
click at [96, 101] on link "Students" at bounding box center [102, 114] width 205 height 43
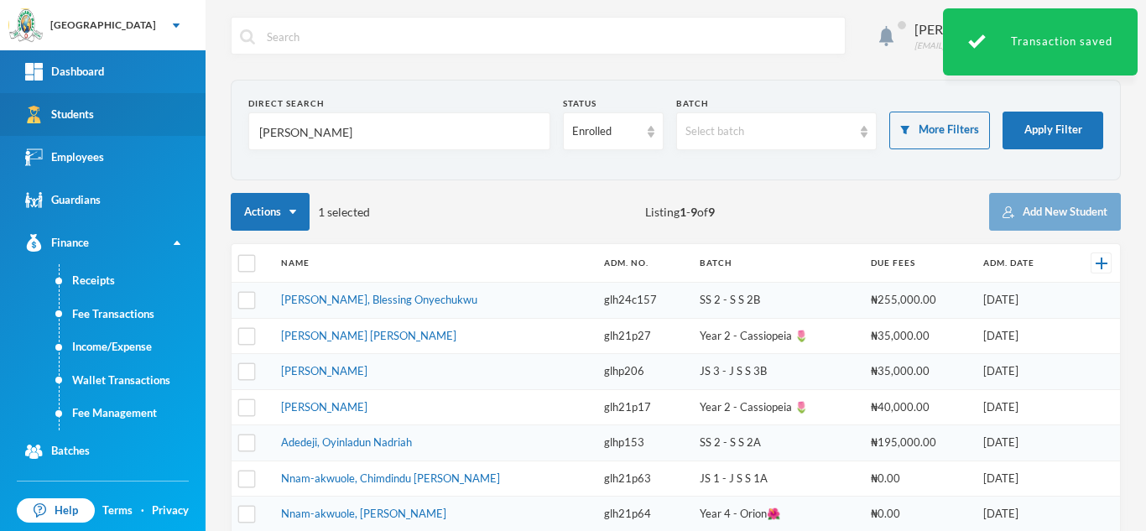
drag, startPoint x: 309, startPoint y: 129, endPoint x: 111, endPoint y: 122, distance: 198.9
click at [133, 121] on div "Greenland Hall Your Bluebic Account Greenland Hall Add a New School Dashboard S…" at bounding box center [573, 265] width 1146 height 531
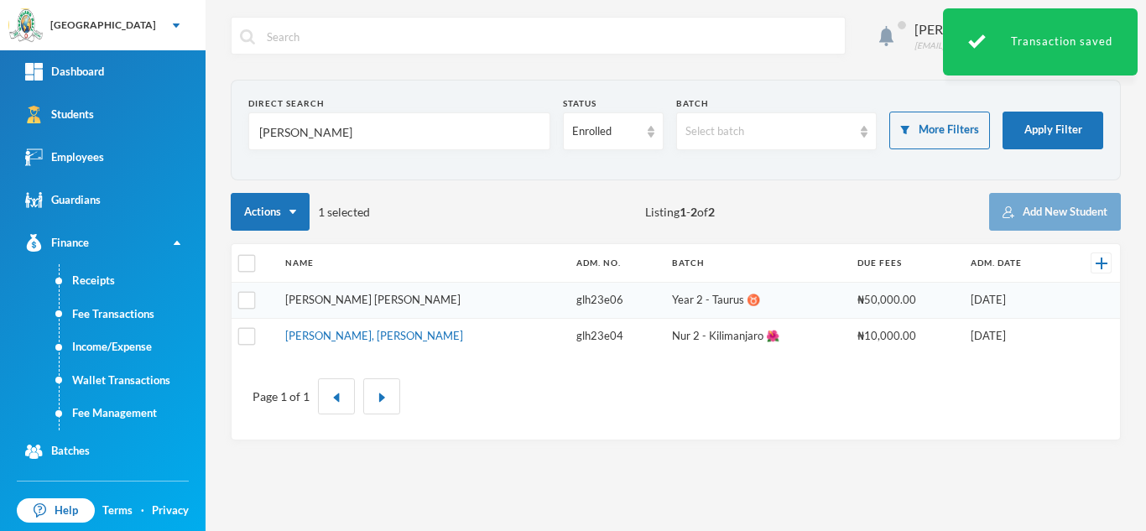
type input "asare"
click at [374, 301] on link "Asare, Charity Abena" at bounding box center [372, 299] width 175 height 13
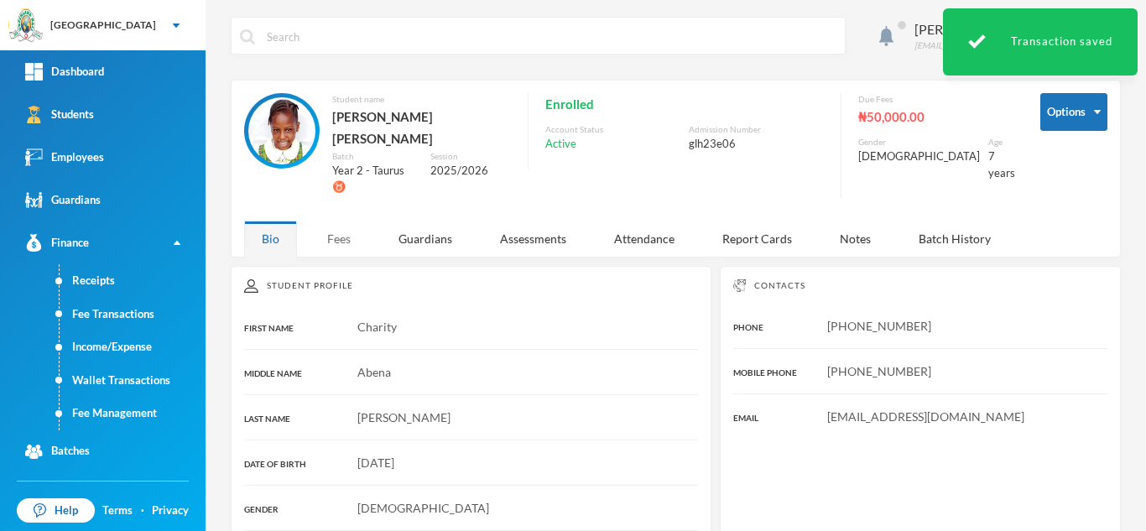
click at [327, 221] on div "Fees" at bounding box center [338, 239] width 59 height 36
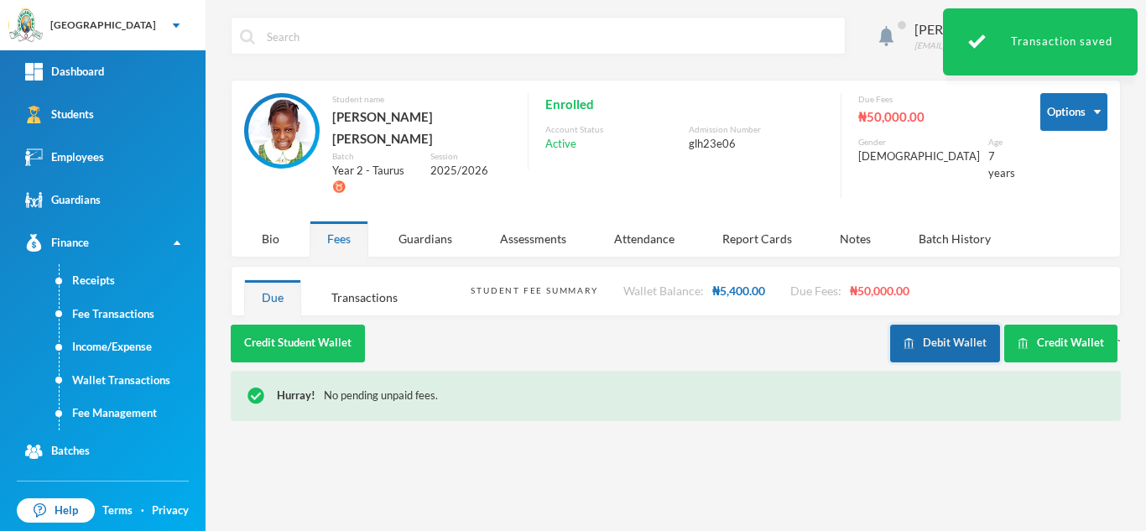
click at [944, 325] on button "Debit Wallet" at bounding box center [945, 344] width 110 height 38
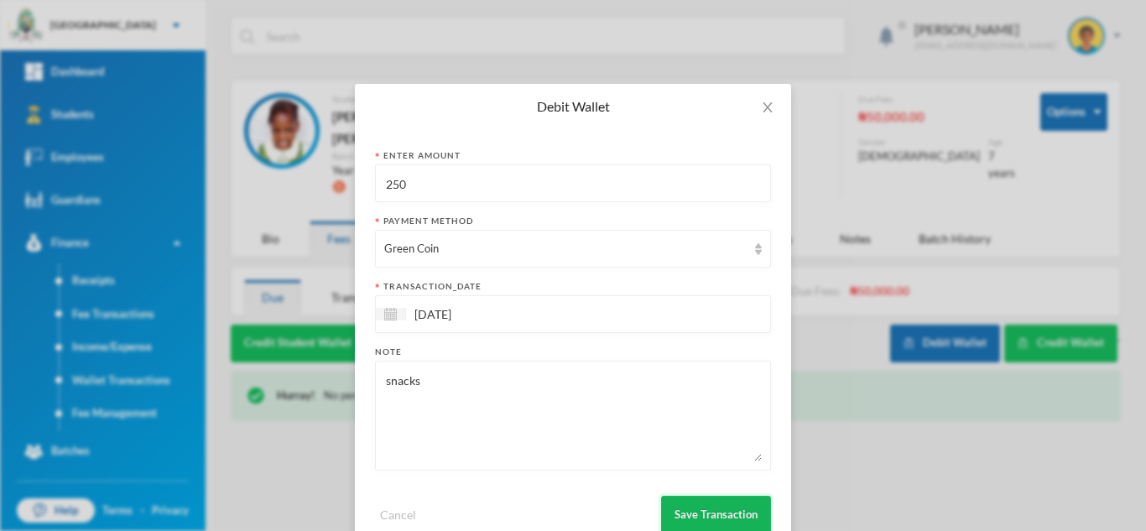
click at [699, 526] on button "Save Transaction" at bounding box center [716, 515] width 110 height 38
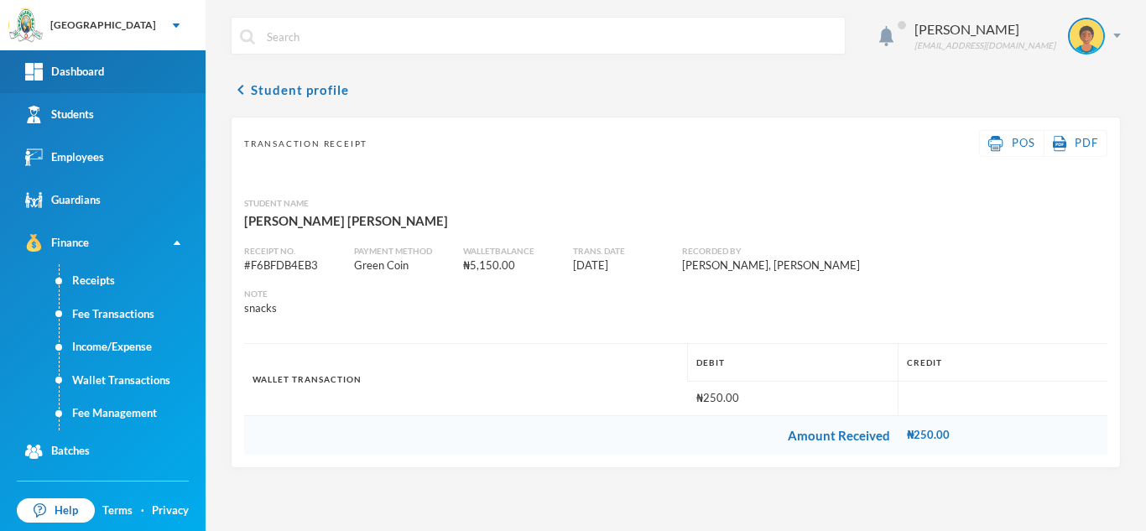
click at [101, 88] on link "Dashboard" at bounding box center [102, 71] width 205 height 43
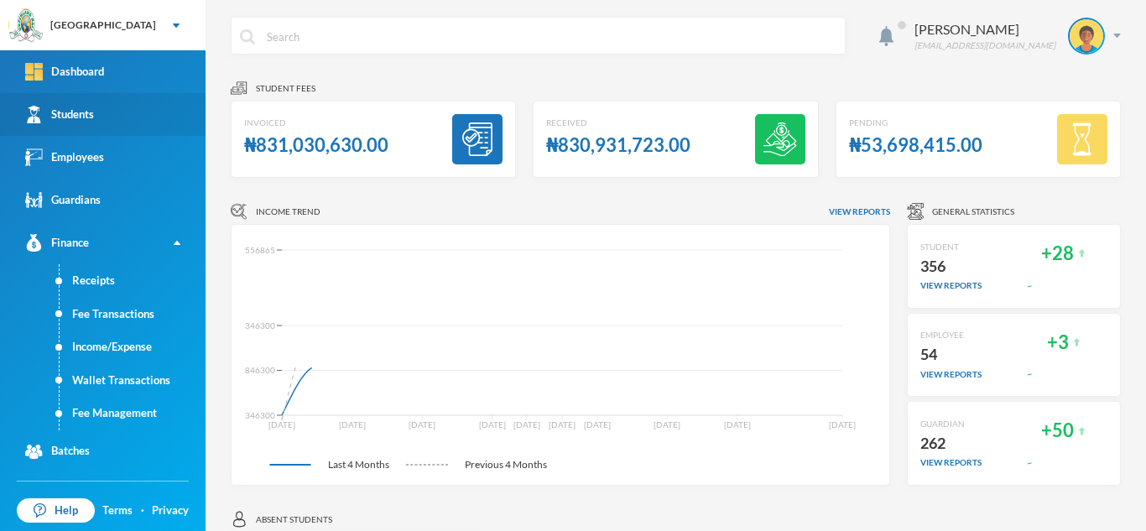
click at [101, 100] on link "Students" at bounding box center [102, 114] width 205 height 43
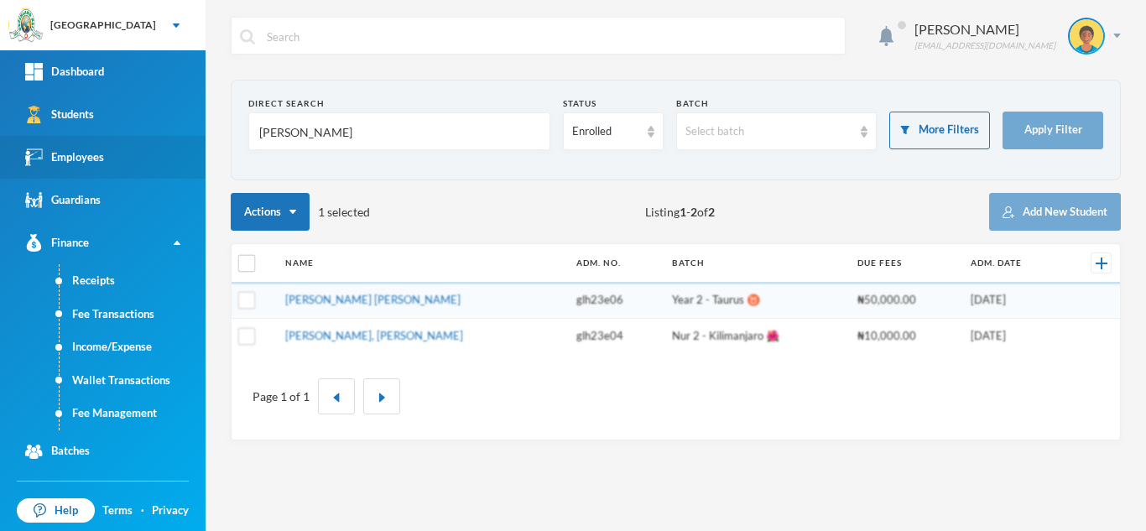
drag, startPoint x: 300, startPoint y: 139, endPoint x: 184, endPoint y: 143, distance: 115.8
click at [184, 143] on div "Greenland Hall Your Bluebic Account Greenland Hall Add a New School Dashboard S…" at bounding box center [573, 265] width 1146 height 531
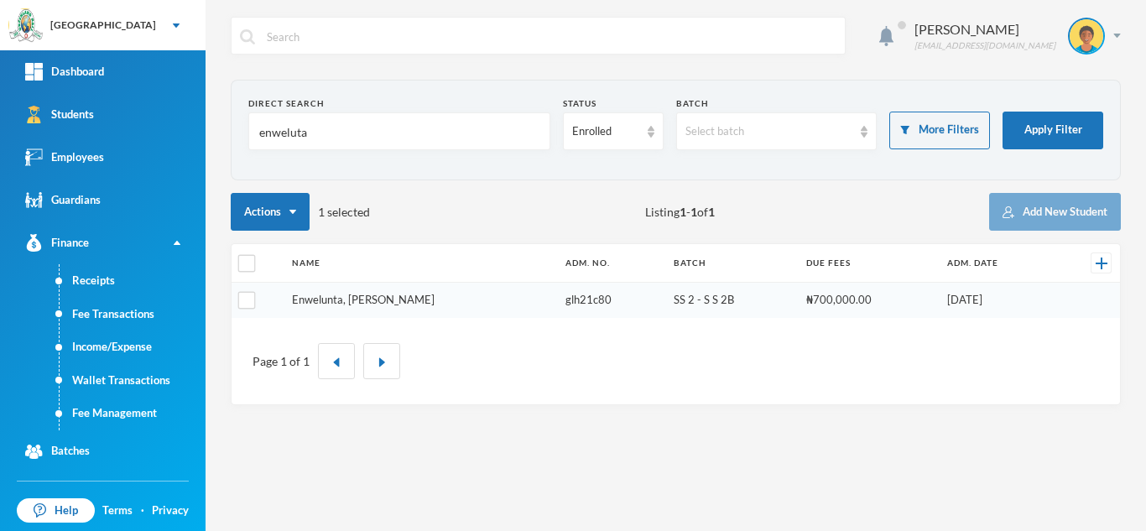
type input "enweluta"
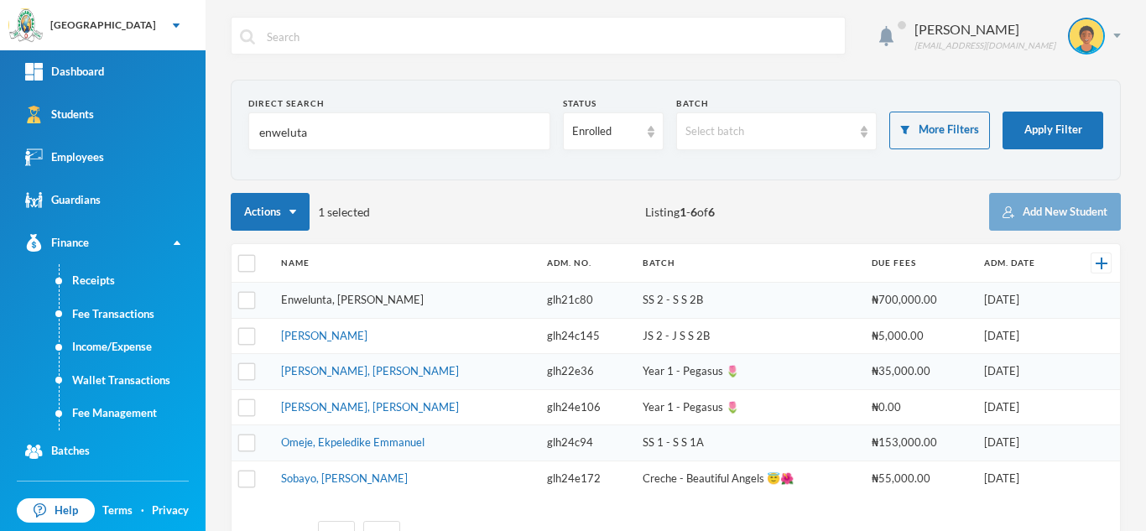
click at [346, 299] on link "Enwelunta, [PERSON_NAME]" at bounding box center [352, 299] width 143 height 13
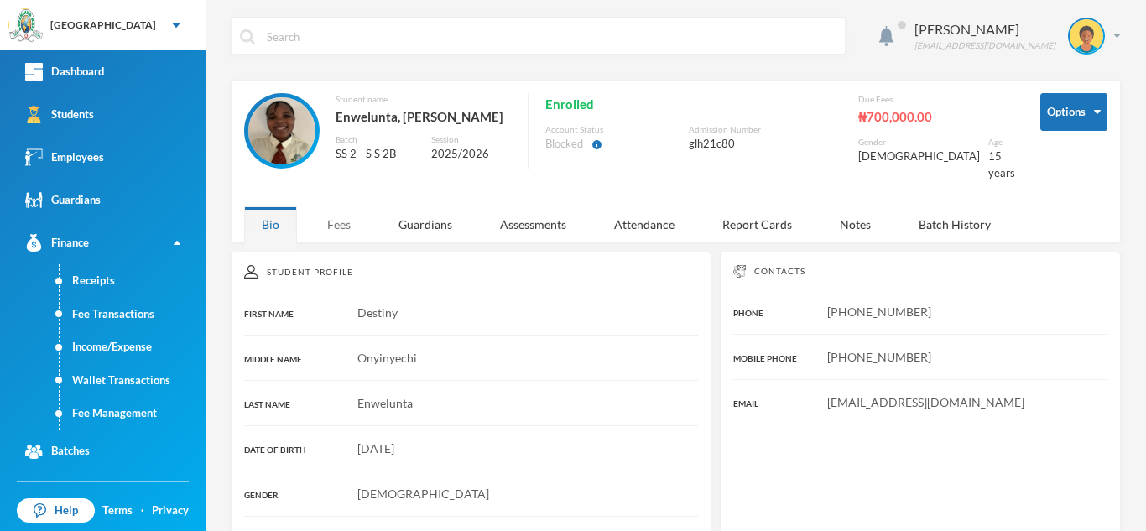
click at [353, 206] on div "Fees" at bounding box center [338, 224] width 59 height 36
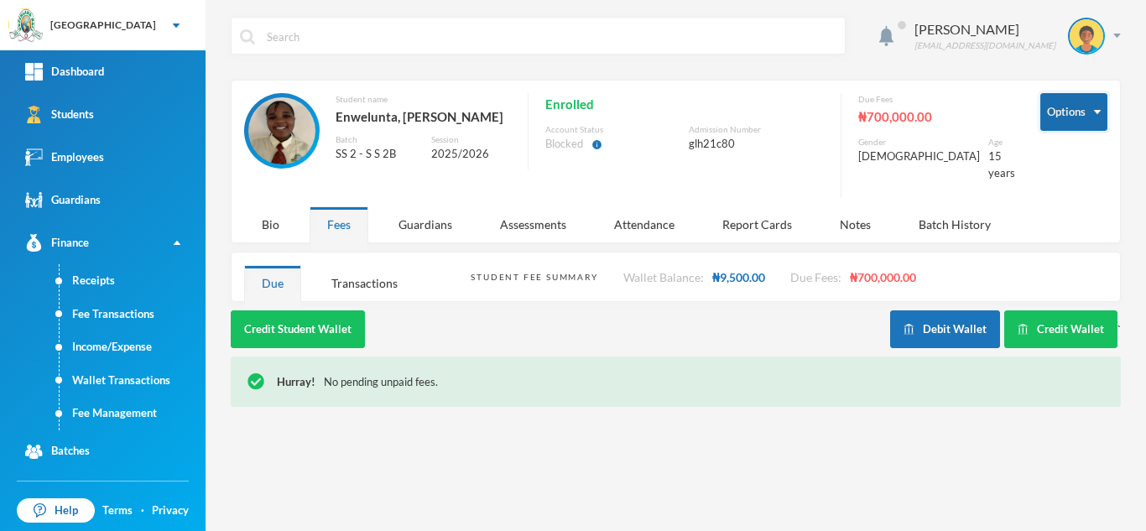
click at [1058, 112] on button "Options" at bounding box center [1073, 112] width 67 height 38
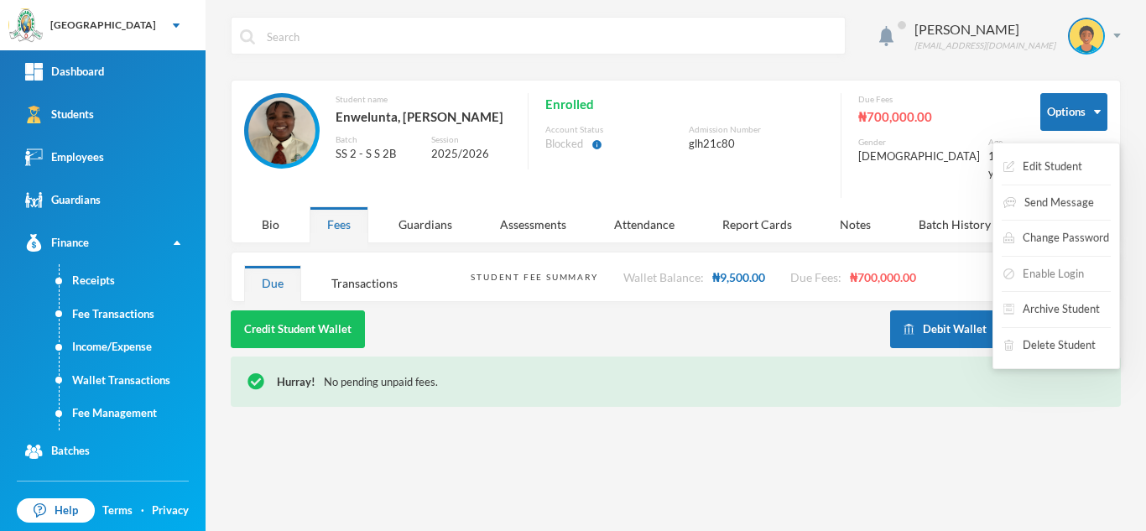
click at [1042, 272] on button "Enable Login" at bounding box center [1043, 274] width 84 height 30
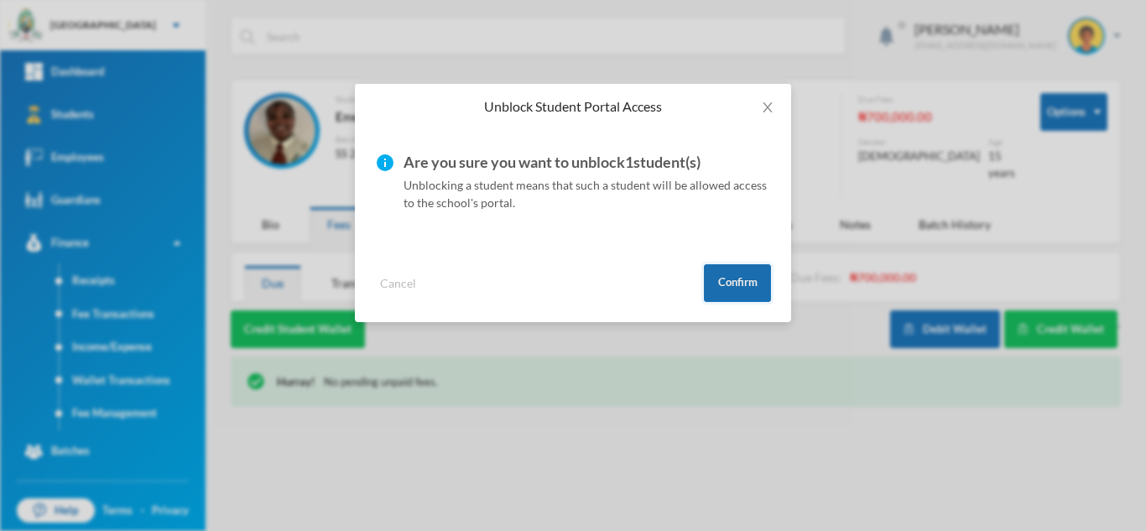
click at [718, 274] on button "Confirm" at bounding box center [737, 283] width 67 height 38
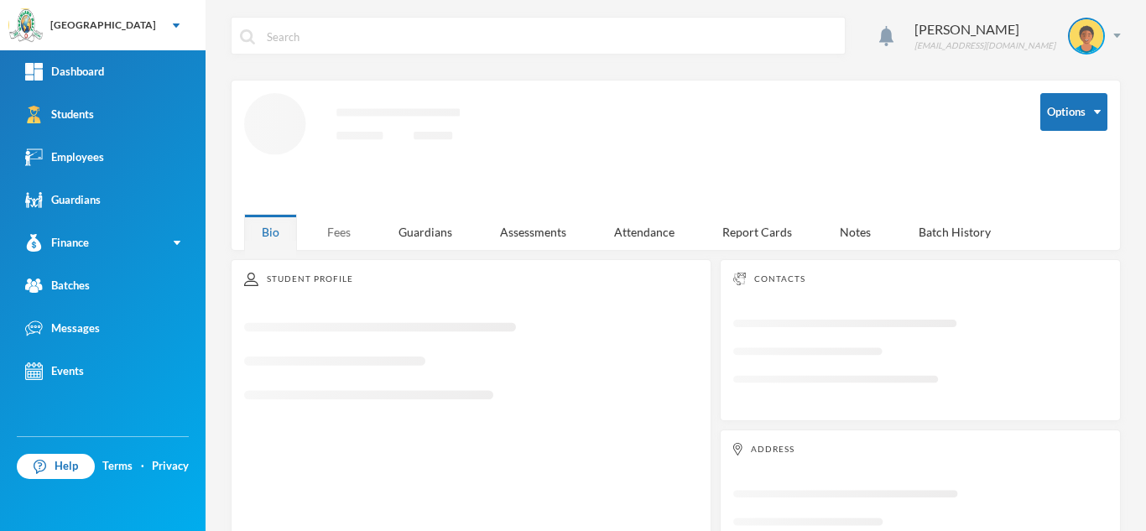
click at [340, 227] on div "Fees" at bounding box center [338, 232] width 59 height 36
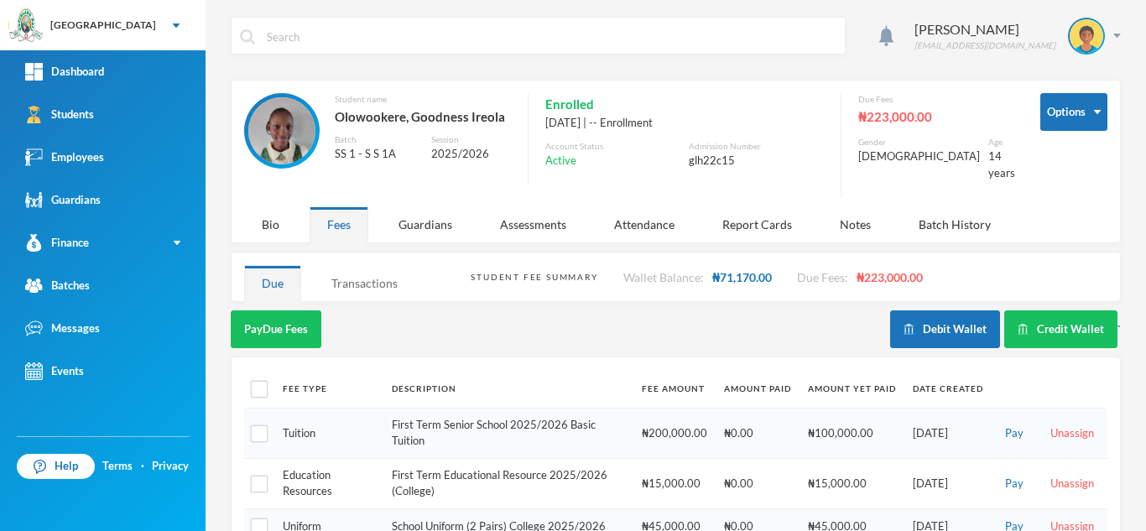
click at [373, 265] on div "Transactions" at bounding box center [364, 283] width 101 height 36
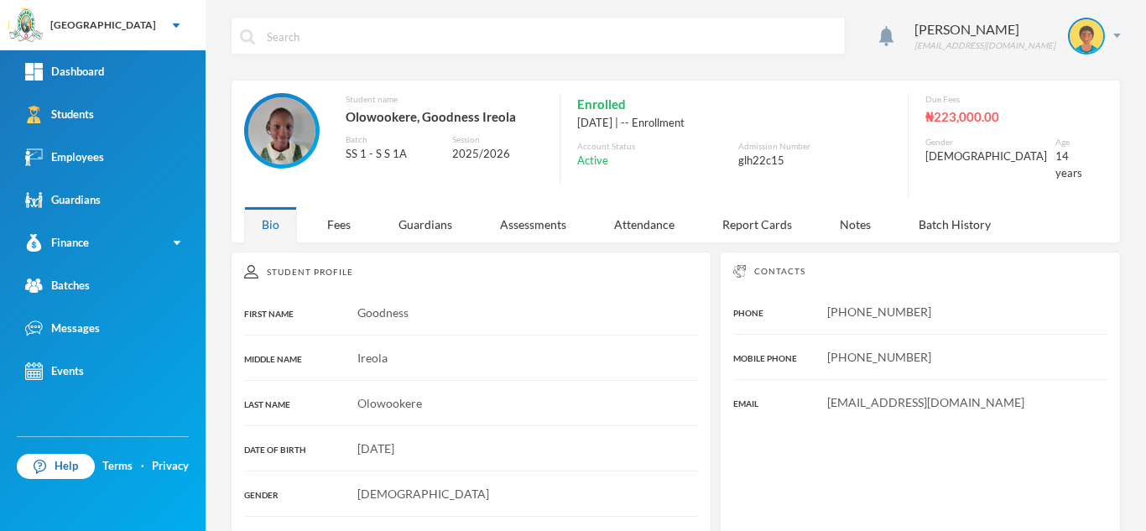
click at [341, 231] on div "Student name Olowookere, Goodness Ireola Batch SS 1 - S S 1A Session 2025/2026 …" at bounding box center [676, 162] width 890 height 164
click at [334, 210] on div "Fees" at bounding box center [338, 224] width 59 height 36
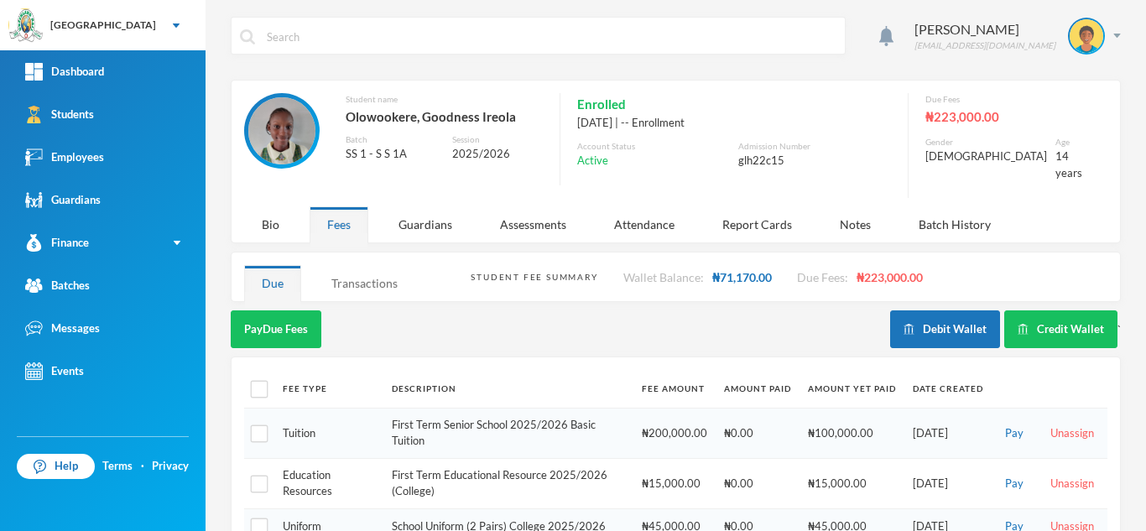
click at [379, 273] on div "Transactions" at bounding box center [364, 283] width 101 height 36
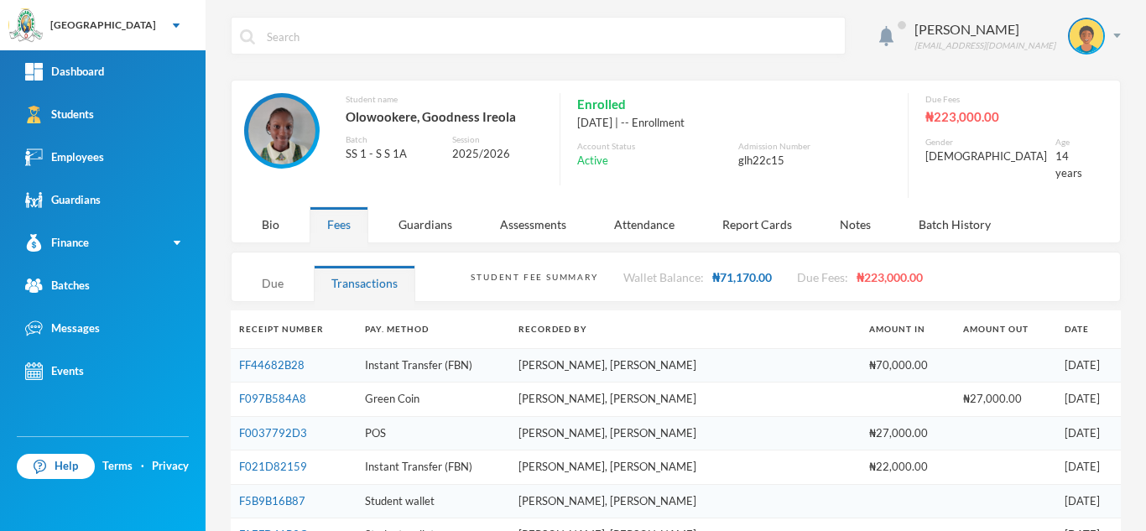
click at [269, 265] on div "Due" at bounding box center [272, 283] width 57 height 36
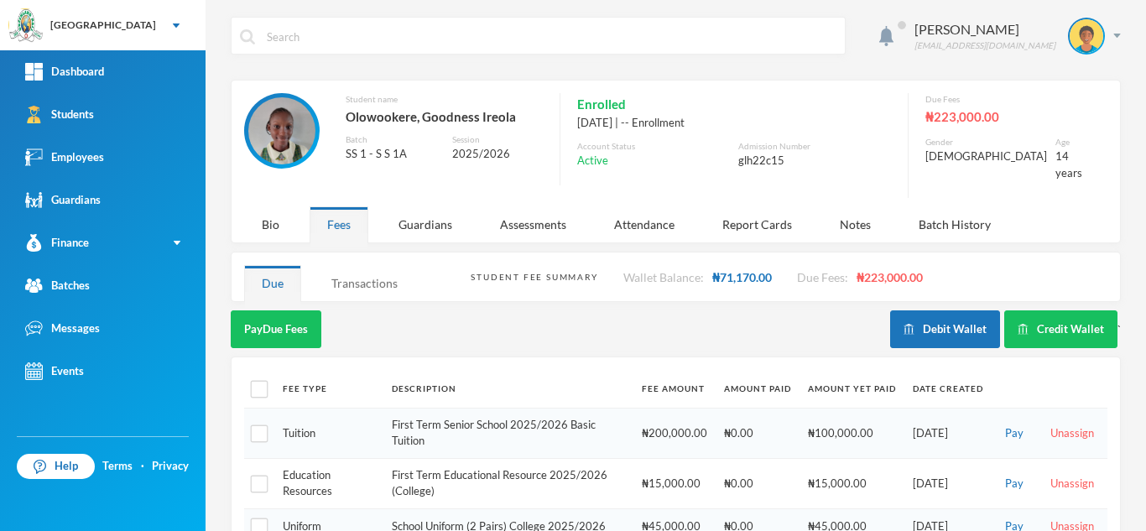
click at [342, 268] on div "Transactions" at bounding box center [364, 283] width 101 height 36
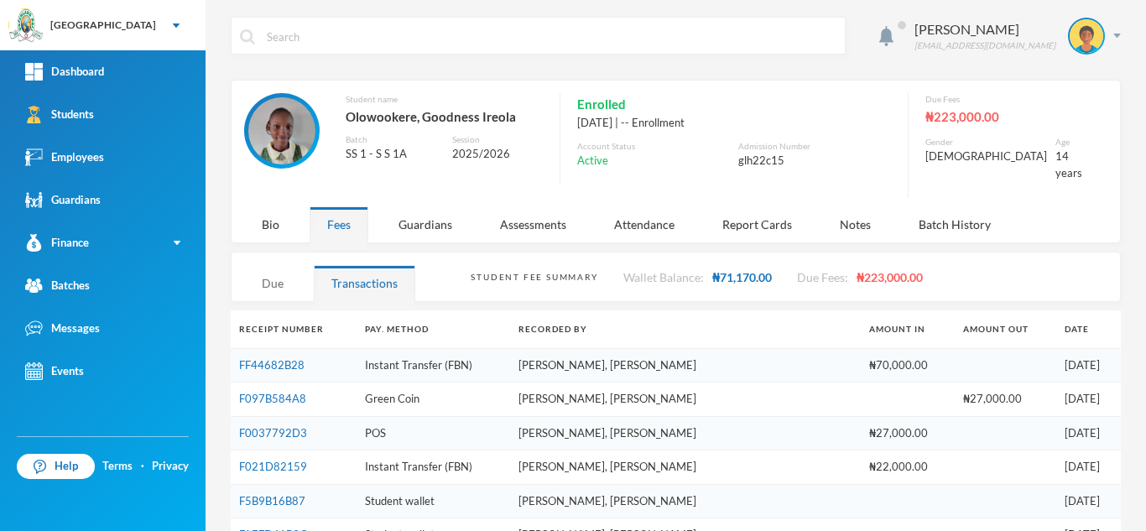
click at [257, 274] on div "Due" at bounding box center [272, 283] width 57 height 36
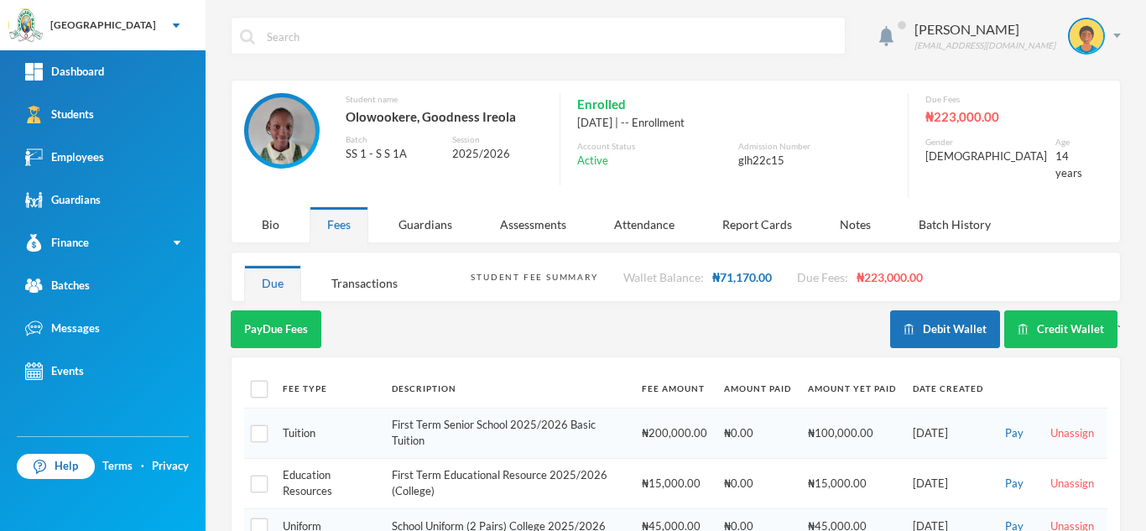
scroll to position [223, 0]
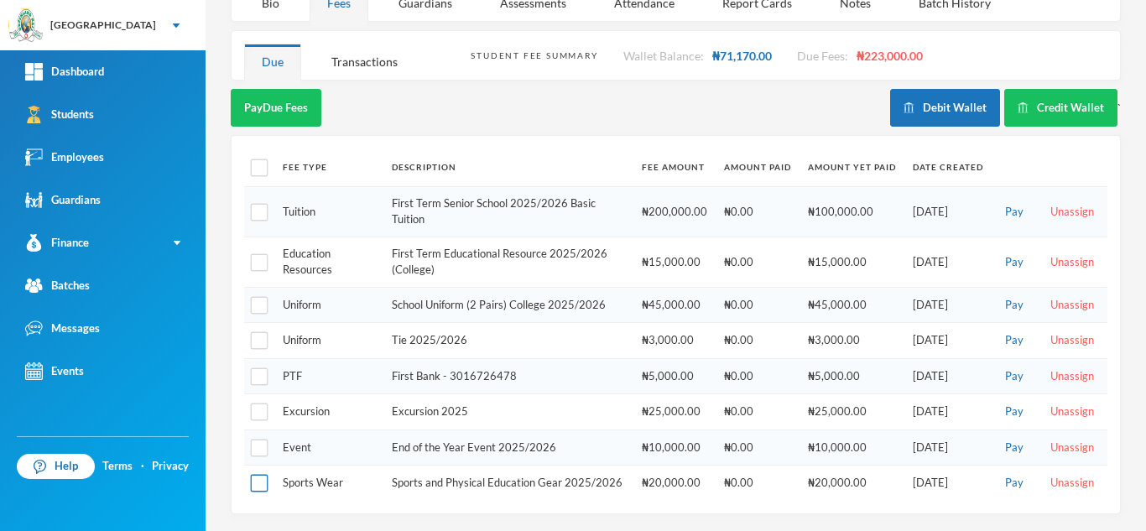
click at [254, 475] on input "checkbox" at bounding box center [260, 484] width 18 height 18
checkbox input "true"
click at [257, 297] on input "checkbox" at bounding box center [260, 306] width 18 height 18
checkbox input "true"
click at [247, 324] on td at bounding box center [259, 341] width 30 height 36
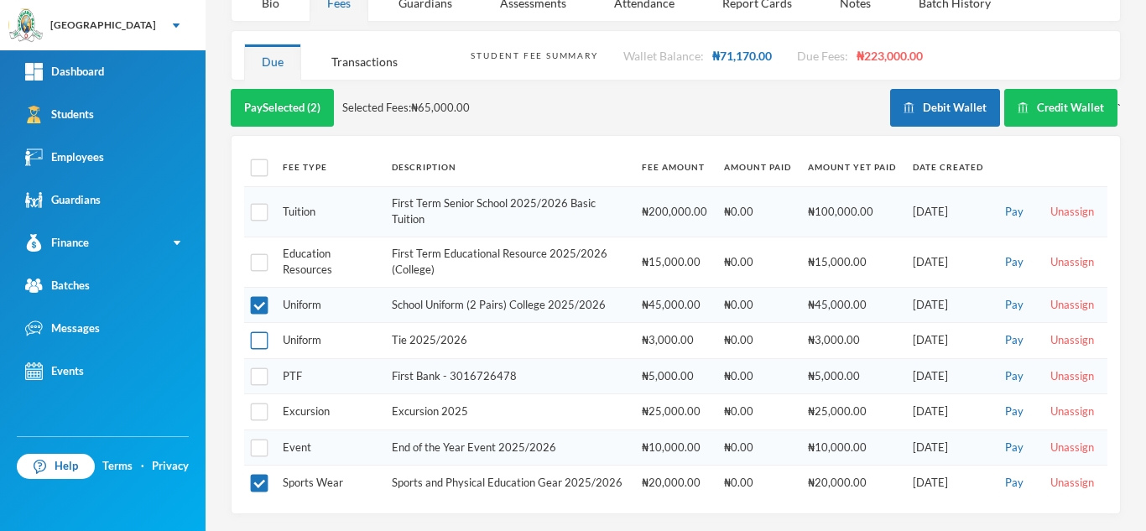
click at [256, 332] on input "checkbox" at bounding box center [260, 341] width 18 height 18
checkbox input "true"
click at [281, 96] on button "Pay Selected (3)" at bounding box center [282, 108] width 103 height 38
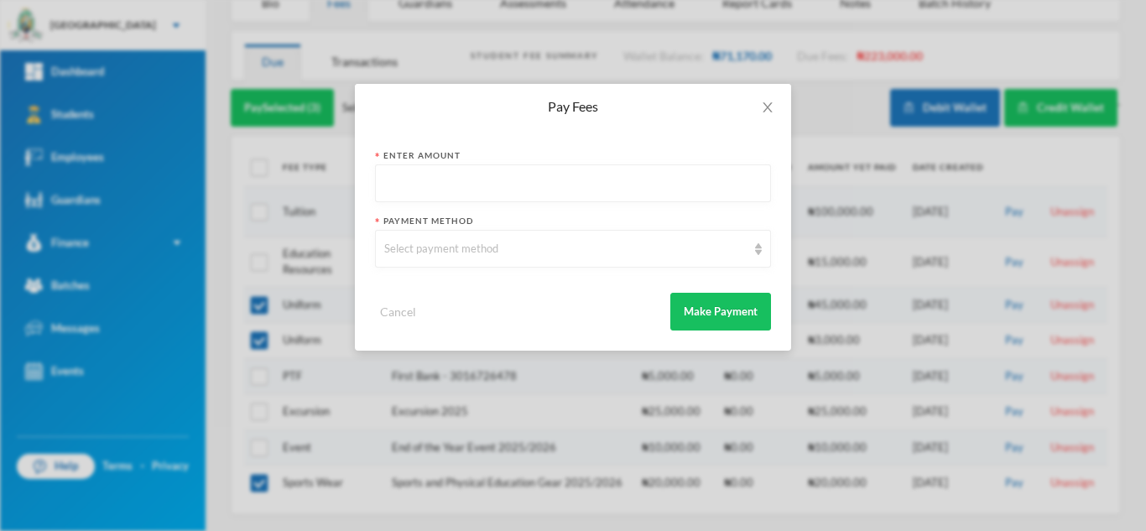
click at [434, 188] on input "text" at bounding box center [572, 184] width 377 height 38
type input "70000"
click at [441, 250] on div "Select payment method" at bounding box center [565, 249] width 362 height 17
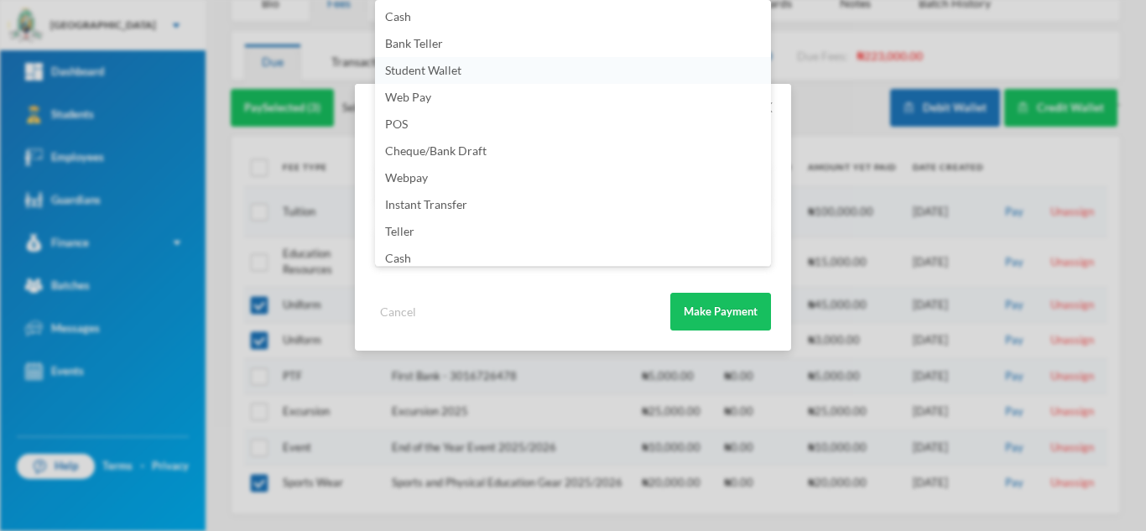
click at [447, 75] on span "Student Wallet" at bounding box center [423, 70] width 76 height 14
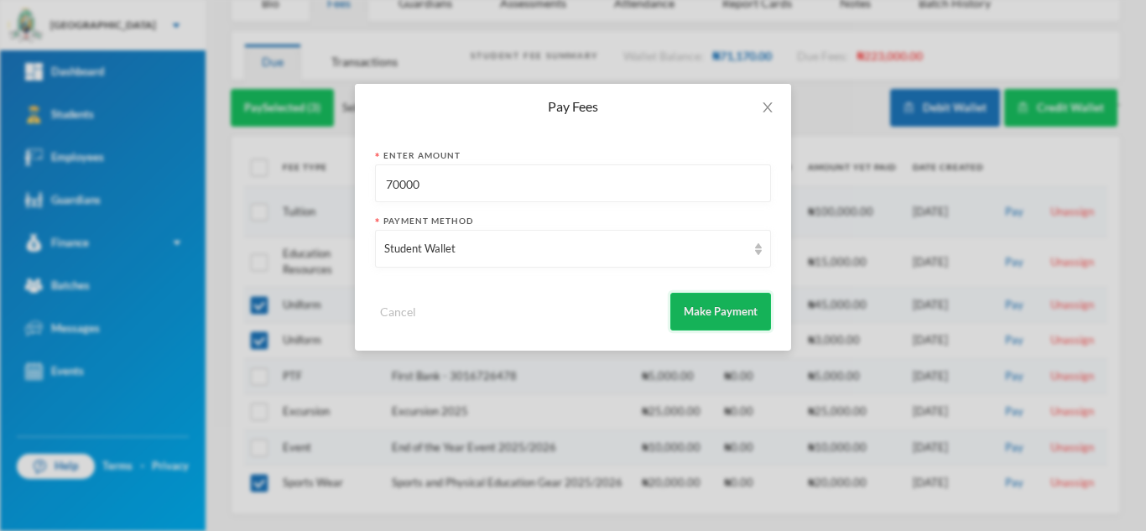
click at [682, 314] on button "Make Payment" at bounding box center [720, 312] width 101 height 38
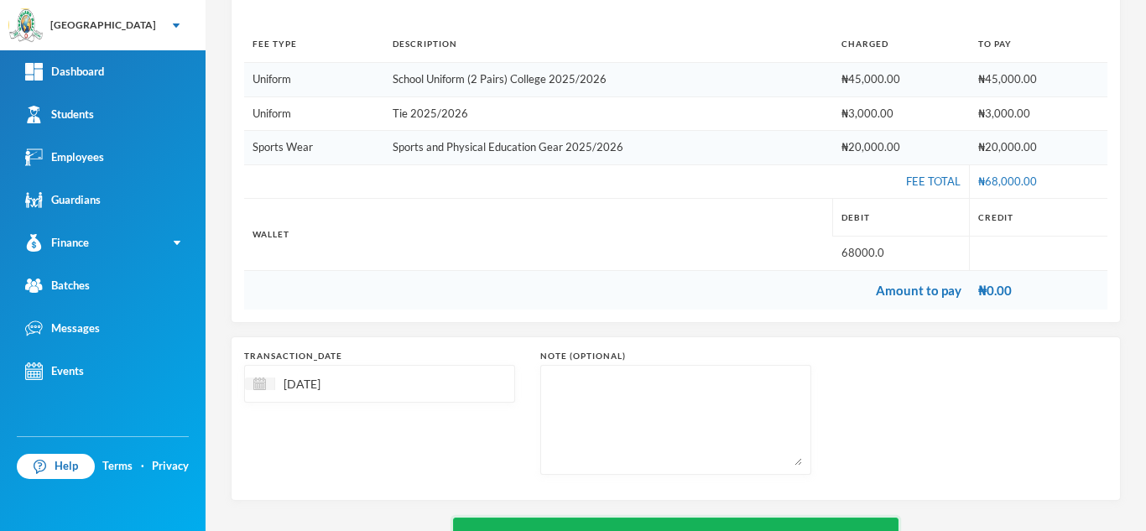
click at [688, 520] on button "Save" at bounding box center [675, 536] width 445 height 38
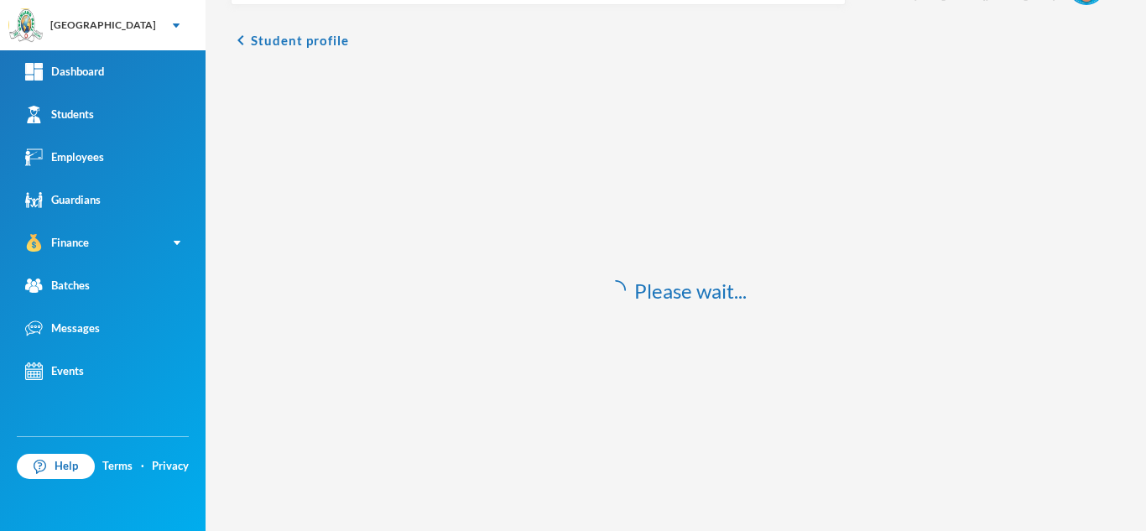
scroll to position [49, 0]
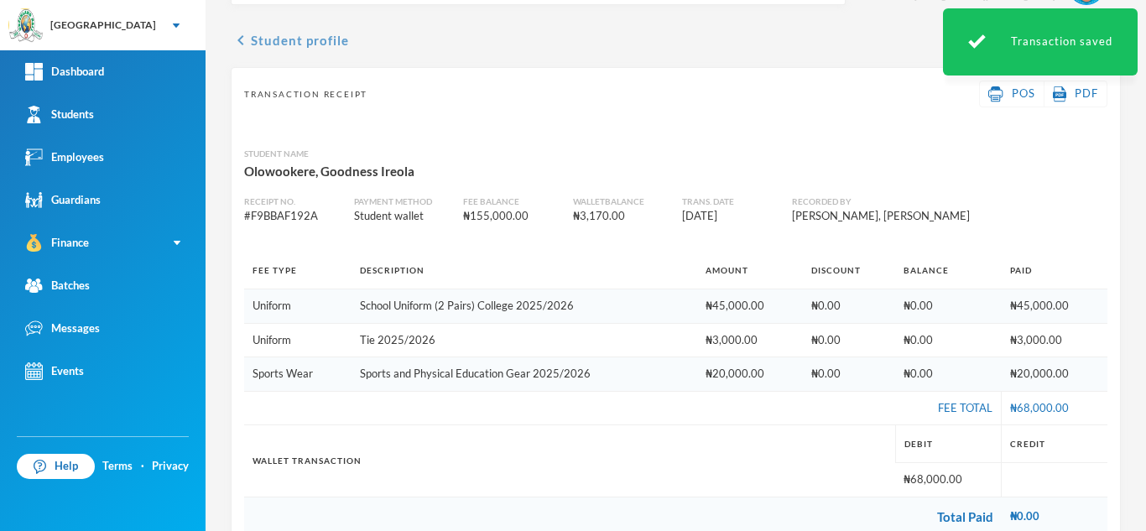
click at [278, 37] on button "chevron_left Student profile" at bounding box center [290, 40] width 118 height 20
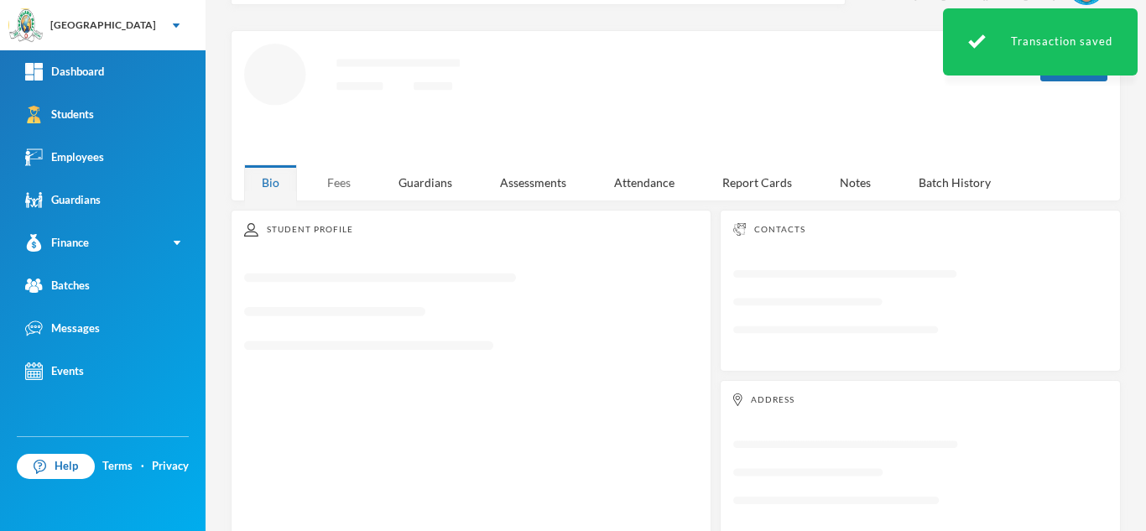
click at [346, 169] on div "Fees" at bounding box center [338, 182] width 59 height 36
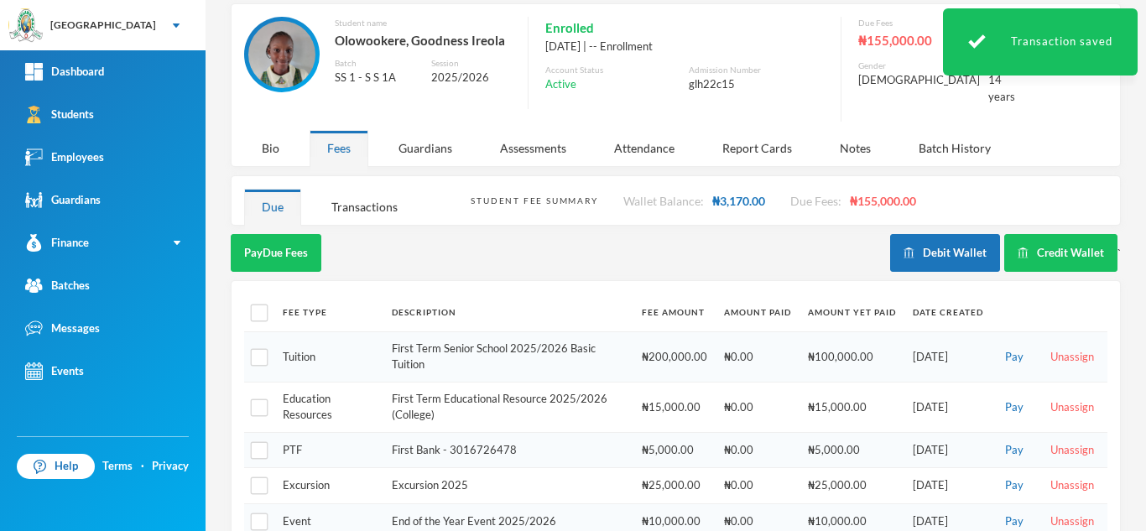
scroll to position [101, 0]
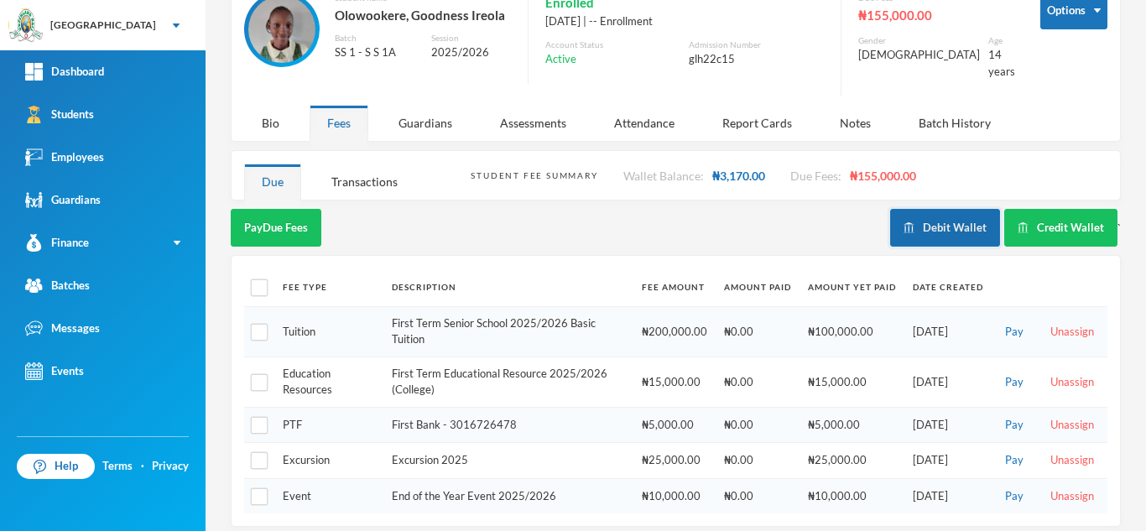
click at [948, 212] on button "Debit Wallet" at bounding box center [945, 228] width 110 height 38
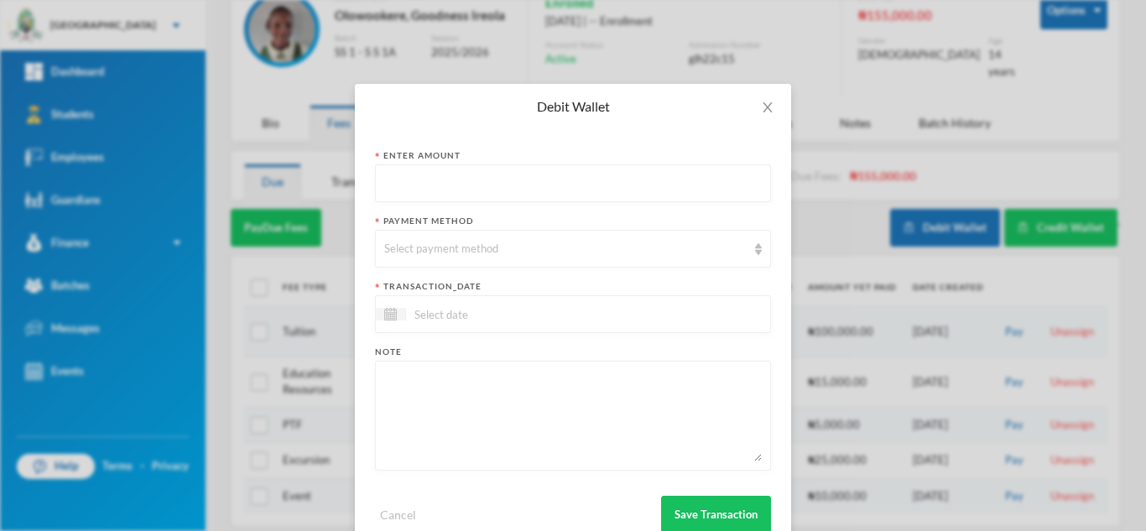
click at [517, 184] on input "text" at bounding box center [572, 184] width 377 height 38
type input "800"
click at [494, 257] on div "Select payment method" at bounding box center [565, 249] width 362 height 17
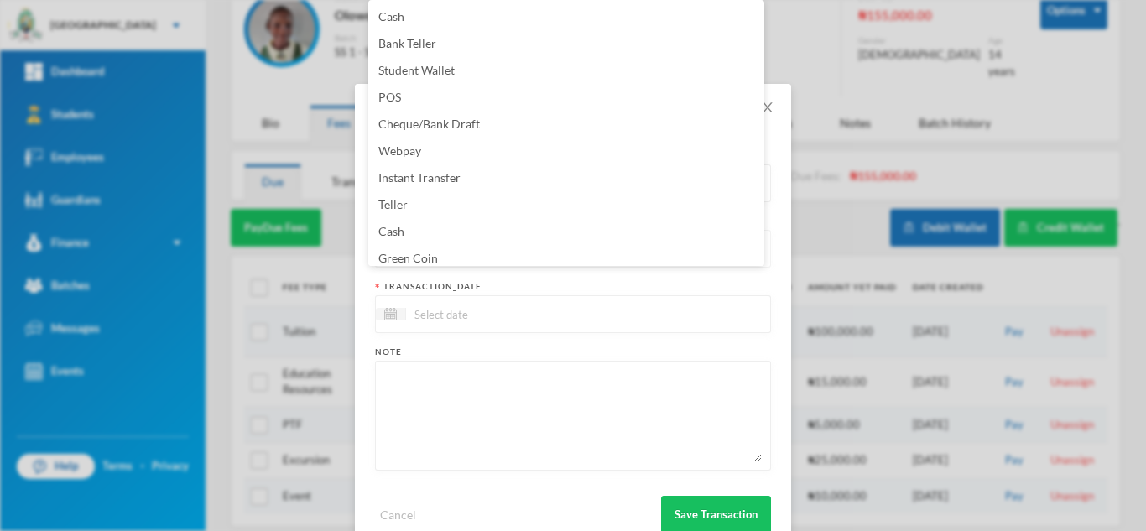
scroll to position [6, 0]
click at [494, 257] on li "Green Coin" at bounding box center [566, 252] width 396 height 27
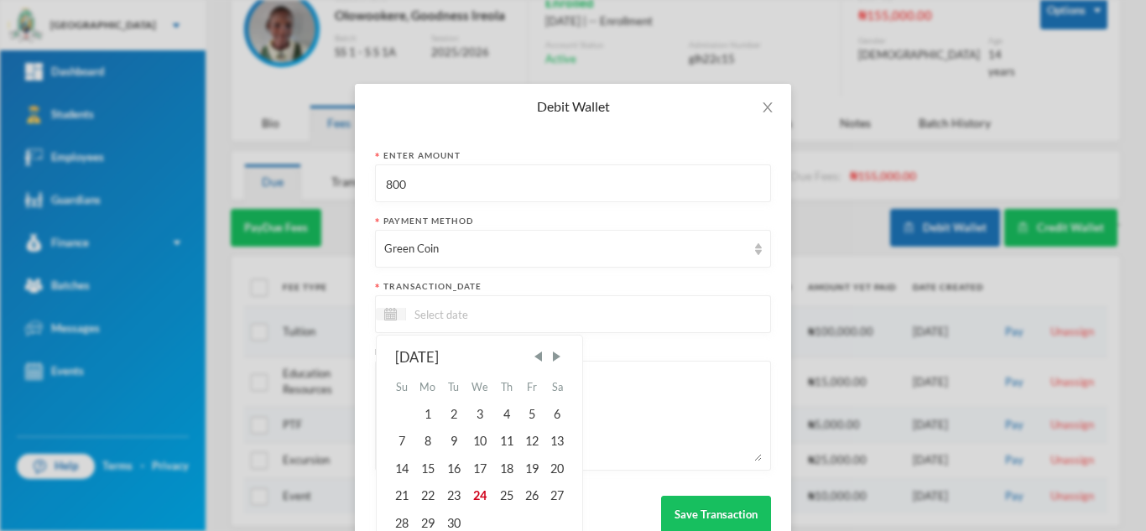
click at [480, 314] on input at bounding box center [476, 313] width 141 height 19
click at [477, 495] on div "24" at bounding box center [480, 495] width 28 height 27
type input "[DATE]"
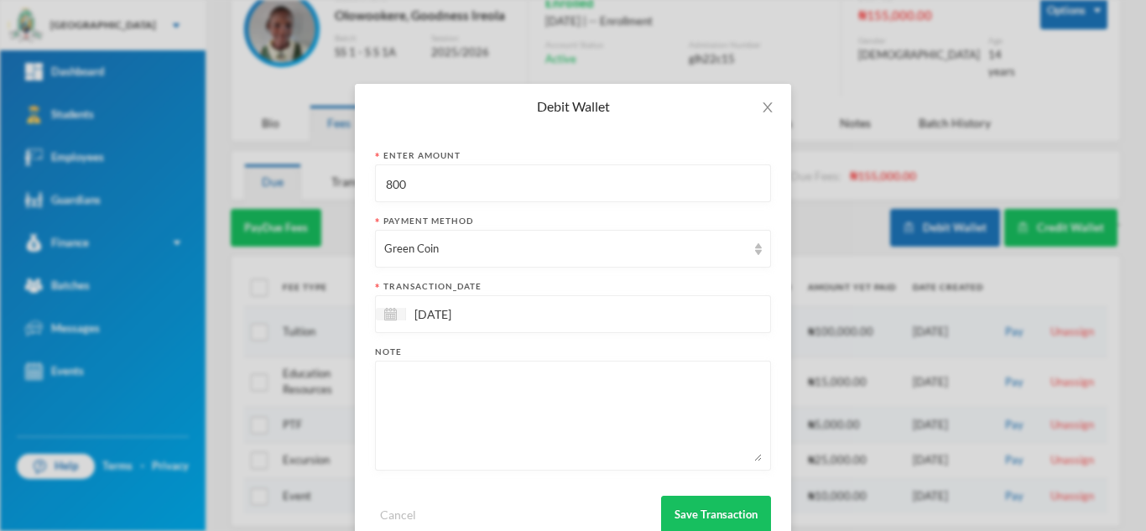
click at [460, 451] on textarea at bounding box center [572, 415] width 377 height 91
type textarea "snacks"
click at [698, 517] on button "Save Transaction" at bounding box center [716, 515] width 110 height 38
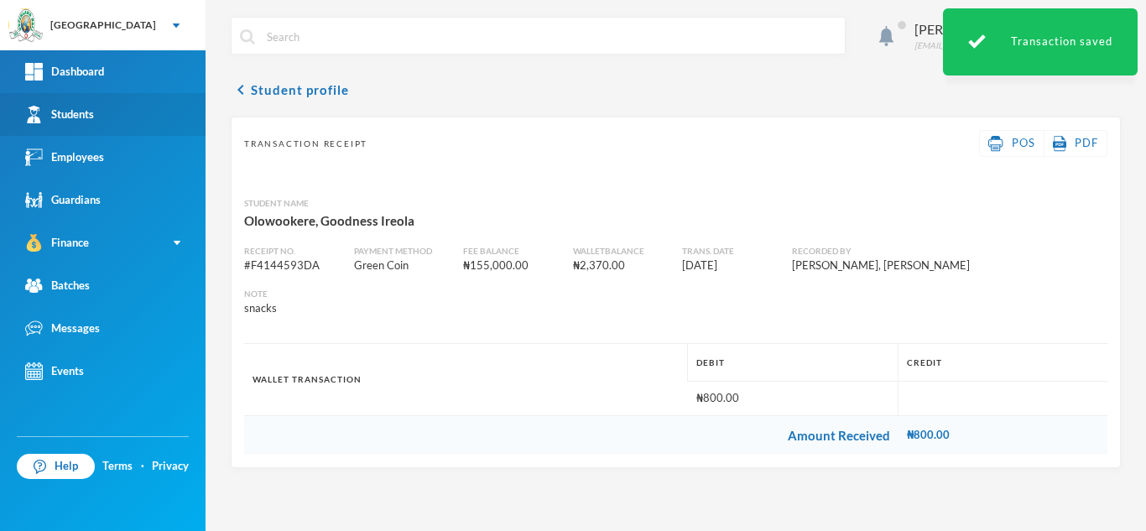
click at [135, 107] on link "Students" at bounding box center [102, 114] width 205 height 43
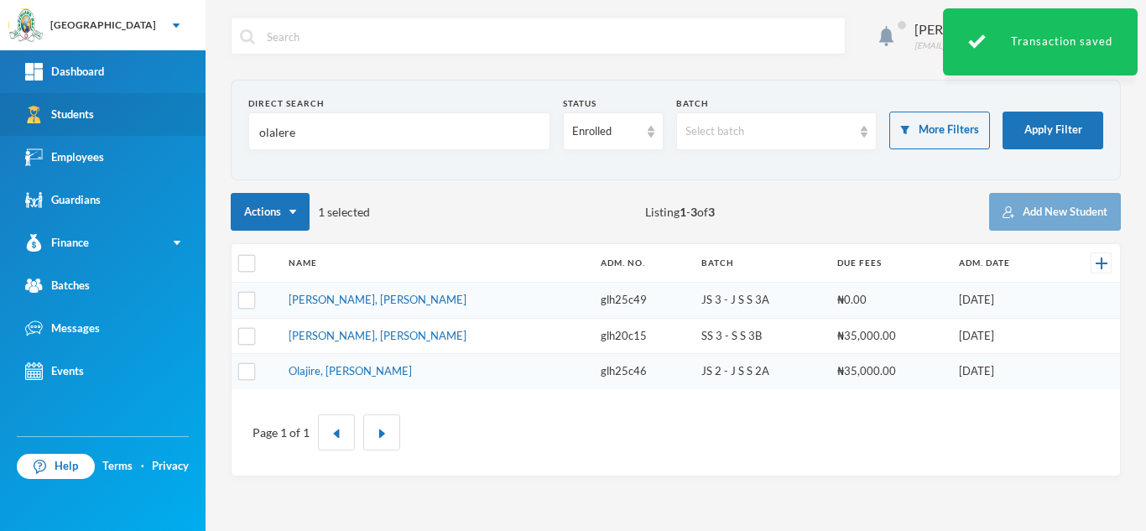
drag, startPoint x: 334, startPoint y: 122, endPoint x: 148, endPoint y: 126, distance: 185.4
click at [148, 126] on div "Greenland Hall Your Bluebic Account Greenland Hall Add a New School Dashboard S…" at bounding box center [573, 265] width 1146 height 531
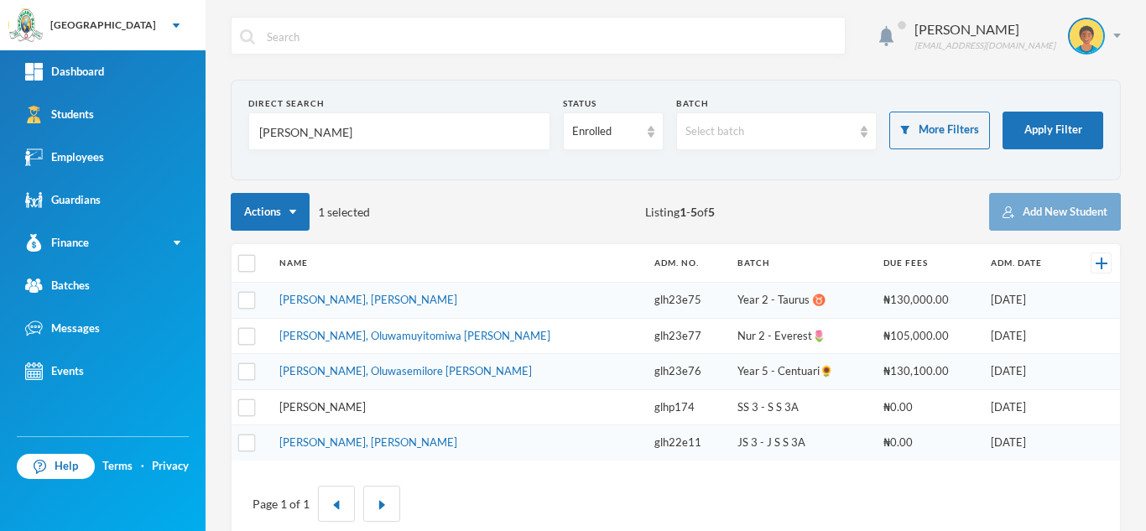
type input "abiodun"
click at [366, 401] on link "Abiodun, Stephen Aduragbemi" at bounding box center [322, 406] width 86 height 13
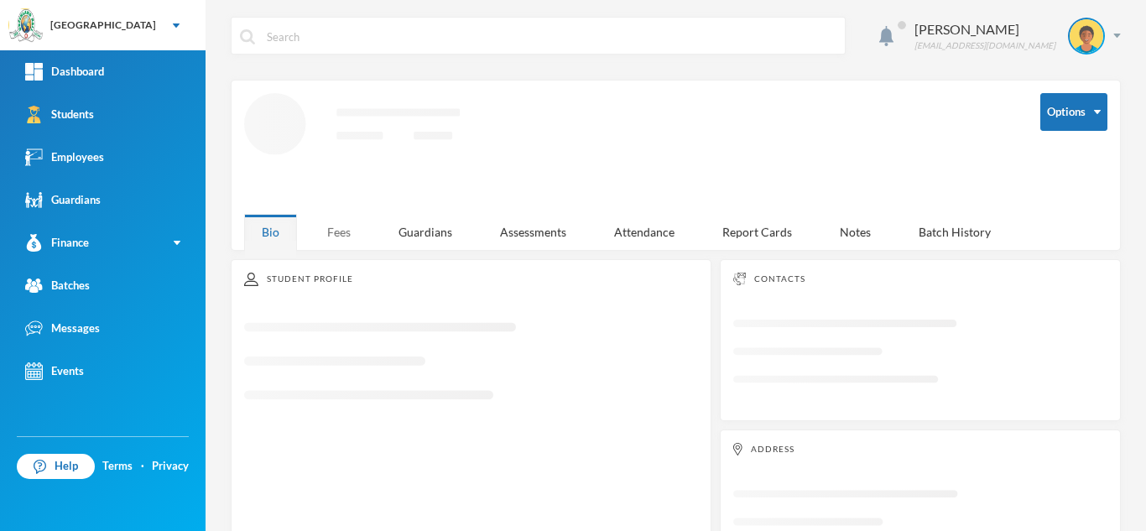
click at [324, 224] on div "Fees" at bounding box center [338, 232] width 59 height 36
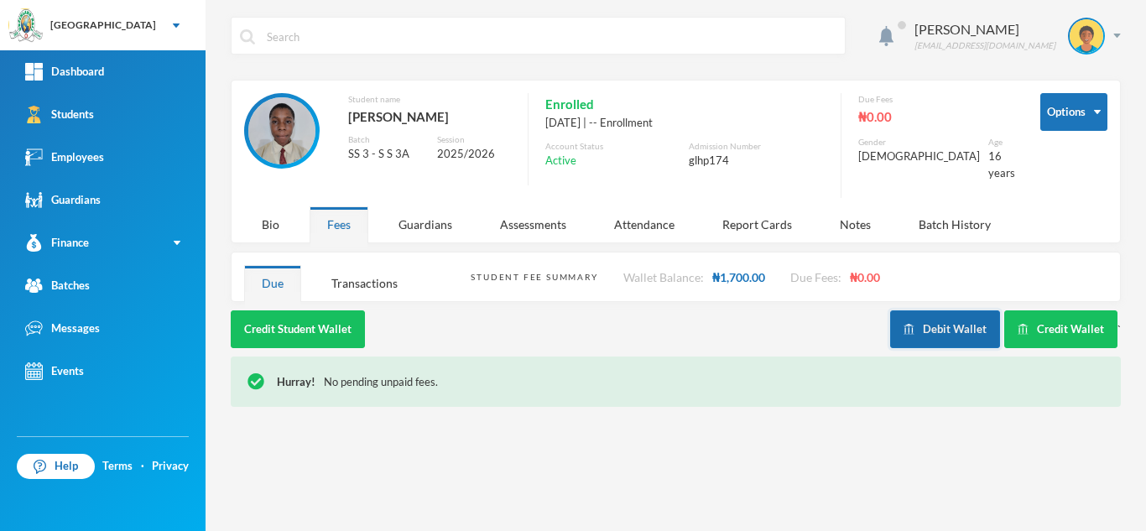
click at [912, 324] on img "button" at bounding box center [908, 329] width 11 height 11
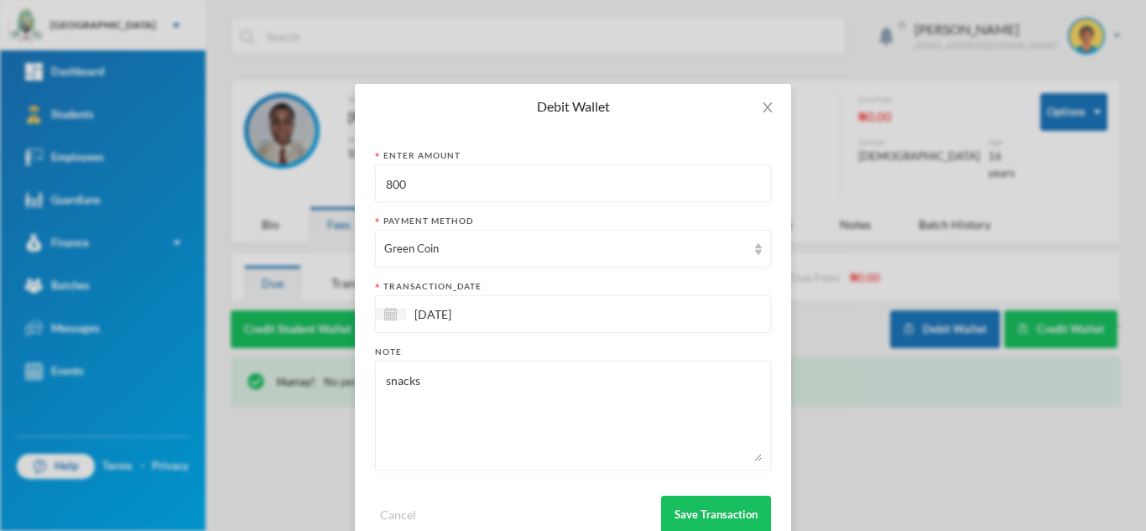
drag, startPoint x: 423, startPoint y: 189, endPoint x: 291, endPoint y: 182, distance: 131.8
click at [303, 182] on div "Debit Wallet Enter Amount 800 Payment Method Green Coin transaction_date 24/09/…" at bounding box center [573, 265] width 1146 height 531
type input "700"
click at [698, 507] on button "Save Transaction" at bounding box center [716, 515] width 110 height 38
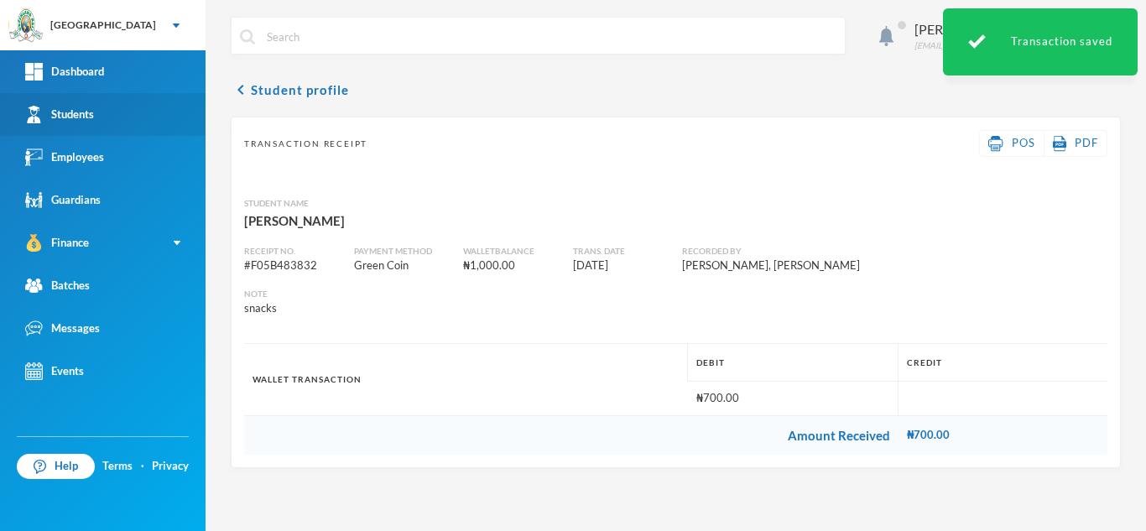
click at [128, 114] on link "Students" at bounding box center [102, 114] width 205 height 43
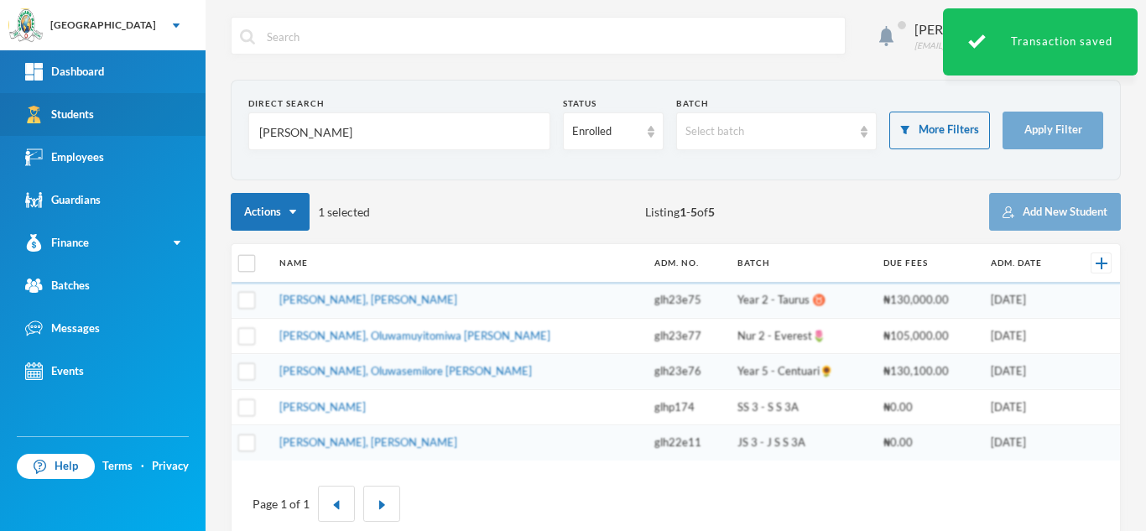
drag, startPoint x: 311, startPoint y: 133, endPoint x: 153, endPoint y: 117, distance: 158.5
click at [153, 117] on div "Greenland Hall Your Bluebic Account Greenland Hall Add a New School Dashboard S…" at bounding box center [573, 265] width 1146 height 531
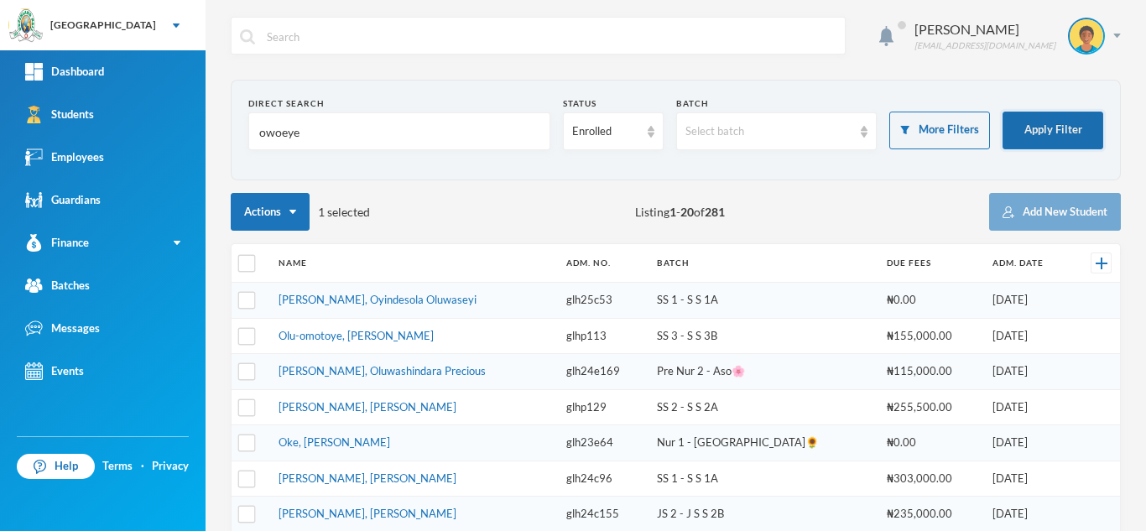
type input "owoeye"
click at [1012, 123] on button "Apply Filter" at bounding box center [1052, 131] width 101 height 38
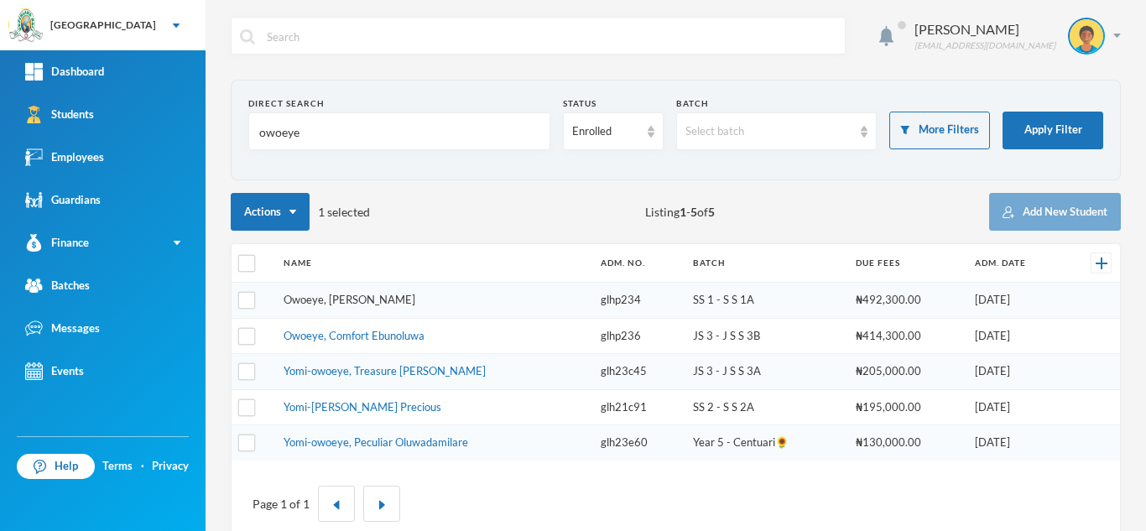
click at [335, 293] on link "Owoeye, Rotimi Emmanuel" at bounding box center [349, 299] width 132 height 13
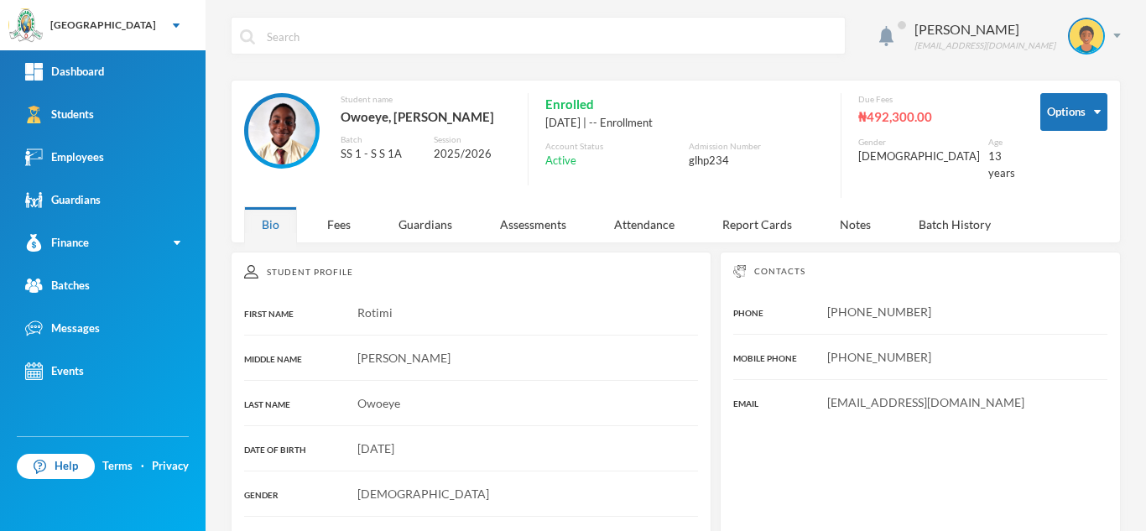
click at [337, 235] on div "Aderogba Olumide olumide.aderogba@greenlandhall.org Options Student name Owoeye…" at bounding box center [675, 265] width 940 height 531
click at [339, 206] on div "Fees" at bounding box center [338, 224] width 59 height 36
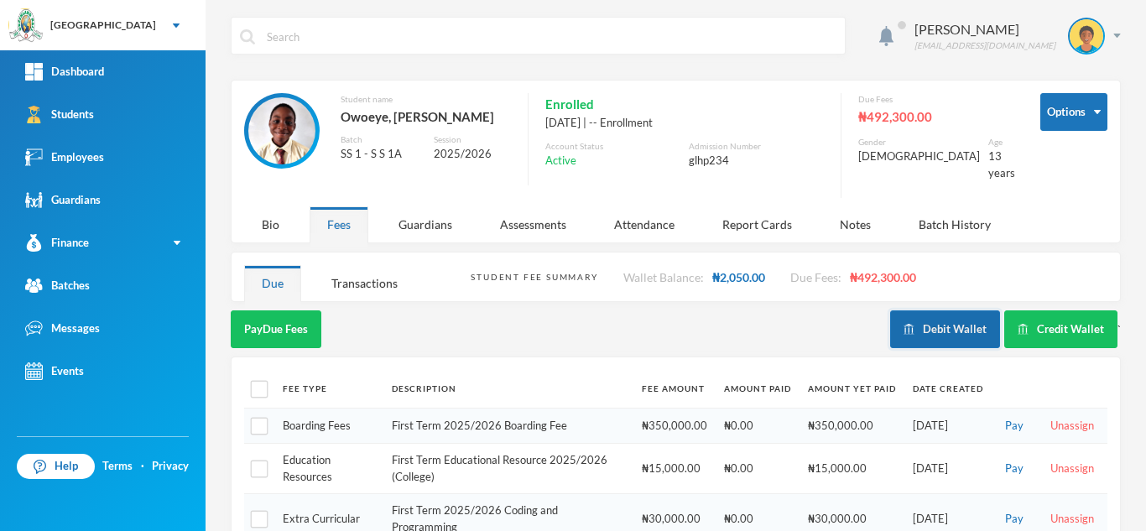
click at [943, 311] on button "Debit Wallet" at bounding box center [945, 329] width 110 height 38
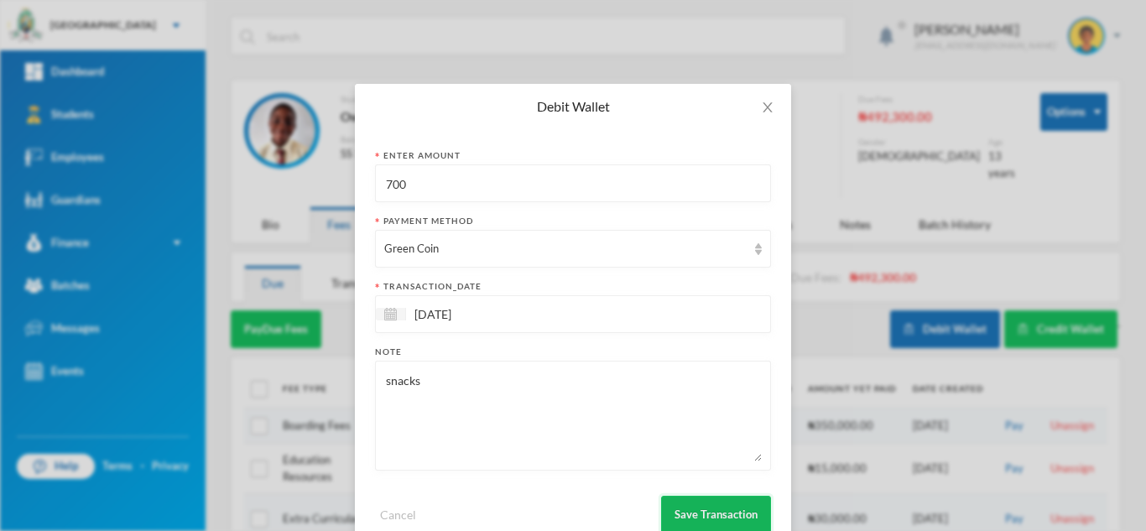
click at [694, 510] on button "Save Transaction" at bounding box center [716, 515] width 110 height 38
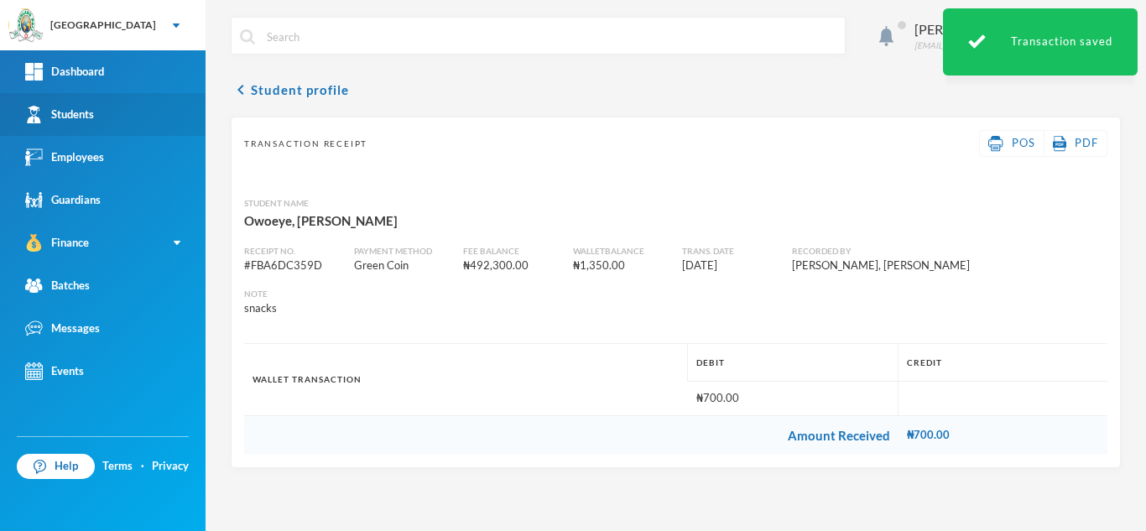
click at [80, 108] on div "Students" at bounding box center [59, 115] width 69 height 18
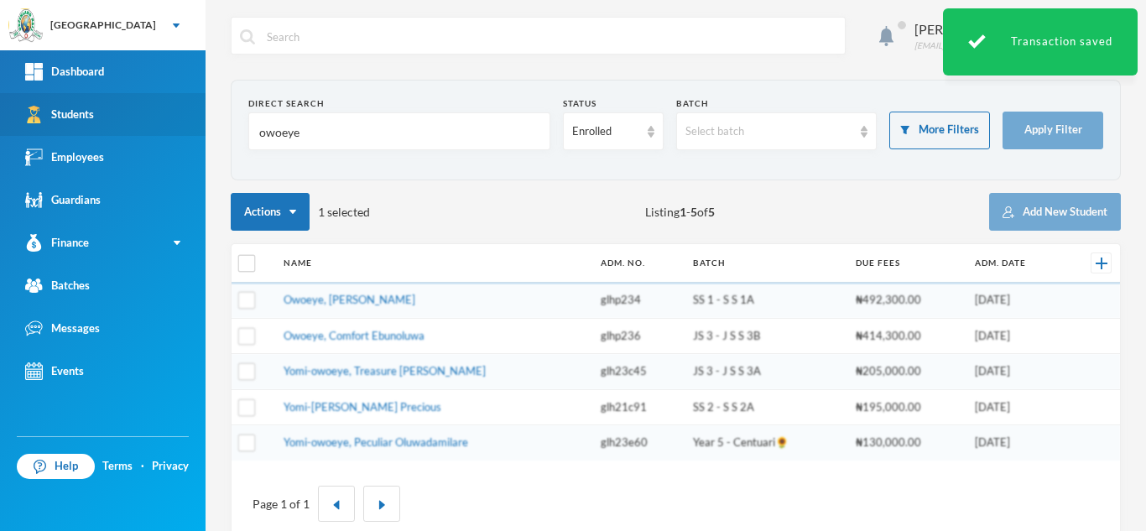
drag, startPoint x: 322, startPoint y: 133, endPoint x: 175, endPoint y: 133, distance: 146.8
click at [175, 133] on div "Greenland Hall Your Bluebic Account Greenland Hall Add a New School Dashboard S…" at bounding box center [573, 265] width 1146 height 531
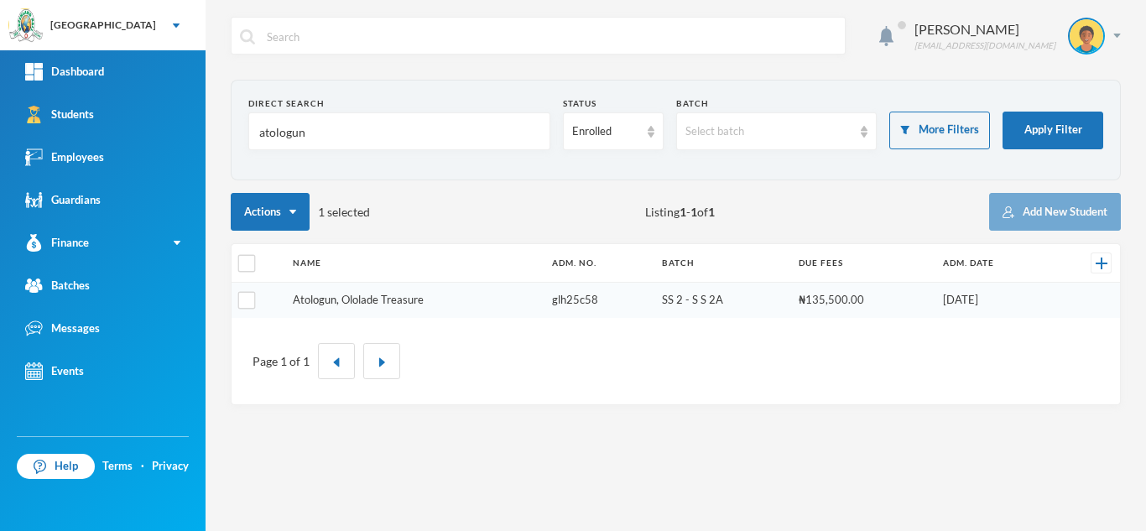
type input "atologun"
click at [349, 293] on link "Atologun, Ololade Treasure" at bounding box center [358, 299] width 131 height 13
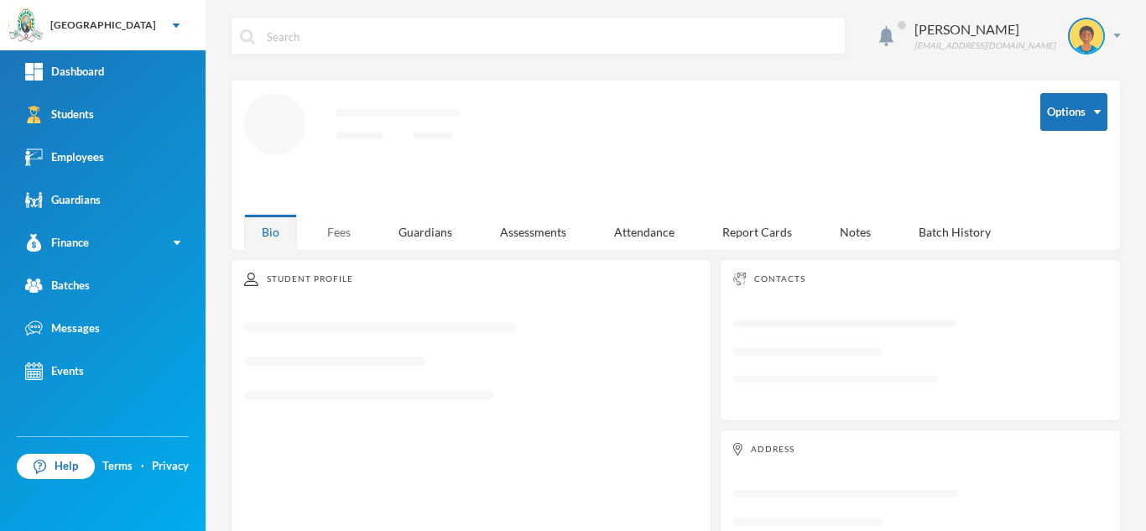
click at [324, 217] on div "Fees" at bounding box center [338, 232] width 59 height 36
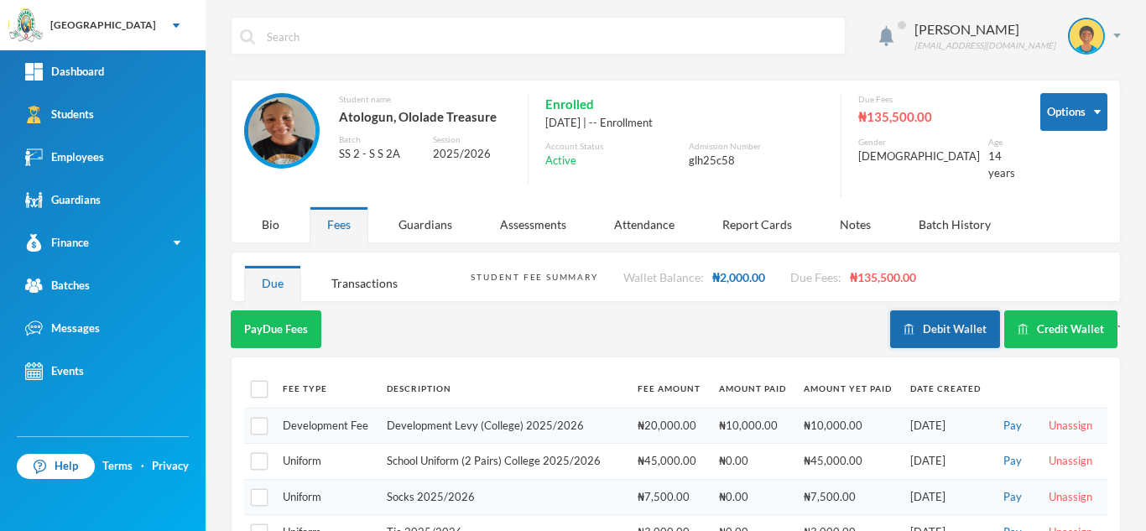
click at [950, 310] on button "Debit Wallet" at bounding box center [945, 329] width 110 height 38
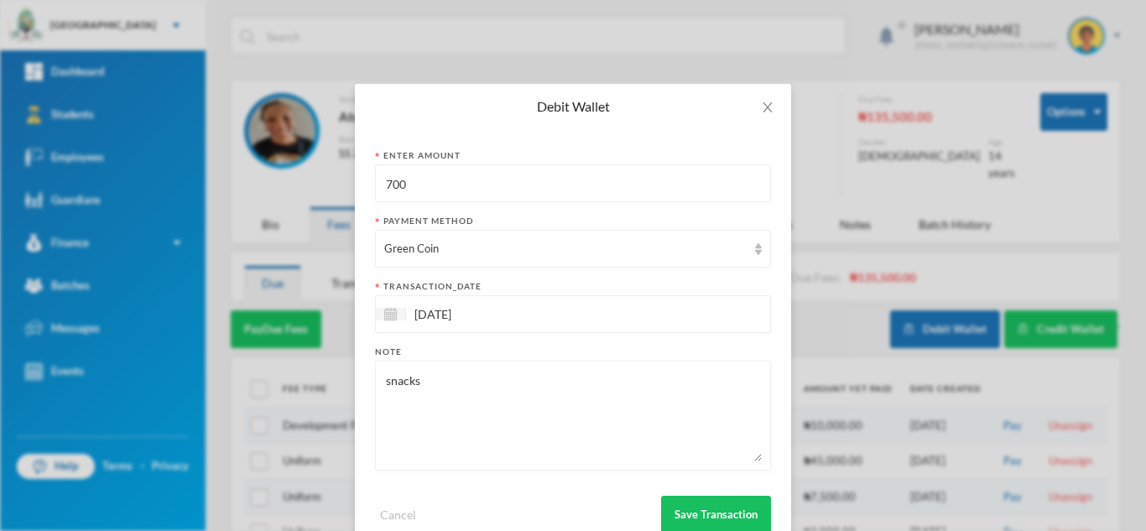
drag, startPoint x: 429, startPoint y: 193, endPoint x: 246, endPoint y: 172, distance: 184.0
click at [246, 172] on div "Debit Wallet Enter Amount 700 Payment Method Green Coin transaction_date 24/09/…" at bounding box center [573, 265] width 1146 height 531
type input "600"
click at [670, 509] on button "Save Transaction" at bounding box center [716, 515] width 110 height 38
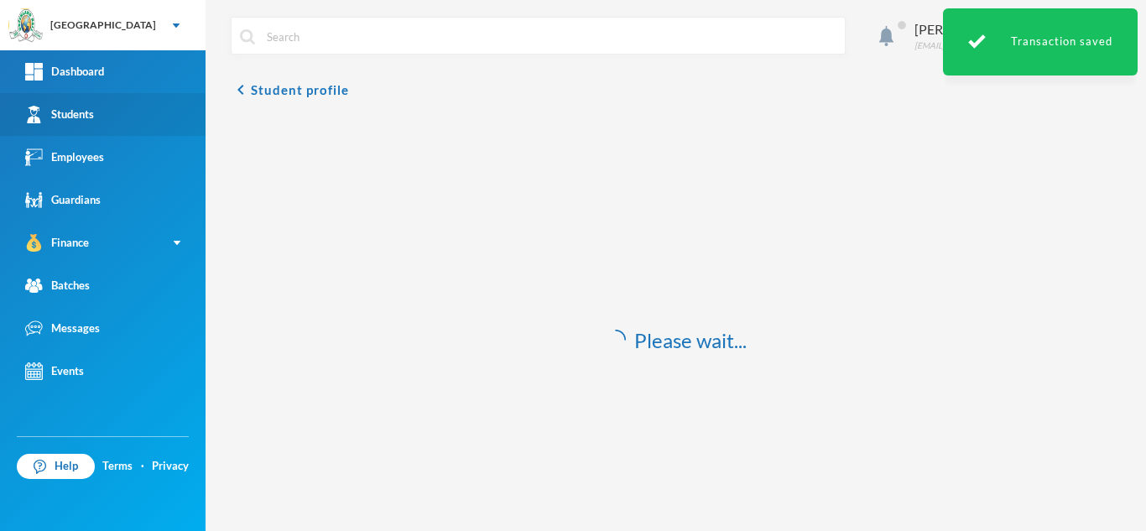
click at [81, 105] on link "Students" at bounding box center [102, 114] width 205 height 43
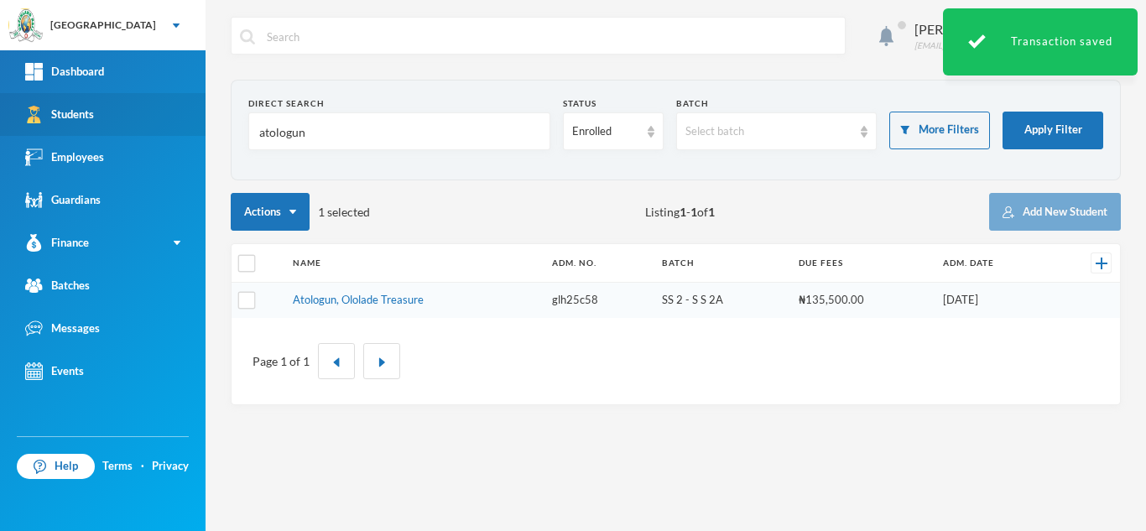
drag, startPoint x: 339, startPoint y: 140, endPoint x: 117, endPoint y: 124, distance: 222.8
click at [117, 124] on div "Greenland Hall Your Bluebic Account Greenland Hall Add a New School Dashboard S…" at bounding box center [573, 265] width 1146 height 531
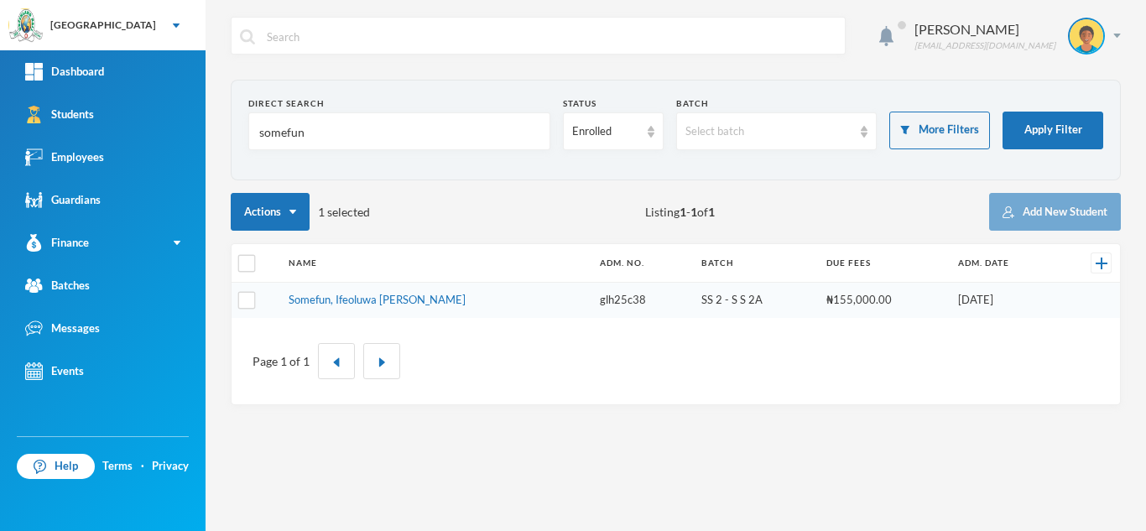
type input "somefun"
click at [355, 307] on td "Somefun, Ifeoluwa Juliet" at bounding box center [435, 300] width 311 height 35
click at [342, 297] on link "Somefun, Ifeoluwa Juliet" at bounding box center [376, 299] width 177 height 13
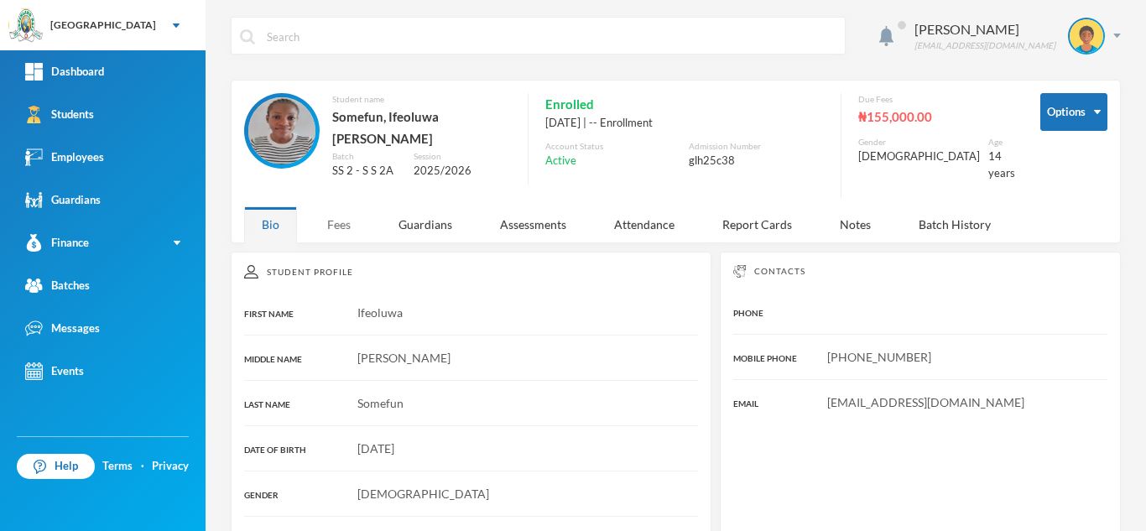
click at [336, 217] on div "Fees" at bounding box center [338, 224] width 59 height 36
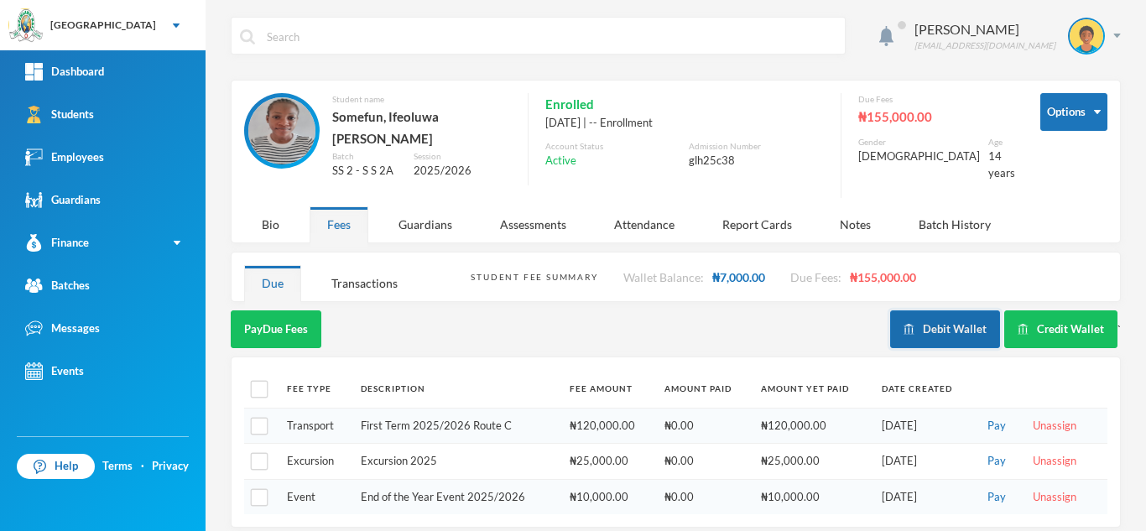
click at [904, 324] on img "button" at bounding box center [908, 329] width 11 height 11
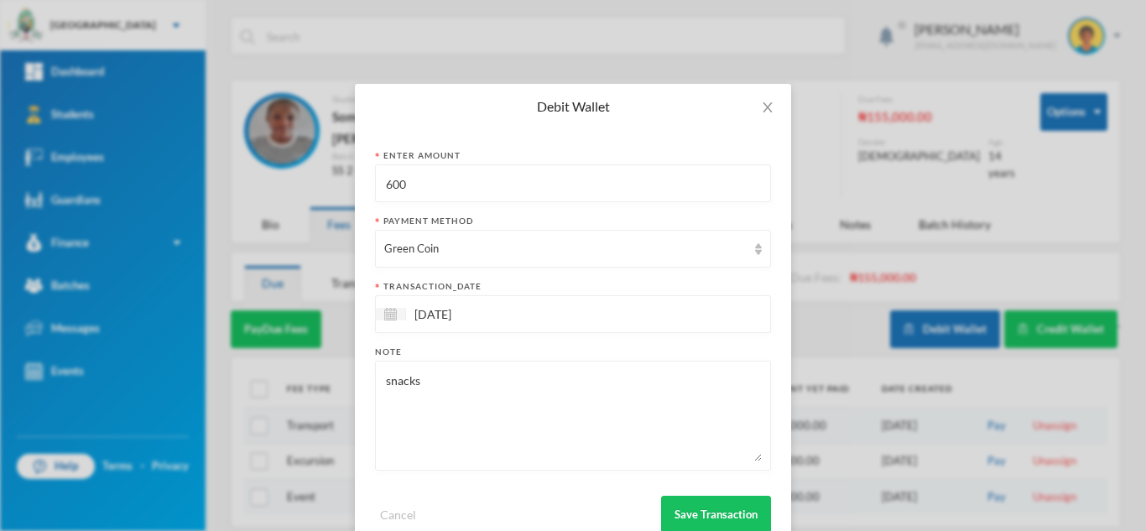
drag, startPoint x: 434, startPoint y: 194, endPoint x: 254, endPoint y: 181, distance: 179.9
click at [254, 181] on div "Debit Wallet Enter Amount 600 Payment Method Green Coin transaction_date 24/09/…" at bounding box center [573, 265] width 1146 height 531
type input "800"
click at [695, 516] on button "Save Transaction" at bounding box center [716, 515] width 110 height 38
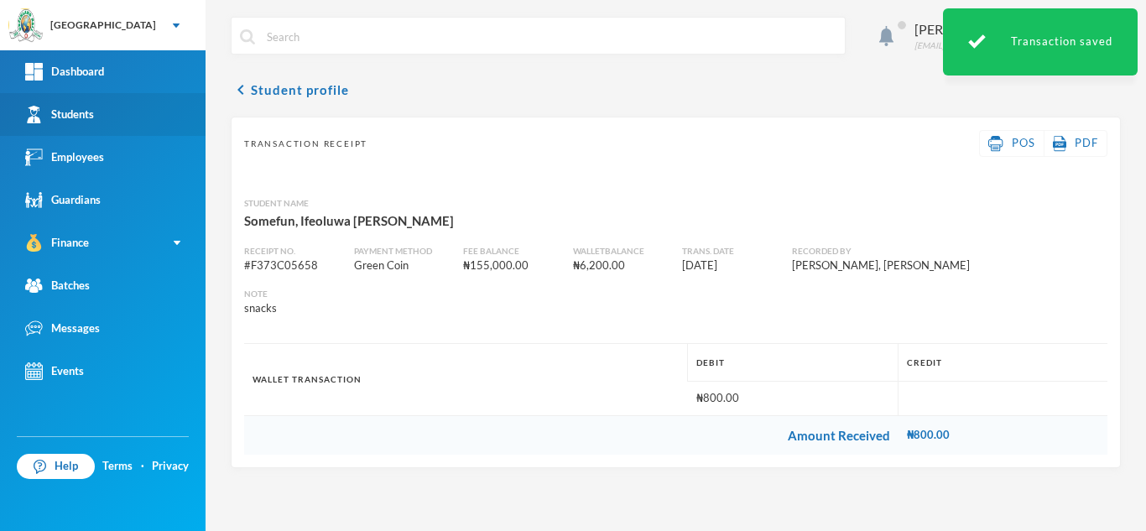
click at [91, 117] on div "Students" at bounding box center [59, 115] width 69 height 18
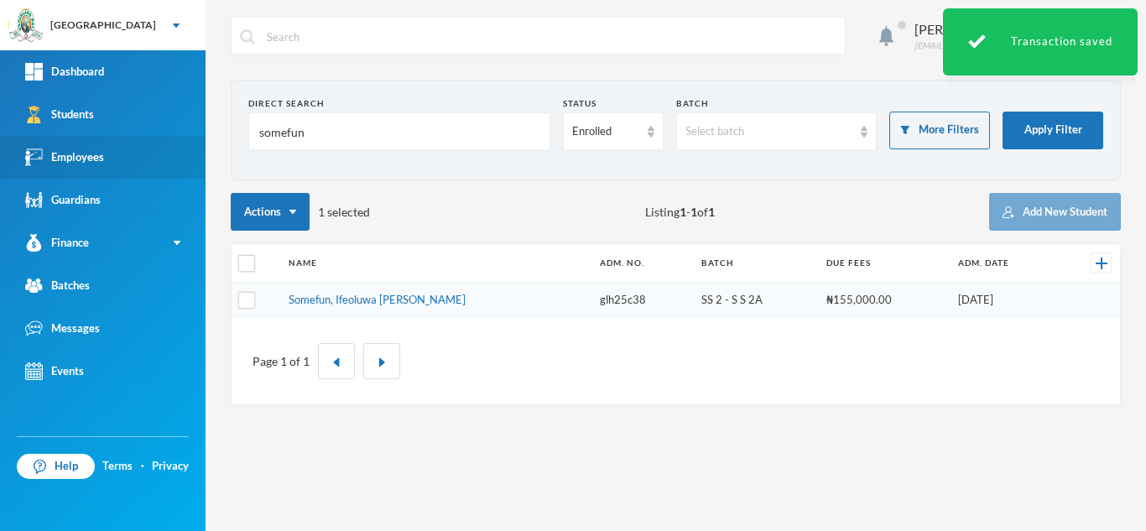
drag, startPoint x: 346, startPoint y: 137, endPoint x: 153, endPoint y: 139, distance: 192.9
click at [153, 139] on div "Greenland Hall Your Bluebic Account Greenland Hall Add a New School Dashboard S…" at bounding box center [573, 265] width 1146 height 531
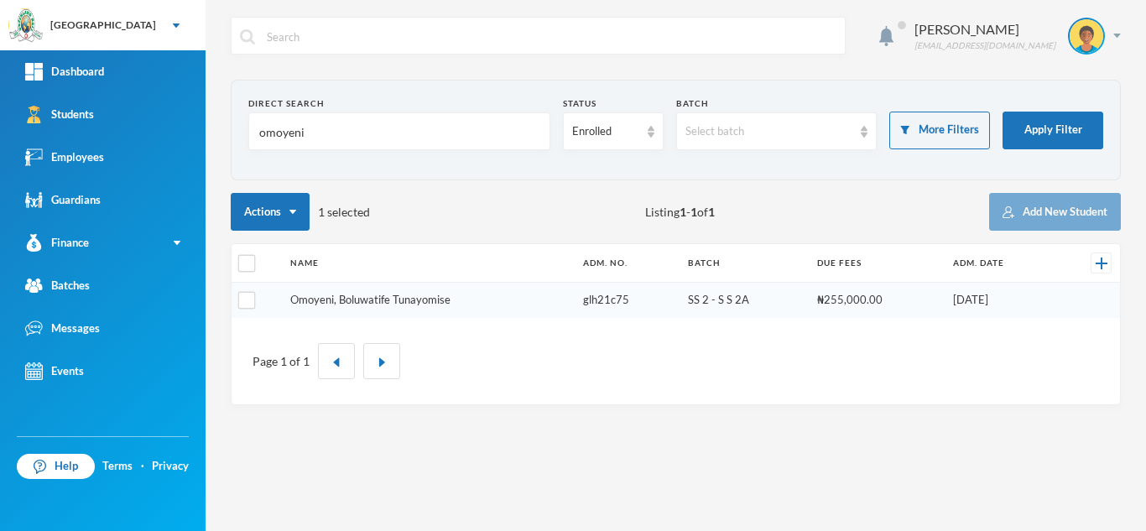
type input "omoyeni"
click at [398, 299] on link "Omoyeni, Boluwatife Tunayomise" at bounding box center [370, 299] width 160 height 13
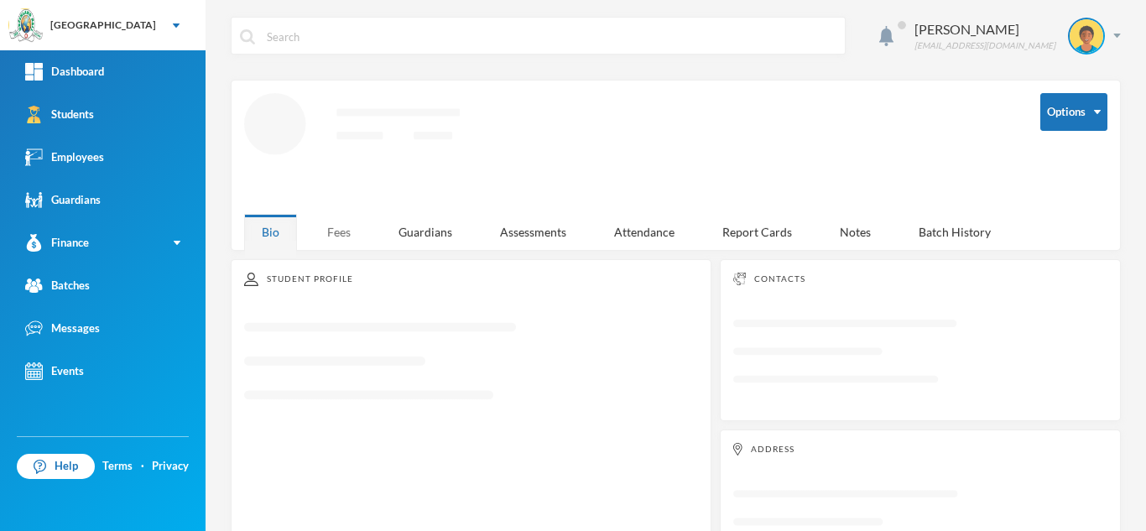
click at [346, 233] on div "Fees" at bounding box center [338, 232] width 59 height 36
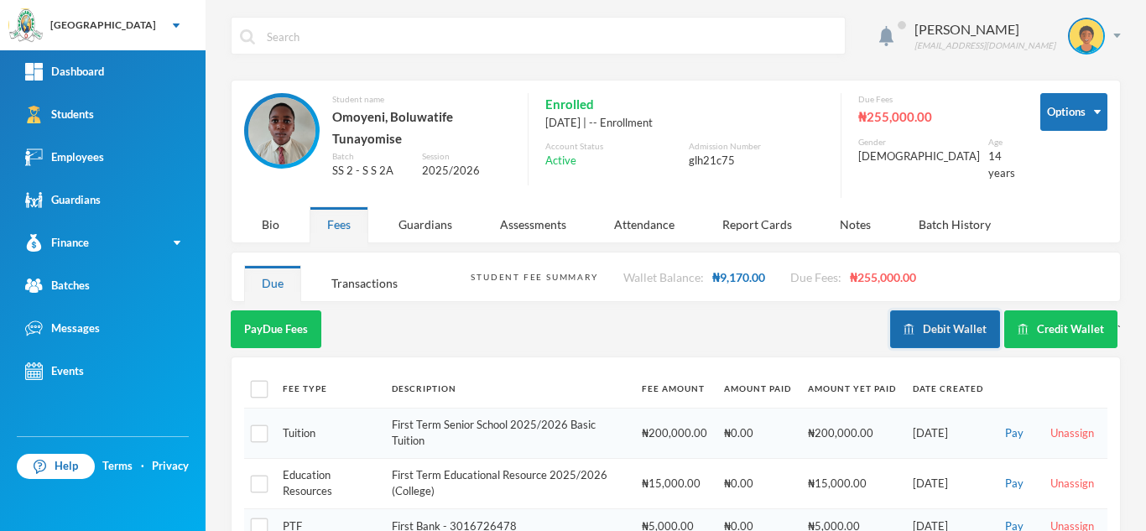
click at [924, 317] on button "Debit Wallet" at bounding box center [945, 329] width 110 height 38
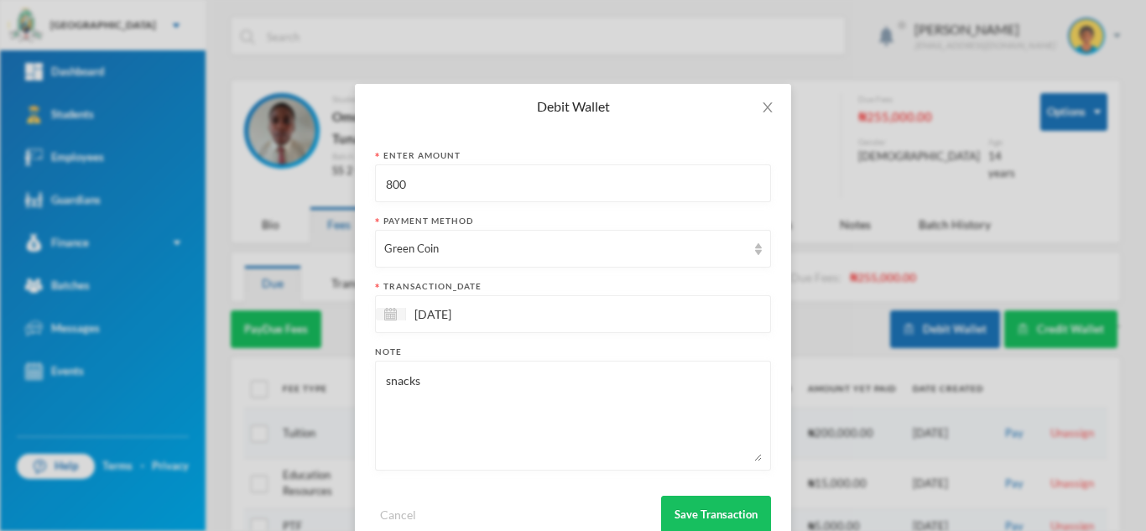
drag, startPoint x: 466, startPoint y: 183, endPoint x: 125, endPoint y: 195, distance: 341.5
click at [125, 195] on div "Debit Wallet Enter Amount 800 Payment Method Green Coin transaction_date 24/09/…" at bounding box center [573, 265] width 1146 height 531
type input "900"
click at [699, 522] on button "Save Transaction" at bounding box center [716, 515] width 110 height 38
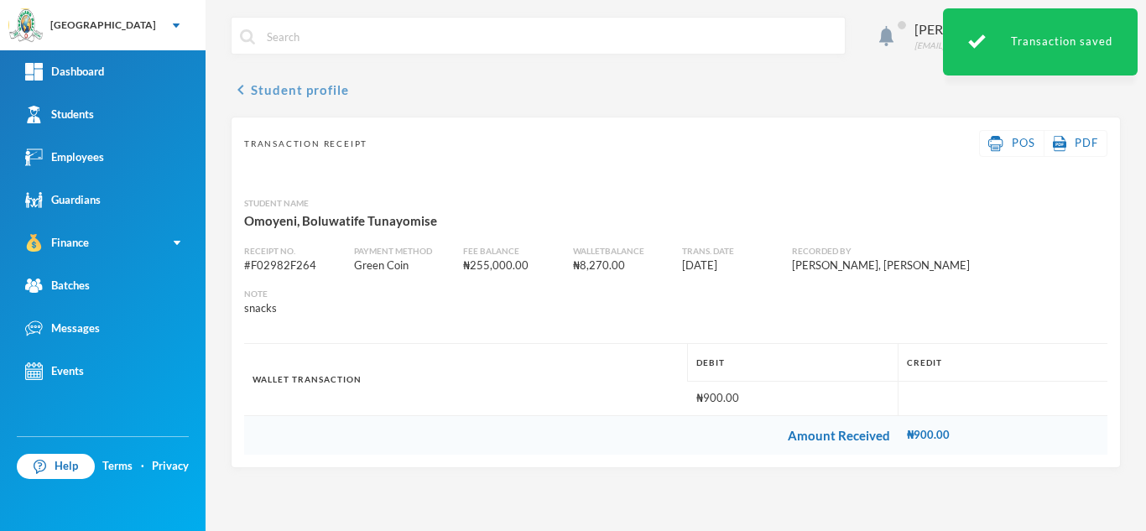
click at [275, 80] on button "chevron_left Student profile" at bounding box center [290, 90] width 118 height 20
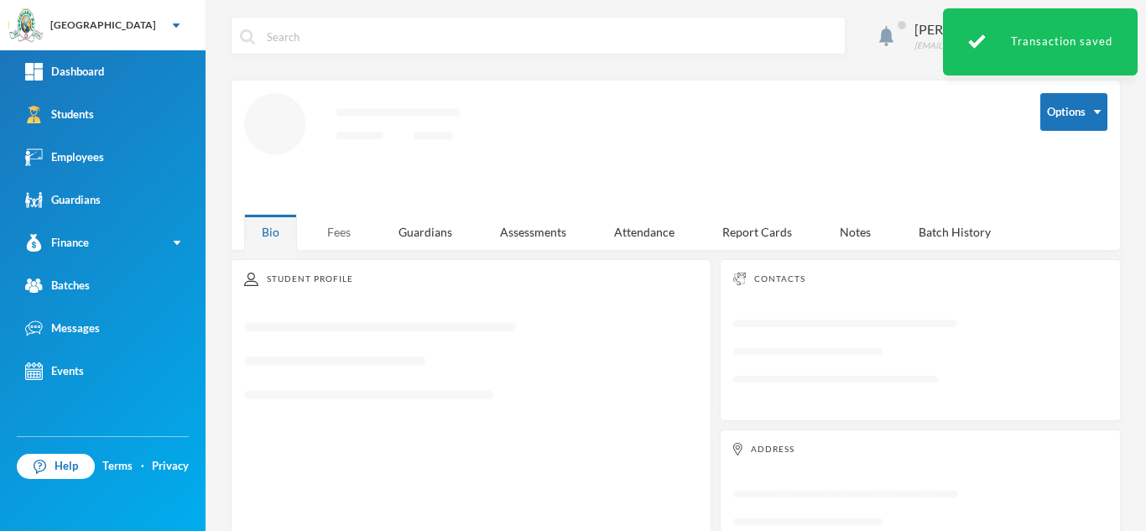
click at [332, 229] on div "Fees" at bounding box center [338, 232] width 59 height 36
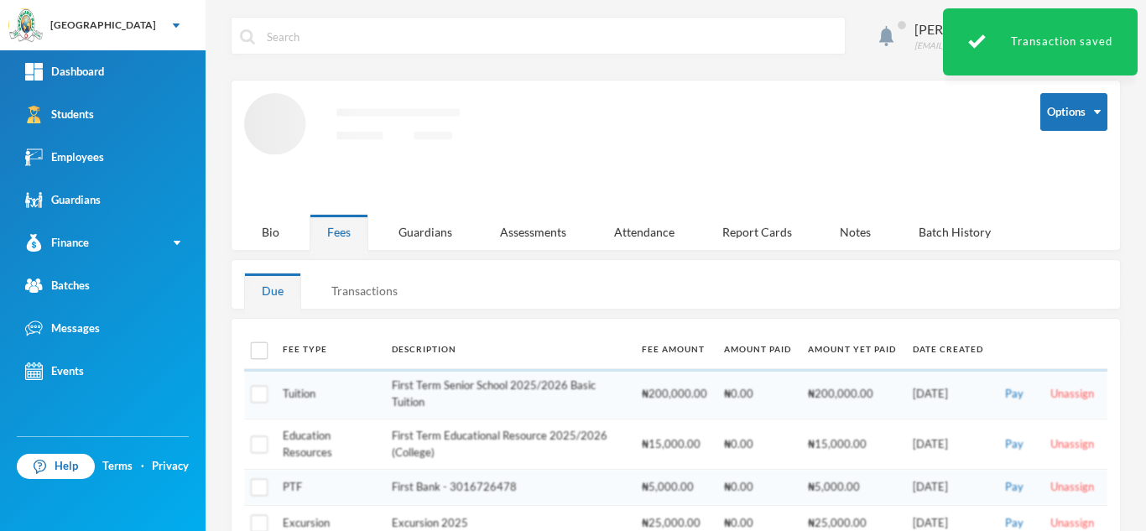
click at [366, 292] on div "Transactions" at bounding box center [364, 291] width 101 height 36
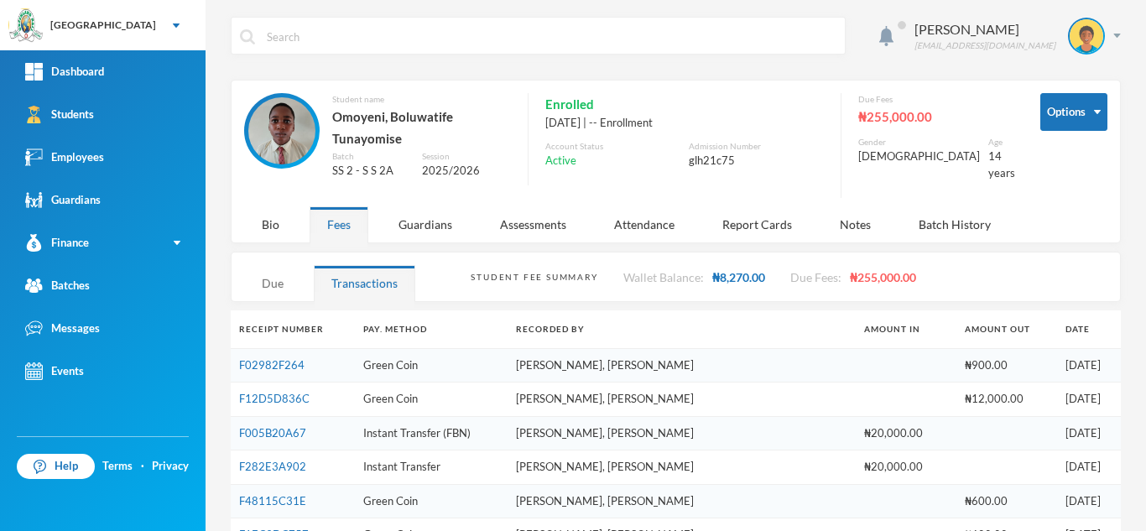
click at [277, 278] on div "Due" at bounding box center [272, 283] width 57 height 36
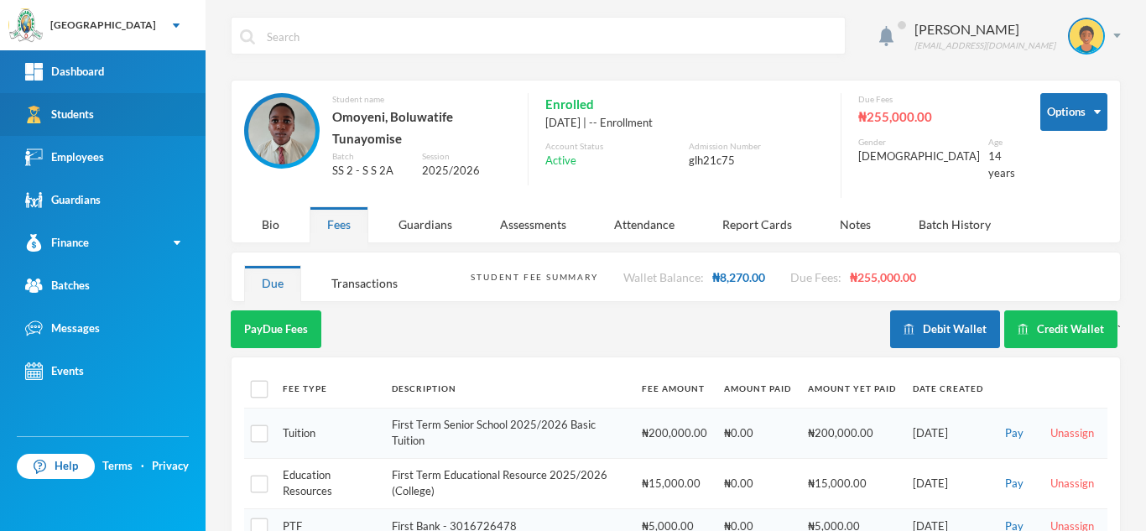
click at [91, 104] on link "Students" at bounding box center [102, 114] width 205 height 43
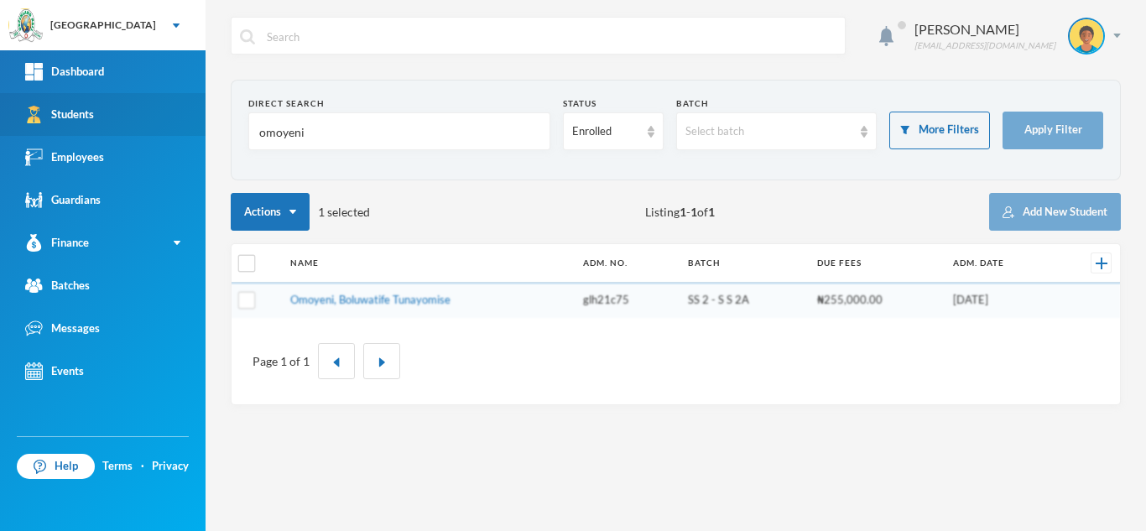
drag, startPoint x: 337, startPoint y: 138, endPoint x: 159, endPoint y: 125, distance: 178.2
click at [159, 125] on div "Greenland Hall Your Bluebic Account Greenland Hall Add a New School Dashboard S…" at bounding box center [573, 265] width 1146 height 531
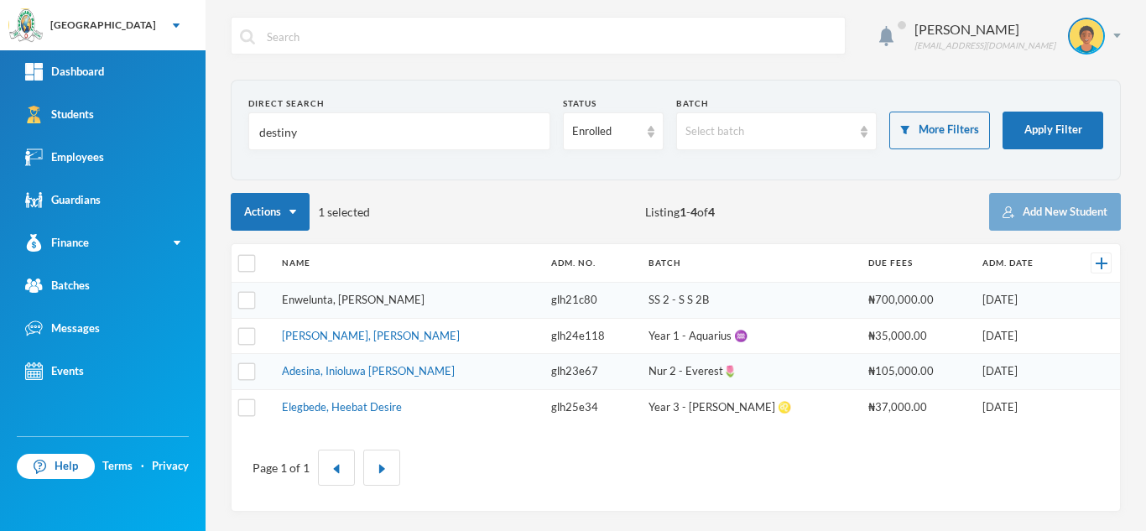
type input "destiny"
click at [385, 301] on link "Enwelunta, [PERSON_NAME]" at bounding box center [353, 299] width 143 height 13
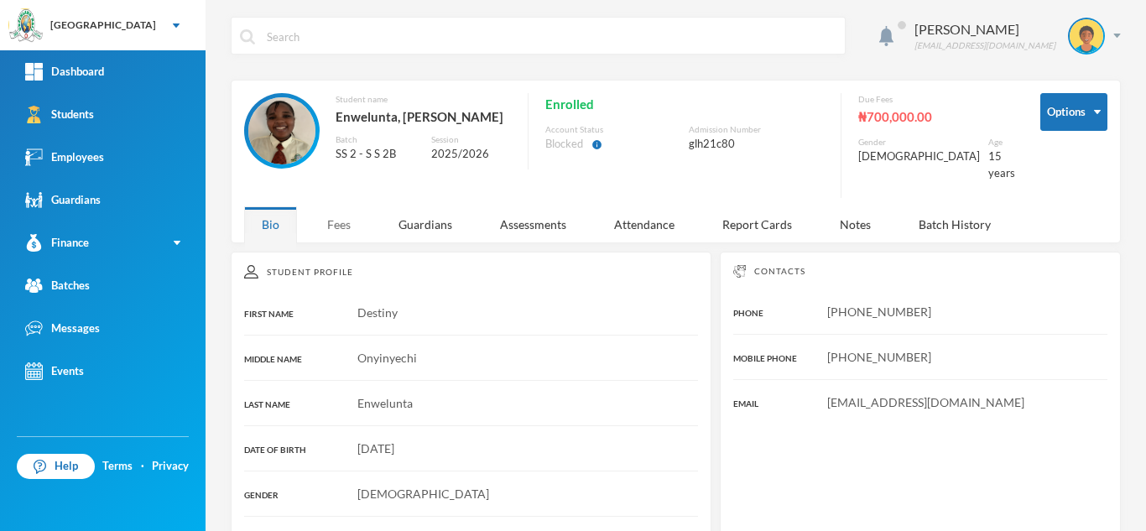
click at [344, 222] on div "Fees" at bounding box center [338, 224] width 59 height 36
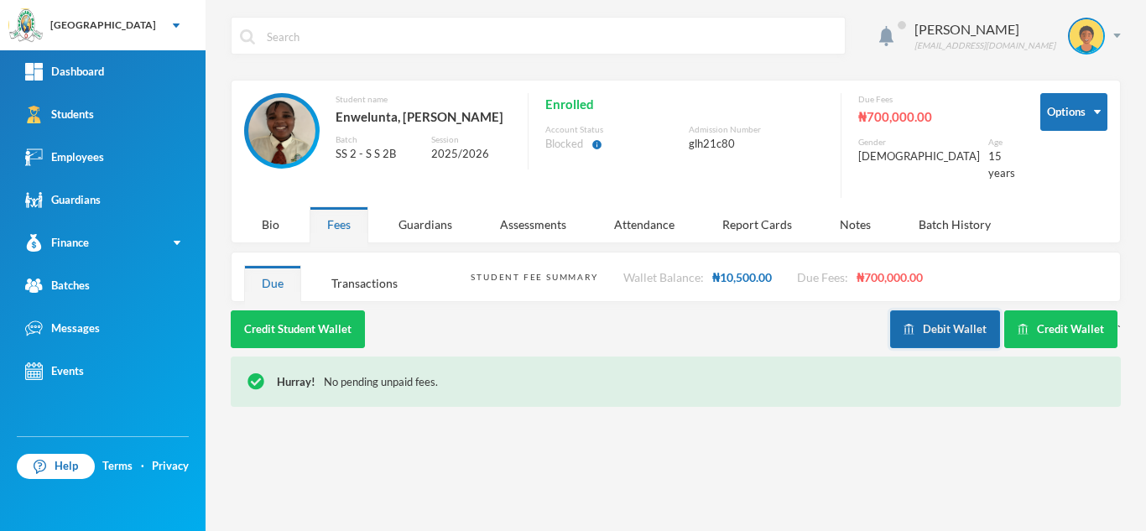
click at [927, 318] on button "Debit Wallet" at bounding box center [945, 329] width 110 height 38
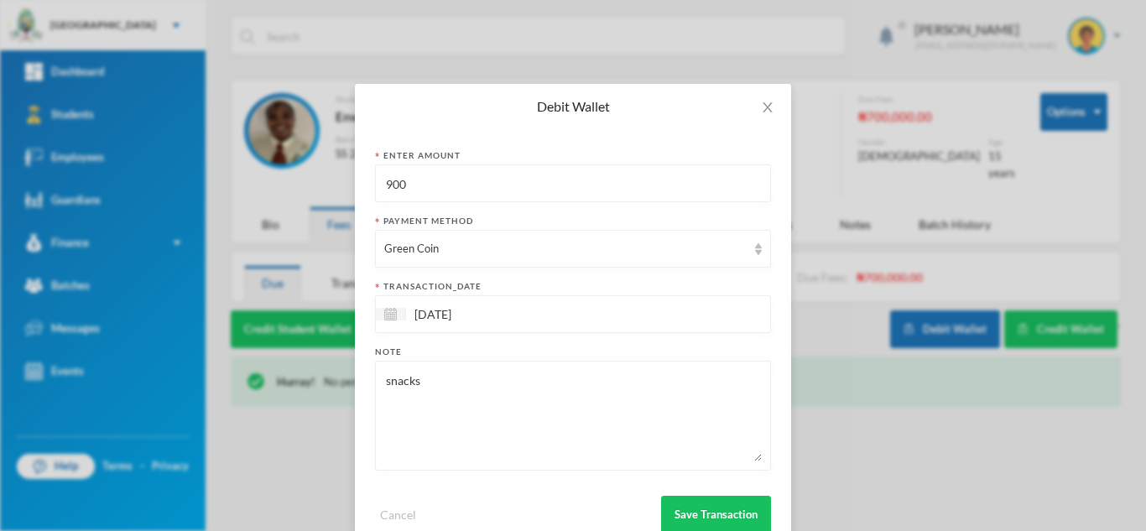
drag, startPoint x: 423, startPoint y: 184, endPoint x: 217, endPoint y: 173, distance: 205.8
click at [217, 173] on div "Debit Wallet Enter Amount 900 Payment Method Green Coin transaction_date 24/09/…" at bounding box center [573, 265] width 1146 height 531
type input "1000"
click at [686, 506] on button "Save Transaction" at bounding box center [716, 515] width 110 height 38
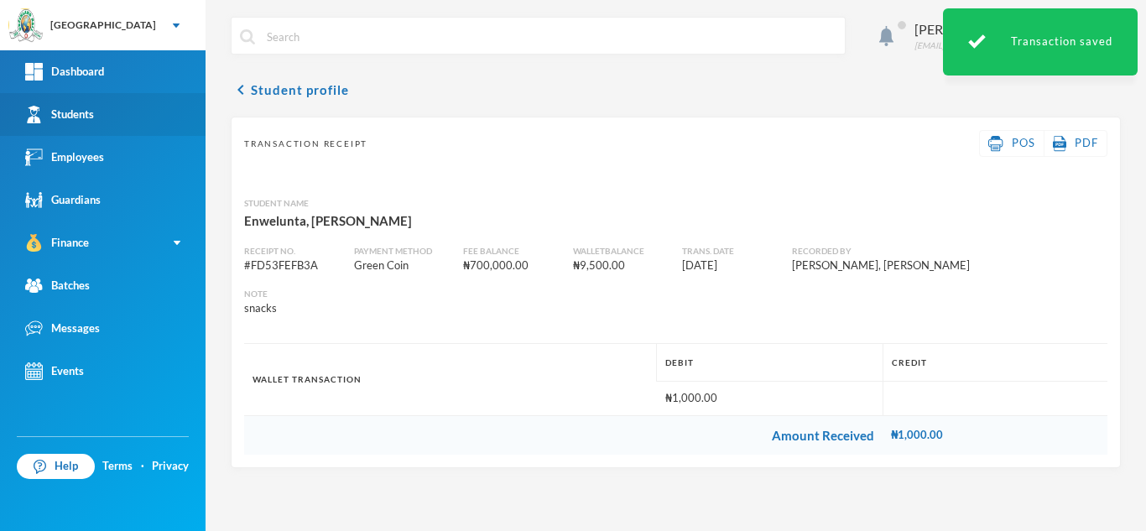
click at [144, 107] on link "Students" at bounding box center [102, 114] width 205 height 43
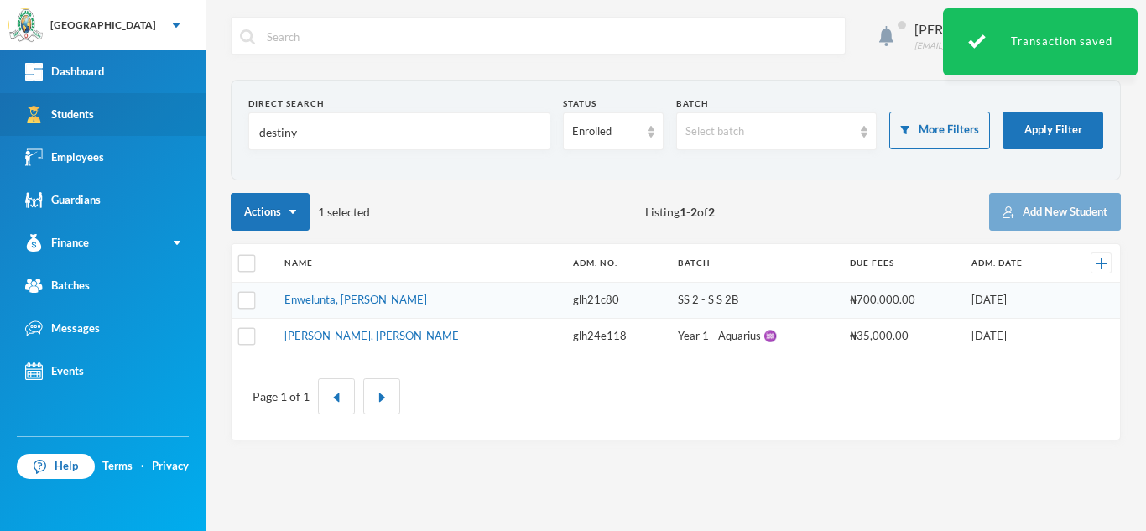
drag, startPoint x: 312, startPoint y: 128, endPoint x: 111, endPoint y: 128, distance: 201.3
click at [123, 126] on div "Greenland Hall Your Bluebic Account Greenland Hall Add a New School Dashboard S…" at bounding box center [573, 265] width 1146 height 531
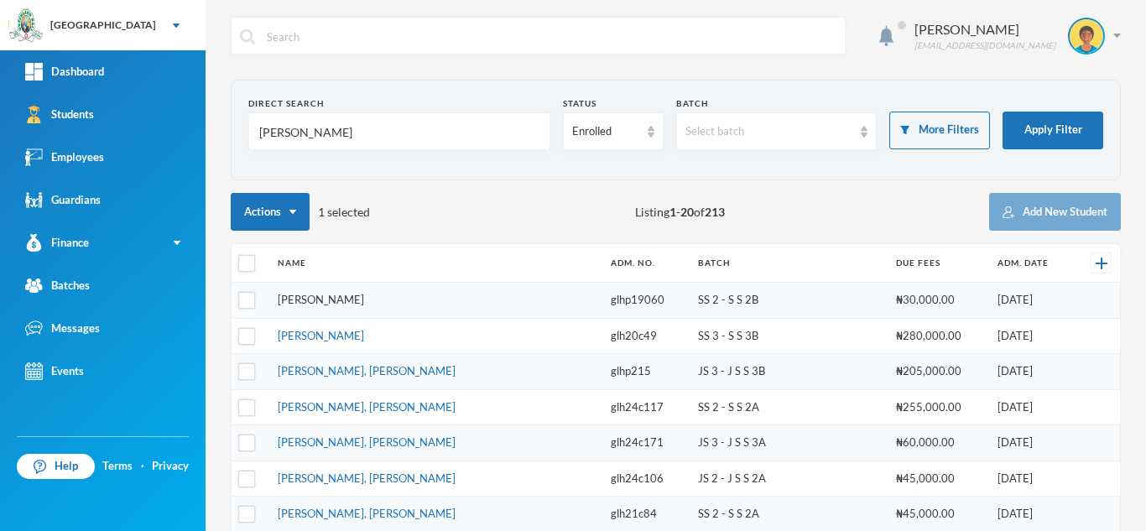
type input "martin"
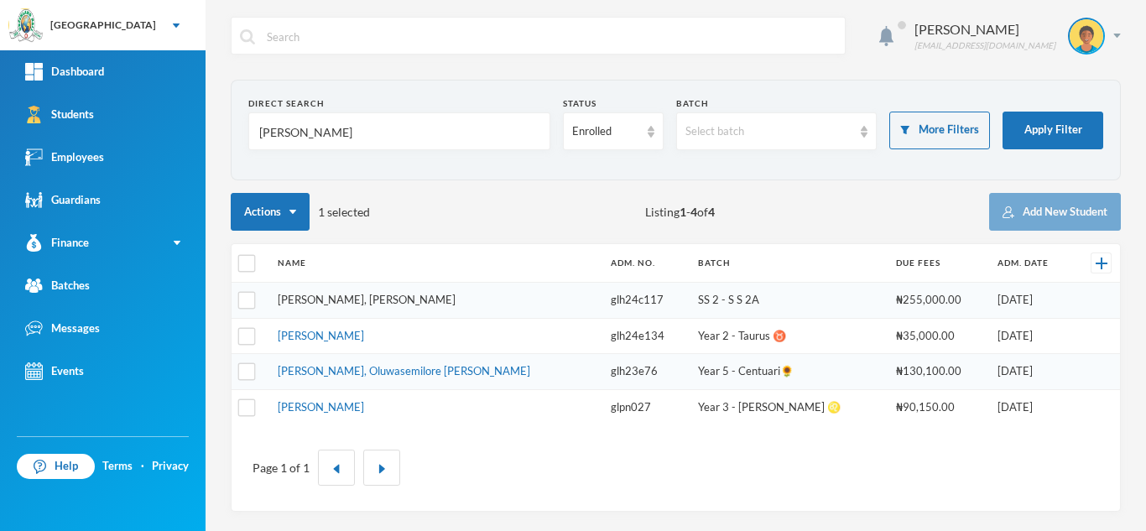
click at [335, 300] on link "Martins, Teniola Feyisola" at bounding box center [367, 299] width 178 height 13
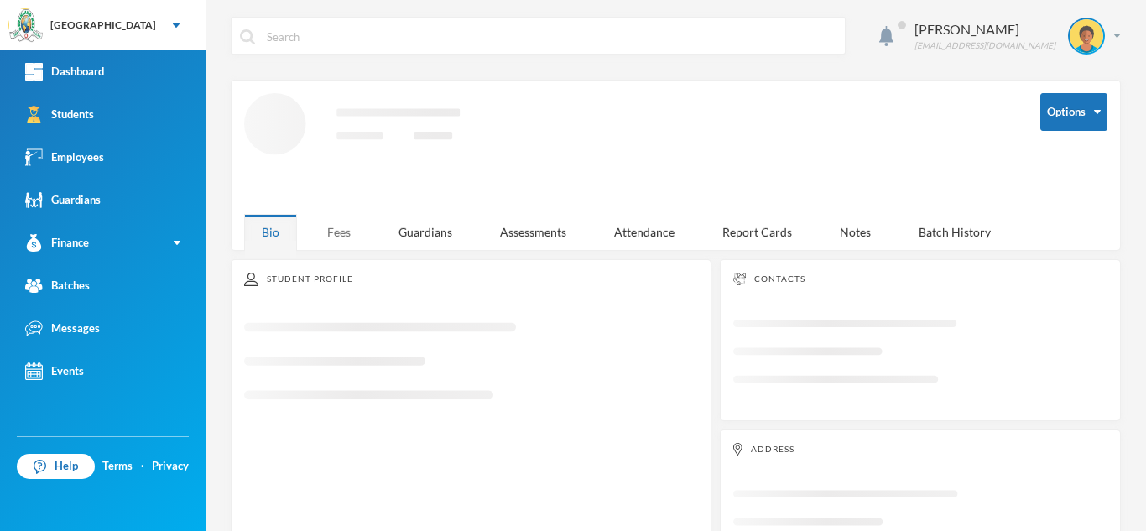
click at [344, 217] on div "Fees" at bounding box center [338, 232] width 59 height 36
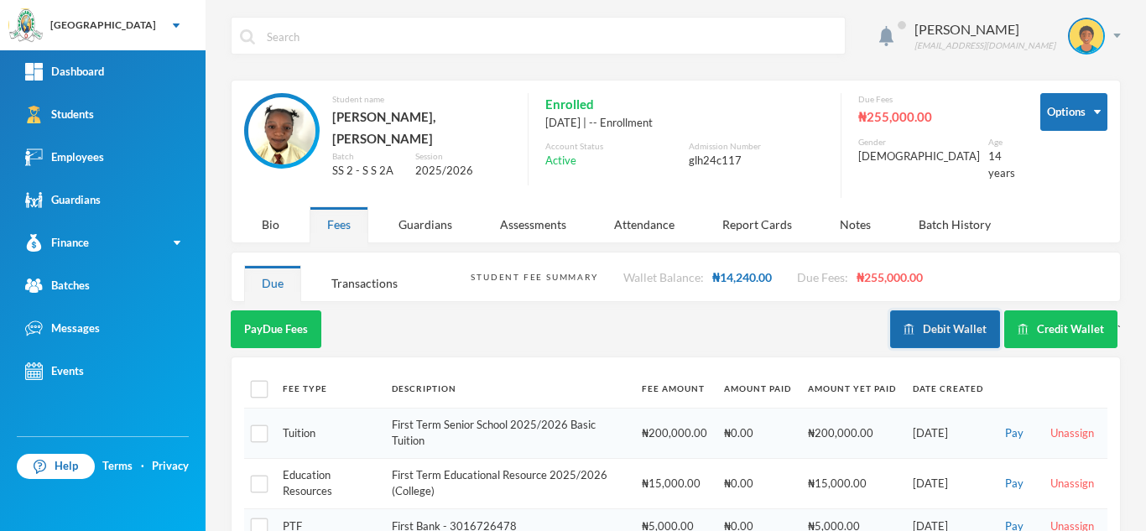
click at [909, 310] on button "Debit Wallet" at bounding box center [945, 329] width 110 height 38
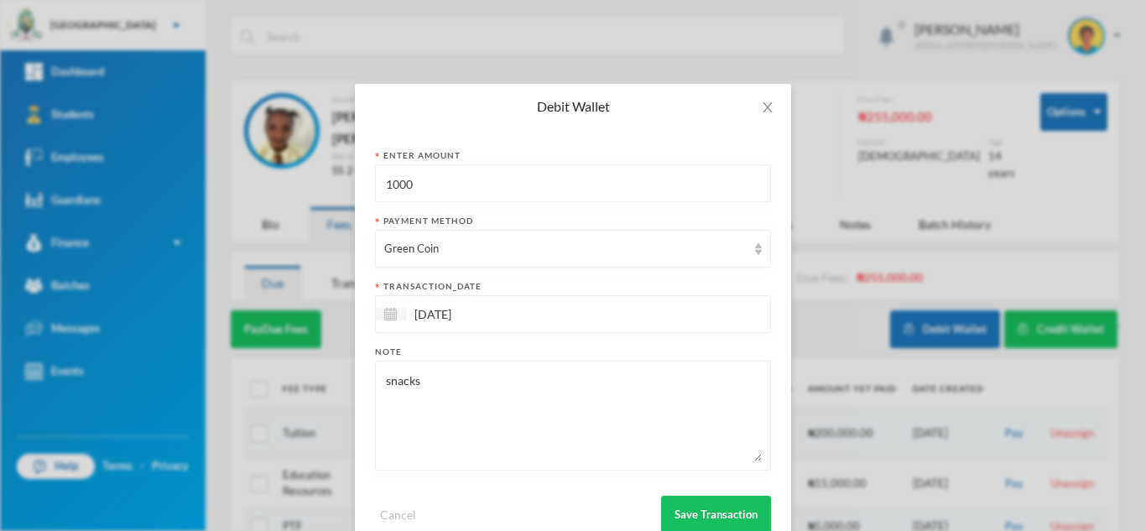
drag, startPoint x: 555, startPoint y: 184, endPoint x: 309, endPoint y: 199, distance: 246.1
click at [309, 199] on div "Debit Wallet Enter Amount 1000 Payment Method Green Coin transaction_date 24/09…" at bounding box center [573, 265] width 1146 height 531
type input "900"
click at [725, 501] on button "Save Transaction" at bounding box center [716, 515] width 110 height 38
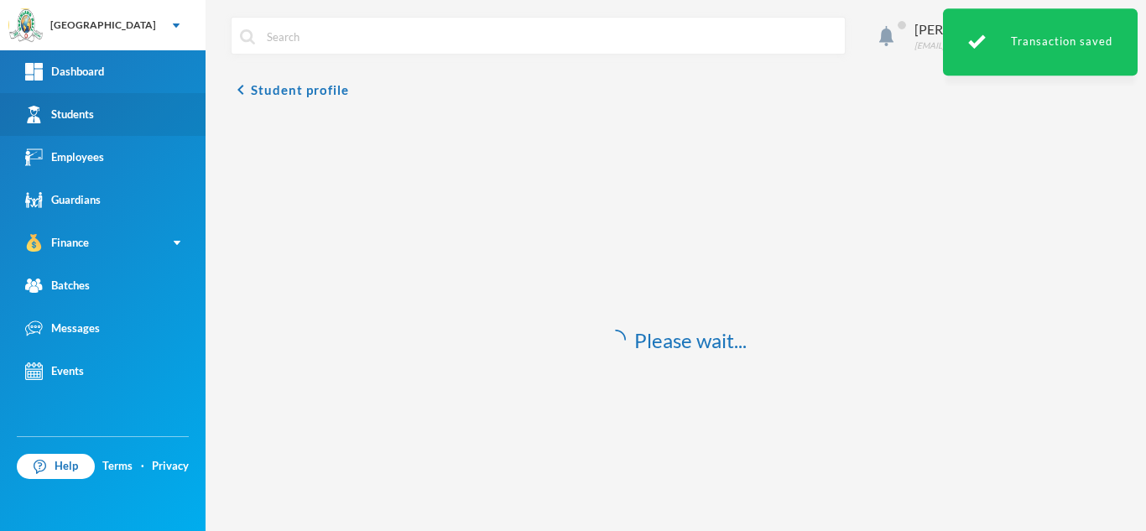
click at [107, 125] on link "Students" at bounding box center [102, 114] width 205 height 43
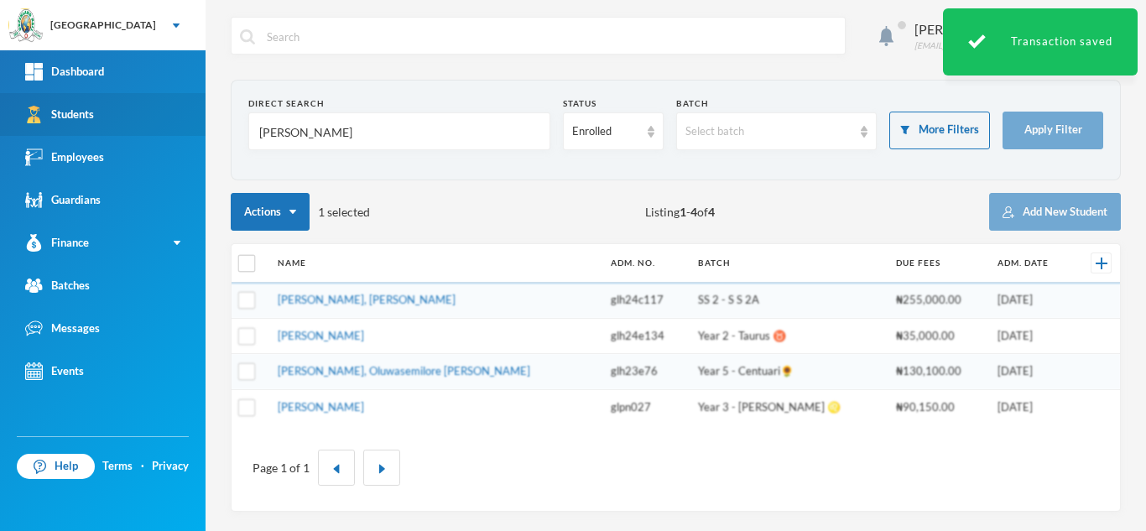
drag, startPoint x: 306, startPoint y: 136, endPoint x: 77, endPoint y: 106, distance: 230.9
click at [77, 106] on div "Greenland Hall Your Bluebic Account Greenland Hall Add a New School Dashboard S…" at bounding box center [573, 265] width 1146 height 531
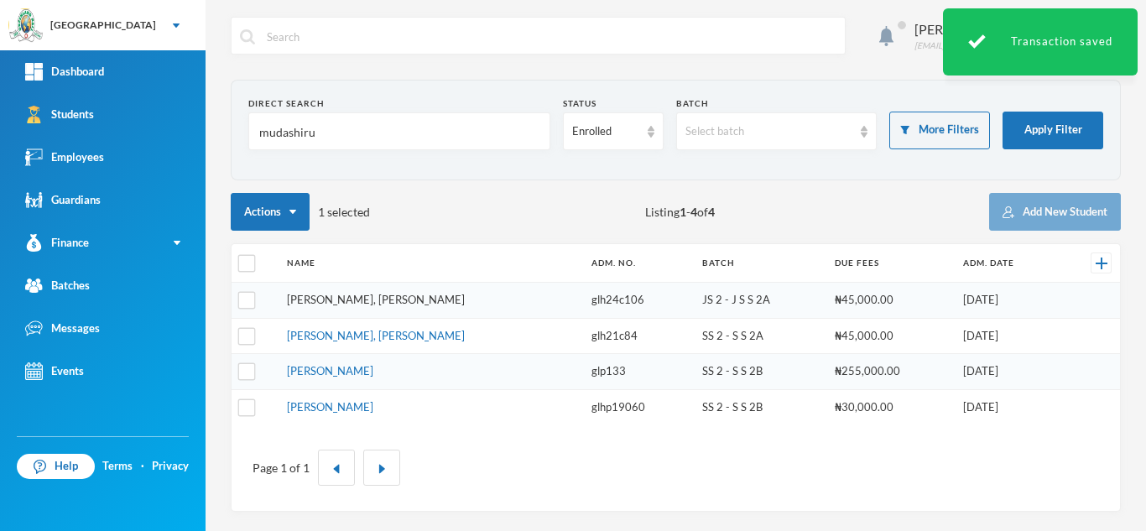
type input "mudashiru"
click at [337, 298] on link "Mudasiru, Araoluwa Joyiobe" at bounding box center [376, 299] width 178 height 13
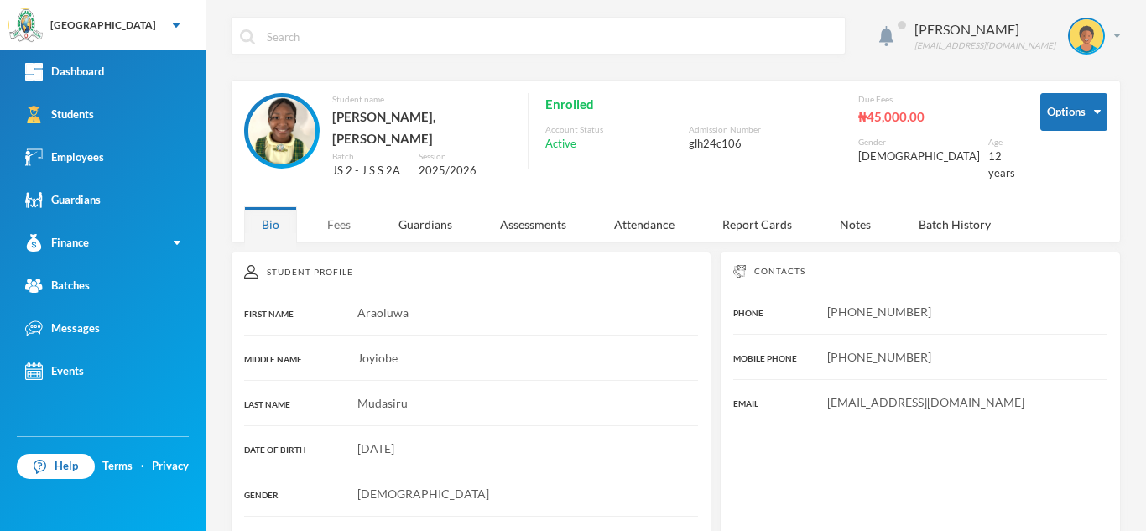
click at [334, 206] on div "Fees" at bounding box center [338, 224] width 59 height 36
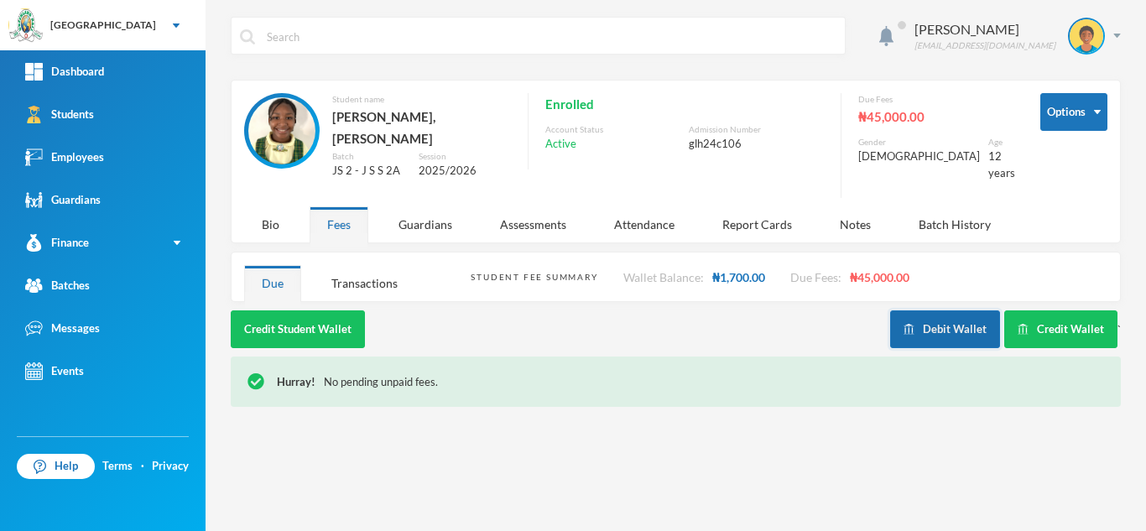
click at [918, 310] on button "Debit Wallet" at bounding box center [945, 329] width 110 height 38
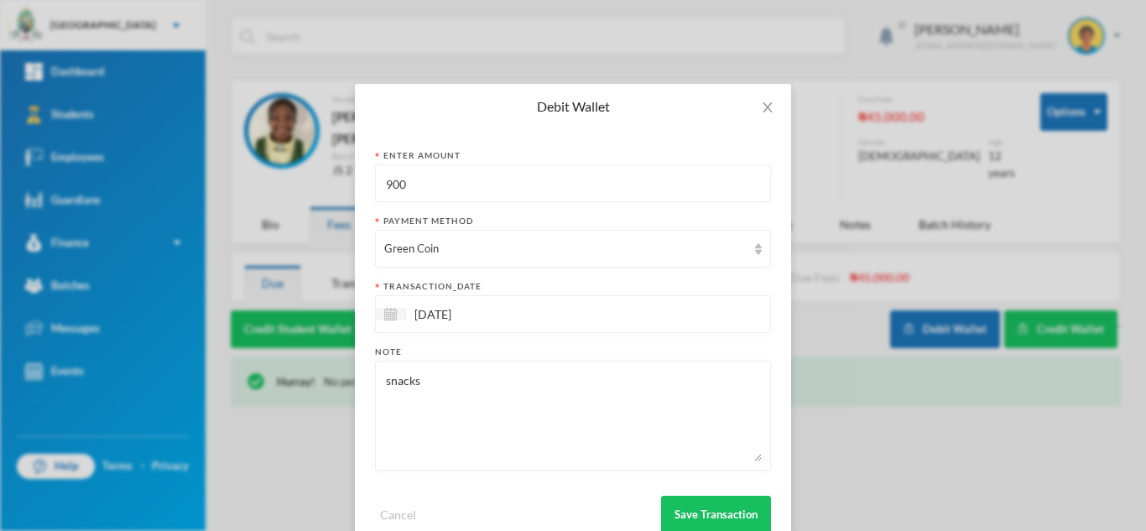
drag, startPoint x: 458, startPoint y: 190, endPoint x: 276, endPoint y: 178, distance: 182.4
click at [276, 178] on div "Debit Wallet Enter Amount 900 Payment Method Green Coin transaction_date 24/09/…" at bounding box center [573, 265] width 1146 height 531
type input "700"
click at [694, 500] on button "Save Transaction" at bounding box center [716, 515] width 110 height 38
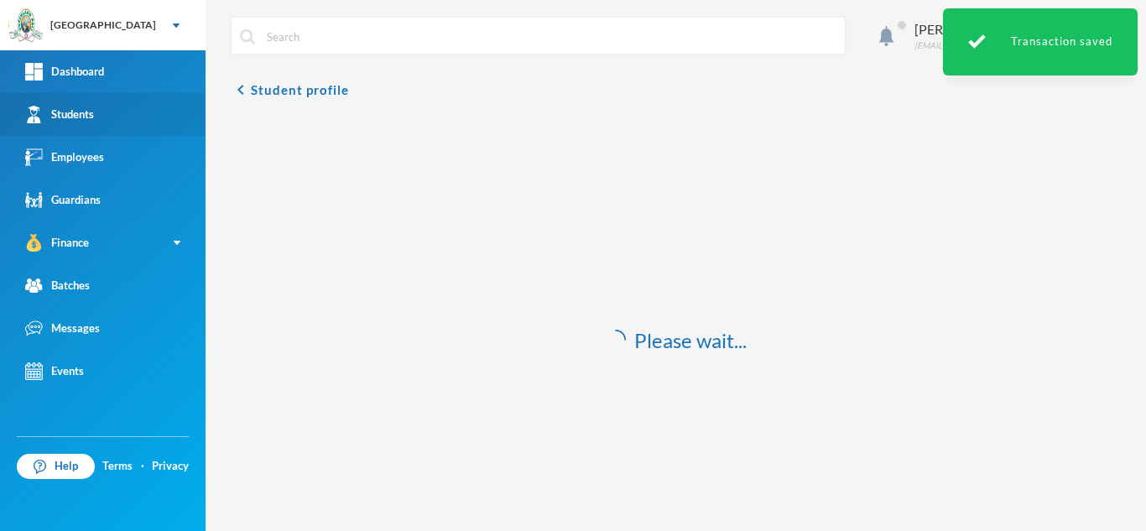
click at [128, 107] on link "Students" at bounding box center [102, 114] width 205 height 43
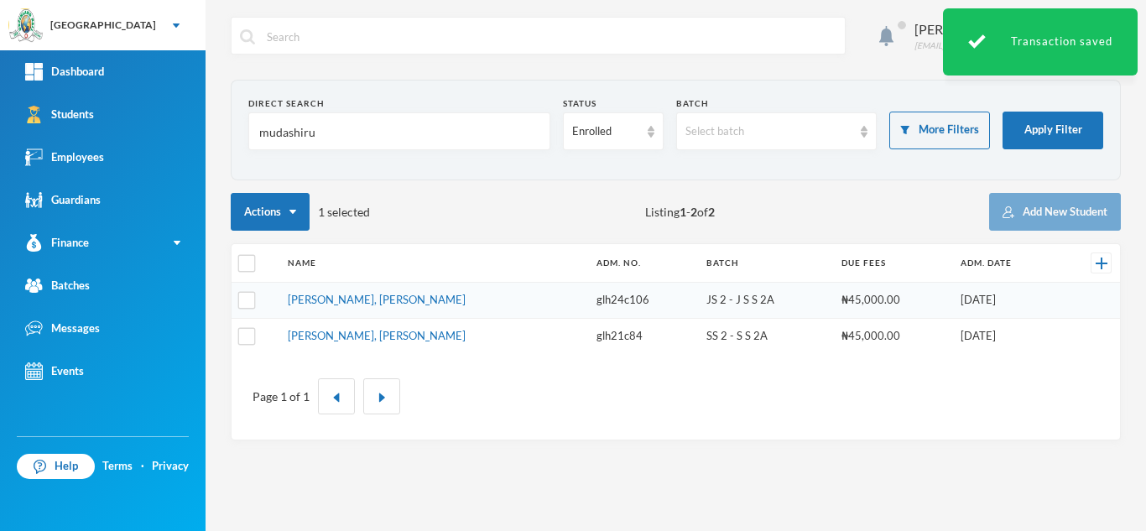
click at [307, 133] on input "mudashiru" at bounding box center [398, 132] width 283 height 38
drag, startPoint x: 339, startPoint y: 133, endPoint x: 54, endPoint y: 109, distance: 286.1
click at [54, 109] on div "Greenland Hall Your Bluebic Account Greenland Hall Add a New School Dashboard S…" at bounding box center [573, 265] width 1146 height 531
type input "ovie"
click at [346, 297] on link "Igbafe, Ovie Jesse" at bounding box center [331, 299] width 86 height 13
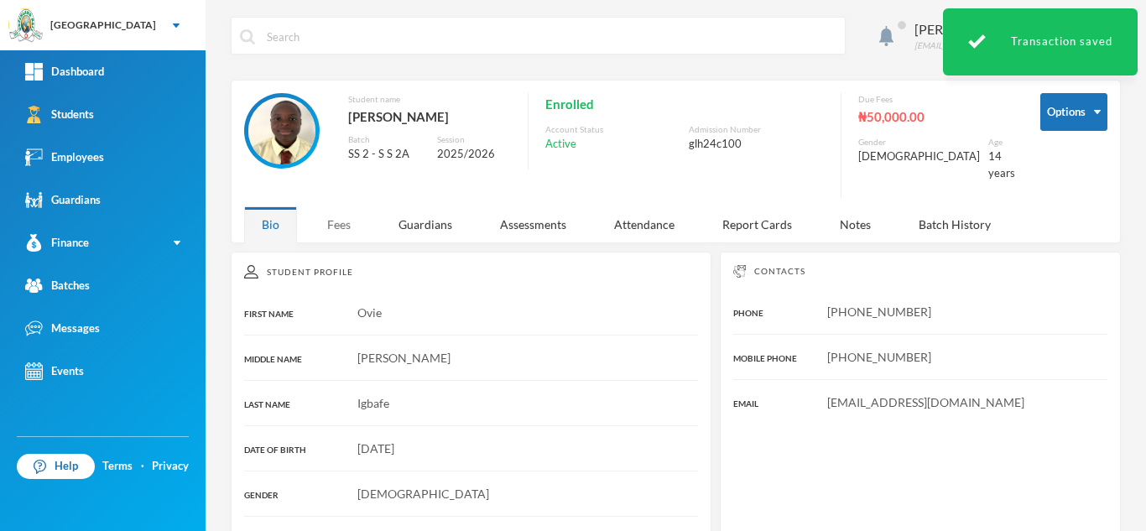
click at [337, 206] on div "Fees" at bounding box center [338, 224] width 59 height 36
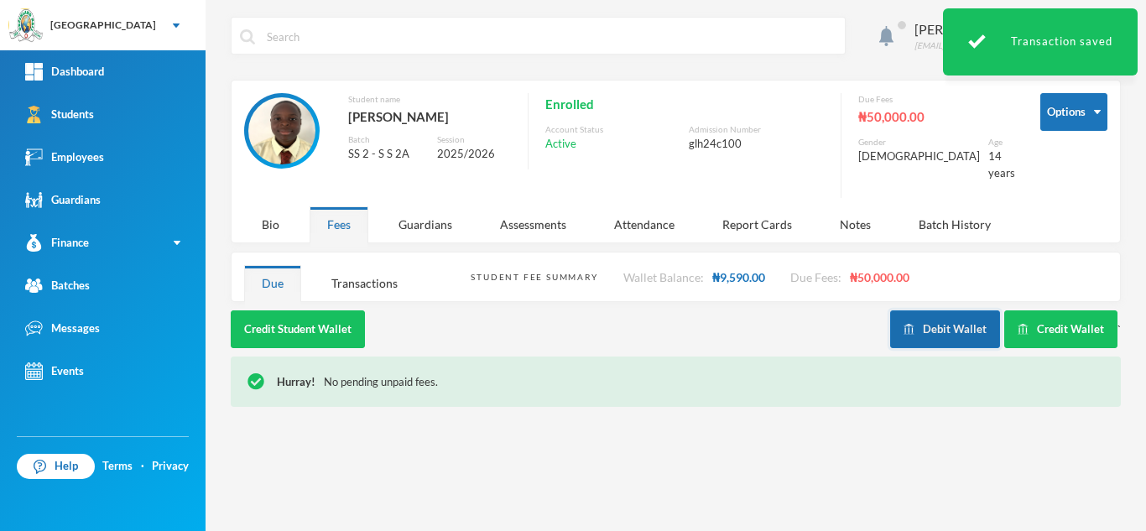
click at [953, 314] on button "Debit Wallet" at bounding box center [945, 329] width 110 height 38
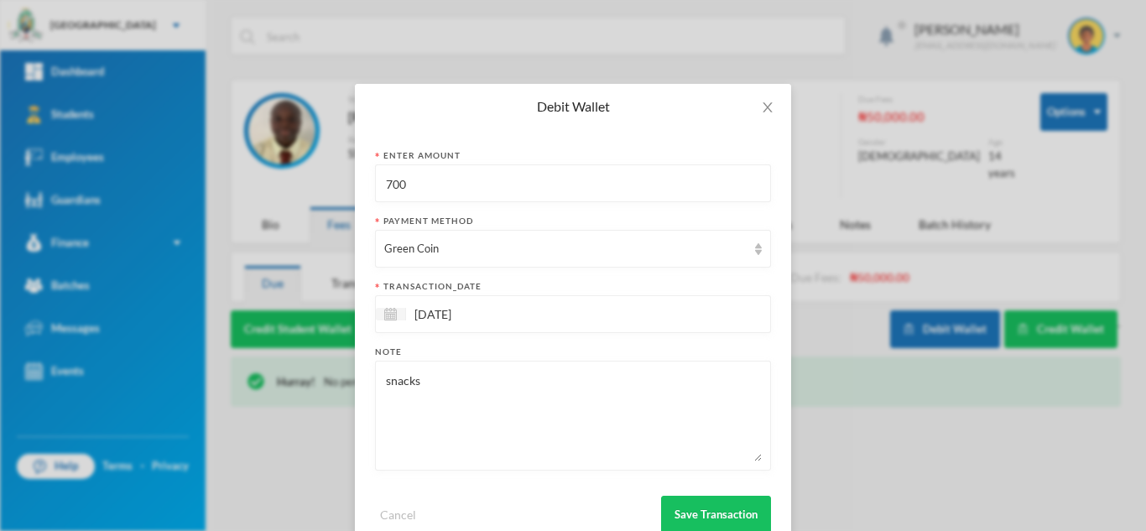
drag, startPoint x: 472, startPoint y: 193, endPoint x: 258, endPoint y: 179, distance: 214.3
click at [258, 179] on div "Debit Wallet Enter Amount 700 Payment Method Green Coin transaction_date 24/09/…" at bounding box center [573, 265] width 1146 height 531
type input "1300"
click at [688, 501] on button "Save Transaction" at bounding box center [716, 515] width 110 height 38
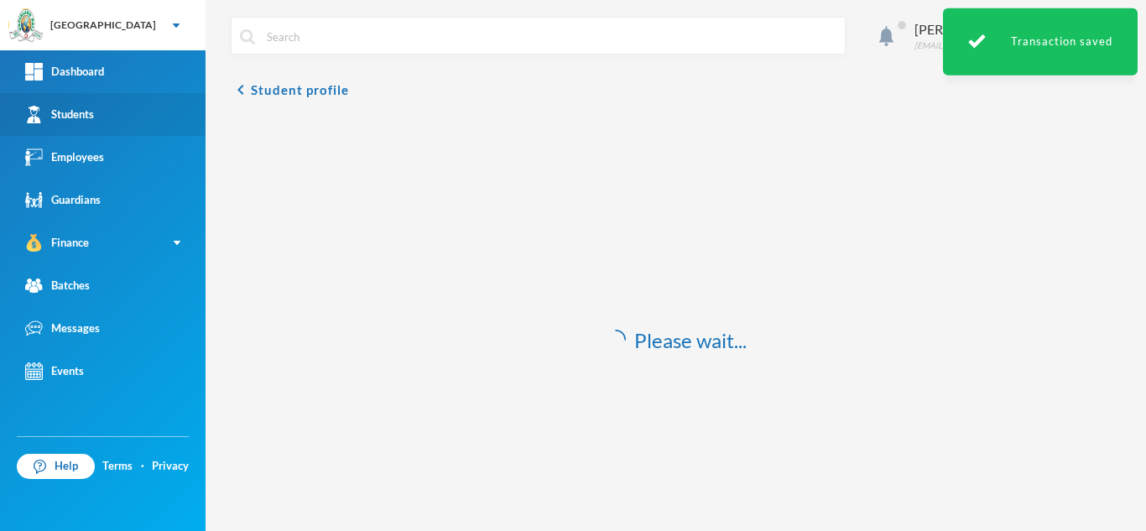
click at [76, 106] on div "Students" at bounding box center [59, 115] width 69 height 18
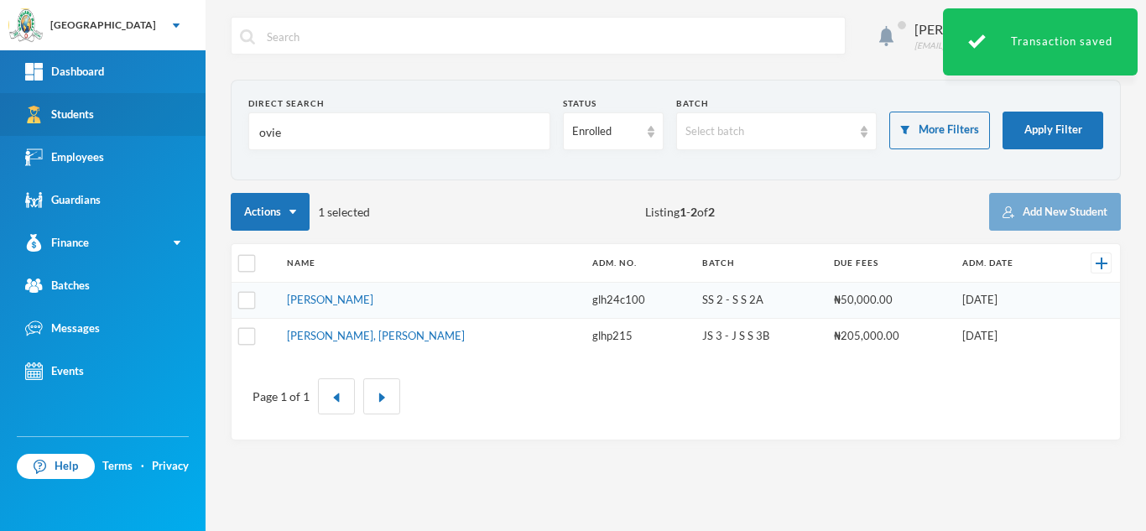
drag, startPoint x: 302, startPoint y: 133, endPoint x: 109, endPoint y: 127, distance: 193.0
click at [109, 127] on div "Greenland Hall Your Bluebic Account Greenland Hall Add a New School Dashboard S…" at bounding box center [573, 265] width 1146 height 531
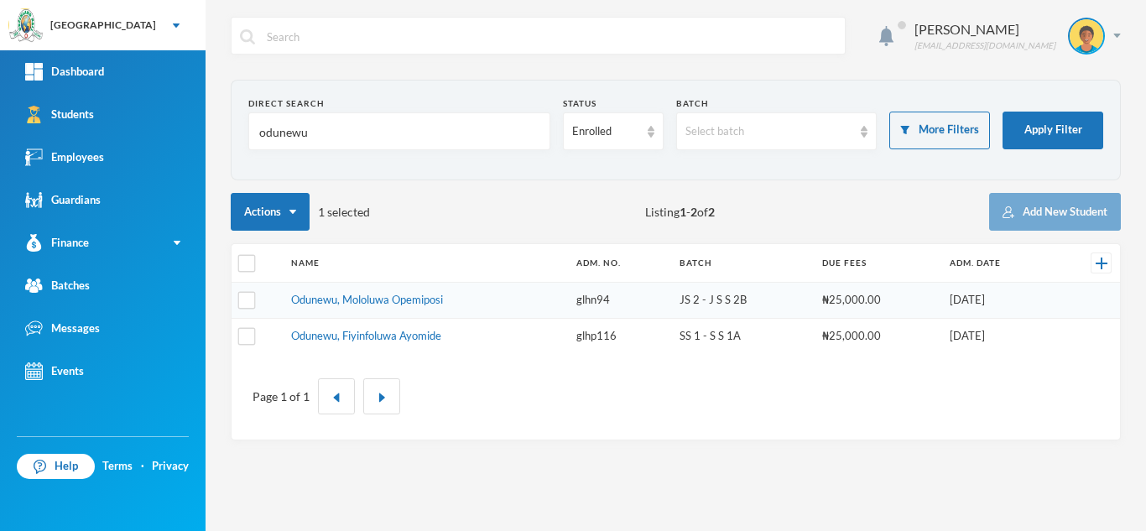
type input "odunewu"
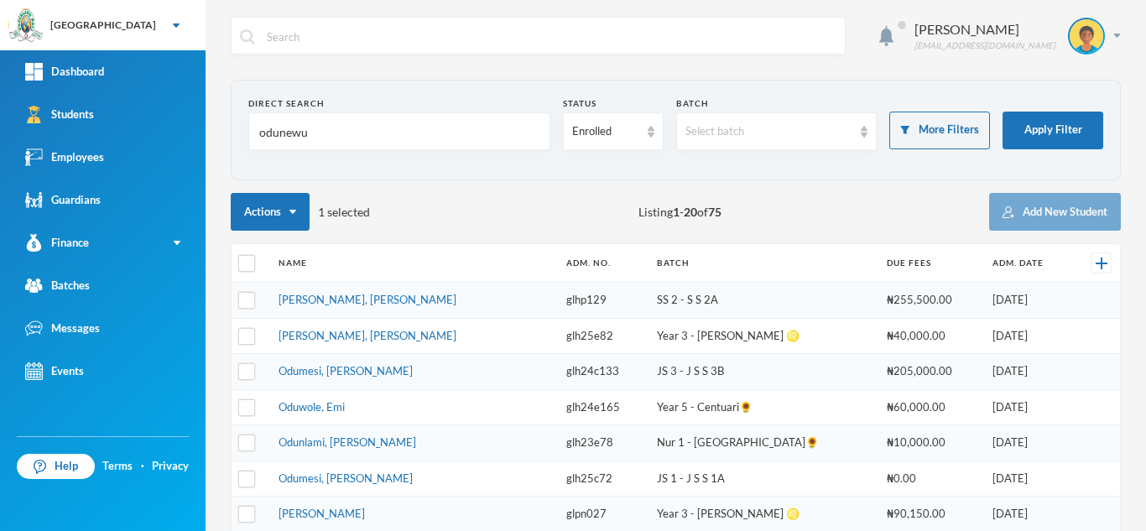
drag, startPoint x: 356, startPoint y: 319, endPoint x: 359, endPoint y: 304, distance: 15.3
click at [359, 304] on link "Omoruyi, Odion Emmanuel" at bounding box center [367, 299] width 178 height 13
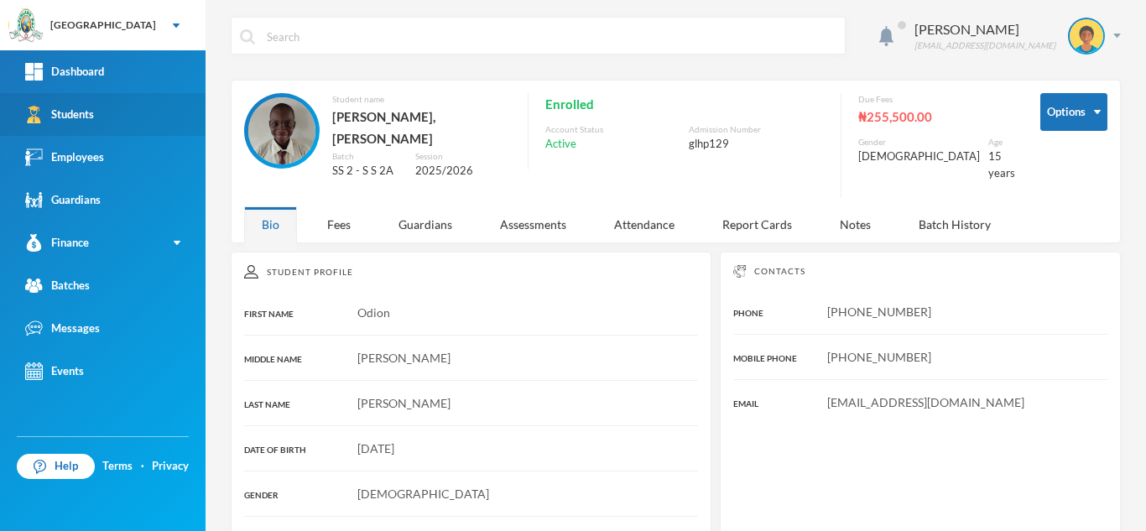
click at [70, 106] on div "Students" at bounding box center [59, 115] width 69 height 18
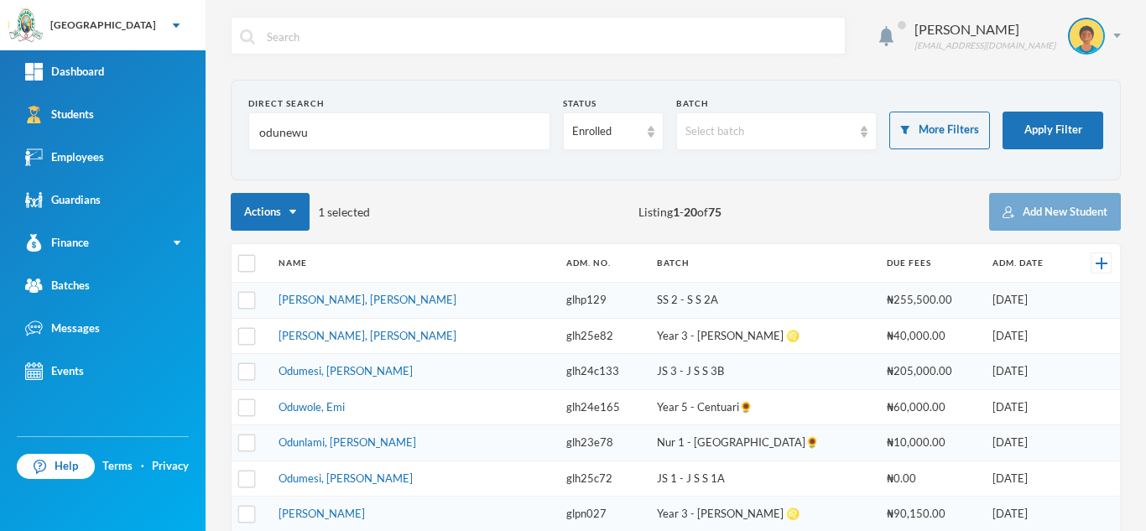
click at [379, 291] on td "Omoruyi, Odion Emmanuel" at bounding box center [413, 301] width 287 height 36
click at [340, 298] on link "Omoruyi, Odion Emmanuel" at bounding box center [367, 299] width 178 height 13
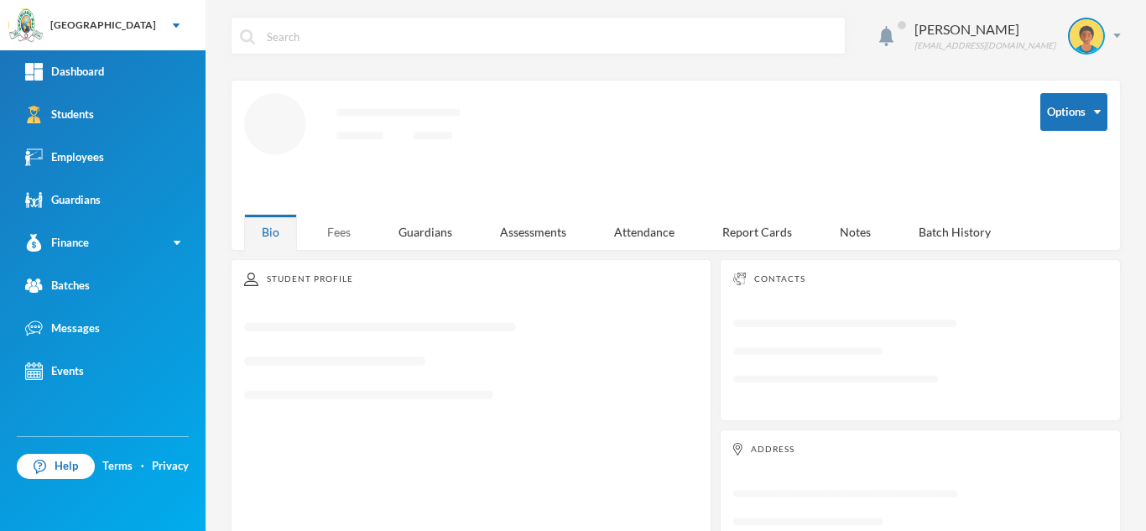
click at [341, 227] on div "Fees" at bounding box center [338, 232] width 59 height 36
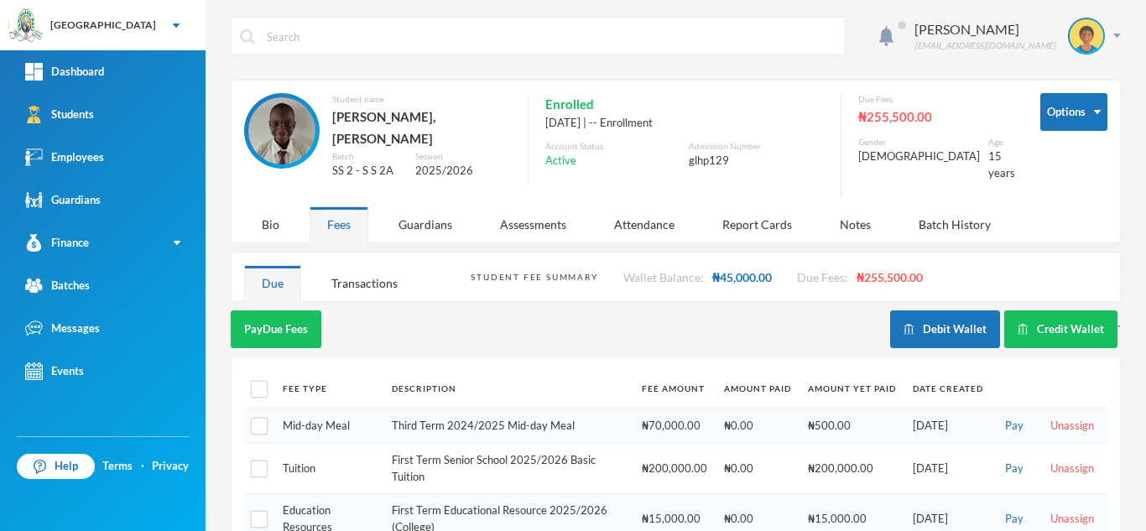
scroll to position [138, 0]
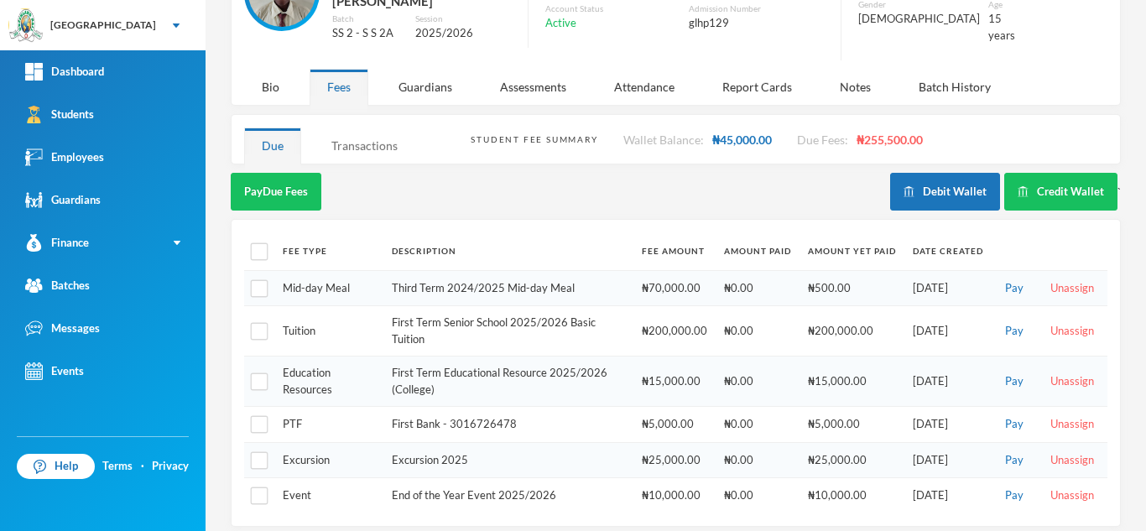
click at [377, 135] on div "Transactions" at bounding box center [364, 145] width 101 height 36
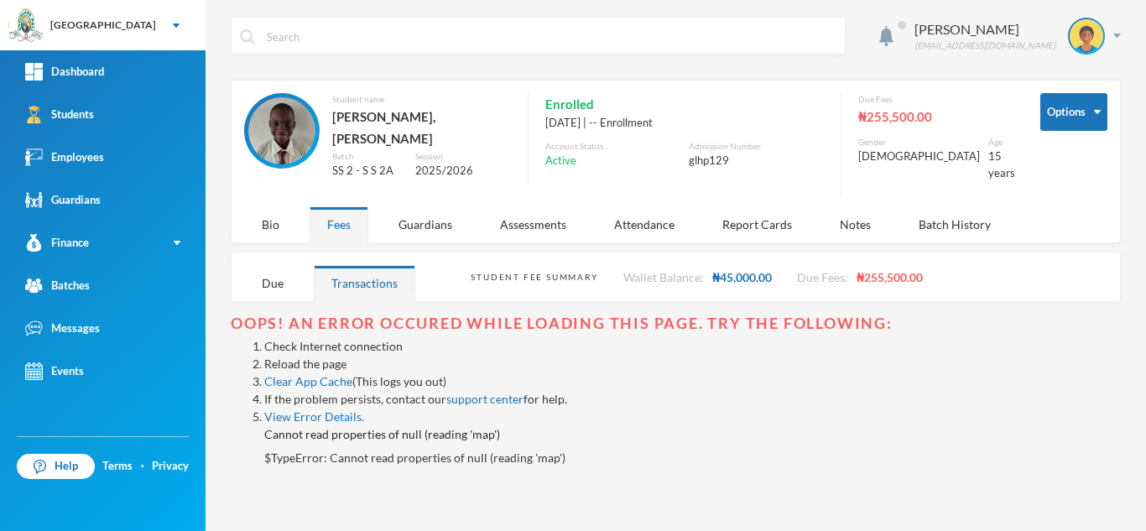
click at [301, 356] on link "Reload the page" at bounding box center [305, 363] width 82 height 14
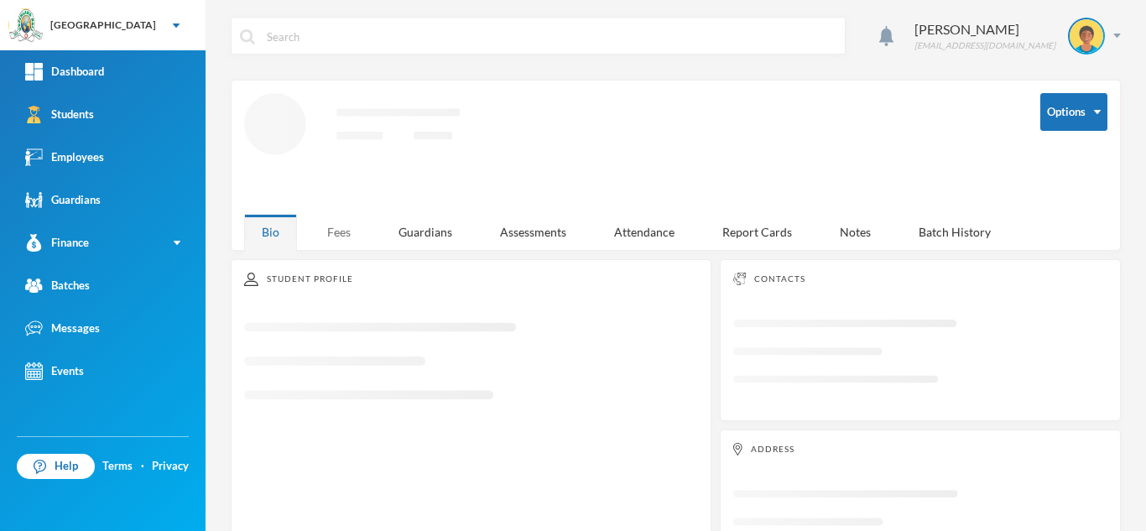
click at [347, 225] on div "Fees" at bounding box center [338, 232] width 59 height 36
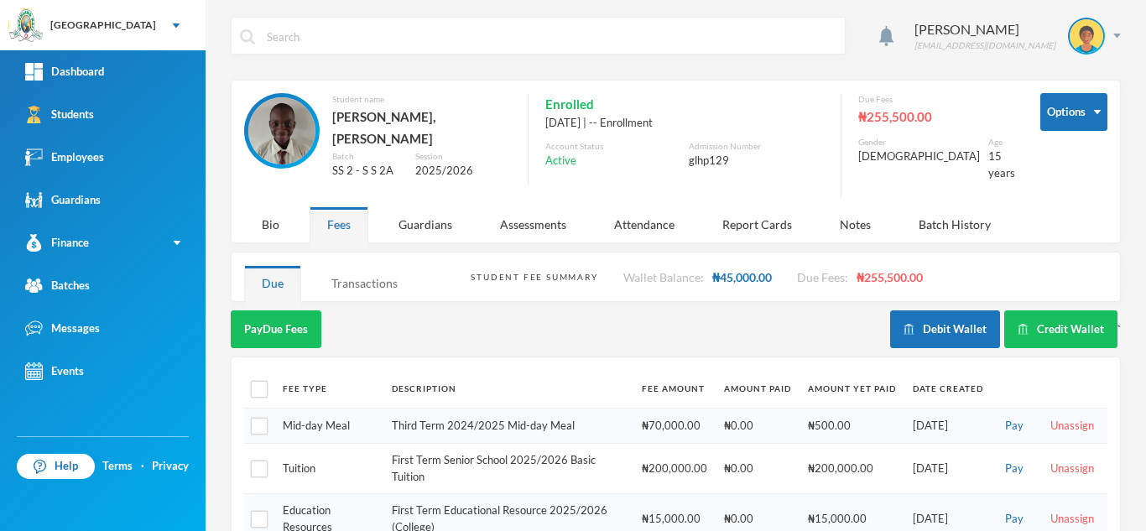
click at [369, 273] on div "Transactions" at bounding box center [364, 283] width 101 height 36
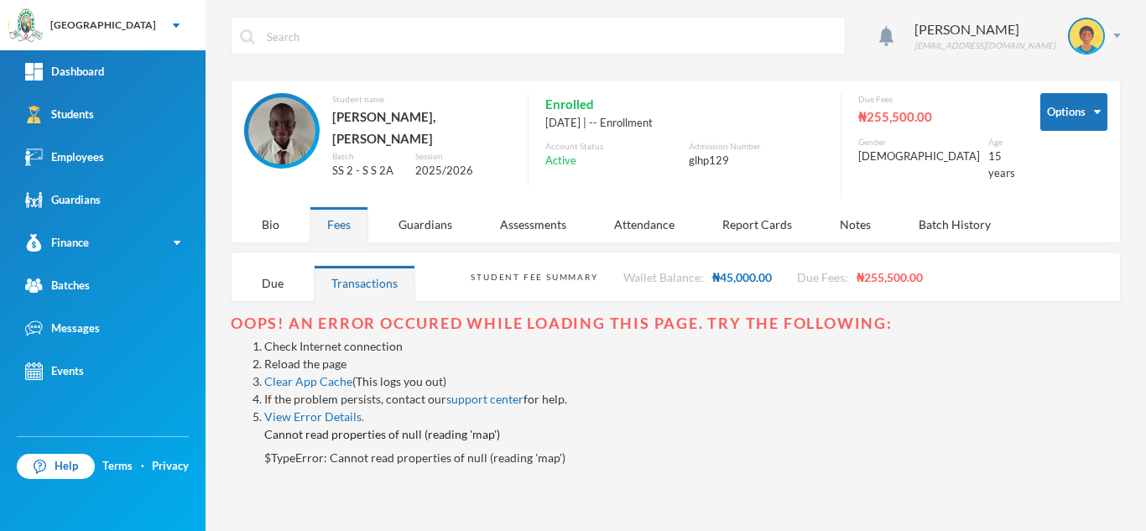
click at [314, 356] on link "Reload the page" at bounding box center [305, 363] width 82 height 14
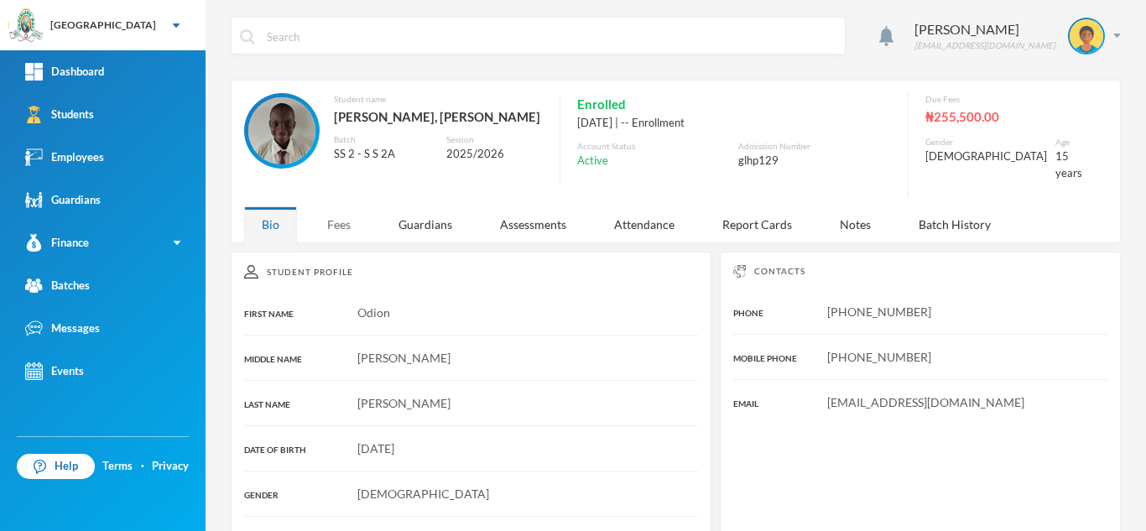
click at [345, 211] on div "Fees" at bounding box center [338, 224] width 59 height 36
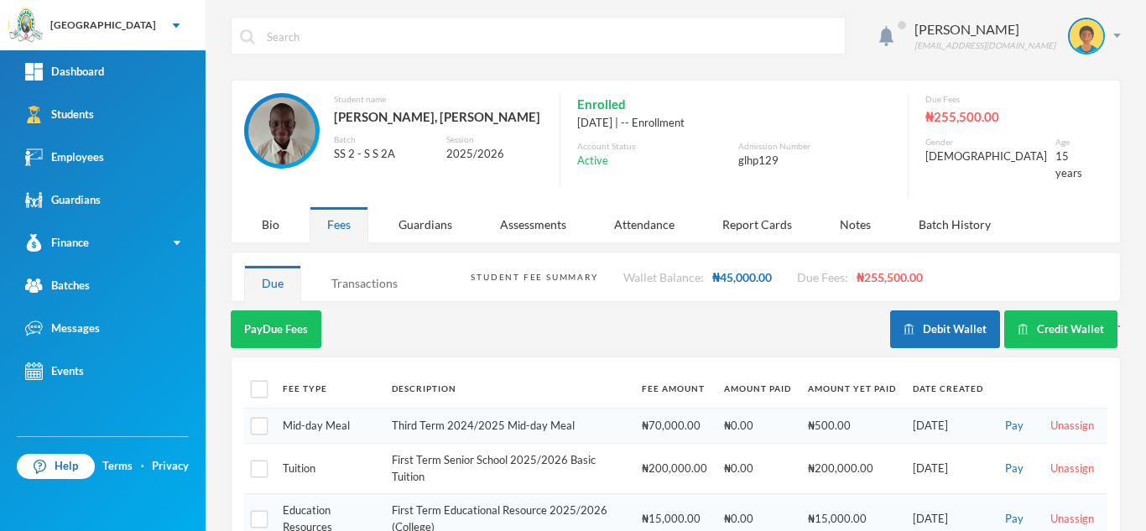
click at [366, 265] on div "Transactions" at bounding box center [364, 283] width 101 height 36
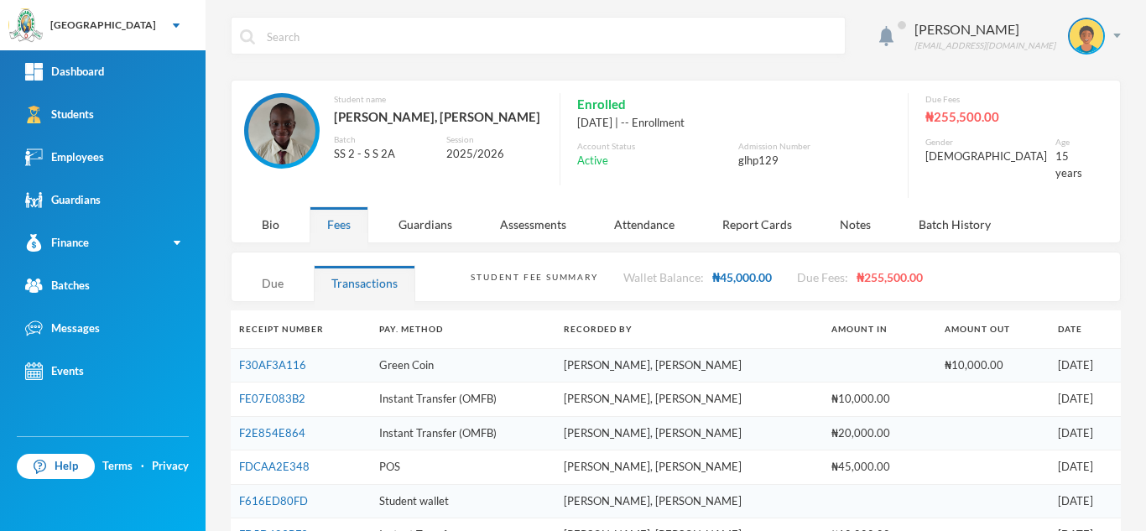
click at [280, 265] on div "Due" at bounding box center [272, 283] width 57 height 36
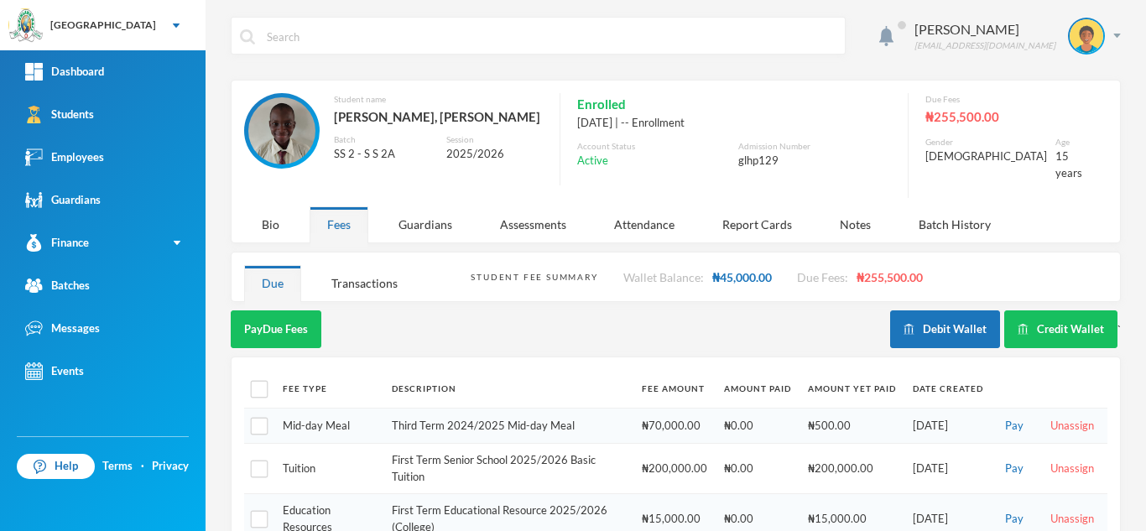
scroll to position [138, 0]
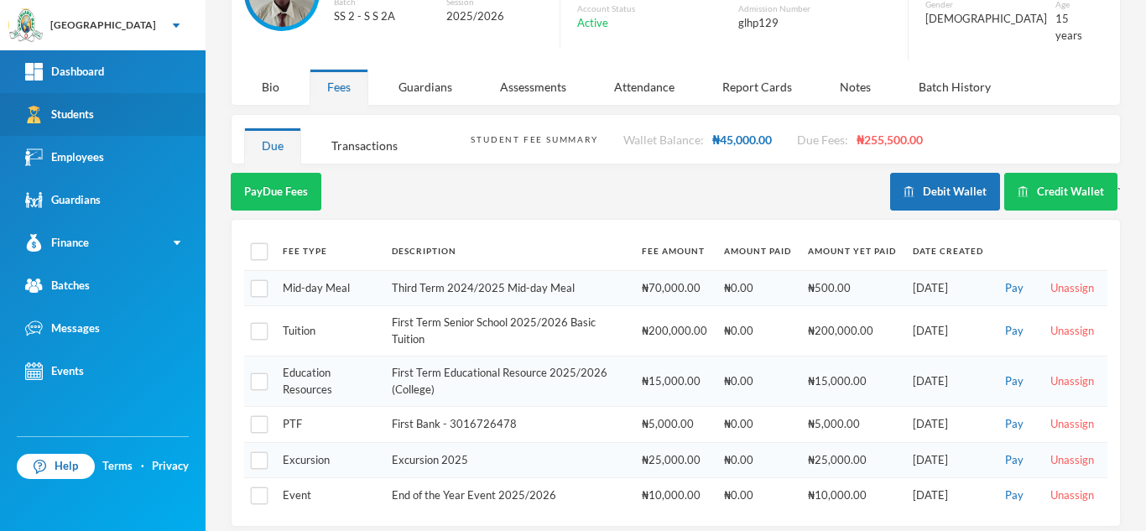
click at [153, 108] on link "Students" at bounding box center [102, 114] width 205 height 43
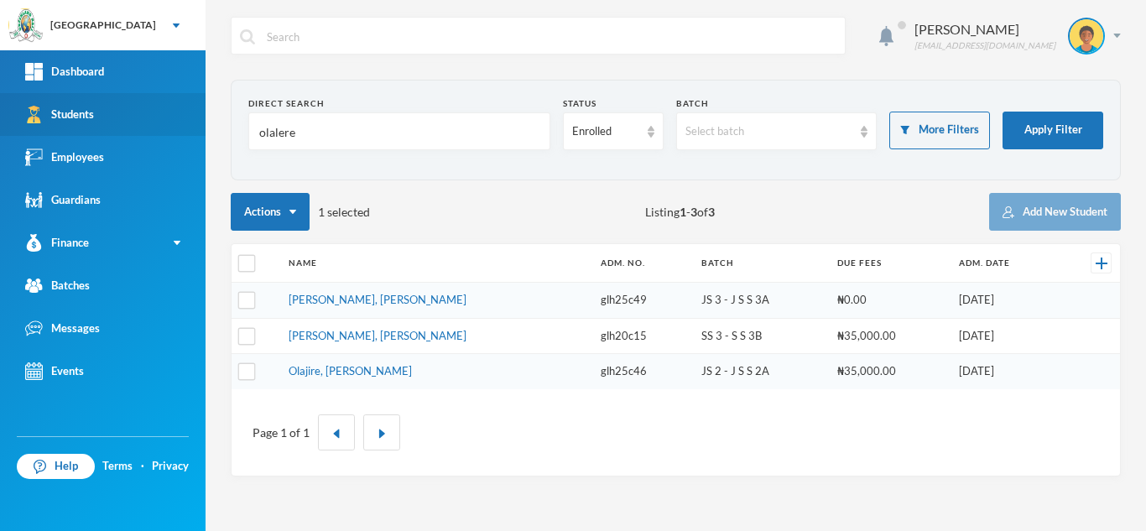
drag, startPoint x: 268, startPoint y: 129, endPoint x: 153, endPoint y: 122, distance: 115.9
click at [153, 122] on div "Greenland Hall Your Bluebic Account Greenland Hall Add a New School Dashboard S…" at bounding box center [573, 265] width 1146 height 531
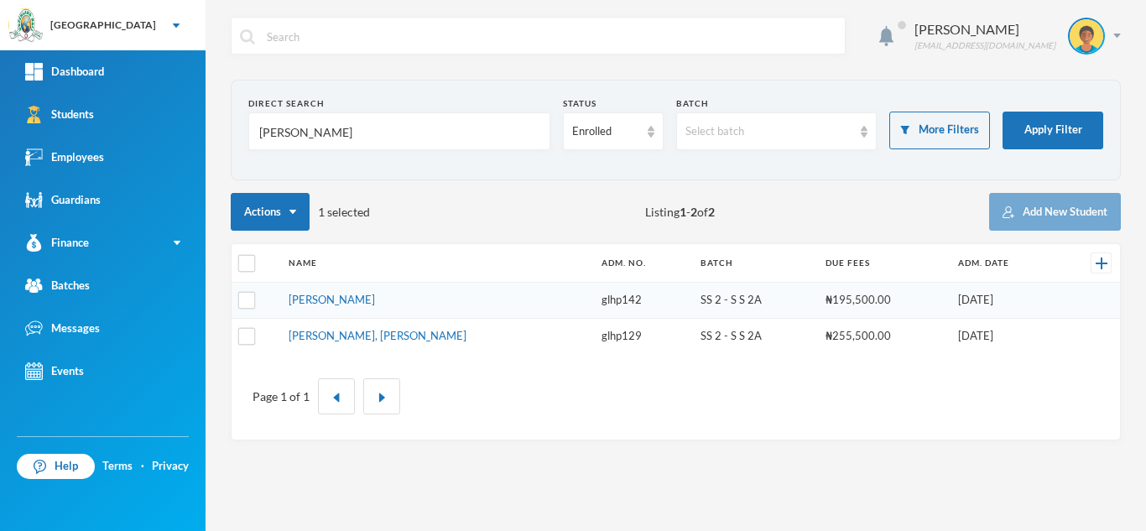
type input "[PERSON_NAME]"
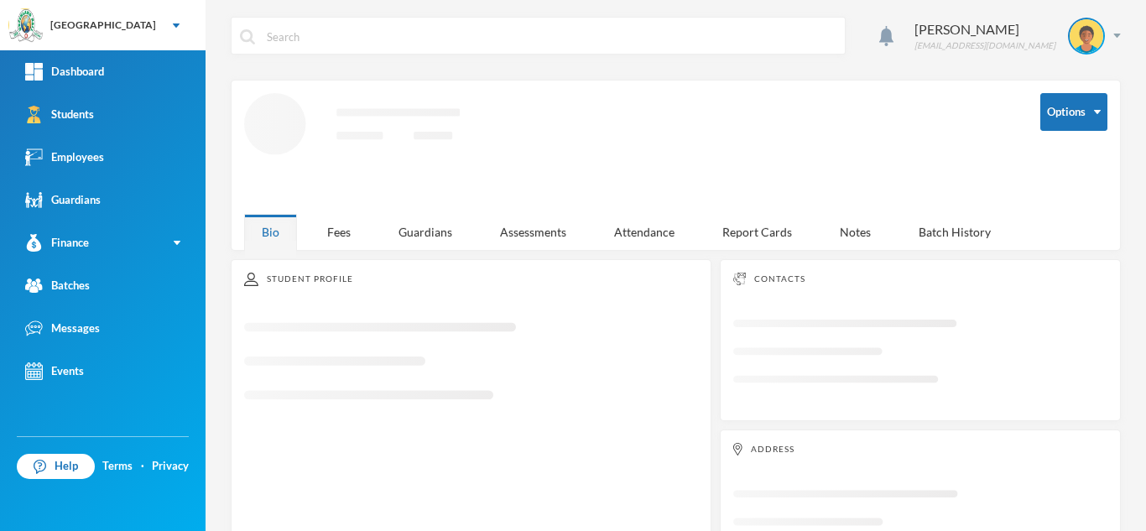
click at [360, 273] on div "Student Profile" at bounding box center [471, 279] width 454 height 13
click at [326, 216] on div "Fees" at bounding box center [338, 232] width 59 height 36
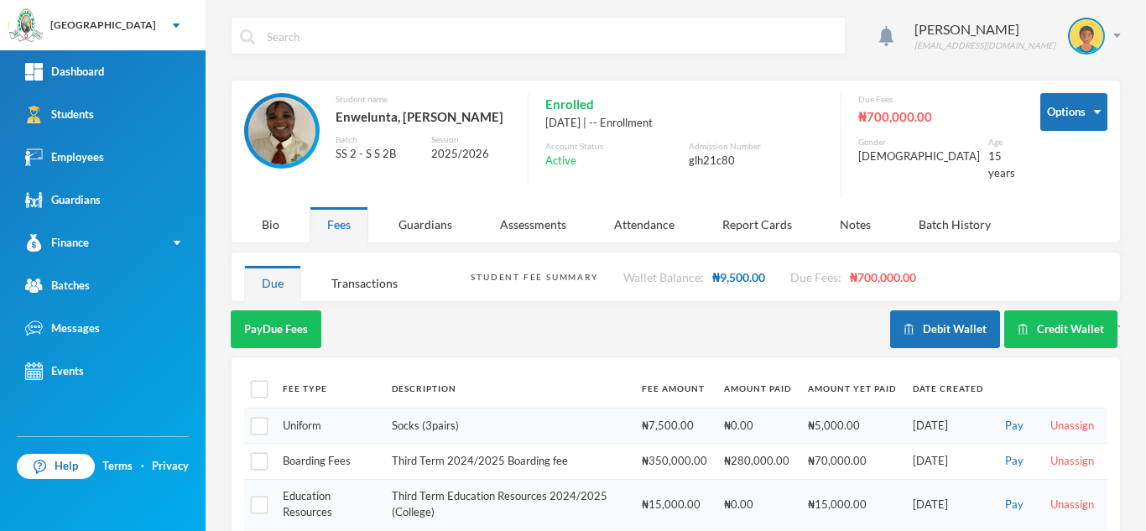
scroll to position [294, 0]
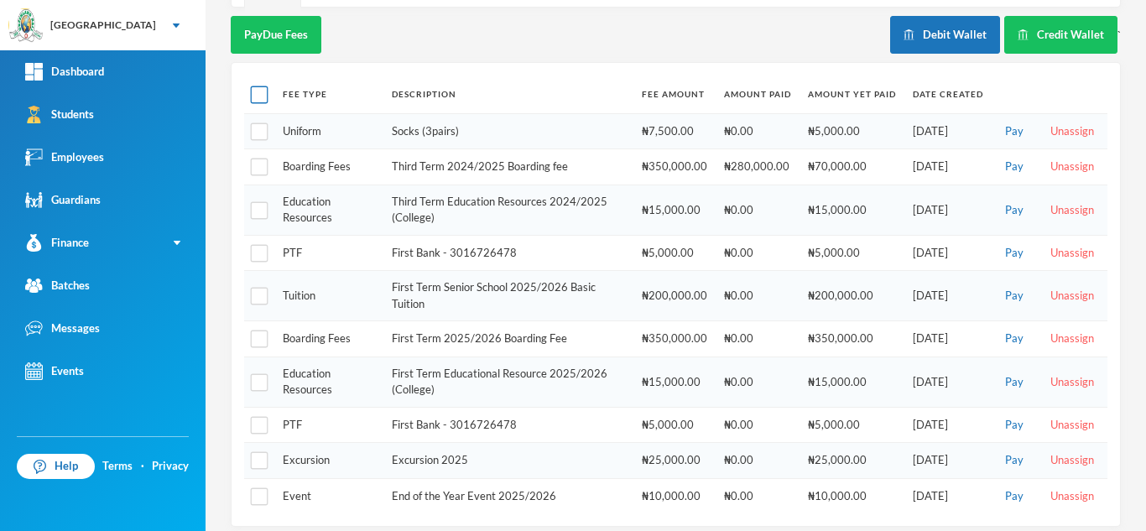
click at [258, 86] on input "checkbox" at bounding box center [260, 95] width 18 height 18
checkbox input "true"
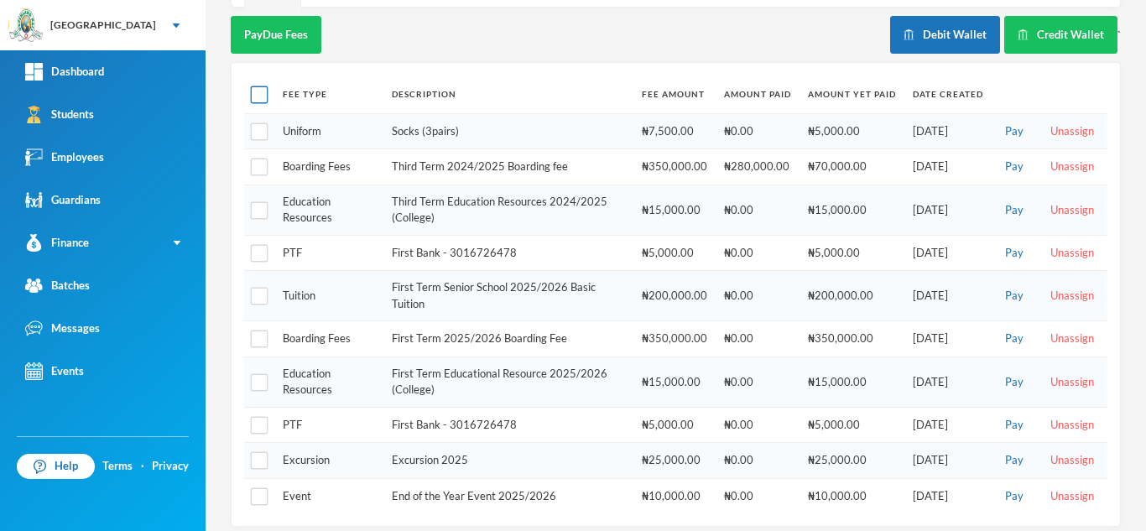
checkbox input "true"
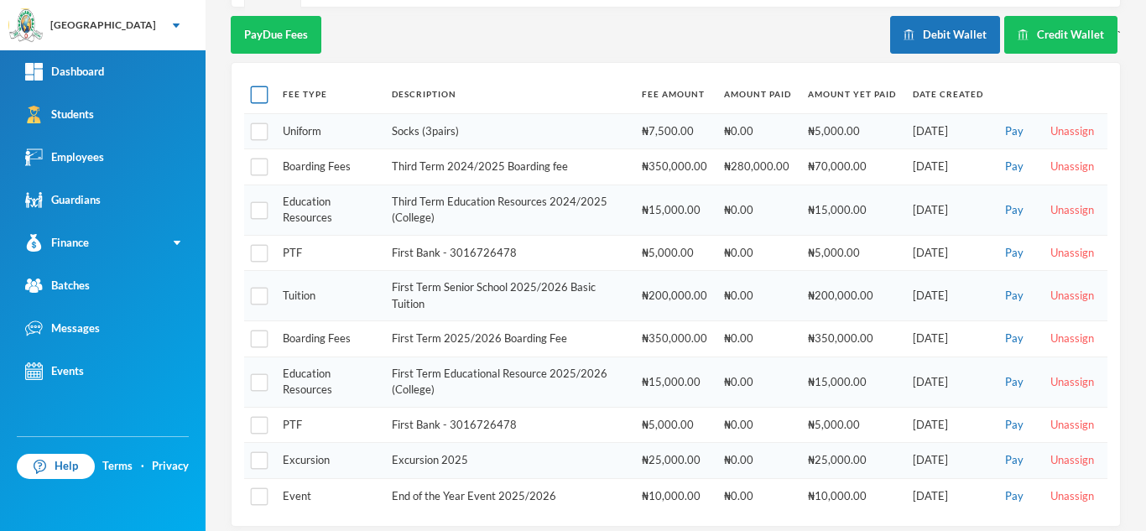
checkbox input "true"
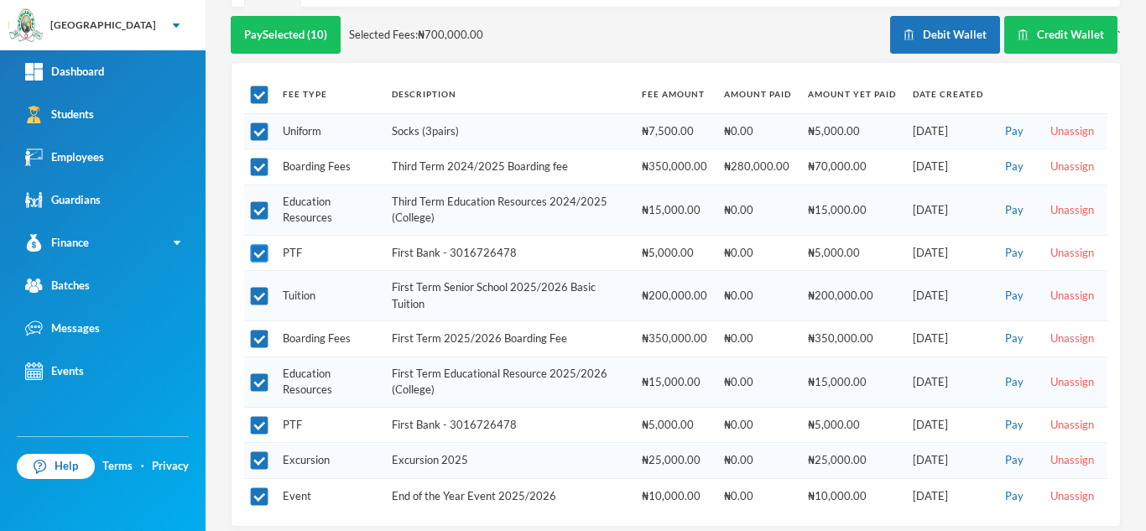
click at [263, 245] on input "checkbox" at bounding box center [260, 254] width 18 height 18
checkbox input "false"
click at [262, 245] on input "checkbox" at bounding box center [260, 254] width 18 height 18
checkbox input "true"
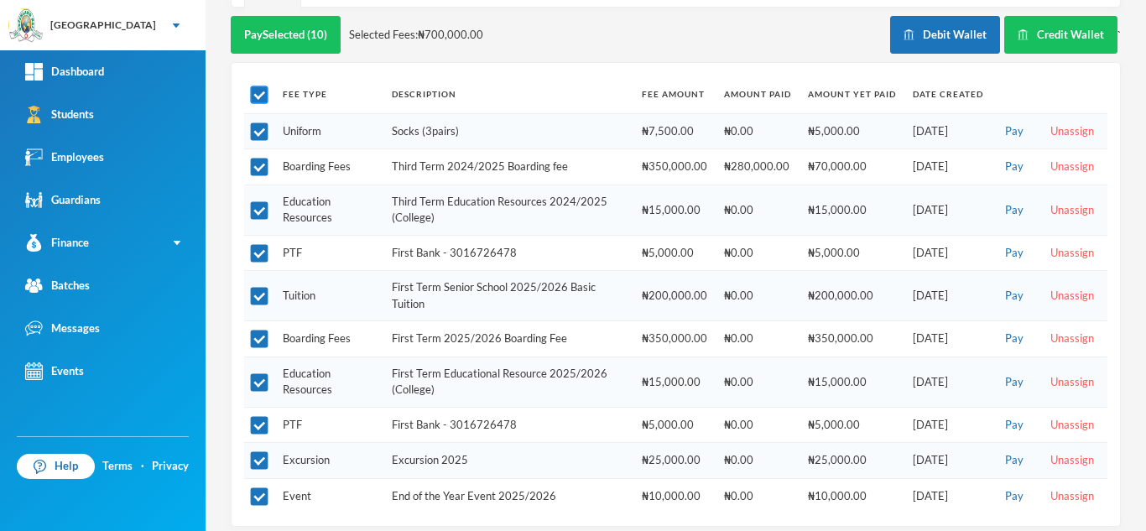
click at [262, 86] on input "checkbox" at bounding box center [260, 95] width 18 height 18
checkbox input "false"
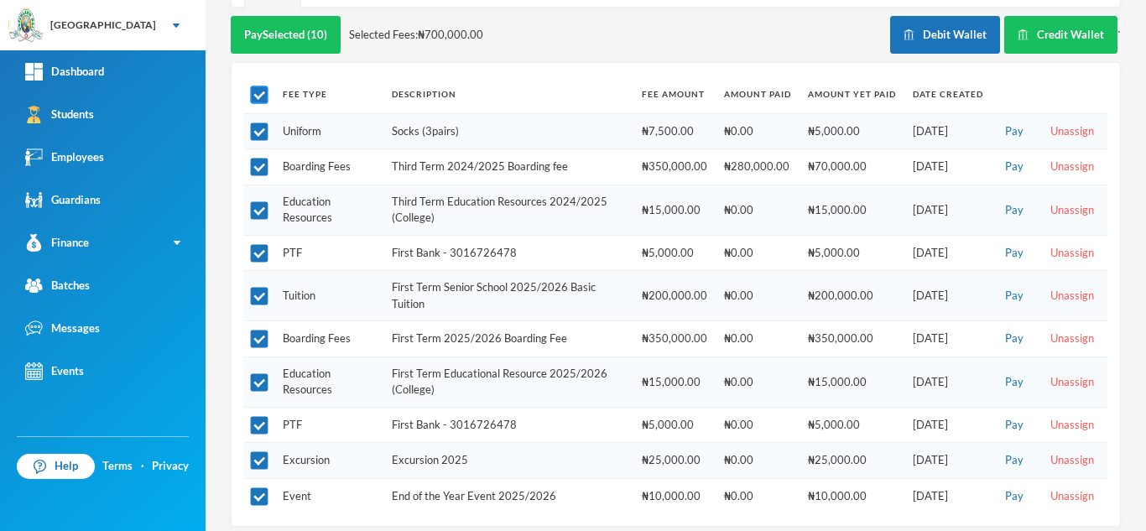
checkbox input "false"
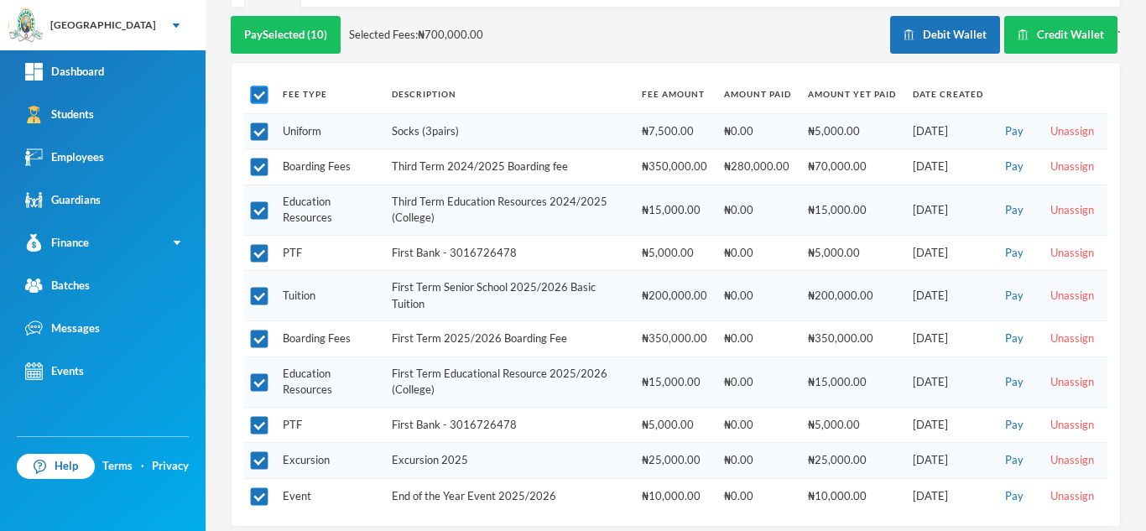
checkbox input "false"
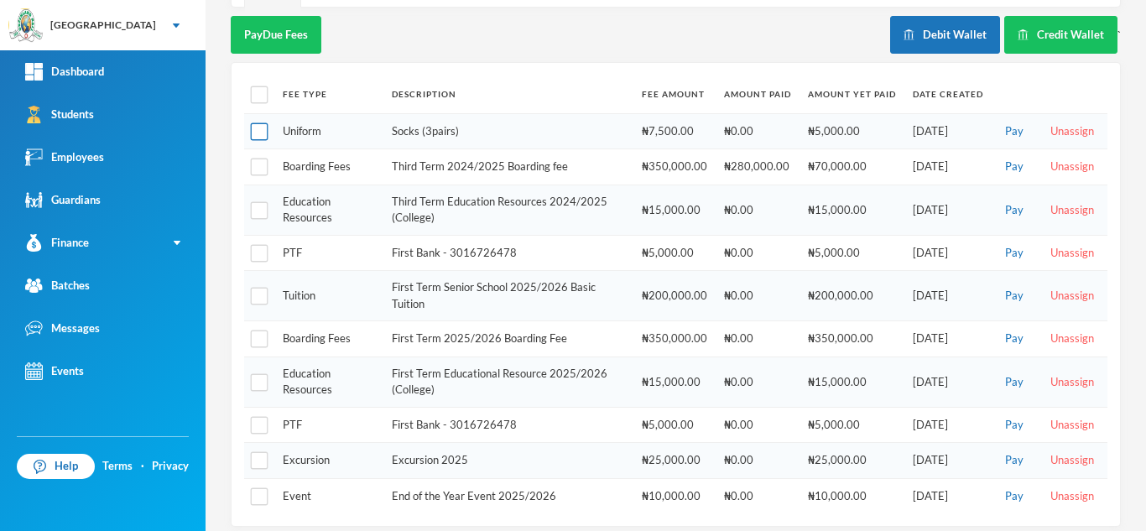
click at [259, 123] on input "checkbox" at bounding box center [260, 132] width 18 height 18
checkbox input "true"
click at [256, 161] on input "checkbox" at bounding box center [260, 167] width 18 height 18
checkbox input "true"
click at [254, 185] on td at bounding box center [259, 209] width 30 height 50
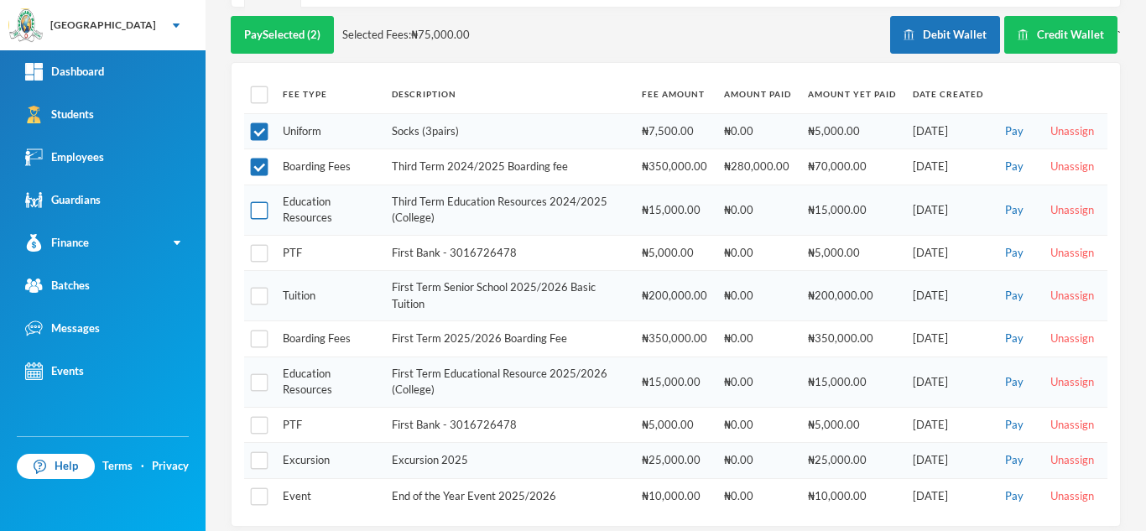
click at [257, 201] on input "checkbox" at bounding box center [260, 210] width 18 height 18
checkbox input "true"
click at [258, 245] on input "checkbox" at bounding box center [260, 254] width 18 height 18
checkbox input "true"
click at [259, 288] on input "checkbox" at bounding box center [260, 297] width 18 height 18
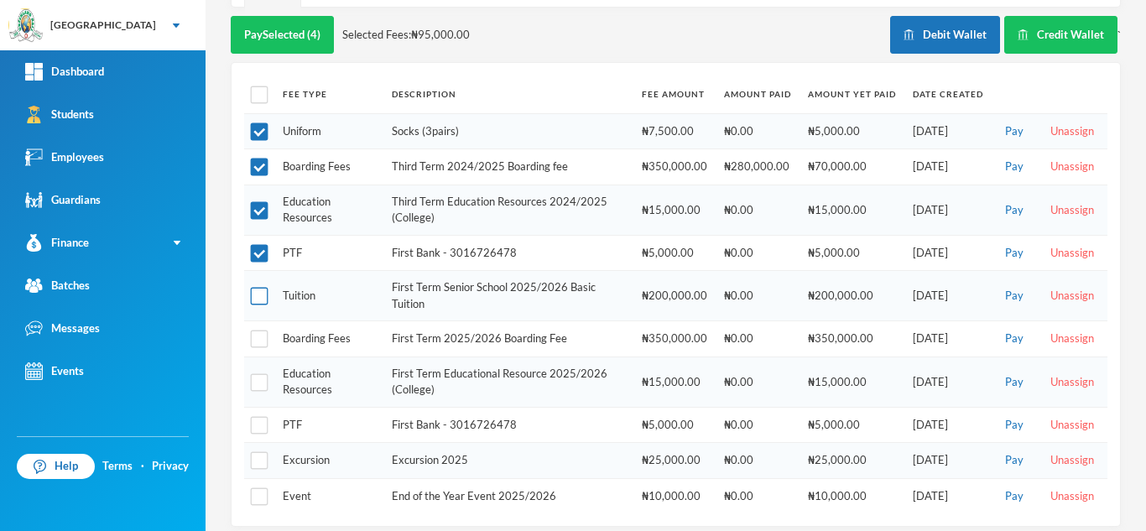
checkbox input "true"
click at [257, 330] on input "checkbox" at bounding box center [260, 339] width 18 height 18
checkbox input "true"
click at [264, 27] on button "Pay Selected (6)" at bounding box center [282, 35] width 103 height 38
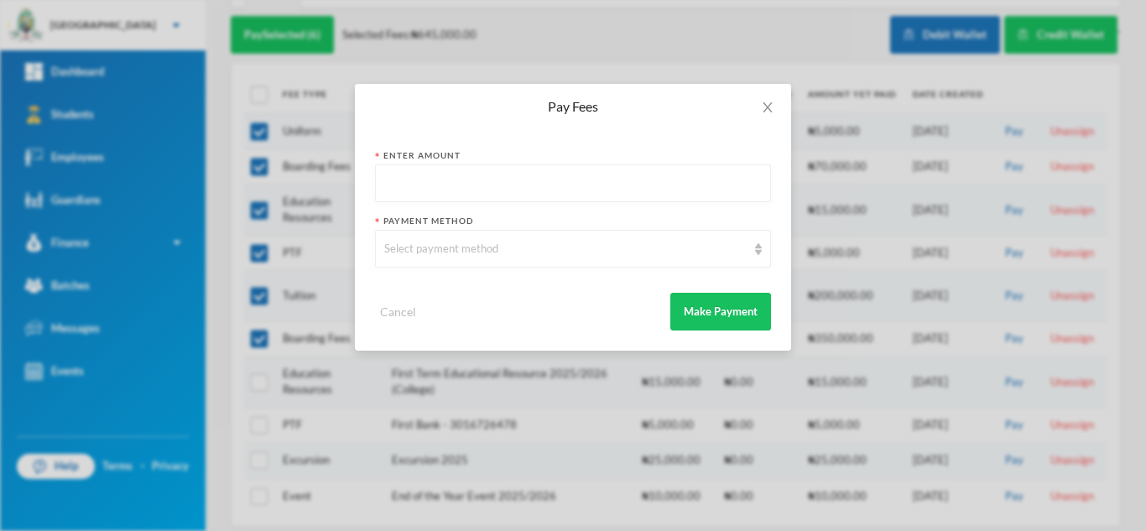
click at [434, 183] on input "text" at bounding box center [572, 184] width 377 height 38
type input "500000"
click at [450, 258] on div "Select payment method" at bounding box center [573, 249] width 396 height 38
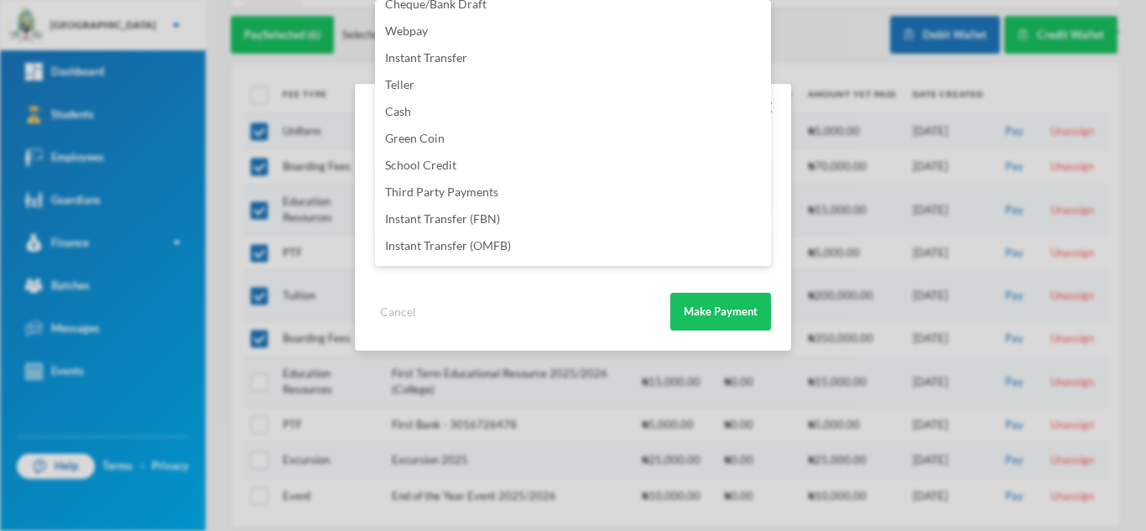
scroll to position [197, 0]
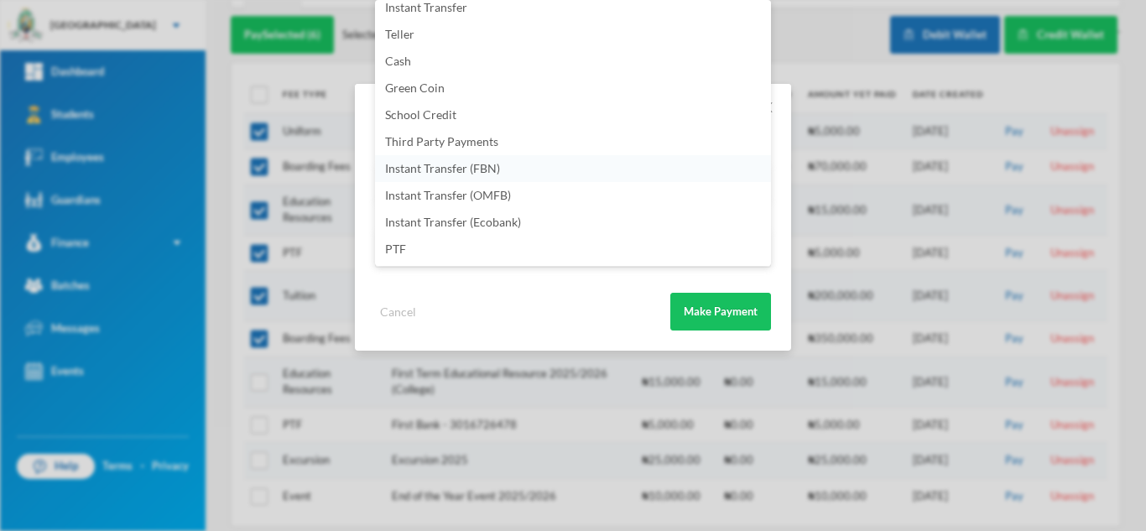
click at [538, 168] on li "Instant Transfer (FBN)" at bounding box center [573, 168] width 396 height 27
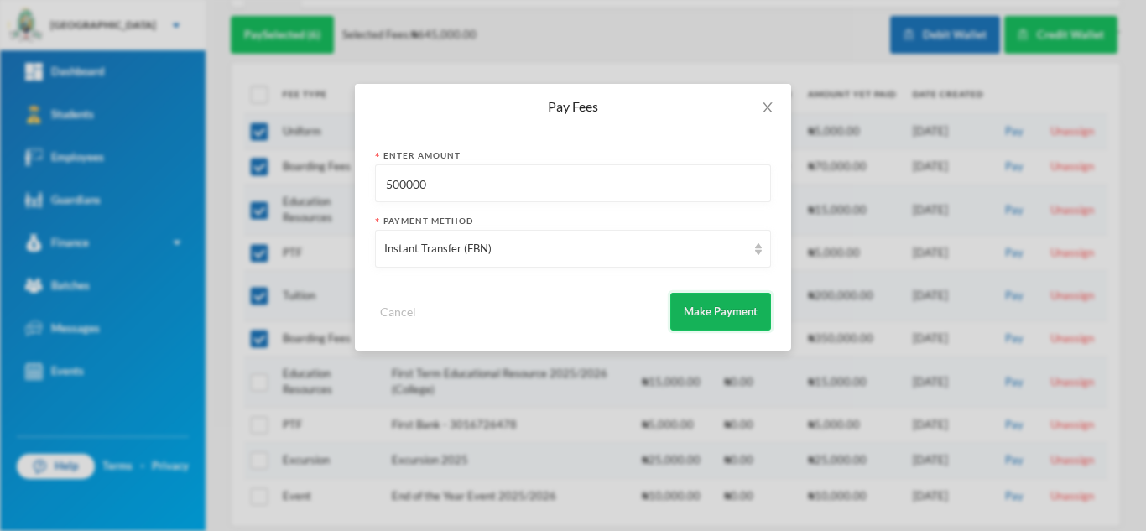
click at [703, 310] on button "Make Payment" at bounding box center [720, 312] width 101 height 38
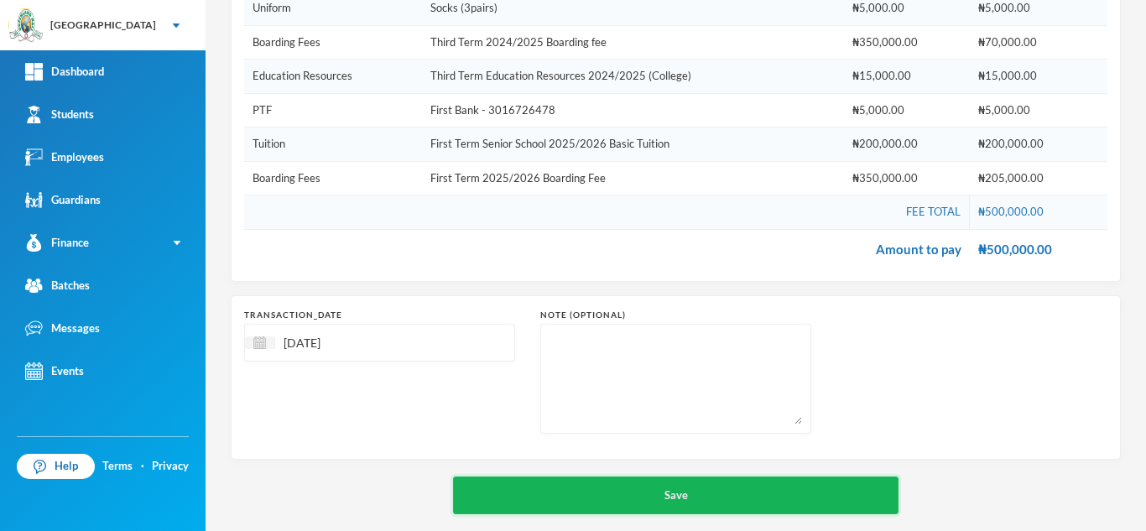
click at [657, 496] on button "Save" at bounding box center [675, 495] width 445 height 38
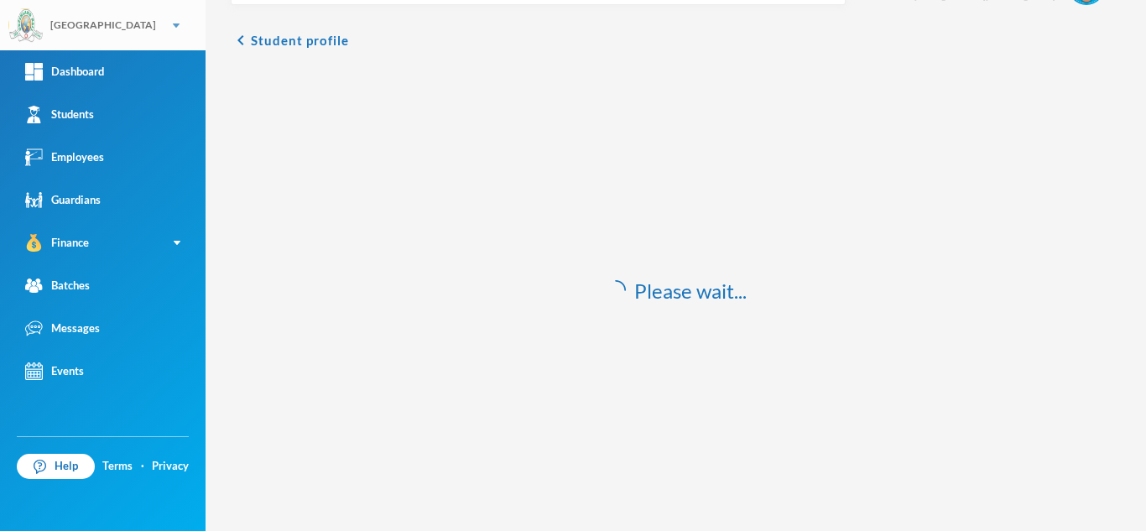
scroll to position [49, 0]
